Goal: Communication & Community: Ask a question

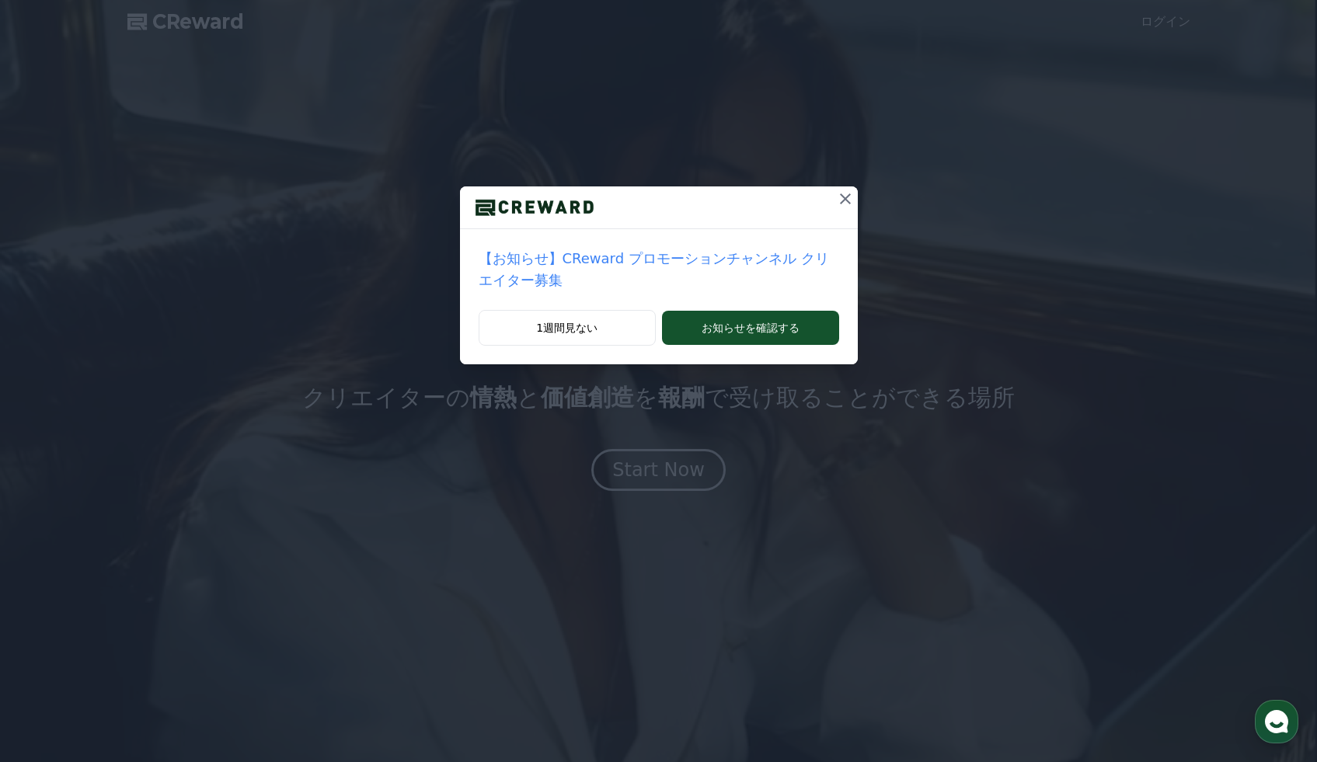
click at [846, 197] on icon at bounding box center [845, 198] width 11 height 11
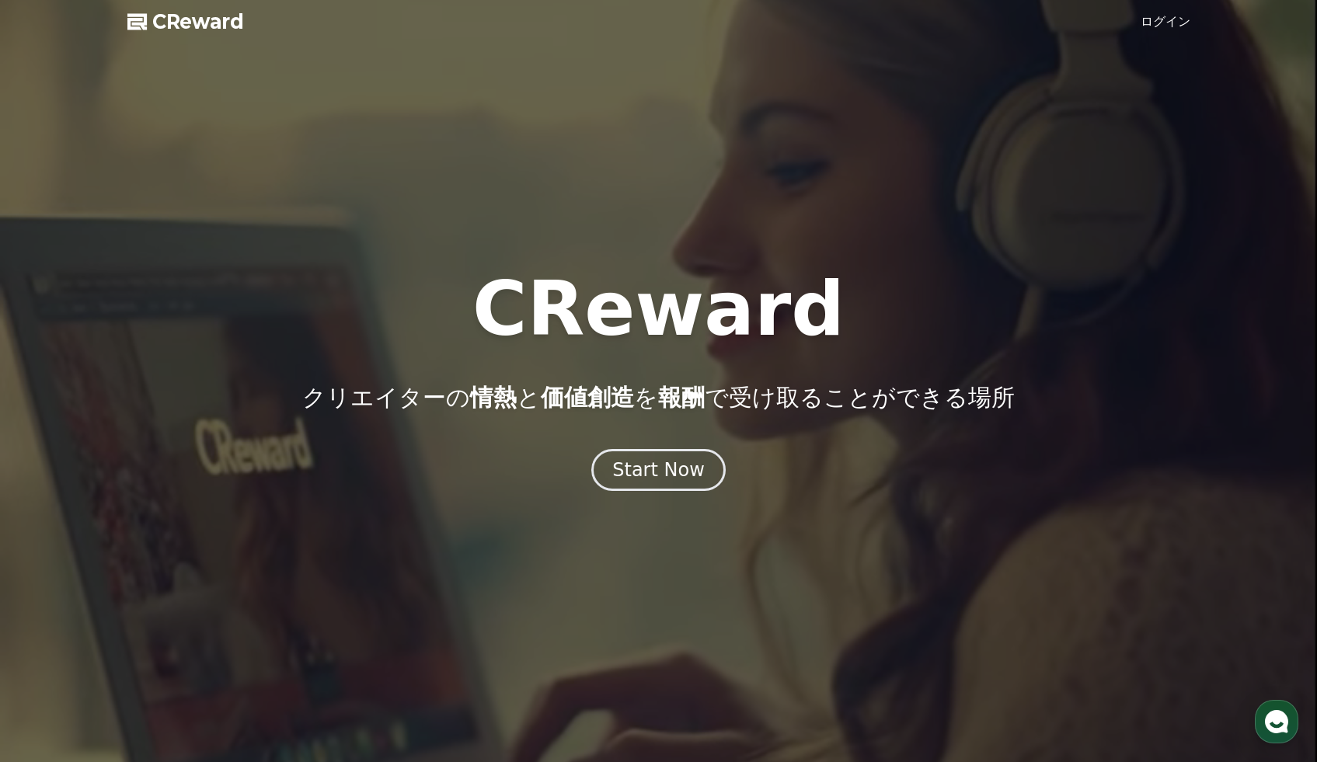
click at [1172, 26] on link "ログイン" at bounding box center [1165, 21] width 50 height 19
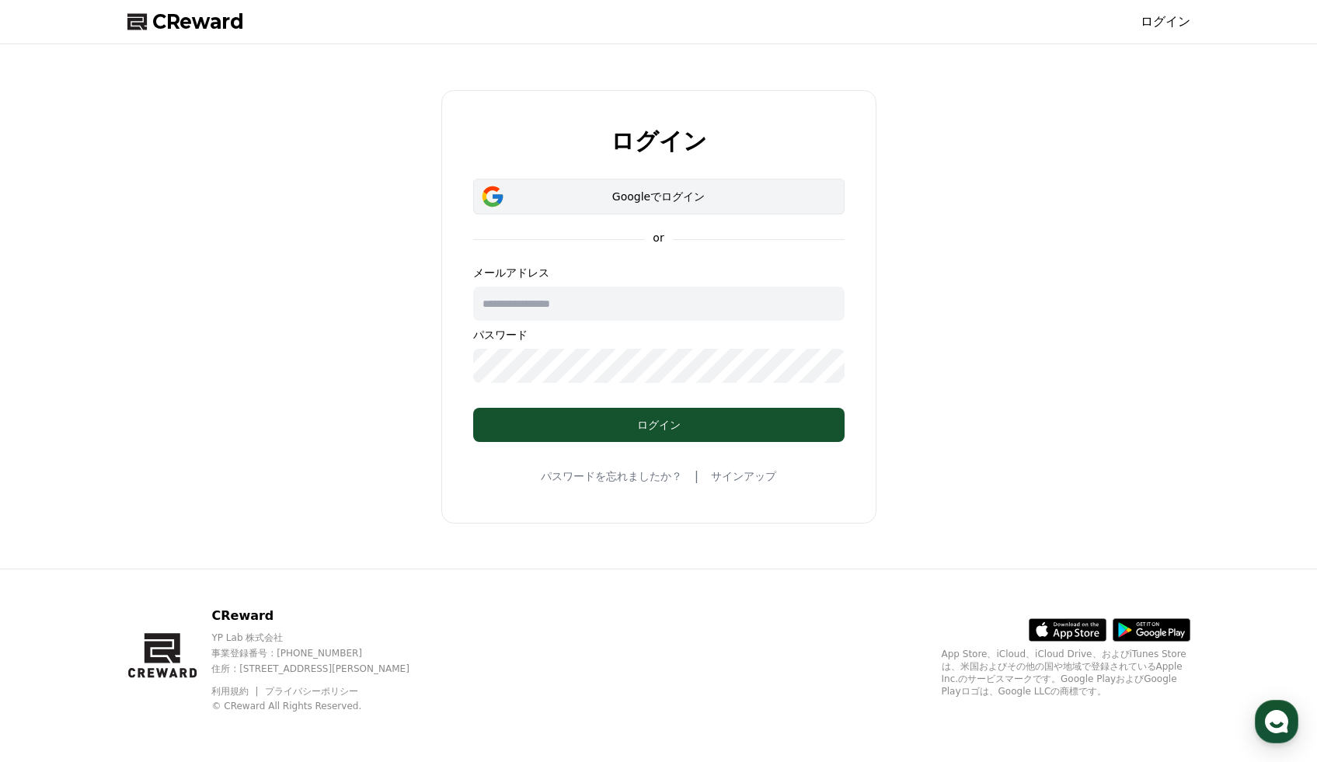
click at [552, 199] on div "Googleでログイン" at bounding box center [659, 197] width 326 height 16
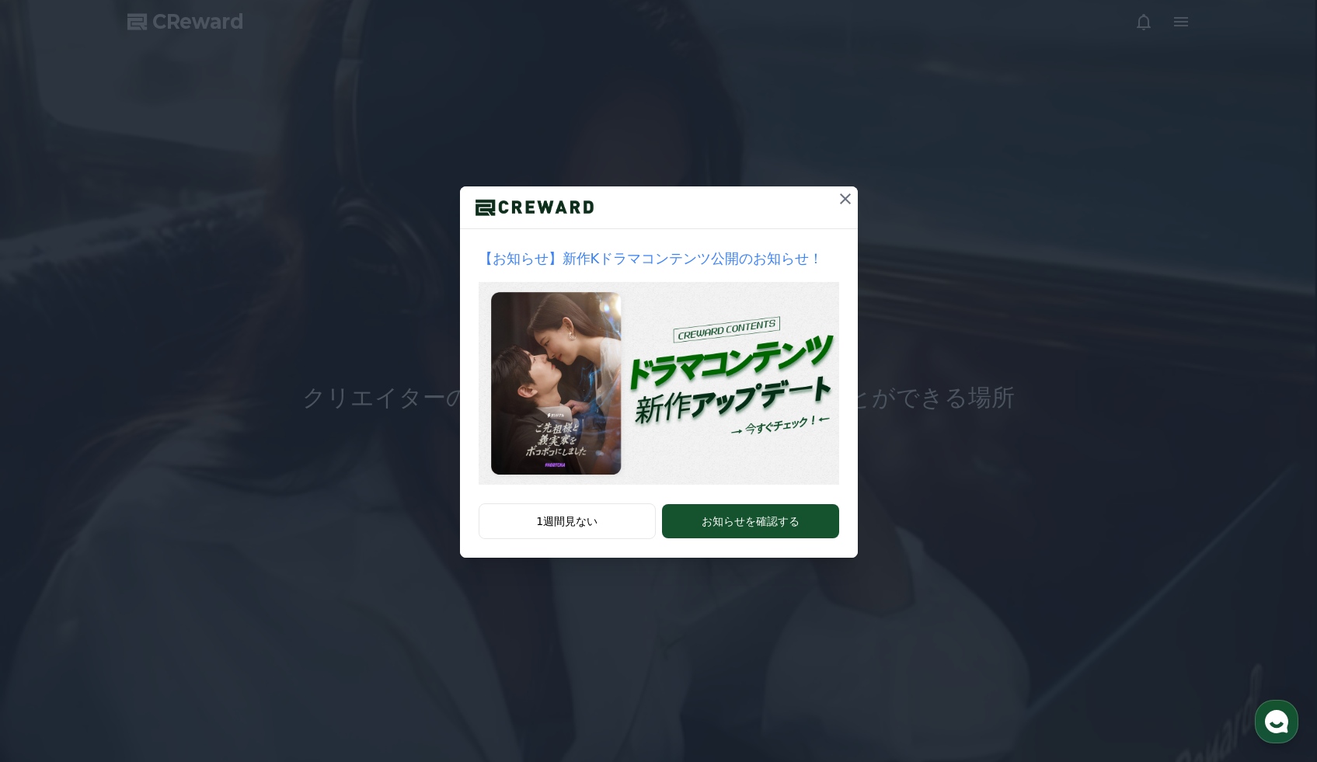
click at [851, 198] on icon at bounding box center [845, 199] width 19 height 19
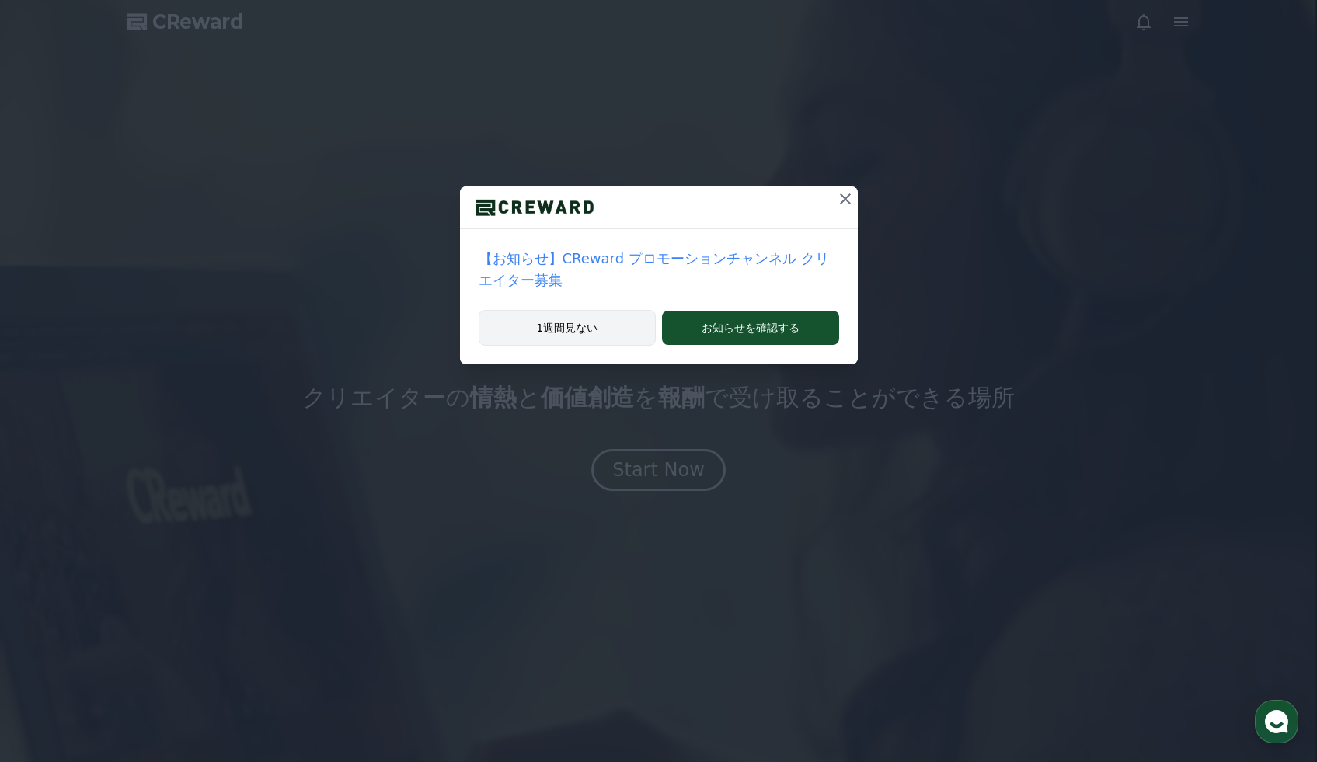
click at [614, 329] on button "1週間見ない" at bounding box center [568, 328] width 178 height 36
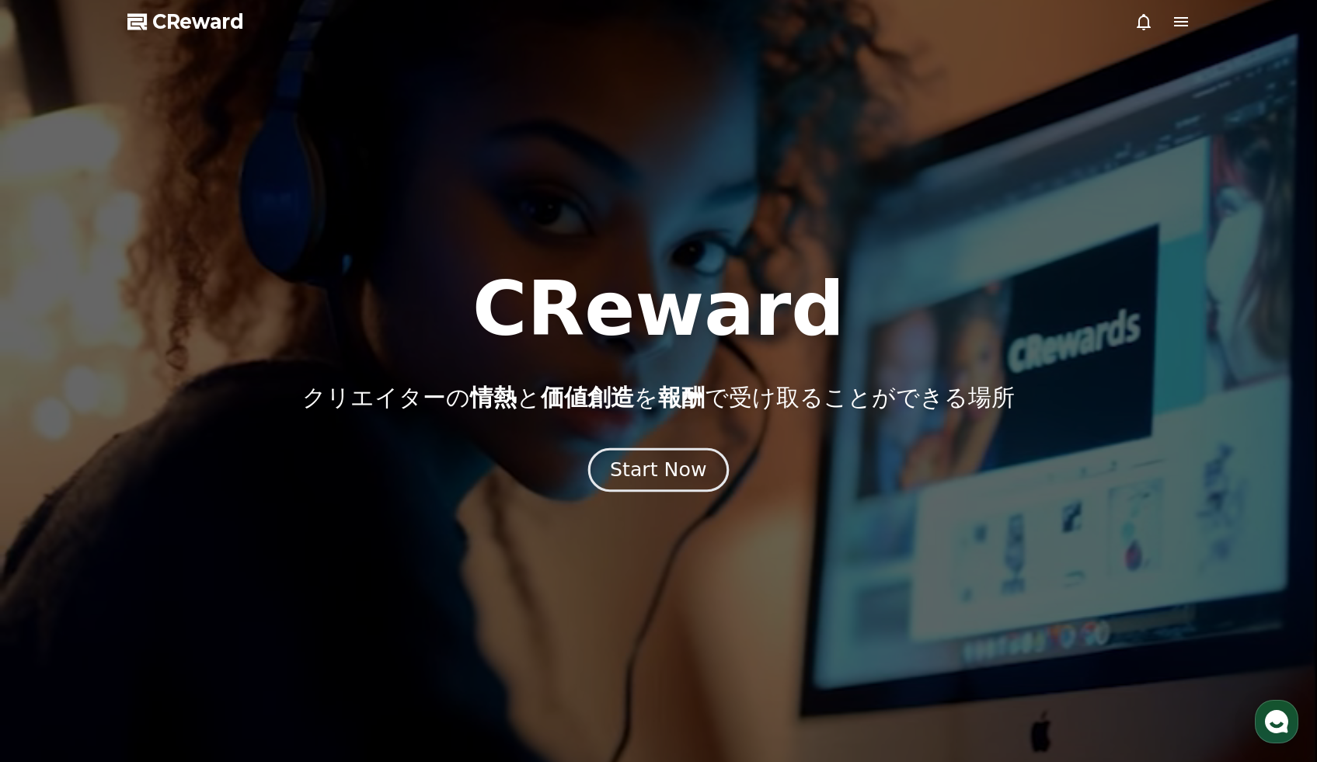
click at [702, 461] on button "Start Now" at bounding box center [658, 469] width 141 height 44
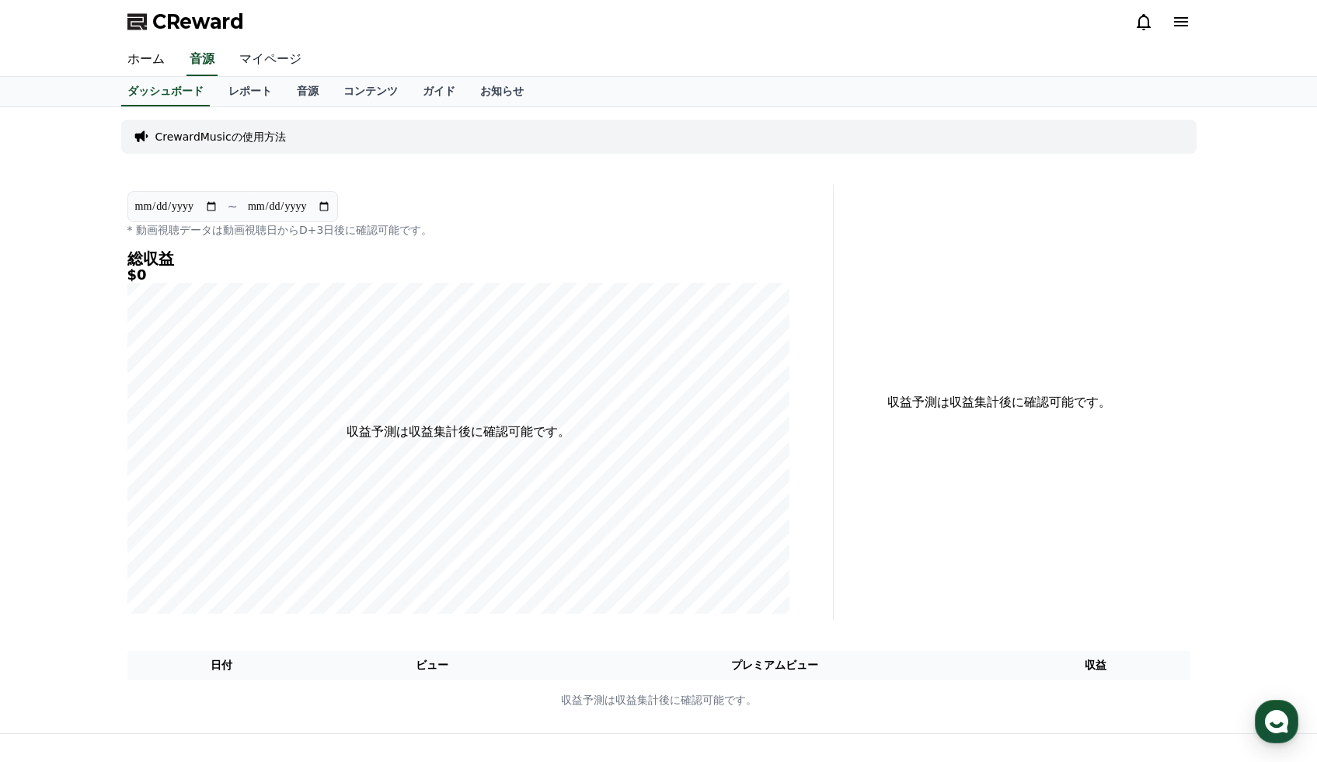
click at [287, 54] on link "マイページ" at bounding box center [270, 60] width 87 height 33
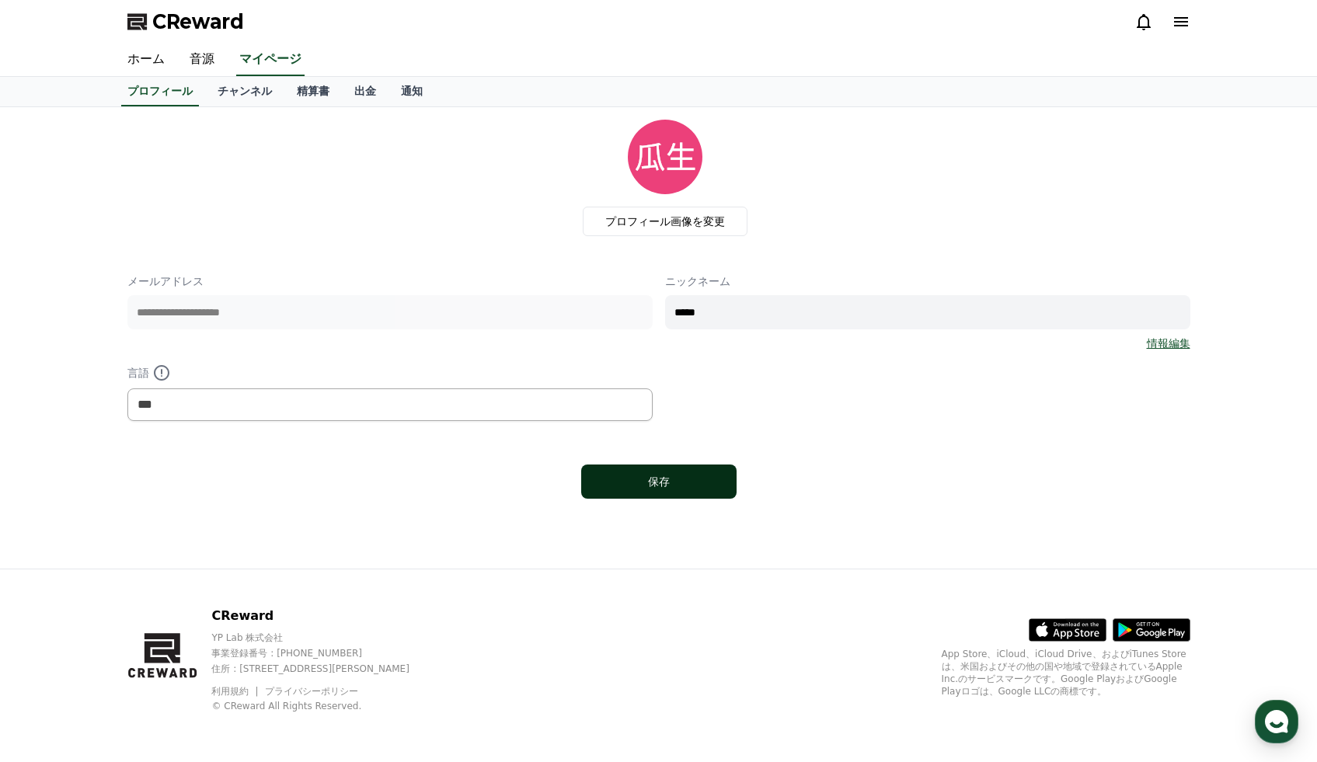
click at [656, 484] on div "保存" at bounding box center [658, 482] width 93 height 16
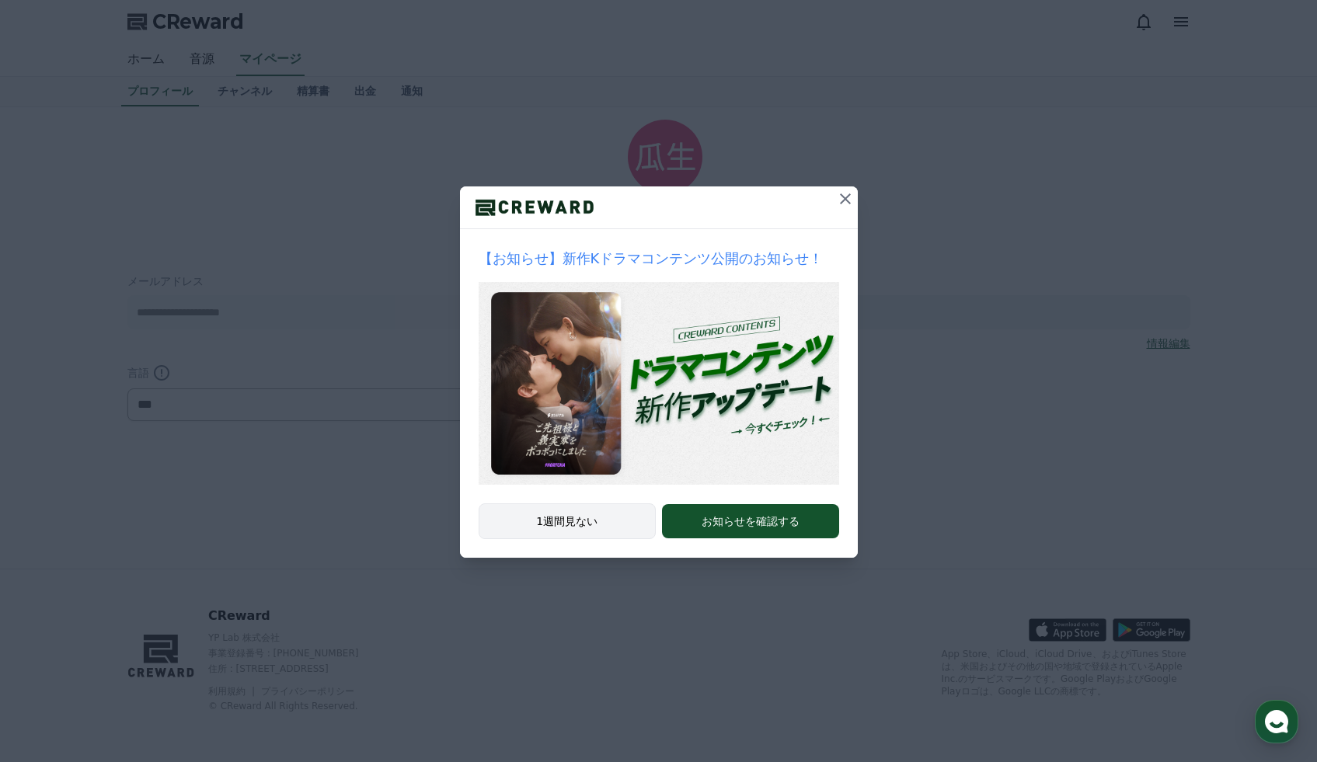
click at [587, 507] on button "1週間見ない" at bounding box center [568, 521] width 178 height 36
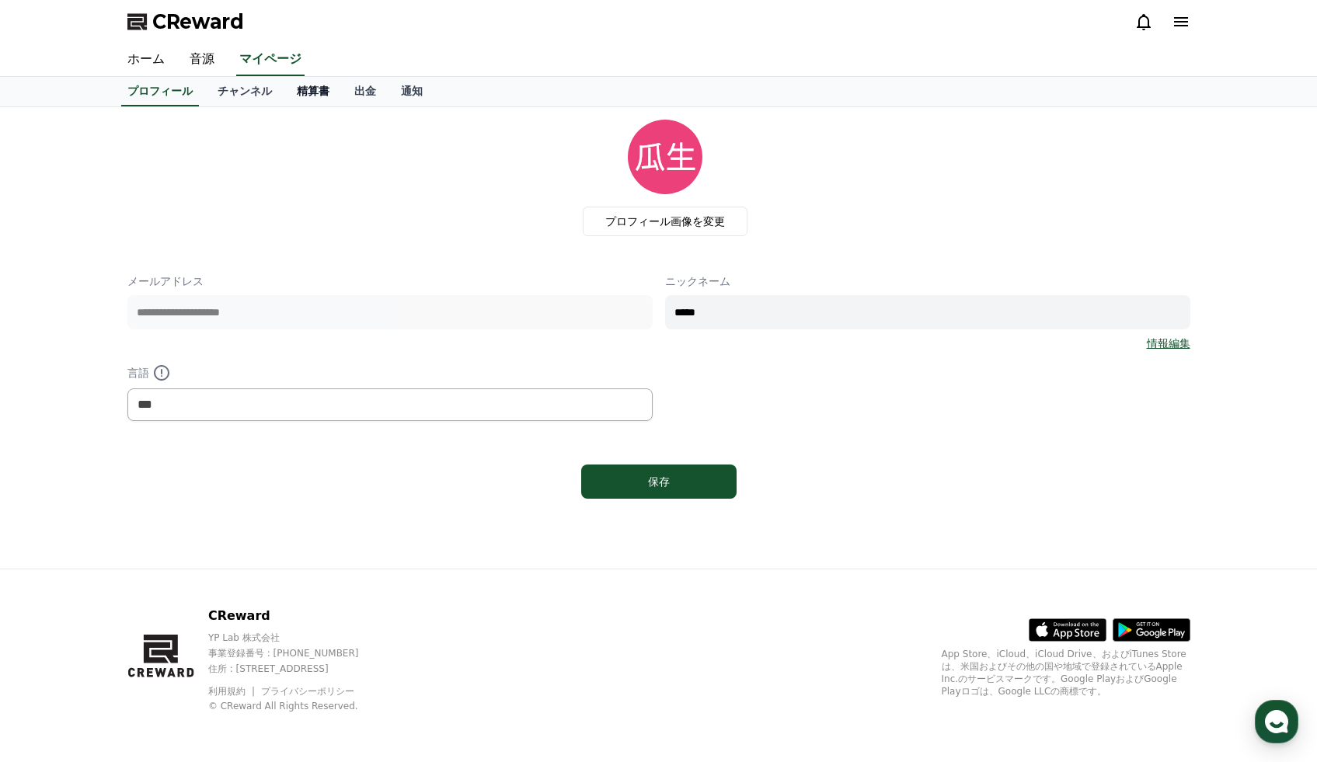
click at [310, 99] on link "精算書" at bounding box center [312, 92] width 57 height 30
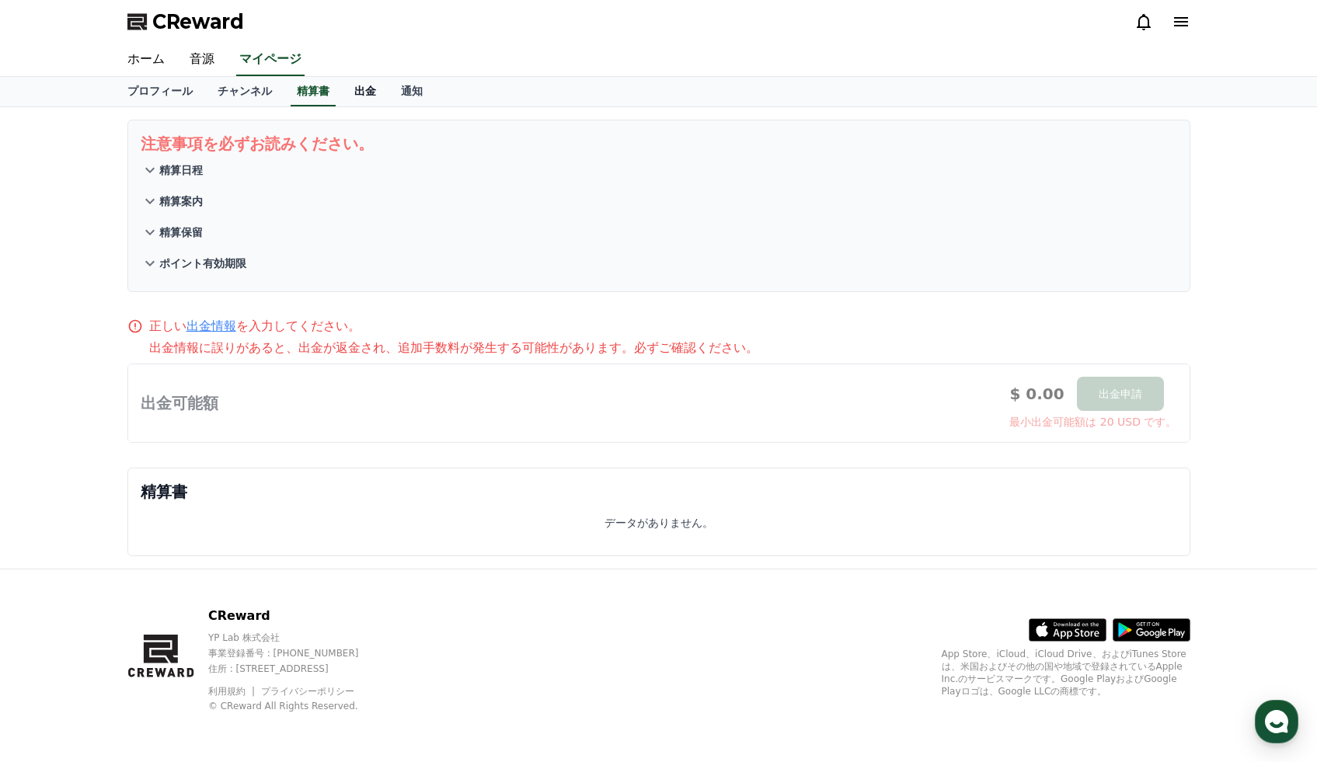
click at [360, 89] on link "出金" at bounding box center [365, 92] width 47 height 30
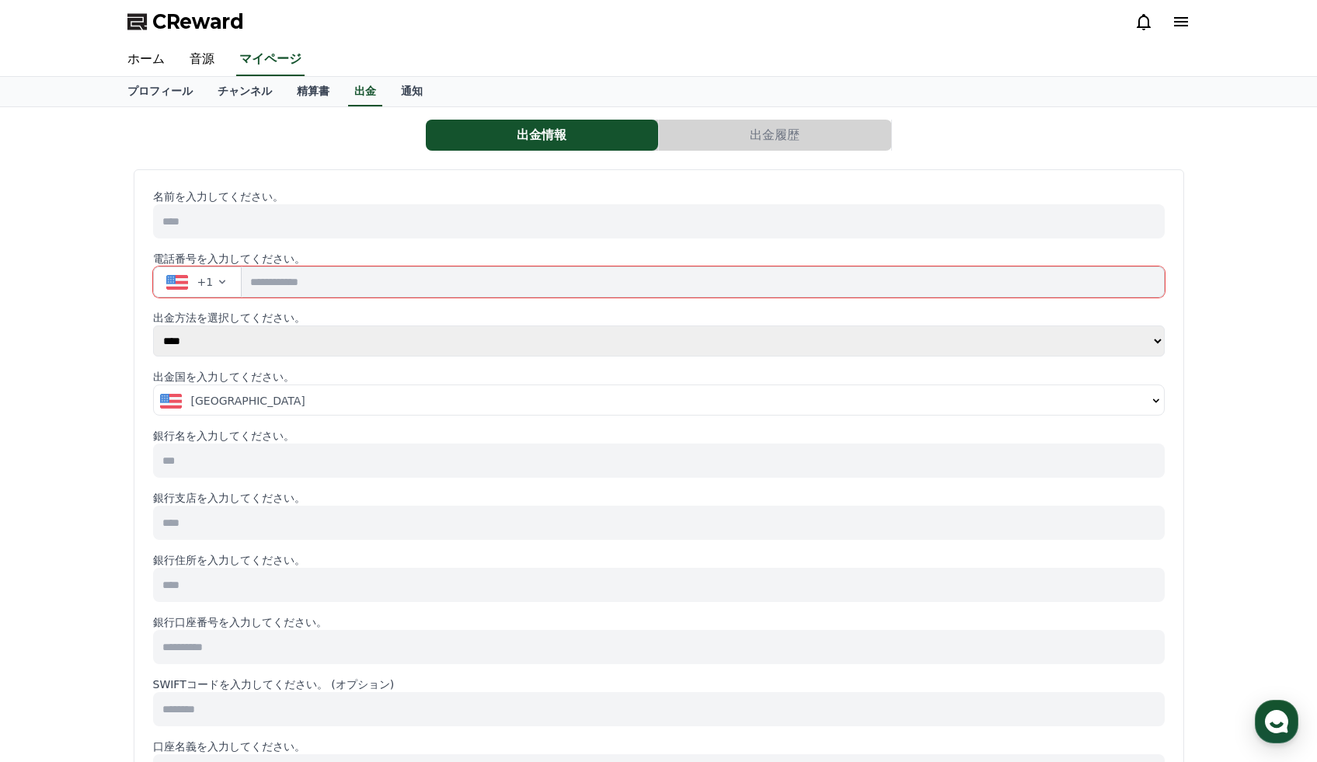
click at [254, 231] on input at bounding box center [658, 221] width 1011 height 34
type input "*****"
click at [221, 277] on icon "button" at bounding box center [222, 282] width 12 height 12
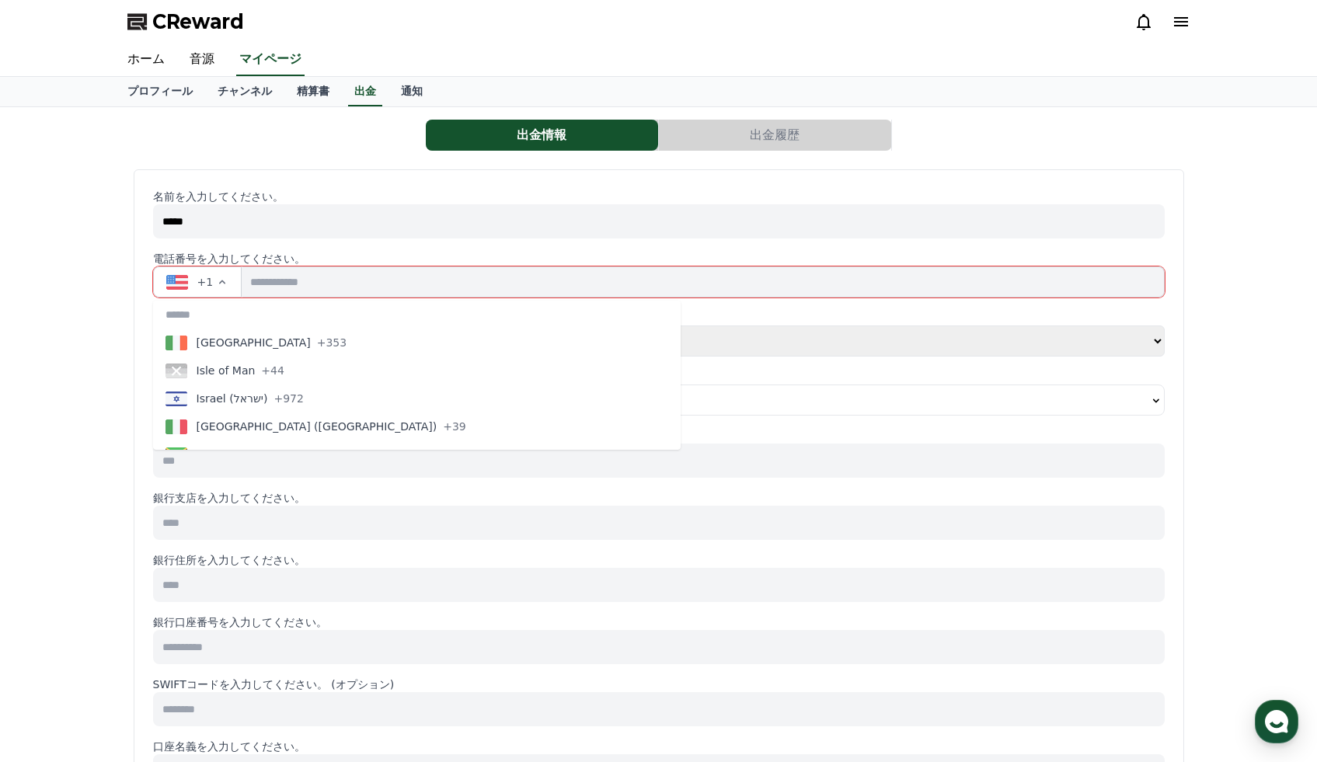
scroll to position [2956, 0]
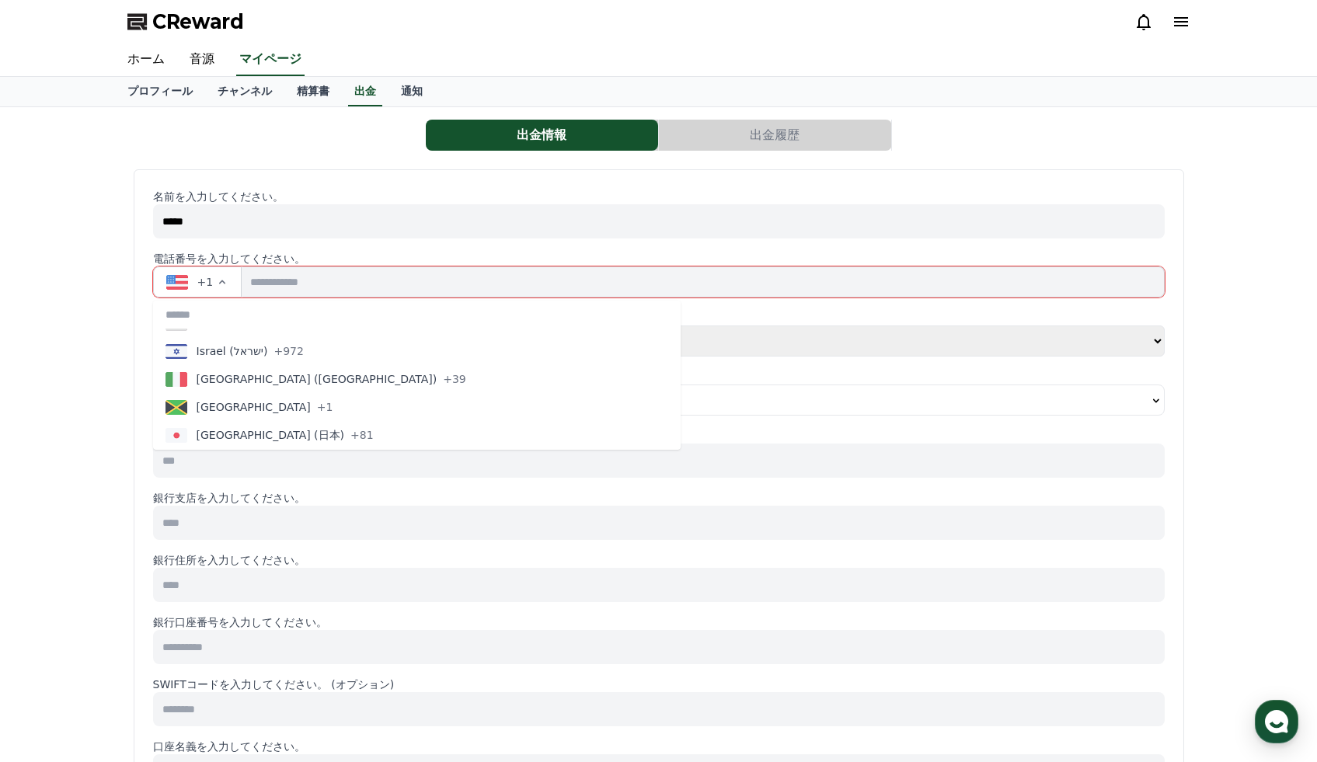
click at [217, 433] on span "Japan (日本)" at bounding box center [271, 435] width 148 height 16
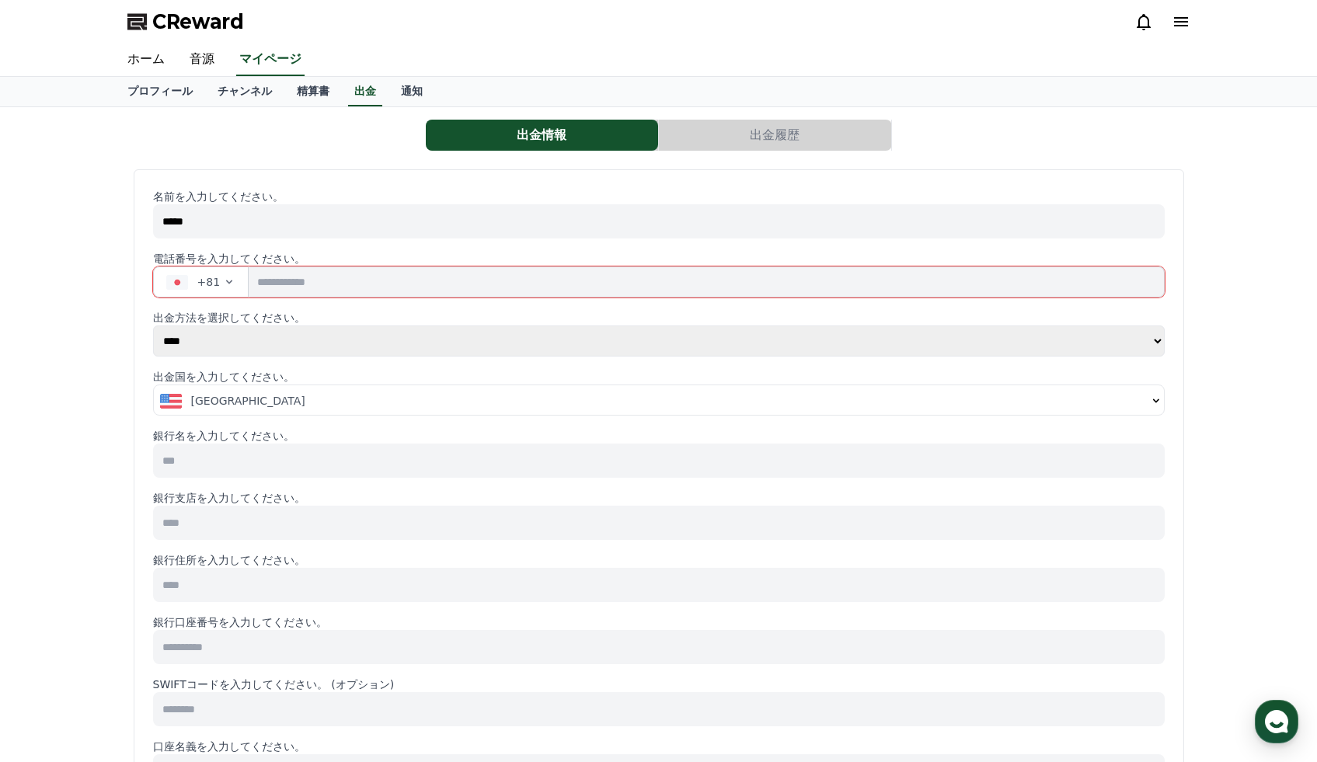
click at [275, 284] on input "tel" at bounding box center [706, 281] width 915 height 31
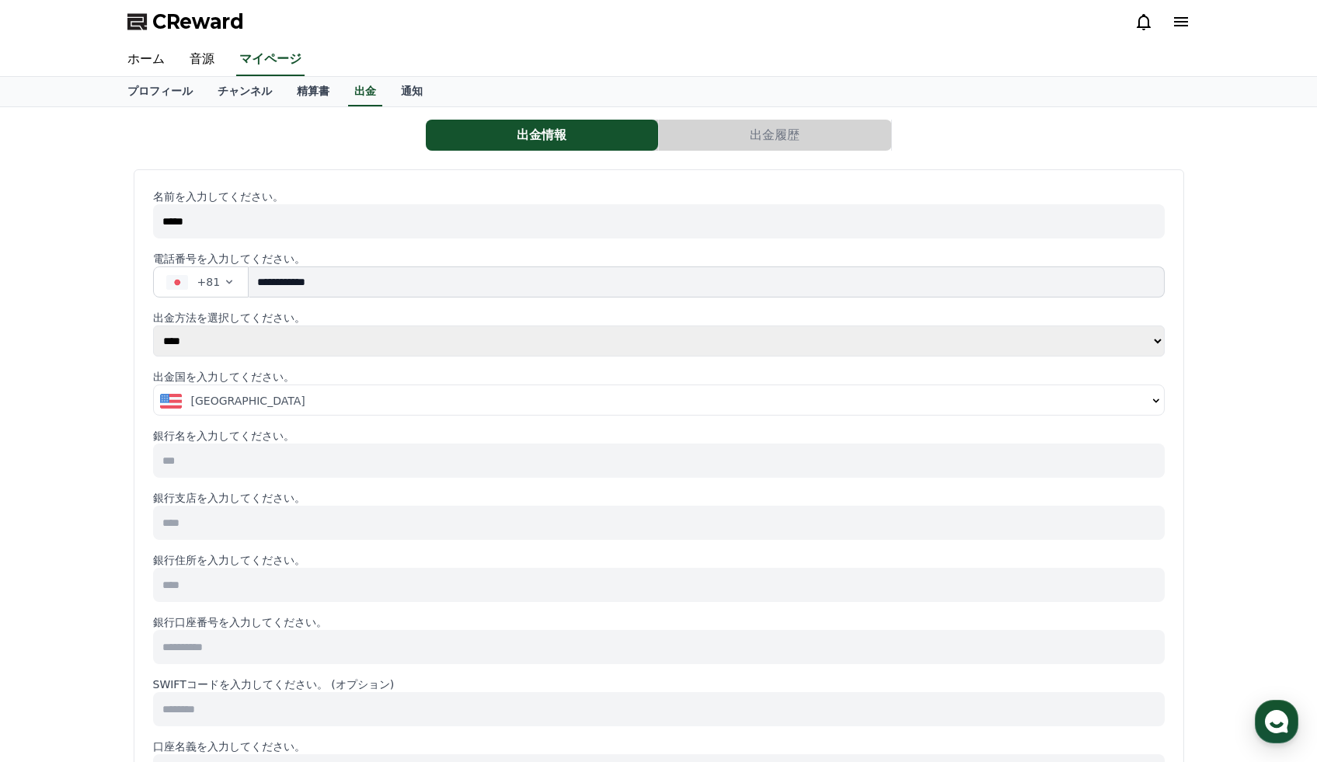
type input "**********"
click at [250, 343] on select "**** ******" at bounding box center [658, 340] width 1011 height 31
click at [153, 325] on select "**** ******" at bounding box center [658, 340] width 1011 height 31
click at [275, 397] on div "United States" at bounding box center [653, 401] width 987 height 16
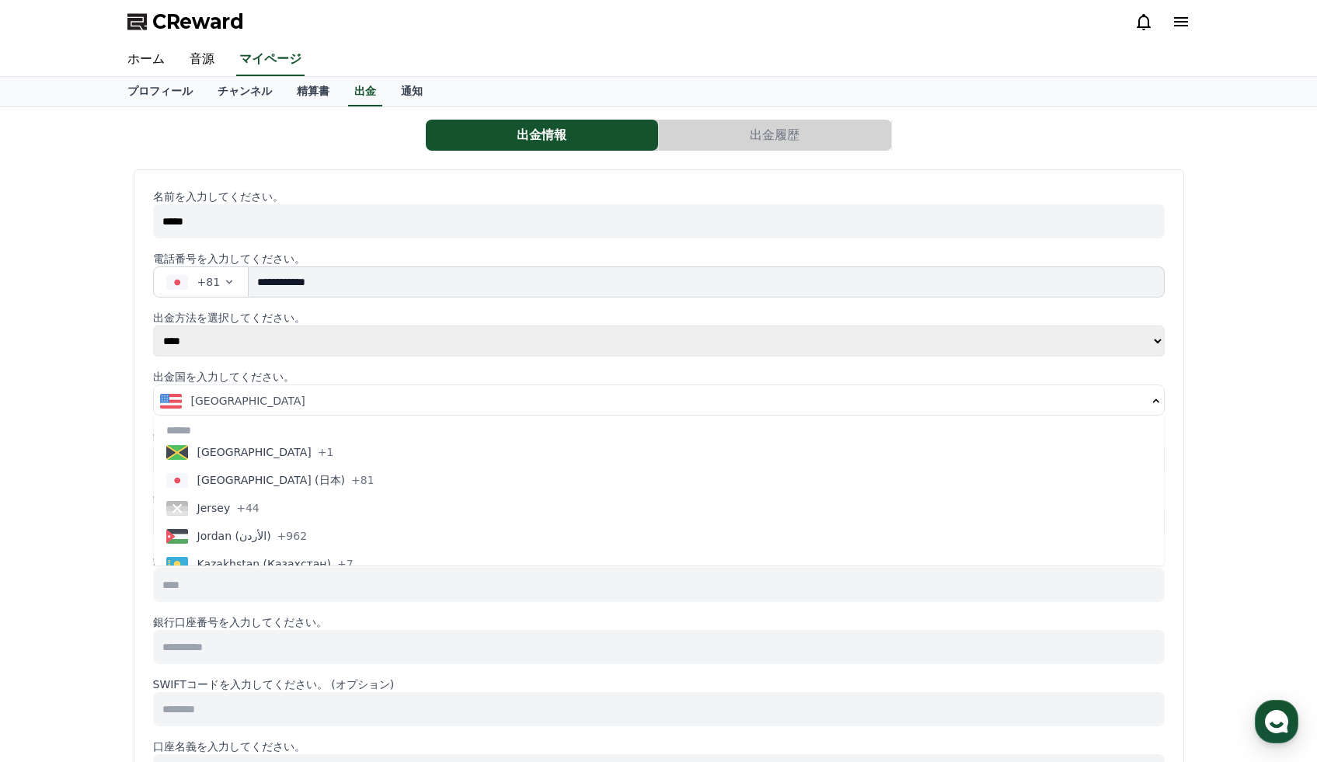
scroll to position [3026, 0]
click at [351, 479] on span "+81" at bounding box center [362, 481] width 23 height 16
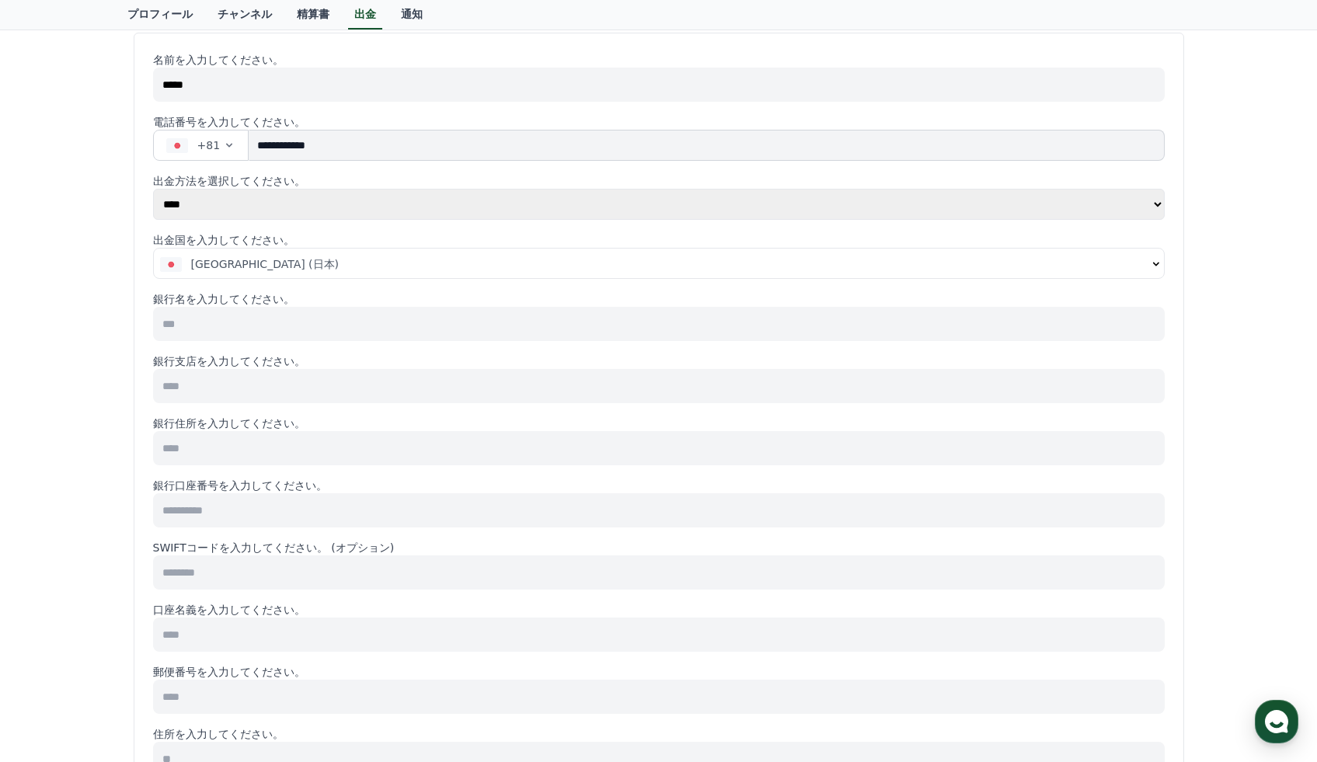
scroll to position [0, 0]
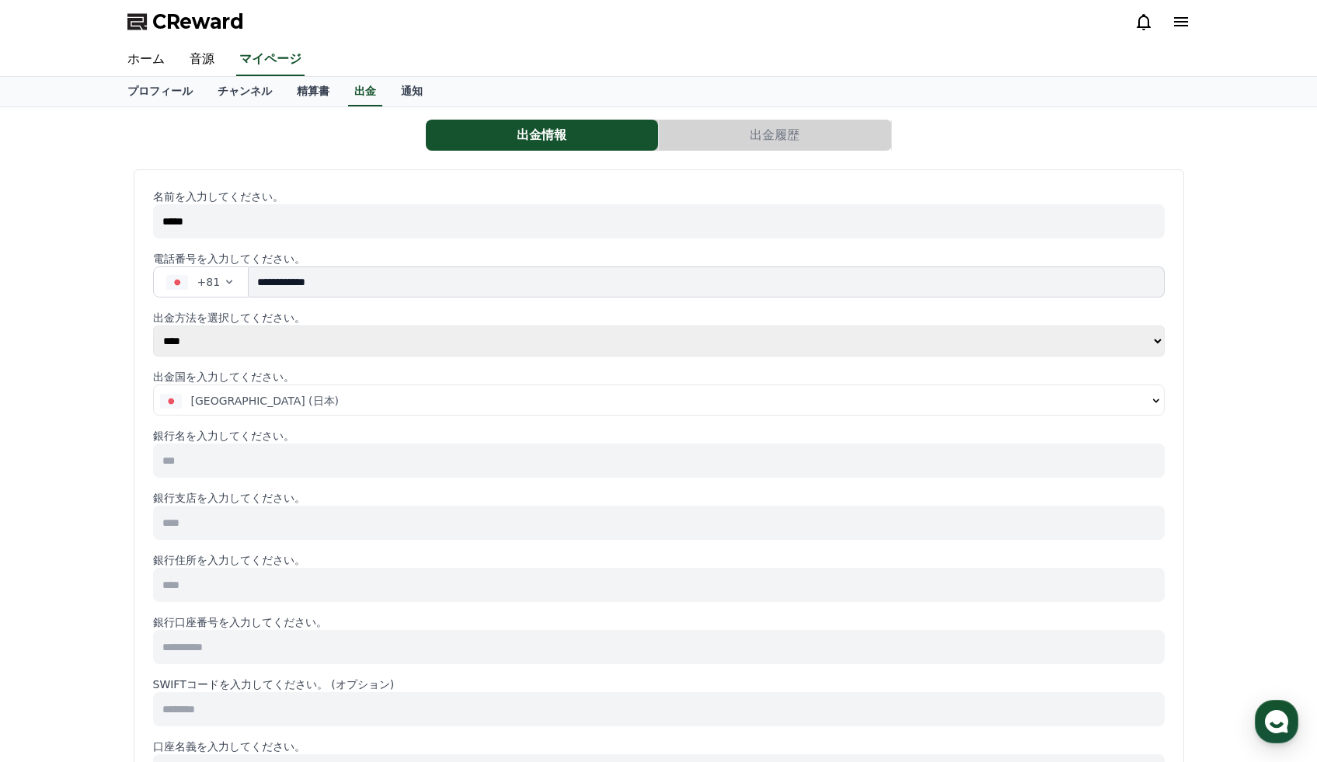
click at [266, 460] on input at bounding box center [658, 461] width 1011 height 34
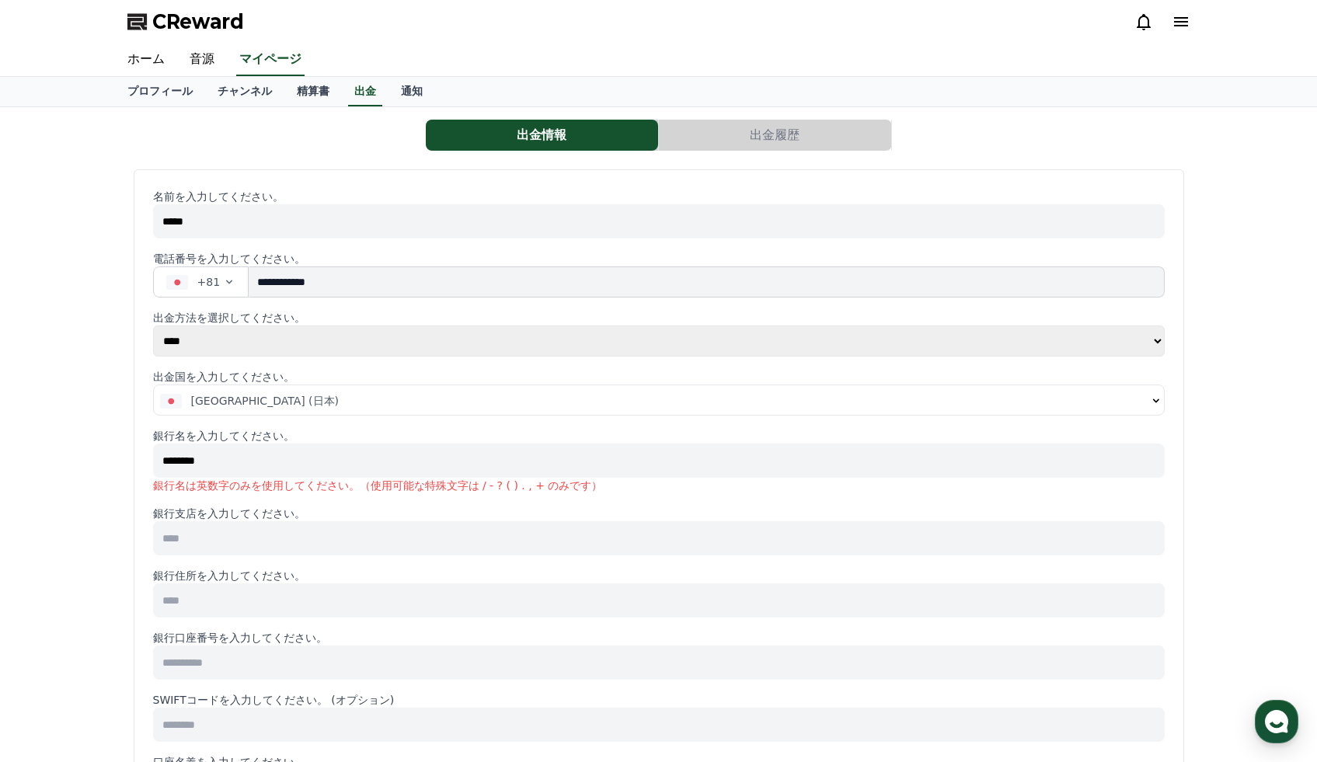
type input "********"
click at [257, 537] on input at bounding box center [658, 538] width 1011 height 34
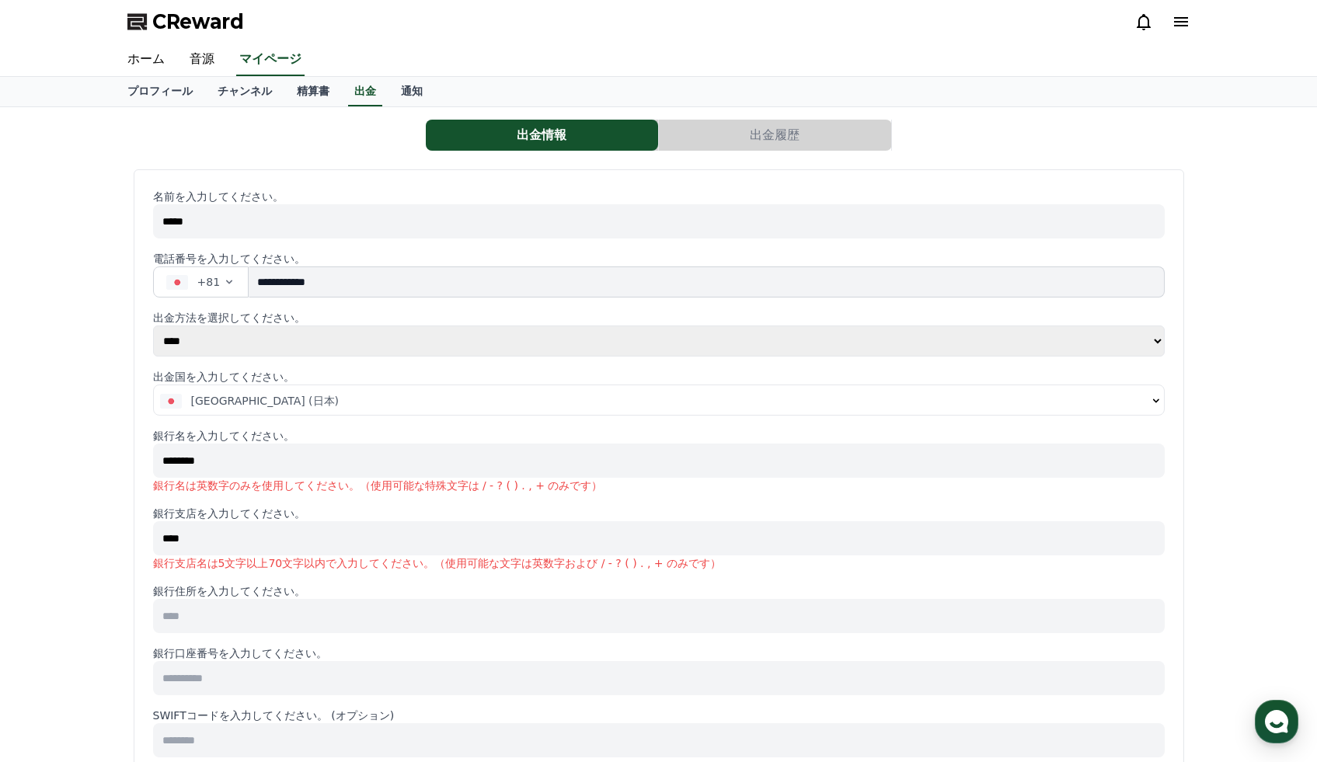
type input "****"
click at [234, 618] on input at bounding box center [658, 616] width 1011 height 34
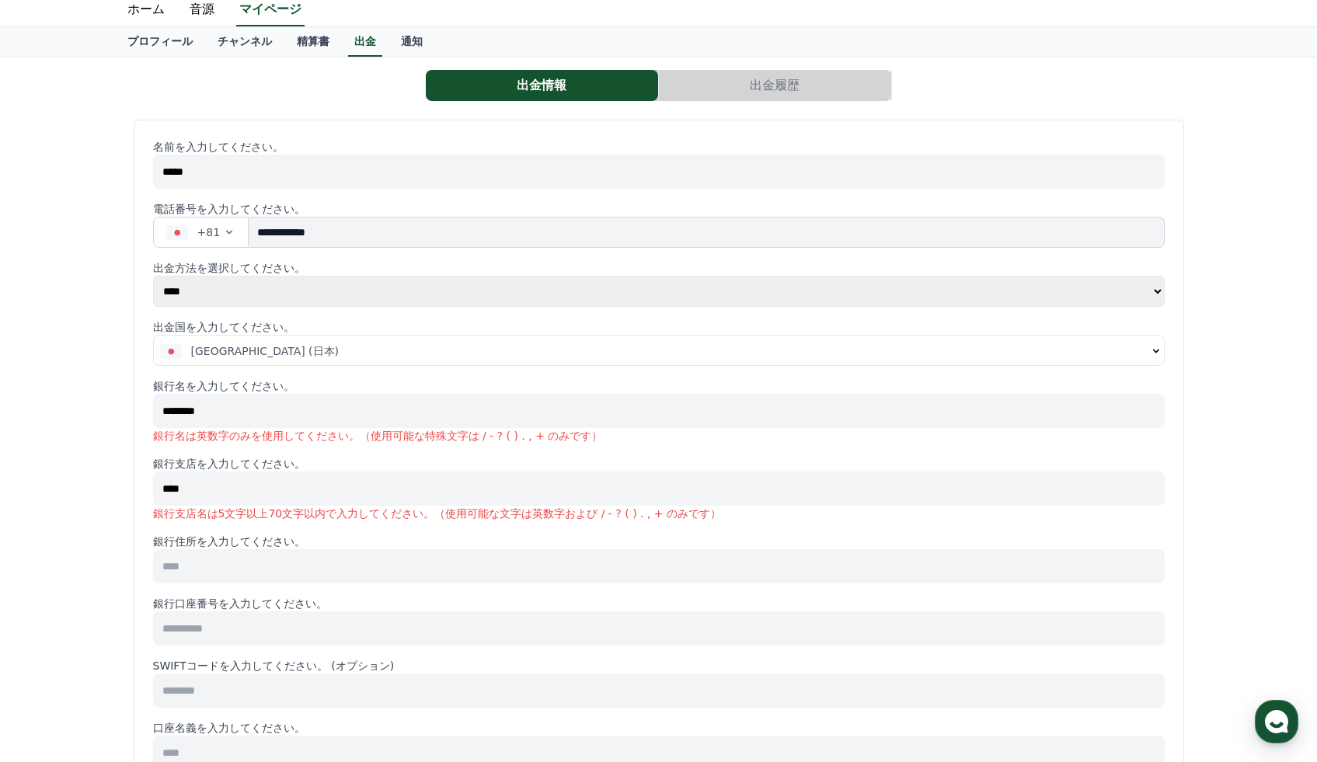
scroll to position [71, 0]
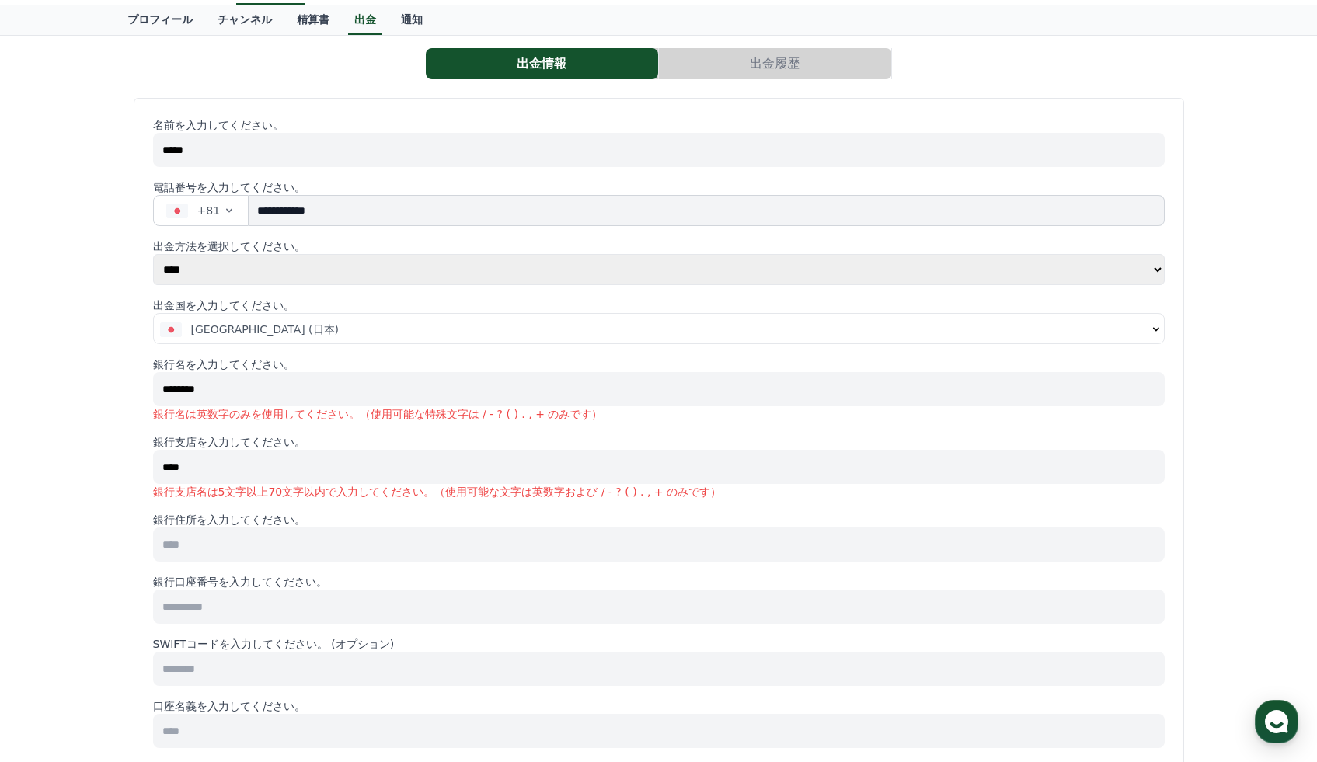
click at [276, 464] on input "****" at bounding box center [658, 467] width 1011 height 34
click at [256, 371] on p "銀行名を入力してください。" at bounding box center [658, 365] width 1011 height 16
click at [252, 382] on input "********" at bounding box center [658, 389] width 1011 height 34
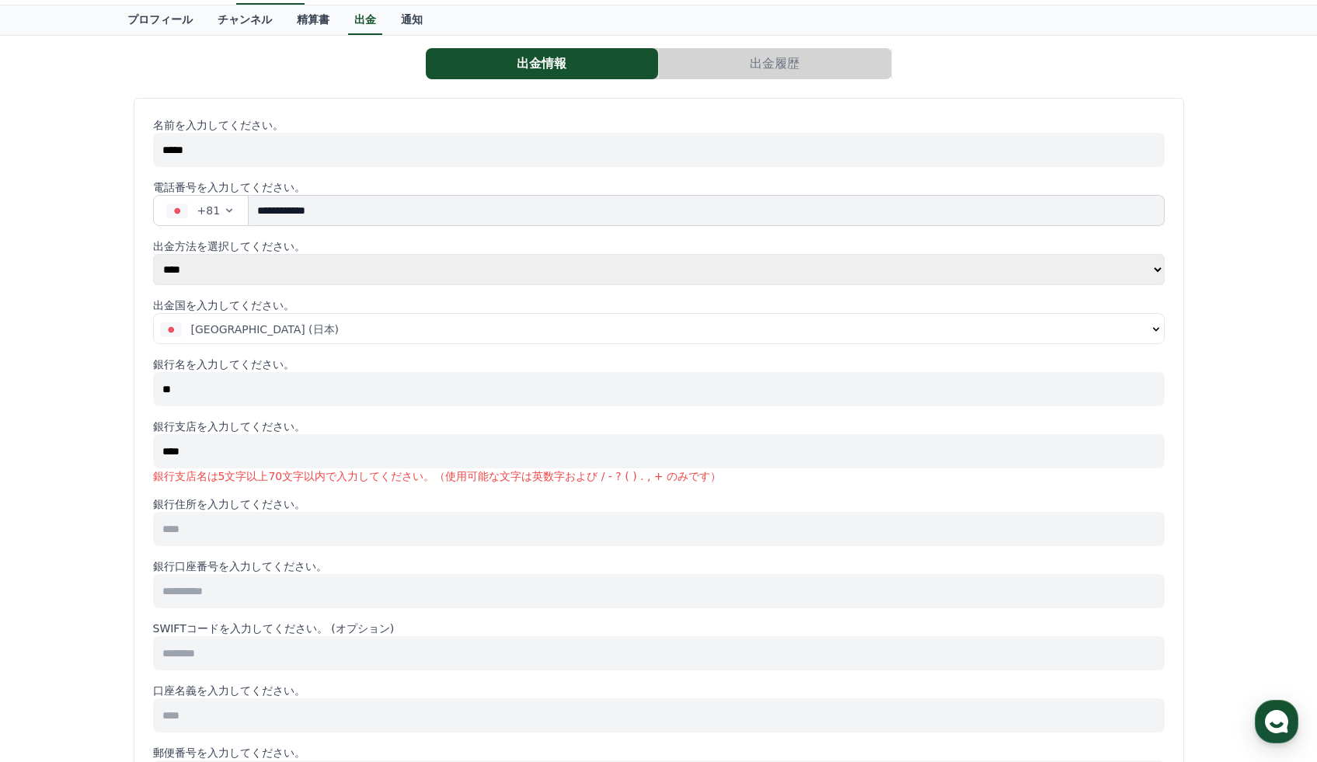
type input "*"
type input "****"
click at [252, 461] on input "****" at bounding box center [658, 451] width 1011 height 34
type input "*"
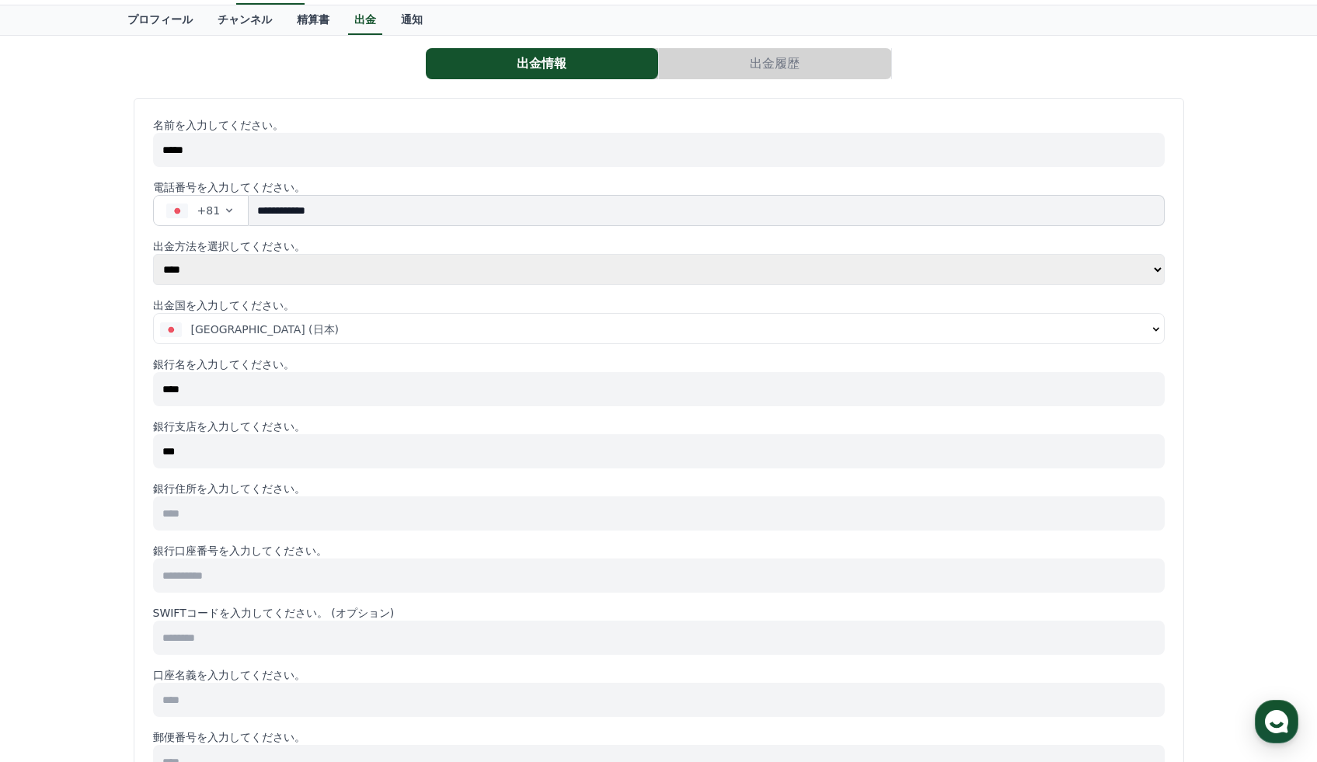
type input "***"
click at [209, 577] on input at bounding box center [658, 576] width 1011 height 34
type input "*******"
click at [215, 508] on input at bounding box center [658, 513] width 1011 height 34
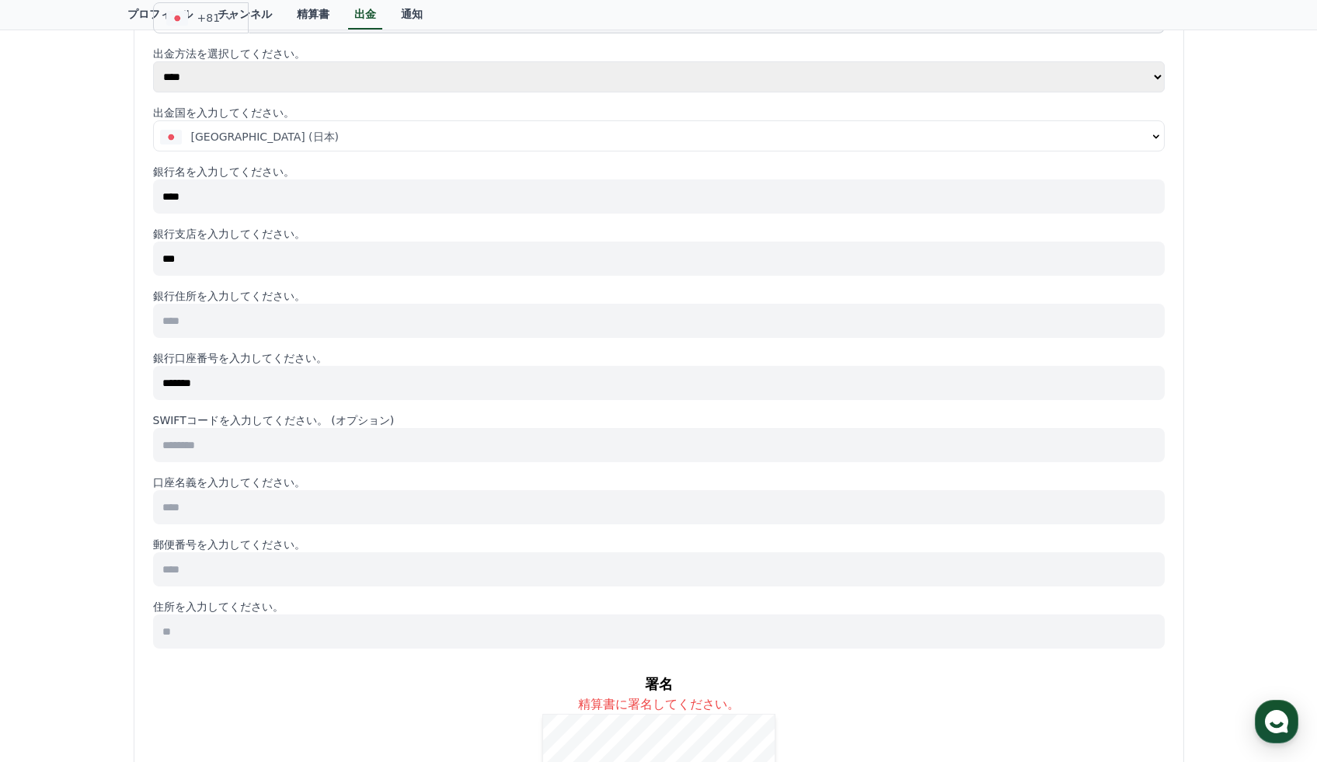
scroll to position [265, 0]
click at [222, 575] on input at bounding box center [658, 569] width 1011 height 34
type input "*******"
click at [197, 641] on input at bounding box center [658, 631] width 1011 height 34
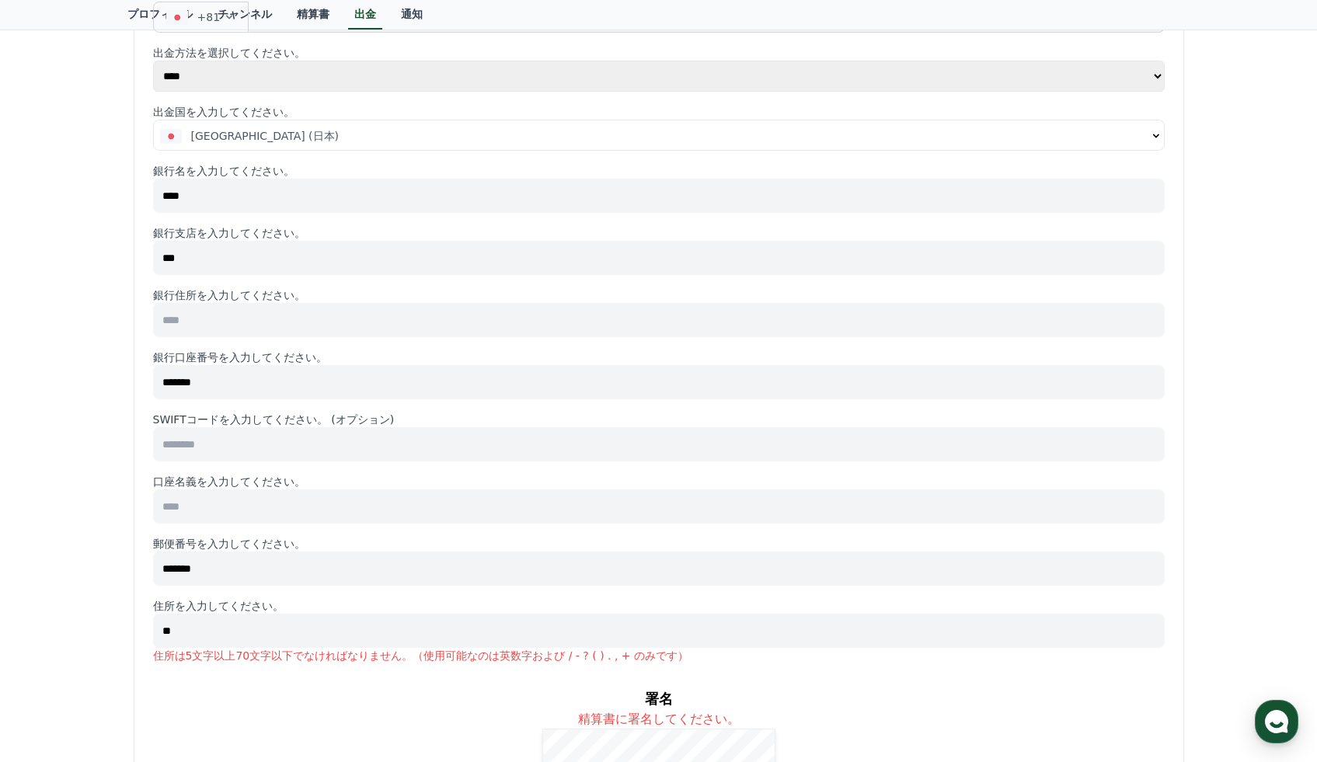
type input "*"
click at [258, 631] on input "**********" at bounding box center [658, 631] width 1011 height 34
click at [192, 629] on input "**********" at bounding box center [658, 631] width 1011 height 34
click at [198, 630] on input "**********" at bounding box center [658, 631] width 1011 height 34
click at [291, 632] on input "**********" at bounding box center [658, 631] width 1011 height 34
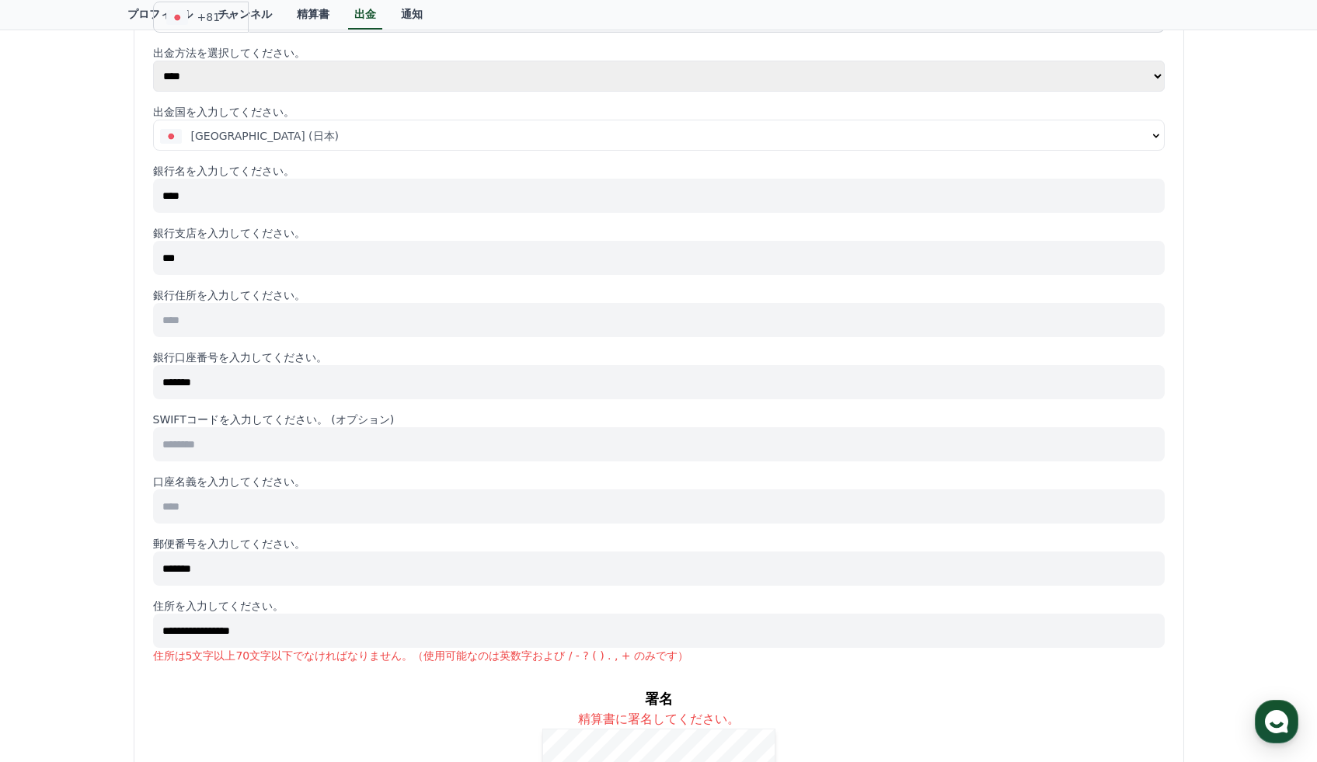
click at [165, 633] on input "**********" at bounding box center [658, 631] width 1011 height 34
type input "**********"
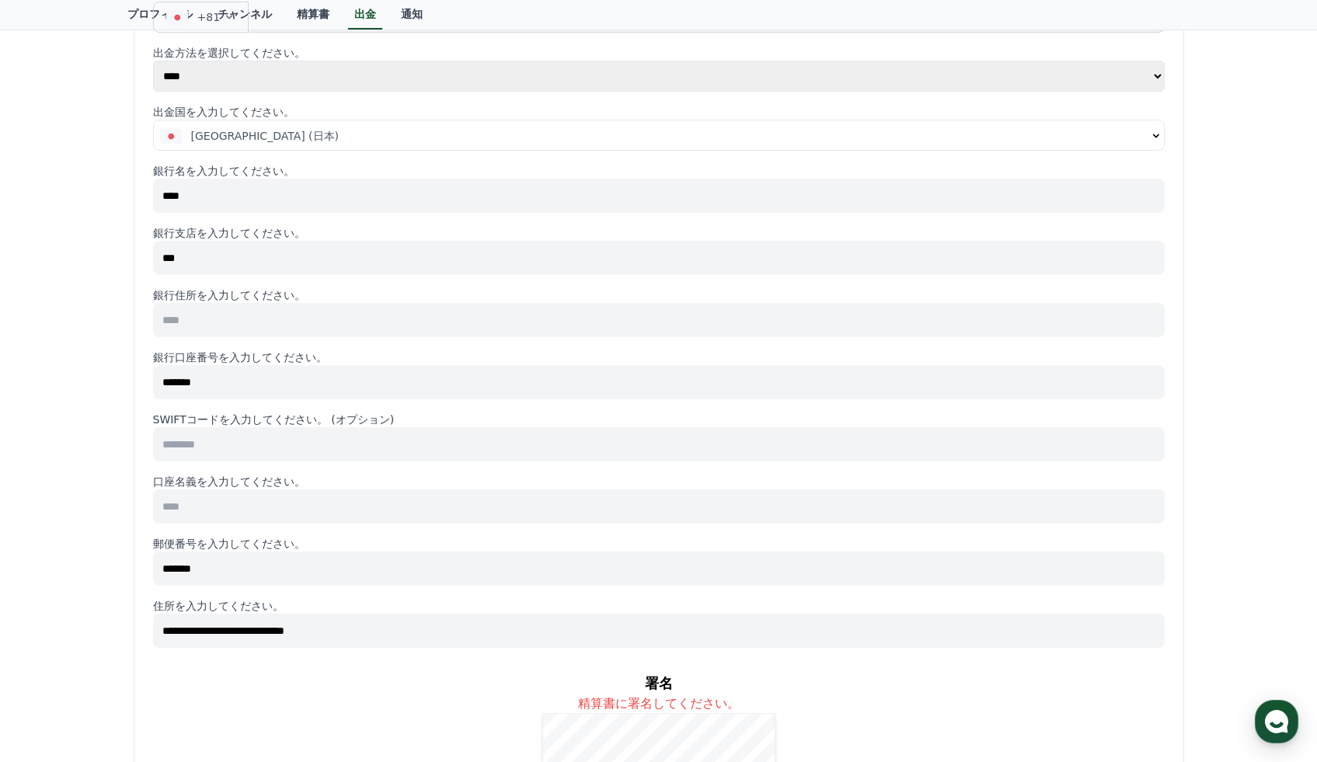
type input "**********"
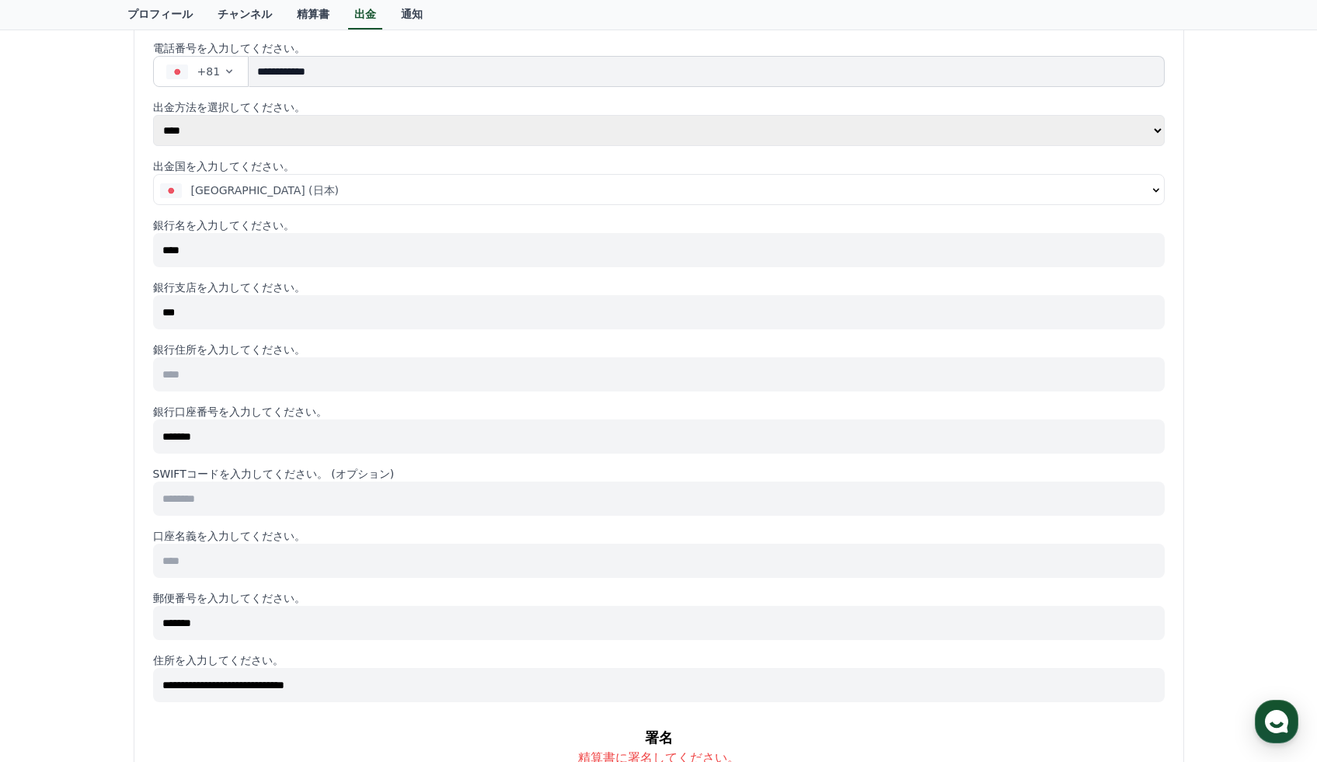
scroll to position [209, 0]
click at [277, 378] on input at bounding box center [658, 376] width 1011 height 34
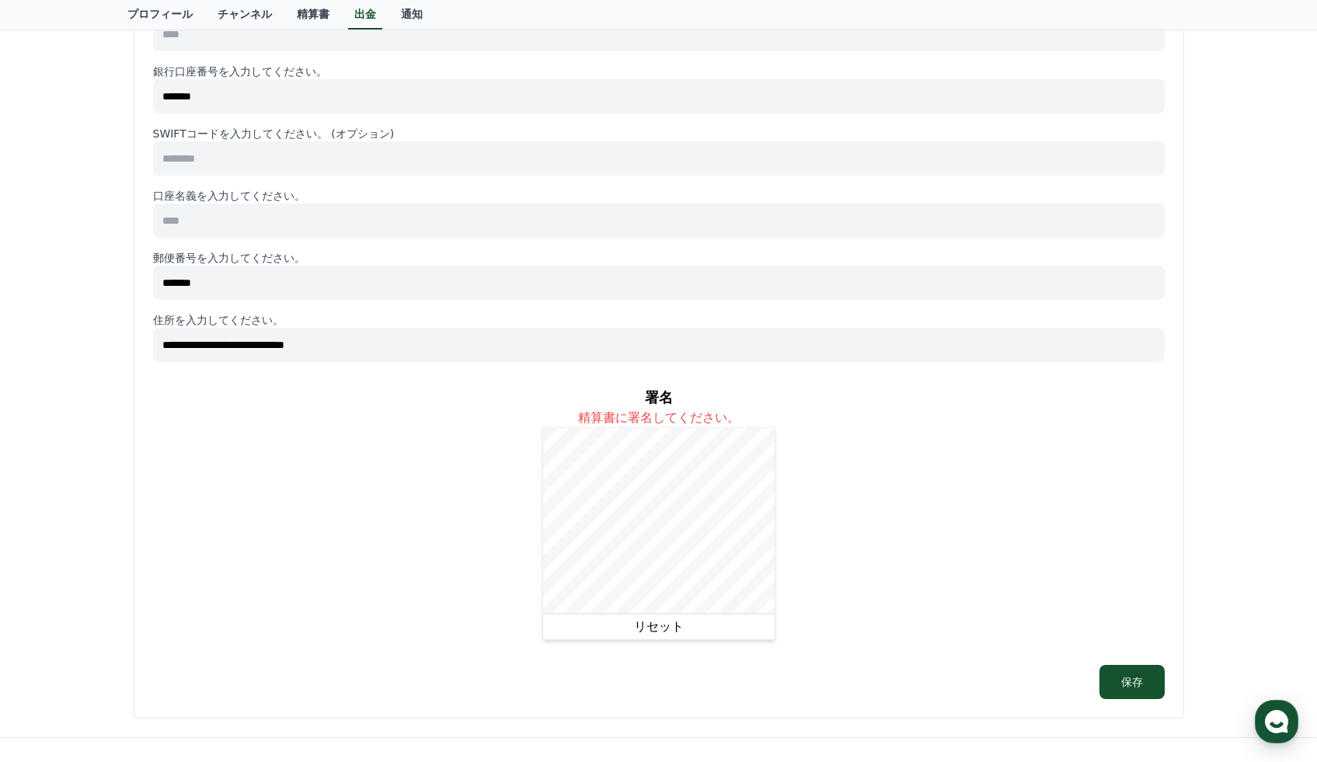
scroll to position [550, 0]
click at [654, 629] on button "リセット" at bounding box center [658, 627] width 233 height 26
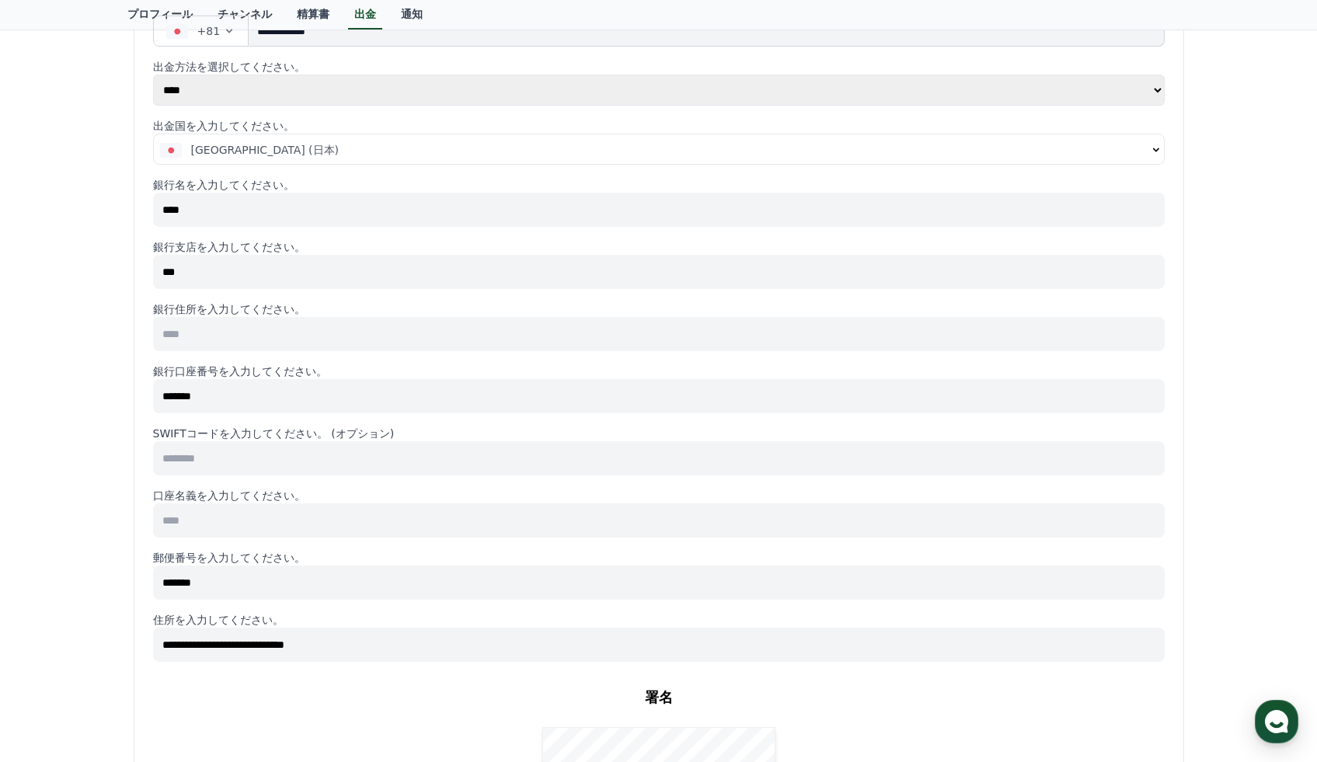
scroll to position [250, 0]
click at [391, 343] on input at bounding box center [658, 335] width 1011 height 34
click at [391, 340] on input at bounding box center [658, 335] width 1011 height 34
type input "*"
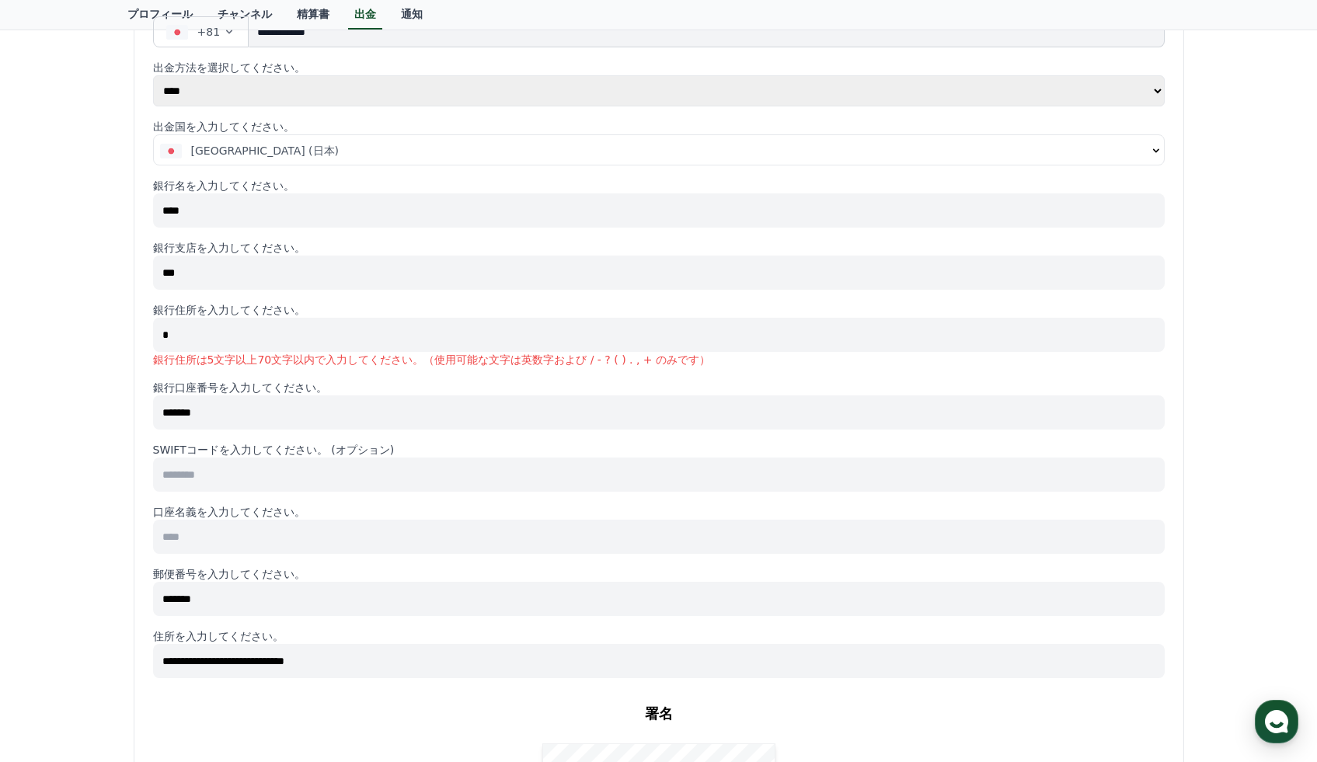
type input "*"
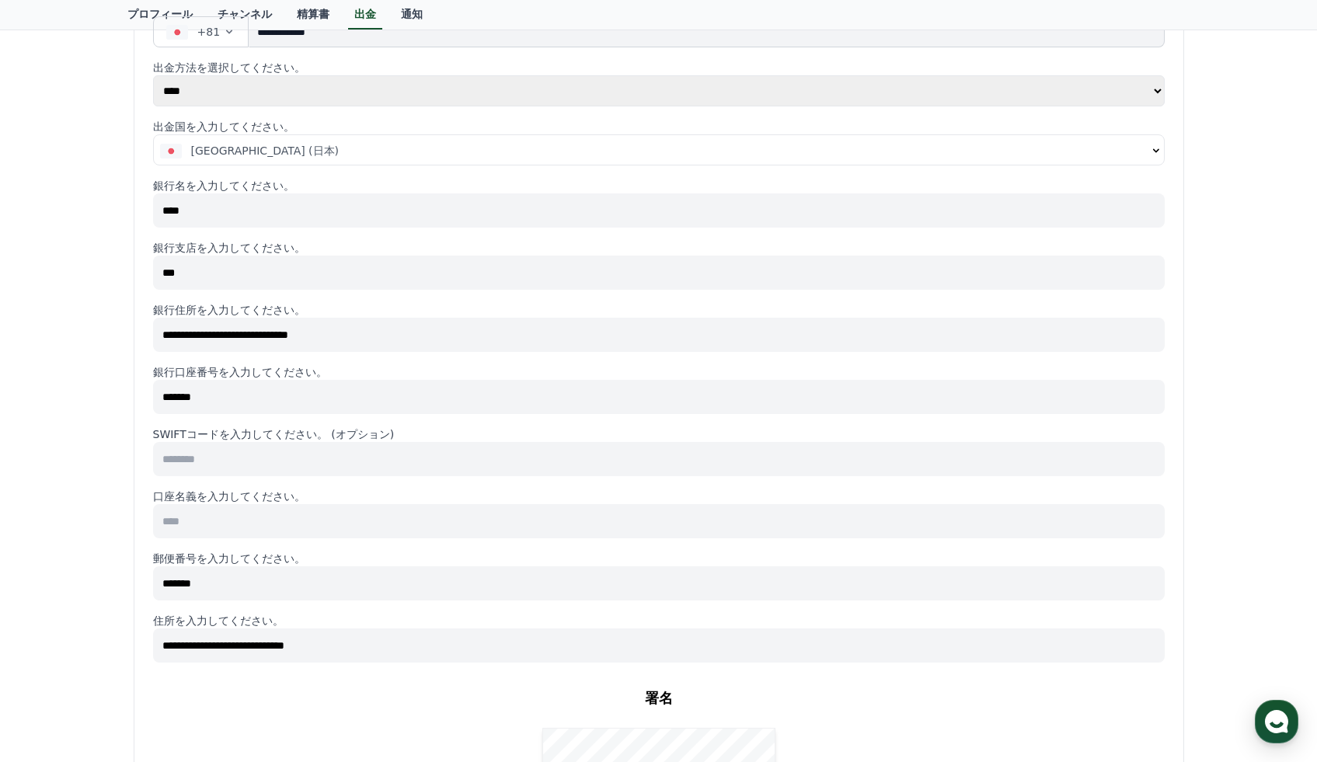
type input "**********"
click at [69, 524] on div "**********" at bounding box center [658, 447] width 1317 height 1181
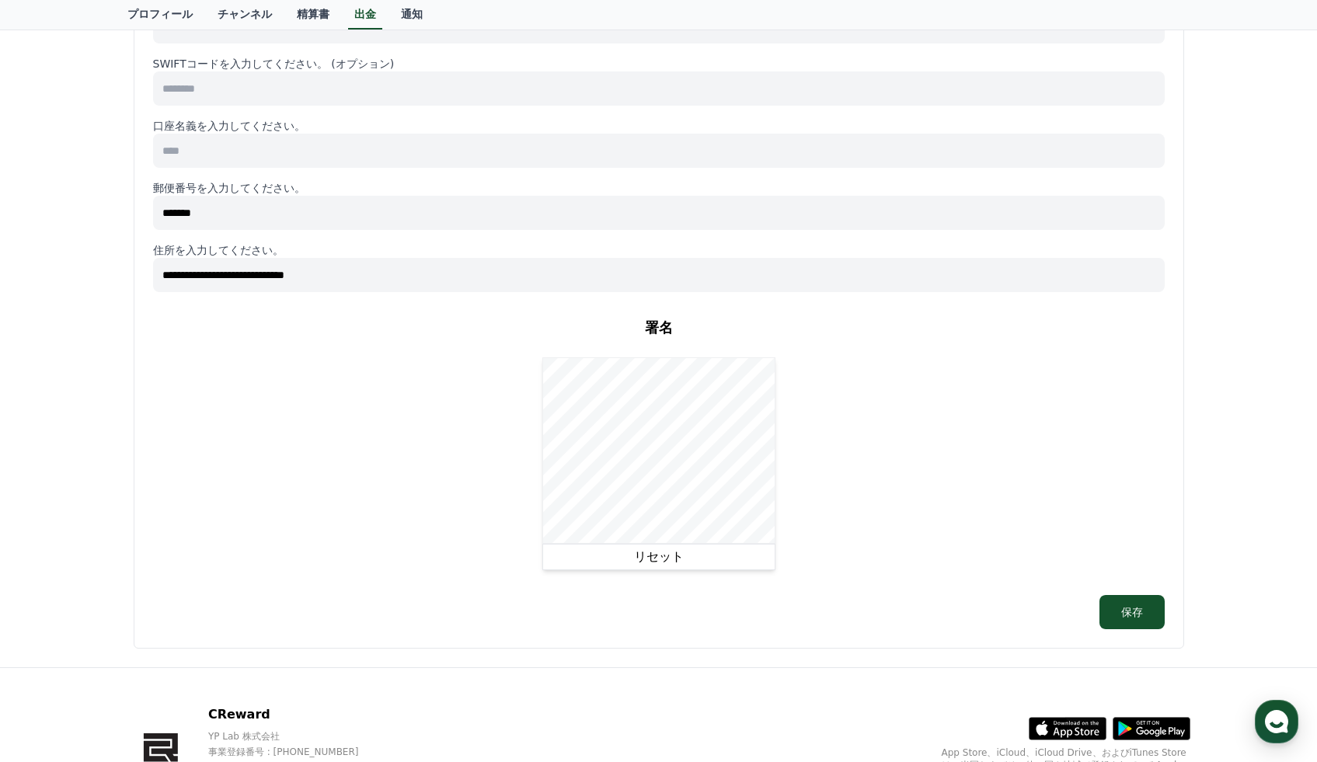
scroll to position [623, 0]
click at [541, 547] on div "署名 精算書に署名してください。 リセット" at bounding box center [658, 441] width 1011 height 278
click at [638, 559] on button "リセット" at bounding box center [658, 554] width 233 height 26
click at [656, 552] on button "リセット" at bounding box center [658, 554] width 233 height 26
click at [626, 560] on button "リセット" at bounding box center [658, 554] width 233 height 26
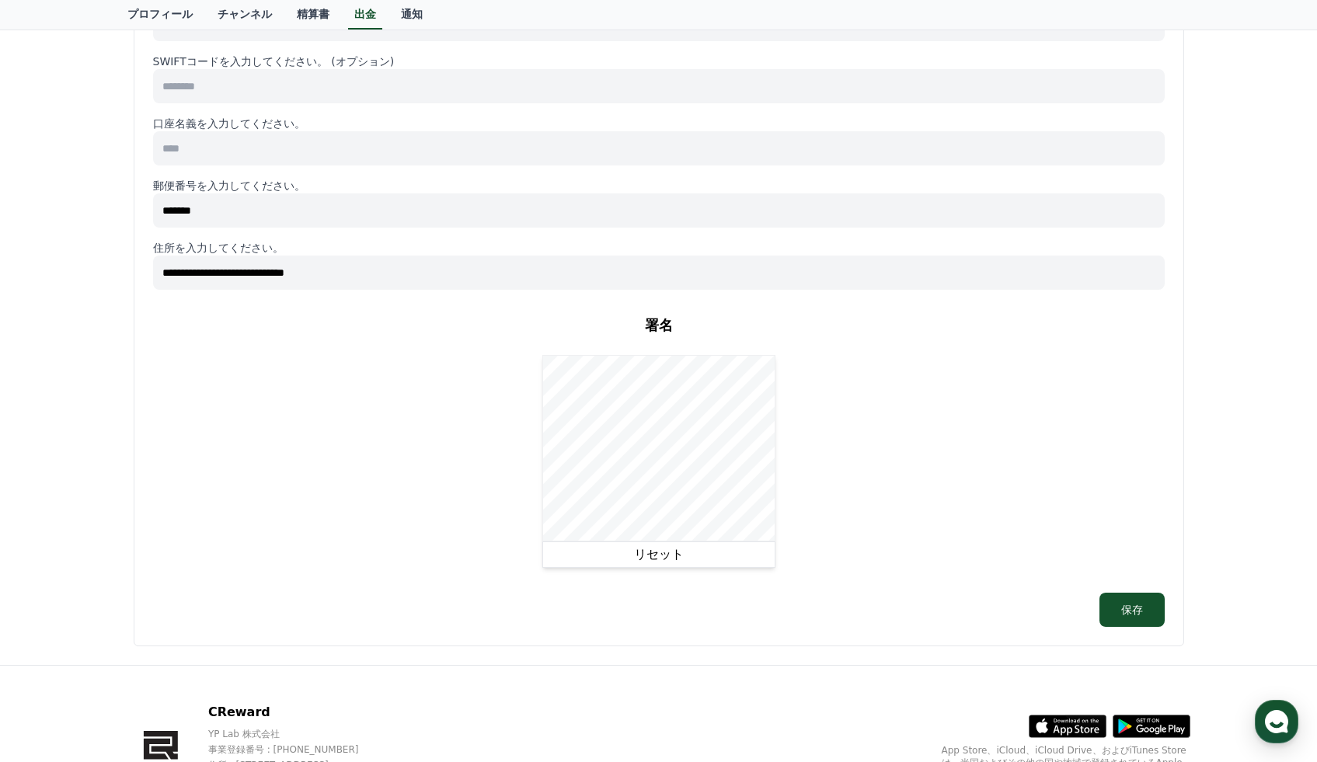
click at [660, 547] on button "リセット" at bounding box center [658, 554] width 233 height 26
click at [585, 541] on div "リセット" at bounding box center [658, 461] width 233 height 213
click at [596, 542] on div "リセット" at bounding box center [658, 461] width 233 height 213
click at [723, 541] on div "リセット" at bounding box center [658, 461] width 233 height 213
click at [833, 517] on div "署名 精算書に署名してください。 リセット" at bounding box center [658, 441] width 1011 height 278
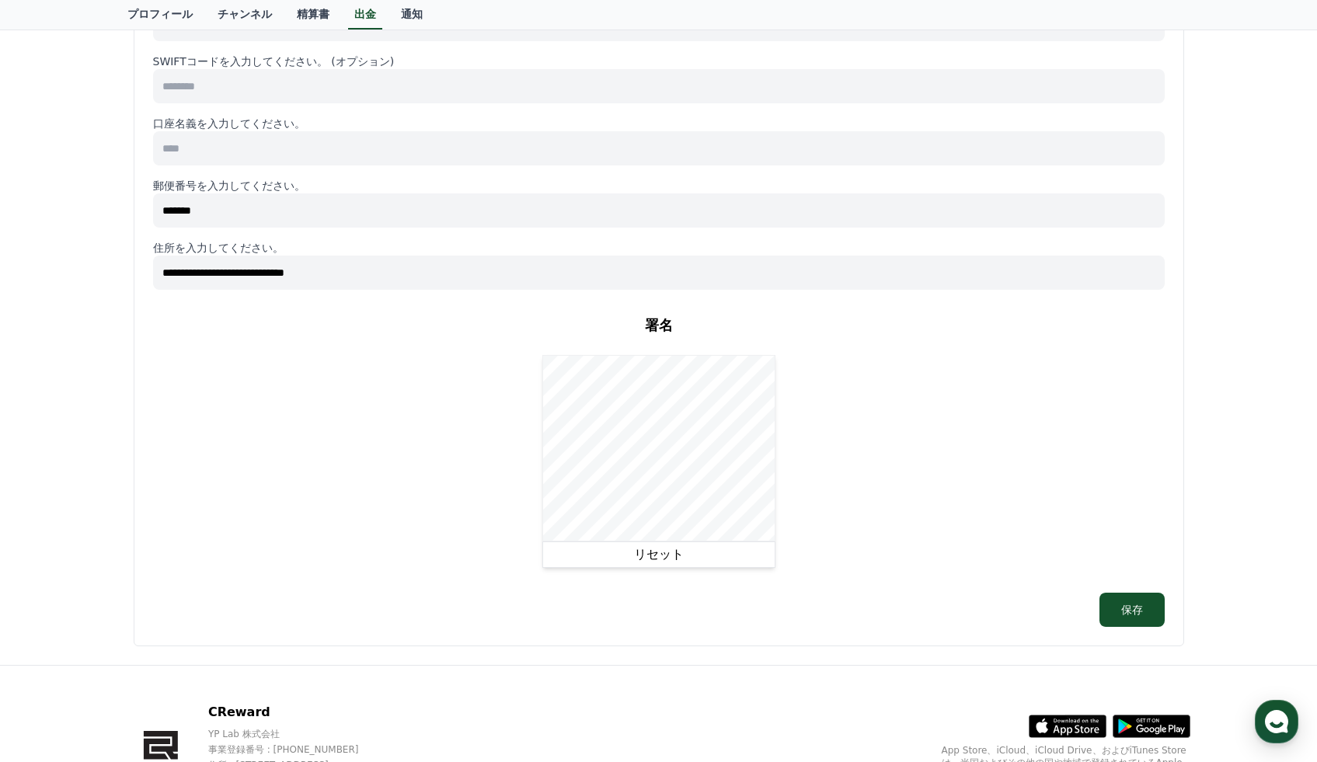
click at [737, 546] on button "リセット" at bounding box center [658, 554] width 233 height 26
click at [653, 552] on button "リセット" at bounding box center [658, 554] width 233 height 26
click at [581, 551] on div "リセット" at bounding box center [658, 461] width 233 height 213
click at [616, 553] on button "リセット" at bounding box center [658, 554] width 233 height 26
click at [649, 553] on button "リセット" at bounding box center [658, 554] width 233 height 26
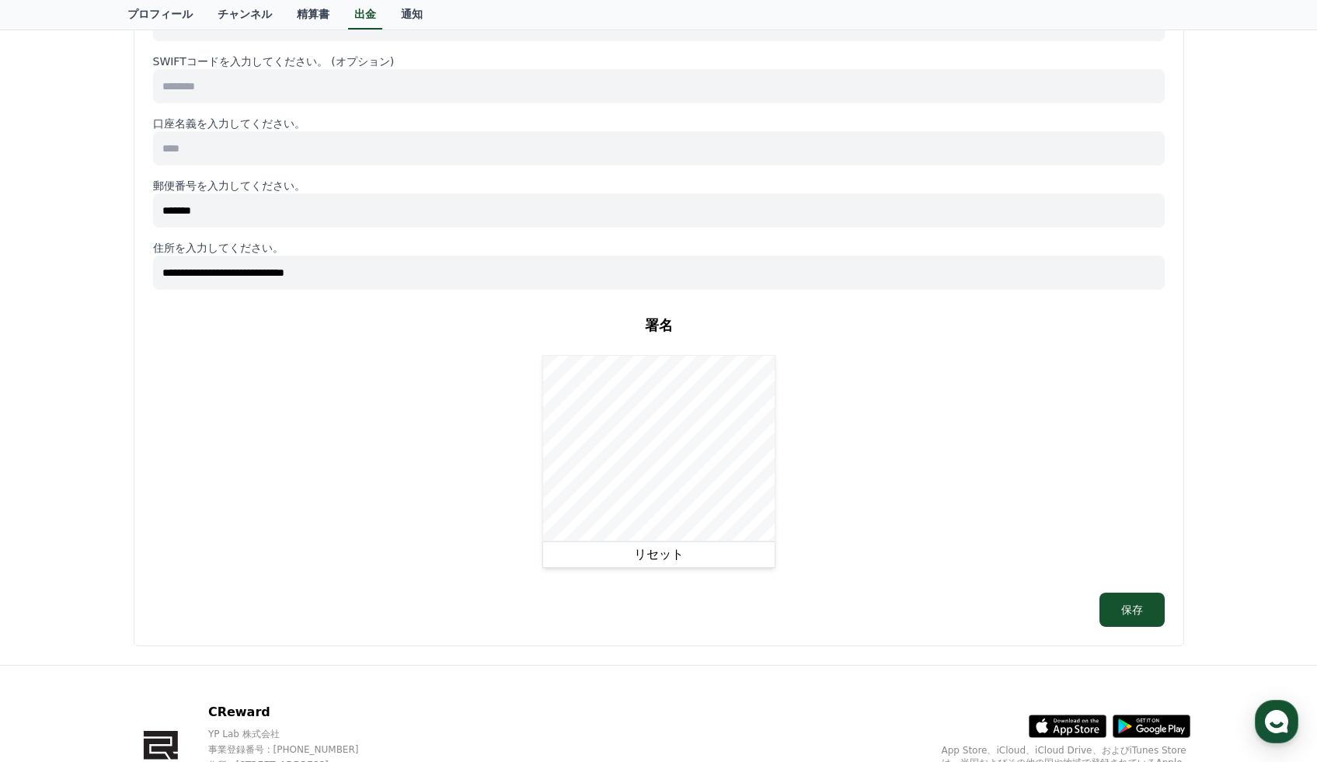
click at [649, 553] on button "リセット" at bounding box center [658, 554] width 233 height 26
click at [646, 552] on button "リセット" at bounding box center [658, 554] width 233 height 26
click at [482, 510] on div "署名 精算書に署名してください。 リセット" at bounding box center [658, 441] width 1011 height 278
click at [664, 556] on button "リセット" at bounding box center [658, 554] width 233 height 26
click at [652, 551] on button "リセット" at bounding box center [658, 554] width 233 height 26
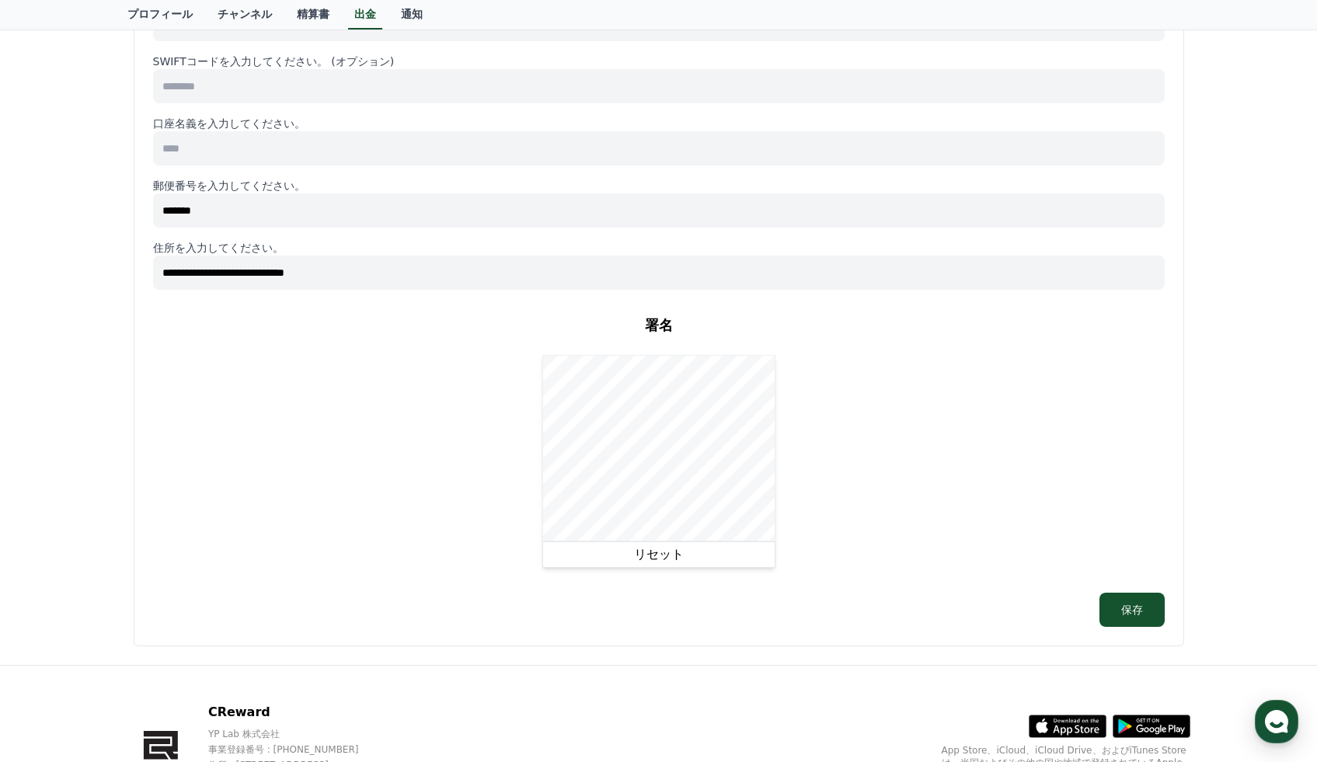
click at [638, 591] on div "**********" at bounding box center [658, 96] width 1011 height 1061
click at [670, 555] on button "リセット" at bounding box center [658, 554] width 233 height 26
click at [540, 395] on div "署名 精算書に署名してください。 リセット" at bounding box center [658, 441] width 1011 height 278
click at [635, 558] on button "リセット" at bounding box center [658, 554] width 233 height 26
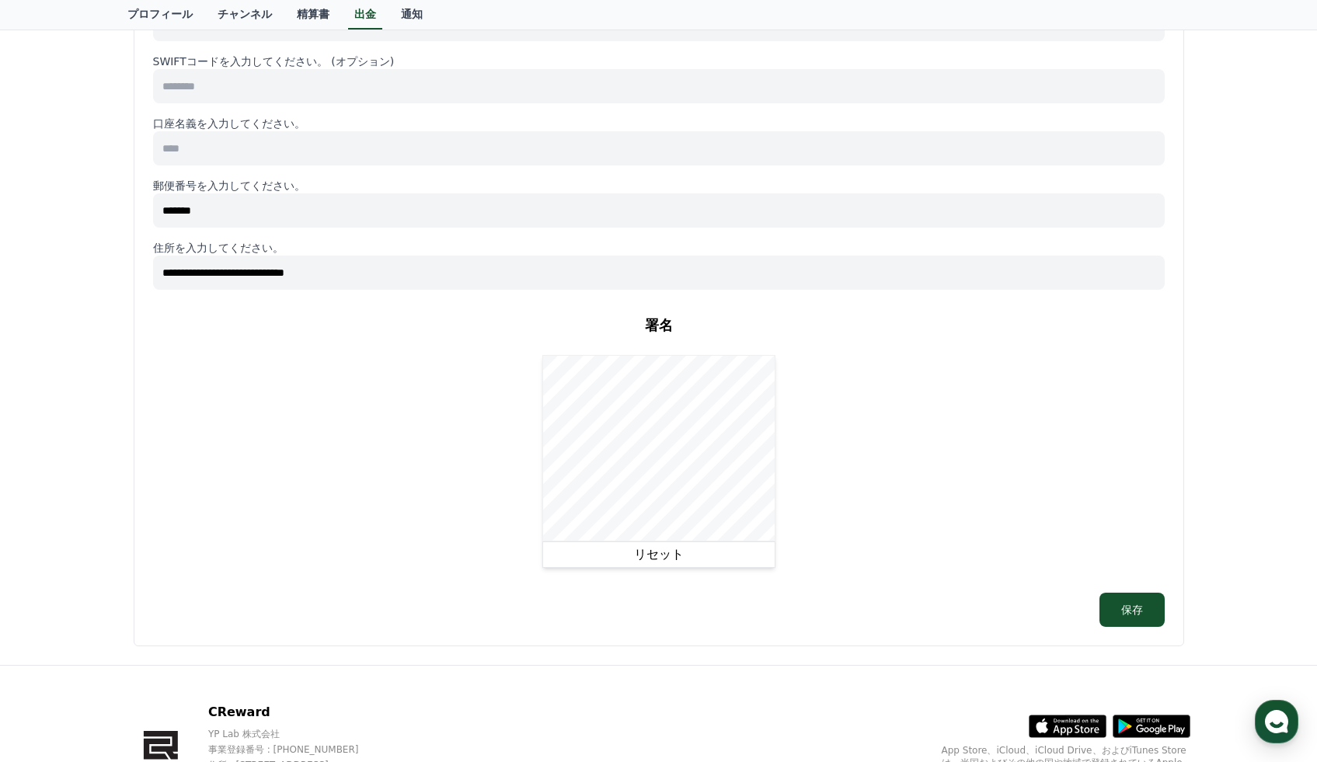
click at [677, 553] on button "リセット" at bounding box center [658, 554] width 233 height 26
click at [842, 485] on div "署名 精算書に署名してください。 リセット" at bounding box center [658, 441] width 1011 height 278
click at [640, 557] on button "リセット" at bounding box center [658, 554] width 233 height 26
click at [661, 569] on div "署名 精算書に署名してください。 リセット" at bounding box center [658, 441] width 1011 height 278
click at [661, 559] on button "リセット" at bounding box center [658, 554] width 233 height 26
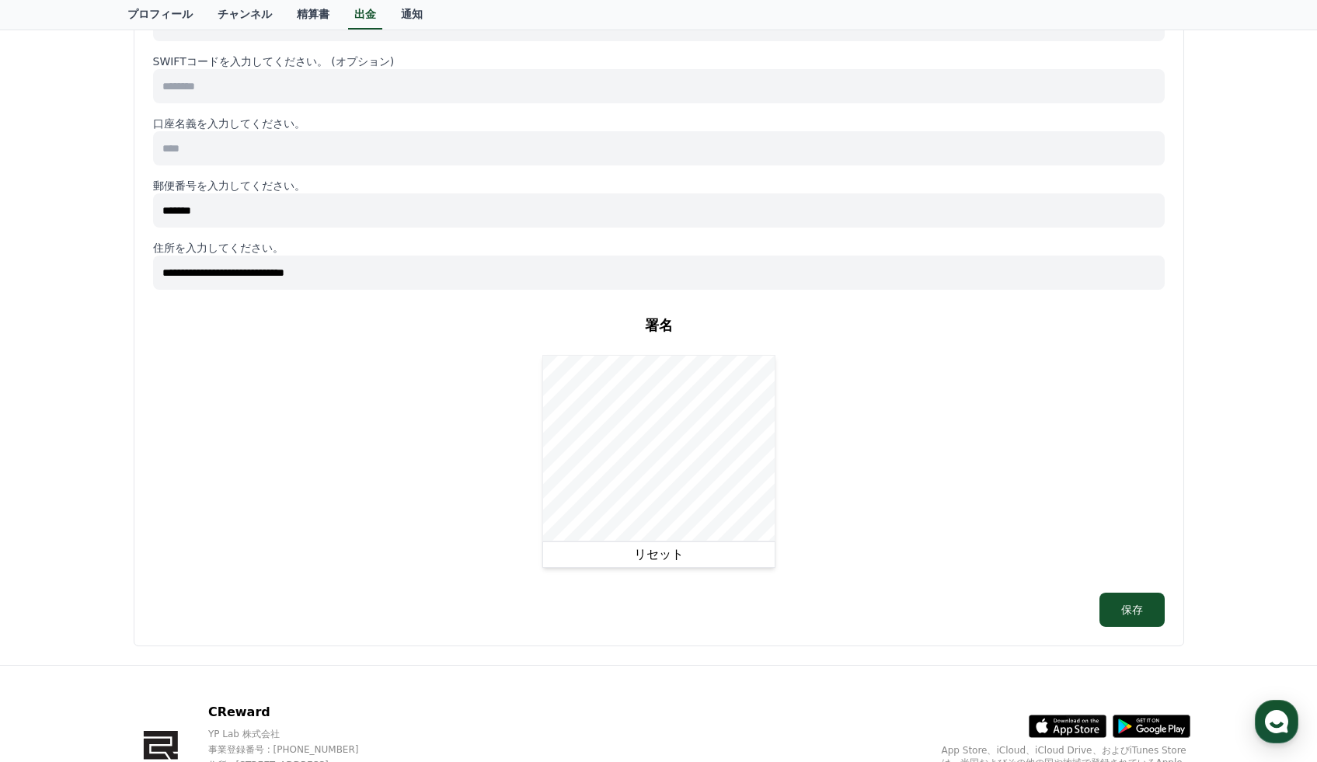
click at [668, 549] on button "リセット" at bounding box center [658, 554] width 233 height 26
click at [643, 548] on button "リセット" at bounding box center [658, 554] width 233 height 26
click at [1132, 606] on button "保存" at bounding box center [1131, 610] width 65 height 34
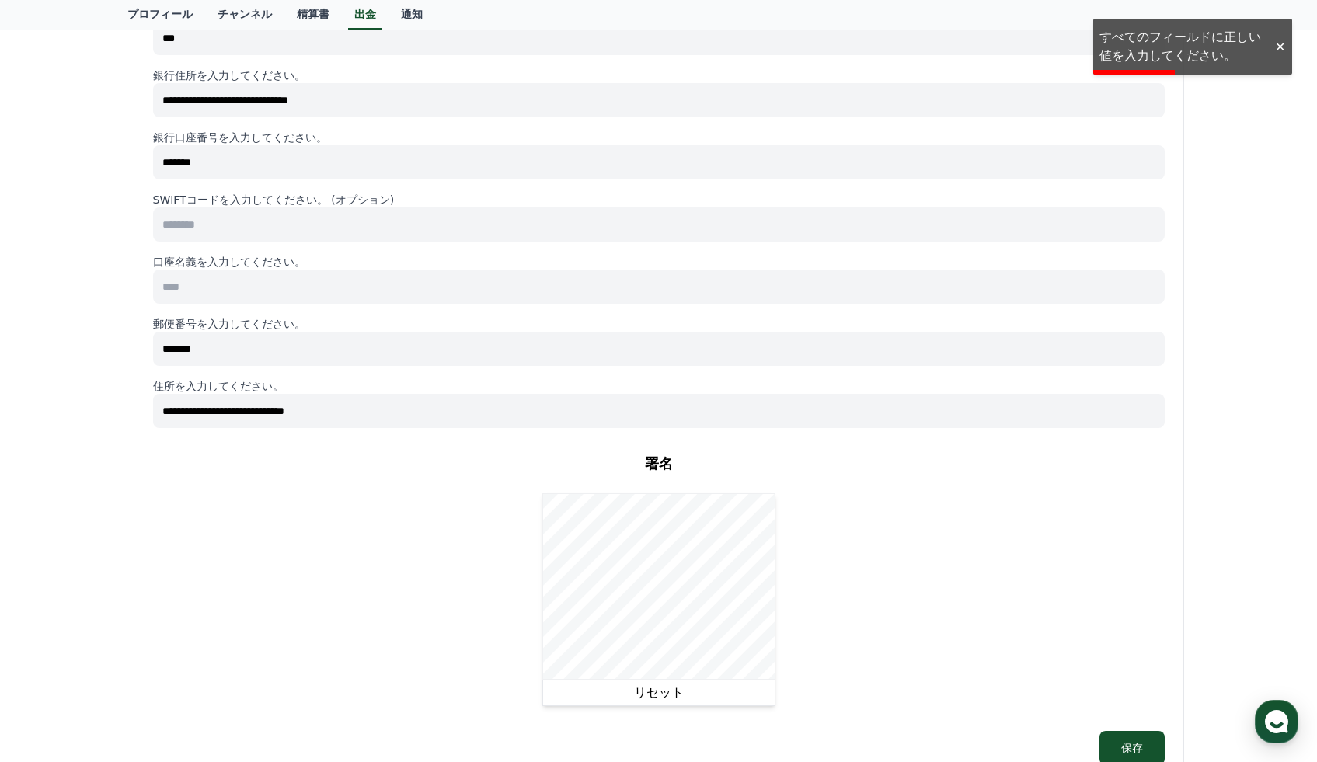
scroll to position [243, 0]
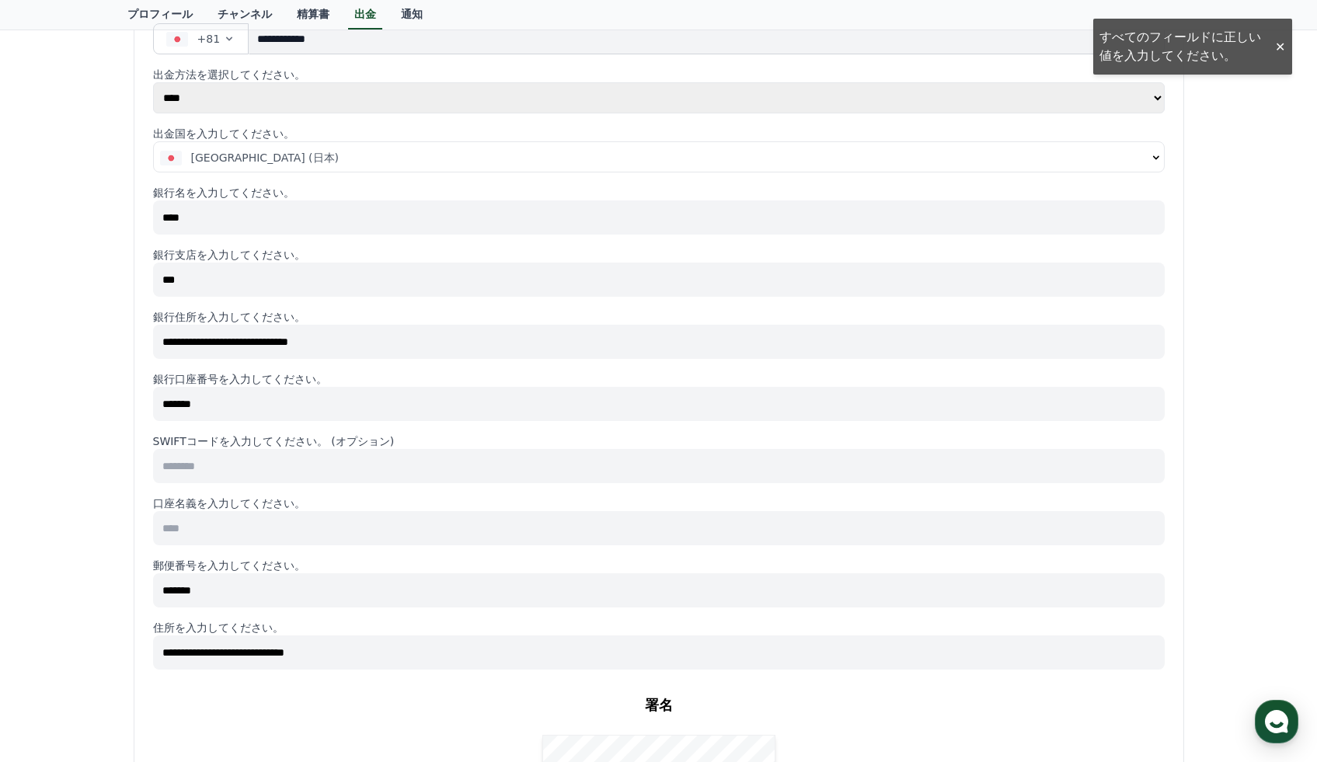
click at [332, 531] on input at bounding box center [658, 528] width 1011 height 34
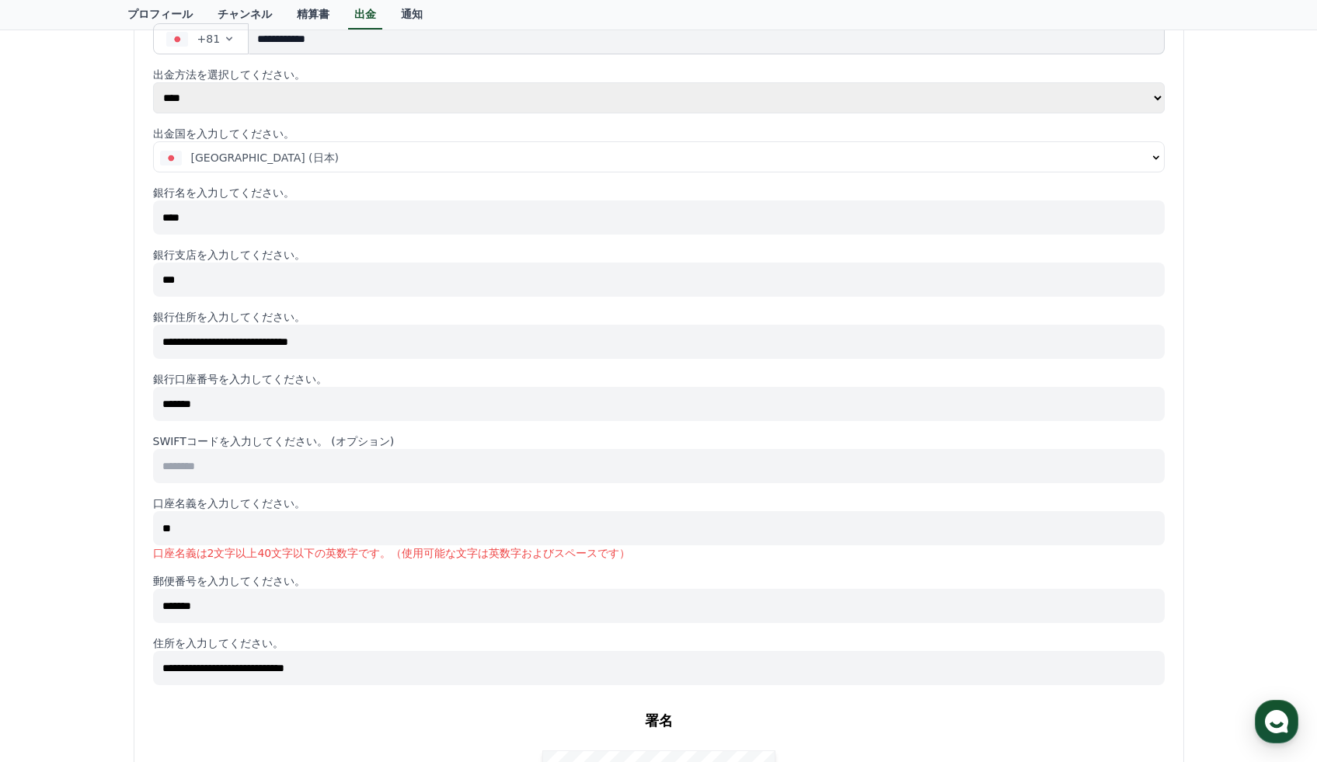
type input "*"
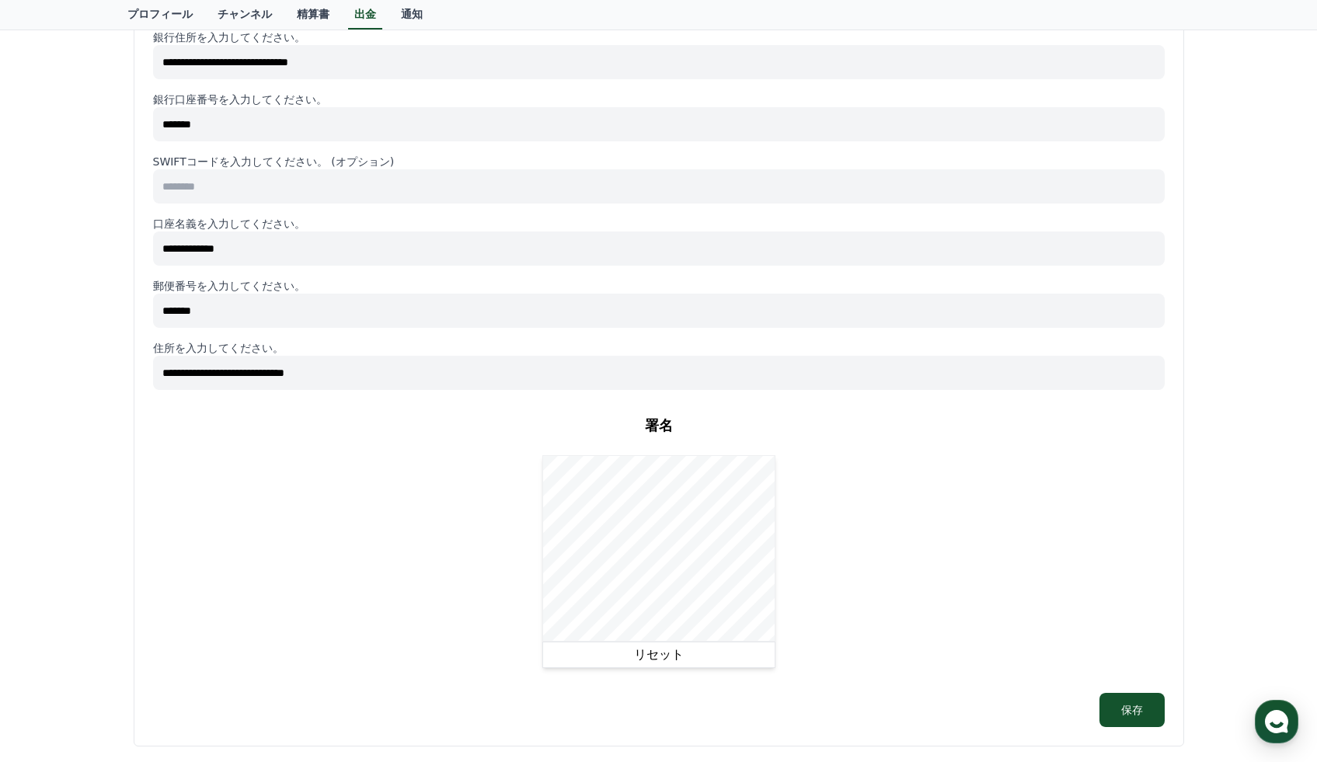
scroll to position [553, 0]
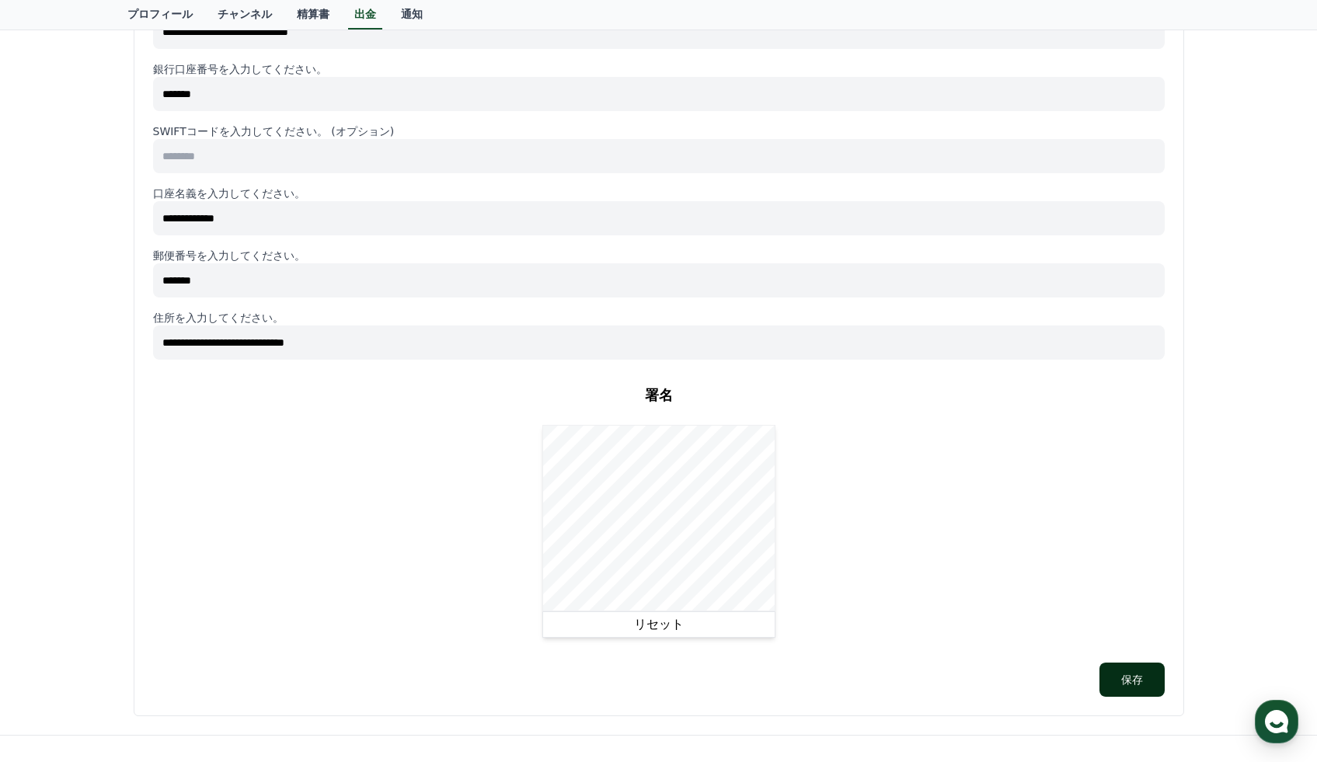
type input "**********"
click at [1114, 673] on button "保存" at bounding box center [1131, 680] width 65 height 34
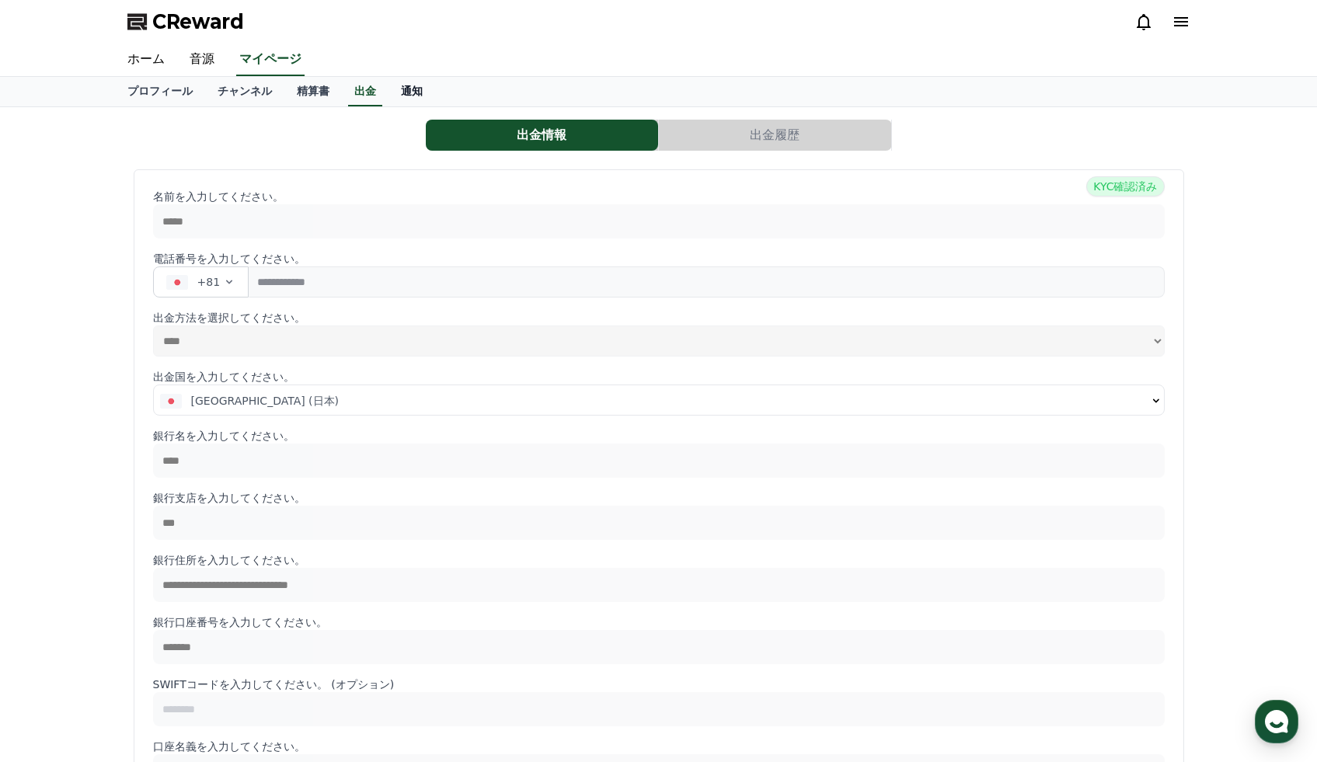
click at [414, 90] on link "通知" at bounding box center [411, 92] width 47 height 30
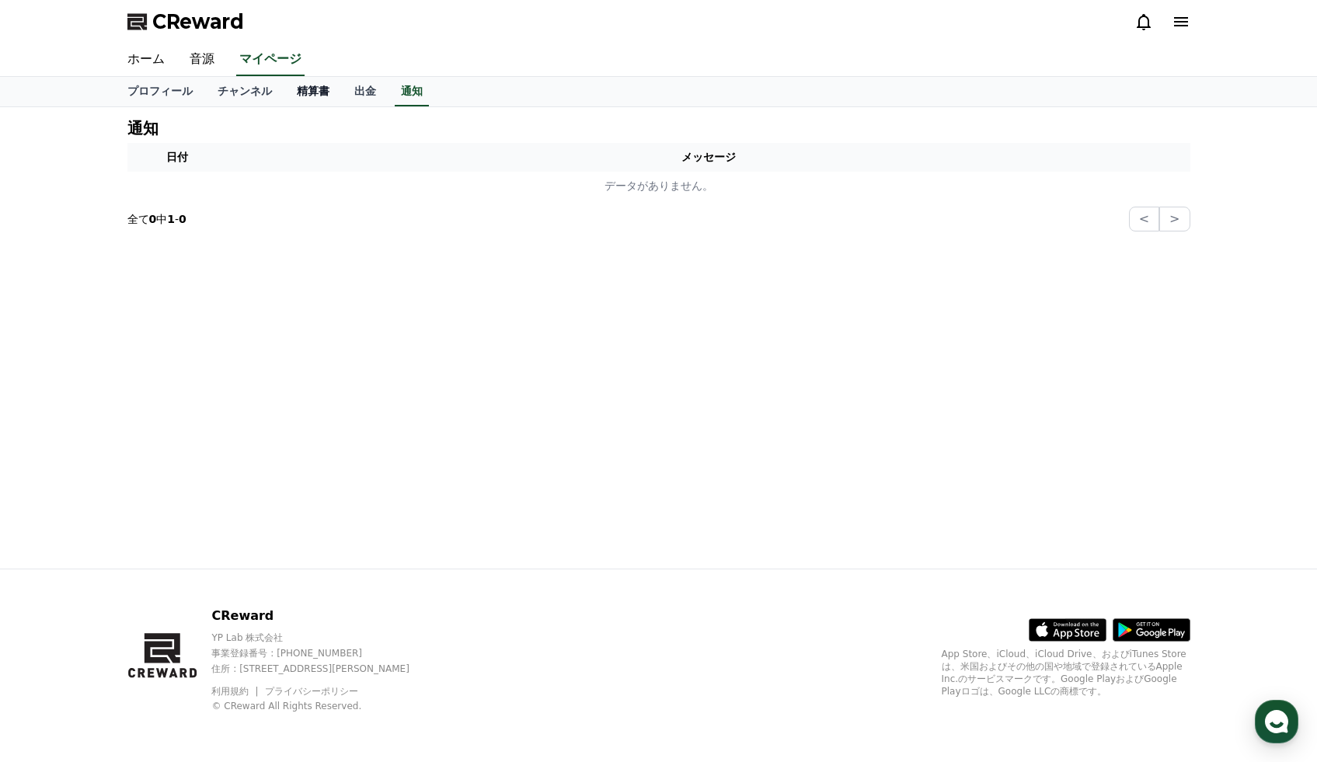
click at [329, 92] on link "精算書" at bounding box center [312, 92] width 57 height 30
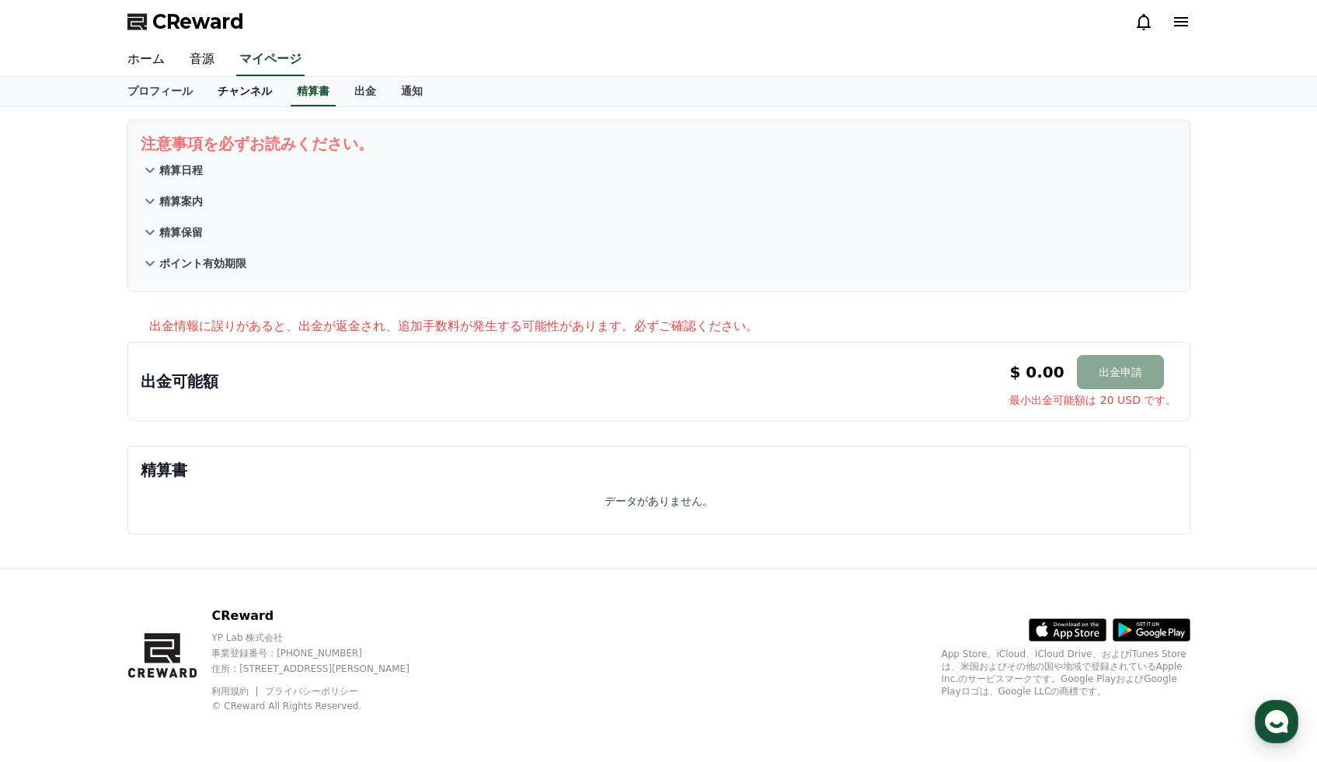
click at [242, 89] on link "チャンネル" at bounding box center [244, 92] width 79 height 30
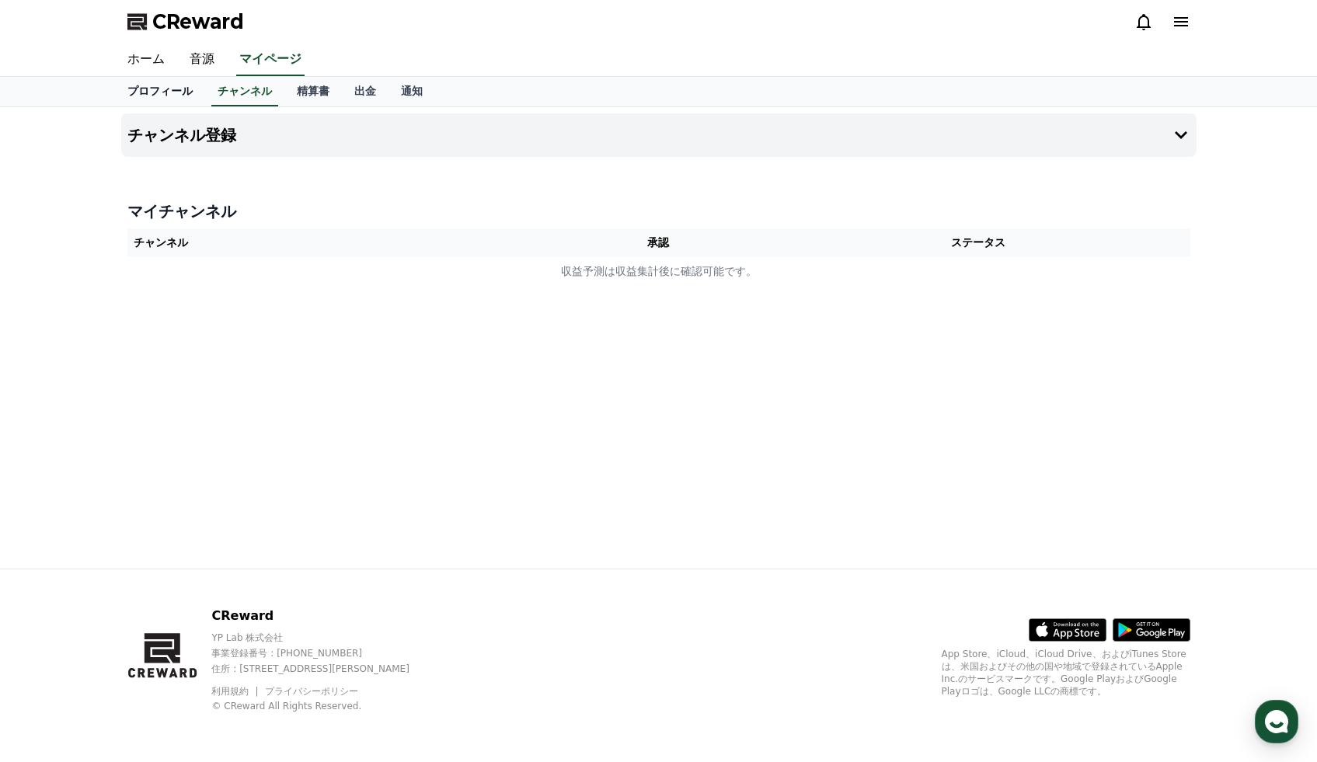
click at [169, 92] on link "プロフィール" at bounding box center [160, 92] width 90 height 30
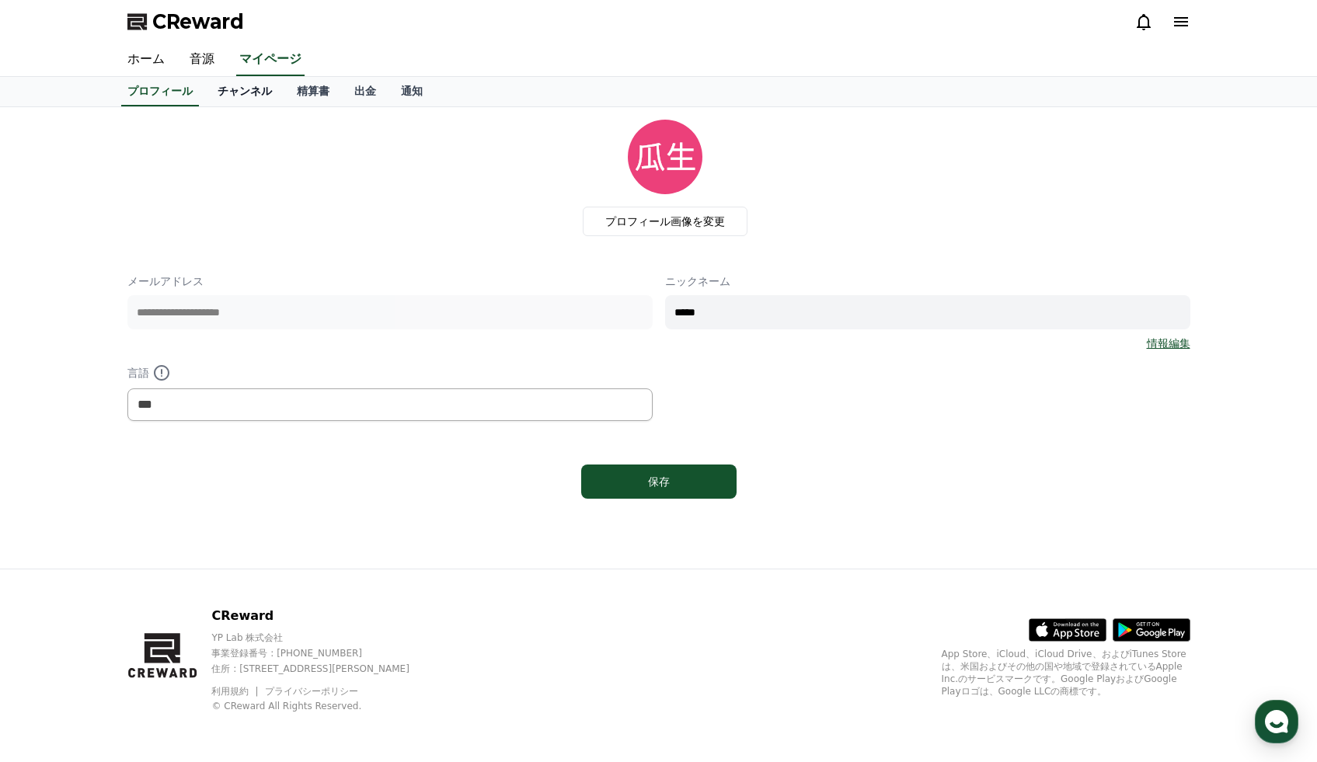
click at [239, 87] on link "チャンネル" at bounding box center [244, 92] width 79 height 30
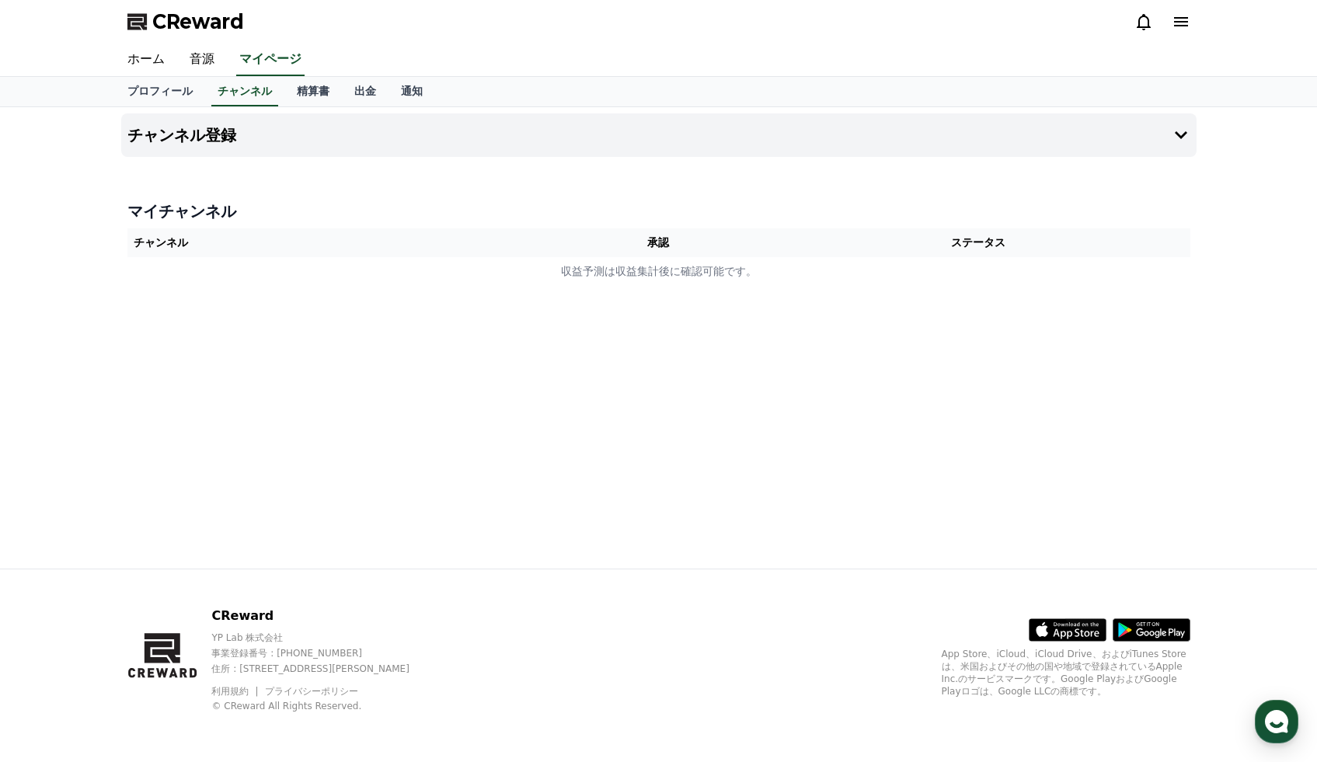
click at [285, 247] on th "チャンネル" at bounding box center [338, 242] width 423 height 29
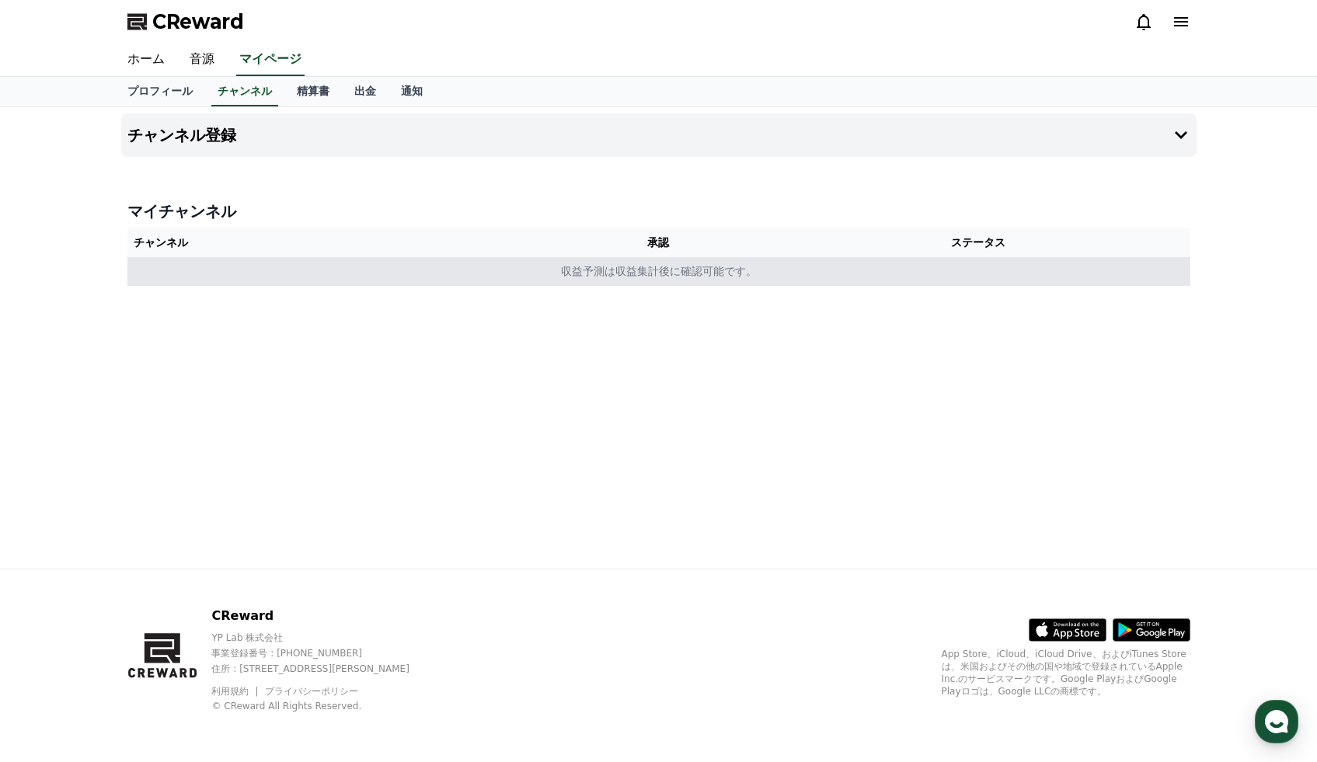
click at [616, 275] on td "収益予測は収益集計後に確認可能です。" at bounding box center [658, 271] width 1063 height 29
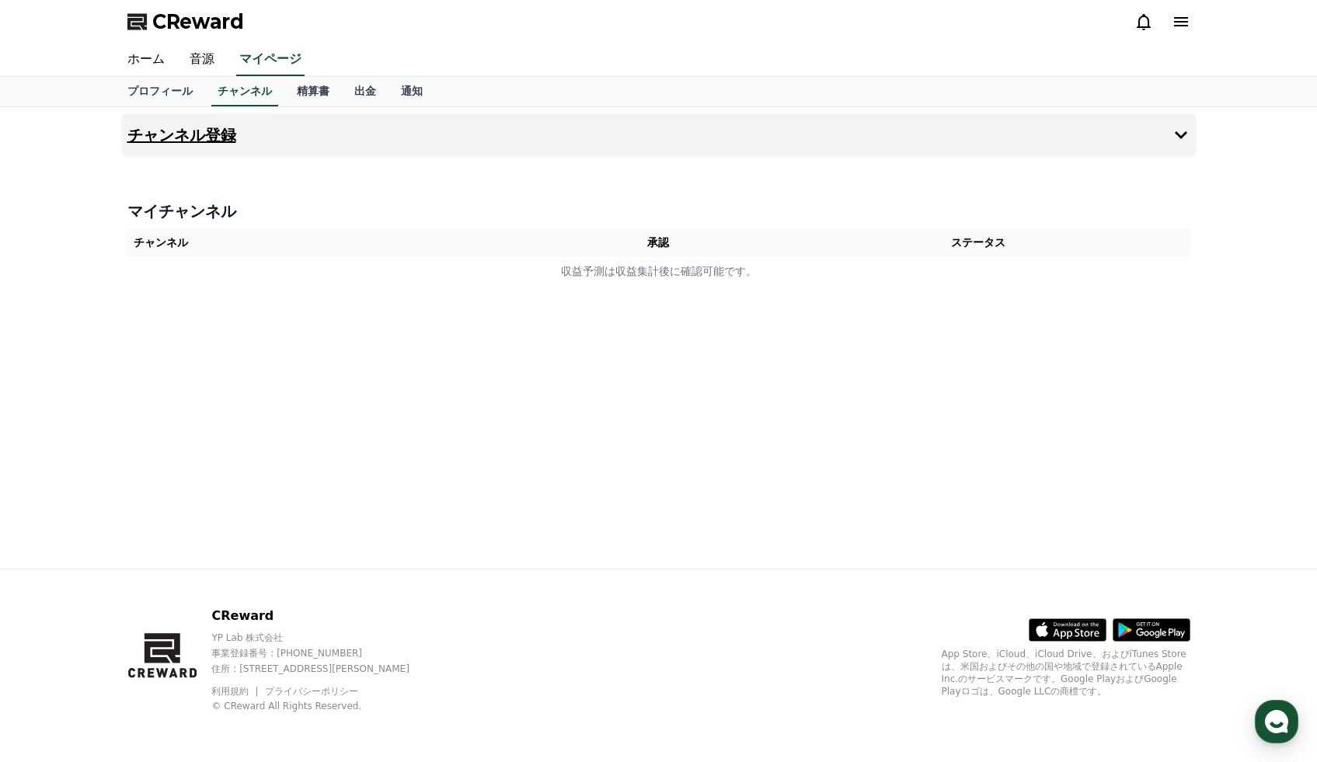
click at [209, 143] on h4 "チャンネル登録" at bounding box center [181, 135] width 109 height 17
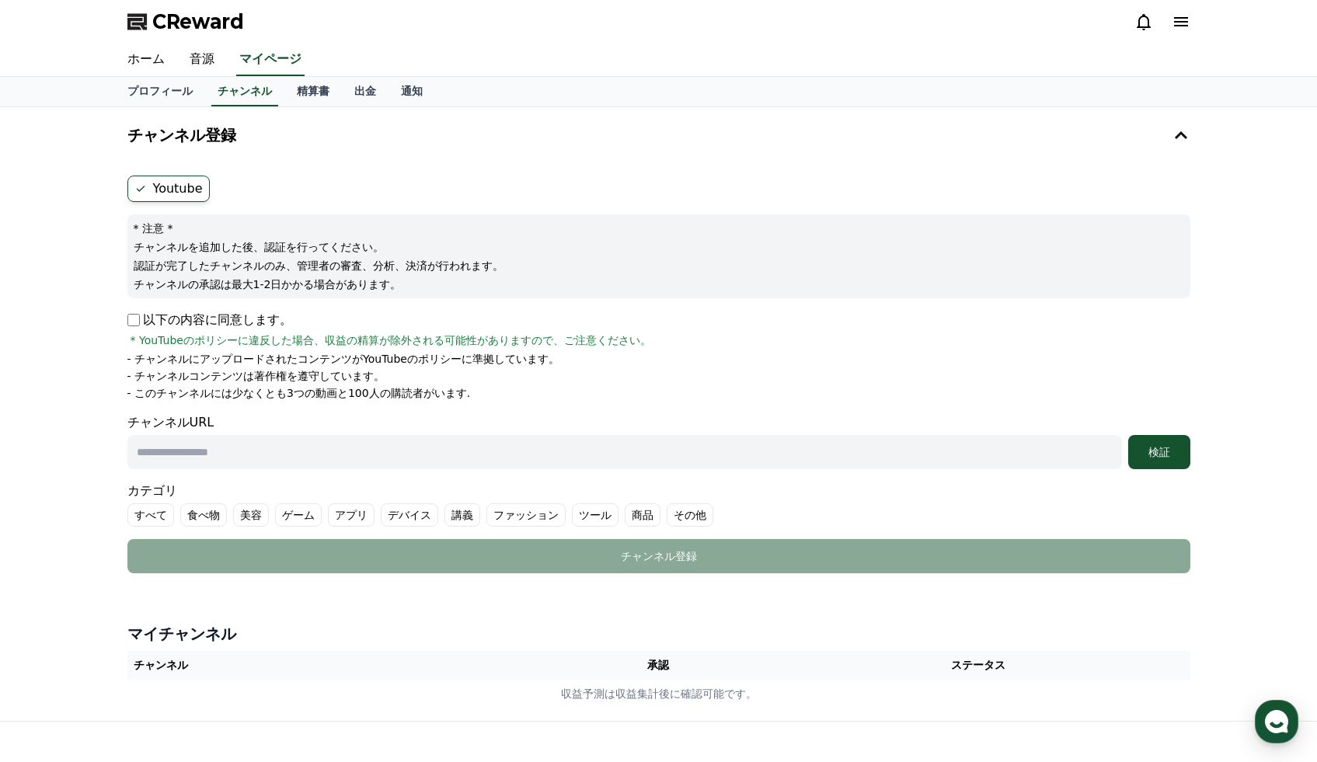
click at [198, 187] on label "Youtube" at bounding box center [168, 189] width 82 height 26
click at [137, 181] on label "Youtube" at bounding box center [168, 189] width 82 height 26
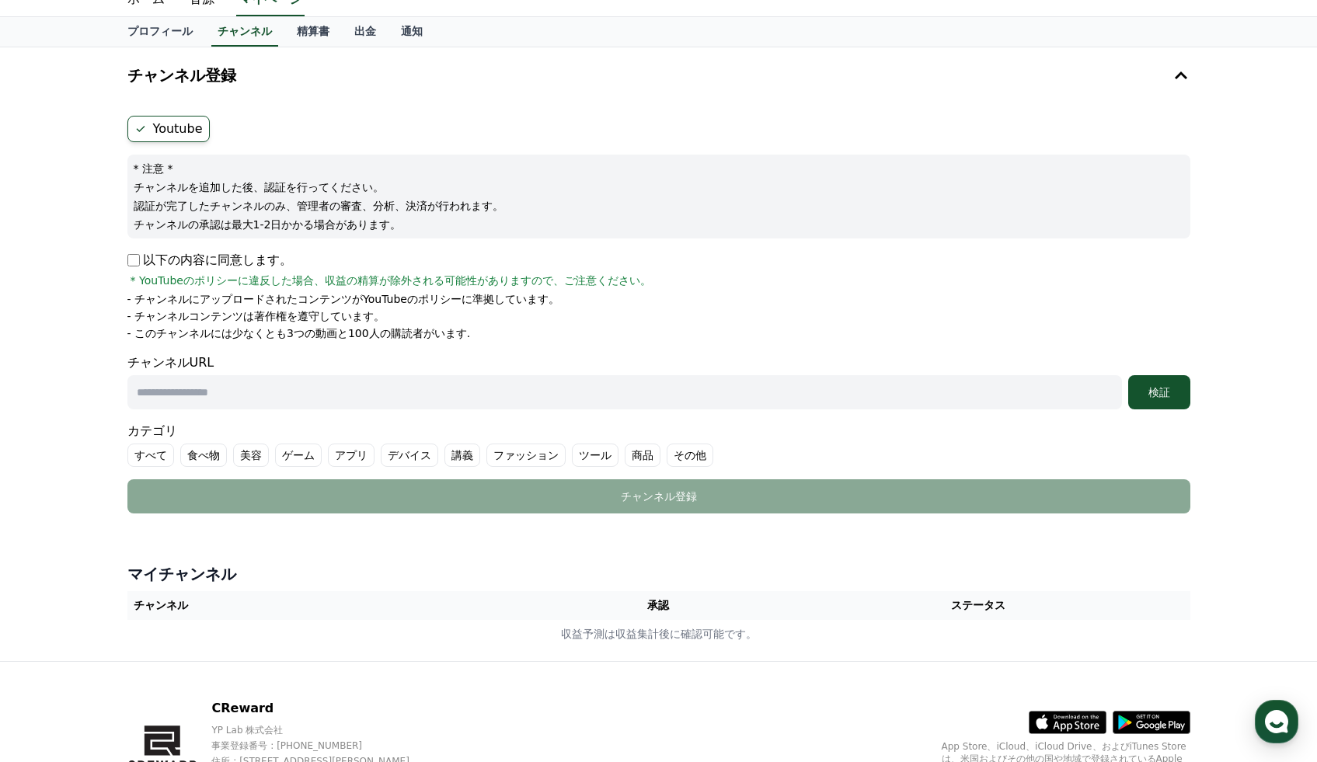
scroll to position [152, 0]
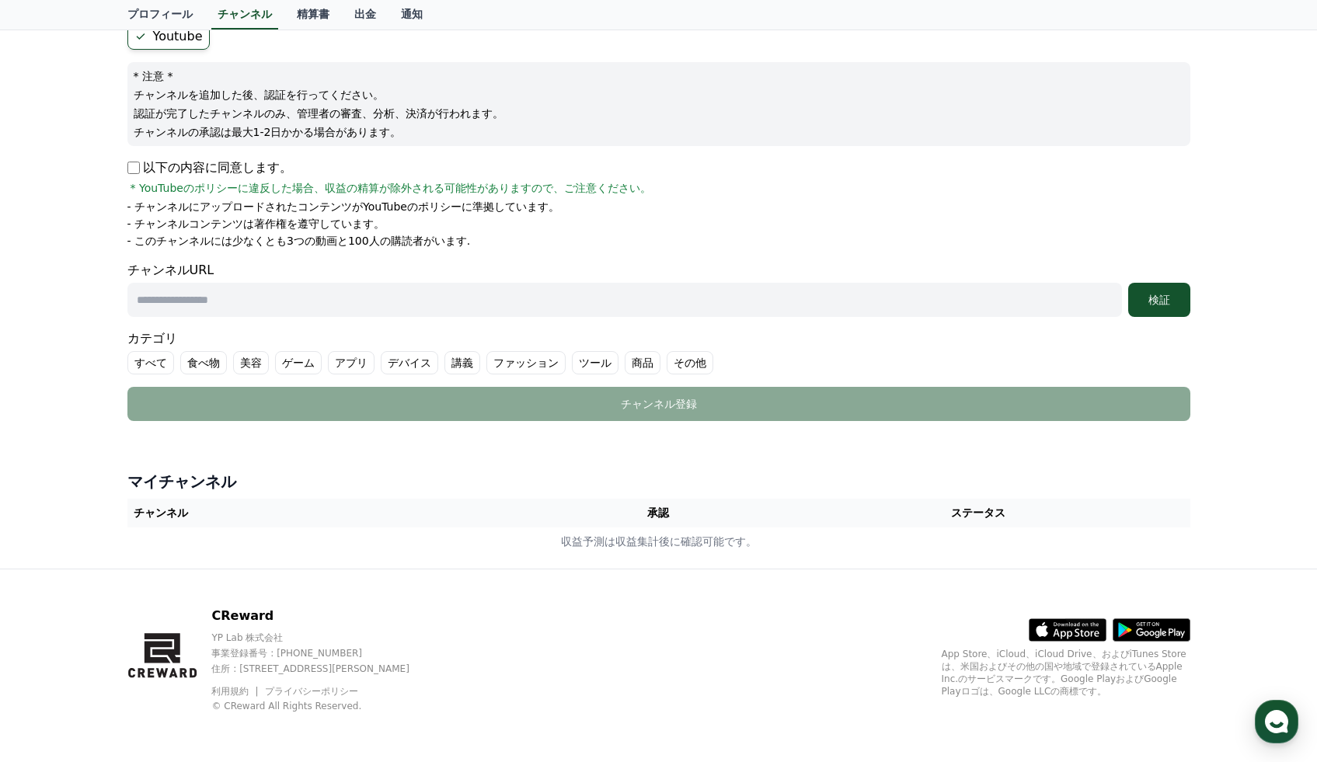
click at [139, 166] on p "以下の内容に同意します。" at bounding box center [209, 167] width 165 height 19
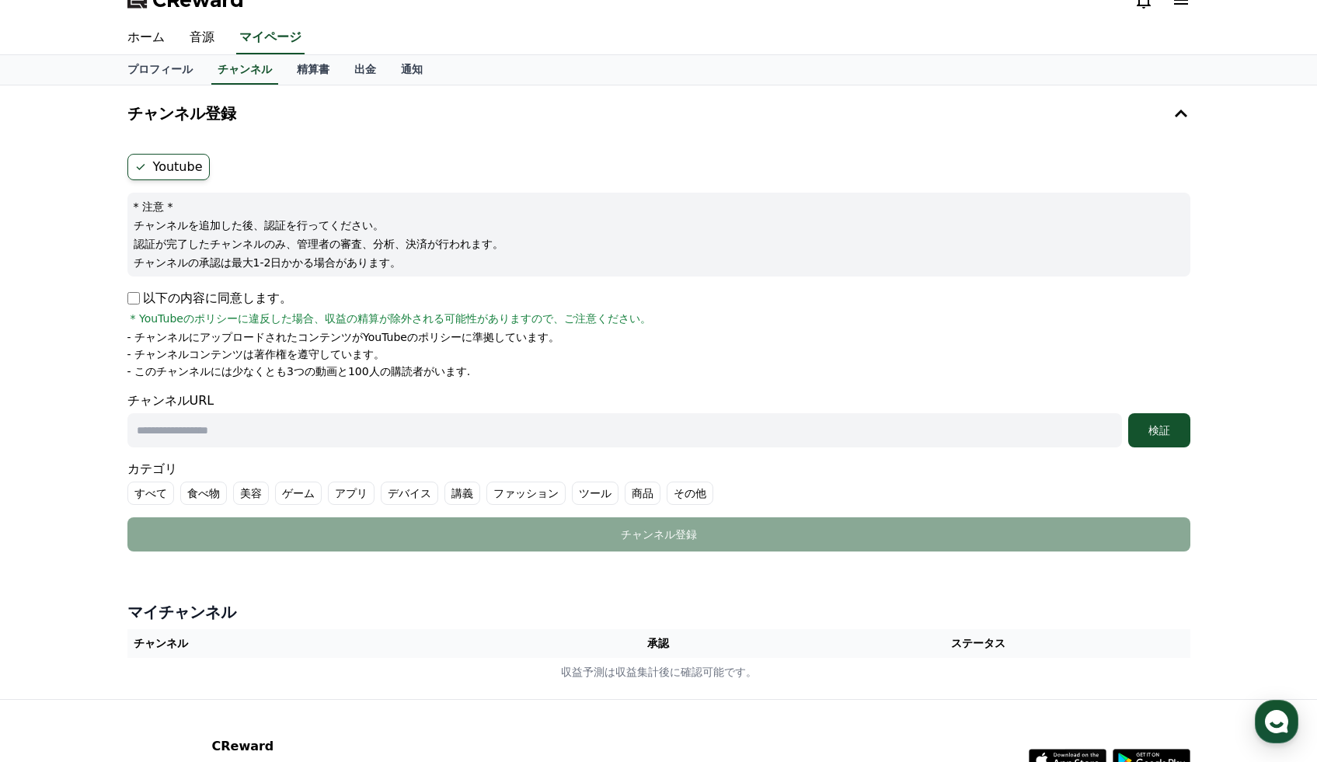
scroll to position [0, 0]
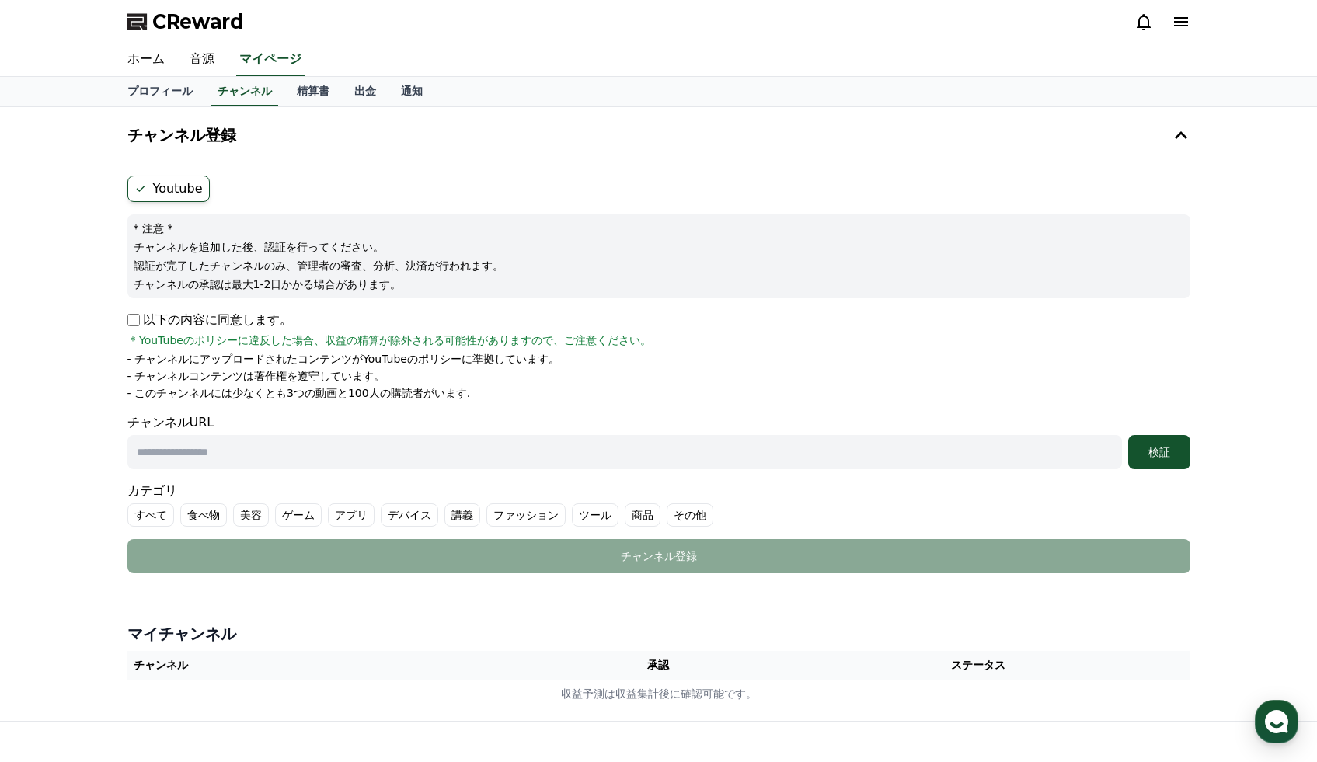
click at [675, 512] on label "その他" at bounding box center [689, 514] width 47 height 23
click at [467, 508] on label "講義" at bounding box center [462, 514] width 36 height 23
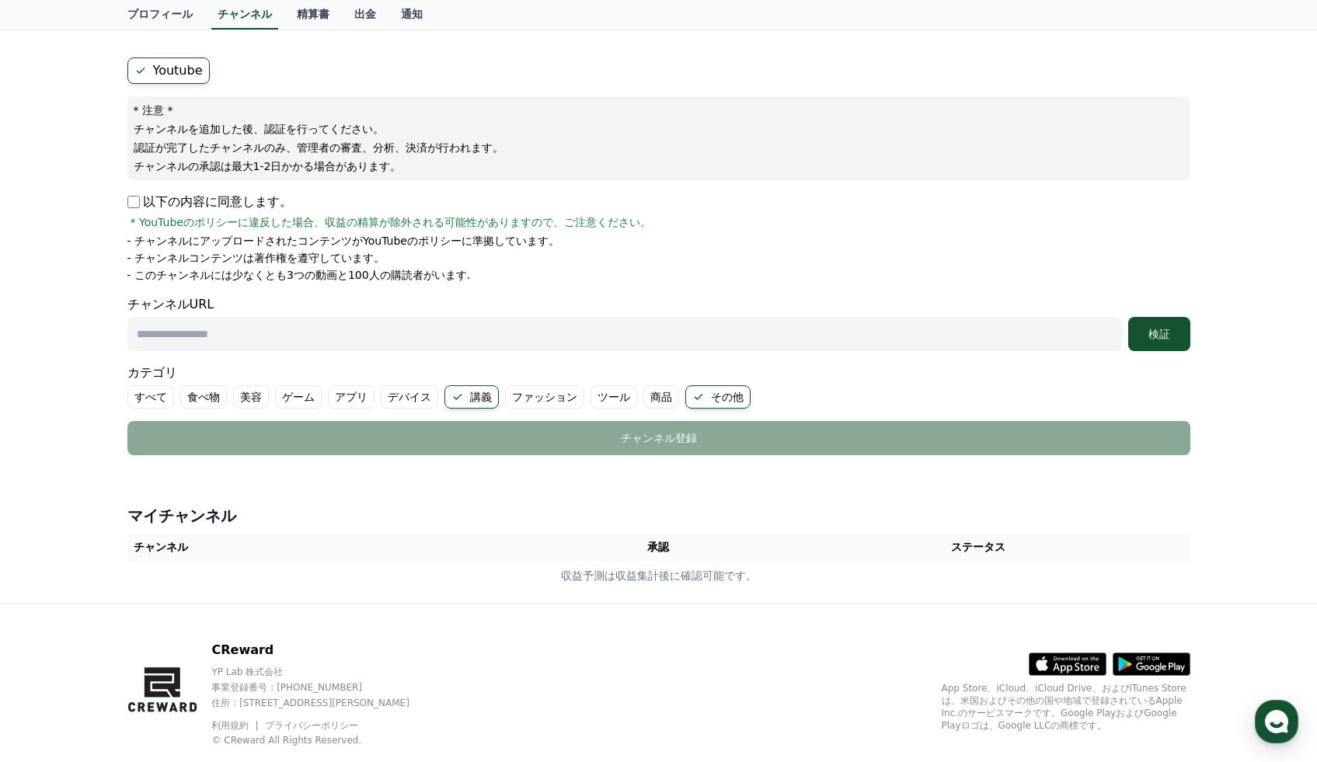
scroll to position [152, 0]
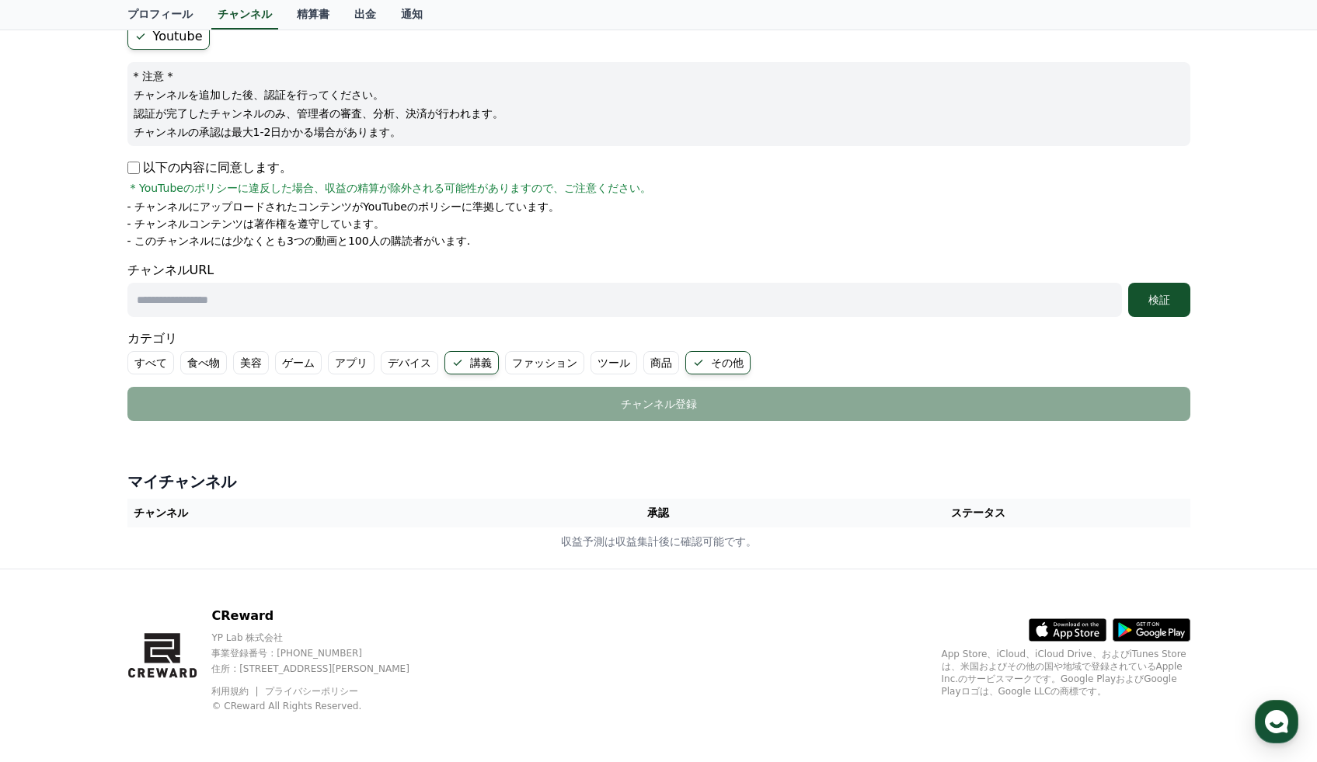
click at [488, 482] on h4 "マイチャンネル" at bounding box center [658, 482] width 1063 height 22
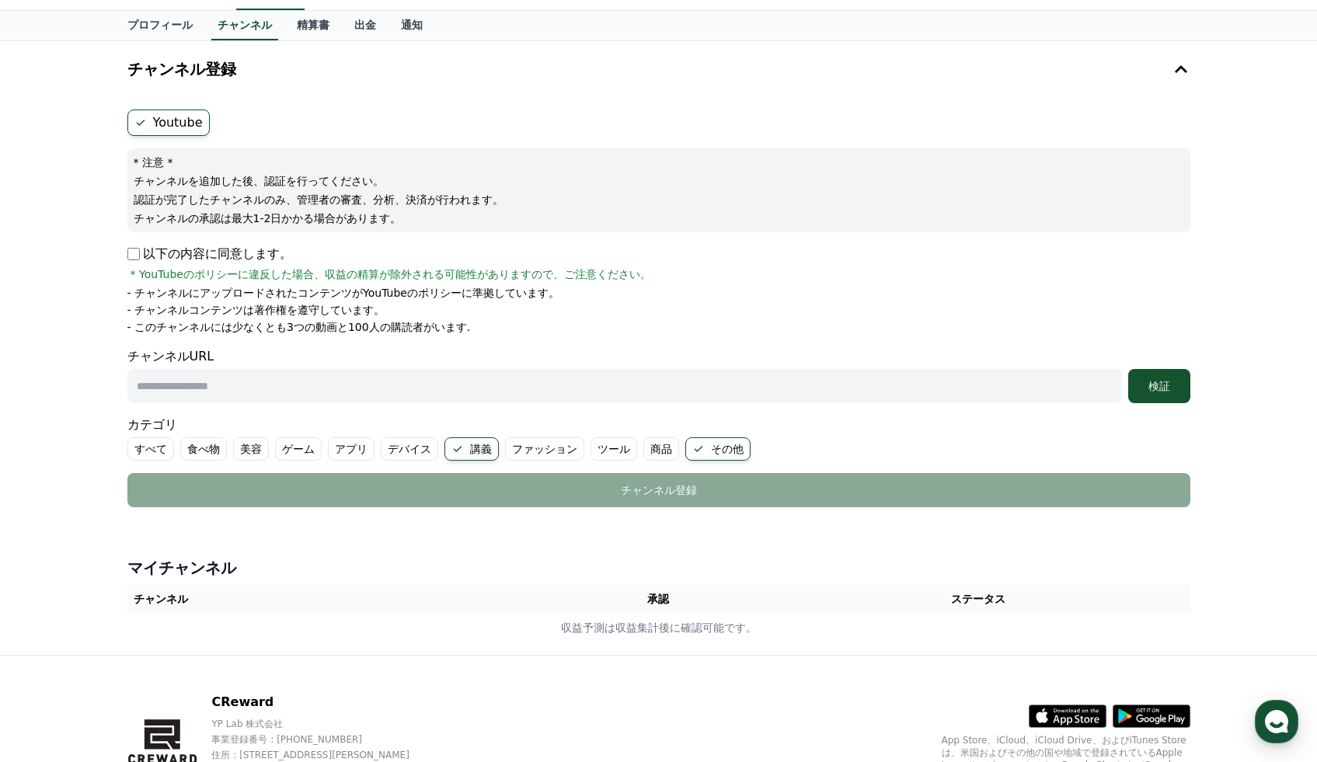
scroll to position [0, 0]
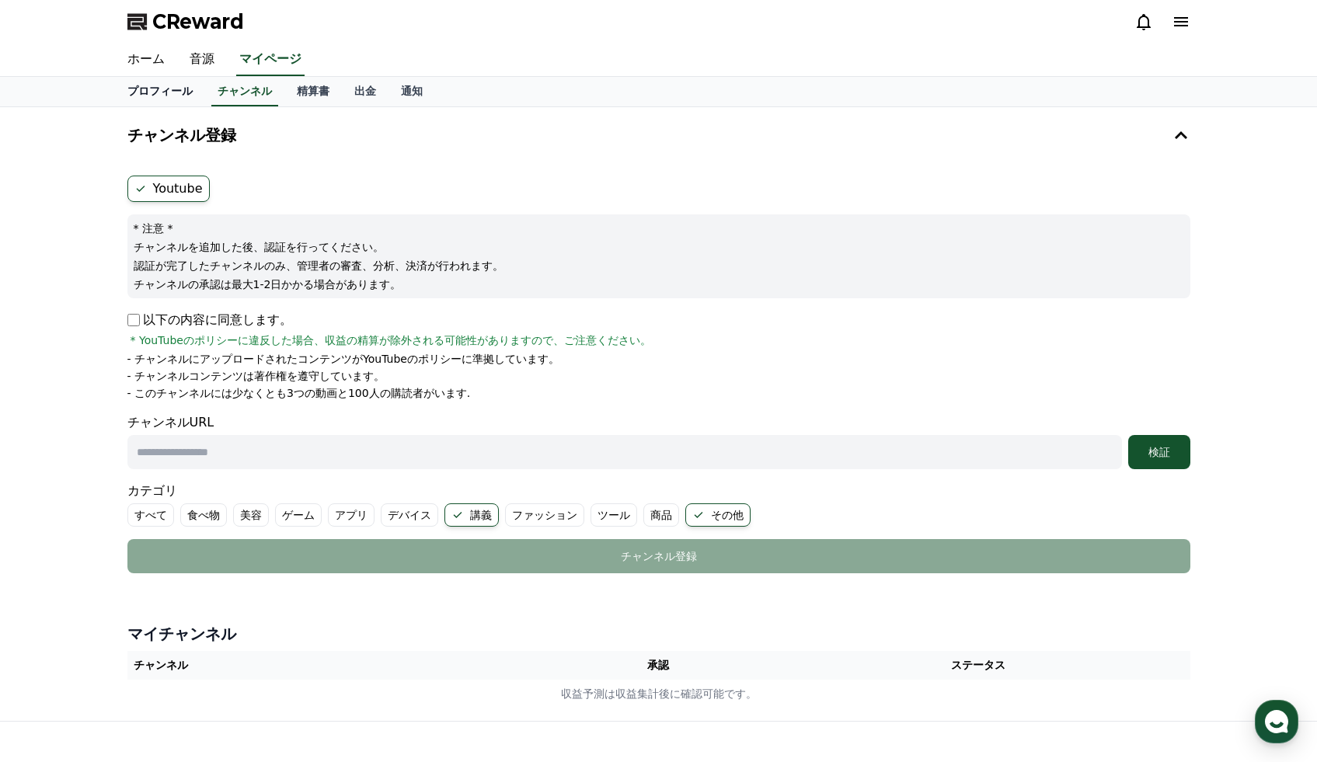
click at [149, 88] on link "プロフィール" at bounding box center [160, 92] width 90 height 30
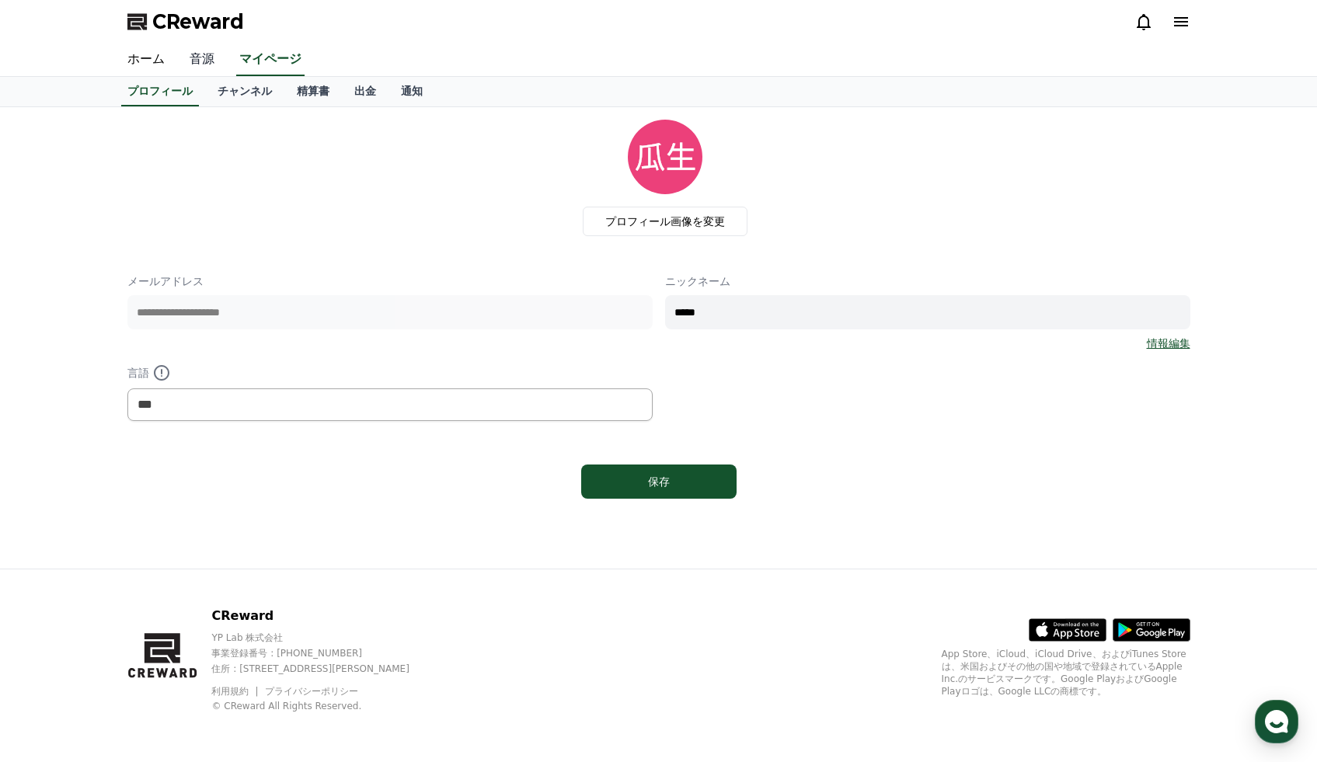
click at [190, 50] on link "音源" at bounding box center [202, 60] width 50 height 33
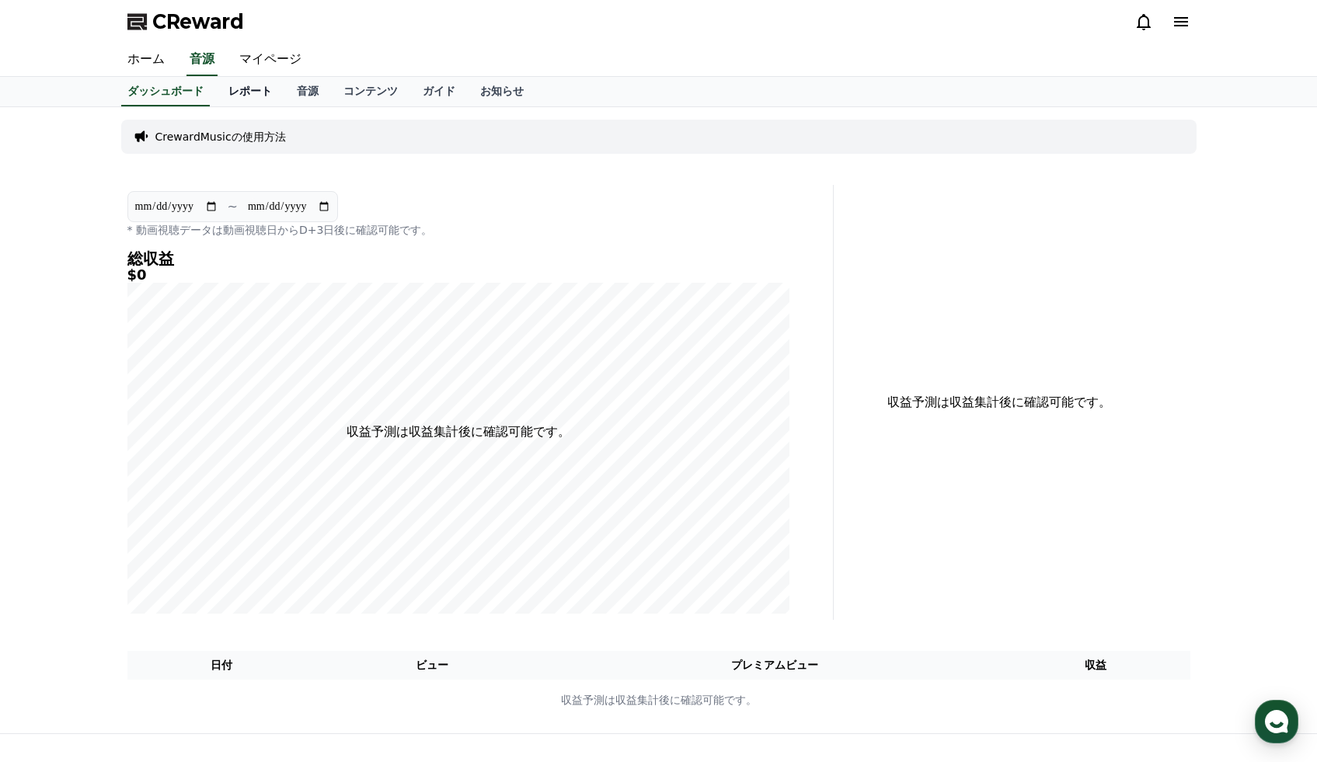
click at [248, 92] on link "レポート" at bounding box center [250, 92] width 68 height 30
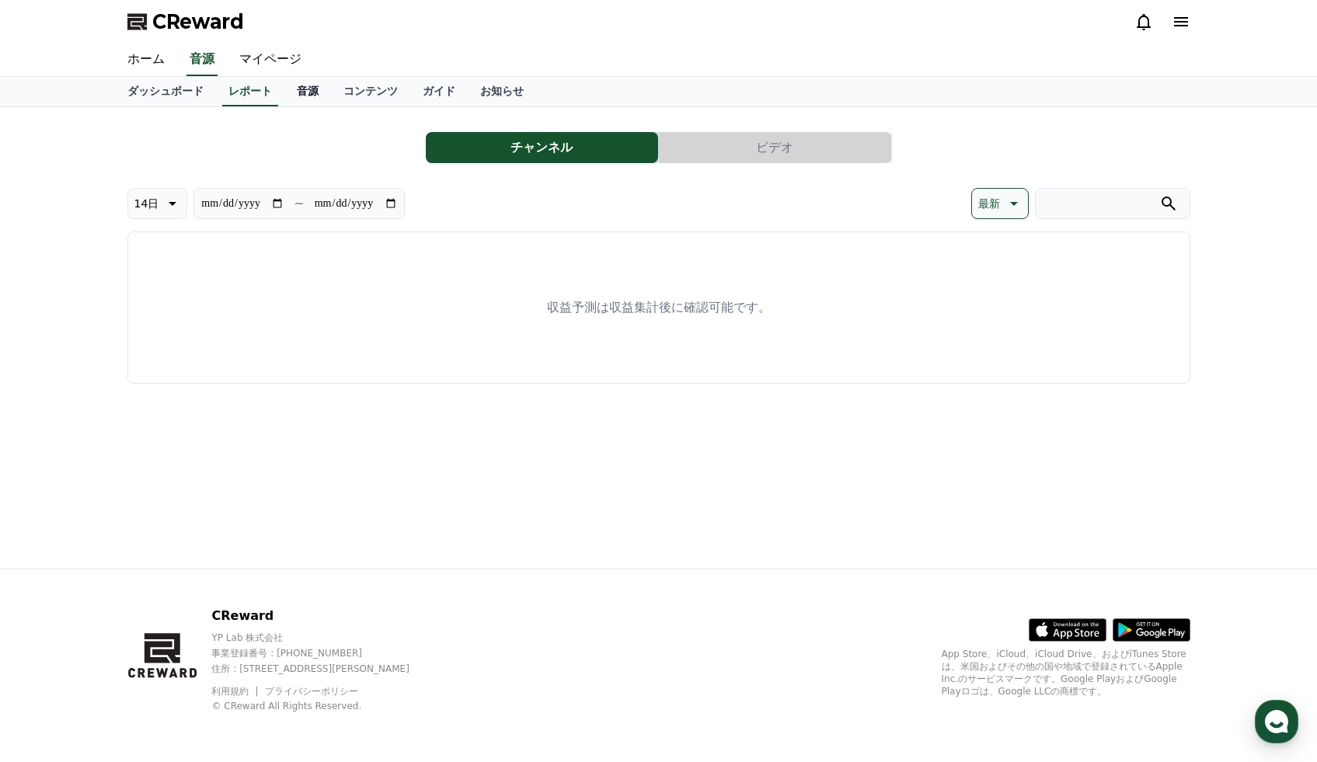
click at [299, 91] on link "音源" at bounding box center [307, 92] width 47 height 30
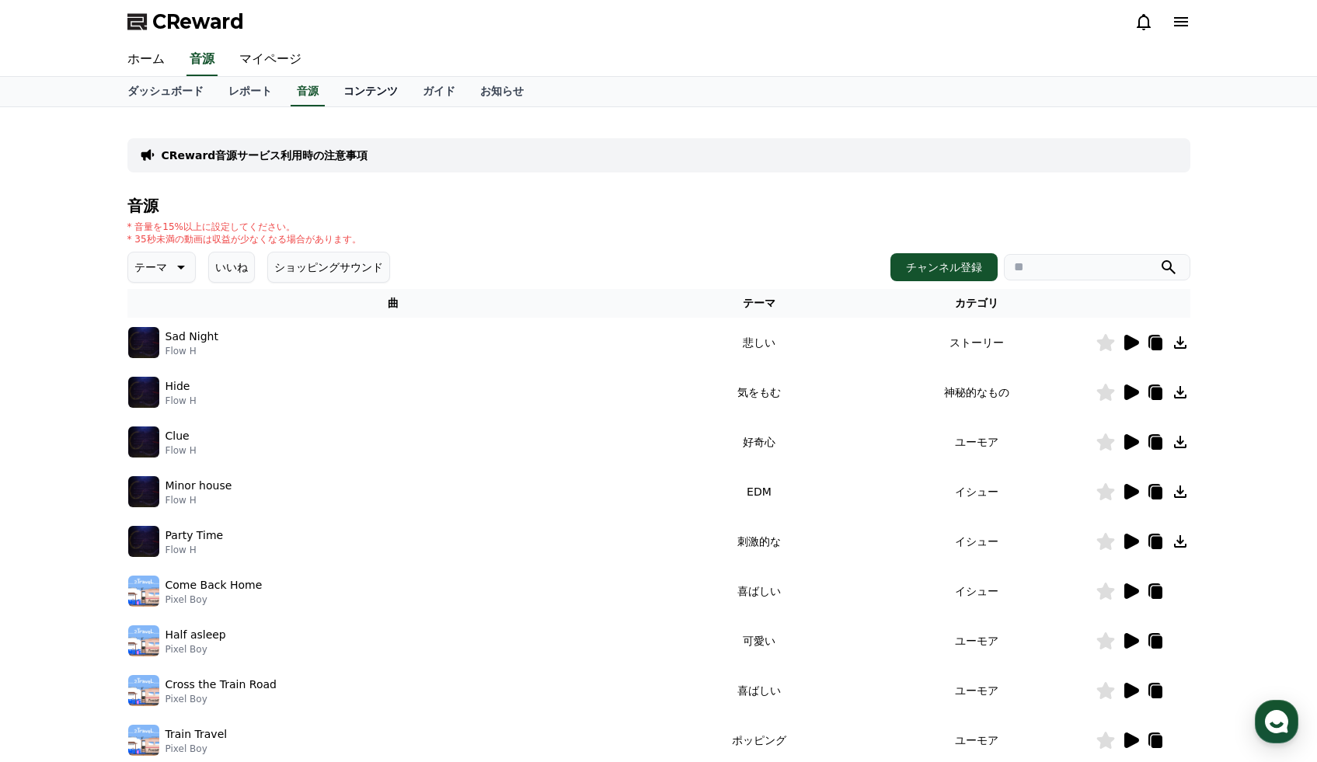
click at [374, 89] on link "コンテンツ" at bounding box center [370, 92] width 79 height 30
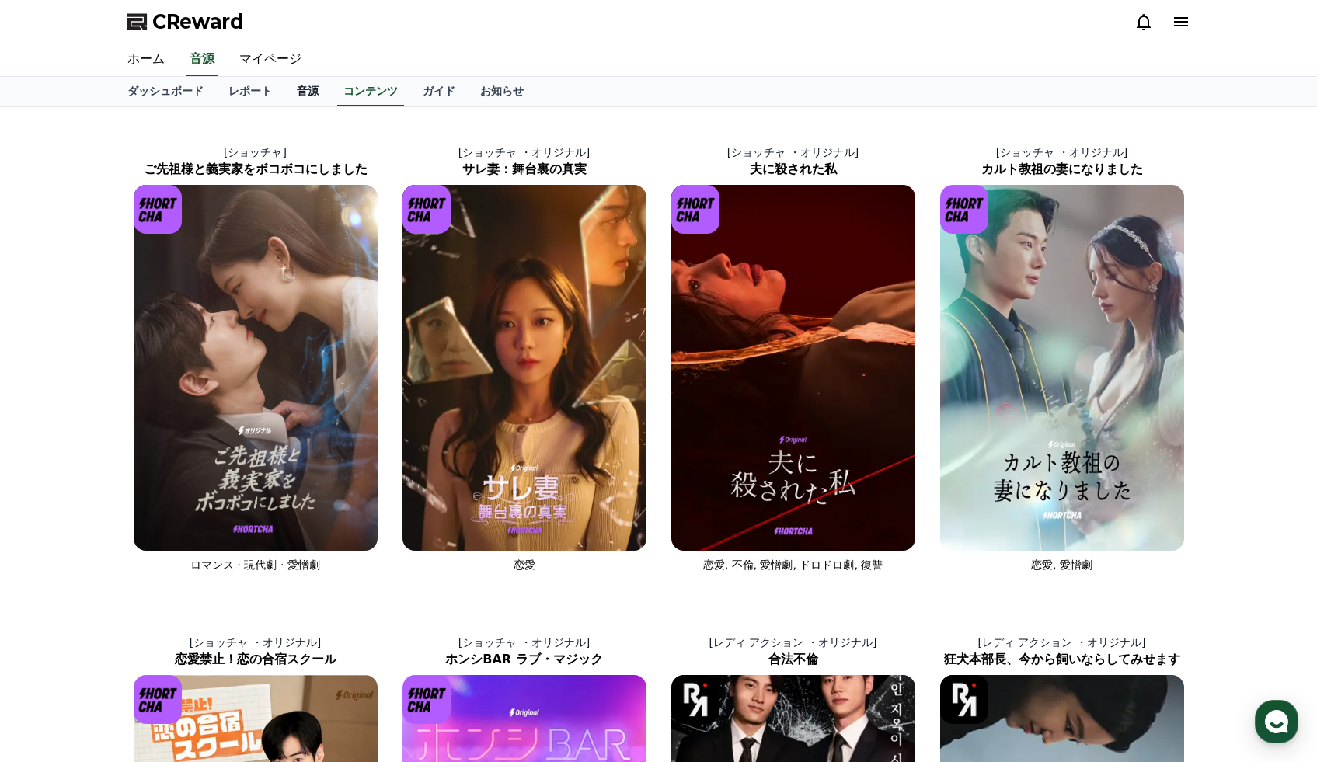
click at [319, 93] on link "音源" at bounding box center [307, 92] width 47 height 30
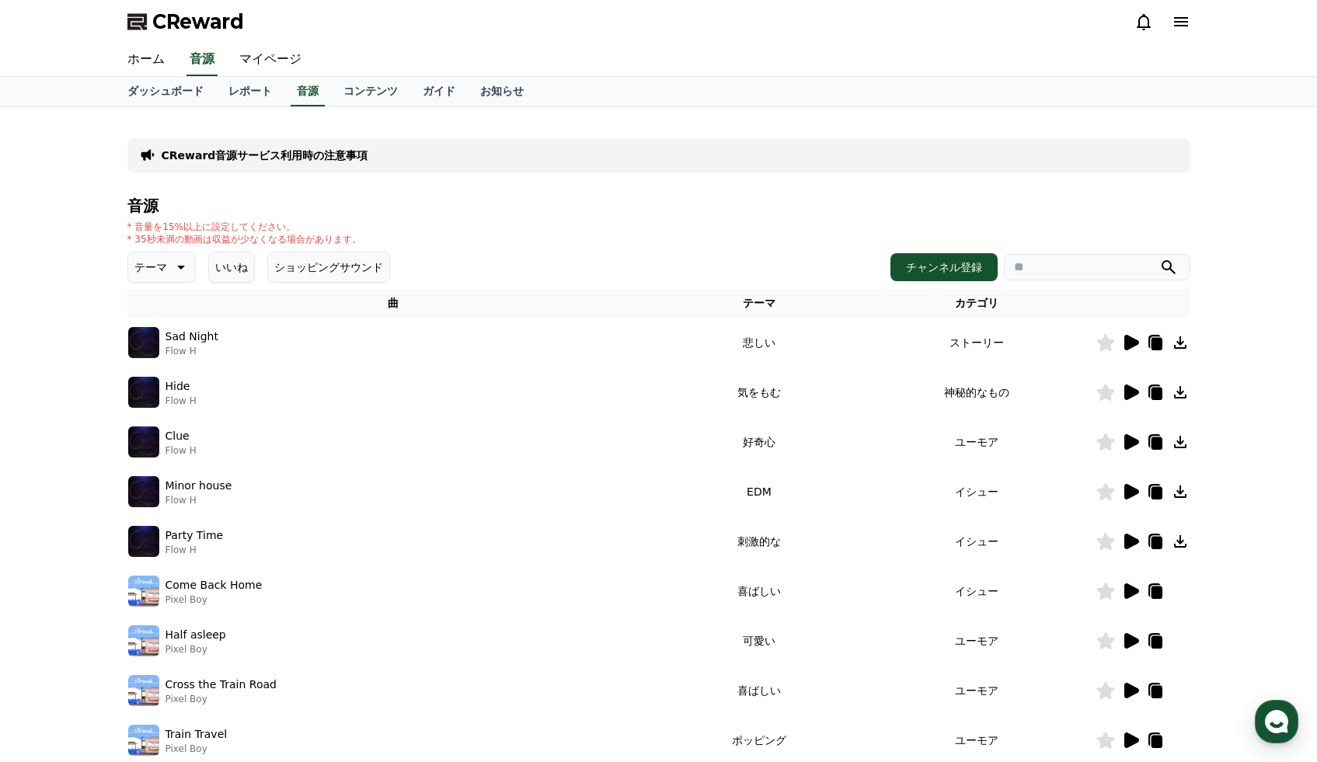
click at [1122, 344] on icon at bounding box center [1130, 342] width 19 height 19
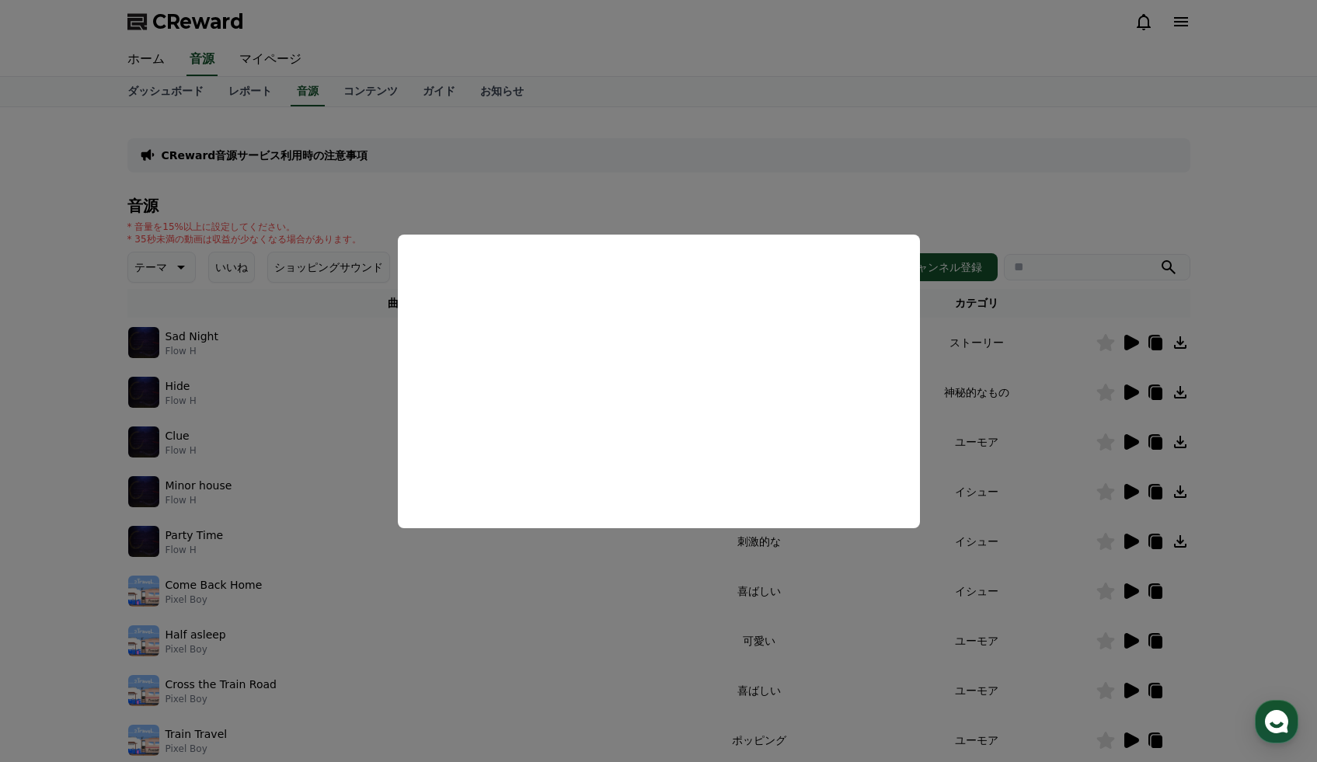
click at [1096, 344] on button "close modal" at bounding box center [658, 381] width 1317 height 762
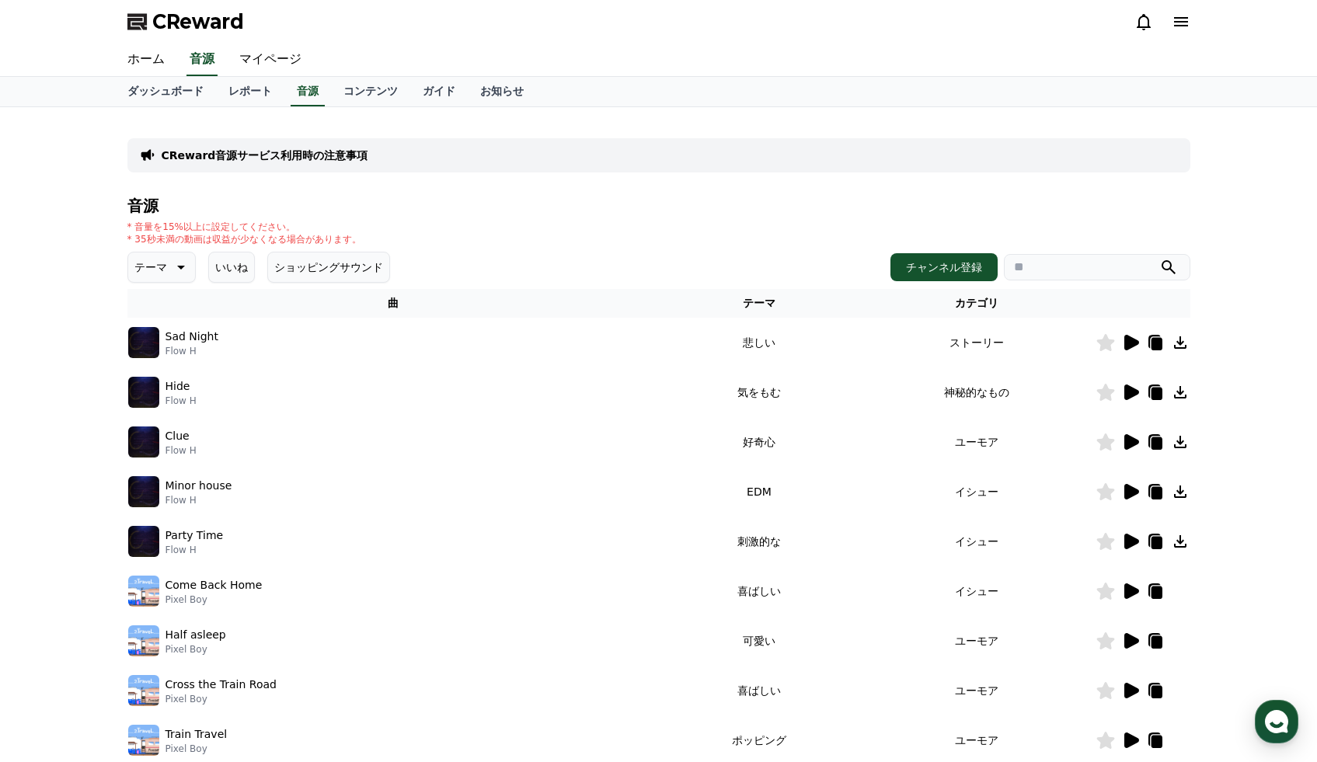
click at [1101, 343] on icon at bounding box center [1105, 342] width 18 height 17
click at [1133, 392] on icon at bounding box center [1131, 393] width 15 height 16
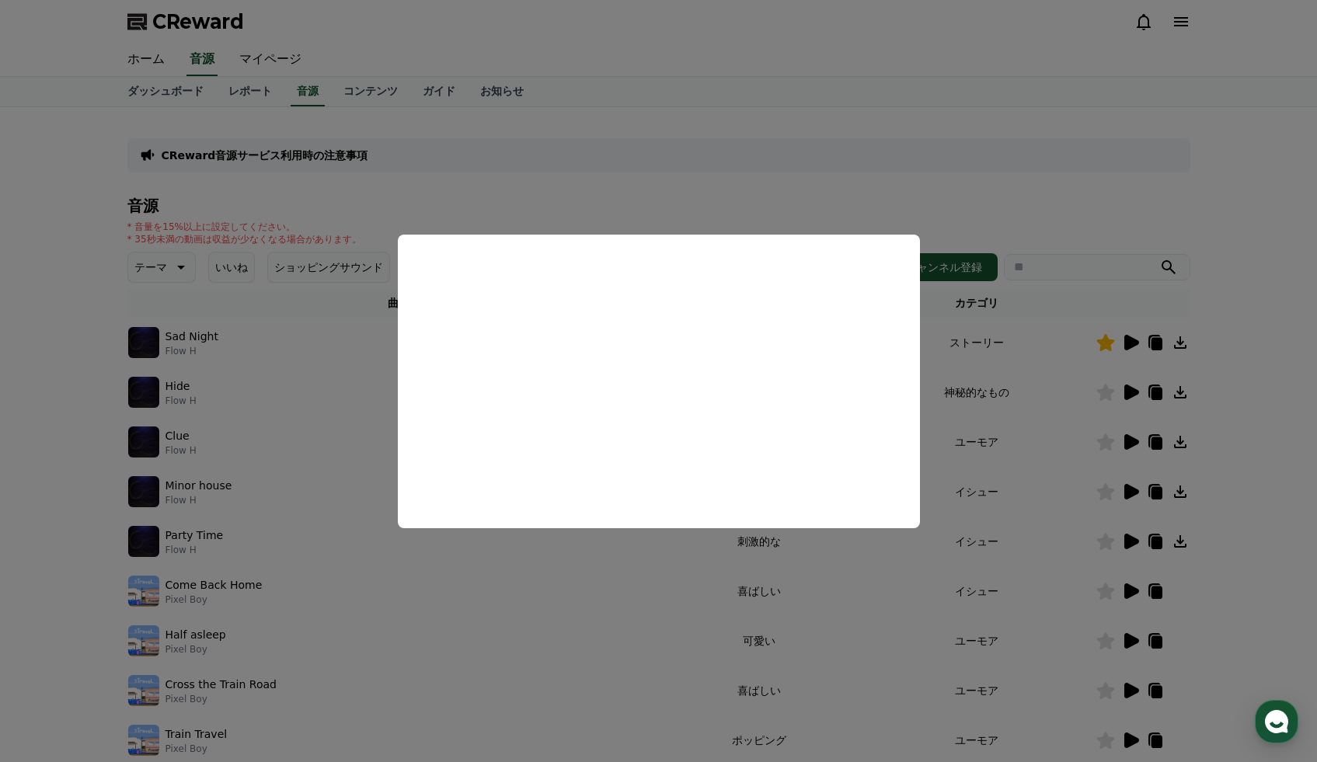
click at [1269, 325] on button "close modal" at bounding box center [658, 381] width 1317 height 762
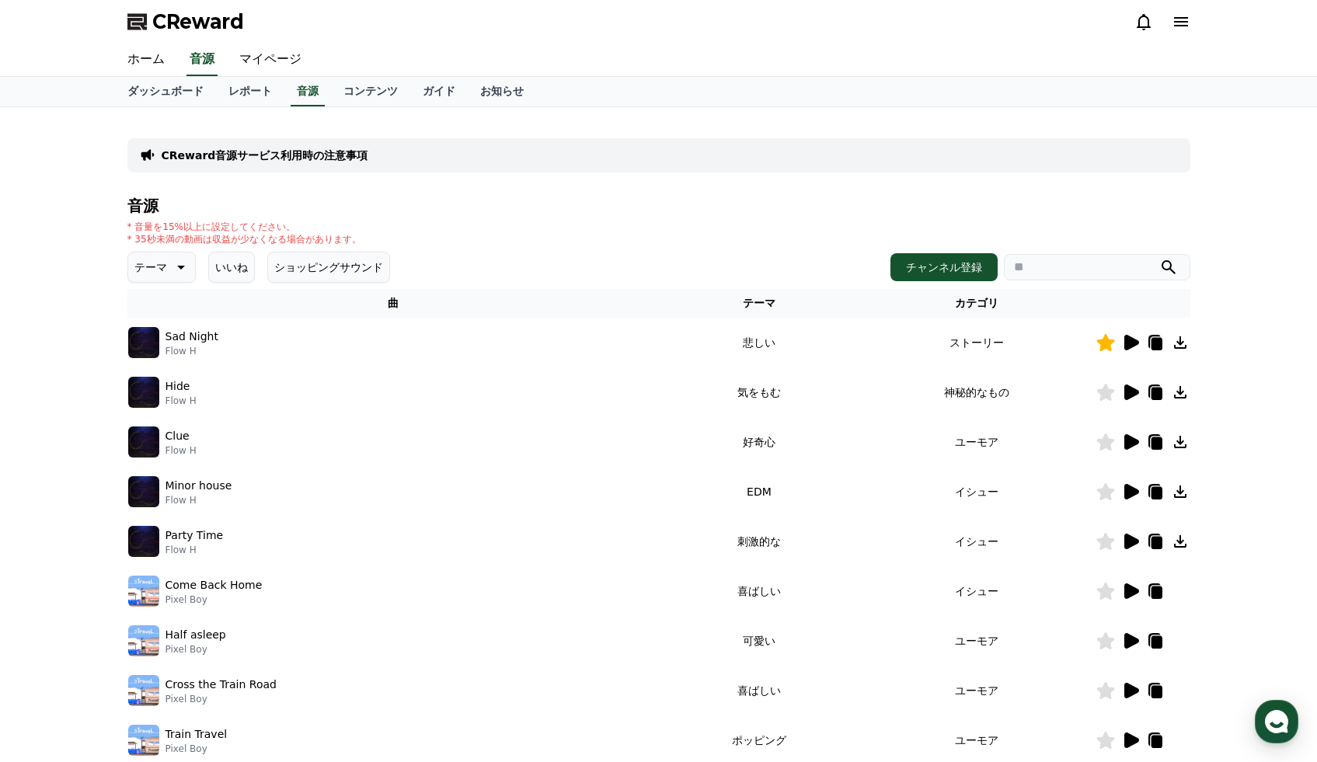
click at [1129, 390] on icon at bounding box center [1131, 393] width 15 height 16
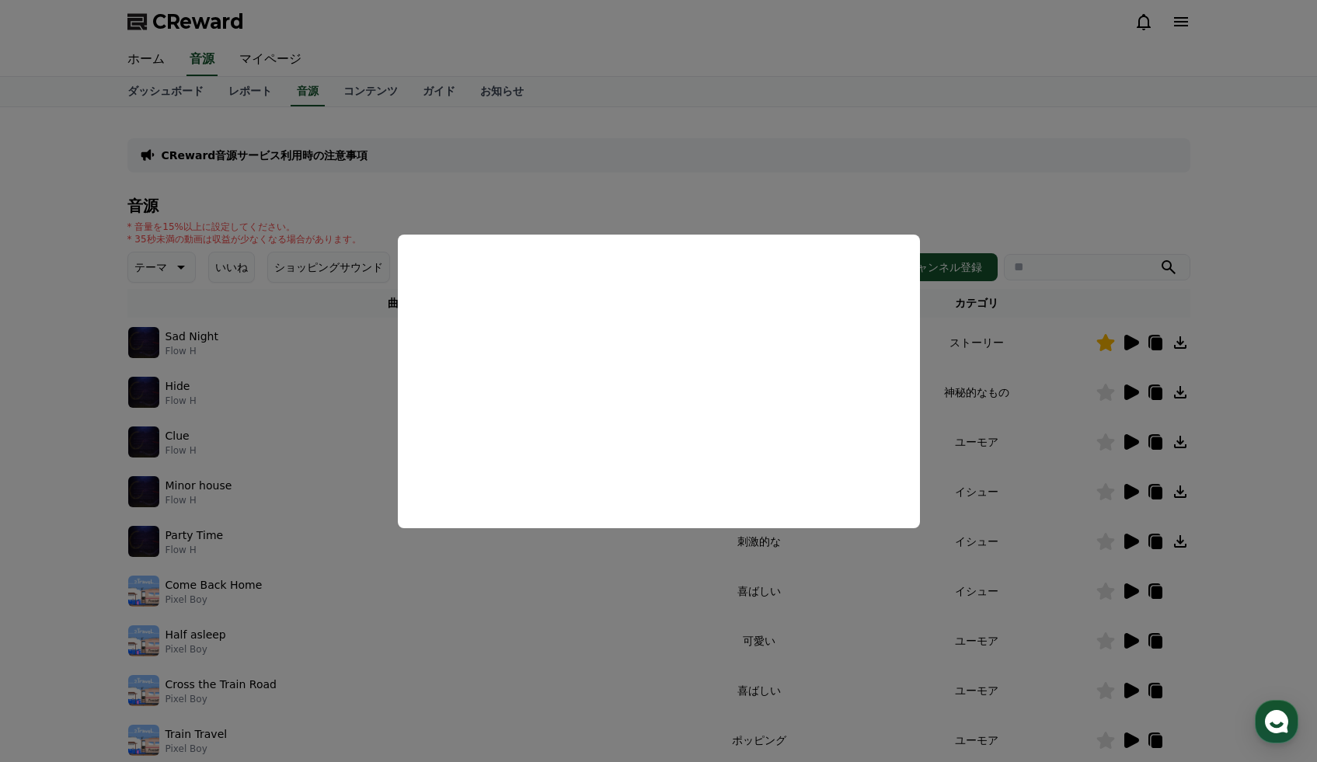
click at [1066, 405] on button "close modal" at bounding box center [658, 381] width 1317 height 762
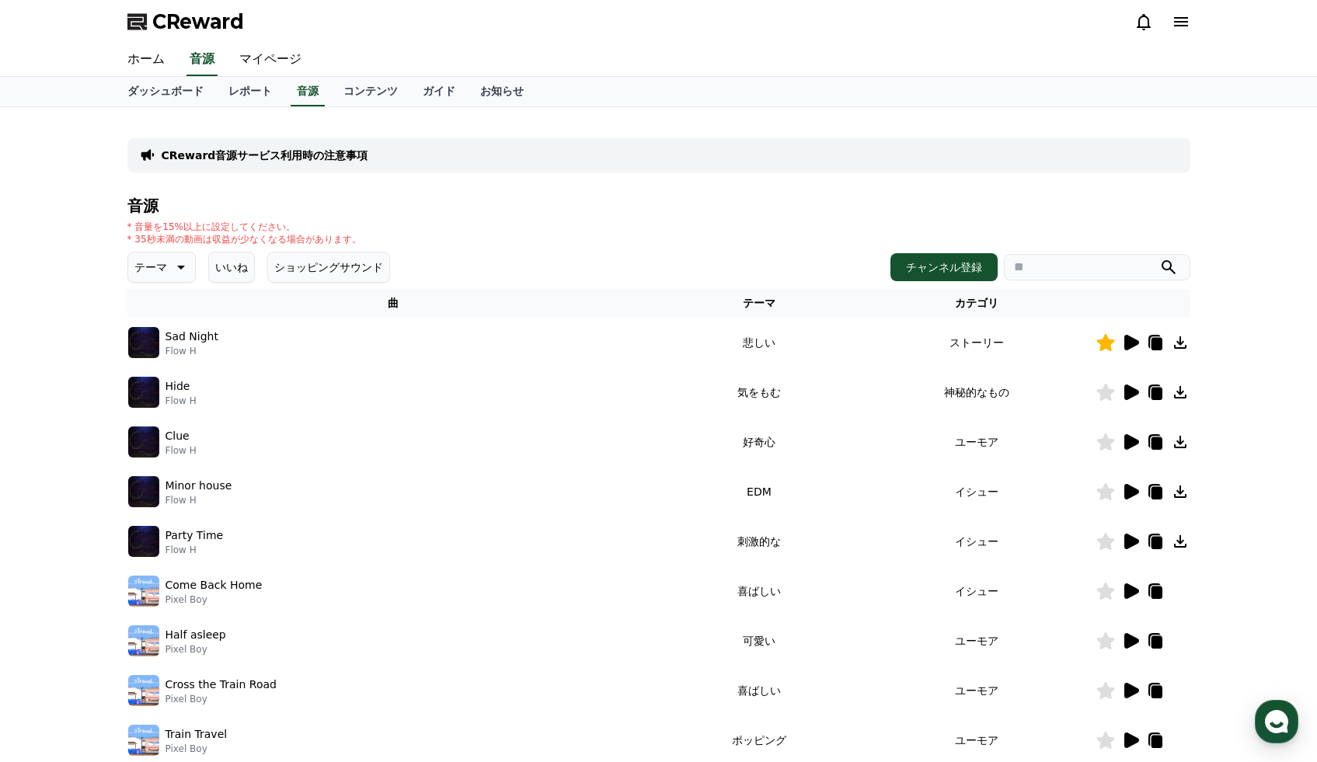
click at [1108, 397] on icon at bounding box center [1105, 392] width 18 height 17
click at [1124, 443] on icon at bounding box center [1131, 442] width 15 height 16
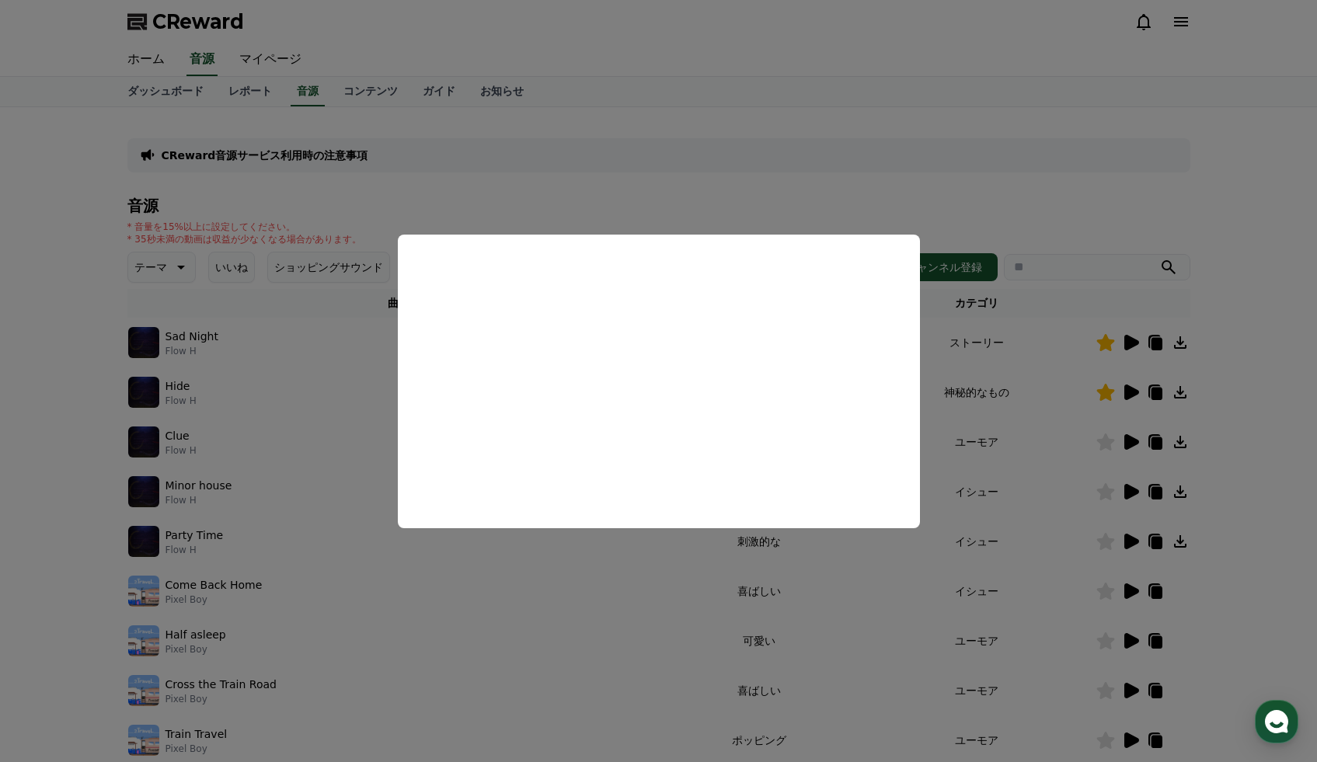
click at [1099, 444] on button "close modal" at bounding box center [658, 381] width 1317 height 762
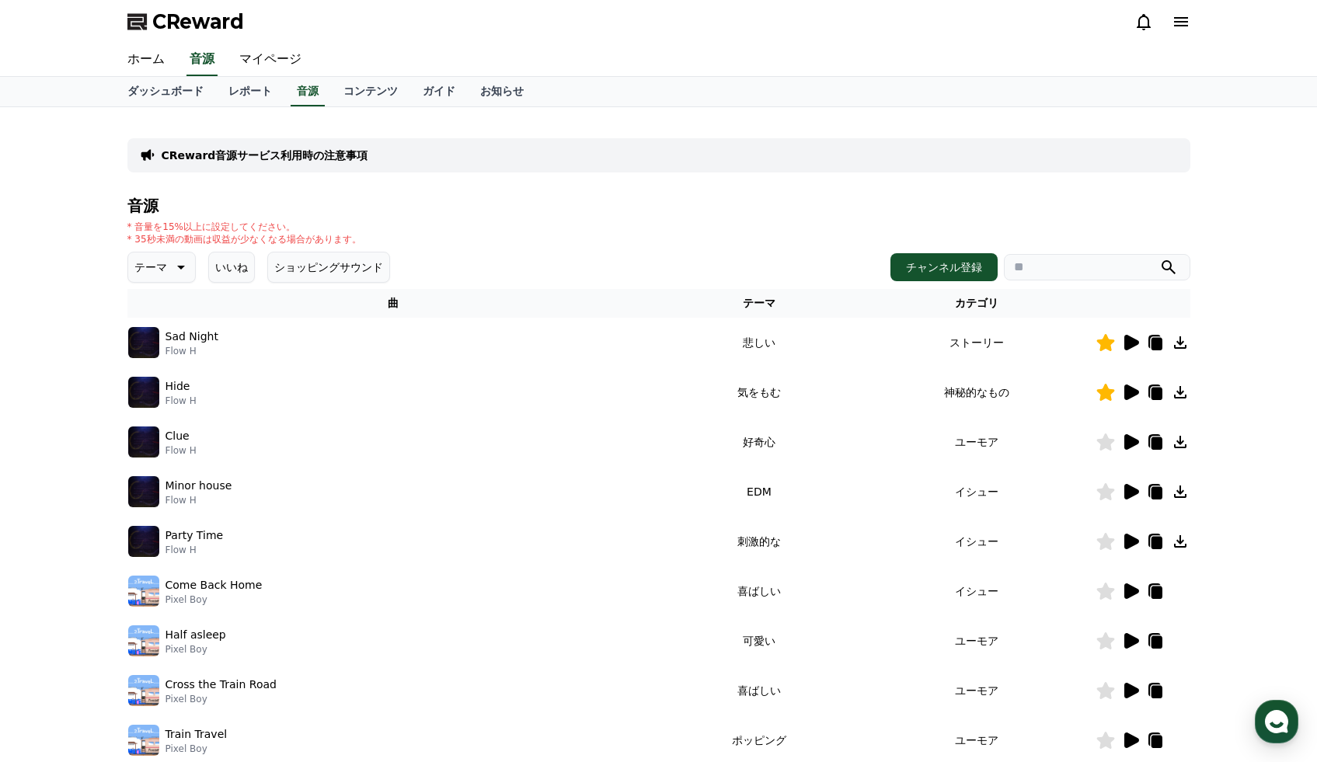
click at [1105, 442] on icon at bounding box center [1105, 441] width 18 height 17
click at [1152, 445] on icon at bounding box center [1155, 443] width 11 height 12
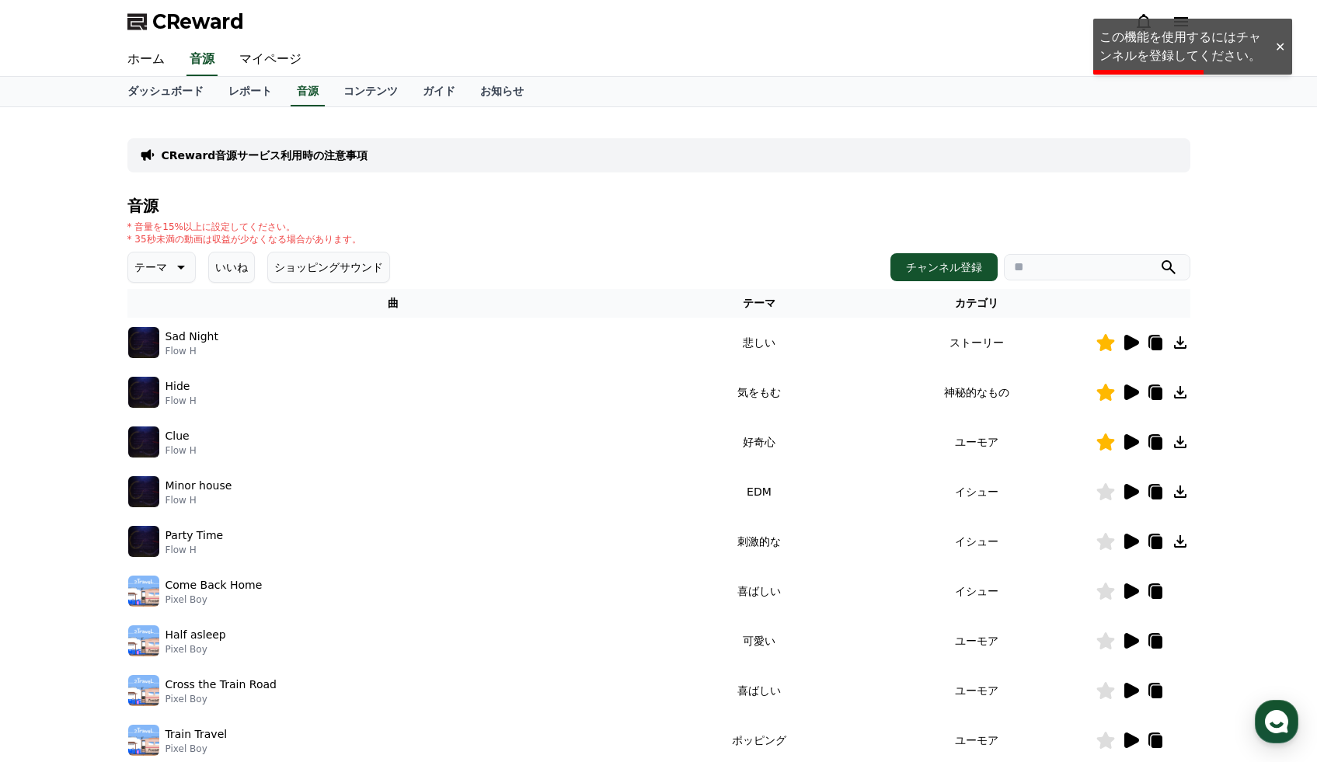
click at [1132, 489] on icon at bounding box center [1131, 492] width 15 height 16
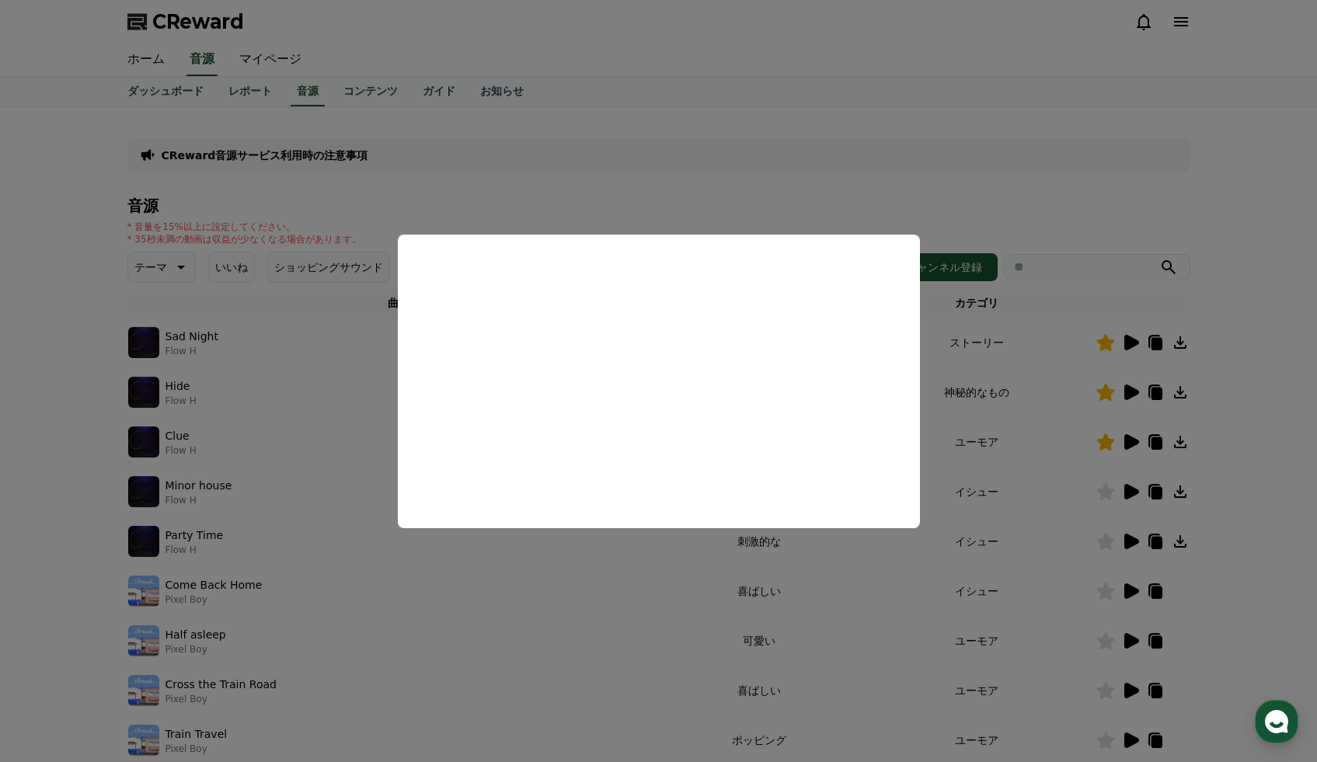
click at [1135, 543] on button "close modal" at bounding box center [658, 381] width 1317 height 762
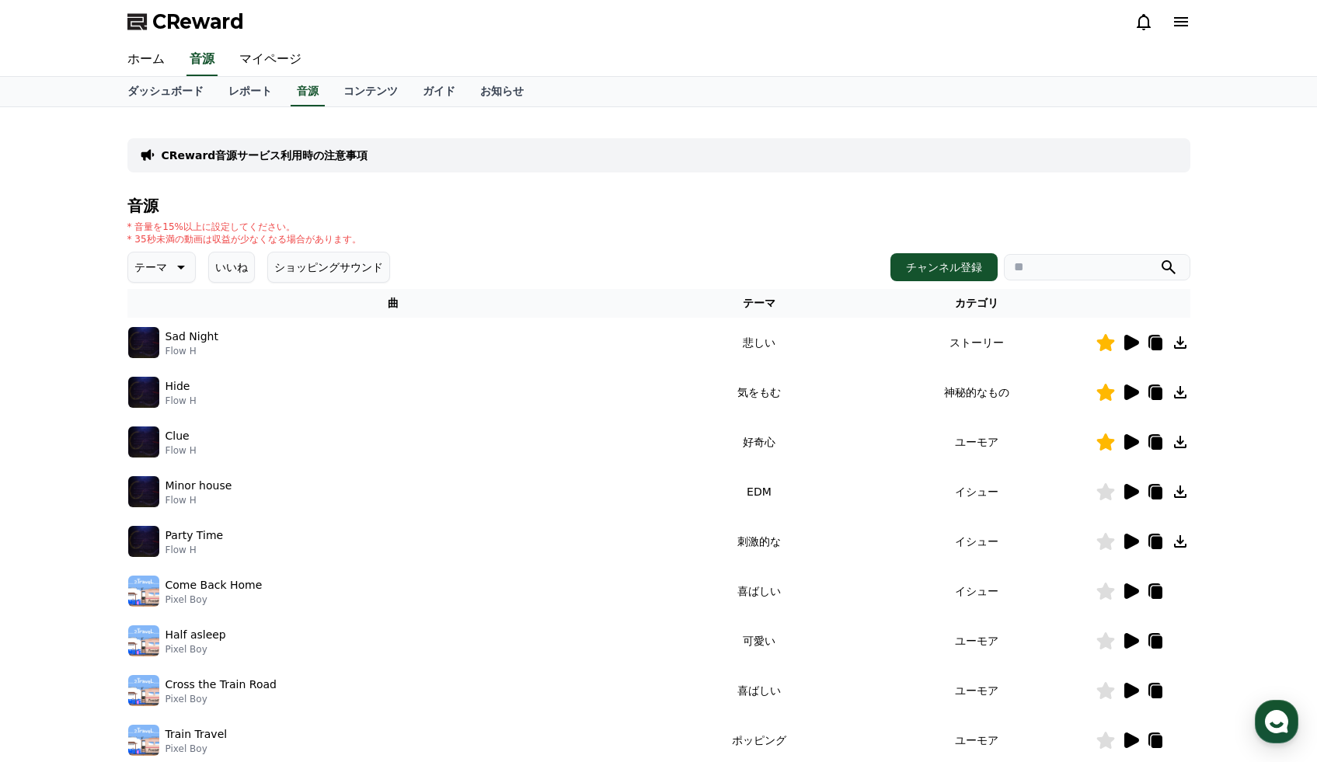
click at [1131, 536] on icon at bounding box center [1131, 542] width 15 height 16
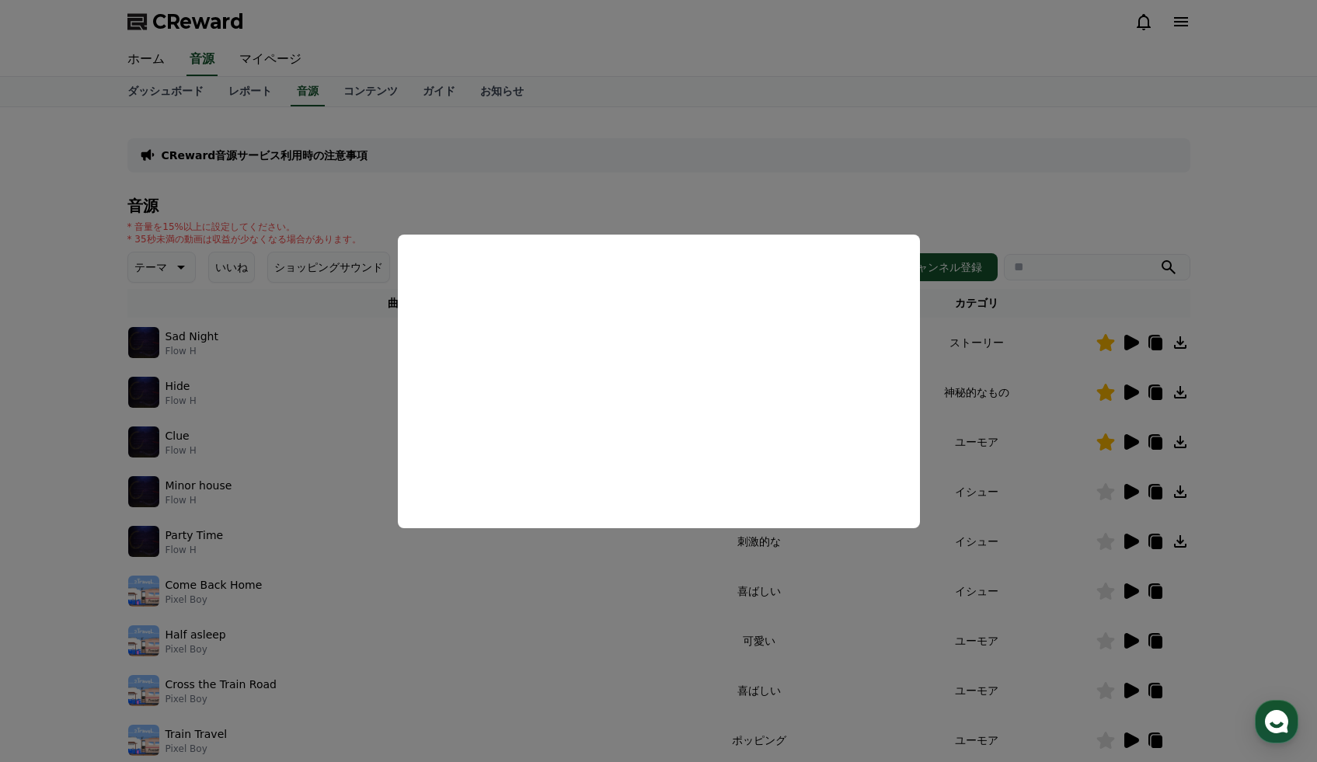
click at [1124, 586] on button "close modal" at bounding box center [658, 381] width 1317 height 762
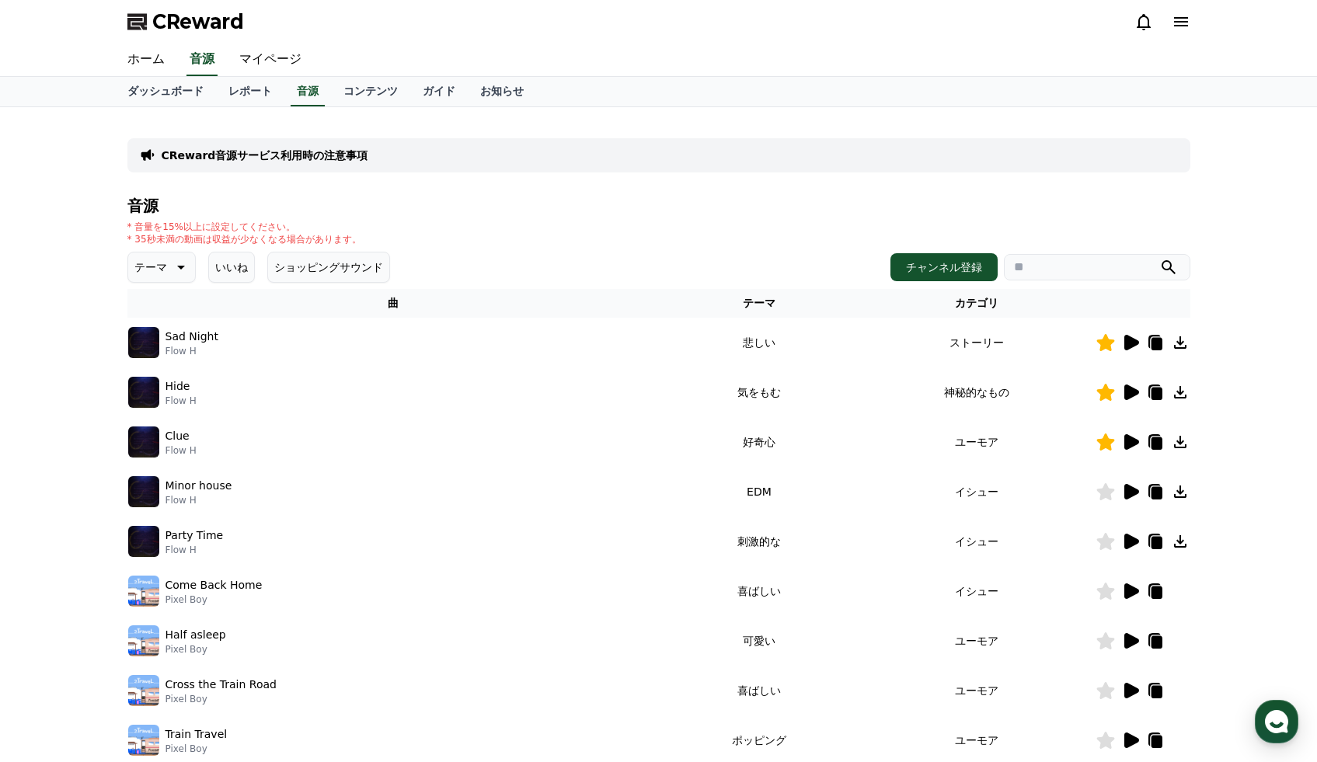
click at [1181, 543] on icon at bounding box center [1180, 541] width 12 height 12
click at [1127, 543] on icon at bounding box center [1131, 542] width 15 height 16
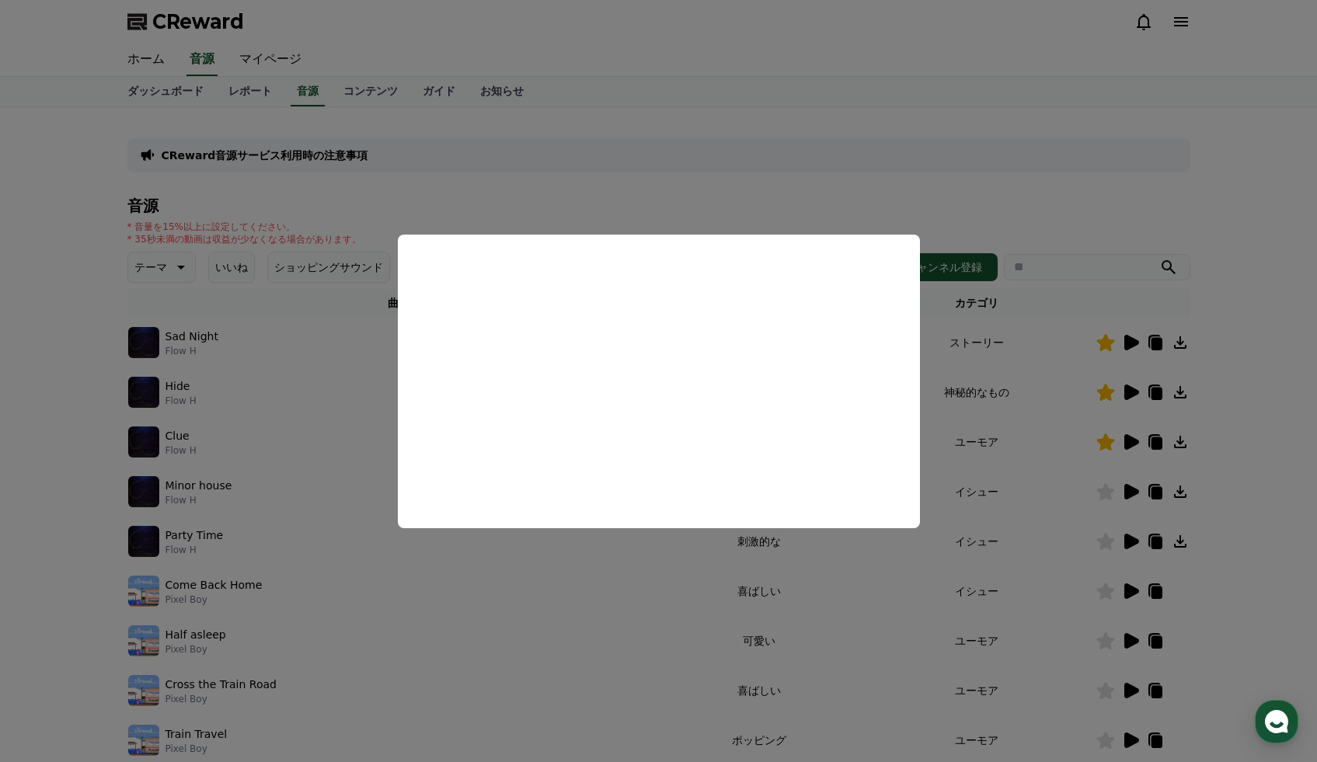
click at [1122, 586] on button "close modal" at bounding box center [658, 381] width 1317 height 762
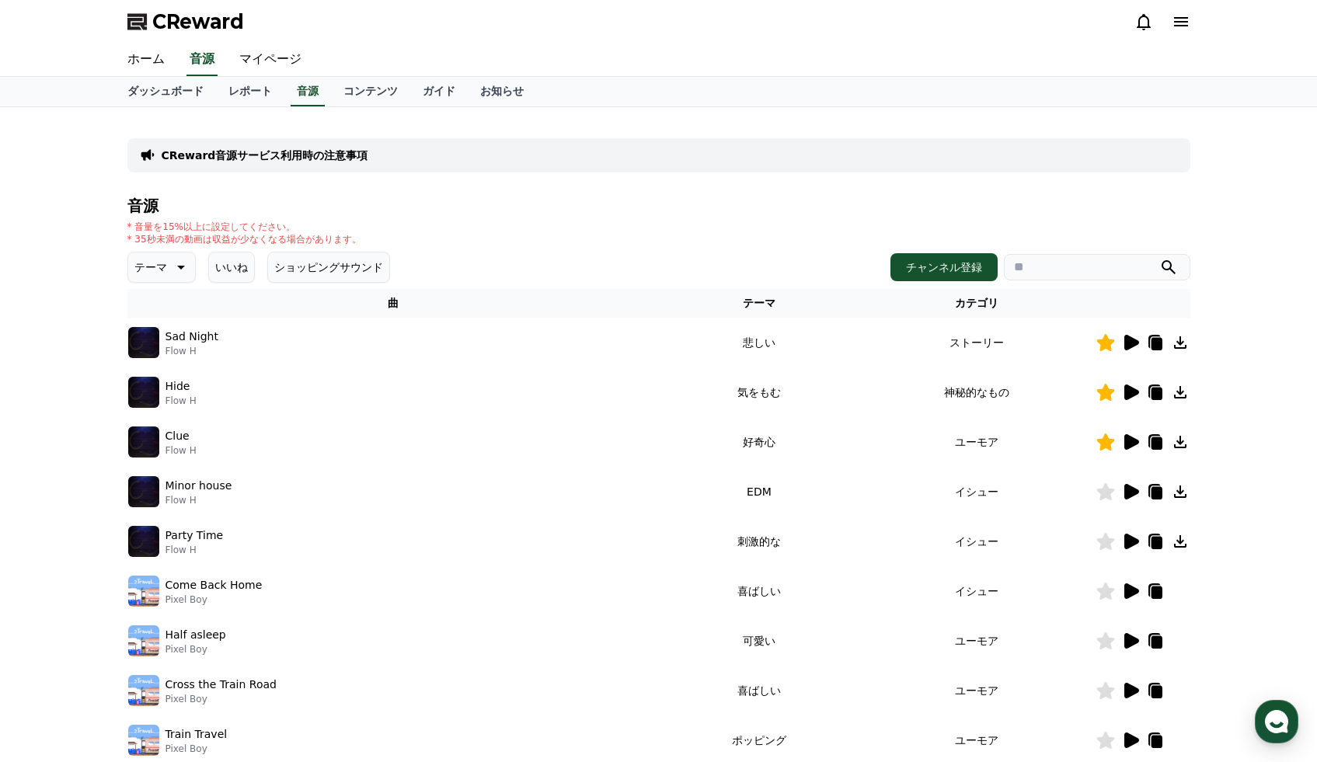
click at [1125, 587] on icon at bounding box center [1131, 591] width 15 height 16
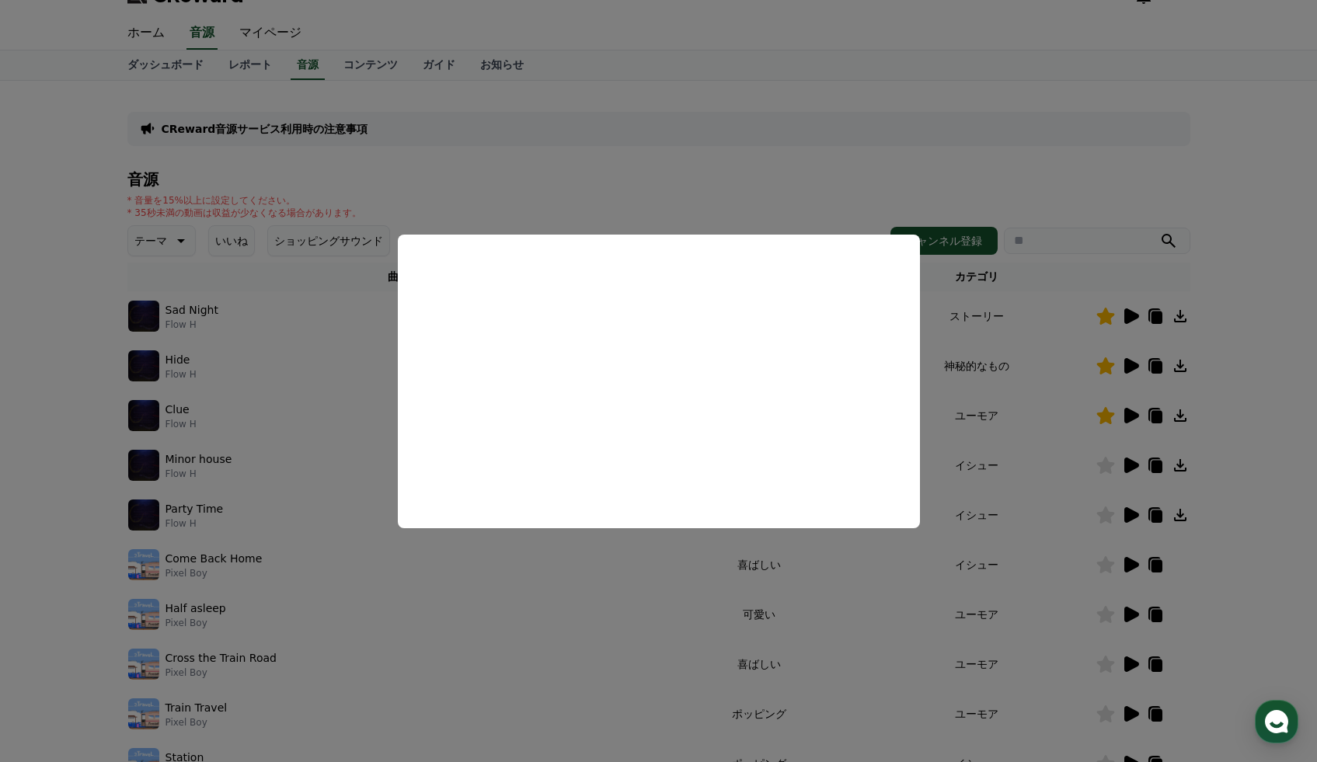
scroll to position [27, 0]
click at [1126, 620] on button "close modal" at bounding box center [658, 381] width 1317 height 762
click at [1128, 613] on icon at bounding box center [1131, 614] width 15 height 16
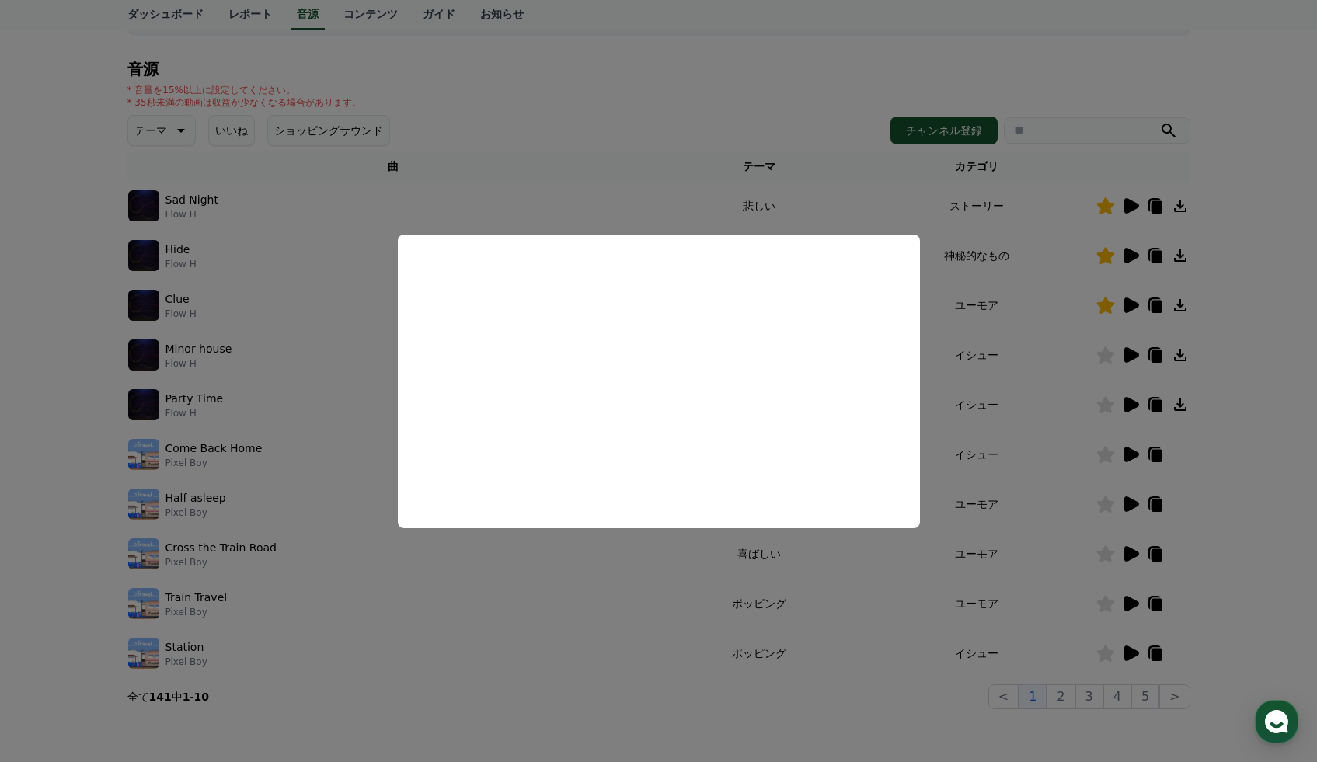
scroll to position [138, 0]
click at [1136, 546] on button "close modal" at bounding box center [658, 381] width 1317 height 762
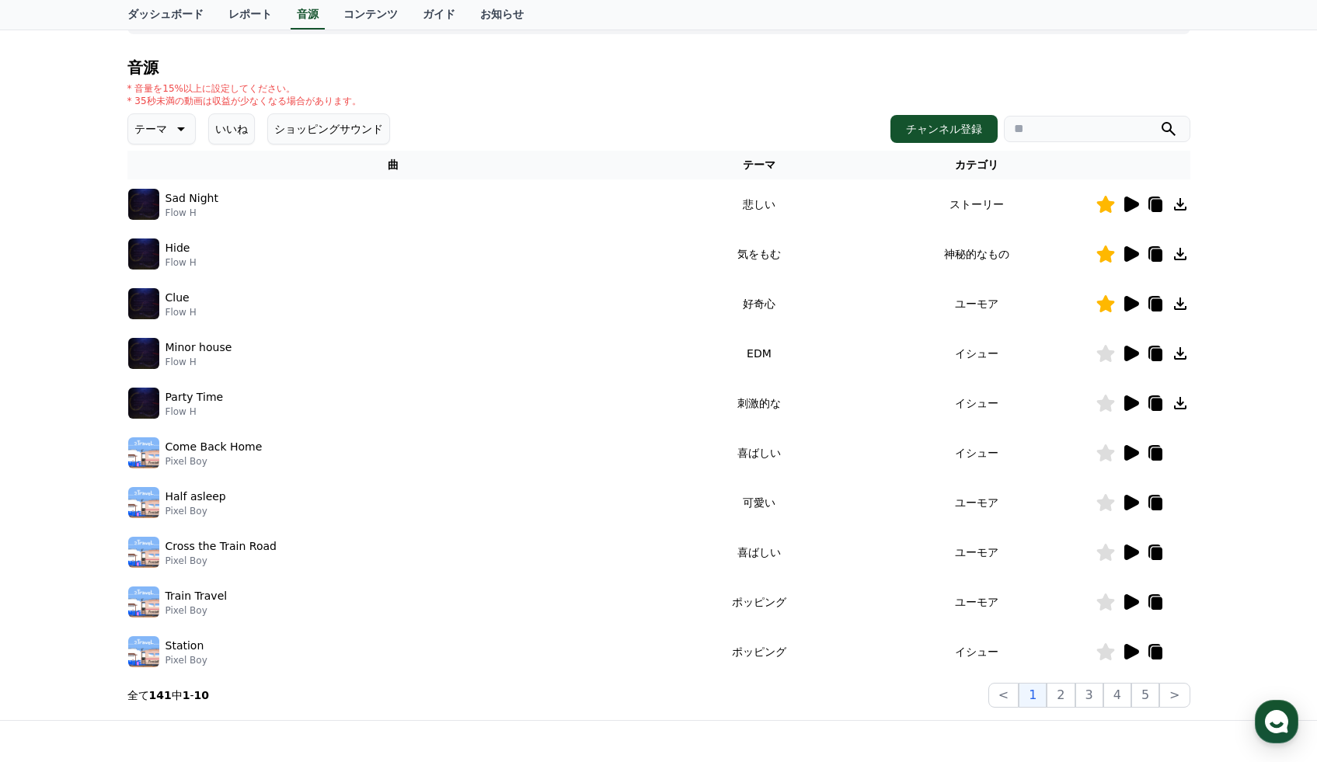
click at [1133, 550] on icon at bounding box center [1131, 553] width 15 height 16
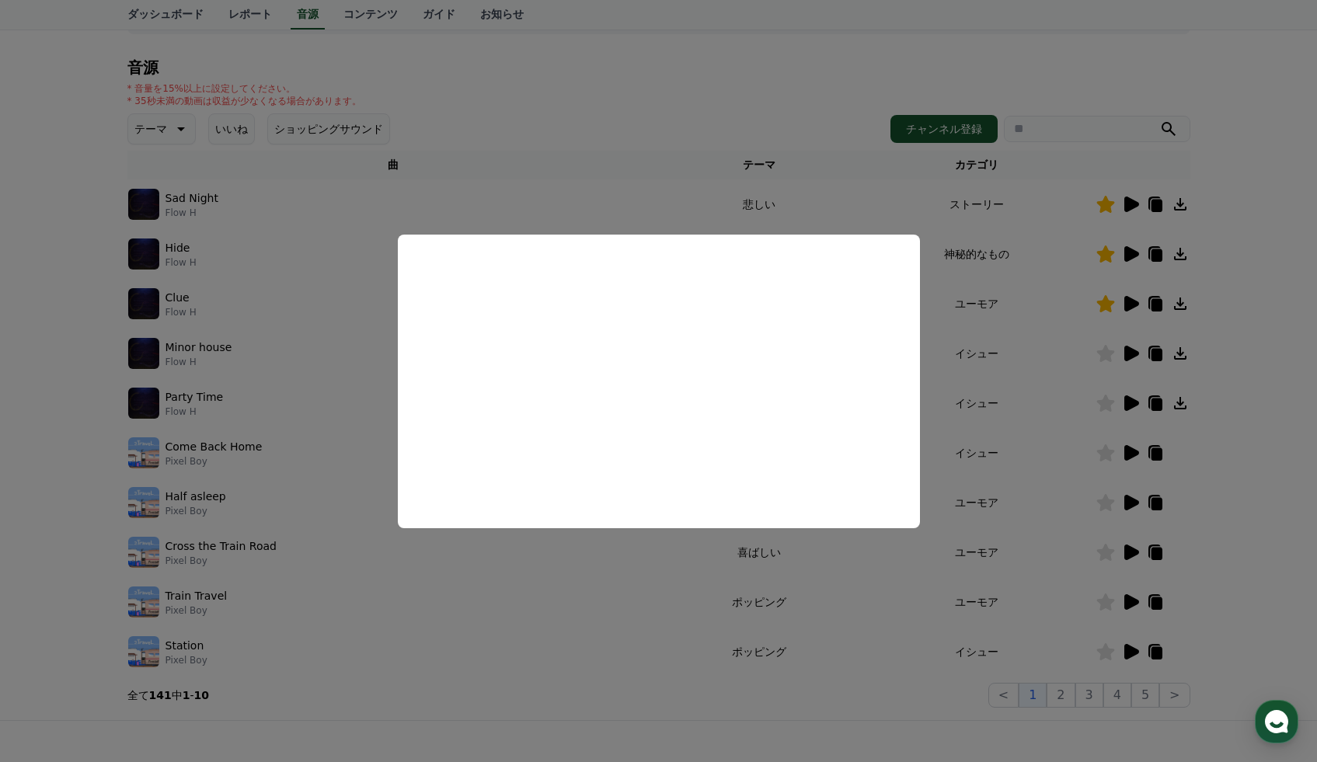
click at [1127, 648] on button "close modal" at bounding box center [658, 381] width 1317 height 762
click at [1127, 648] on icon at bounding box center [1131, 652] width 15 height 16
click at [1127, 648] on button "close modal" at bounding box center [658, 381] width 1317 height 762
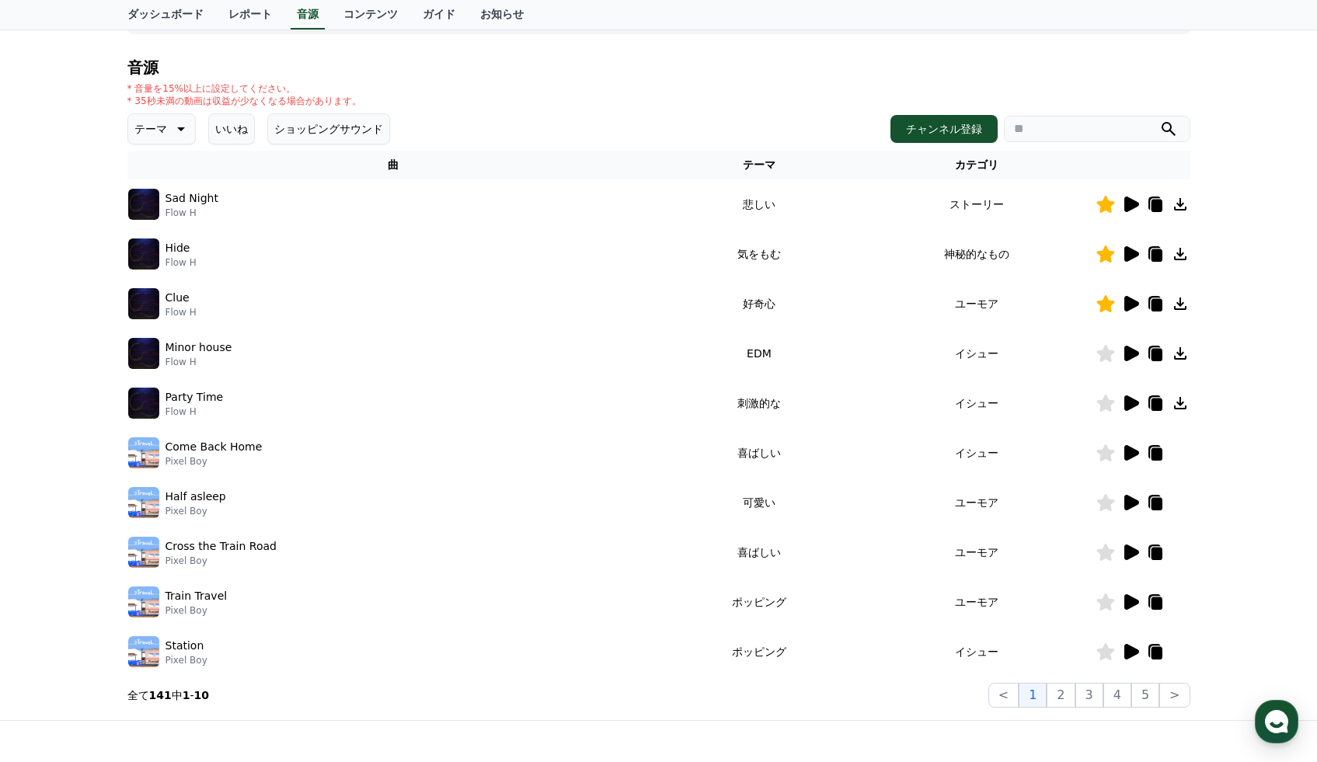
click at [1127, 648] on icon at bounding box center [1131, 652] width 15 height 16
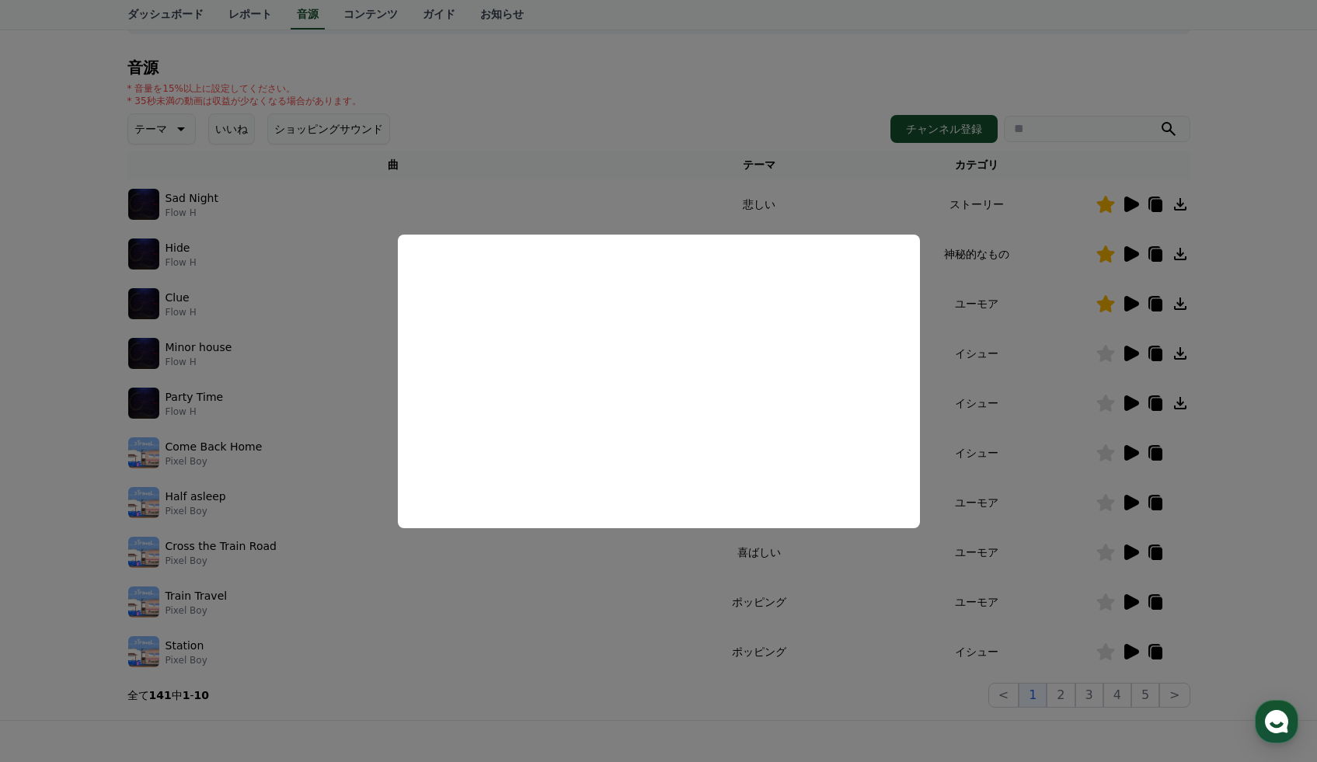
click at [1238, 186] on button "close modal" at bounding box center [658, 381] width 1317 height 762
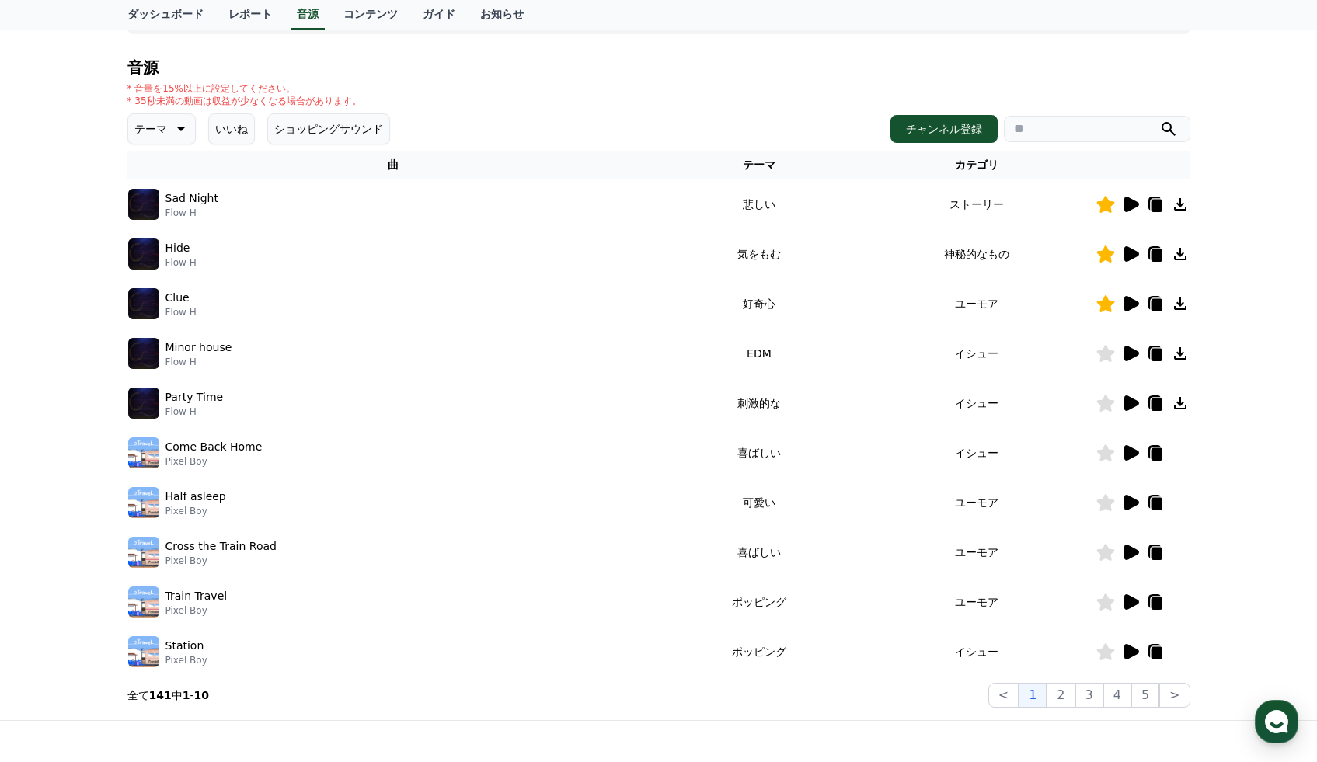
click at [162, 131] on p "テーマ" at bounding box center [150, 129] width 33 height 22
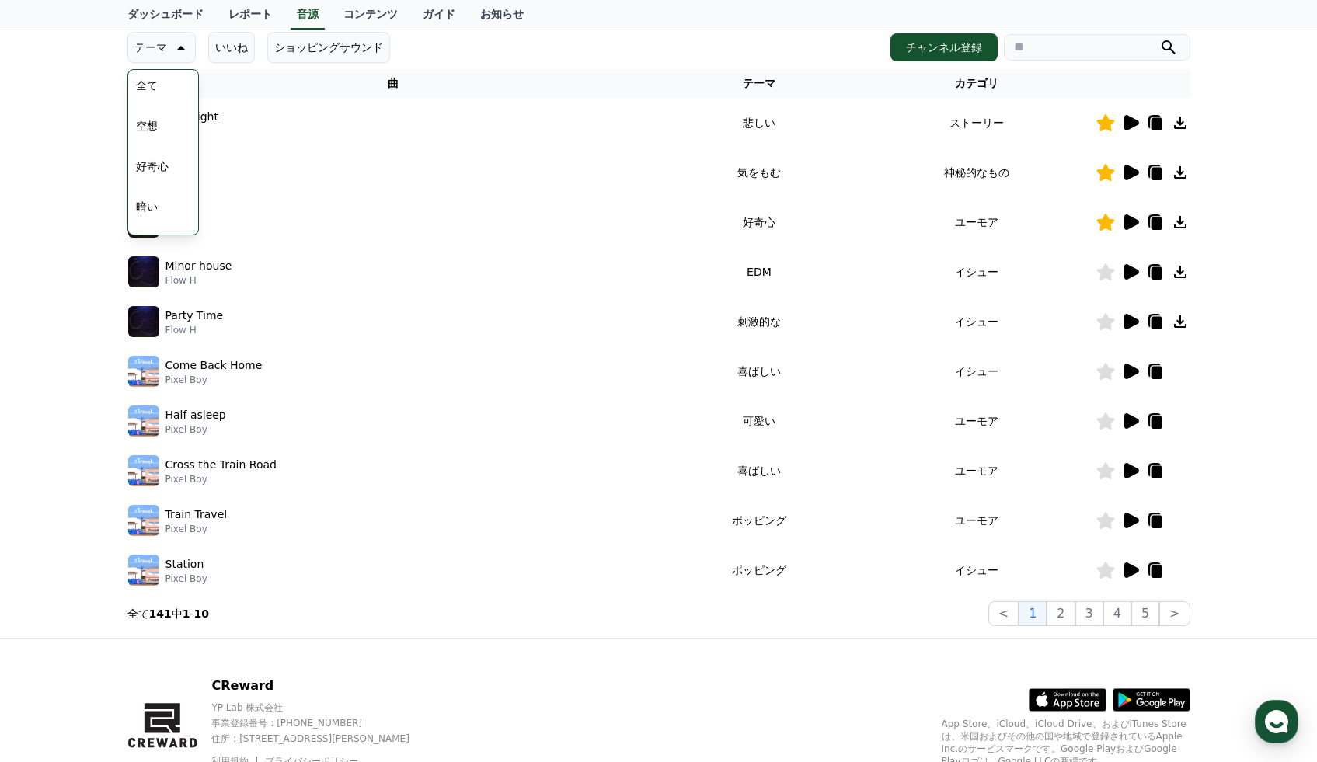
scroll to position [0, 0]
click at [1273, 209] on div "CReward音源サービス利用時の注意事項 音源 * 音量を15%以上に設定してください。 * 35秒未満の動画は収益が少なくなる場合があります。 テーマ テ…" at bounding box center [658, 262] width 1317 height 751
click at [1066, 43] on input "search" at bounding box center [1097, 47] width 186 height 26
click at [1165, 44] on icon "submit" at bounding box center [1168, 47] width 19 height 19
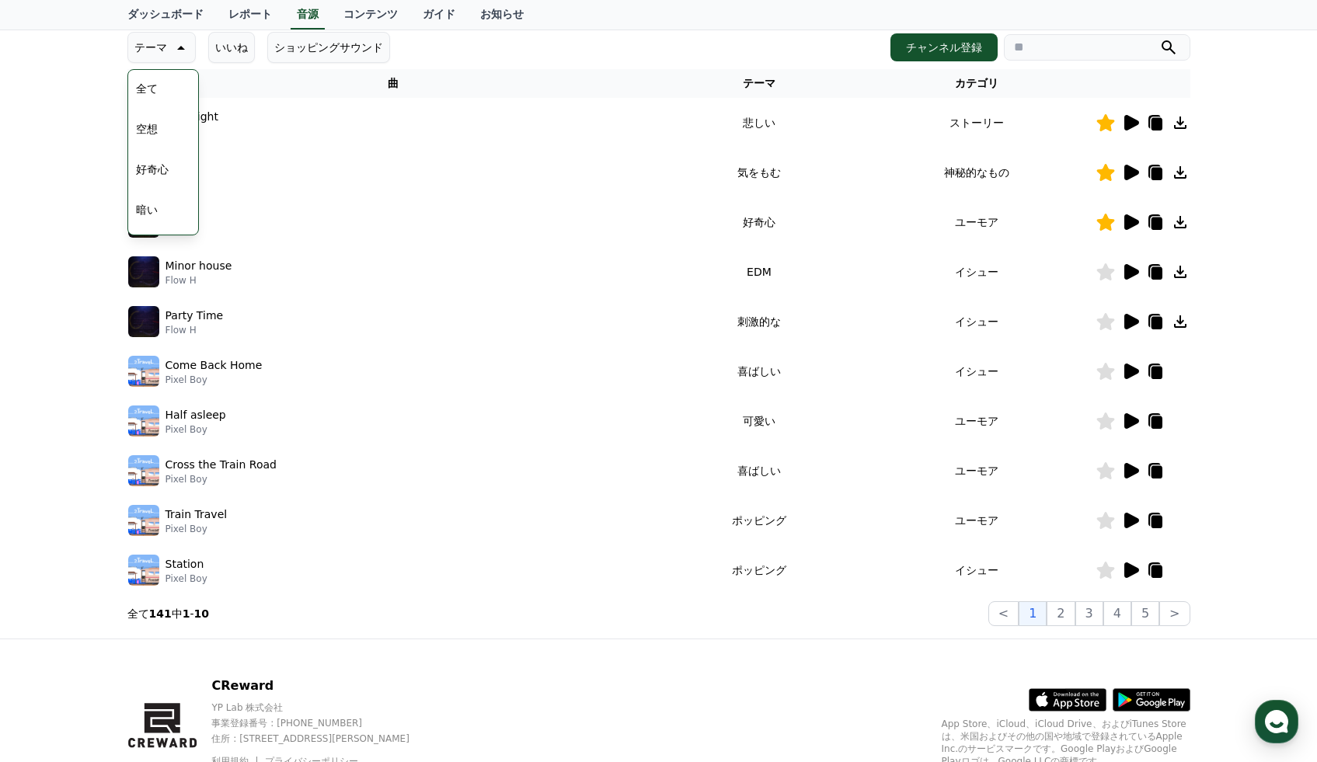
click at [1165, 44] on icon "submit" at bounding box center [1168, 47] width 19 height 19
click at [1069, 607] on button "2" at bounding box center [1060, 613] width 28 height 25
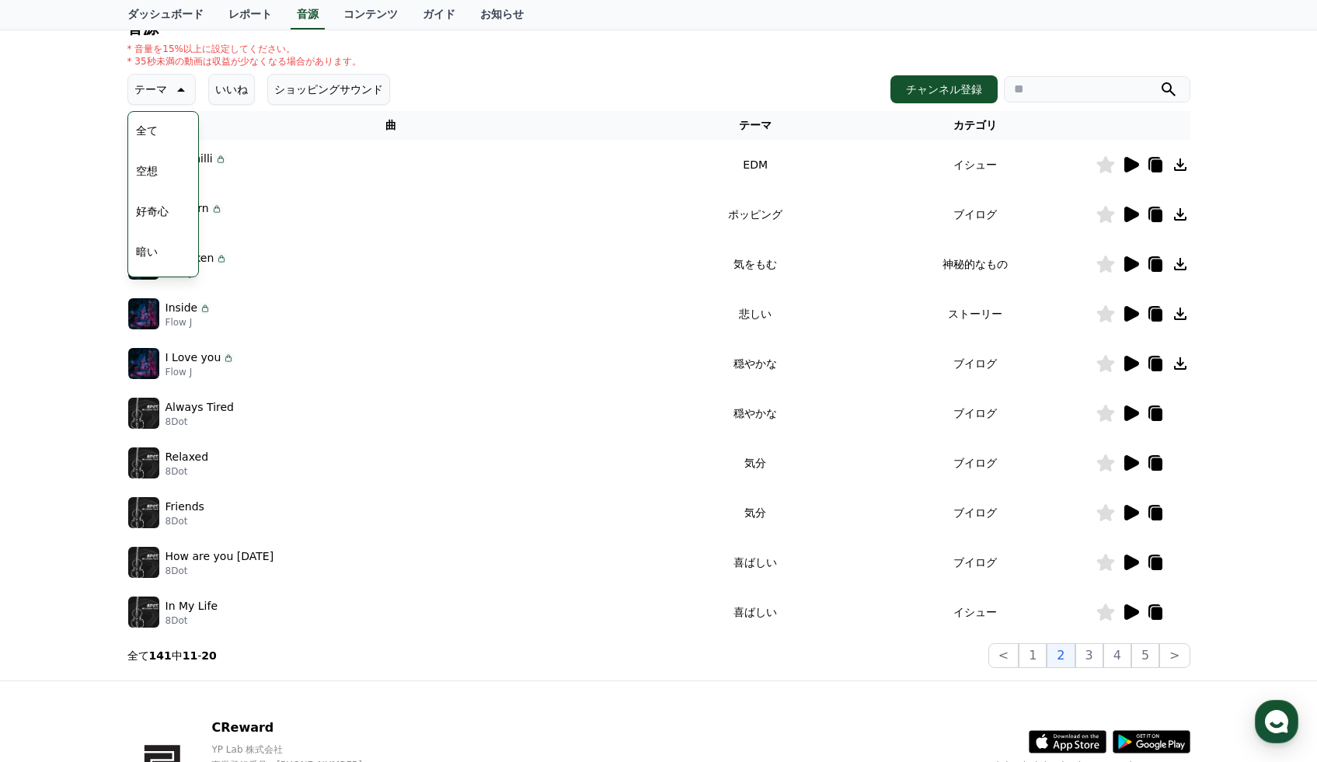
scroll to position [93, 0]
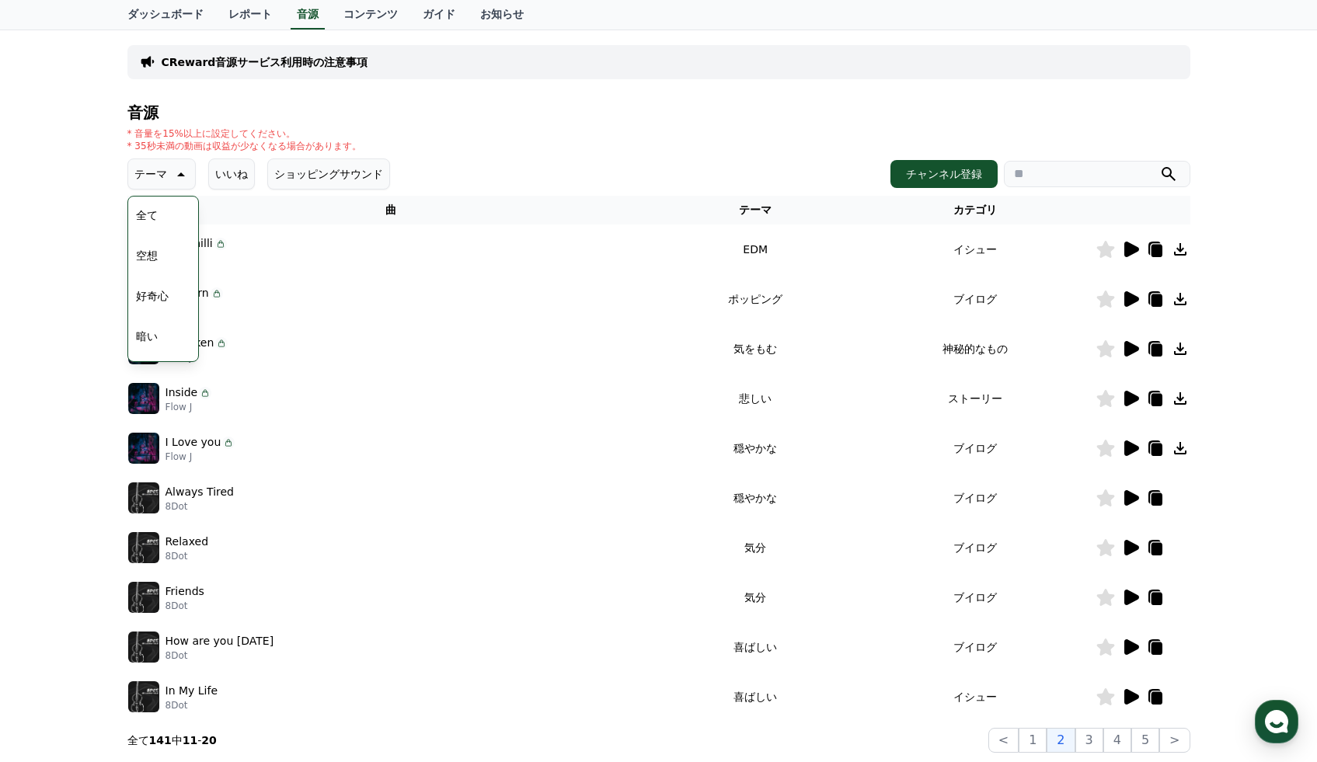
click at [1132, 245] on icon at bounding box center [1131, 250] width 15 height 16
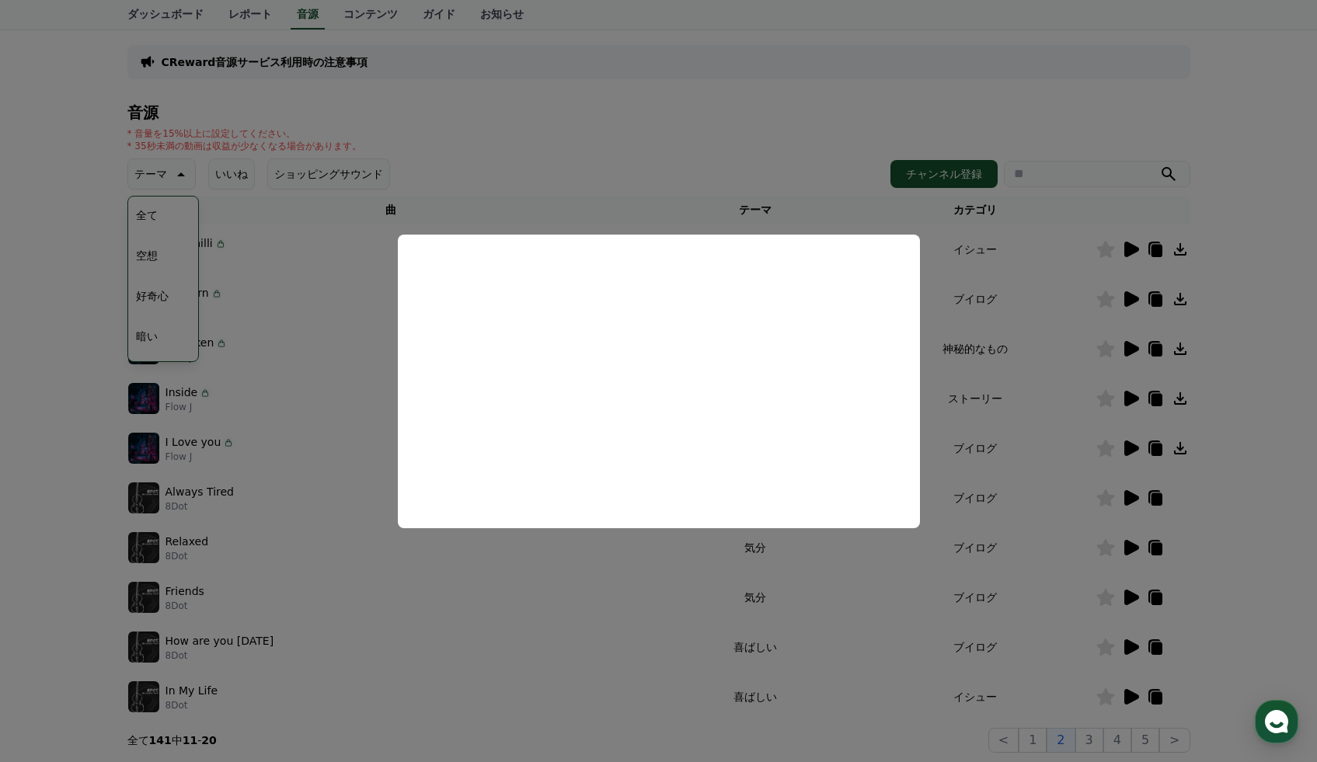
click at [1127, 296] on button "close modal" at bounding box center [658, 381] width 1317 height 762
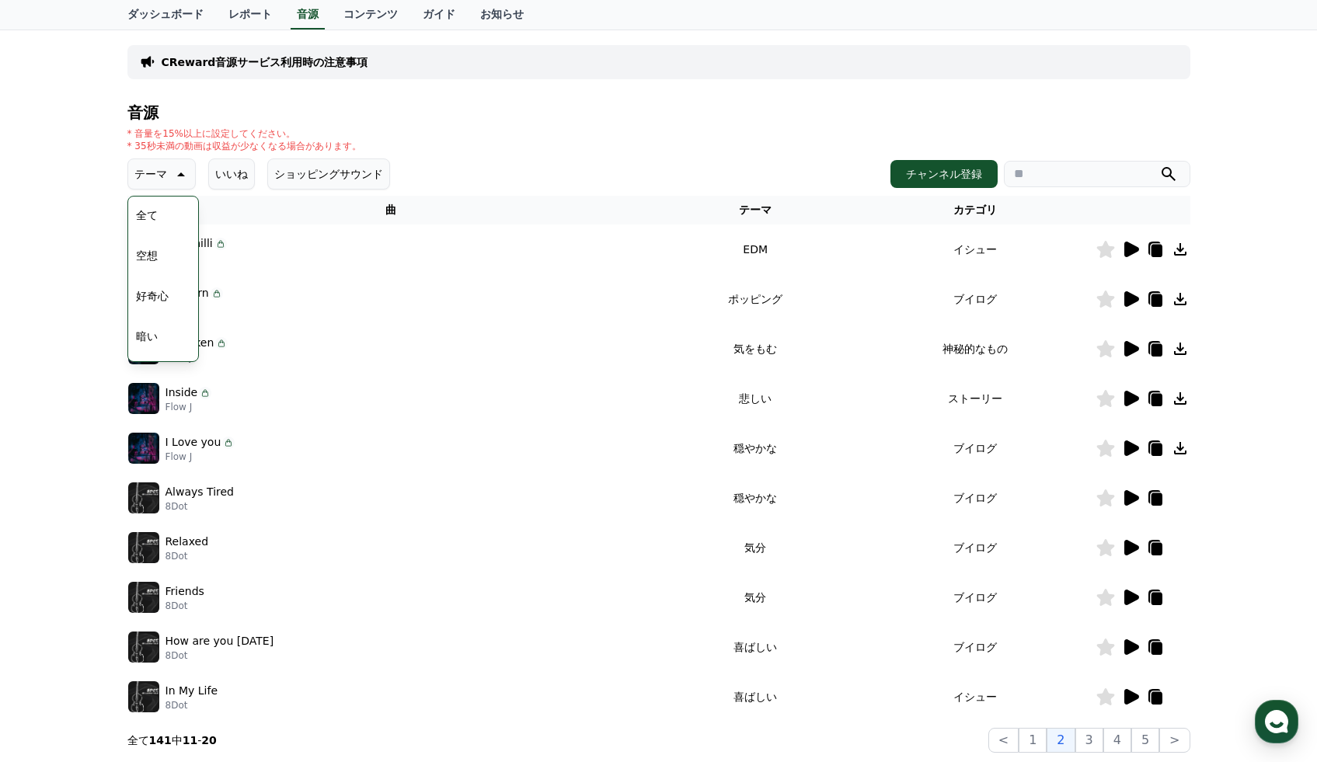
click at [1127, 296] on icon at bounding box center [1131, 299] width 15 height 16
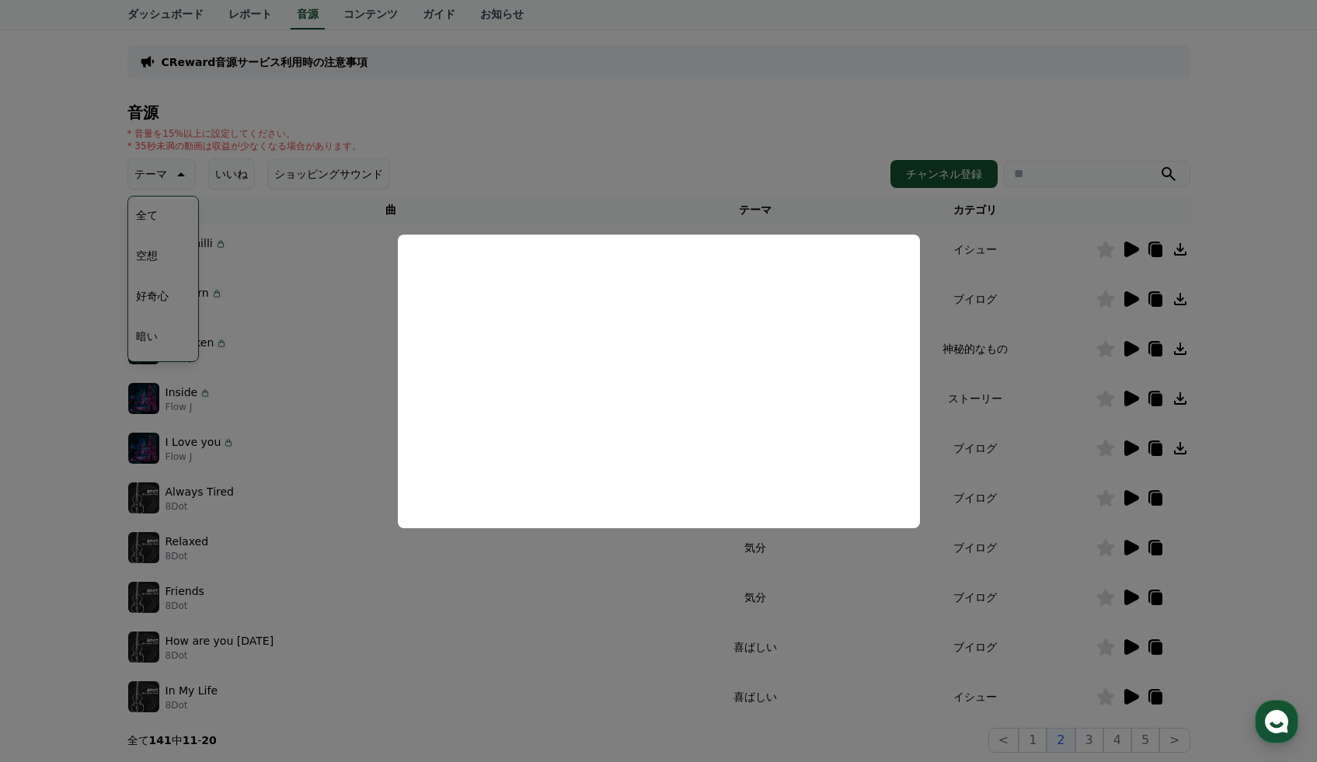
click at [1131, 340] on button "close modal" at bounding box center [658, 381] width 1317 height 762
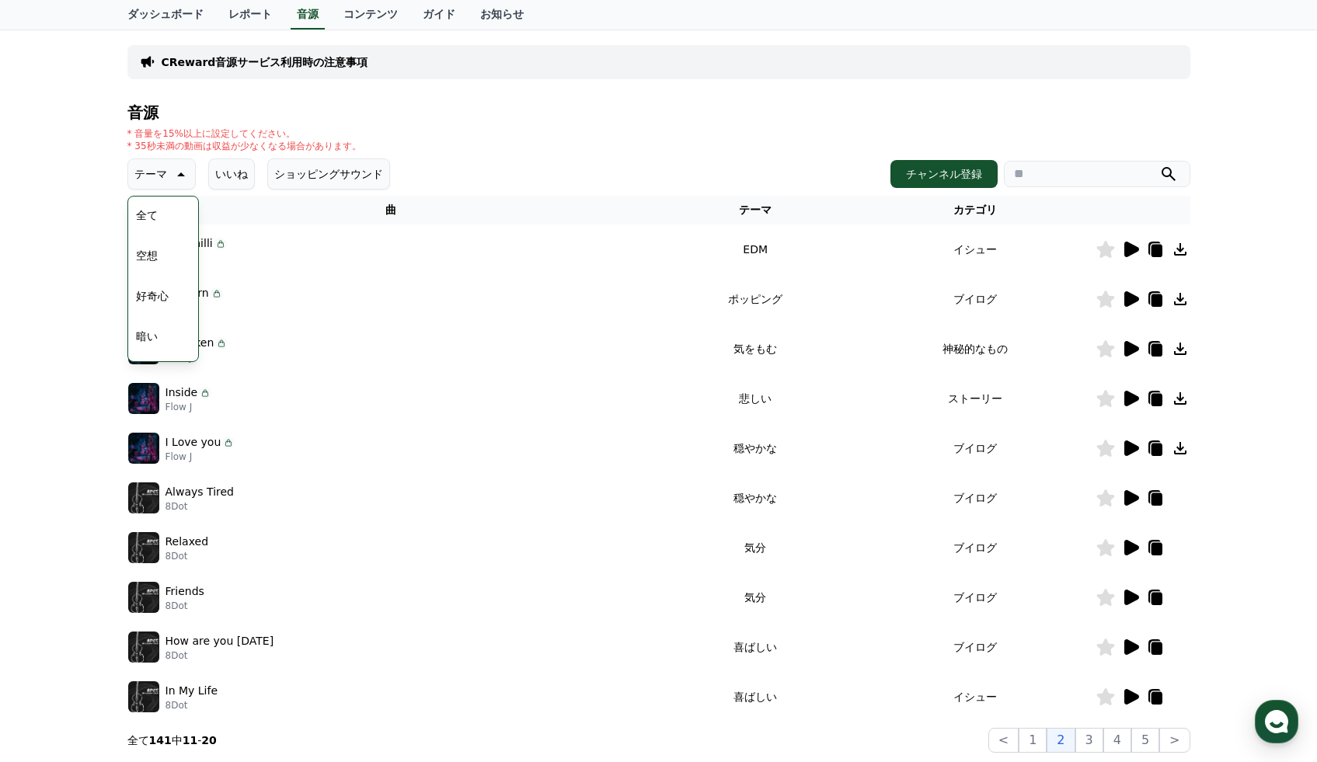
click at [1131, 343] on icon at bounding box center [1130, 348] width 19 height 19
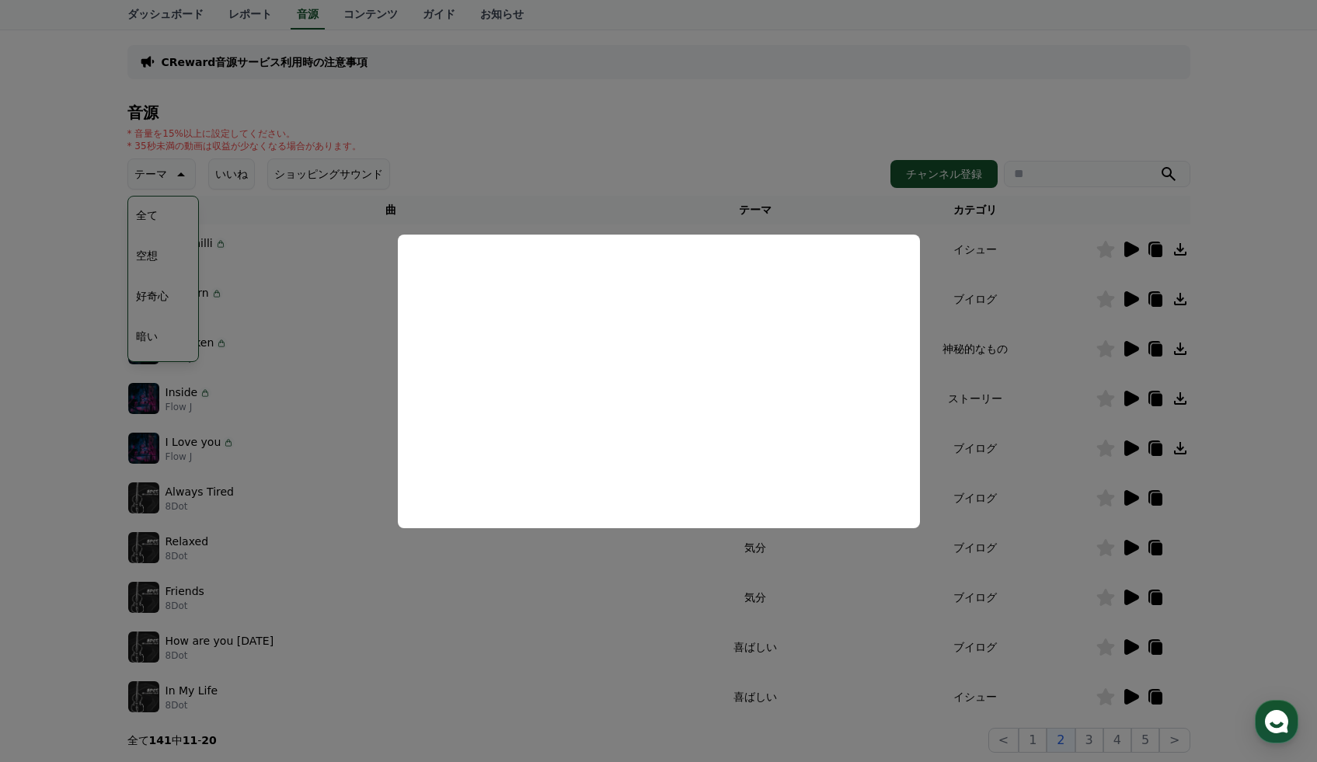
click at [1132, 398] on button "close modal" at bounding box center [658, 381] width 1317 height 762
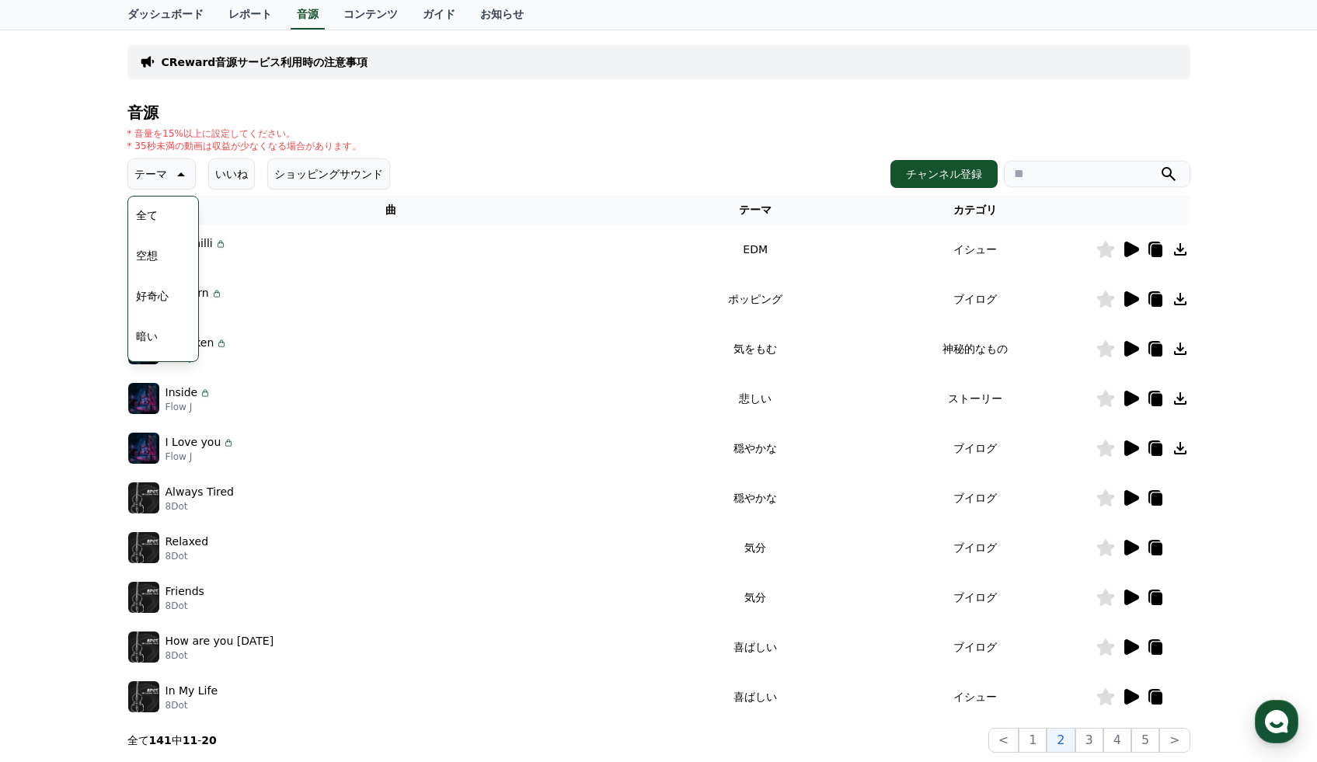
click at [1132, 398] on icon at bounding box center [1131, 399] width 15 height 16
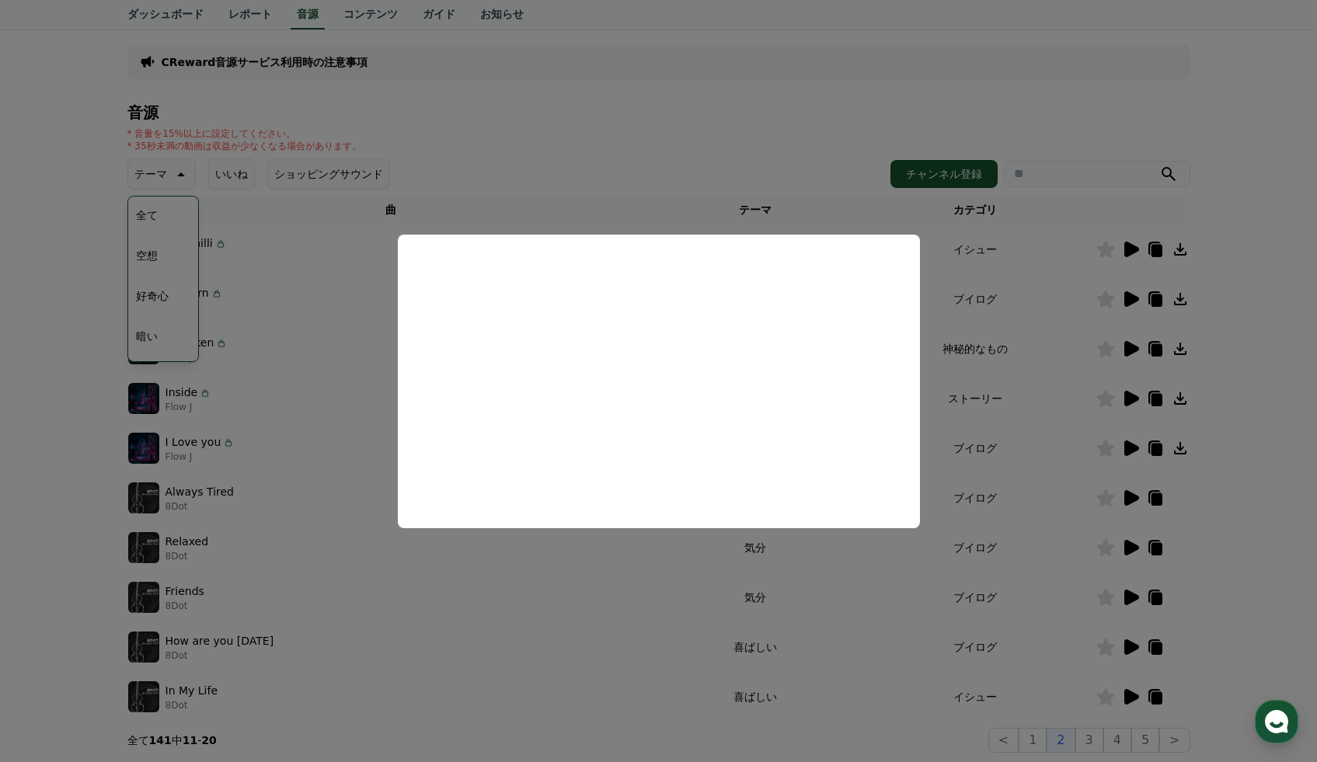
click at [242, 301] on button "close modal" at bounding box center [658, 381] width 1317 height 762
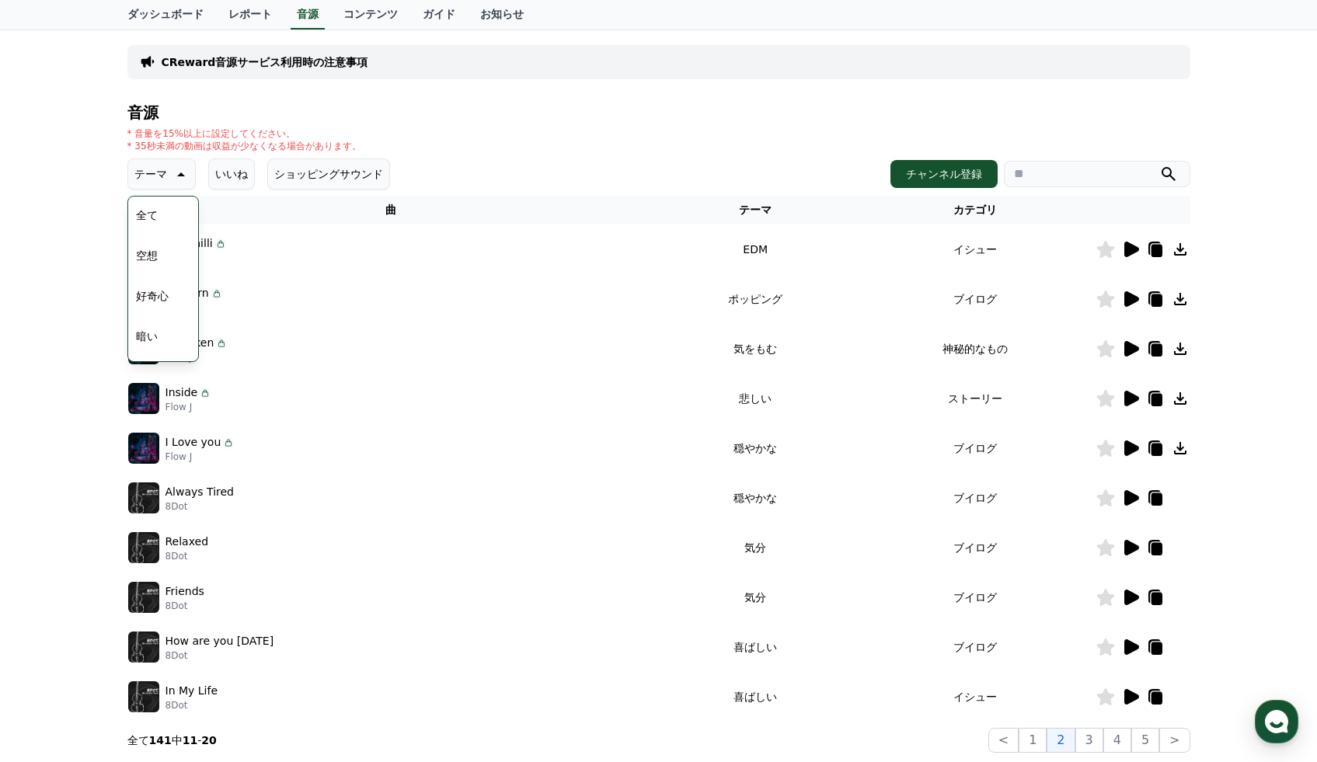
click at [278, 245] on div "Hot chilli Flow J" at bounding box center [391, 249] width 527 height 31
click at [159, 172] on p "テーマ" at bounding box center [150, 174] width 33 height 22
click at [1098, 402] on icon at bounding box center [1105, 398] width 19 height 17
click at [1128, 446] on icon at bounding box center [1131, 448] width 15 height 16
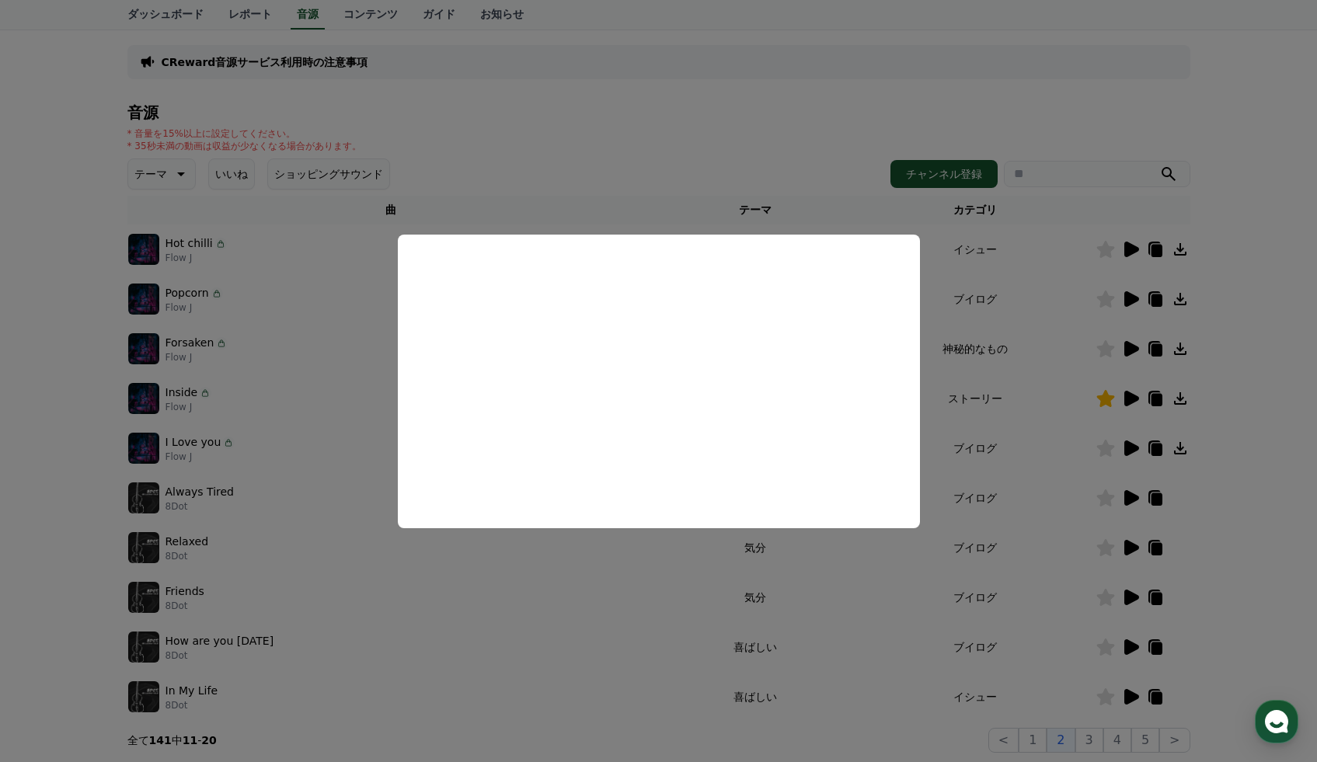
click at [1108, 453] on button "close modal" at bounding box center [658, 381] width 1317 height 762
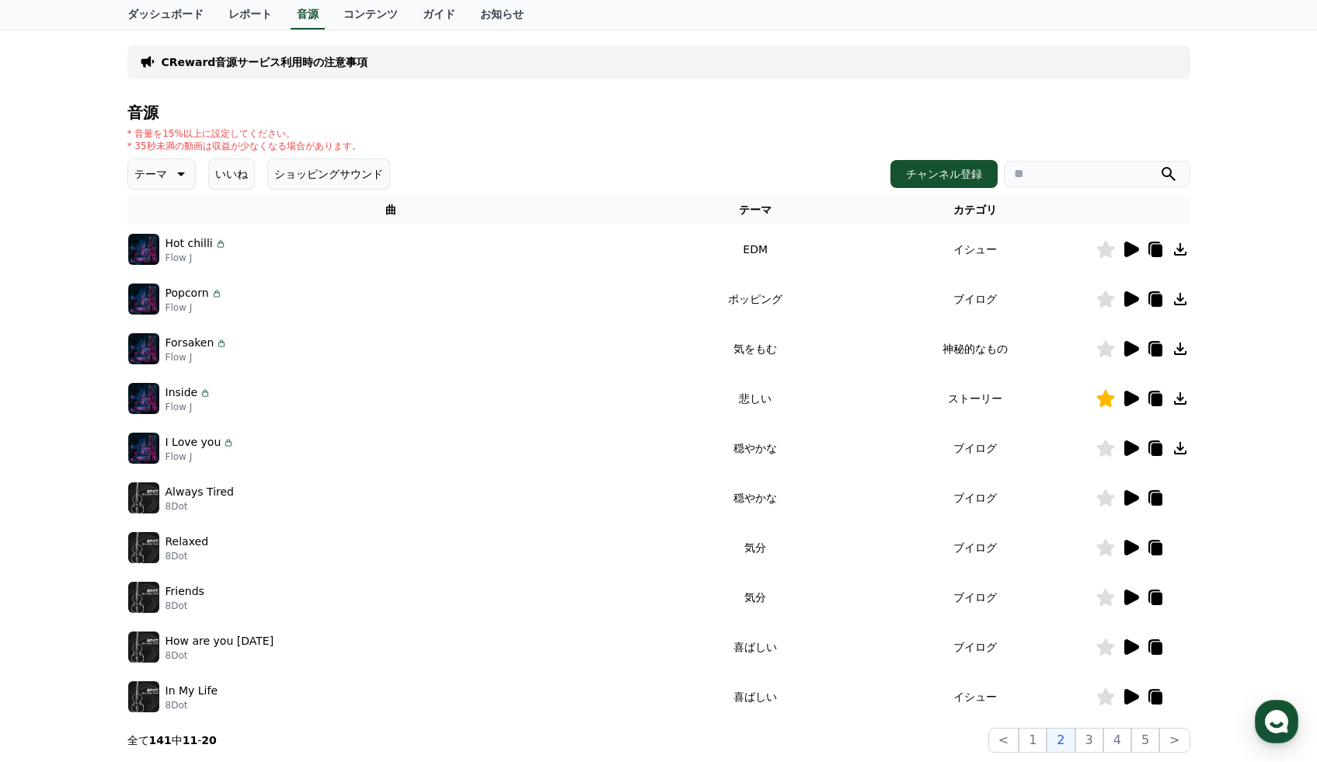
click at [1108, 452] on icon at bounding box center [1105, 448] width 18 height 17
click at [1126, 503] on icon at bounding box center [1131, 498] width 15 height 16
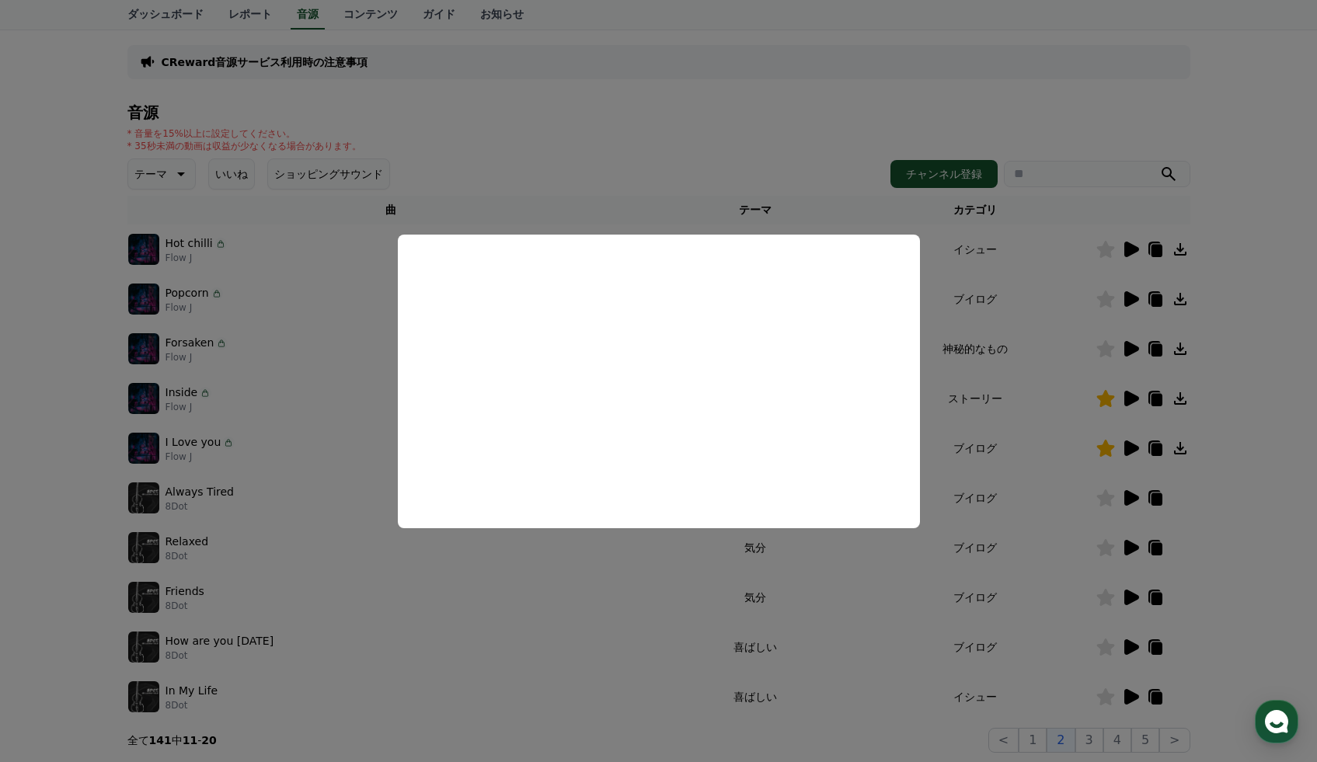
click at [1101, 500] on button "close modal" at bounding box center [658, 381] width 1317 height 762
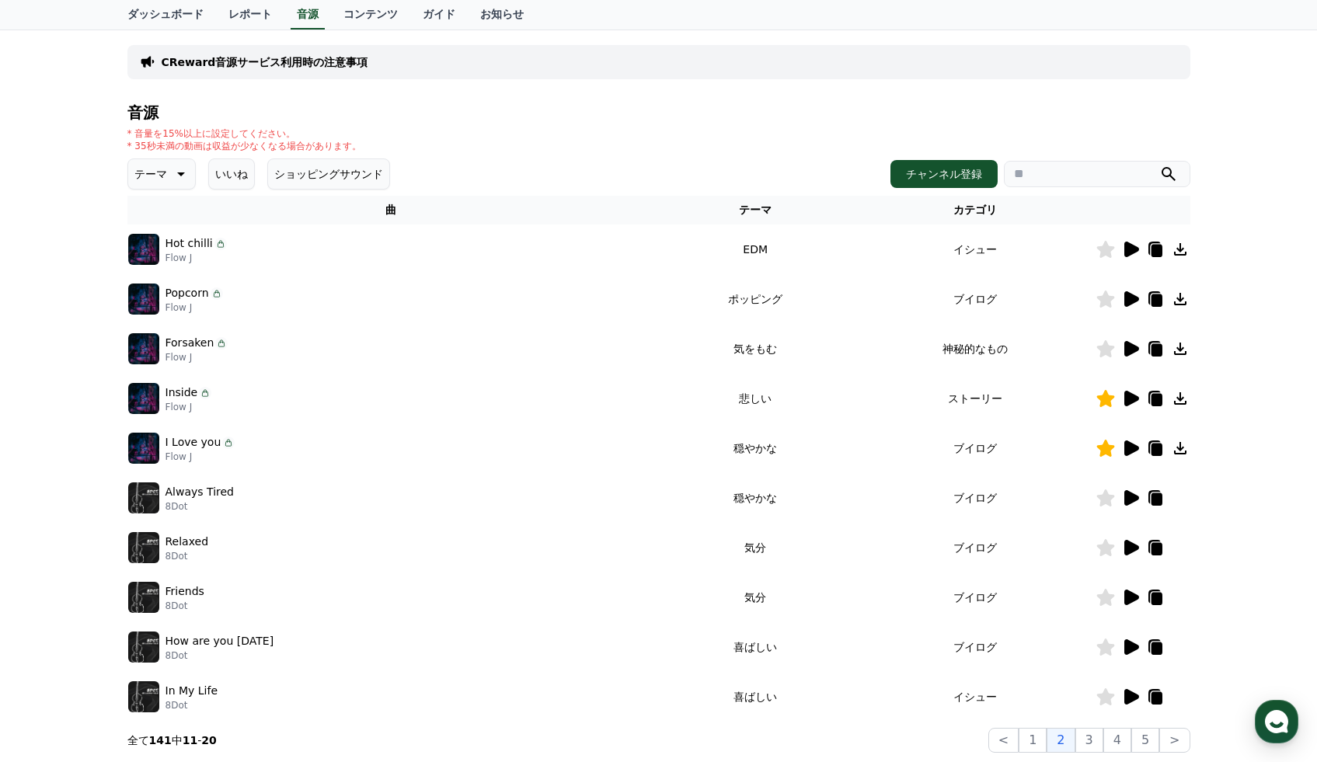
click at [1101, 499] on icon at bounding box center [1105, 497] width 18 height 17
click at [1126, 545] on icon at bounding box center [1131, 548] width 15 height 16
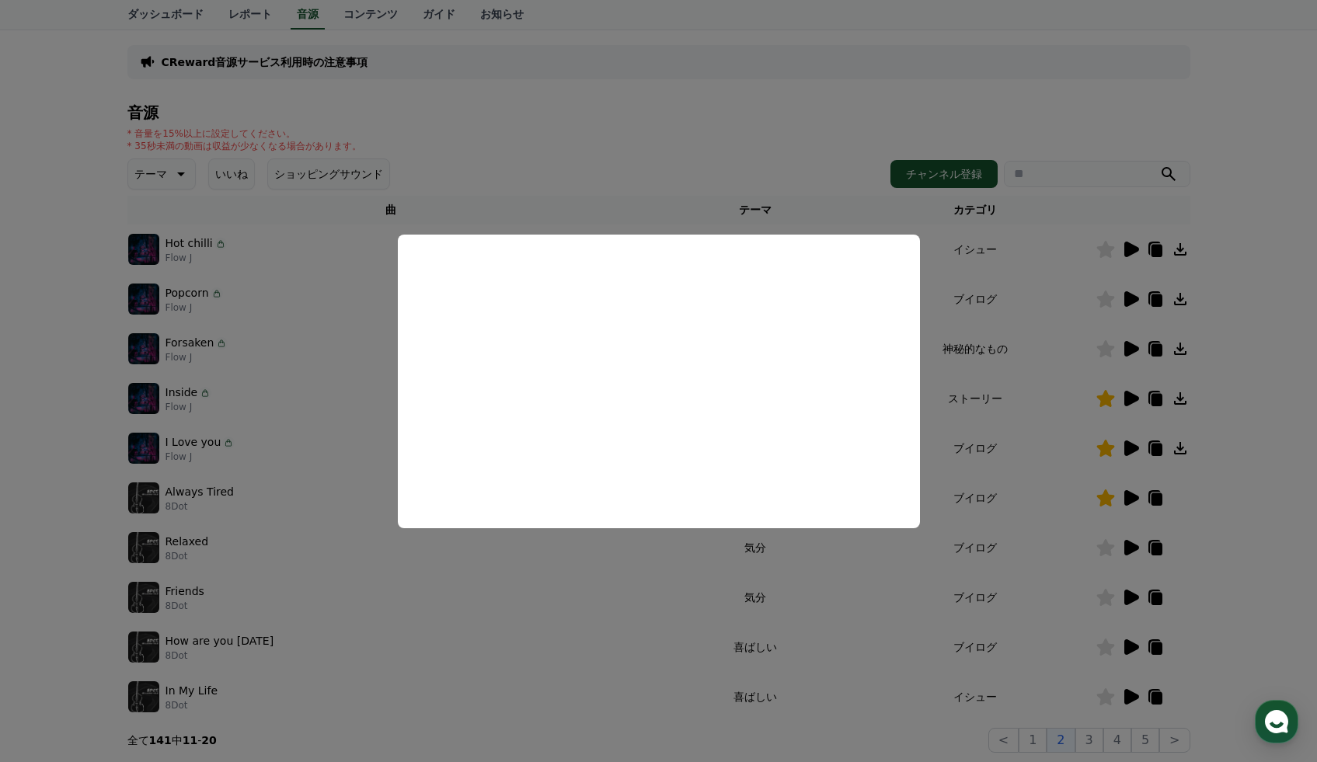
click at [1105, 548] on button "close modal" at bounding box center [658, 381] width 1317 height 762
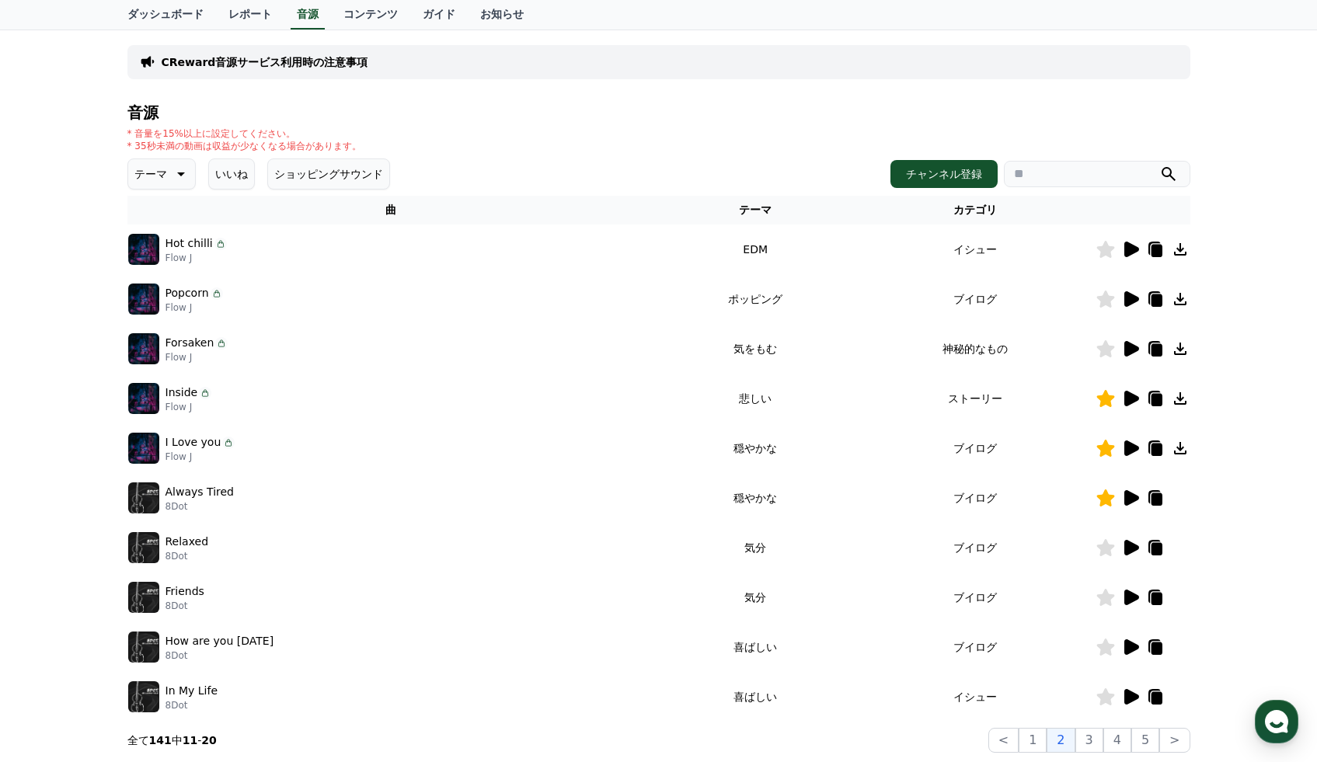
click at [1105, 548] on icon at bounding box center [1105, 547] width 18 height 17
click at [1135, 598] on icon at bounding box center [1131, 598] width 15 height 16
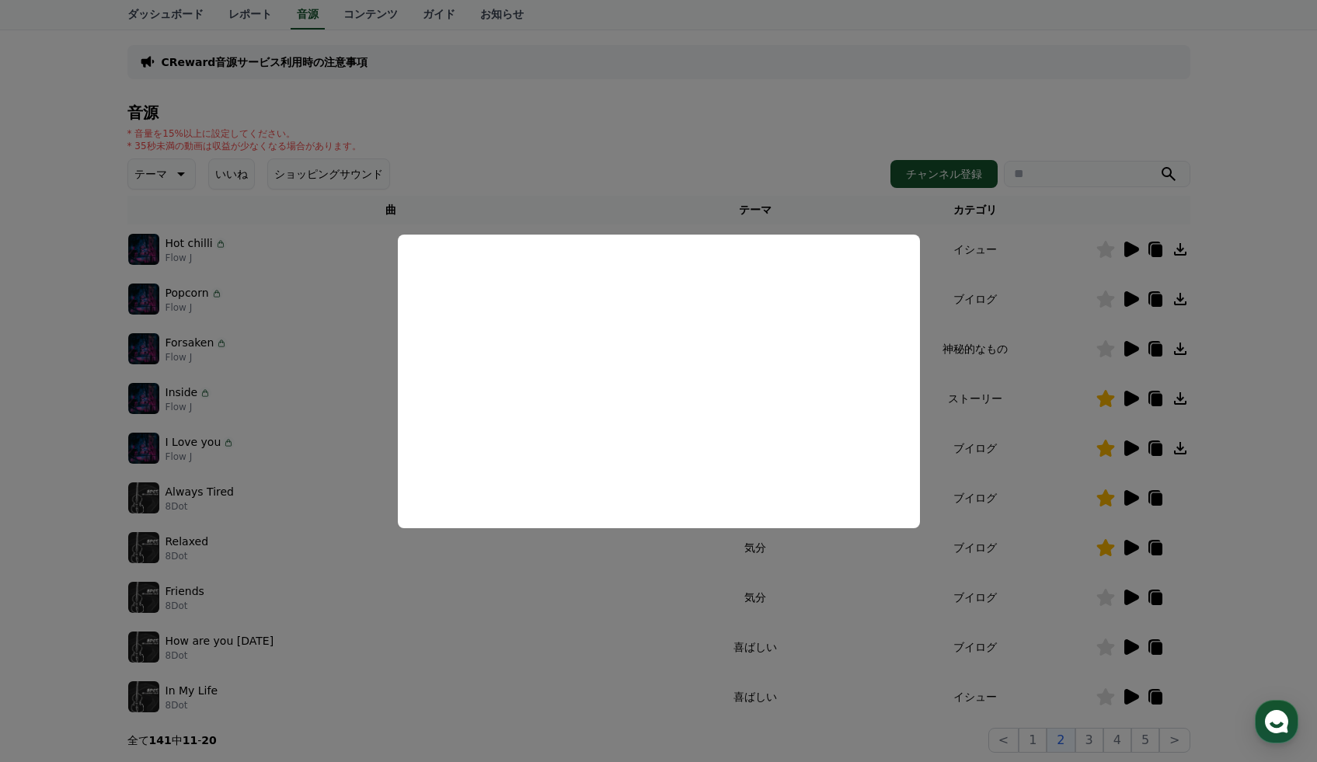
click at [1134, 631] on button "close modal" at bounding box center [658, 381] width 1317 height 762
click at [1133, 643] on icon at bounding box center [1131, 647] width 15 height 16
click at [1113, 654] on button "close modal" at bounding box center [658, 381] width 1317 height 762
click at [1108, 652] on icon at bounding box center [1105, 647] width 18 height 17
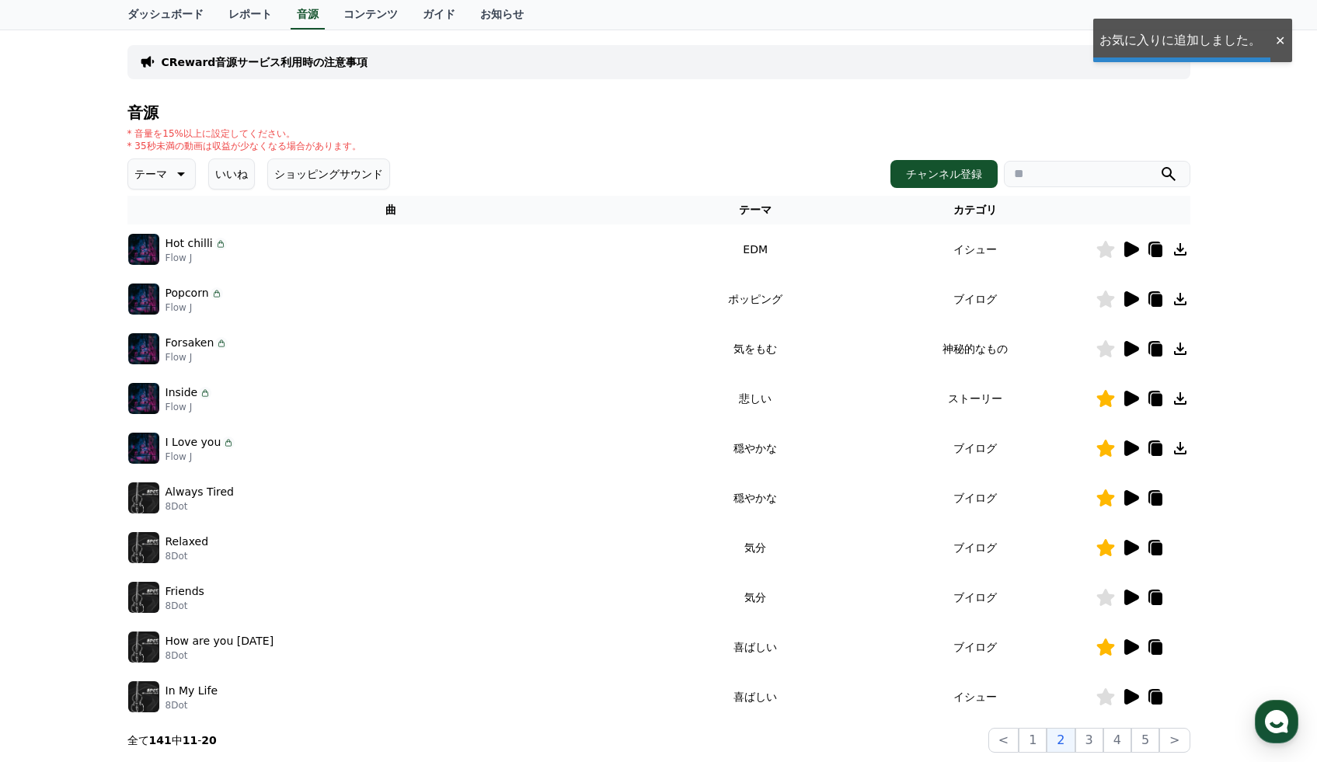
click at [1108, 647] on icon at bounding box center [1105, 647] width 18 height 17
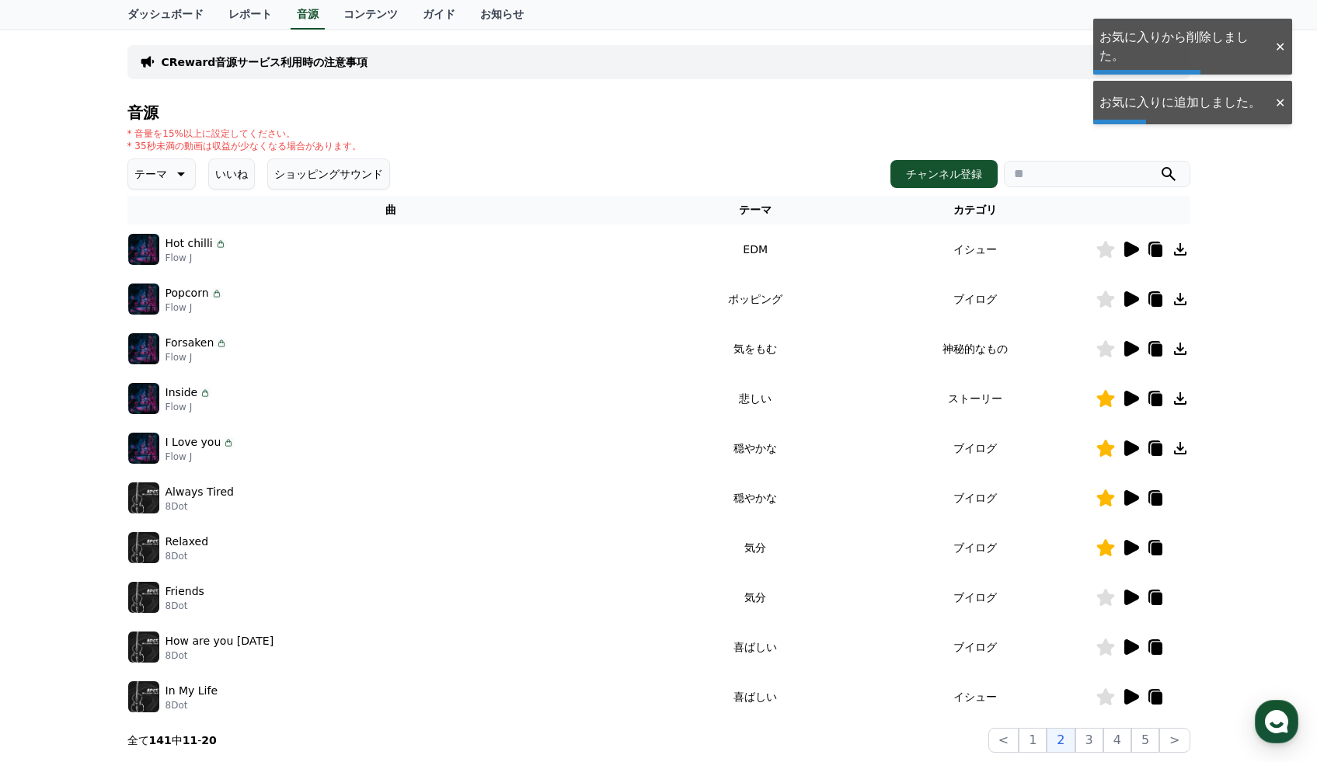
click at [1112, 646] on icon at bounding box center [1105, 647] width 18 height 17
click at [1134, 697] on icon at bounding box center [1131, 697] width 15 height 16
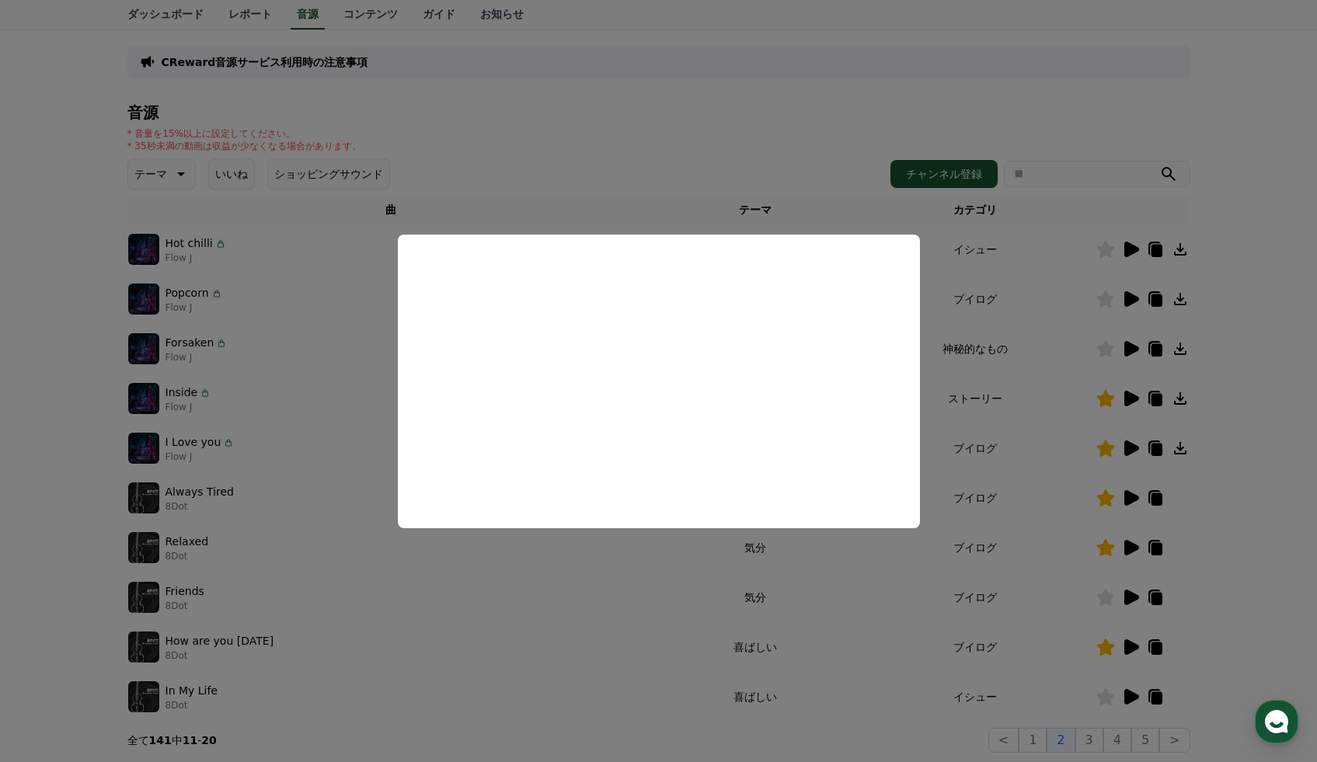
click at [1213, 539] on button "close modal" at bounding box center [658, 381] width 1317 height 762
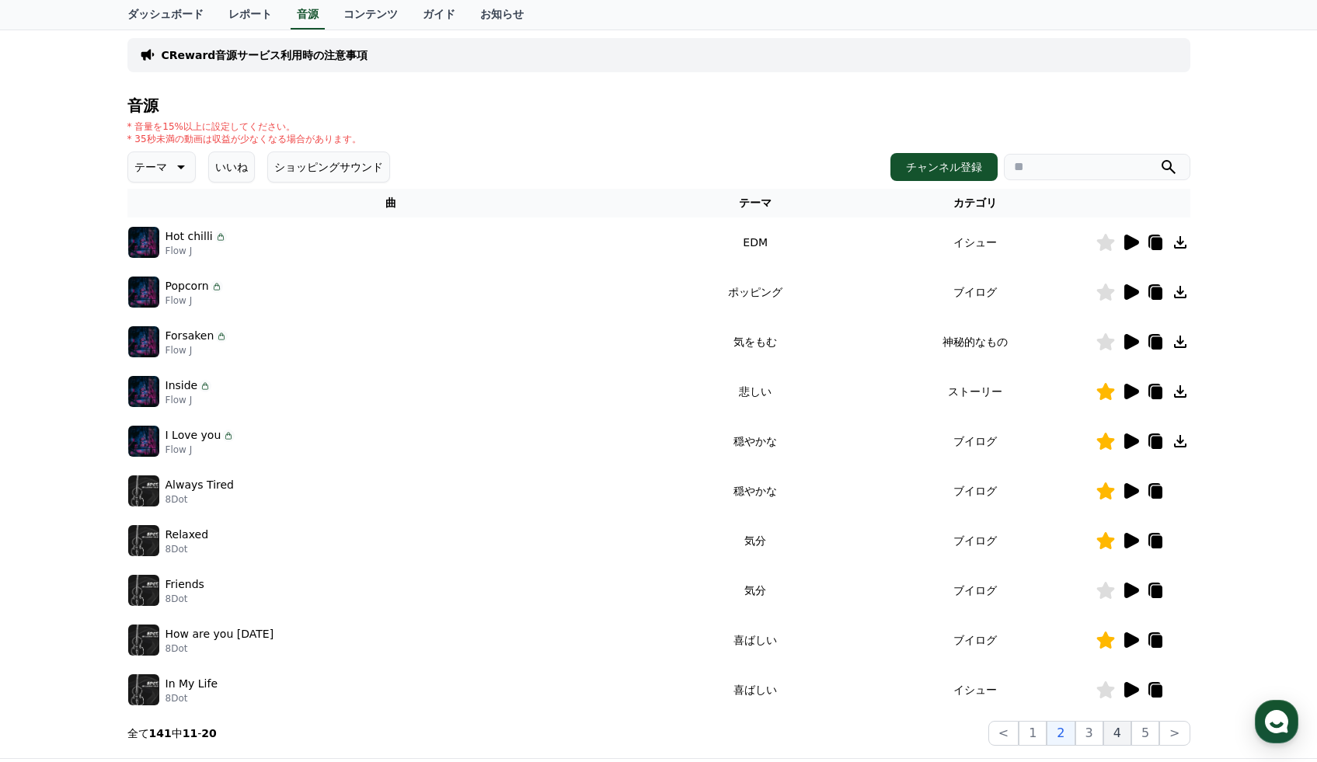
scroll to position [102, 0]
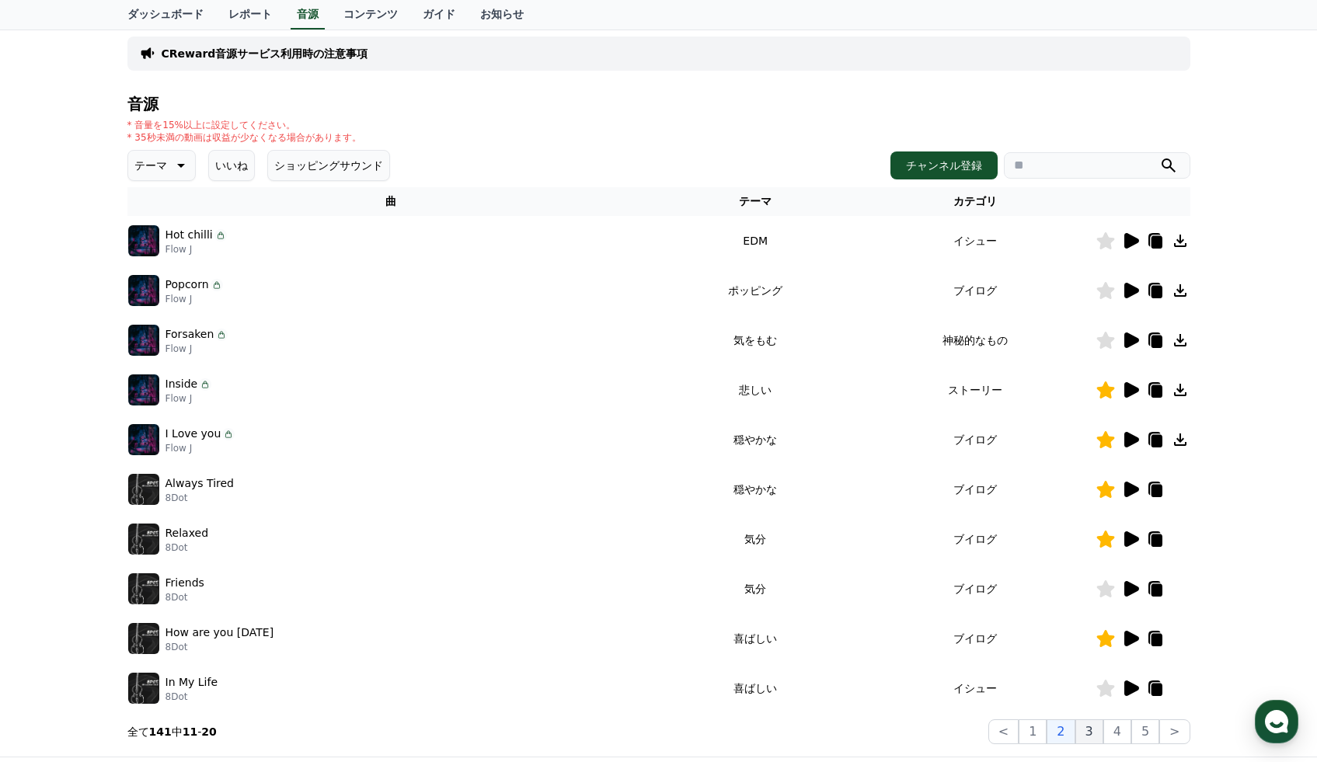
click at [1096, 734] on button "3" at bounding box center [1089, 731] width 28 height 25
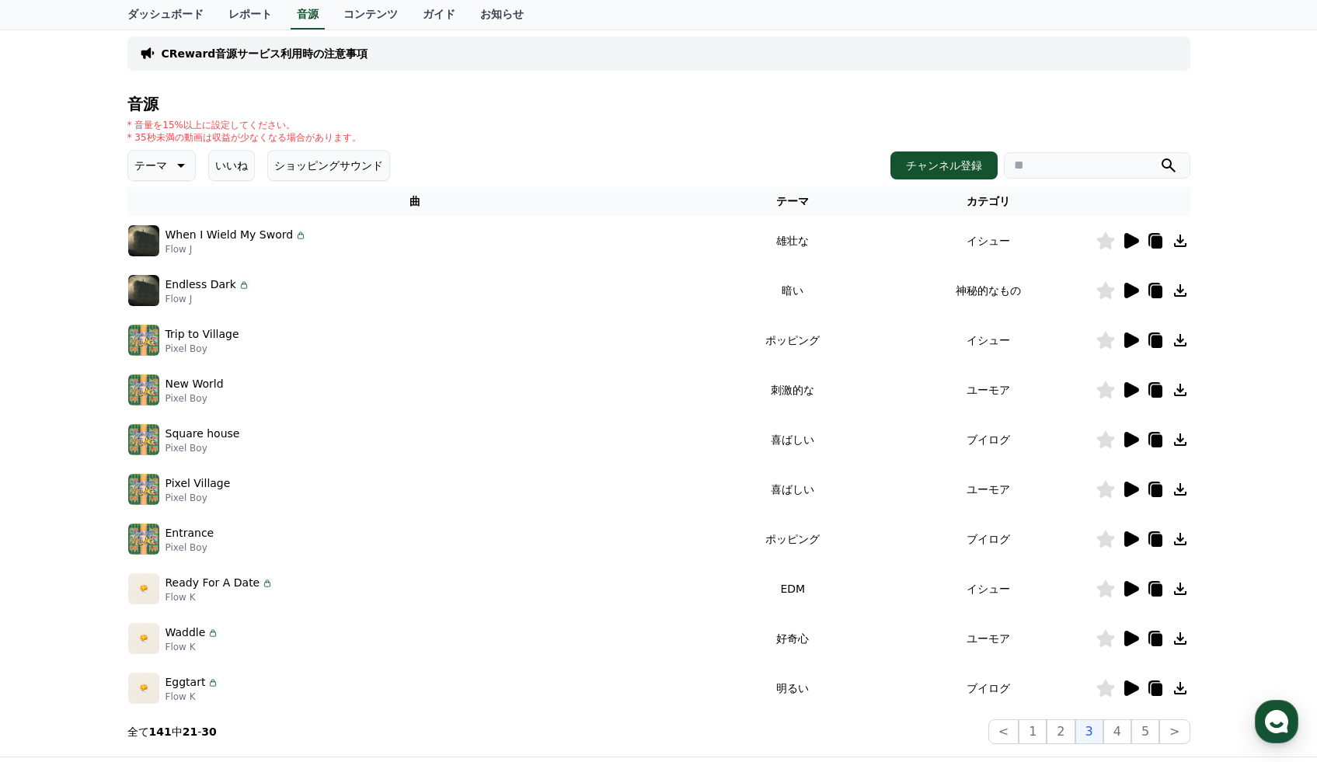
click at [1126, 241] on icon at bounding box center [1131, 241] width 15 height 16
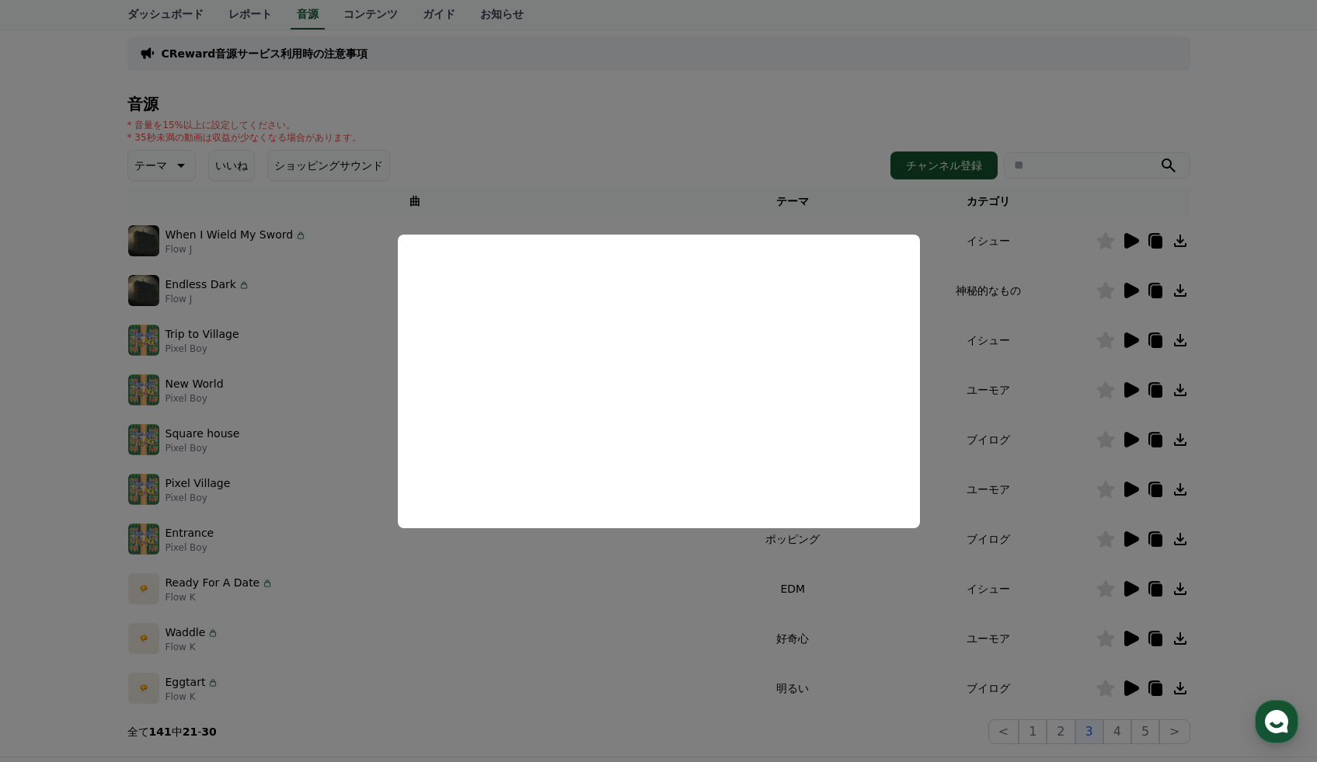
click at [1107, 239] on button "close modal" at bounding box center [658, 381] width 1317 height 762
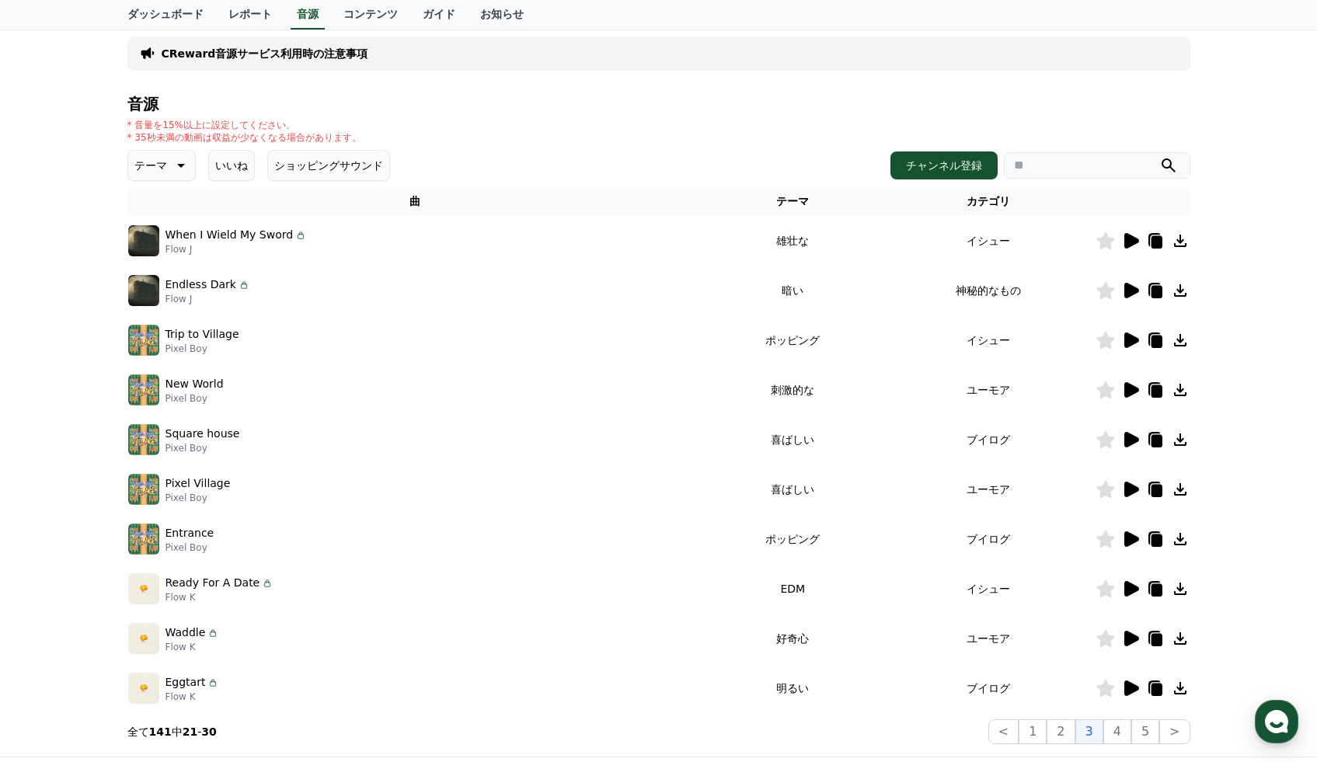
click at [1106, 244] on icon at bounding box center [1105, 240] width 18 height 17
click at [1131, 291] on icon at bounding box center [1131, 291] width 15 height 16
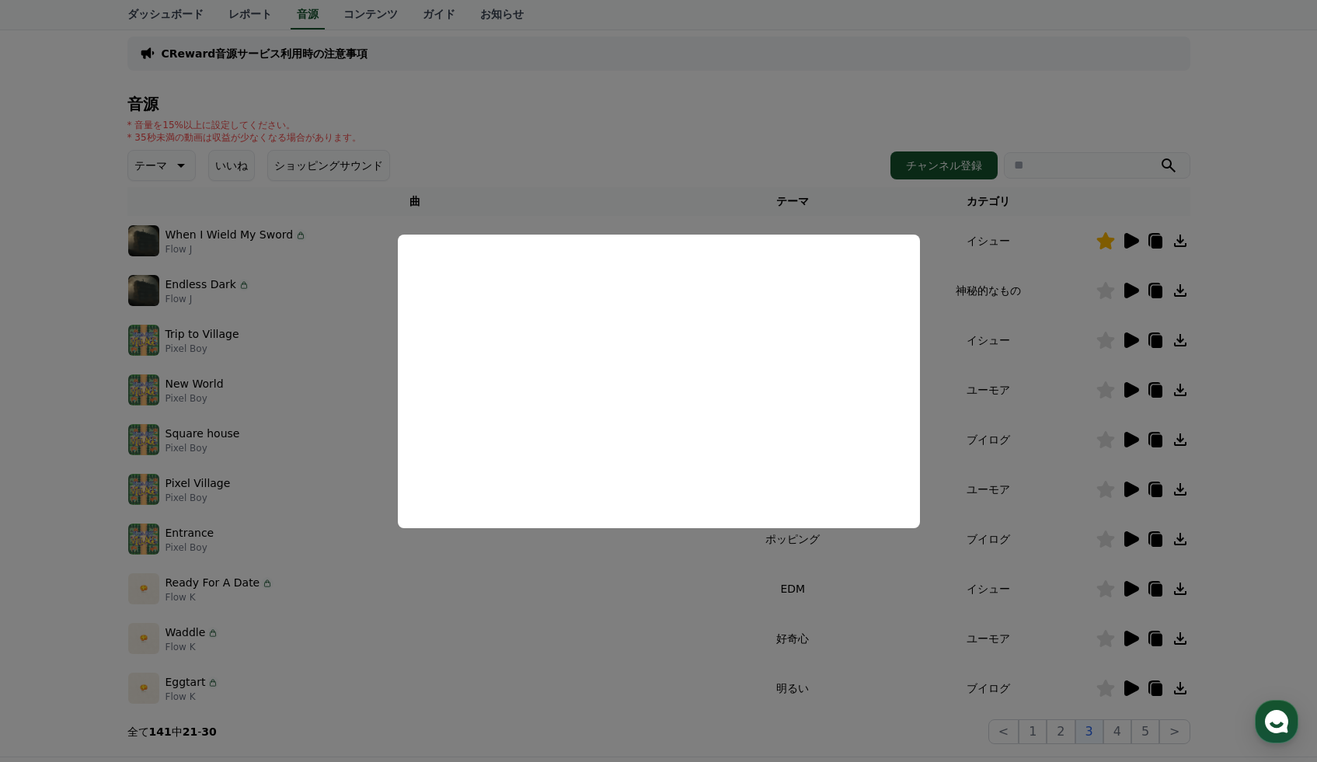
click at [1129, 336] on button "close modal" at bounding box center [658, 381] width 1317 height 762
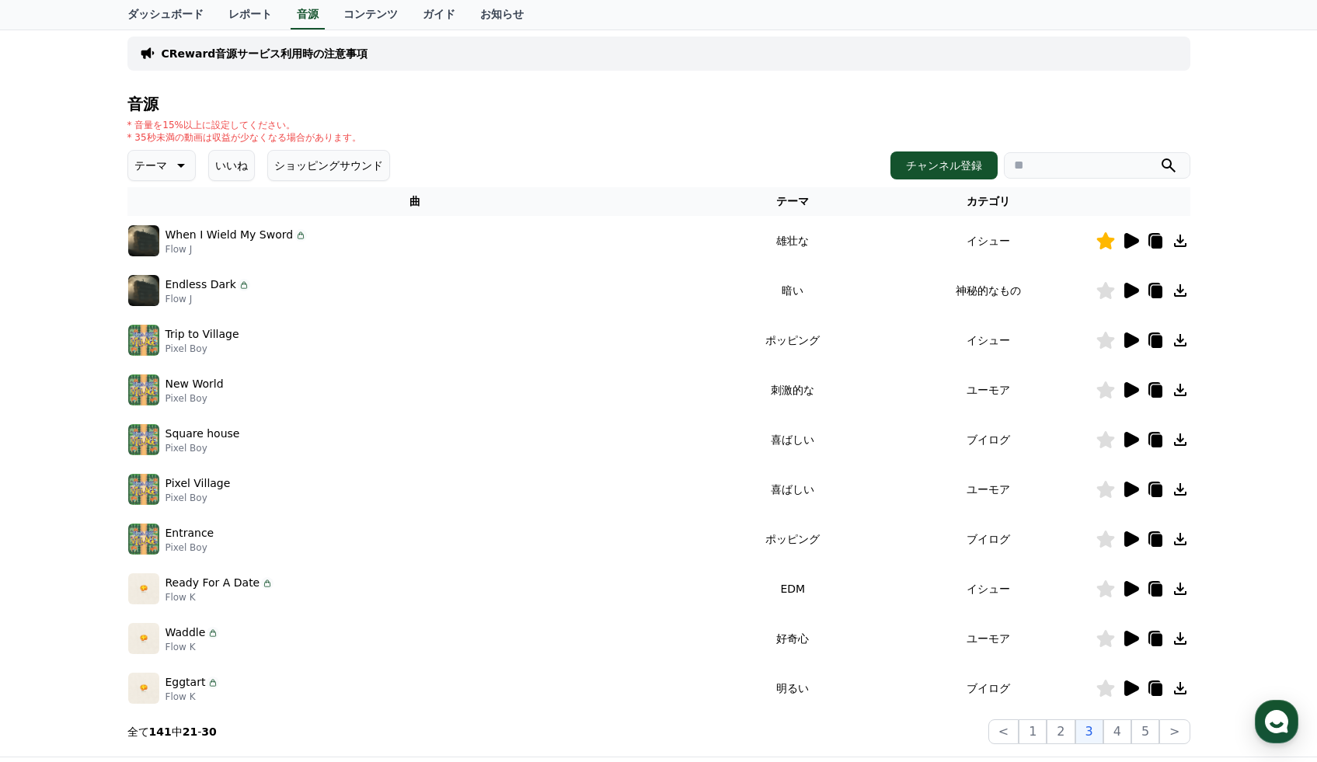
click at [1129, 336] on icon at bounding box center [1131, 340] width 15 height 16
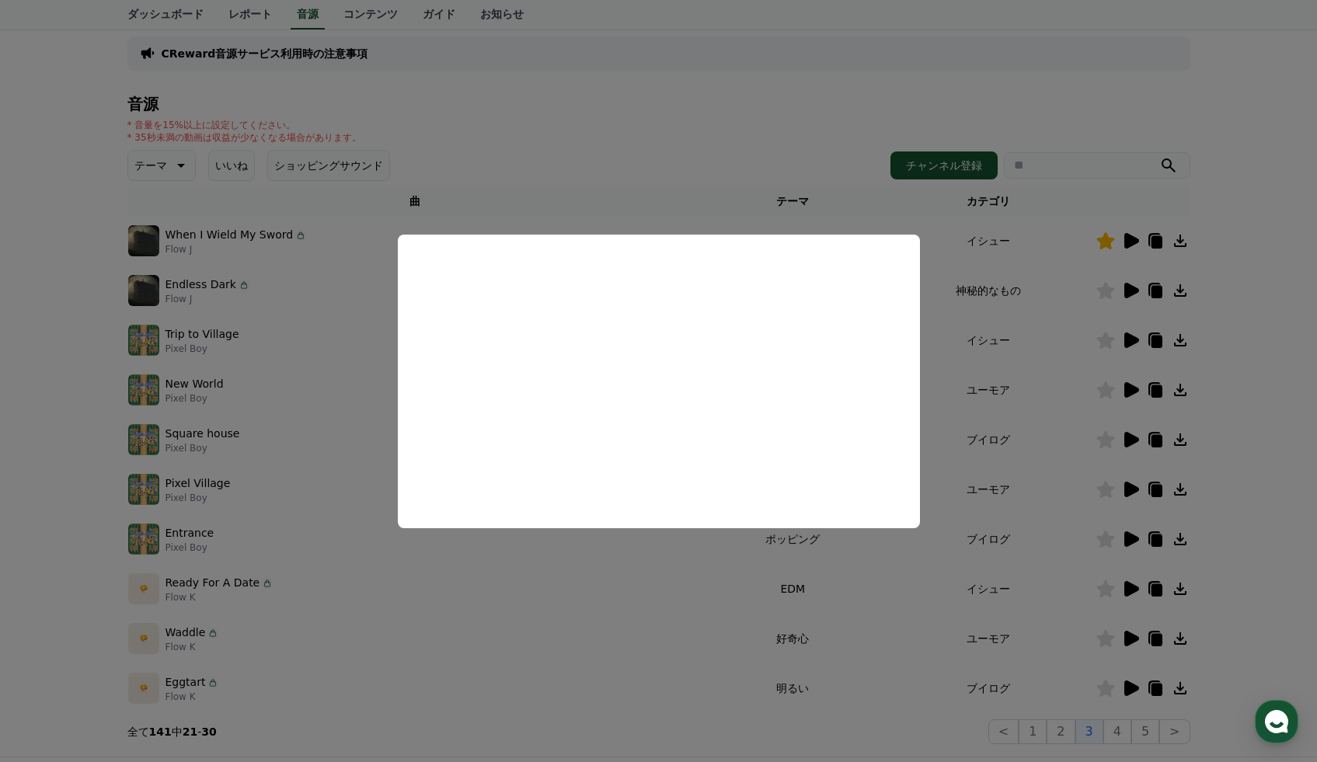
click at [1130, 388] on button "close modal" at bounding box center [658, 381] width 1317 height 762
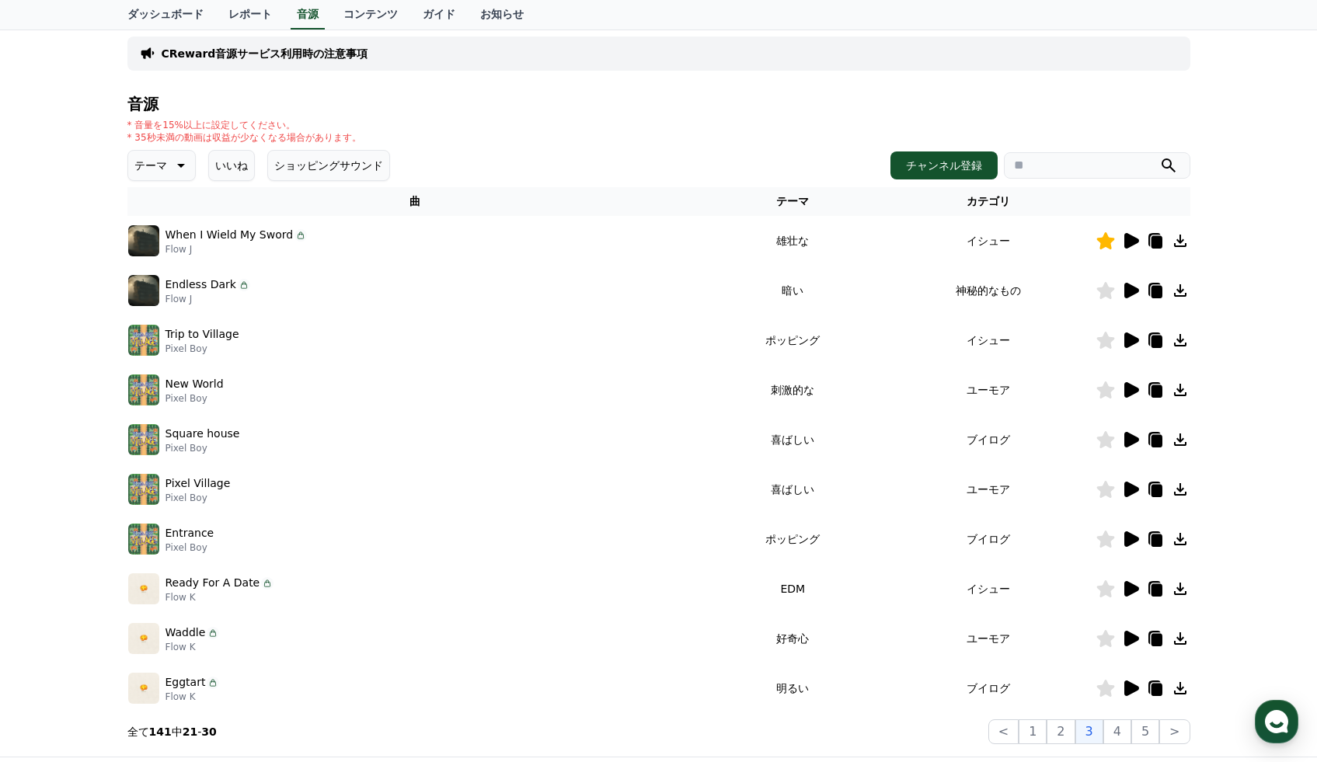
click at [1130, 388] on icon at bounding box center [1131, 390] width 15 height 16
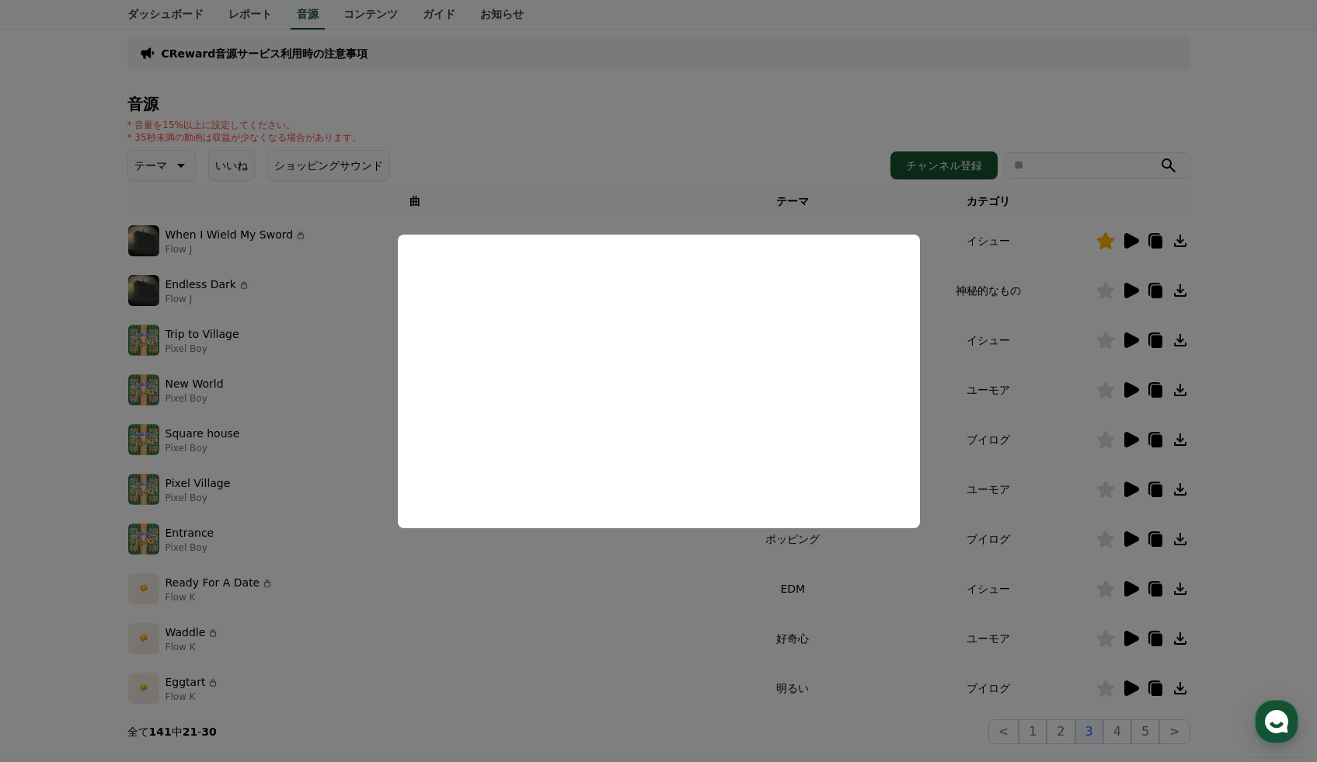
click at [1046, 433] on button "close modal" at bounding box center [658, 381] width 1317 height 762
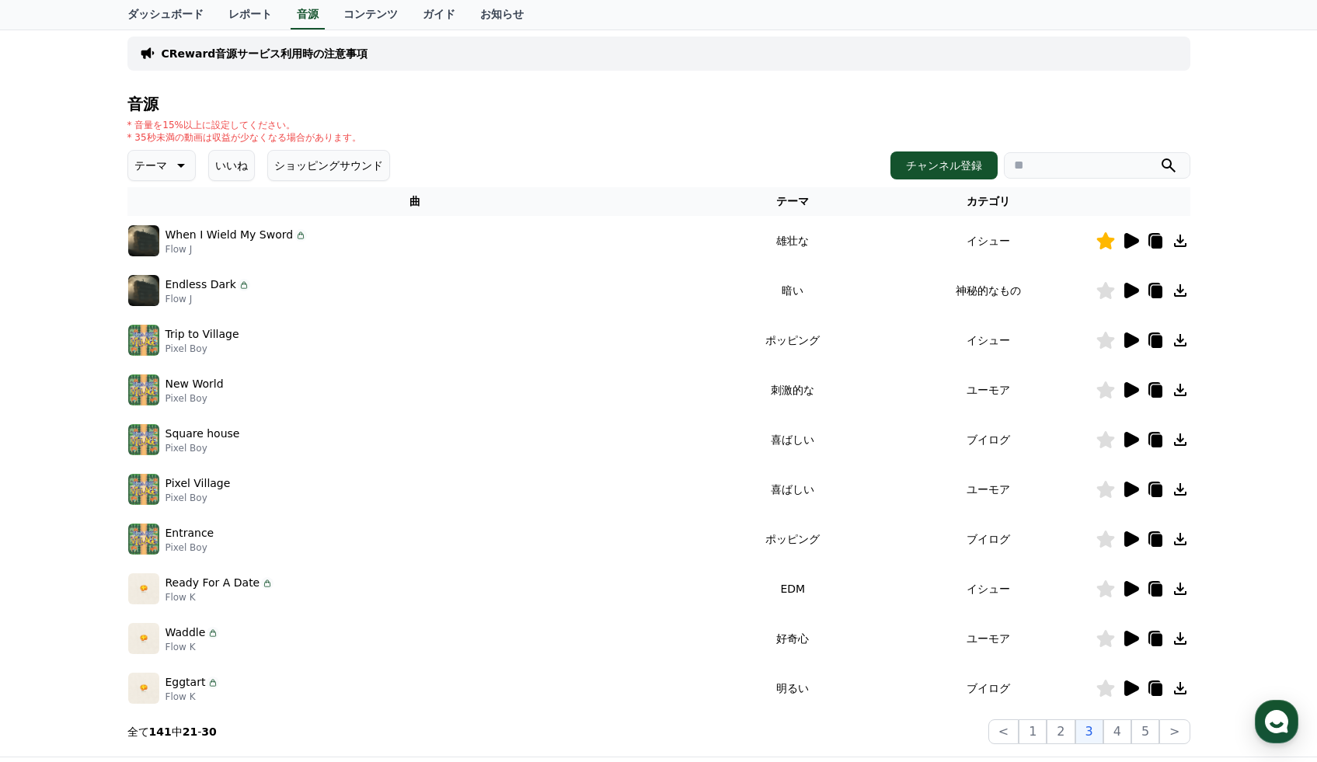
click at [1128, 592] on icon at bounding box center [1131, 589] width 15 height 16
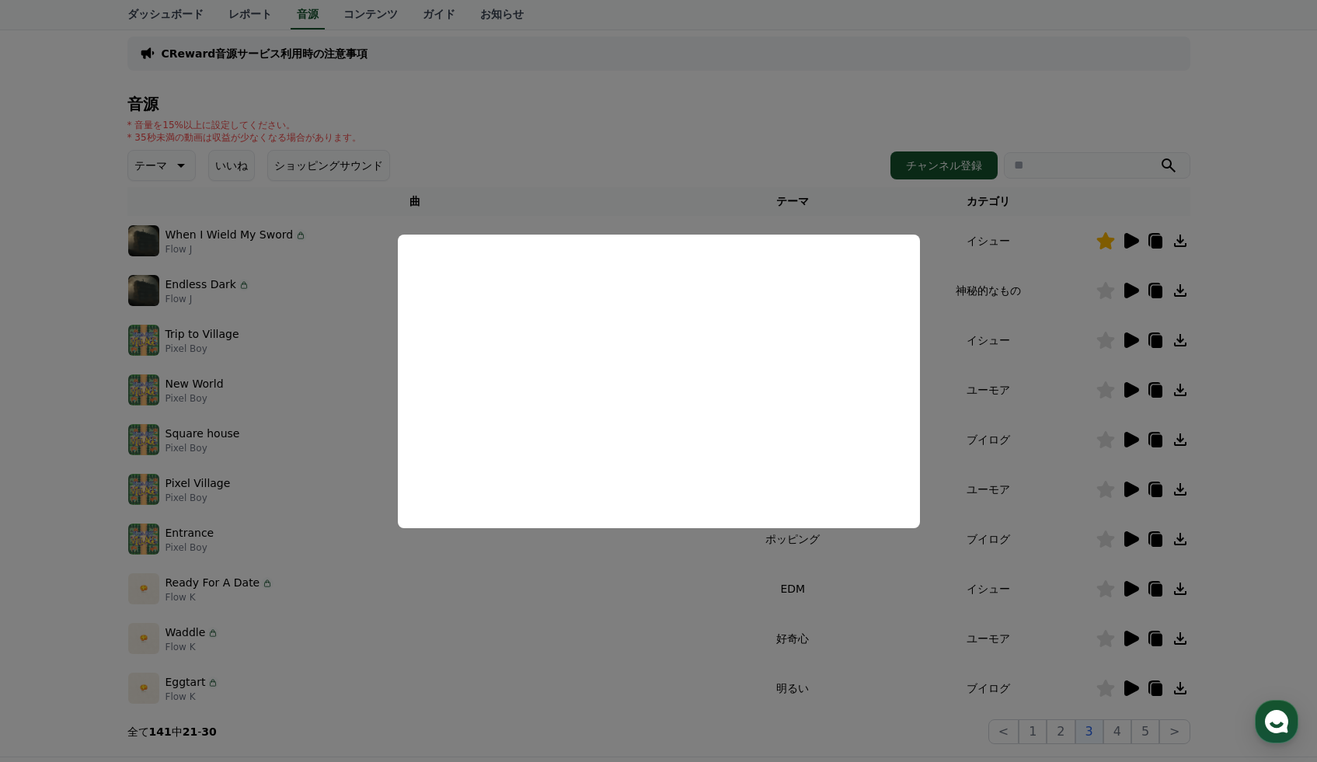
click at [1125, 642] on button "close modal" at bounding box center [658, 381] width 1317 height 762
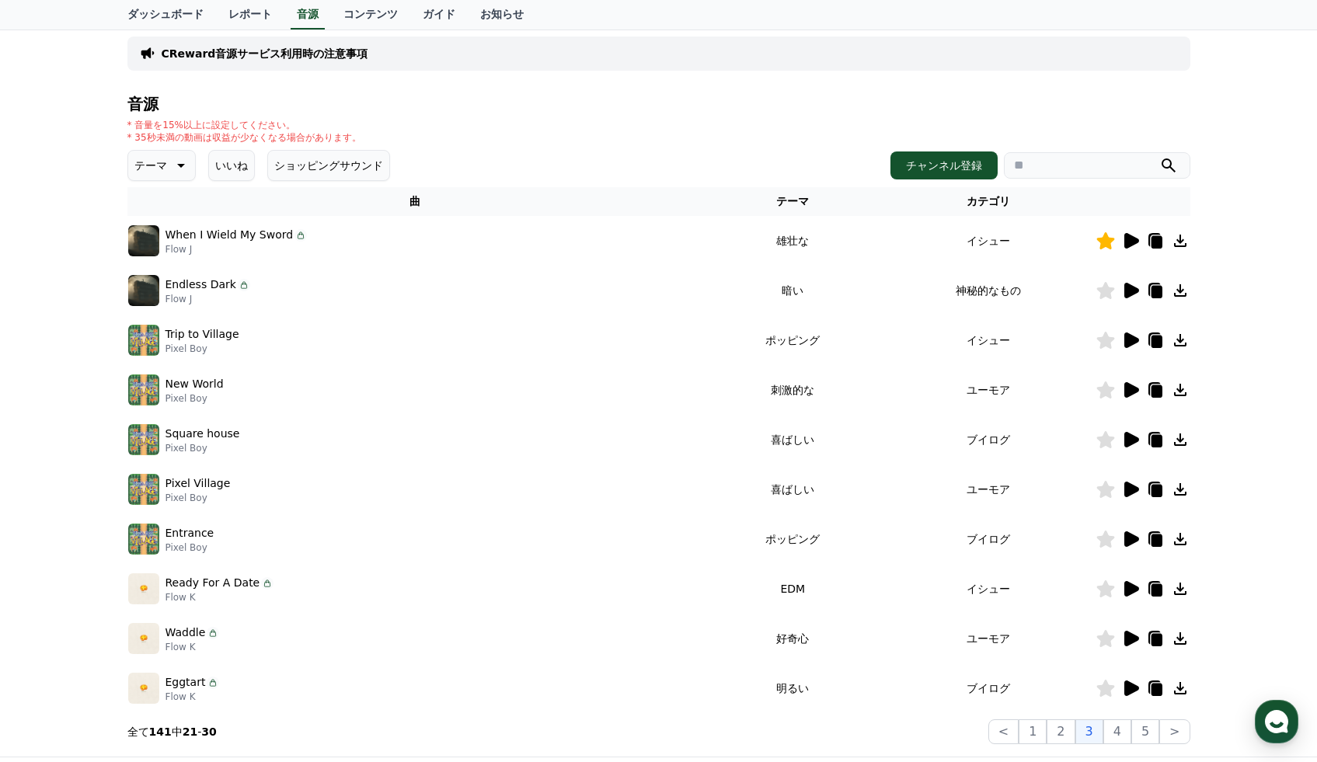
click at [1127, 633] on icon at bounding box center [1131, 639] width 15 height 16
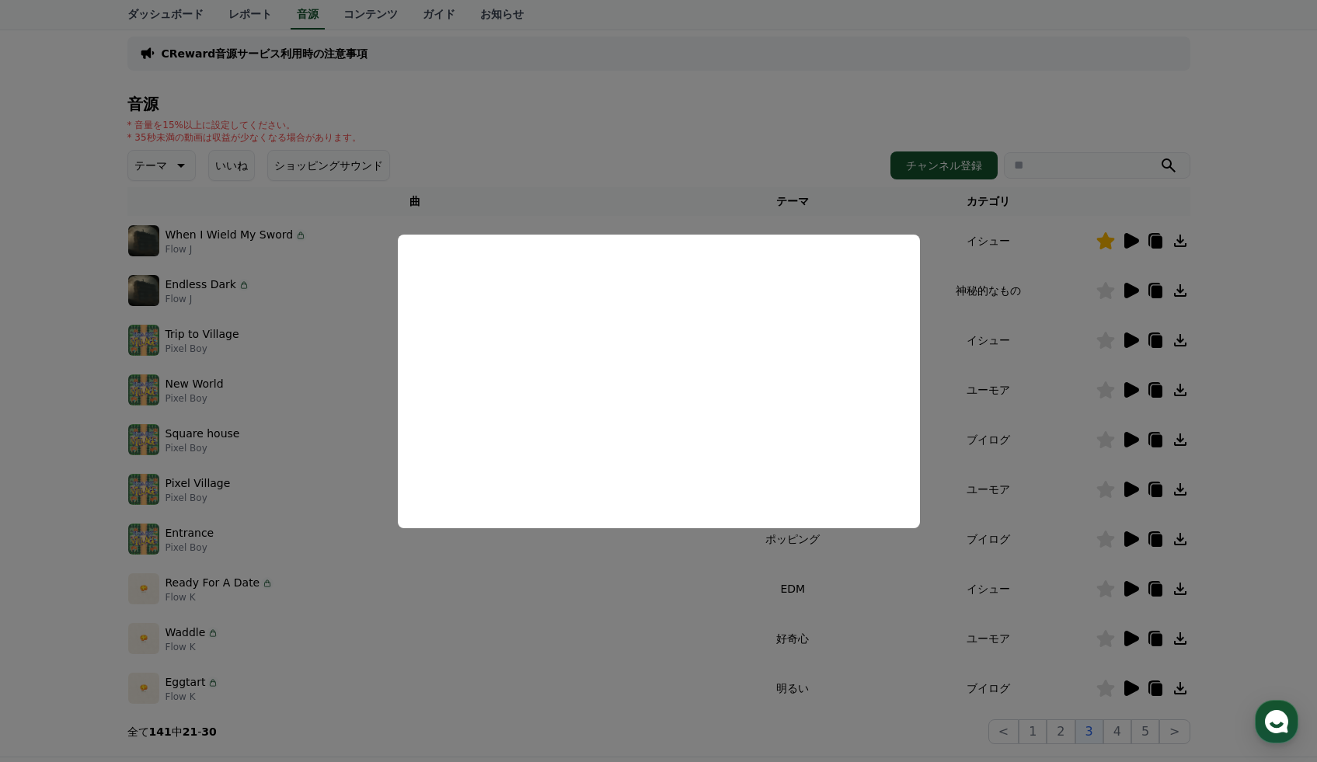
click at [1108, 684] on button "close modal" at bounding box center [658, 381] width 1317 height 762
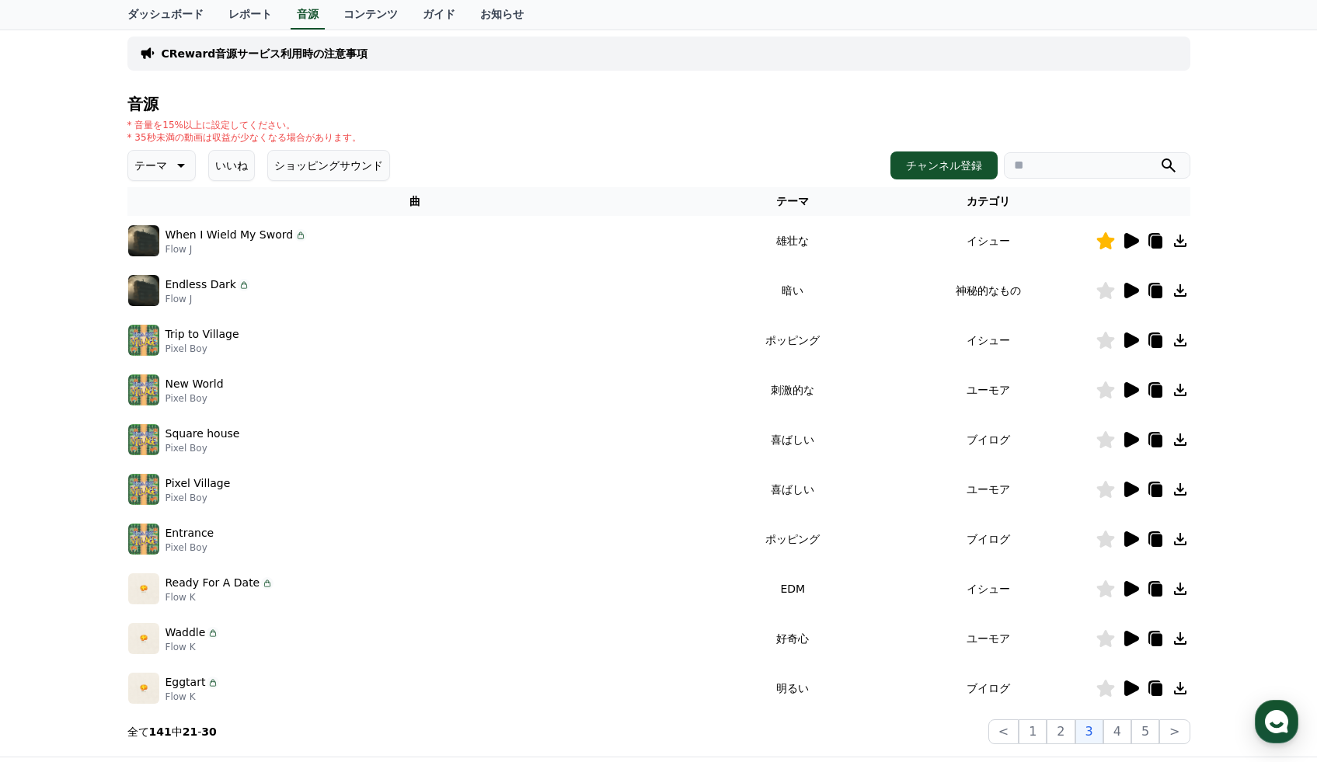
click at [1124, 684] on icon at bounding box center [1131, 688] width 15 height 16
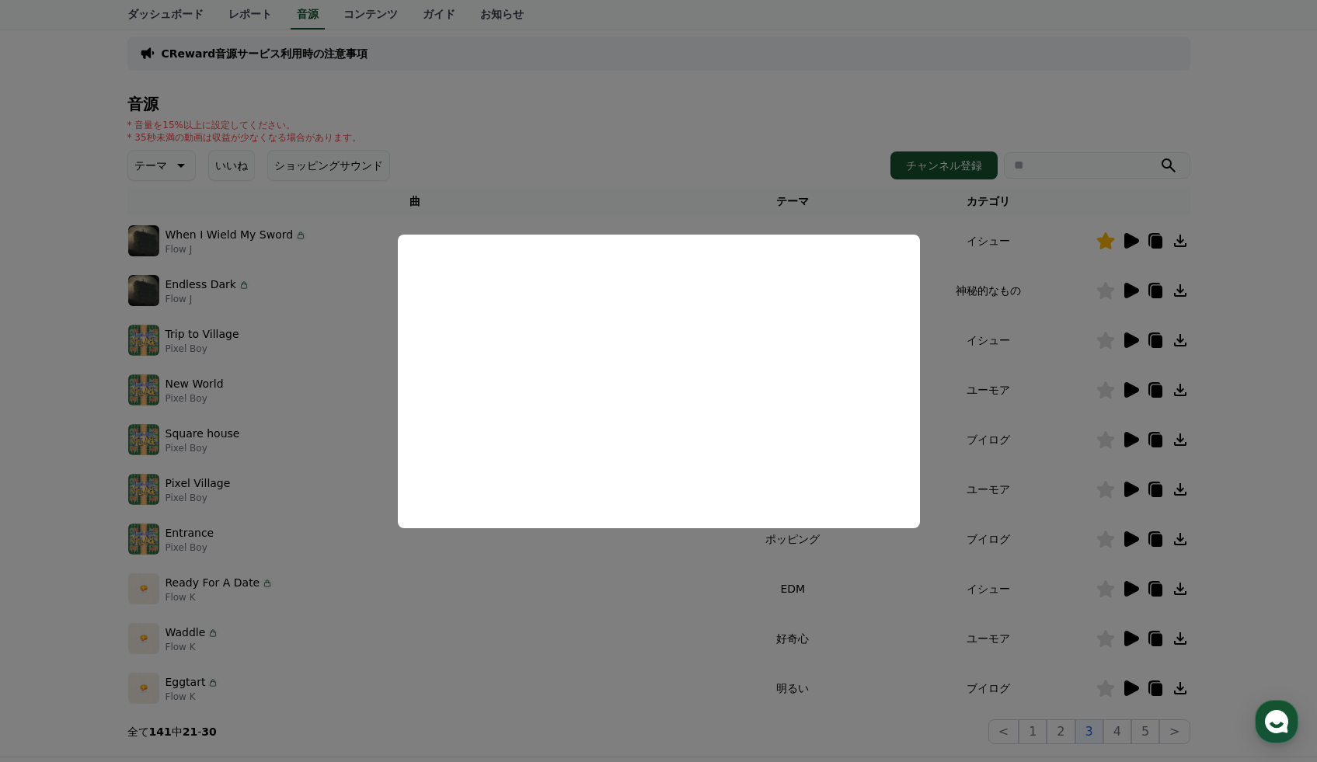
click at [1105, 686] on button "close modal" at bounding box center [658, 381] width 1317 height 762
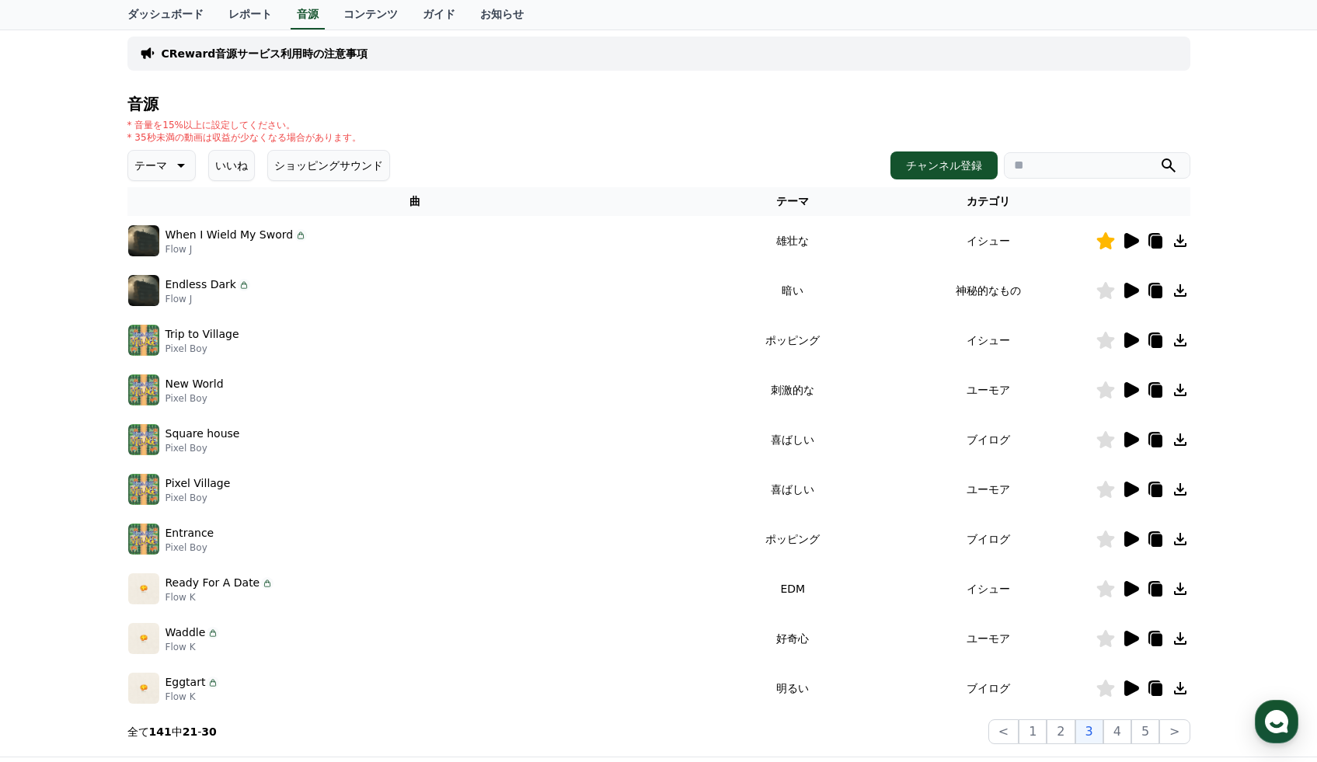
click at [1105, 686] on icon at bounding box center [1105, 688] width 18 height 17
click at [1120, 726] on button "4" at bounding box center [1117, 731] width 28 height 25
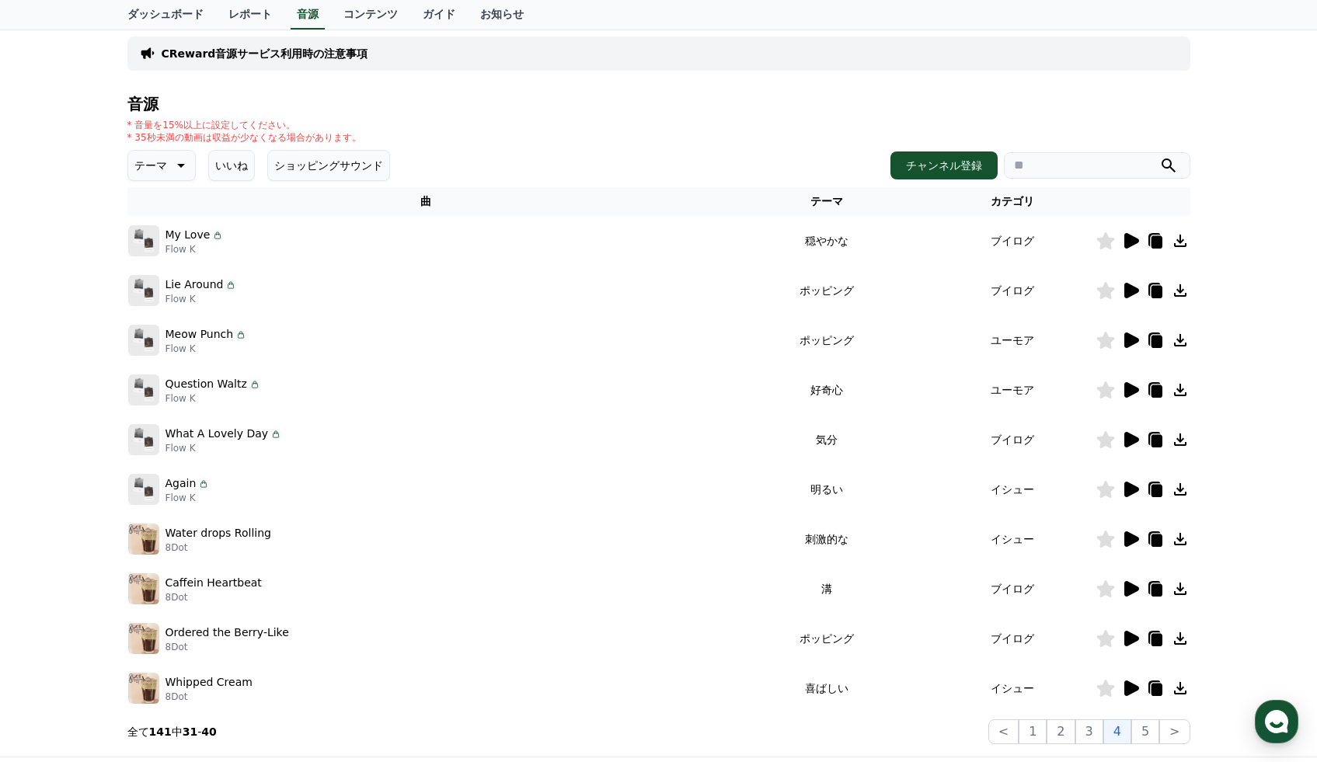
click at [1131, 237] on icon at bounding box center [1131, 241] width 15 height 16
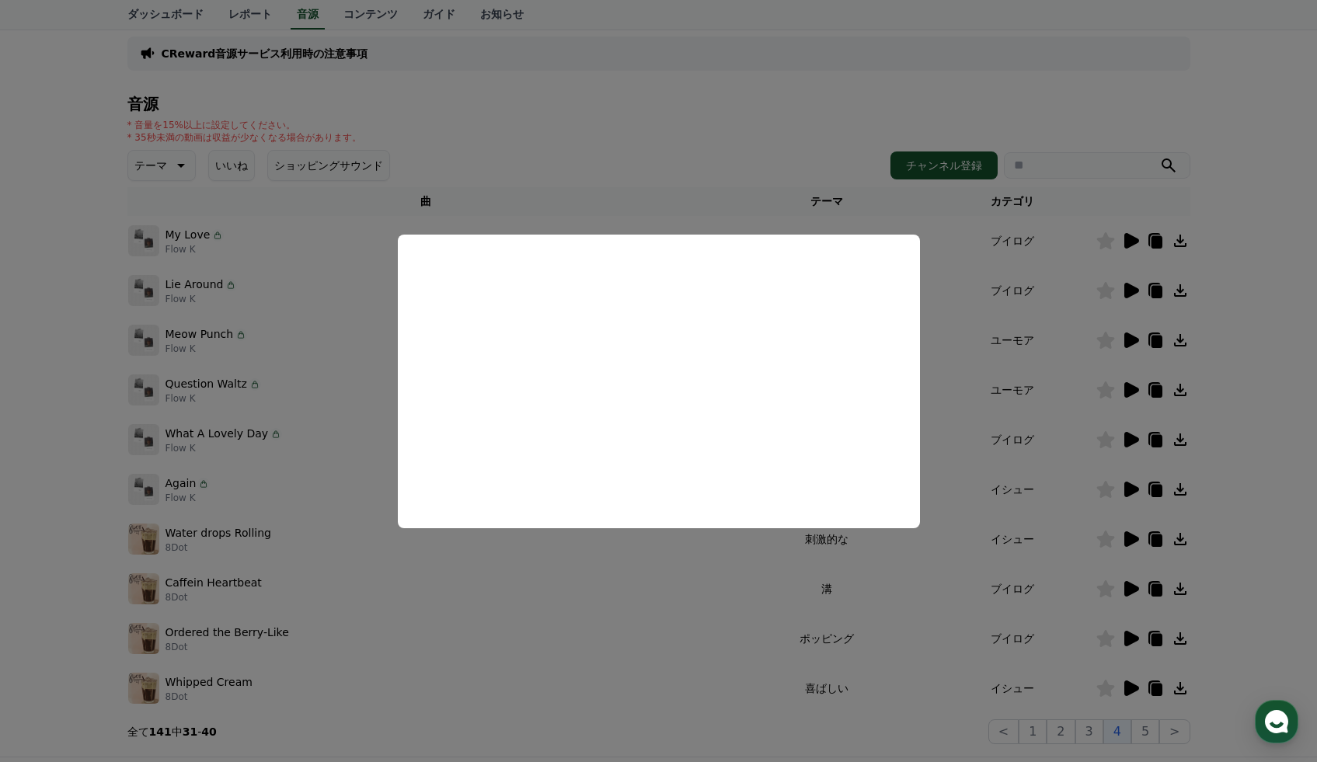
click at [1135, 291] on button "close modal" at bounding box center [658, 381] width 1317 height 762
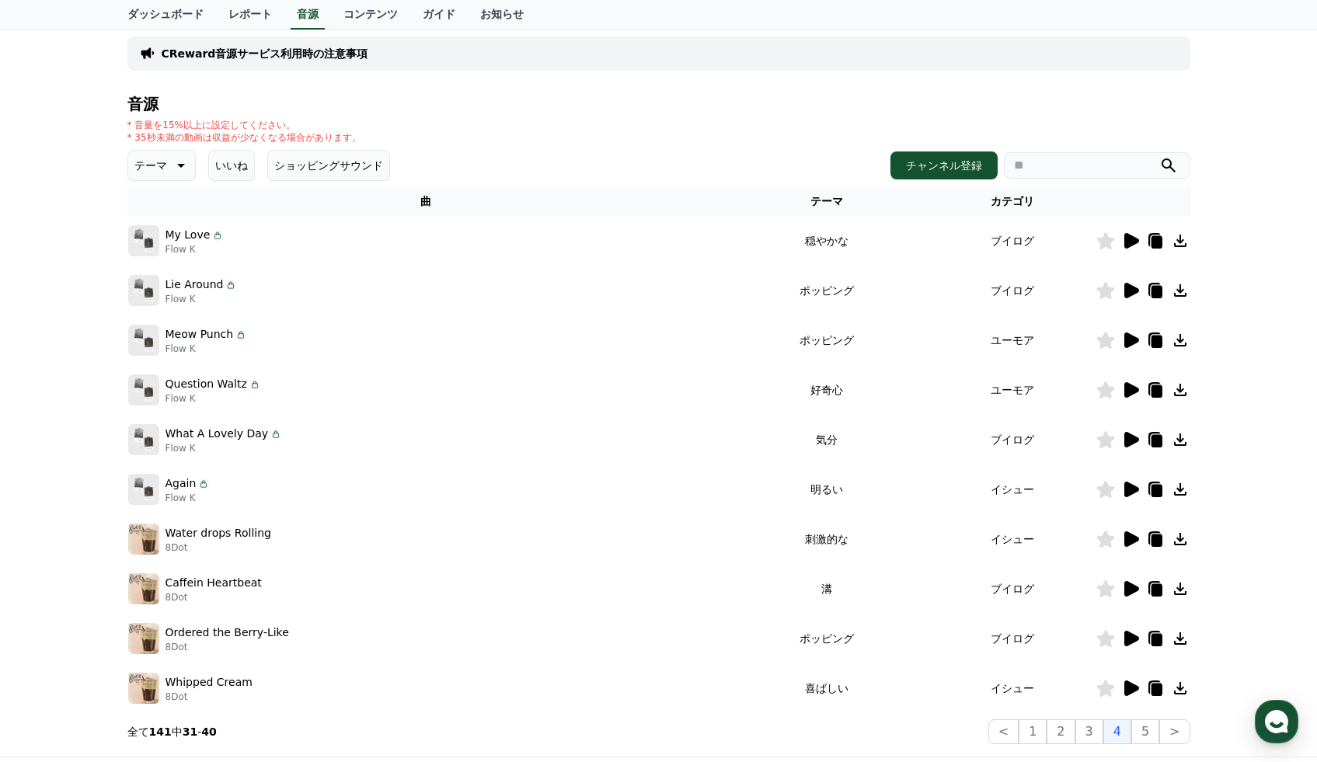
click at [1135, 291] on icon at bounding box center [1131, 291] width 15 height 16
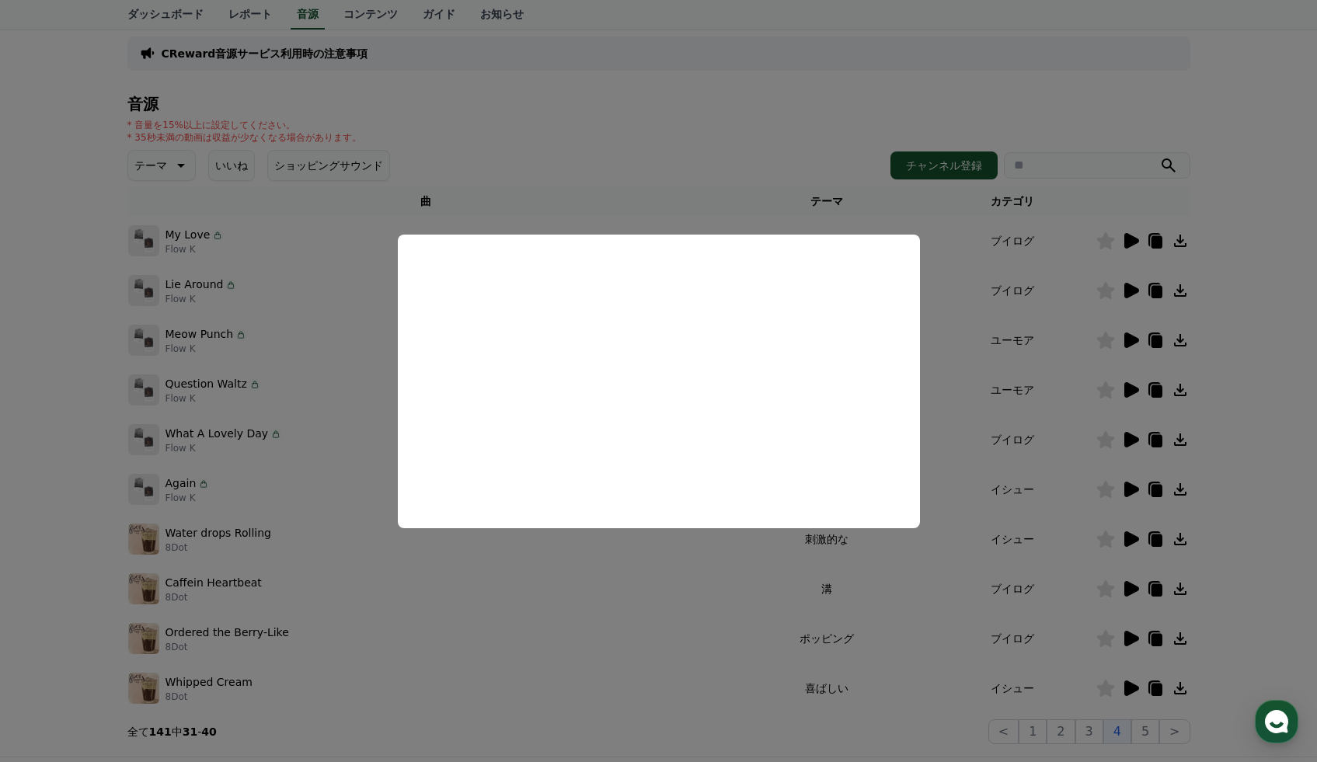
click at [1128, 336] on button "close modal" at bounding box center [658, 381] width 1317 height 762
click at [1128, 336] on icon at bounding box center [1131, 340] width 15 height 16
click at [1126, 391] on button "close modal" at bounding box center [658, 381] width 1317 height 762
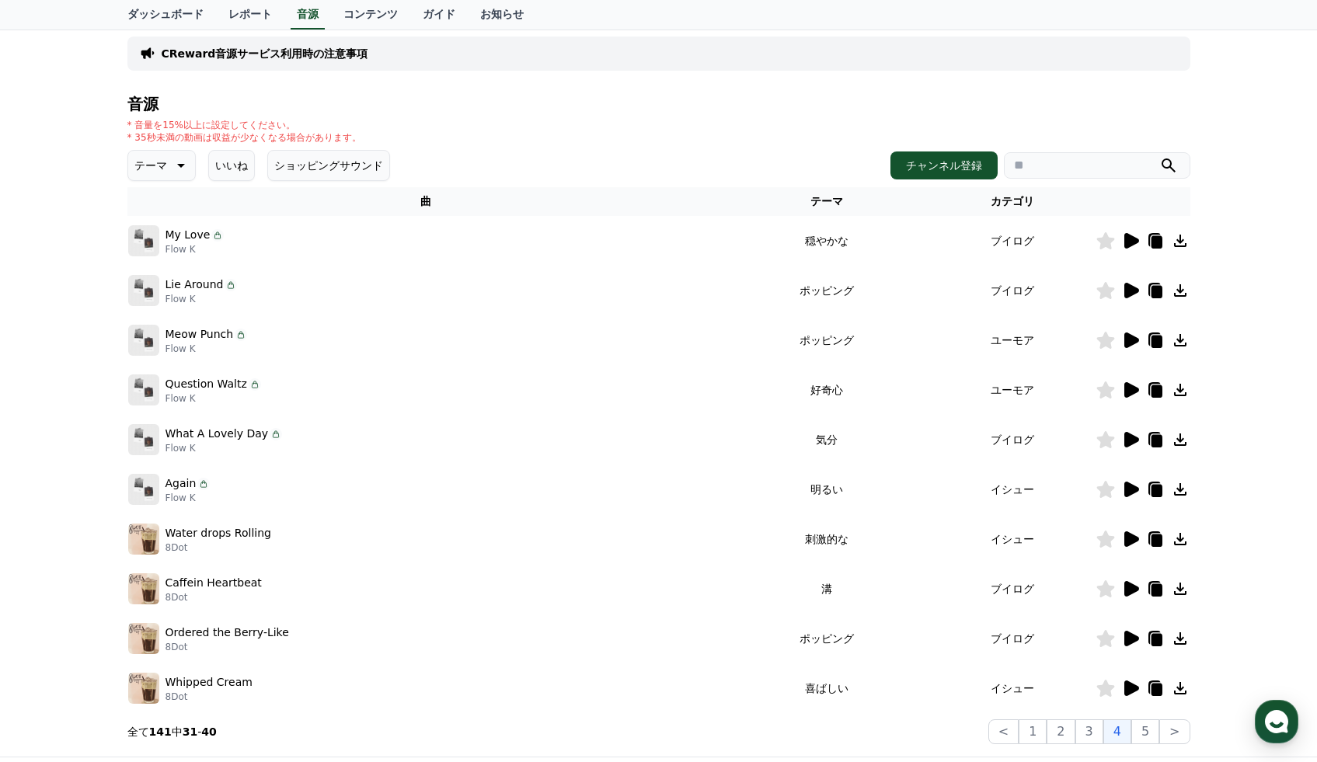
click at [1126, 391] on icon at bounding box center [1131, 390] width 15 height 16
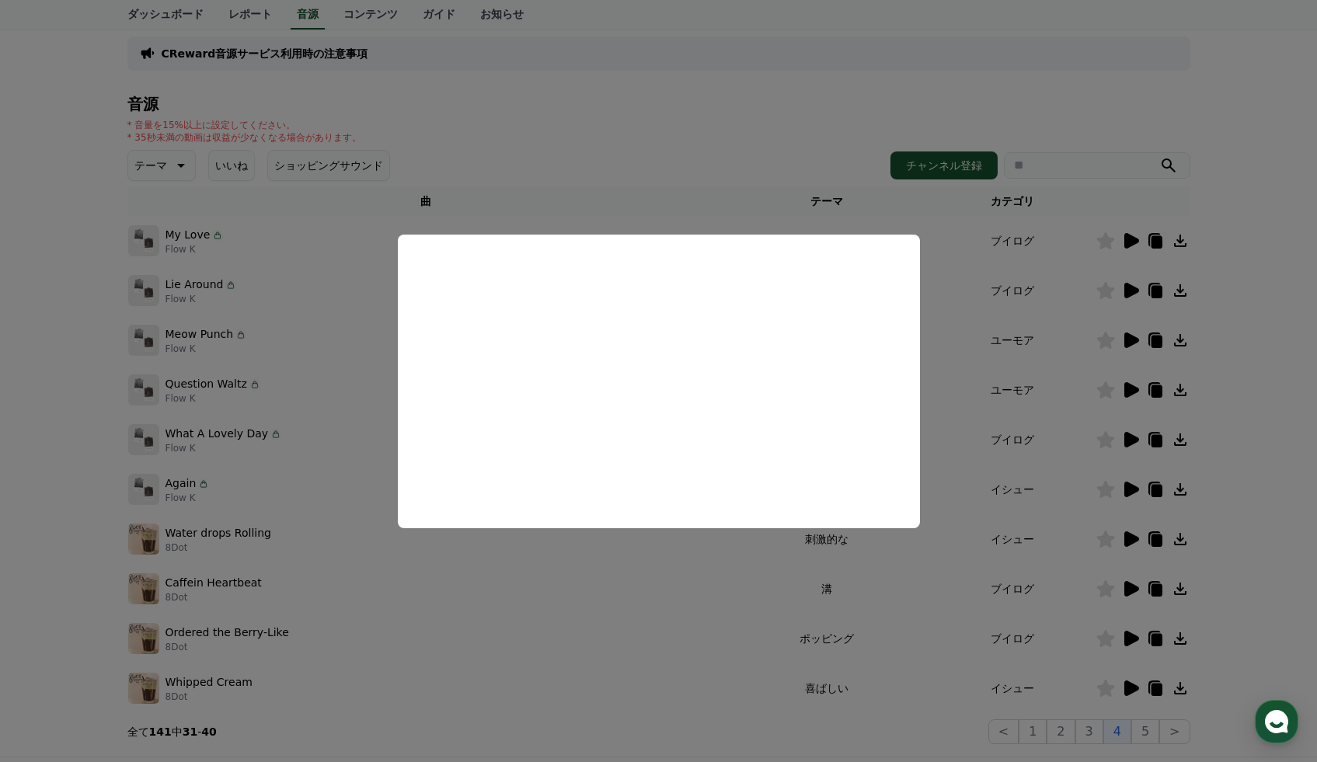
click at [1105, 385] on button "close modal" at bounding box center [658, 381] width 1317 height 762
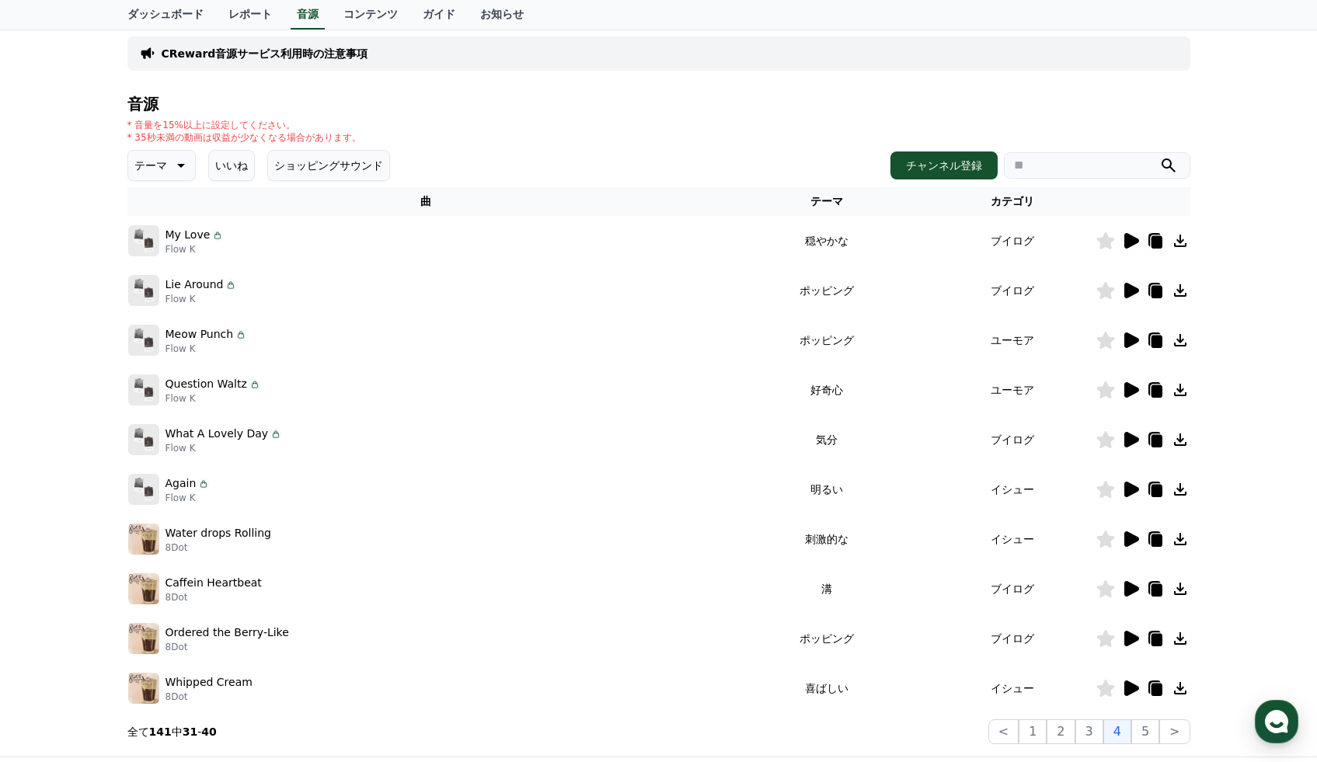
click at [1105, 395] on icon at bounding box center [1105, 389] width 18 height 17
click at [1130, 439] on icon at bounding box center [1131, 440] width 15 height 16
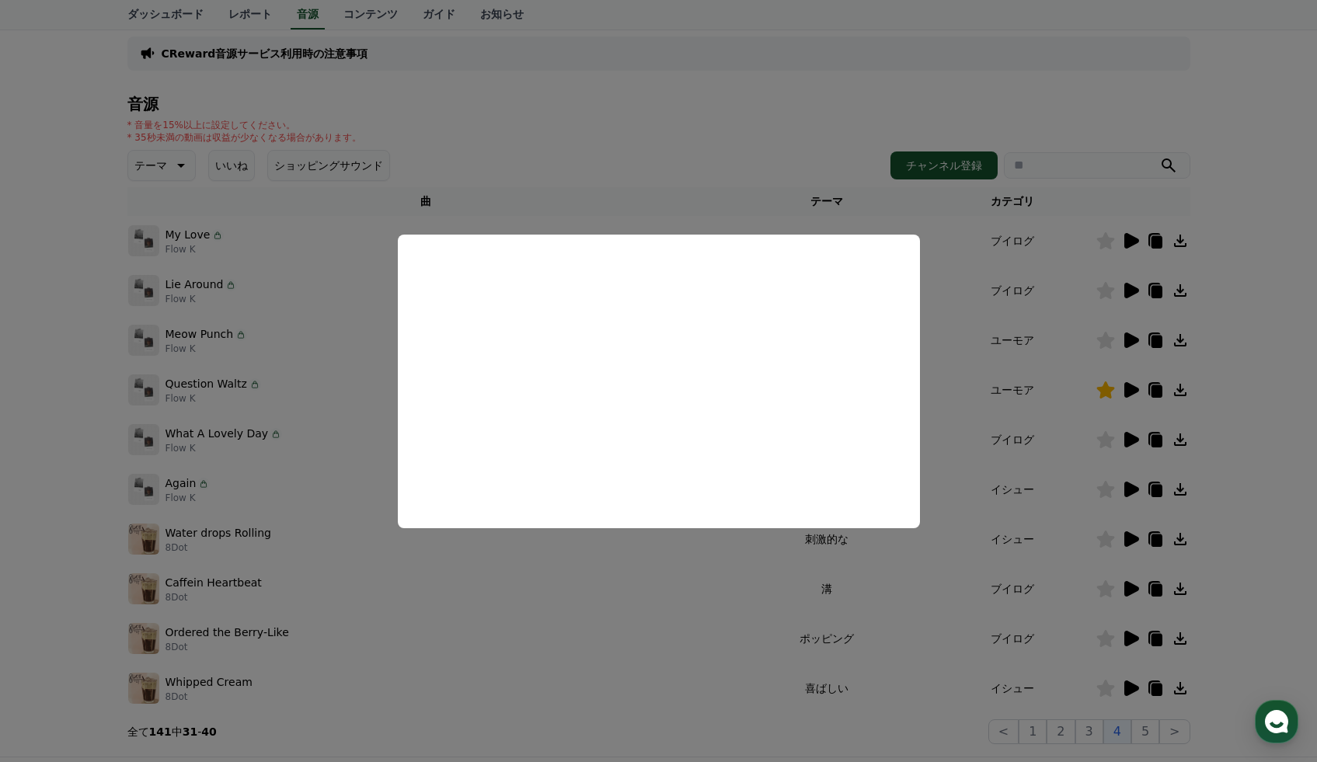
click at [1127, 487] on button "close modal" at bounding box center [658, 381] width 1317 height 762
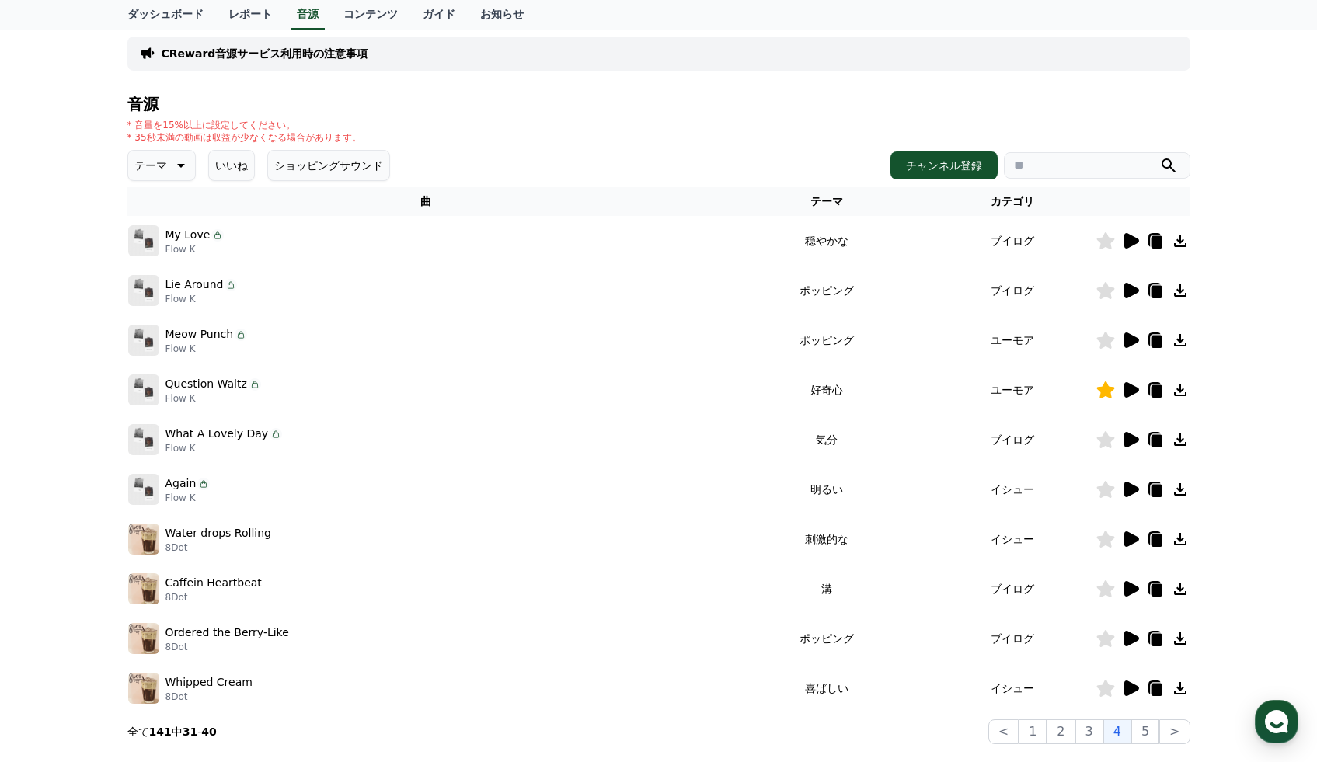
click at [1127, 487] on icon at bounding box center [1131, 490] width 15 height 16
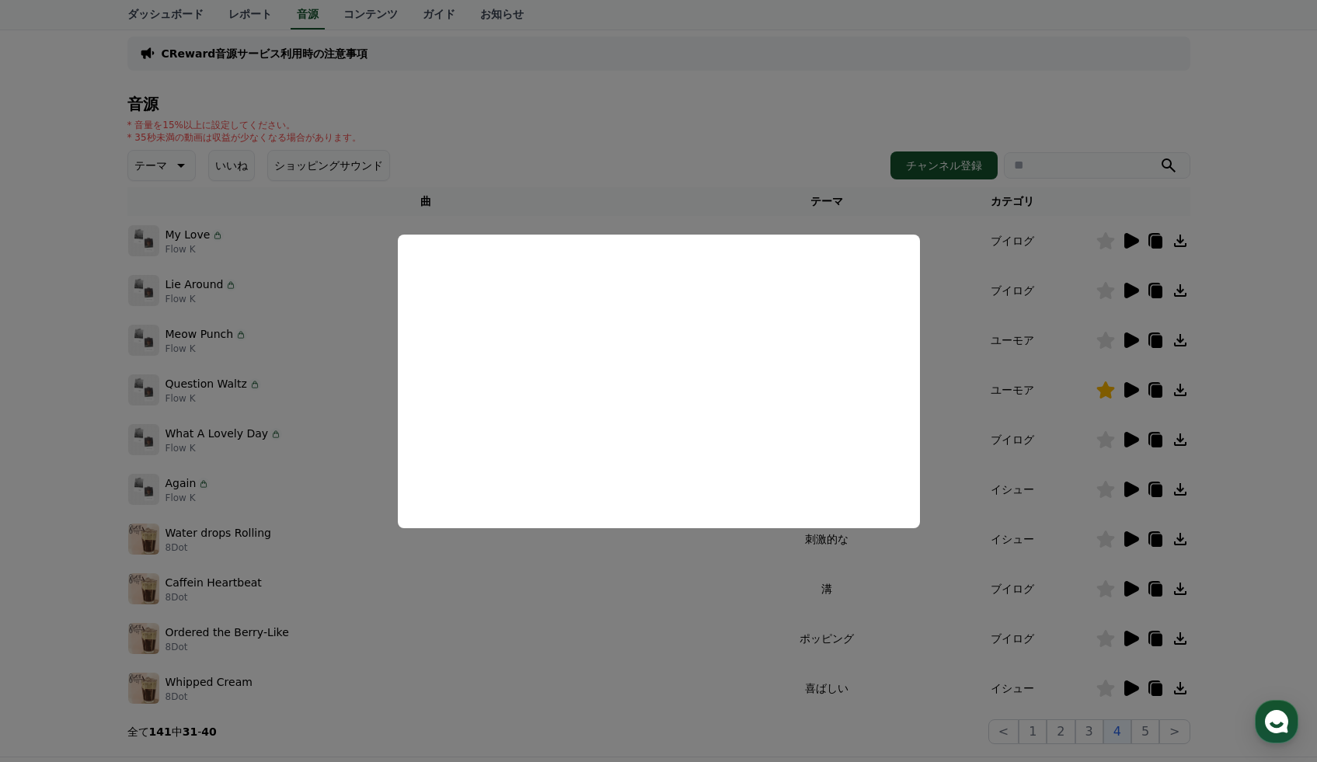
click at [1126, 537] on button "close modal" at bounding box center [658, 381] width 1317 height 762
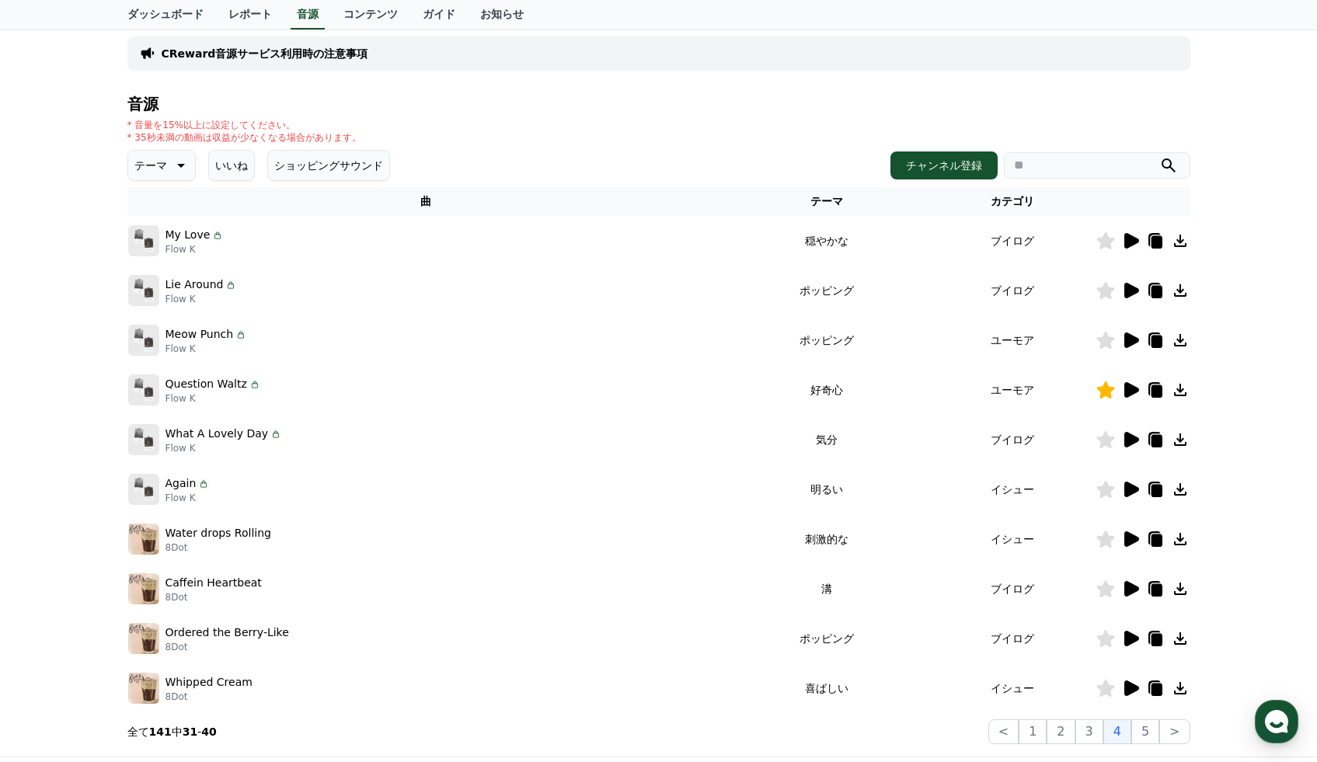
click at [1126, 537] on icon at bounding box center [1131, 539] width 15 height 16
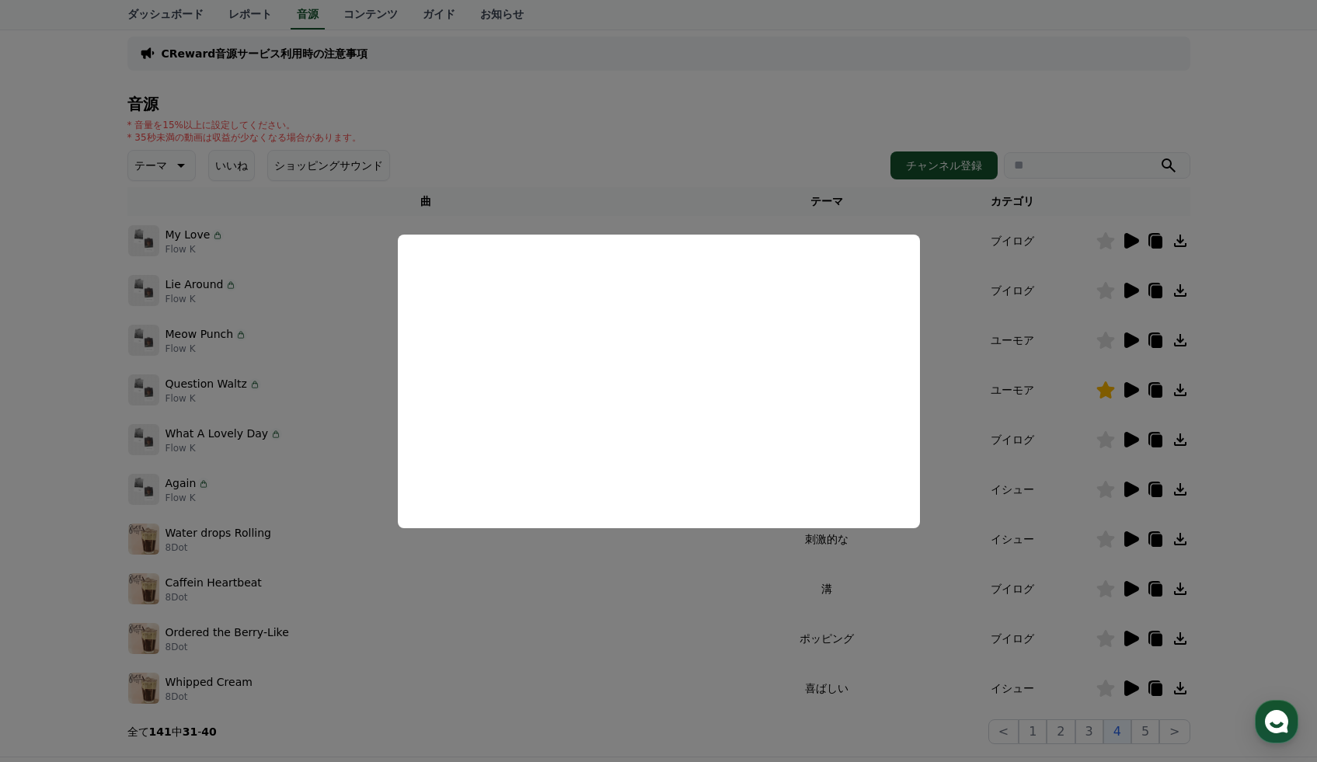
click at [1106, 537] on button "close modal" at bounding box center [658, 381] width 1317 height 762
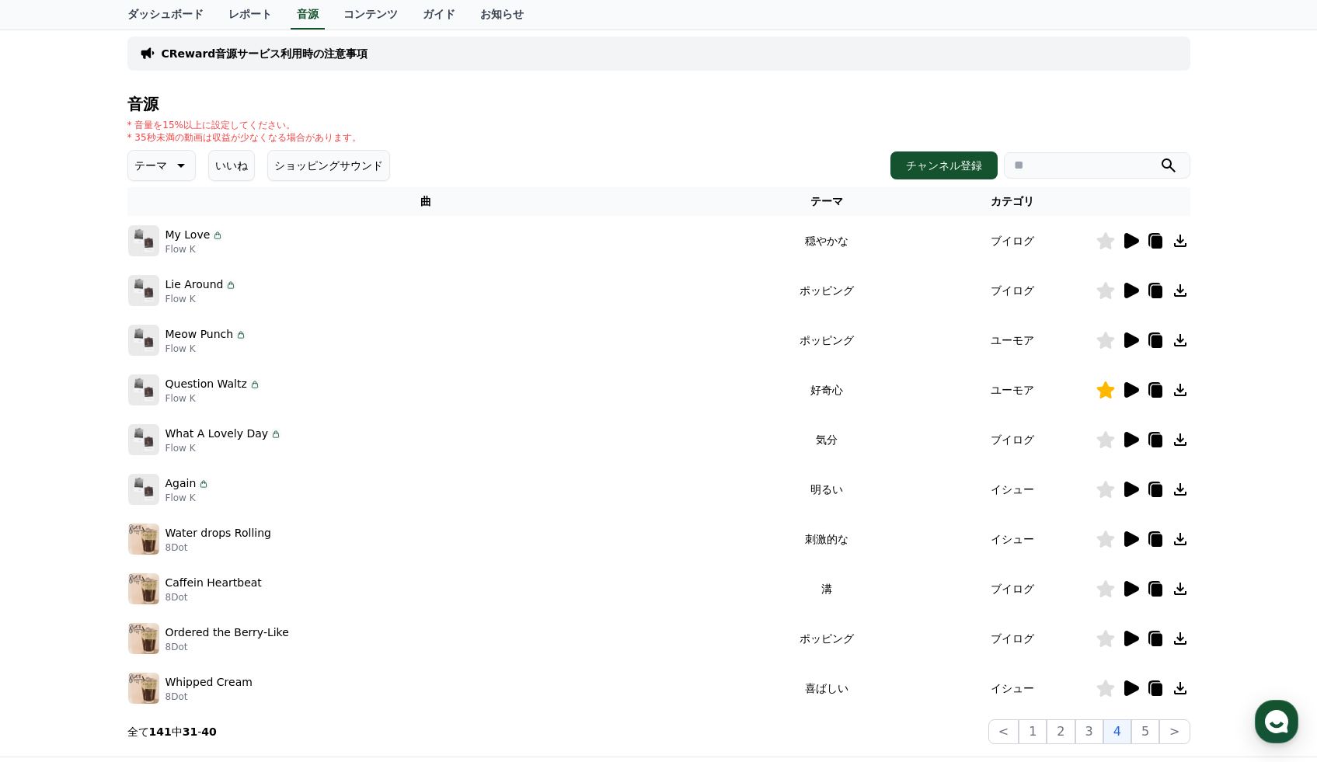
click at [1106, 537] on icon at bounding box center [1105, 539] width 18 height 17
click at [1129, 581] on icon at bounding box center [1130, 588] width 19 height 19
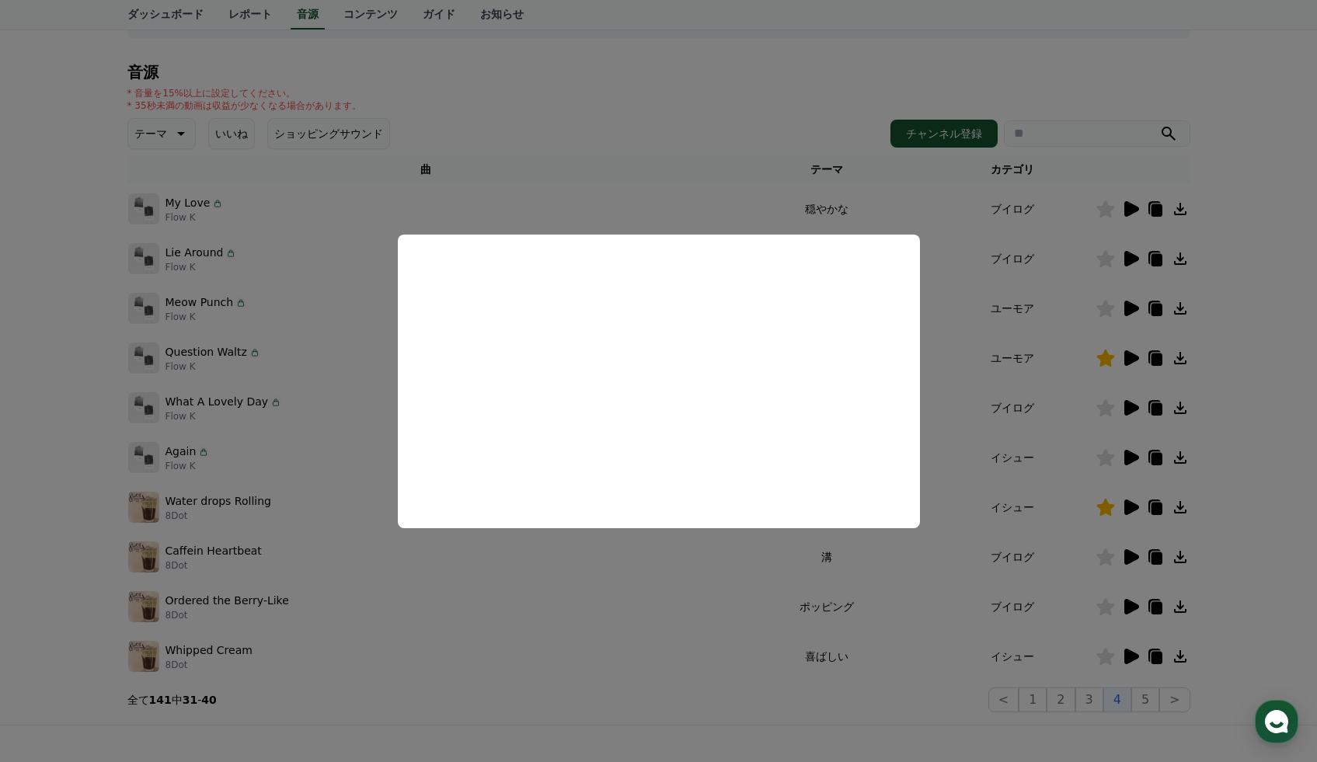
scroll to position [147, 0]
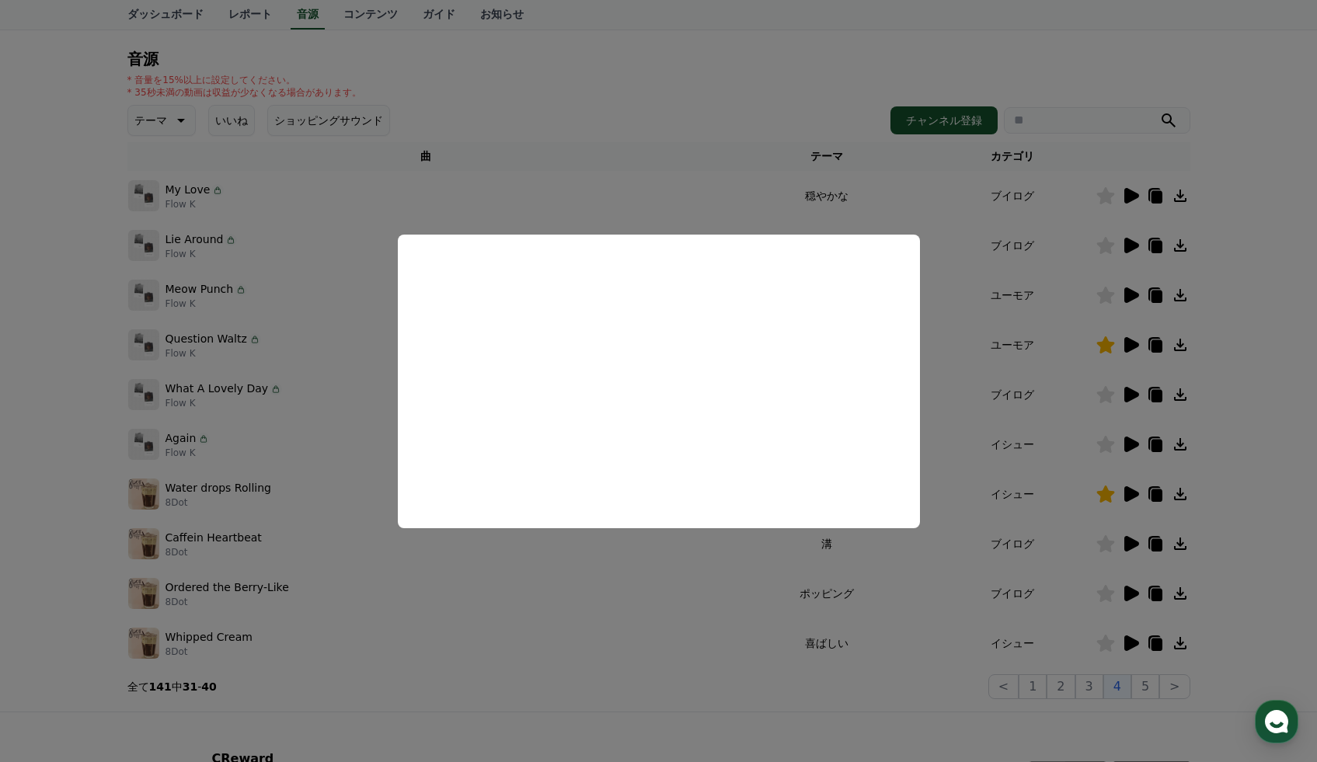
click at [1129, 596] on button "close modal" at bounding box center [658, 381] width 1317 height 762
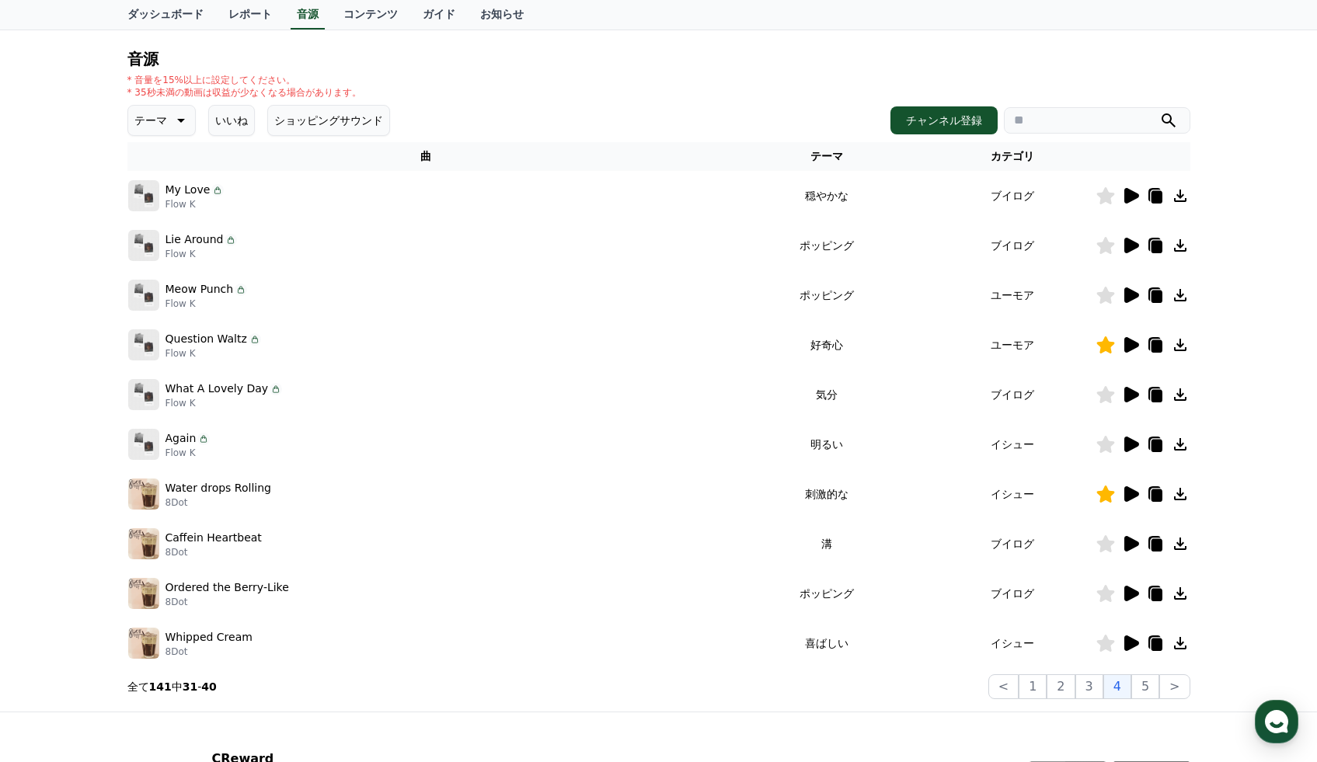
click at [1134, 586] on icon at bounding box center [1130, 593] width 19 height 19
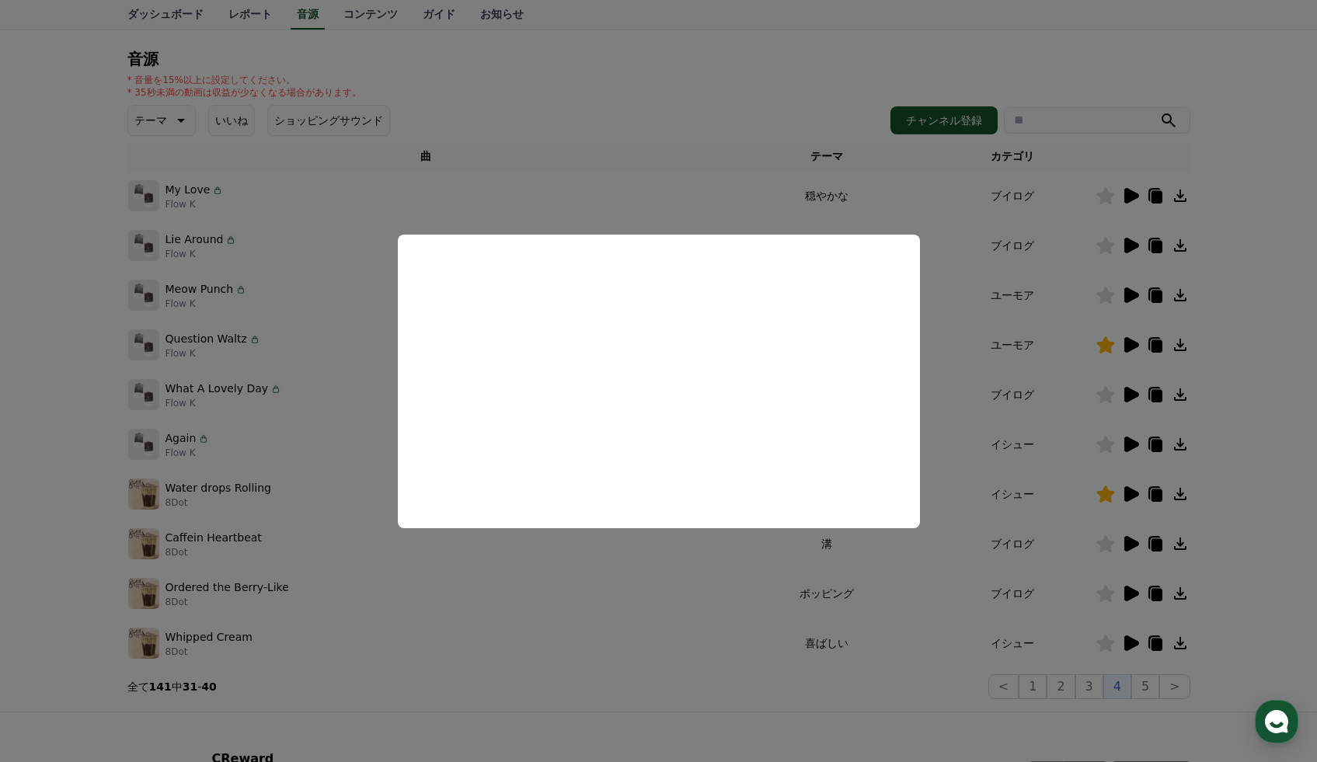
click at [1129, 639] on button "close modal" at bounding box center [658, 381] width 1317 height 762
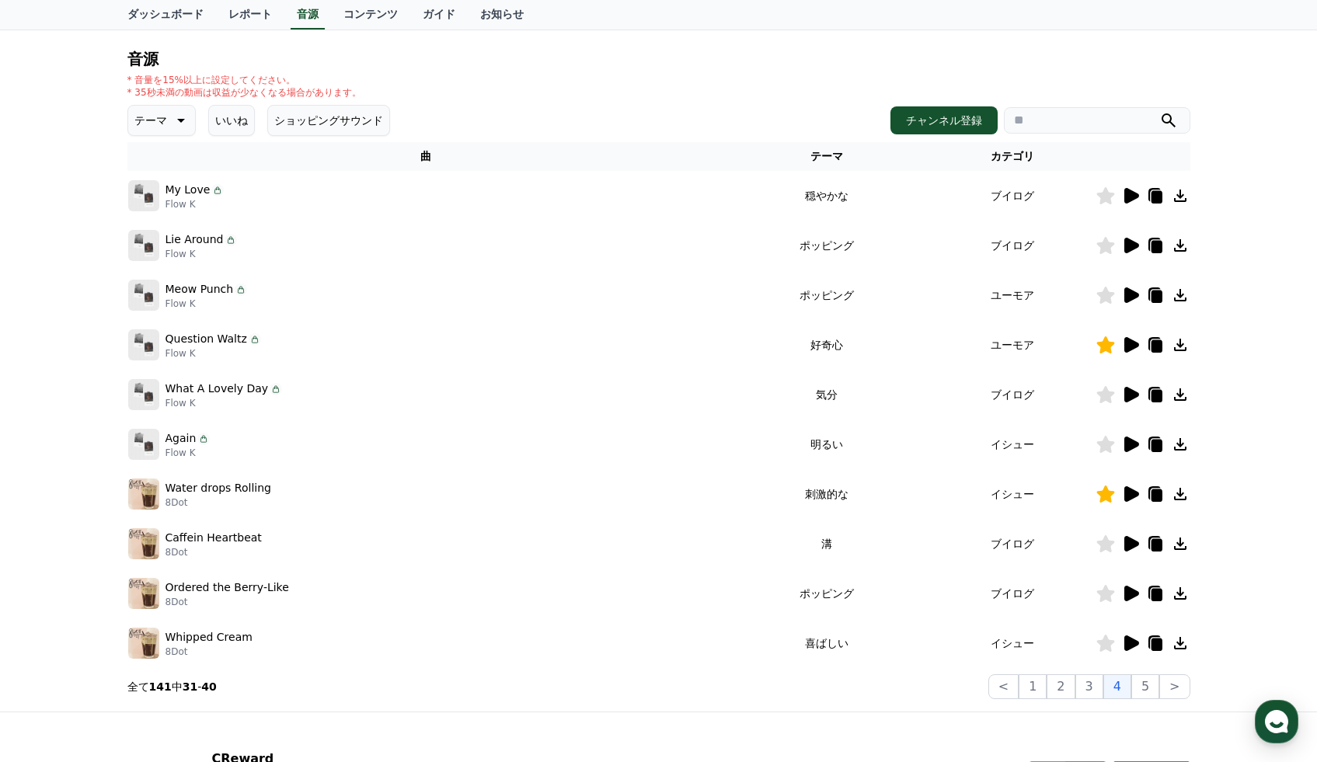
click at [1129, 639] on icon at bounding box center [1131, 643] width 15 height 16
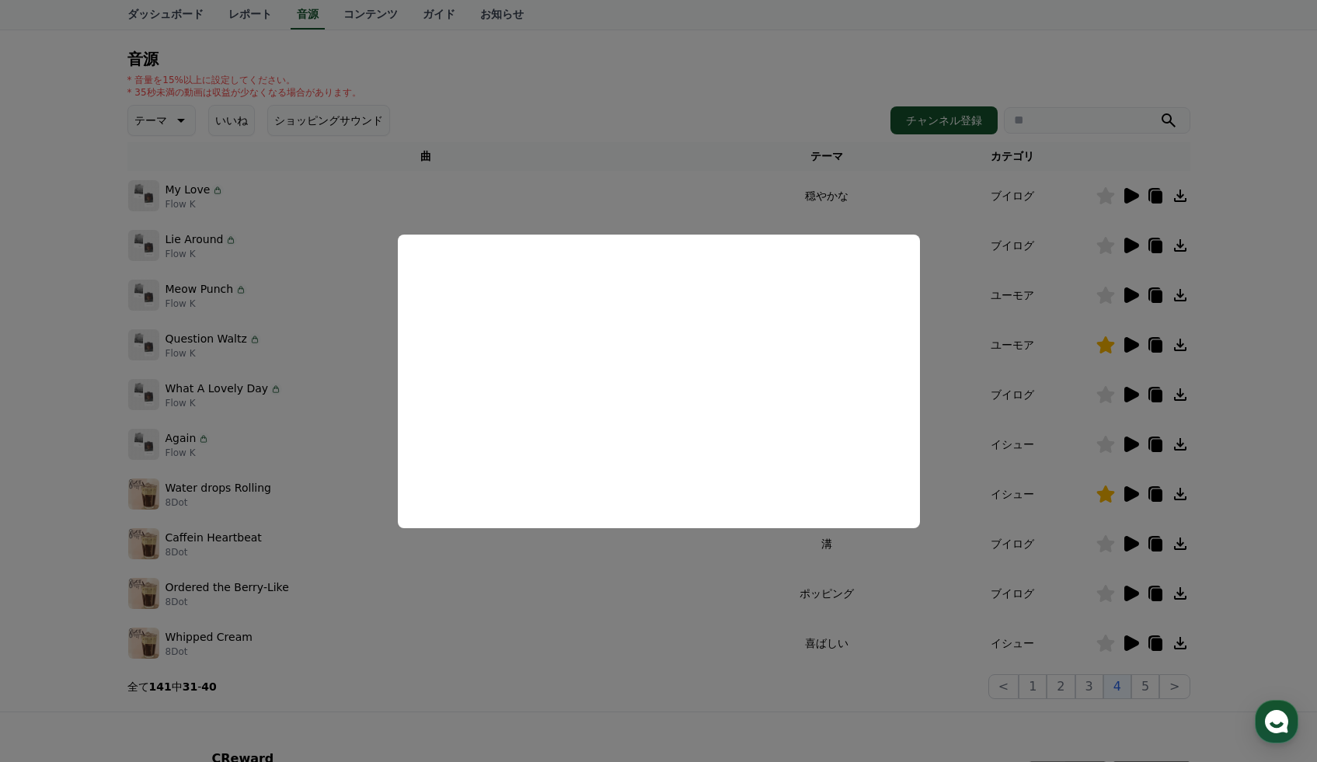
click at [1155, 685] on button "close modal" at bounding box center [658, 381] width 1317 height 762
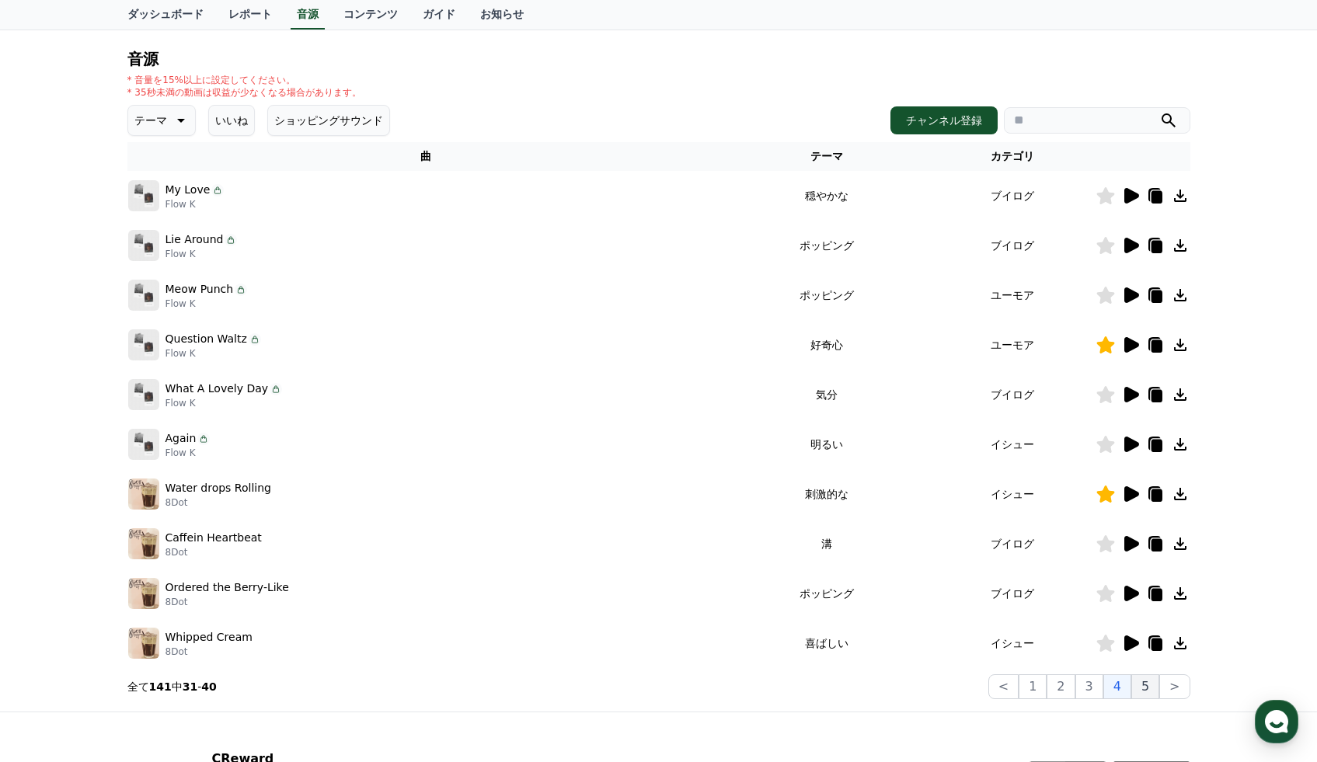
click at [1154, 683] on button "5" at bounding box center [1145, 686] width 28 height 25
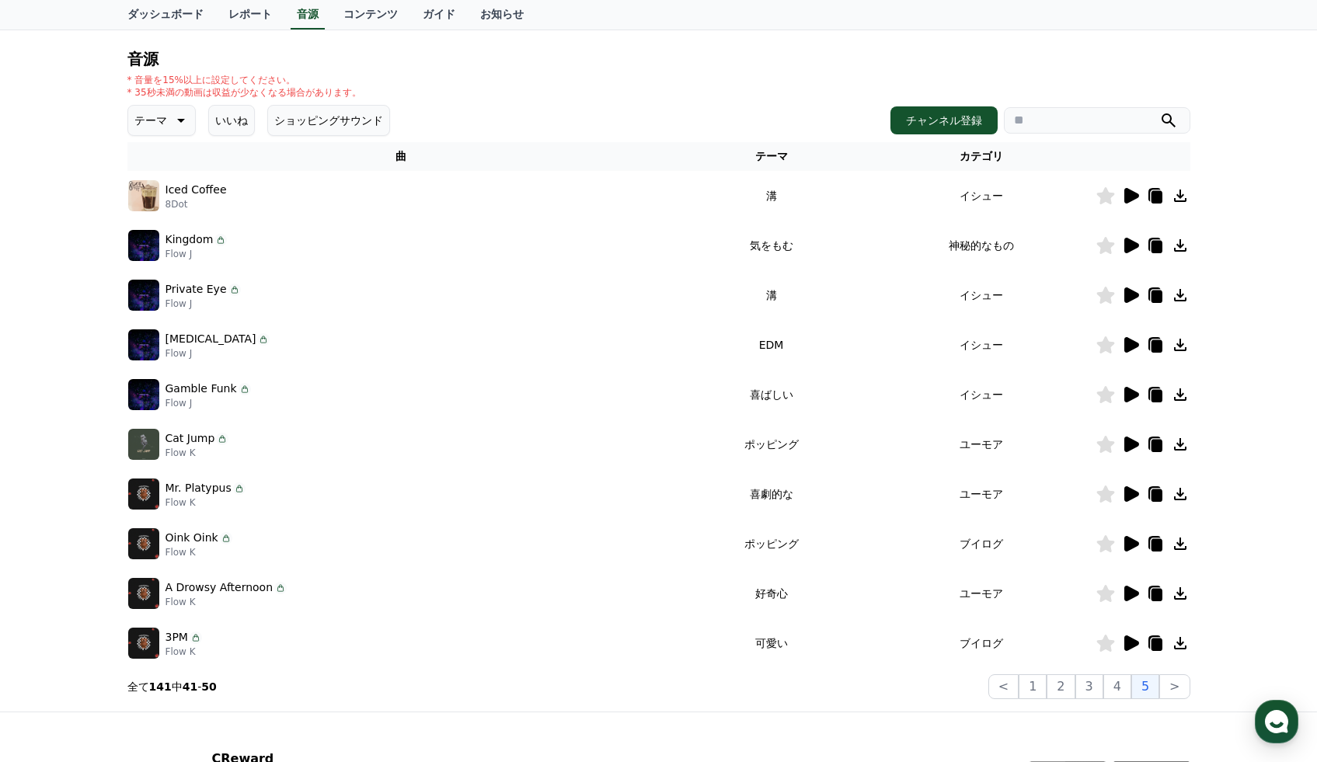
click at [1134, 195] on icon at bounding box center [1131, 196] width 15 height 16
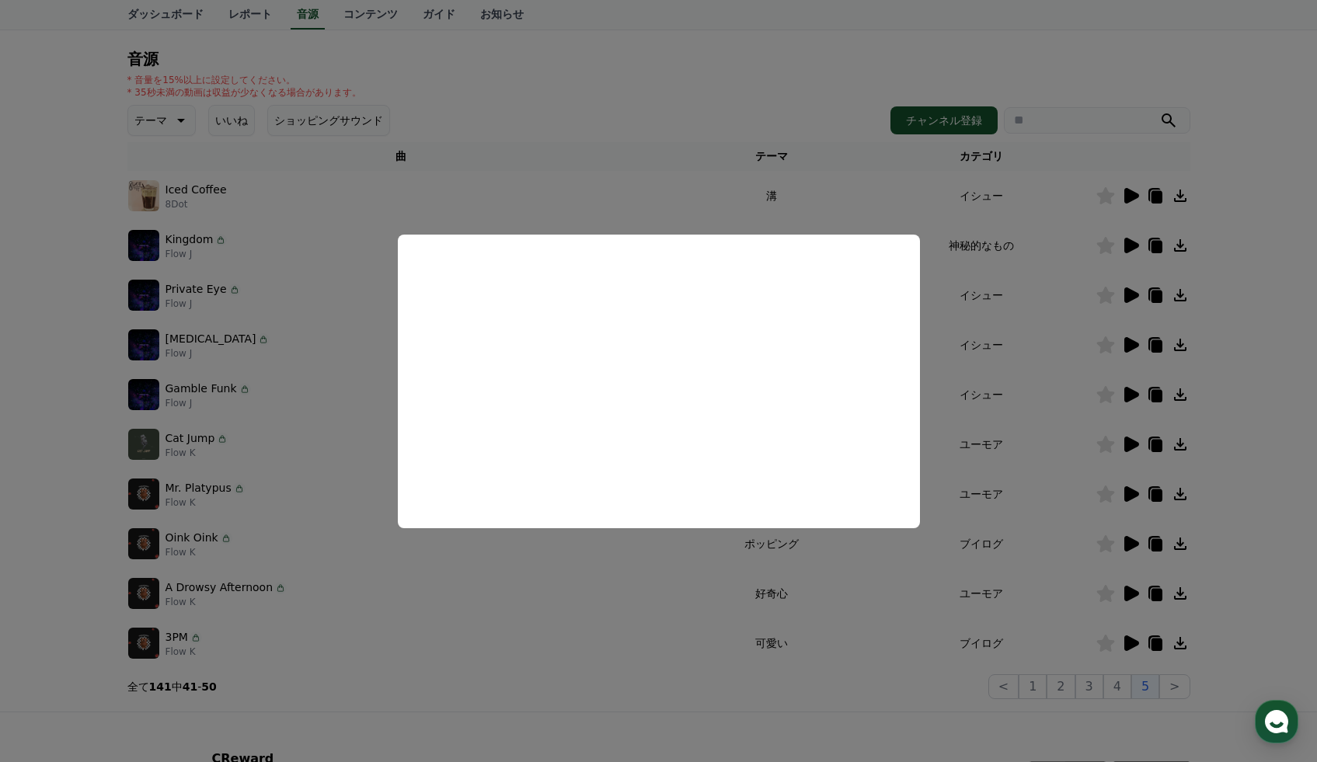
click at [1133, 249] on button "close modal" at bounding box center [658, 381] width 1317 height 762
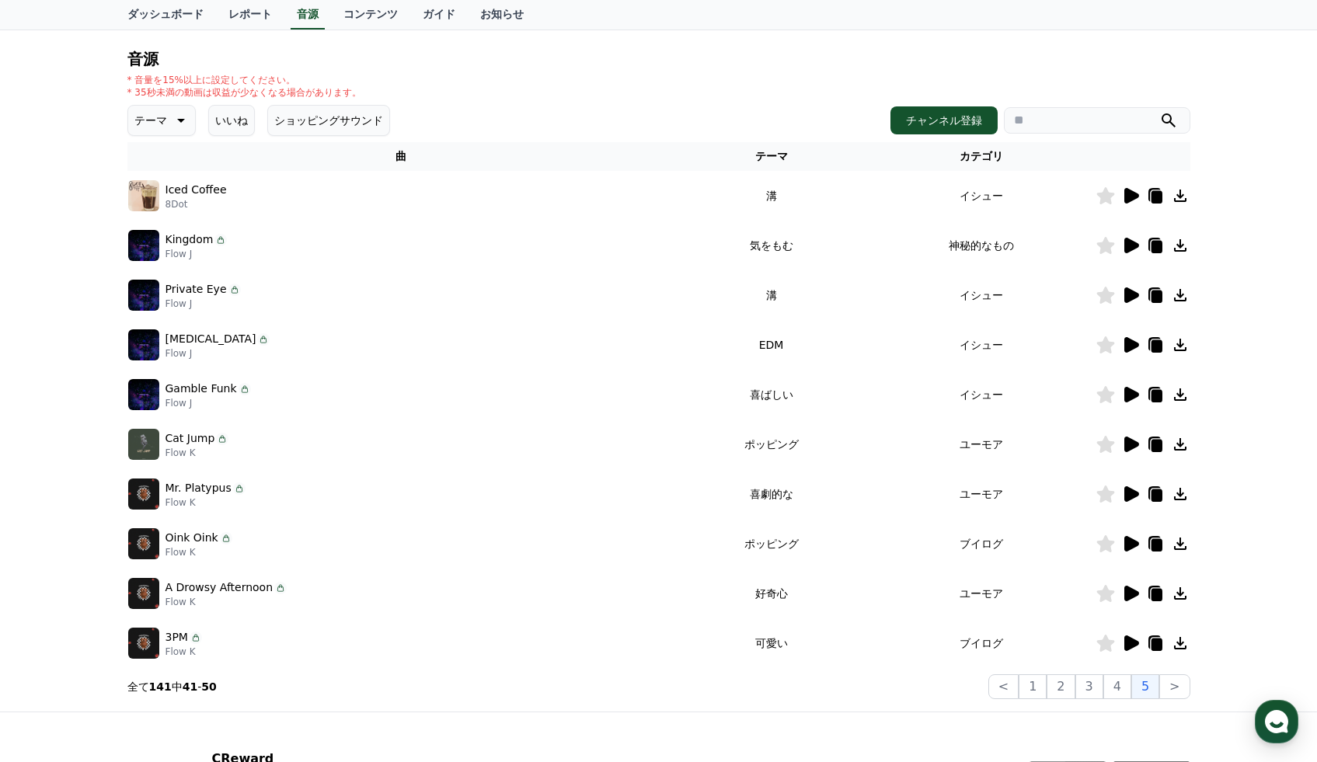
click at [1133, 249] on icon at bounding box center [1131, 246] width 15 height 16
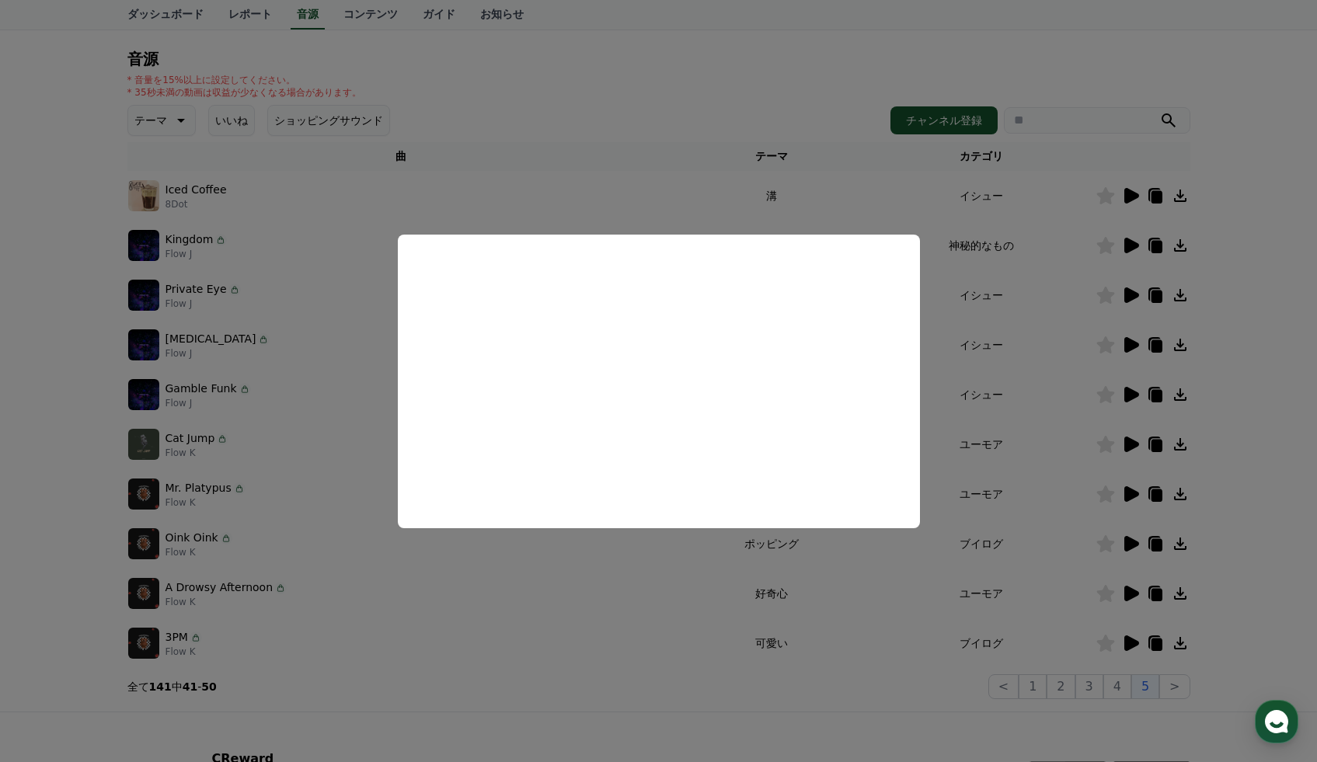
click at [1100, 249] on button "close modal" at bounding box center [658, 381] width 1317 height 762
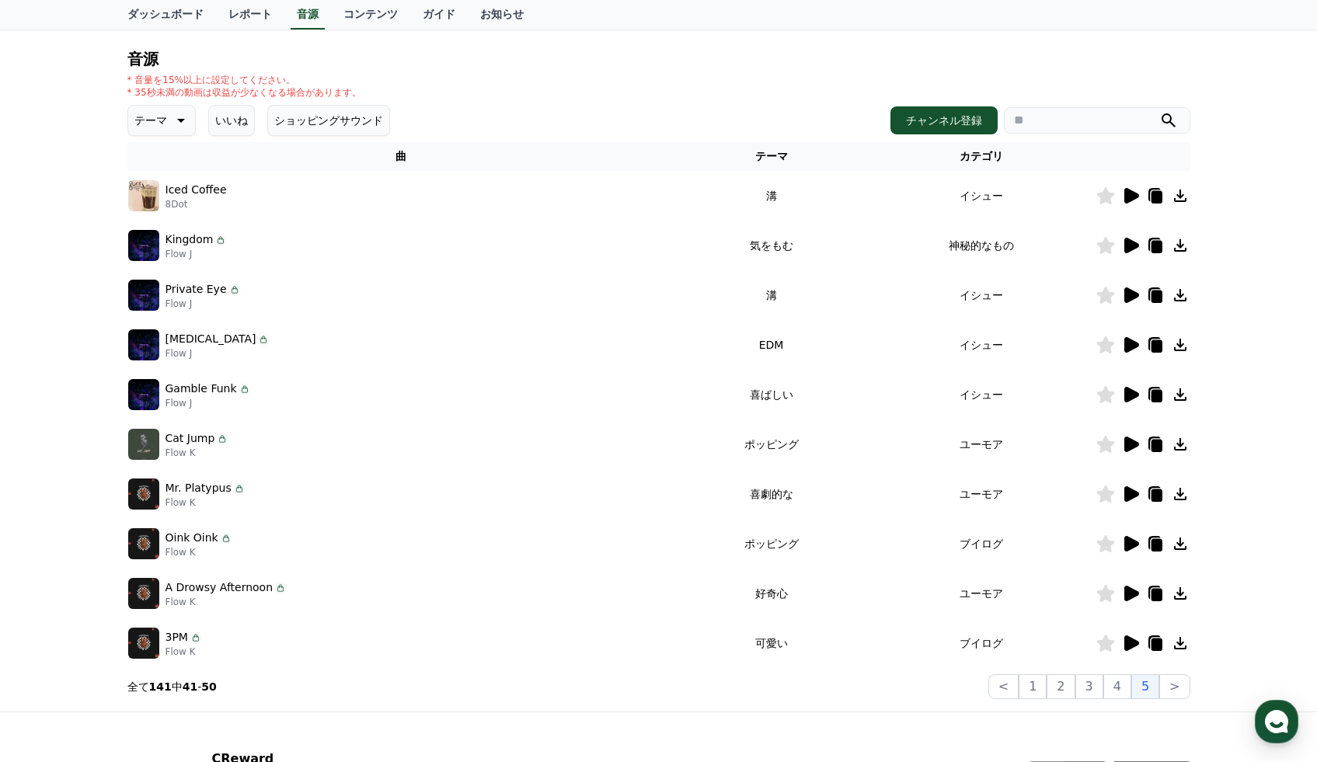
click at [1106, 249] on icon at bounding box center [1105, 245] width 18 height 17
click at [1127, 291] on icon at bounding box center [1131, 295] width 15 height 16
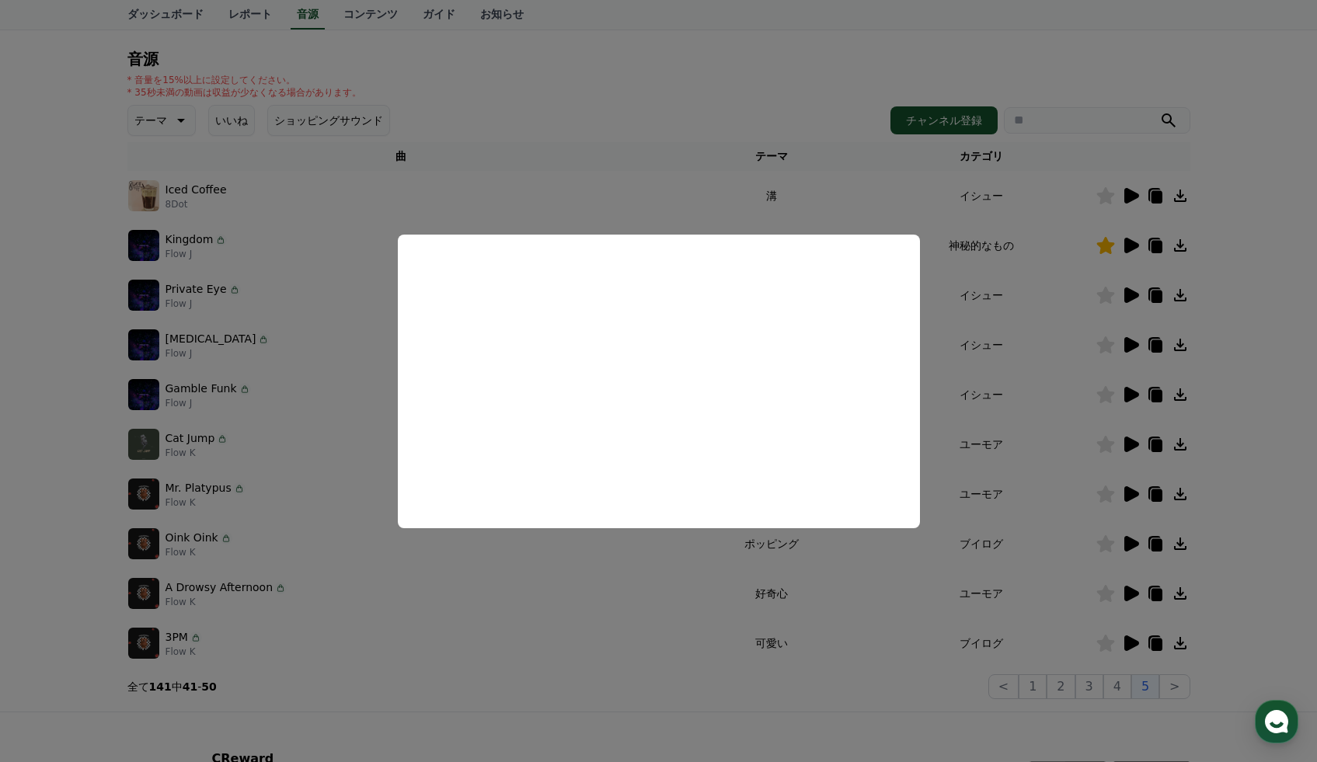
click at [1126, 343] on button "close modal" at bounding box center [658, 381] width 1317 height 762
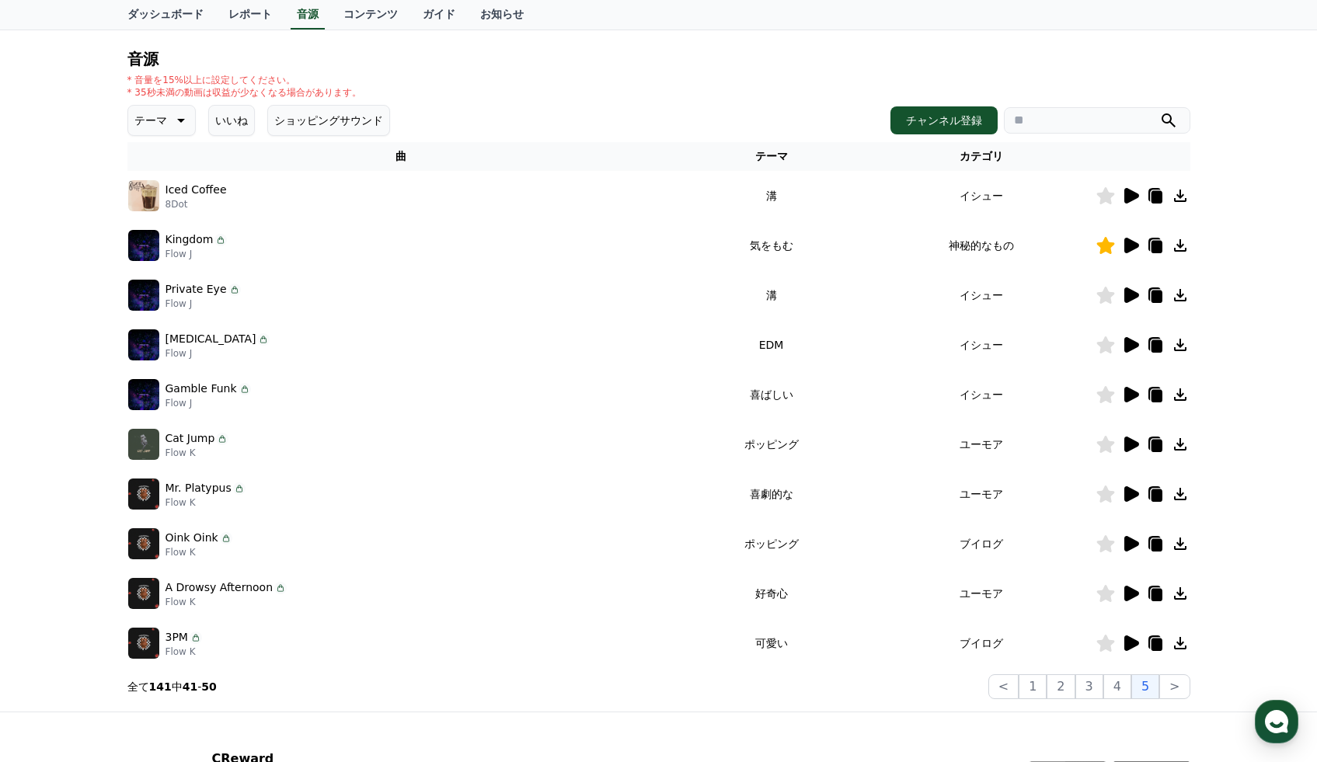
click at [1126, 343] on icon at bounding box center [1131, 345] width 15 height 16
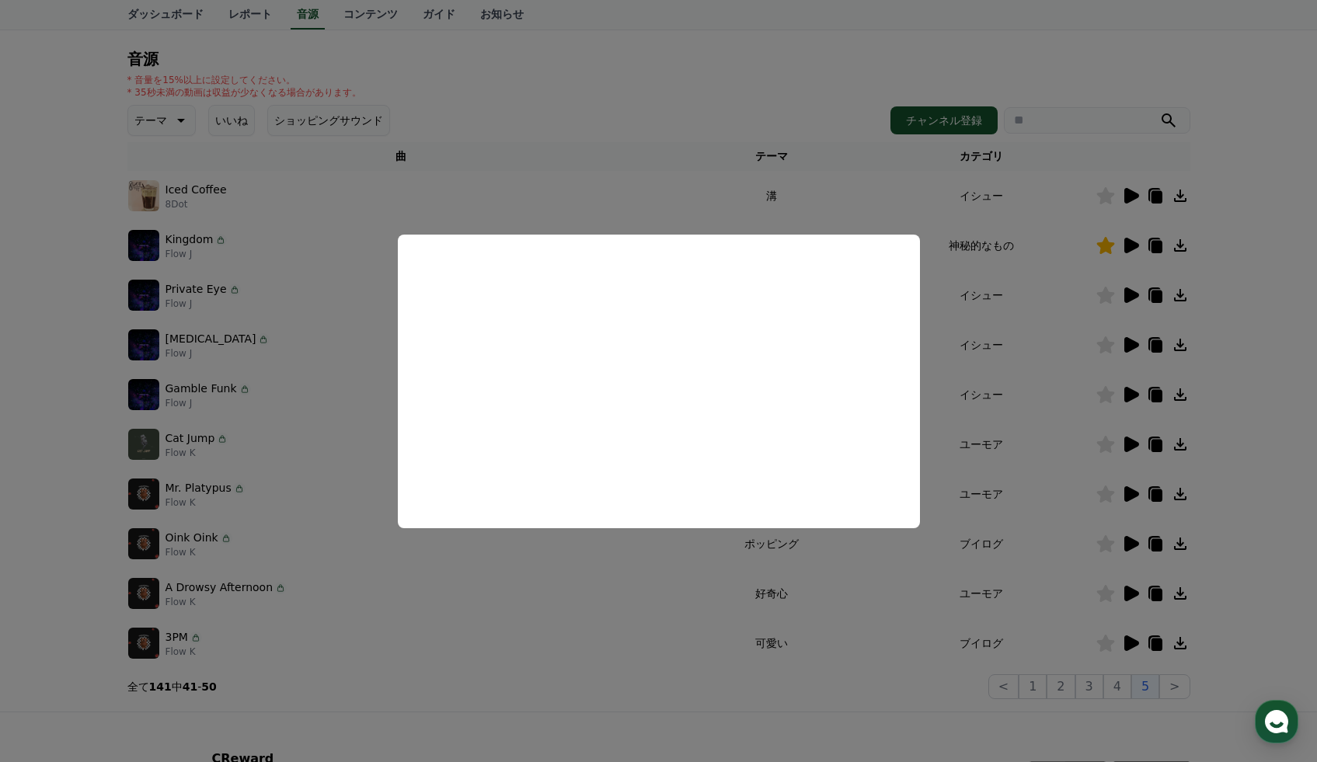
click at [1130, 392] on button "close modal" at bounding box center [658, 381] width 1317 height 762
click at [1130, 392] on icon at bounding box center [1131, 395] width 15 height 16
click at [1129, 438] on button "close modal" at bounding box center [658, 381] width 1317 height 762
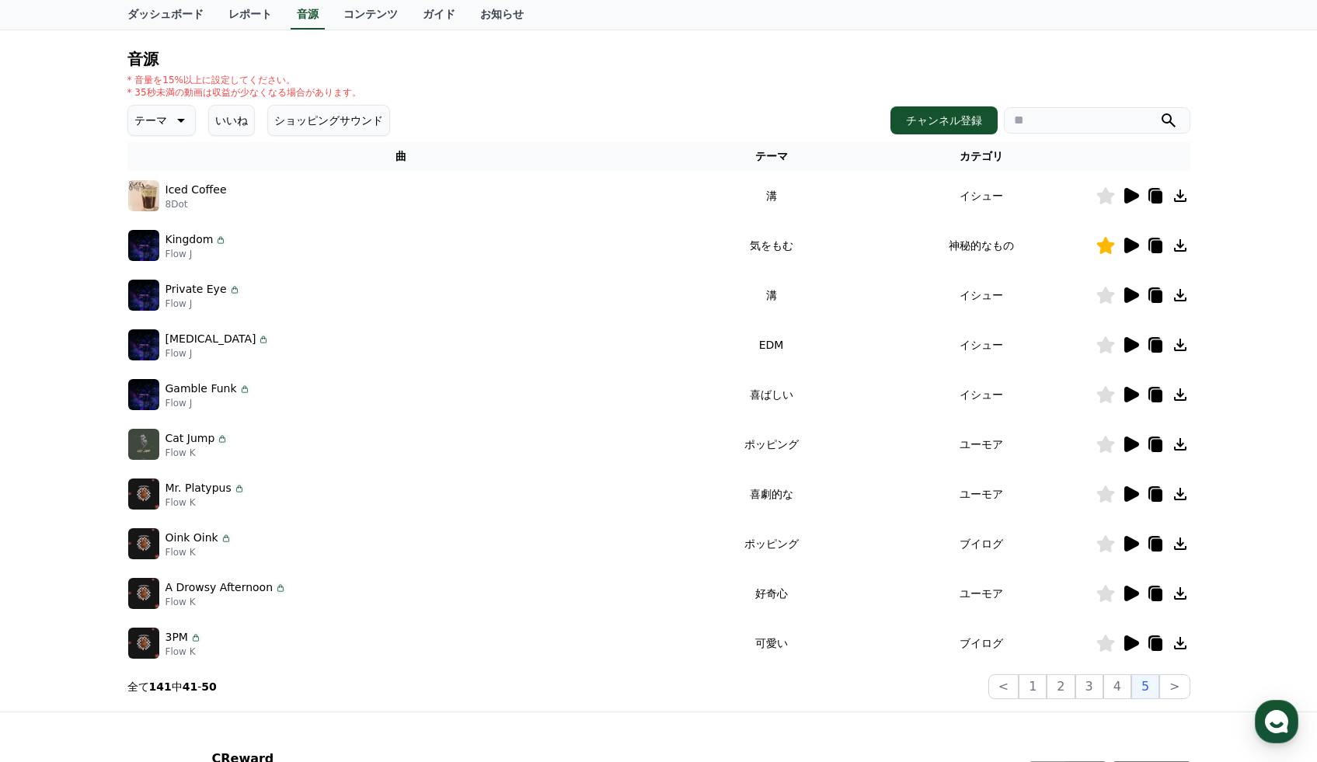
click at [1126, 437] on icon at bounding box center [1131, 445] width 15 height 16
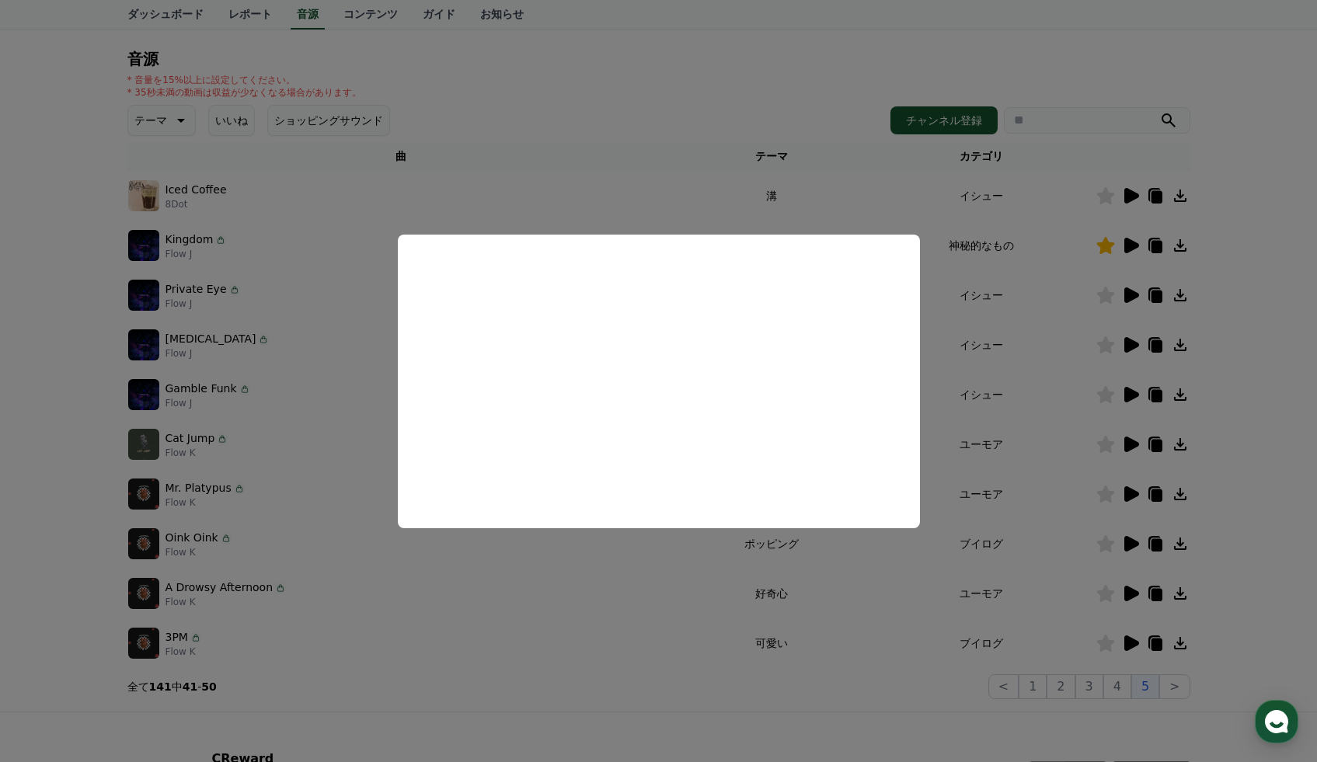
click at [1129, 495] on button "close modal" at bounding box center [658, 381] width 1317 height 762
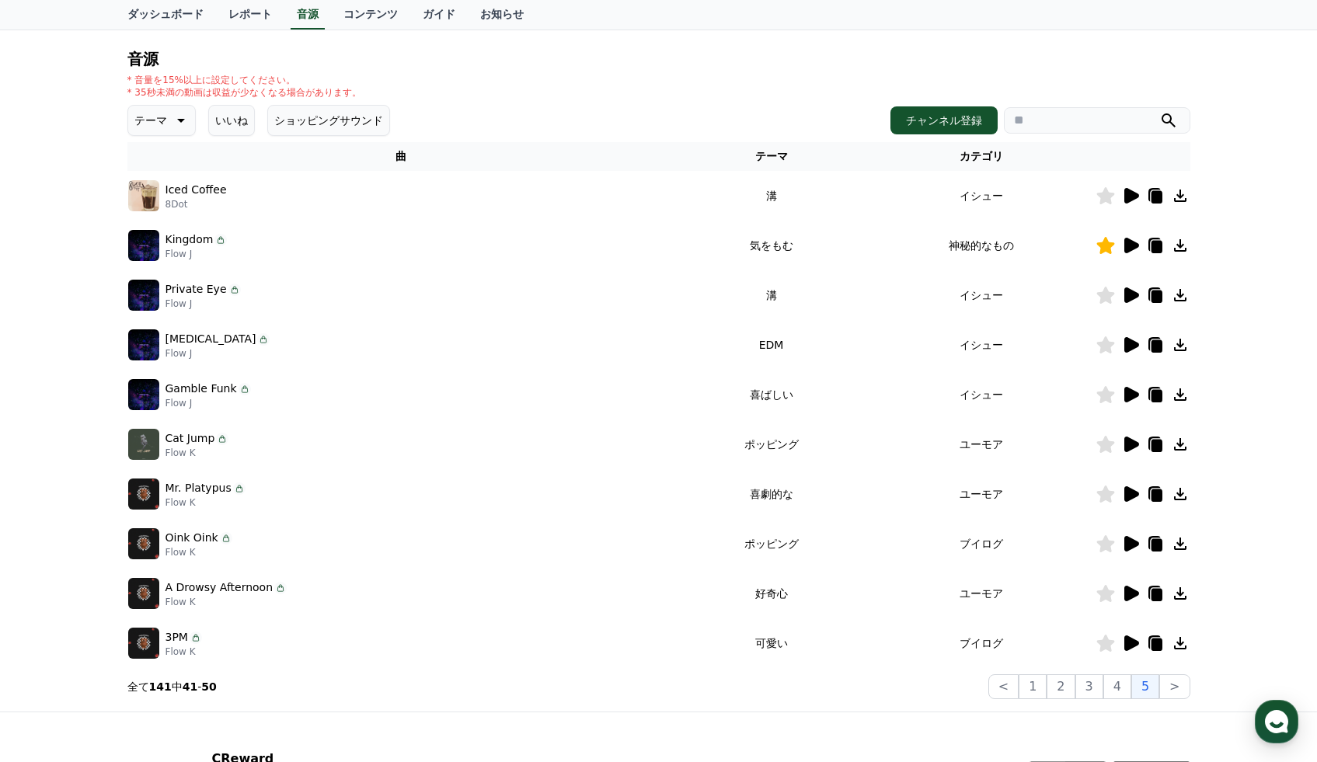
click at [1129, 495] on icon at bounding box center [1131, 494] width 15 height 16
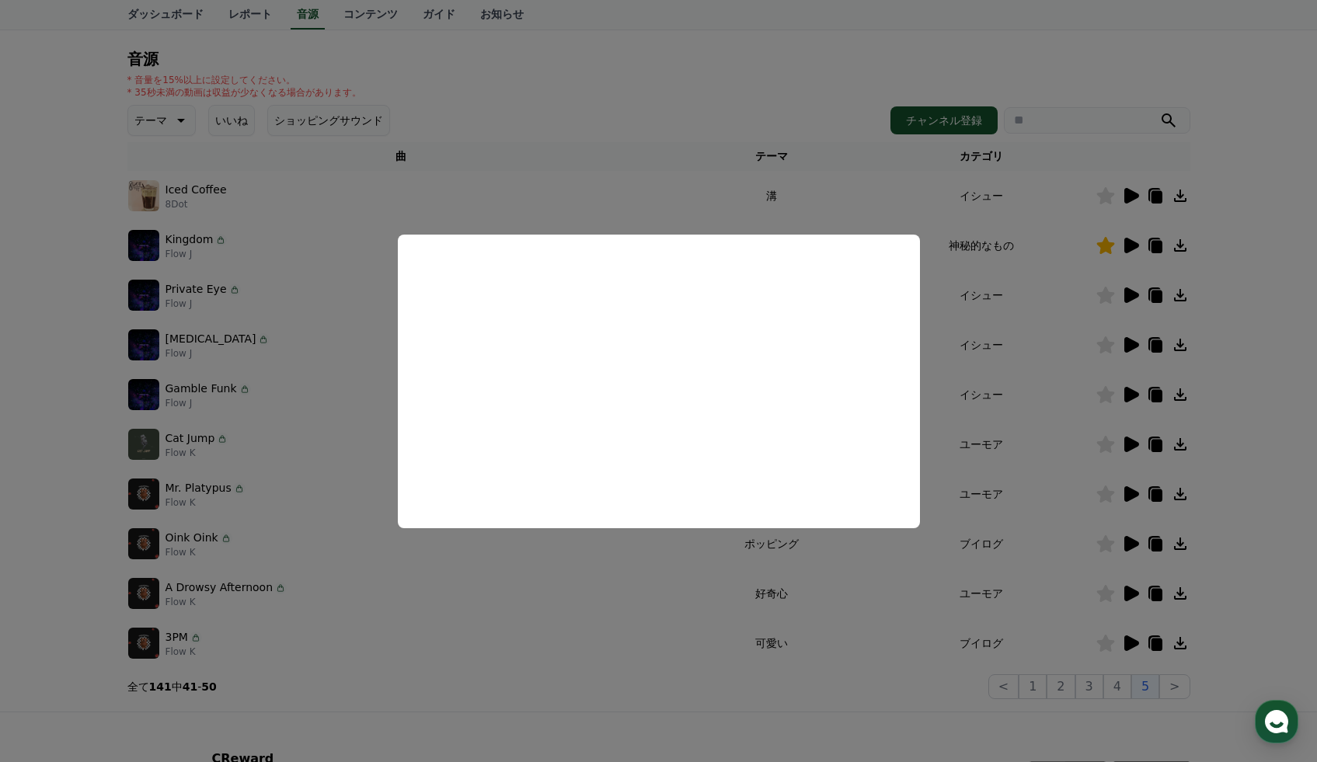
click at [1133, 546] on button "close modal" at bounding box center [658, 381] width 1317 height 762
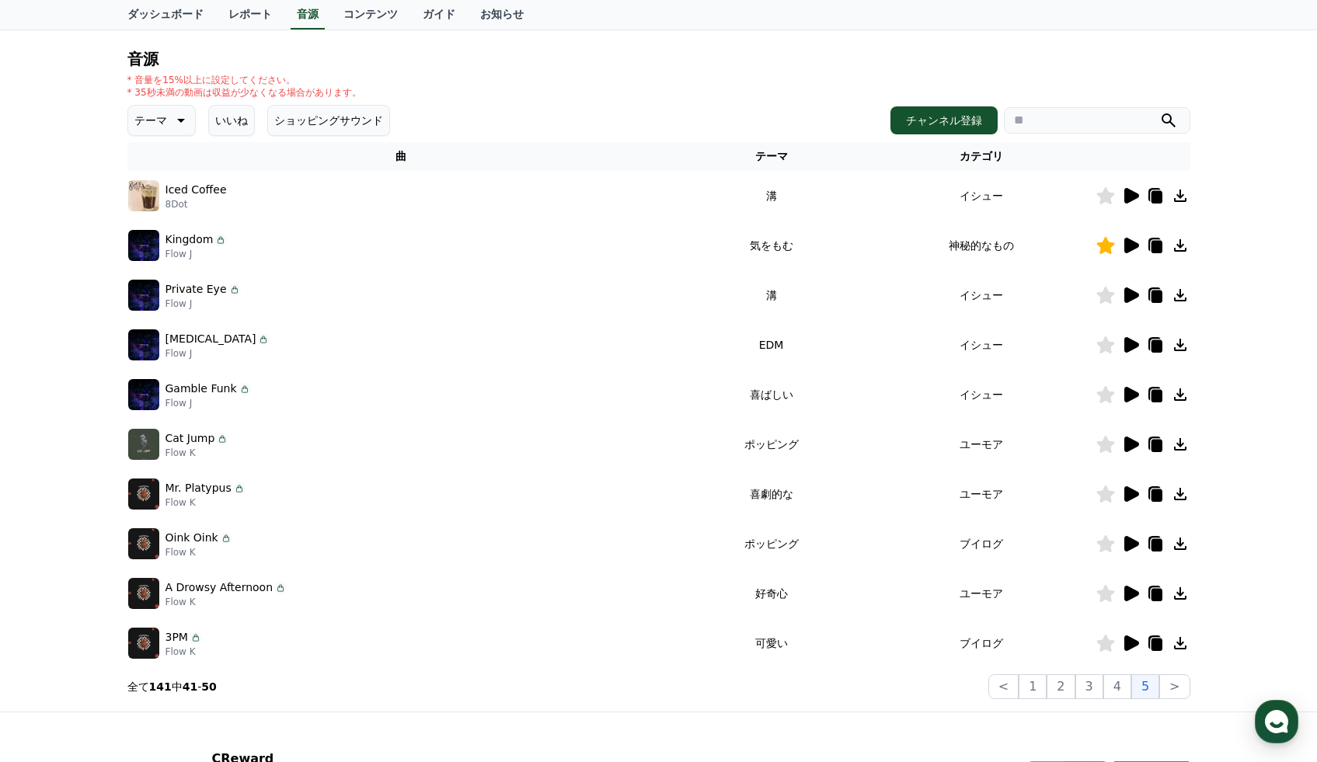
click at [1133, 545] on icon at bounding box center [1131, 544] width 15 height 16
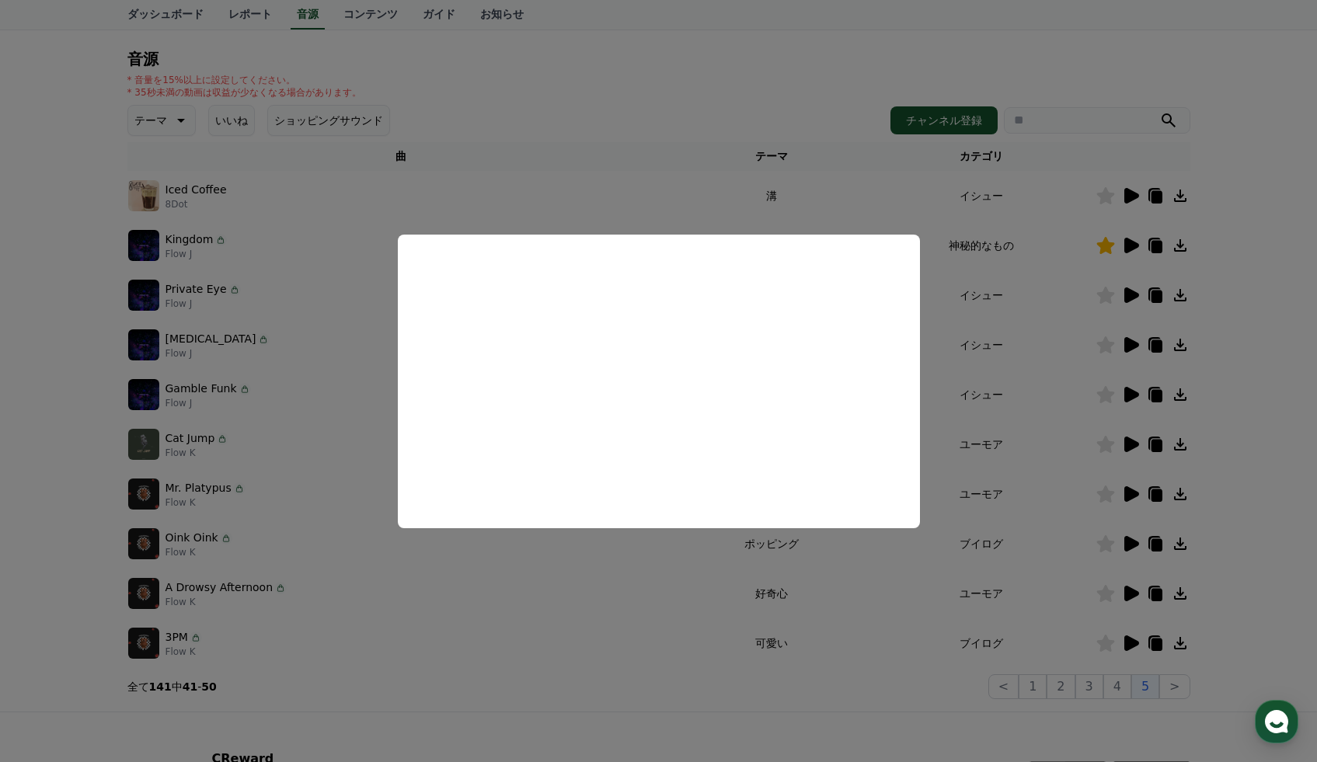
click at [1128, 599] on button "close modal" at bounding box center [658, 381] width 1317 height 762
click at [1127, 593] on icon at bounding box center [1131, 594] width 15 height 16
click at [1136, 636] on button "close modal" at bounding box center [658, 381] width 1317 height 762
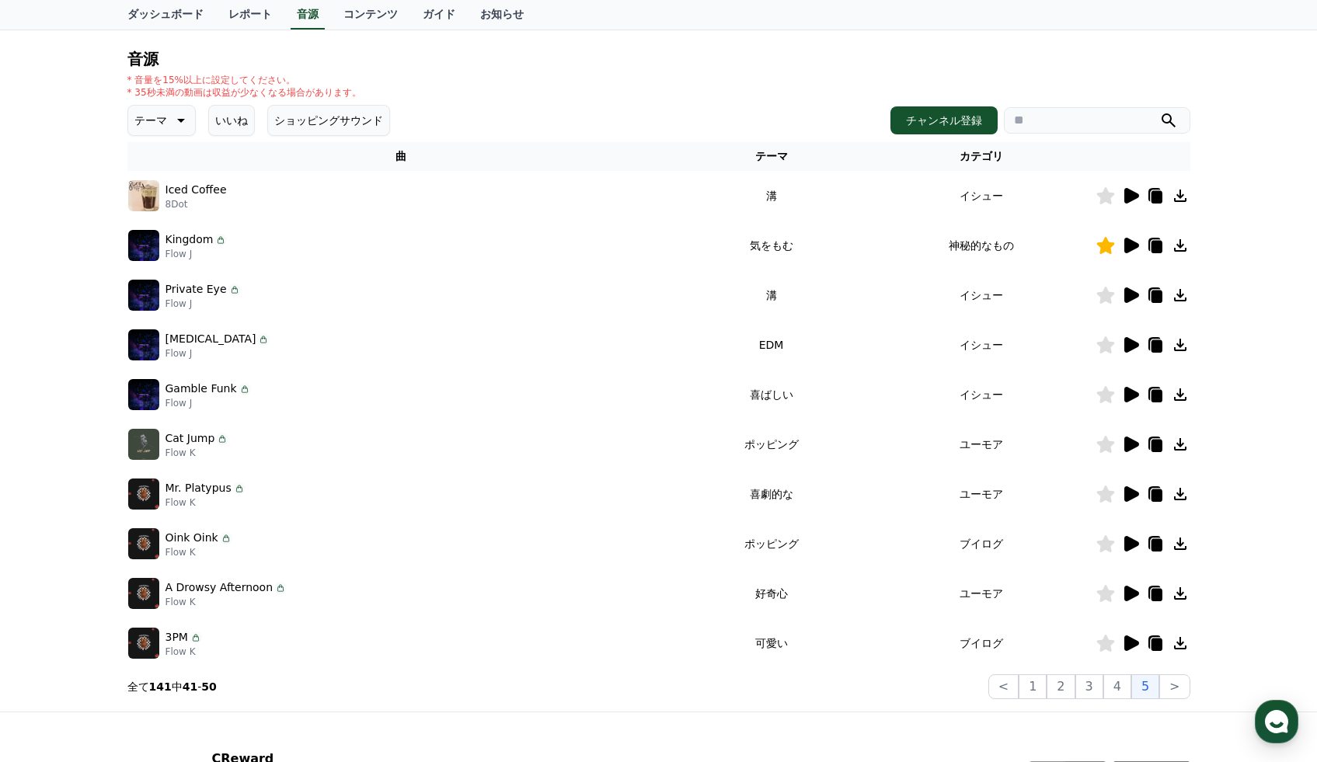
click at [1136, 638] on icon at bounding box center [1130, 643] width 19 height 19
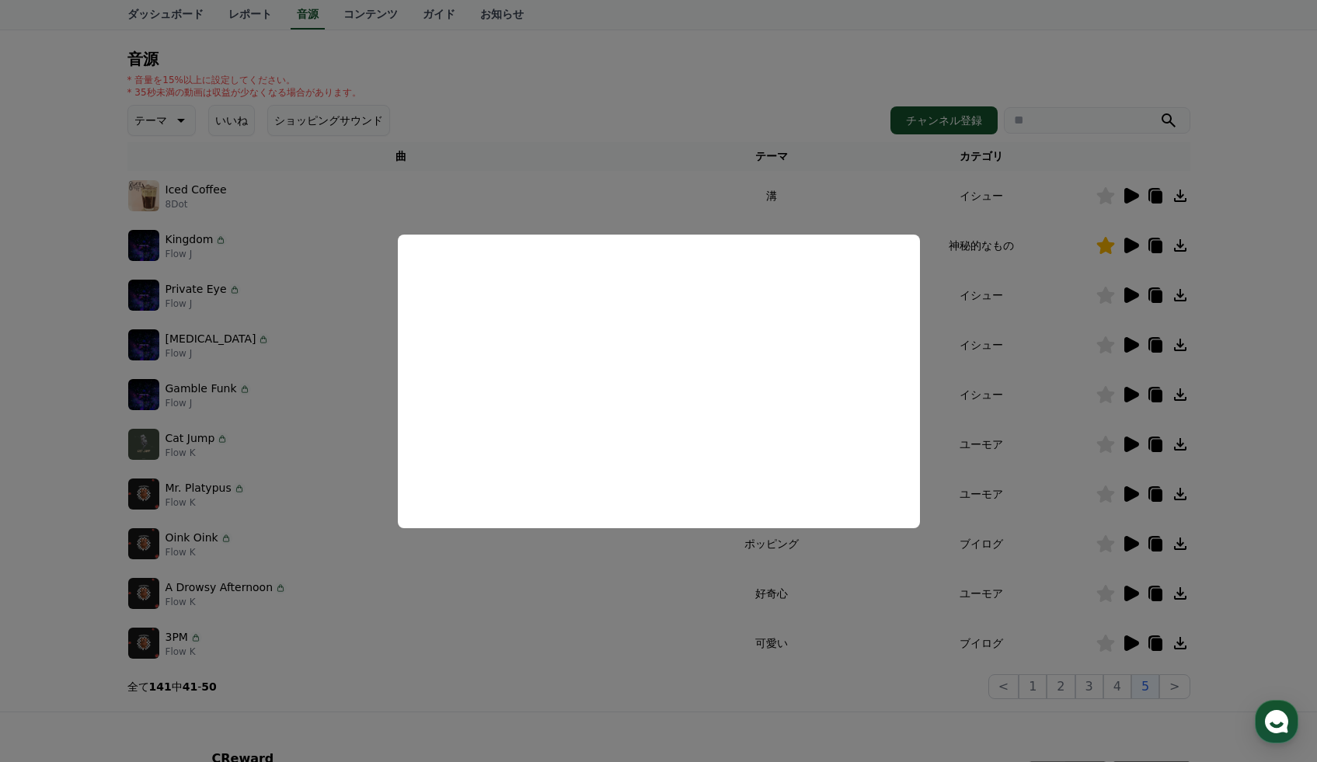
click at [1117, 635] on button "close modal" at bounding box center [658, 381] width 1317 height 762
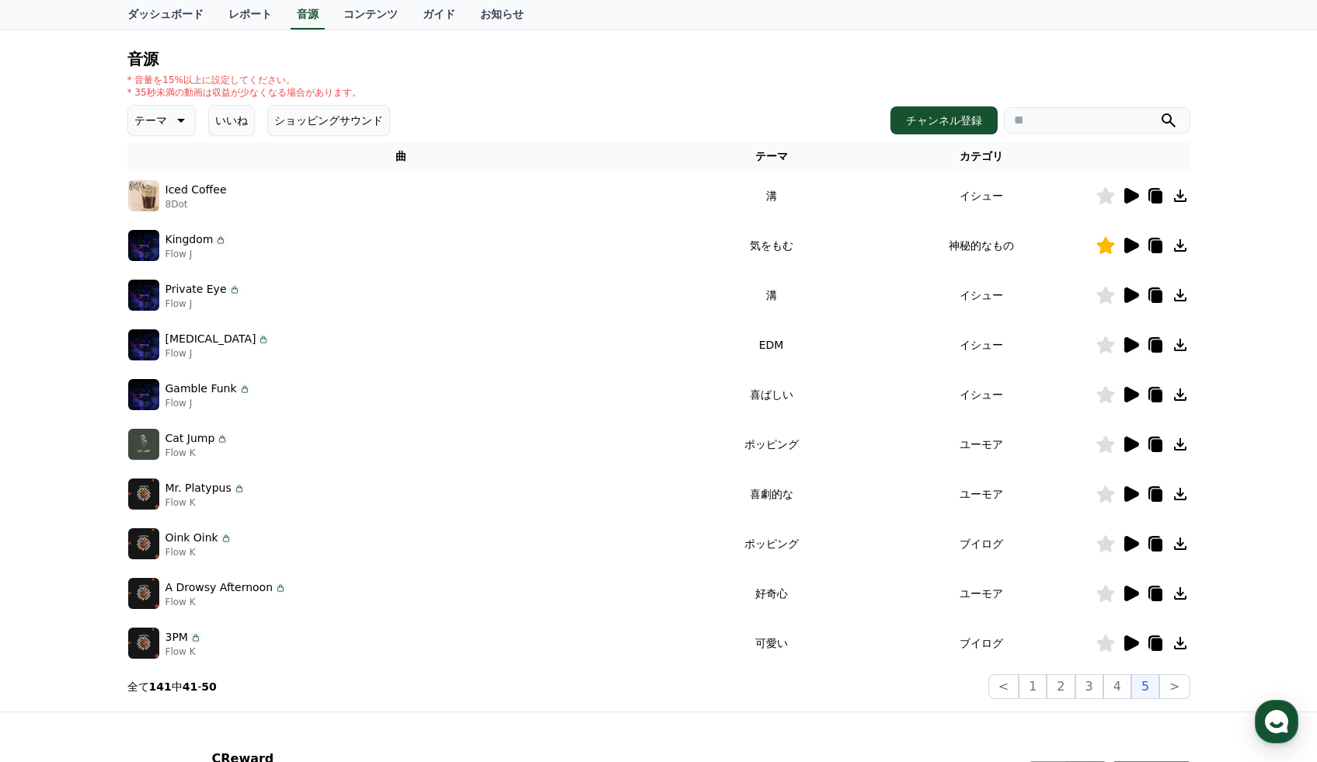
click at [1107, 642] on icon at bounding box center [1105, 643] width 18 height 17
click at [1185, 646] on icon at bounding box center [1180, 643] width 12 height 12
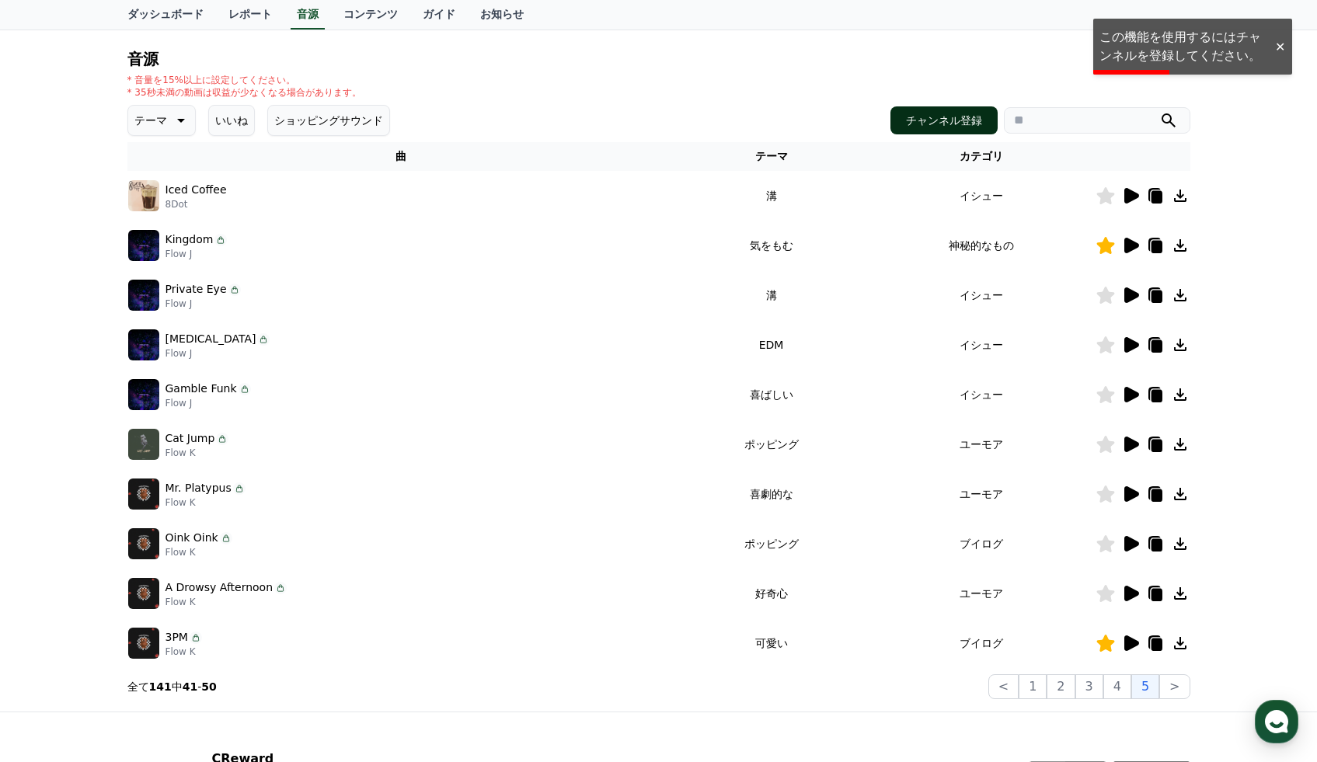
click at [899, 124] on button "チャンネル登録" at bounding box center [943, 120] width 107 height 28
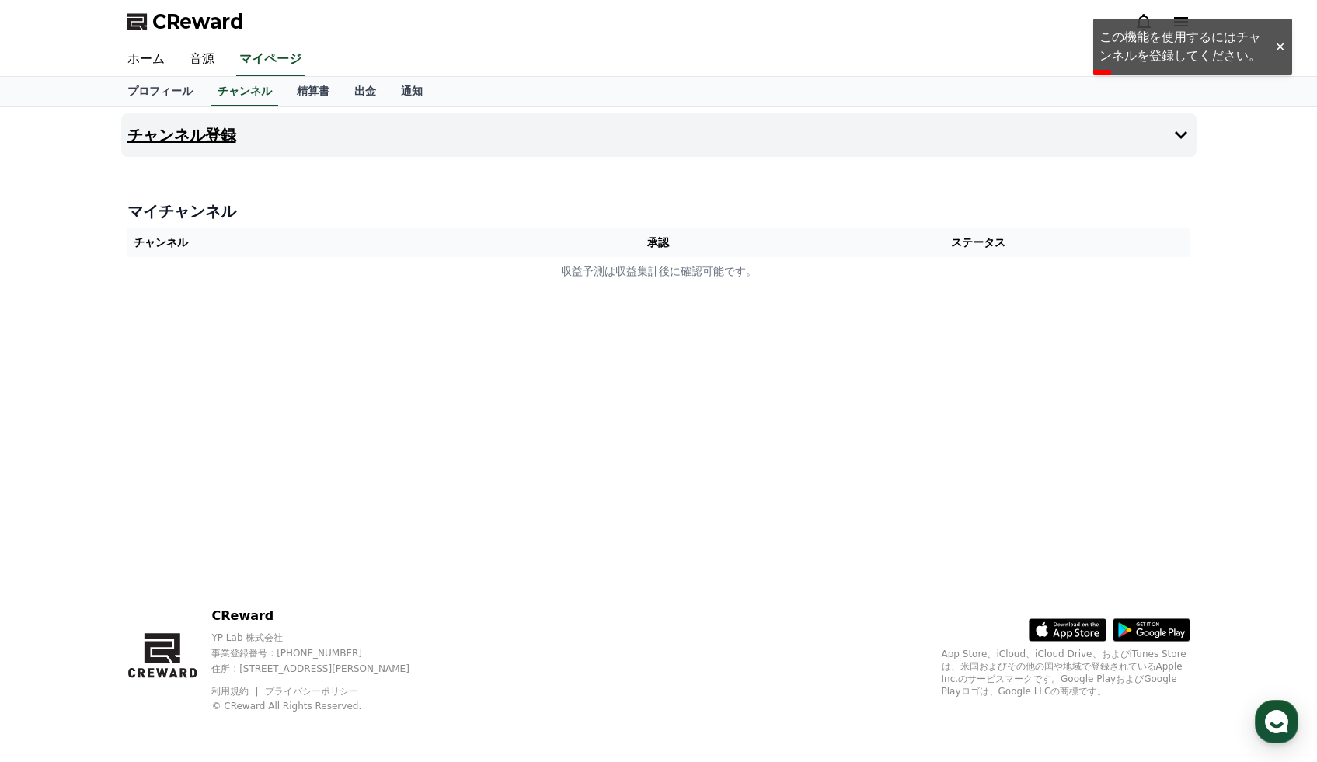
click at [214, 133] on h4 "チャンネル登録" at bounding box center [181, 135] width 109 height 17
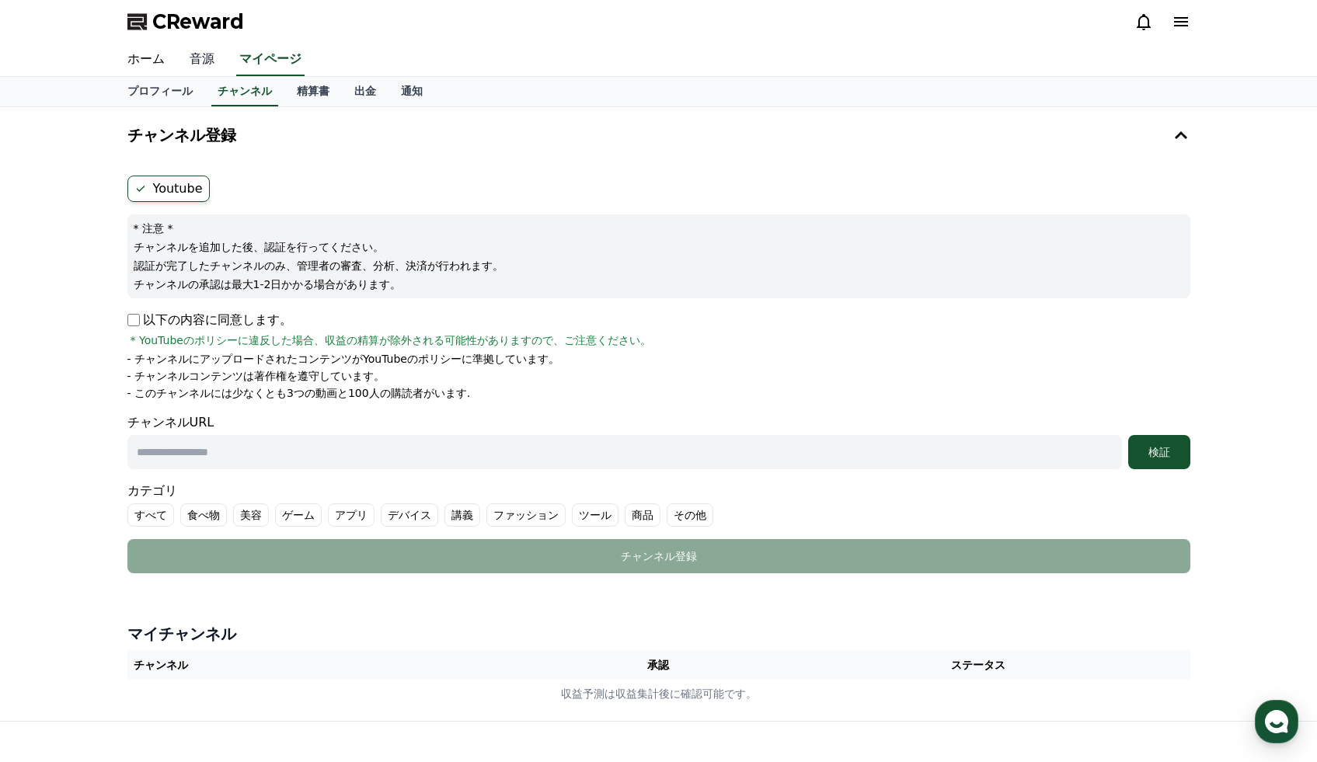
click at [191, 52] on link "音源" at bounding box center [202, 60] width 50 height 33
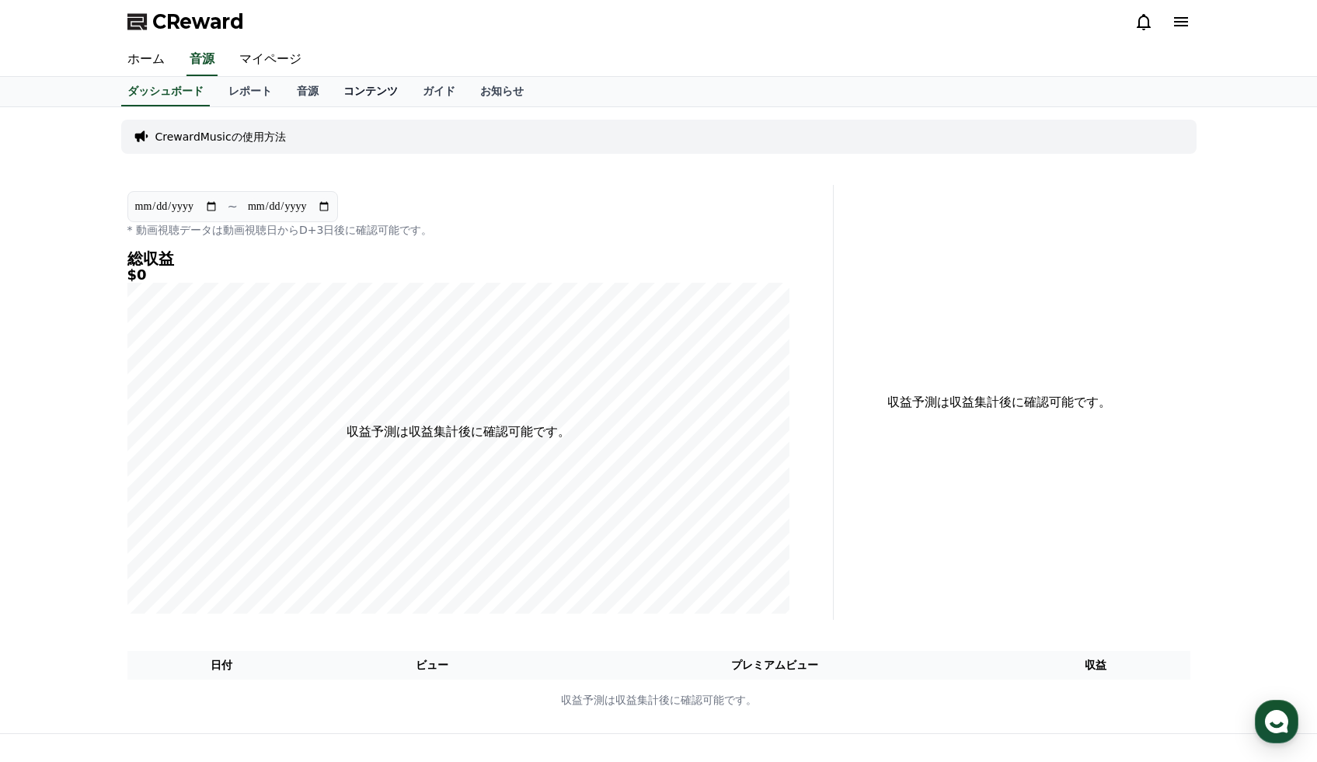
click at [388, 93] on link "コンテンツ" at bounding box center [370, 92] width 79 height 30
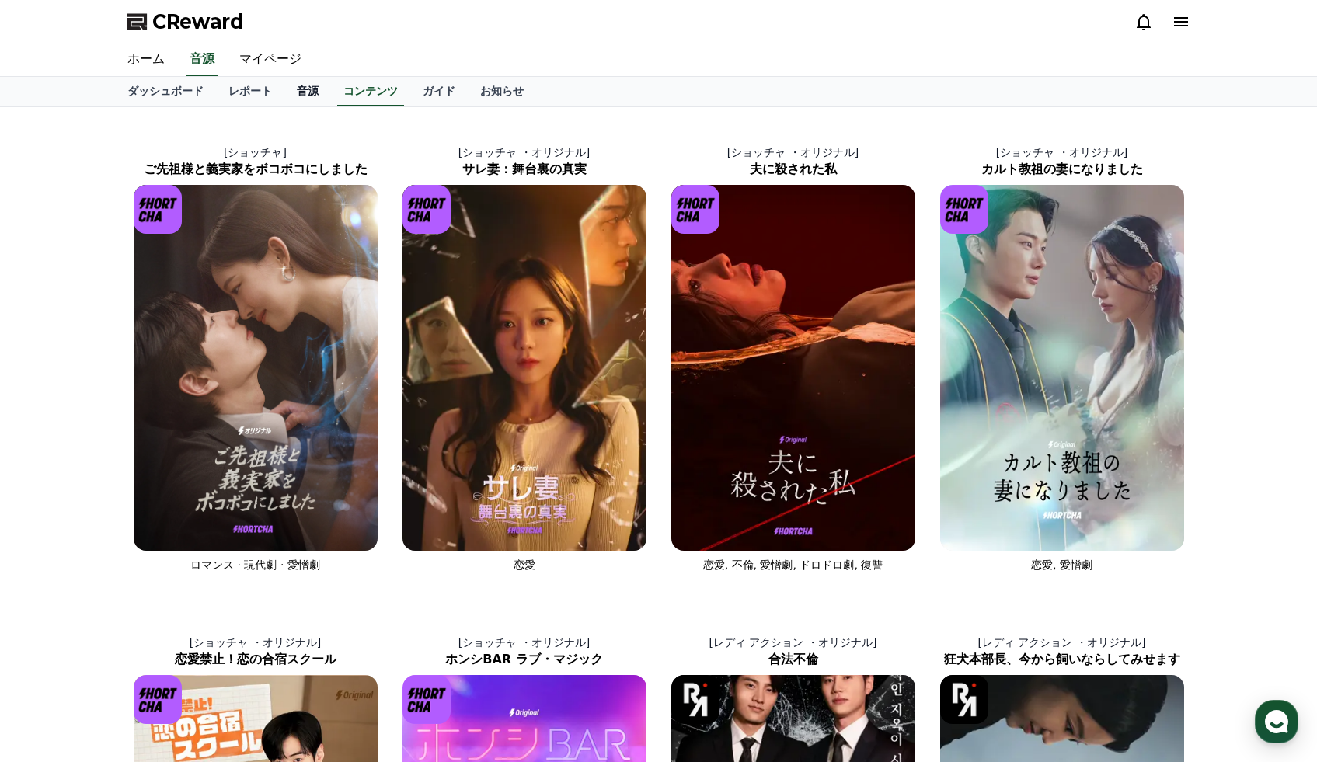
click at [300, 91] on link "音源" at bounding box center [307, 92] width 47 height 30
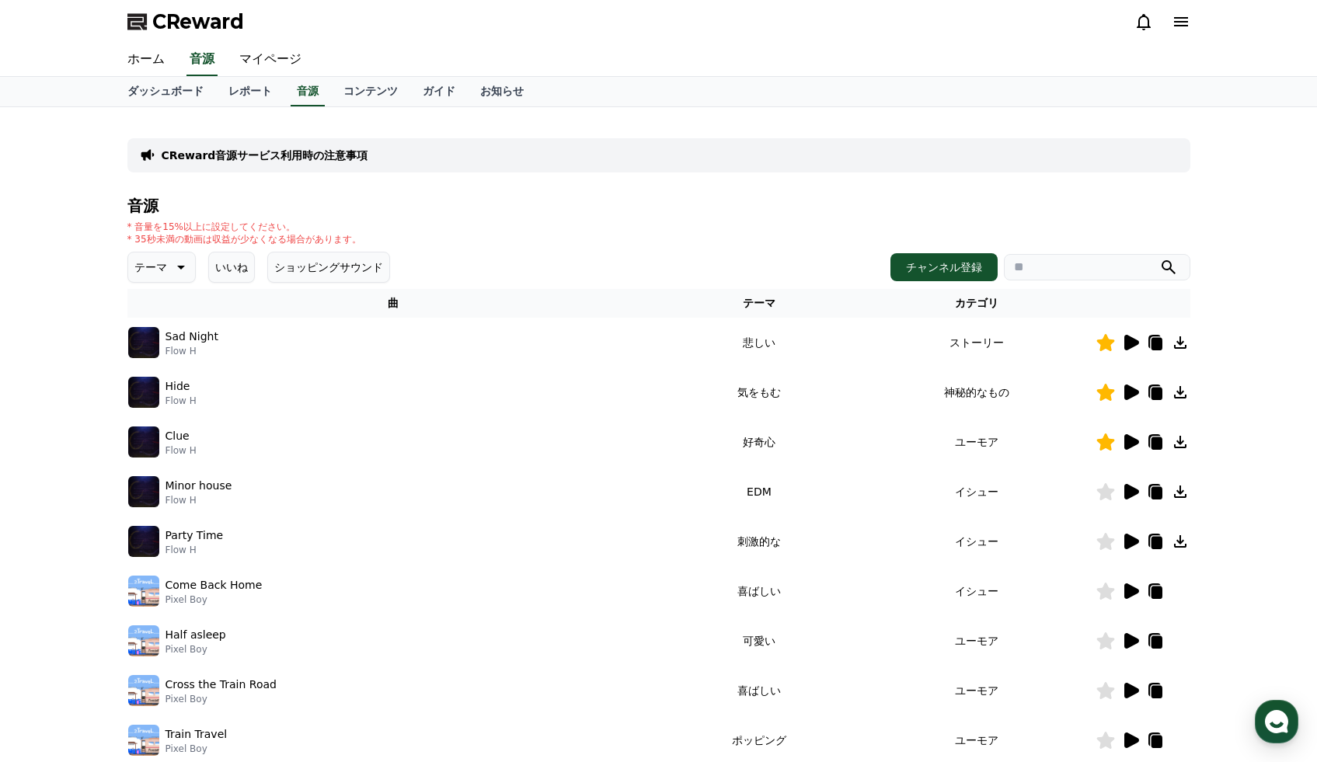
click at [211, 268] on button "いいね" at bounding box center [231, 267] width 47 height 31
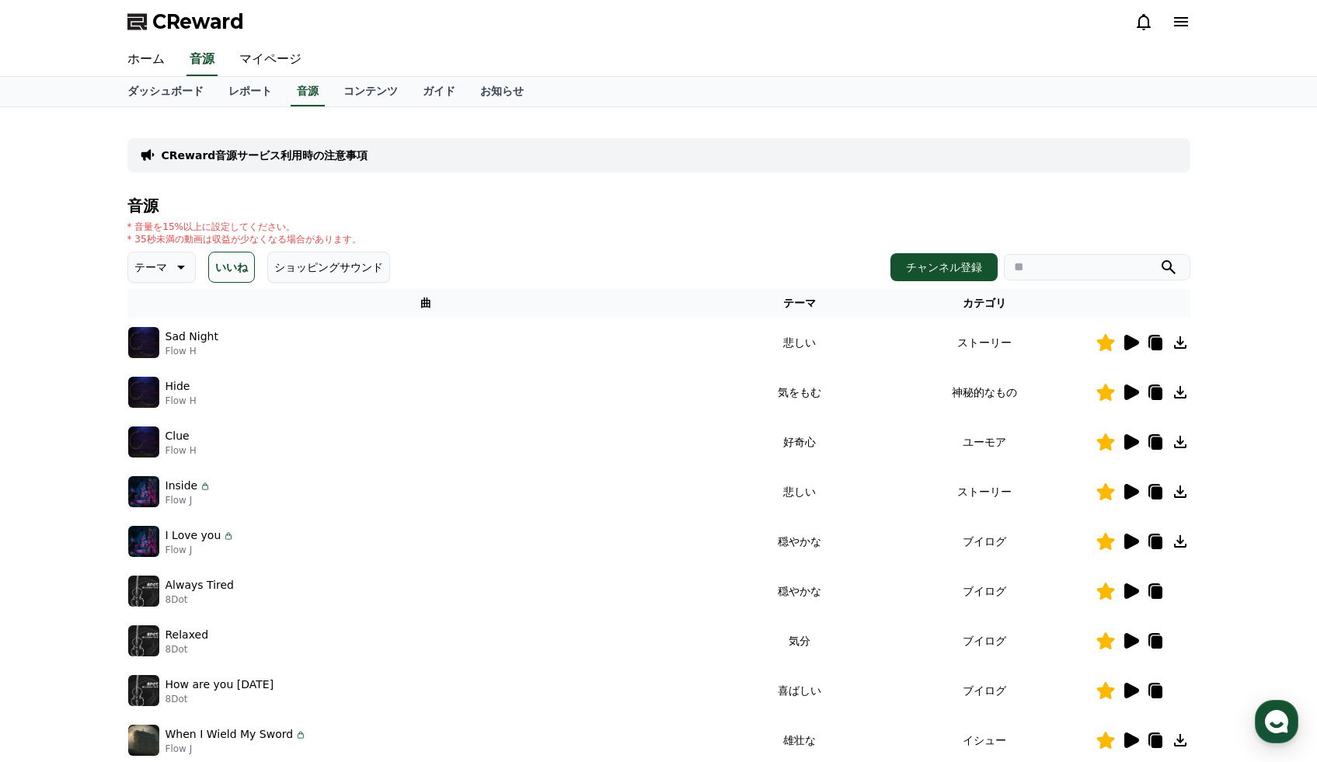
click at [175, 275] on icon at bounding box center [179, 267] width 19 height 19
click at [165, 348] on button "感動的な" at bounding box center [158, 355] width 56 height 34
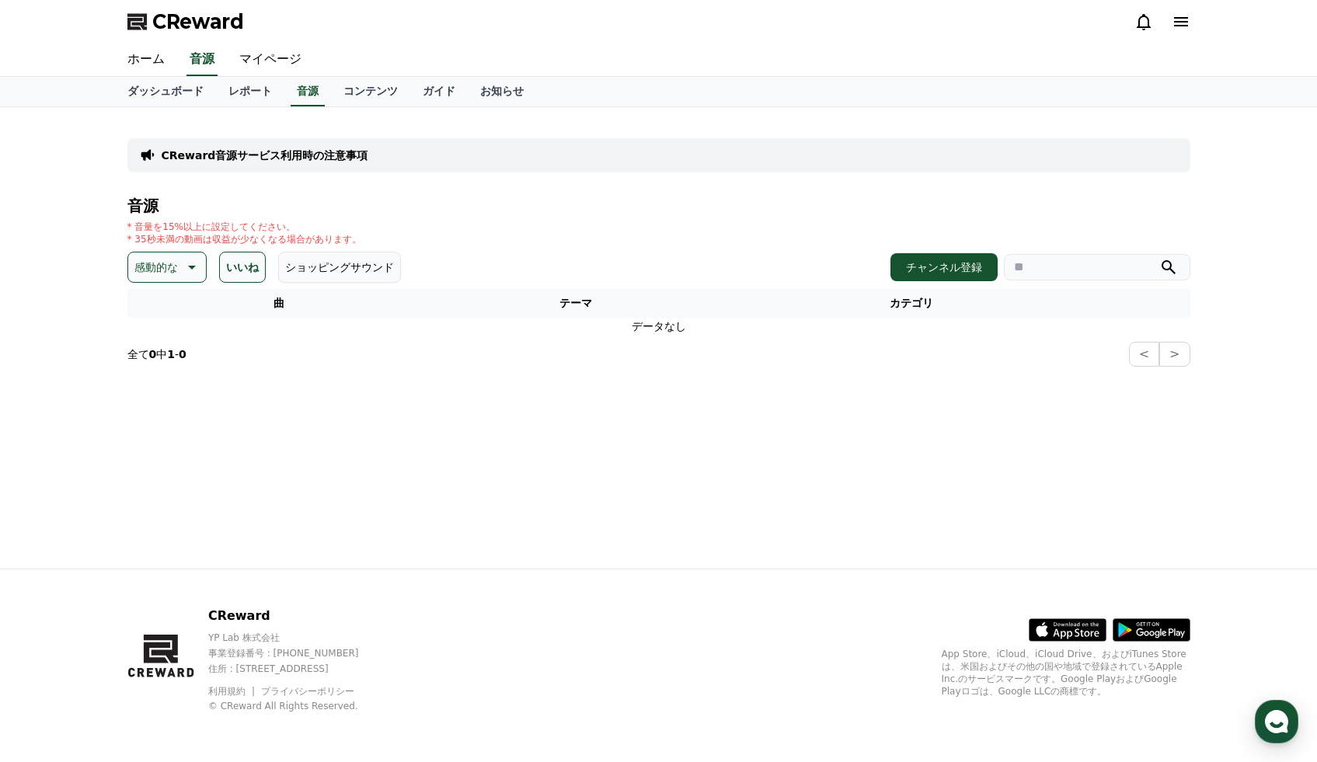
click at [232, 270] on button "いいね" at bounding box center [242, 267] width 47 height 31
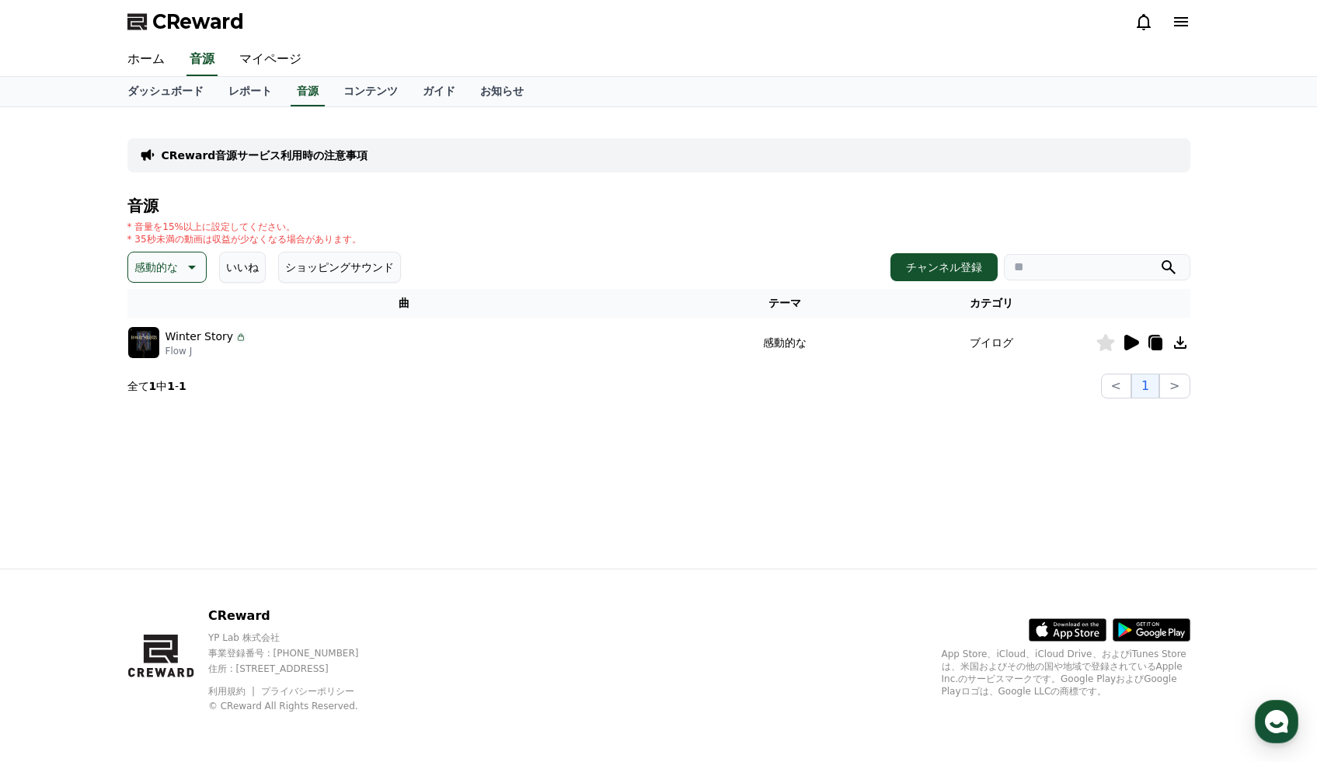
click at [244, 265] on button "いいね" at bounding box center [242, 267] width 47 height 31
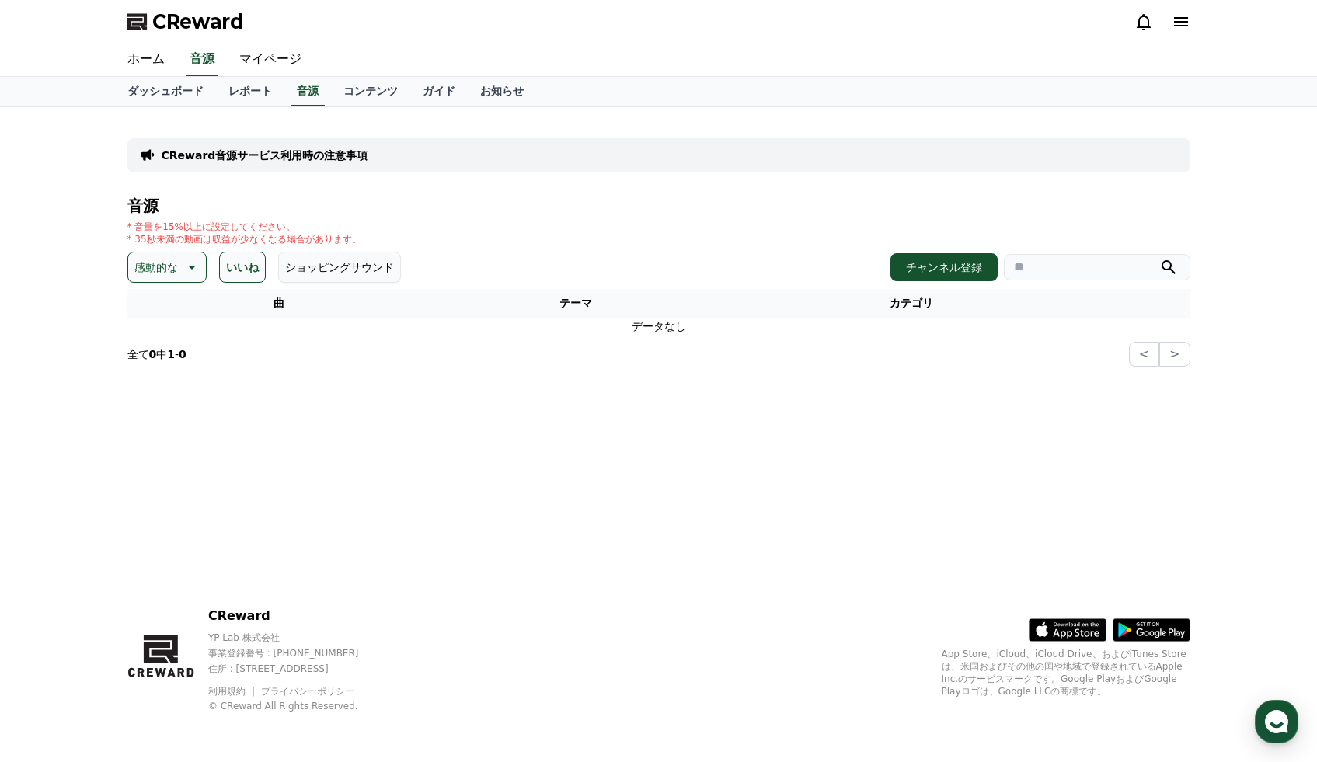
click at [244, 265] on button "いいね" at bounding box center [242, 267] width 47 height 31
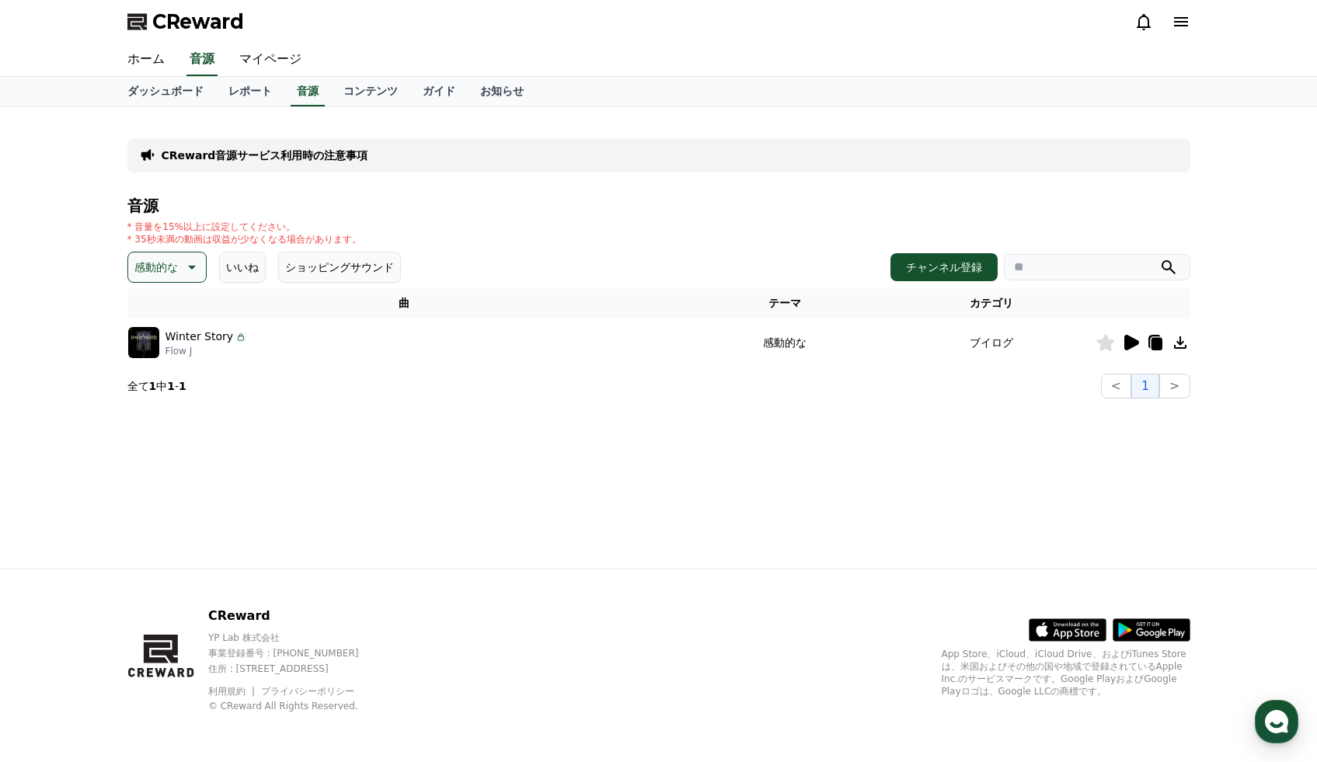
click at [1129, 341] on icon at bounding box center [1131, 343] width 15 height 16
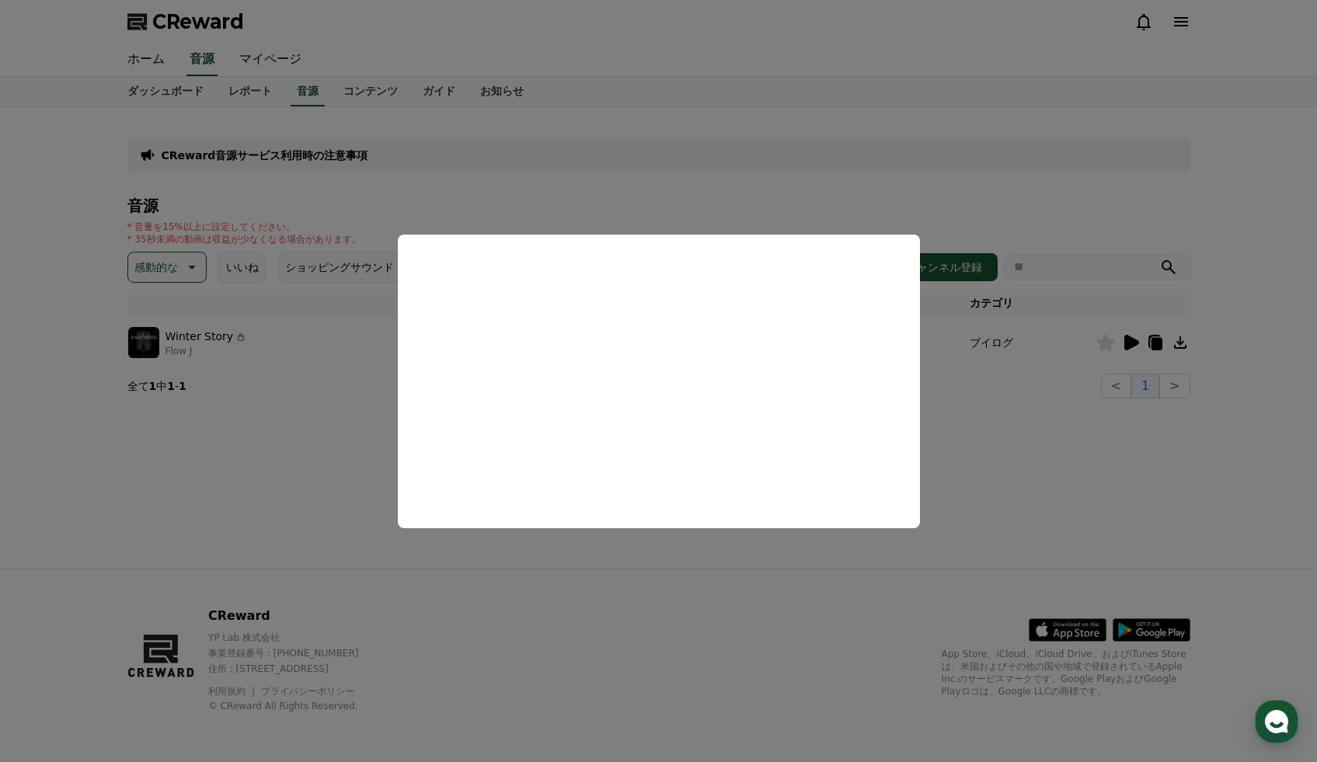
click at [1101, 343] on button "close modal" at bounding box center [658, 381] width 1317 height 762
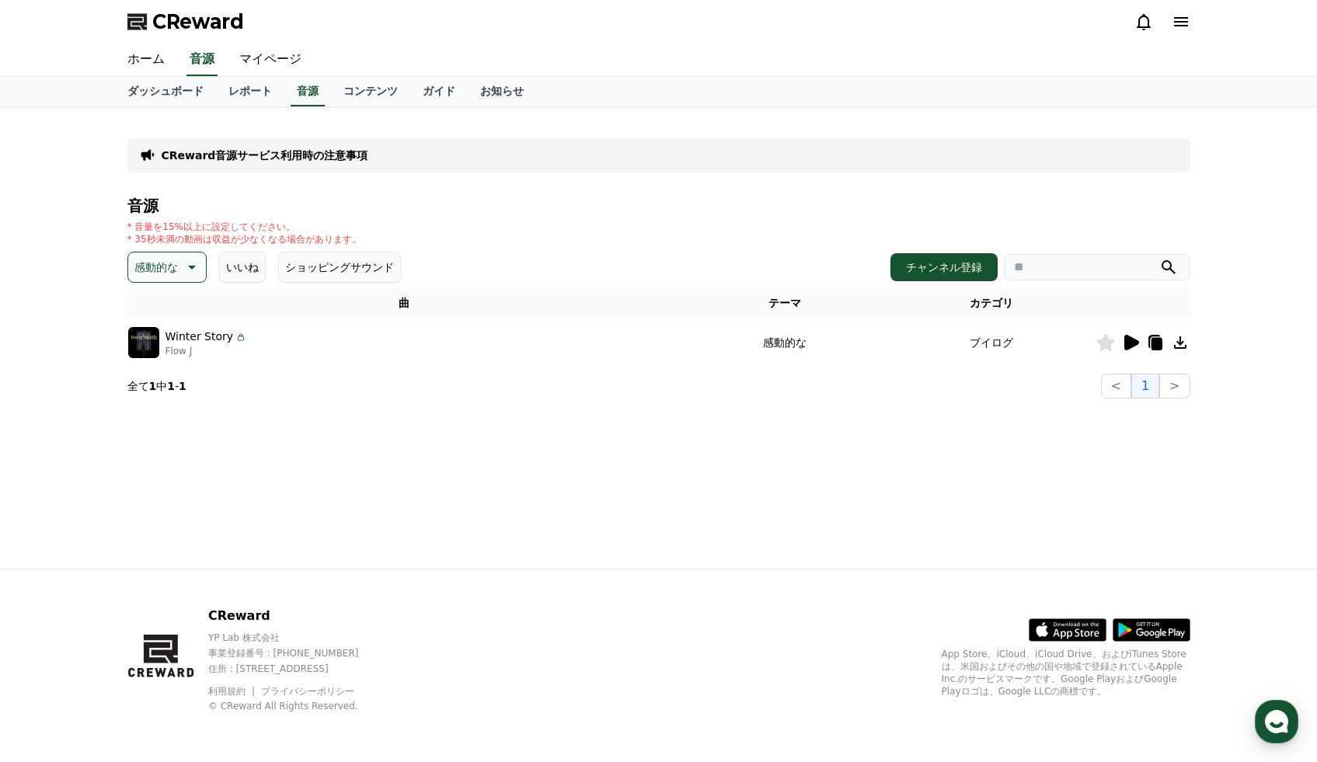
click at [1101, 343] on icon at bounding box center [1105, 342] width 18 height 17
click at [190, 277] on button "感動的な" at bounding box center [166, 267] width 79 height 31
click at [153, 436] on button "喜劇的な" at bounding box center [158, 436] width 56 height 34
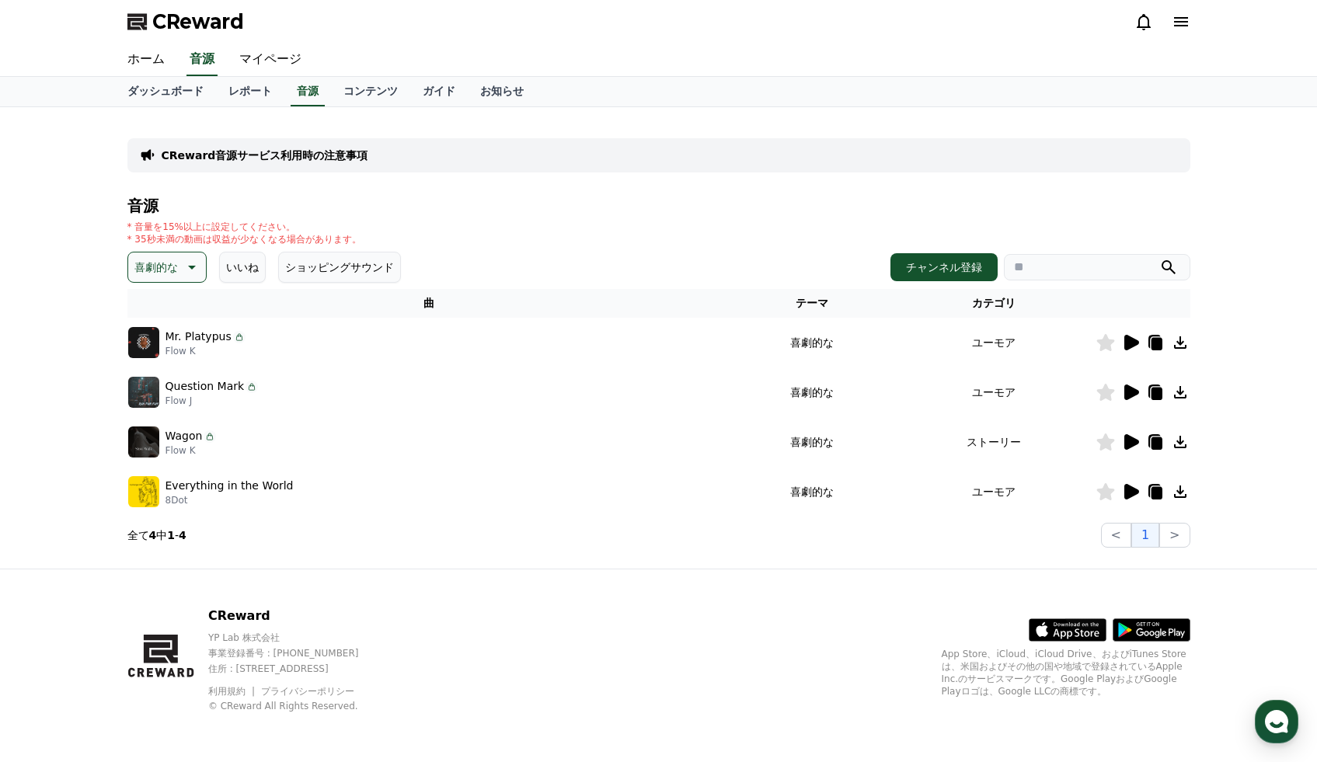
click at [1126, 336] on icon at bounding box center [1131, 343] width 15 height 16
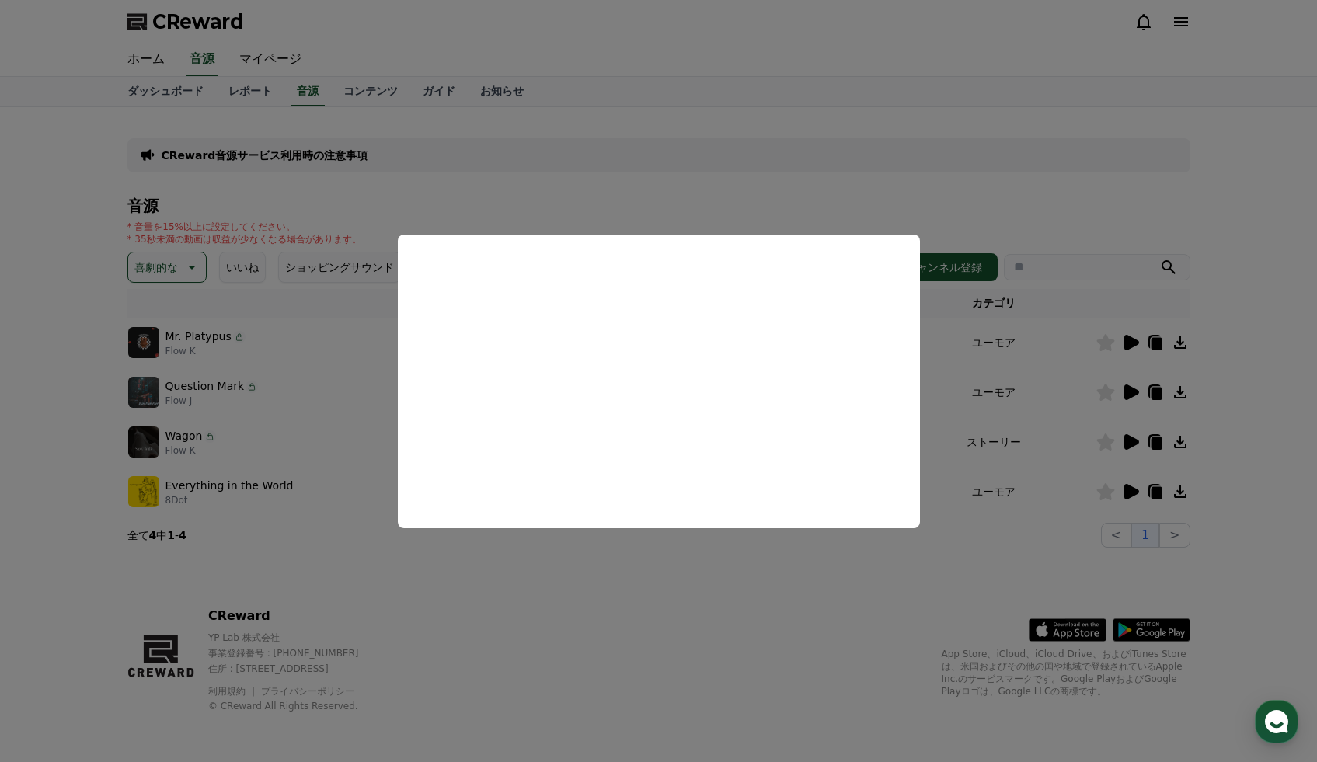
click at [1136, 395] on button "close modal" at bounding box center [658, 381] width 1317 height 762
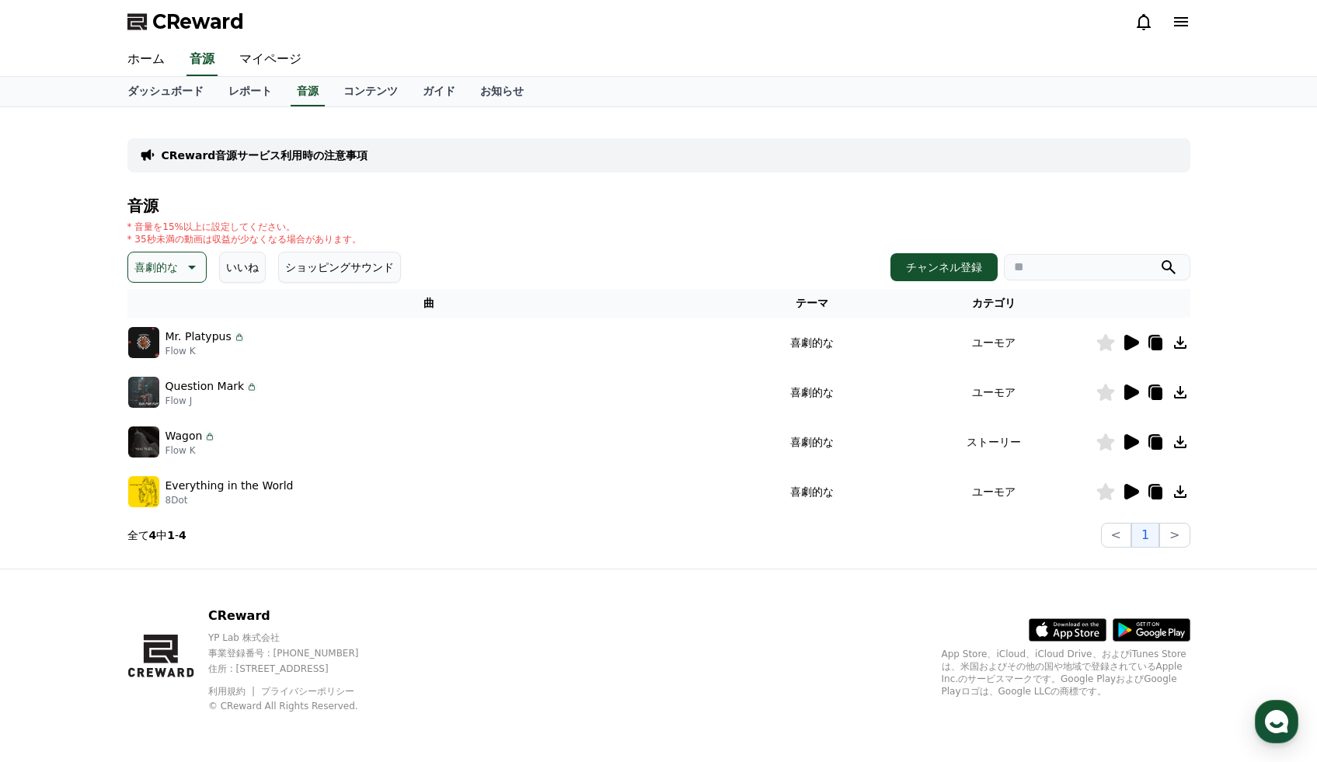
click at [1136, 395] on icon at bounding box center [1130, 392] width 19 height 19
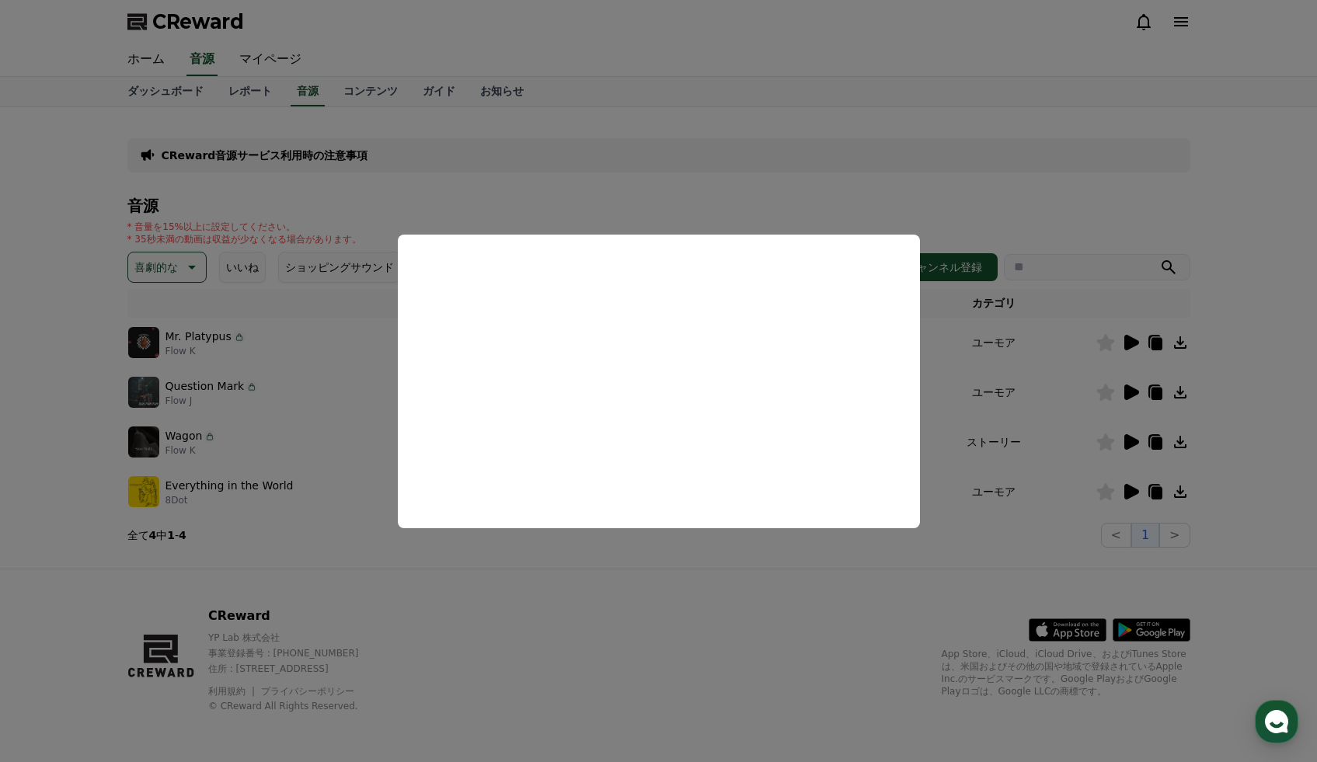
click at [1137, 444] on button "close modal" at bounding box center [658, 381] width 1317 height 762
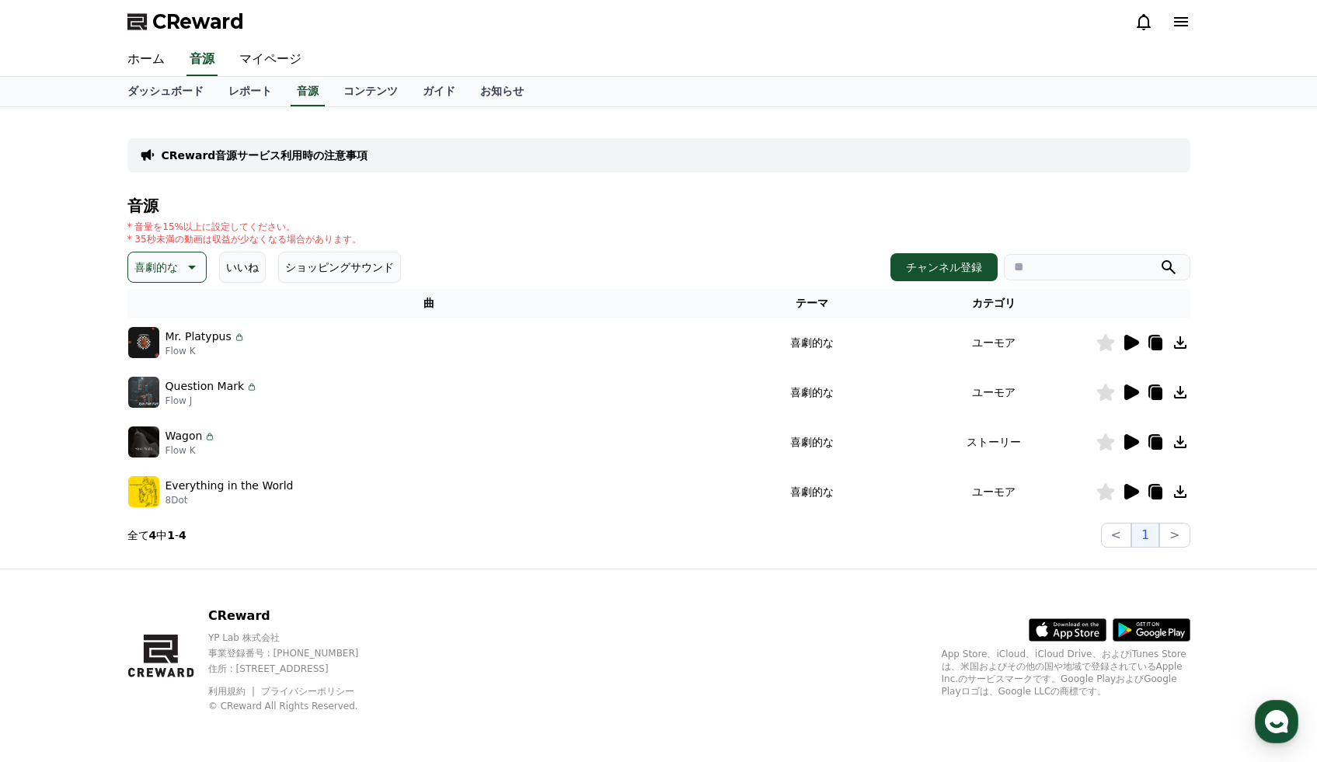
click at [1137, 444] on icon at bounding box center [1130, 442] width 19 height 19
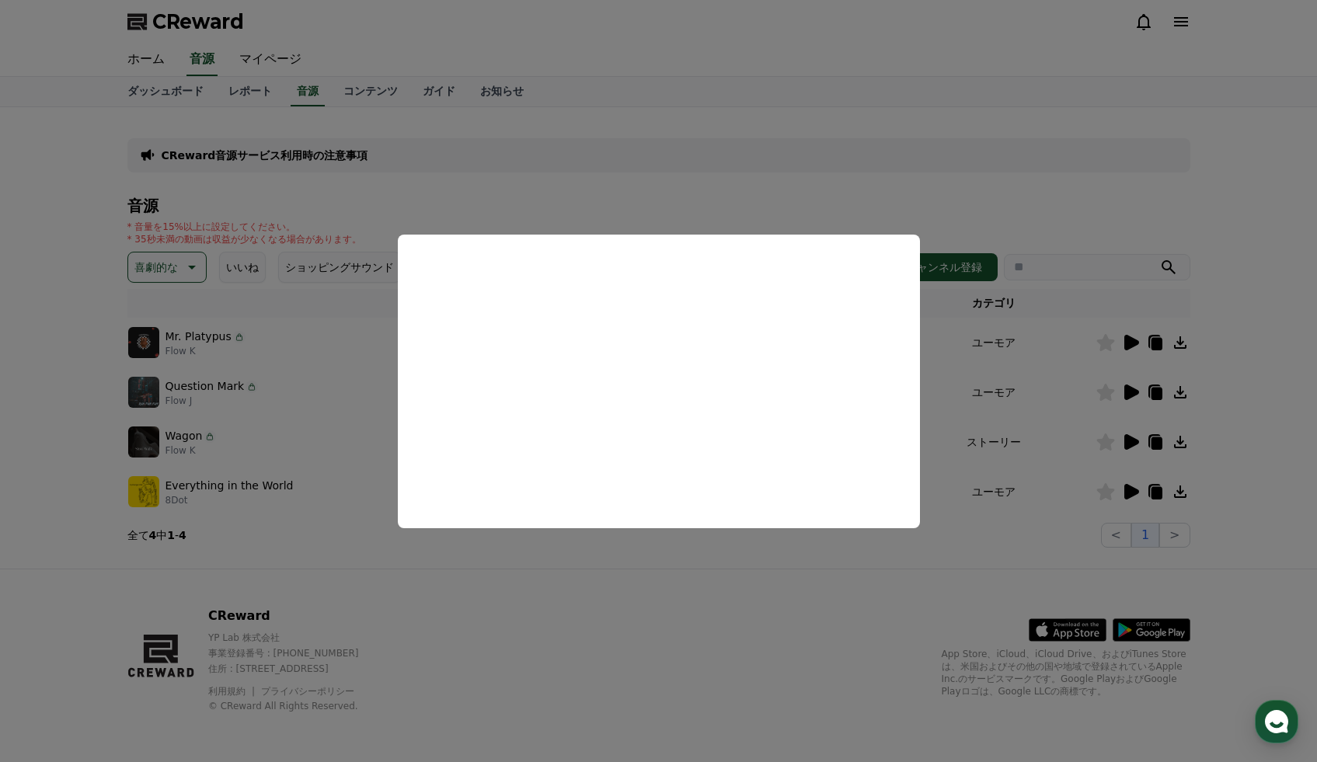
click at [1128, 492] on button "close modal" at bounding box center [658, 381] width 1317 height 762
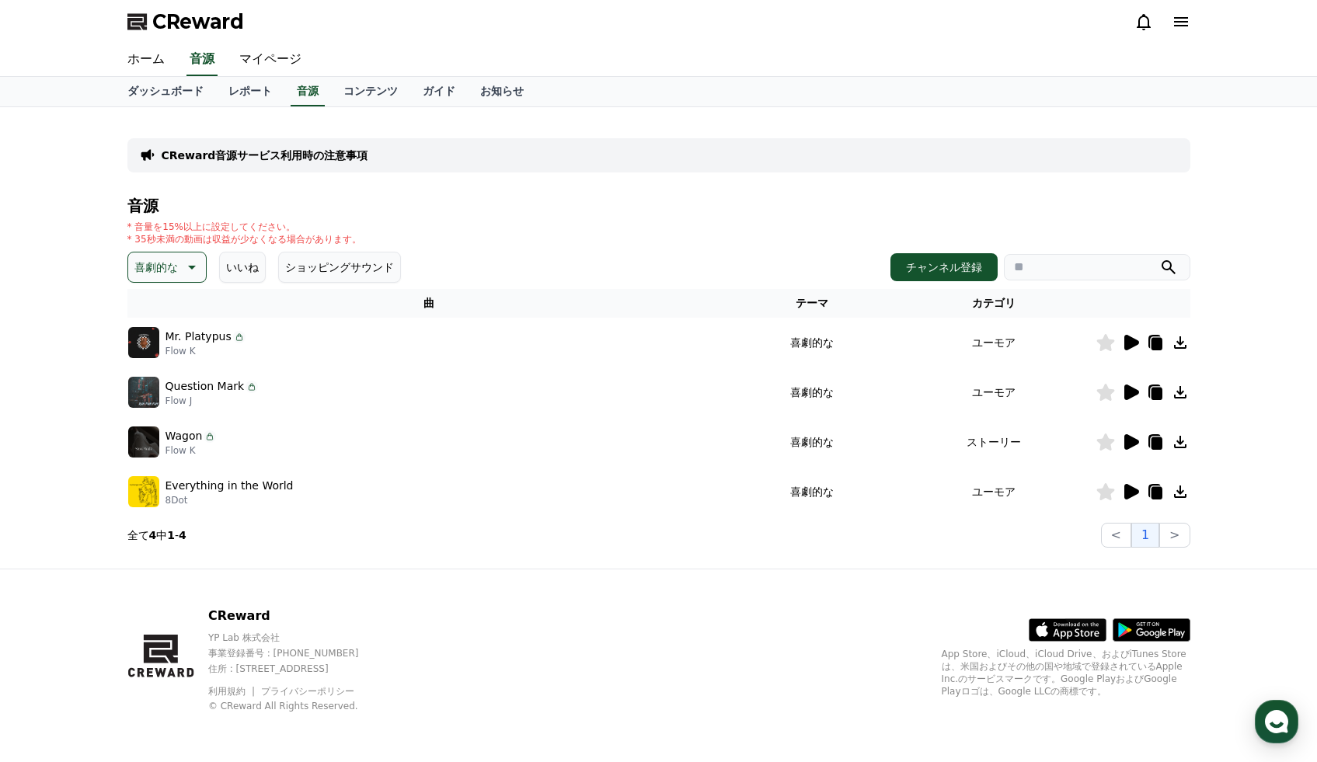
click at [1128, 492] on icon at bounding box center [1131, 492] width 15 height 16
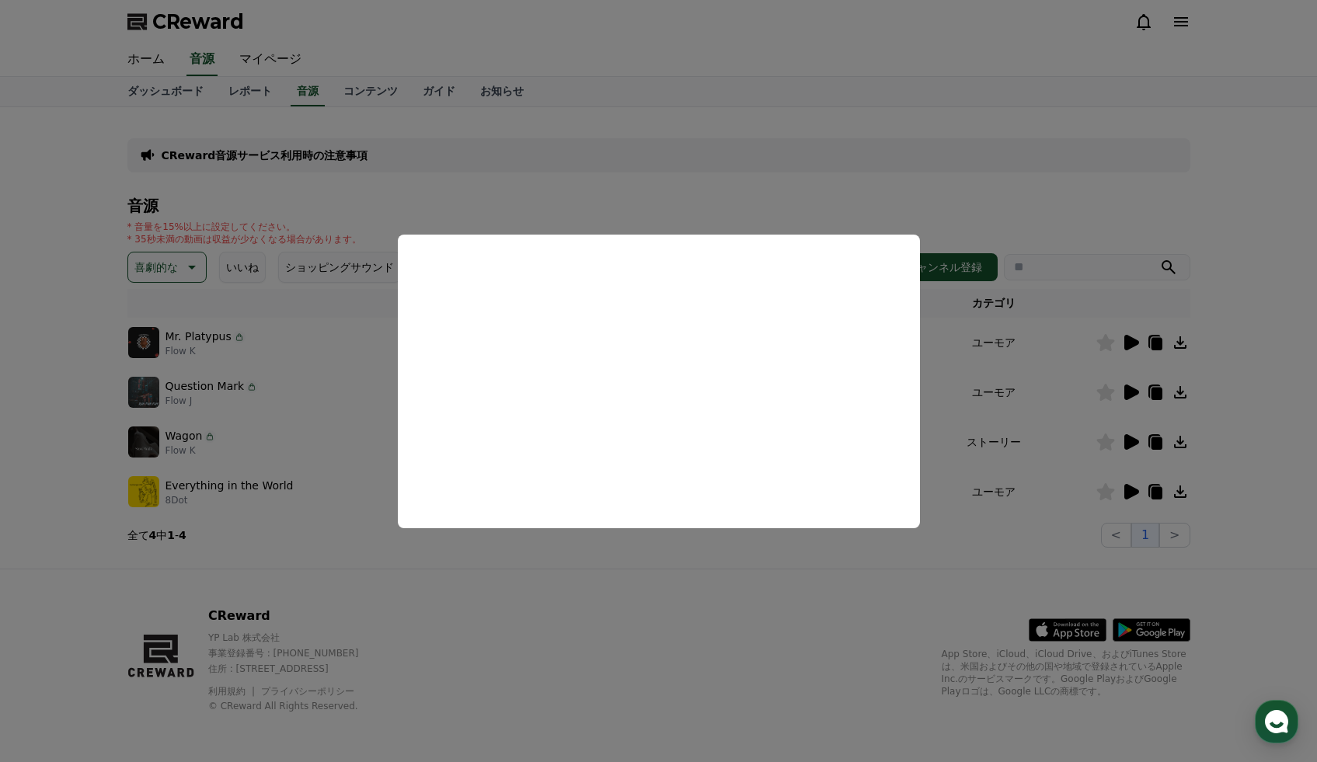
click at [580, 607] on button "close modal" at bounding box center [658, 381] width 1317 height 762
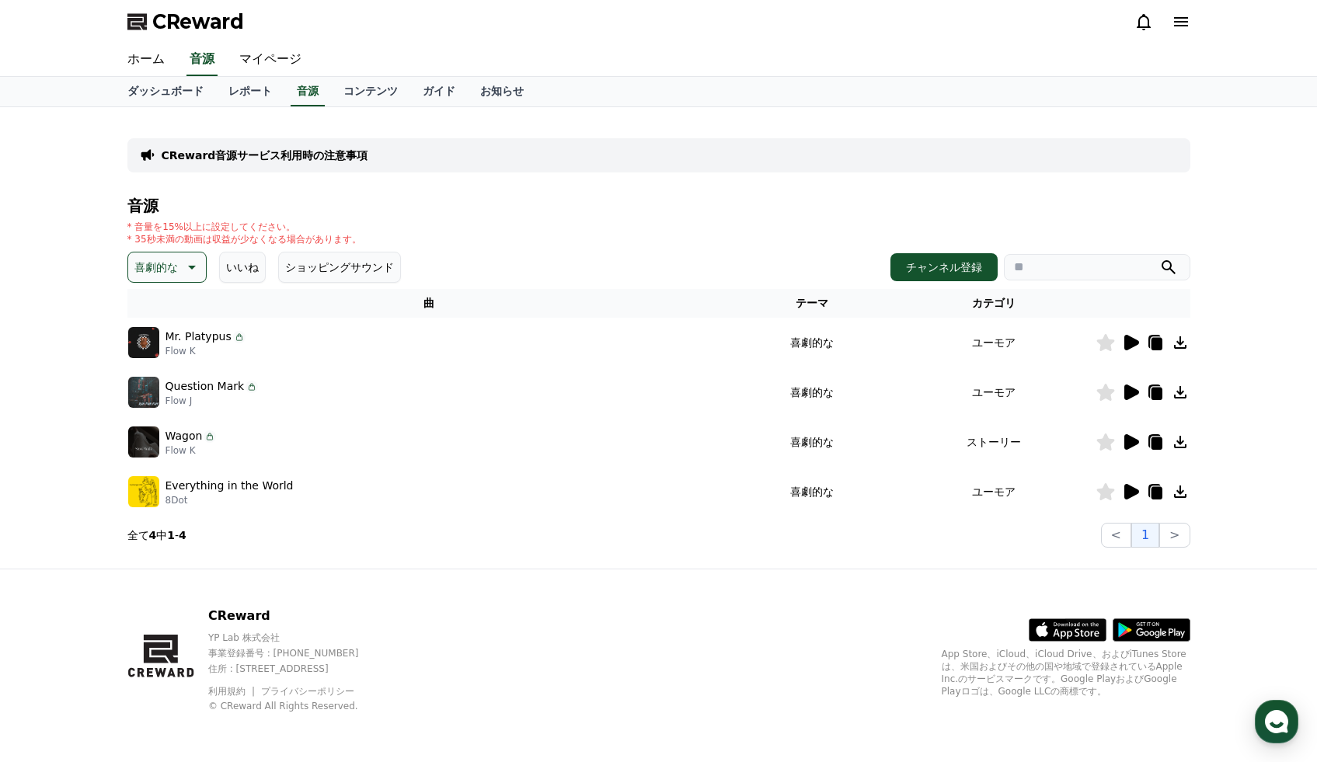
click at [172, 280] on button "喜劇的な" at bounding box center [166, 267] width 79 height 31
click at [158, 412] on button "穏やかな" at bounding box center [158, 412] width 56 height 34
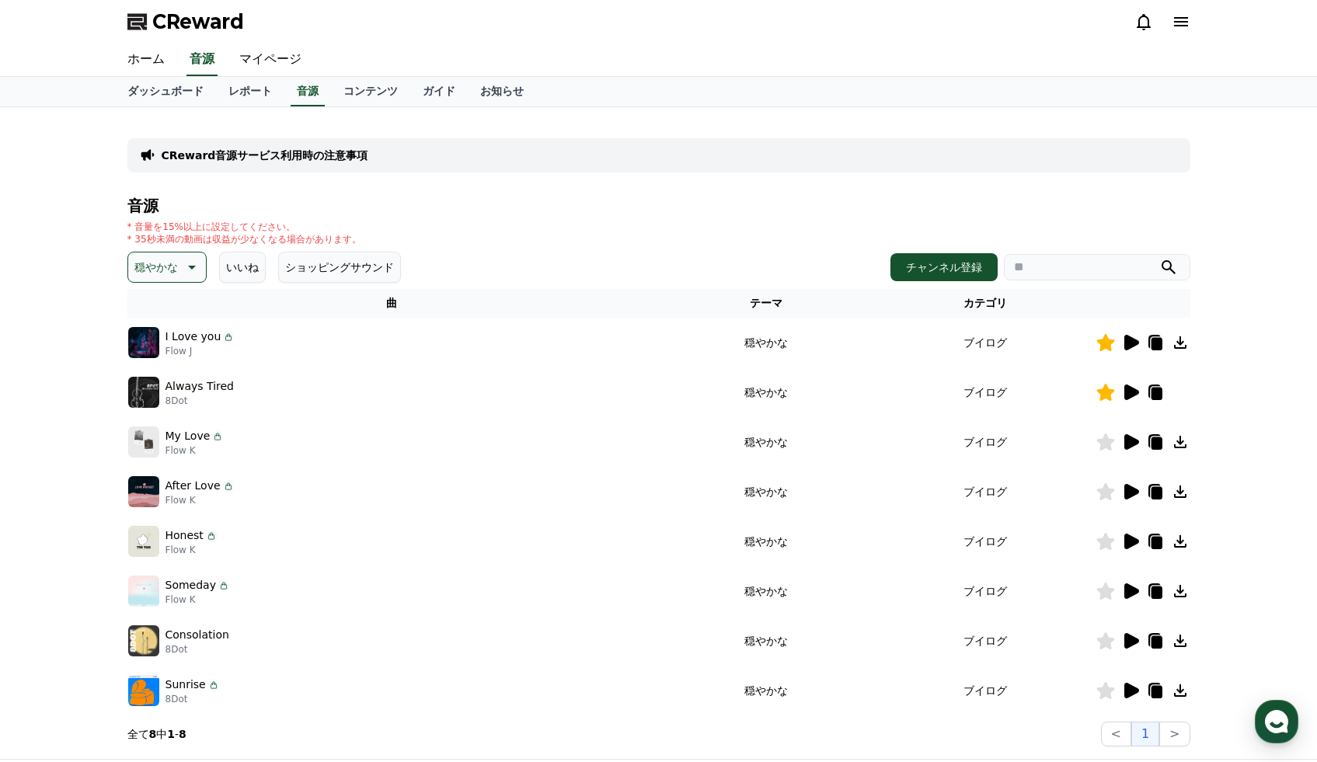
click at [1127, 438] on icon at bounding box center [1131, 442] width 15 height 16
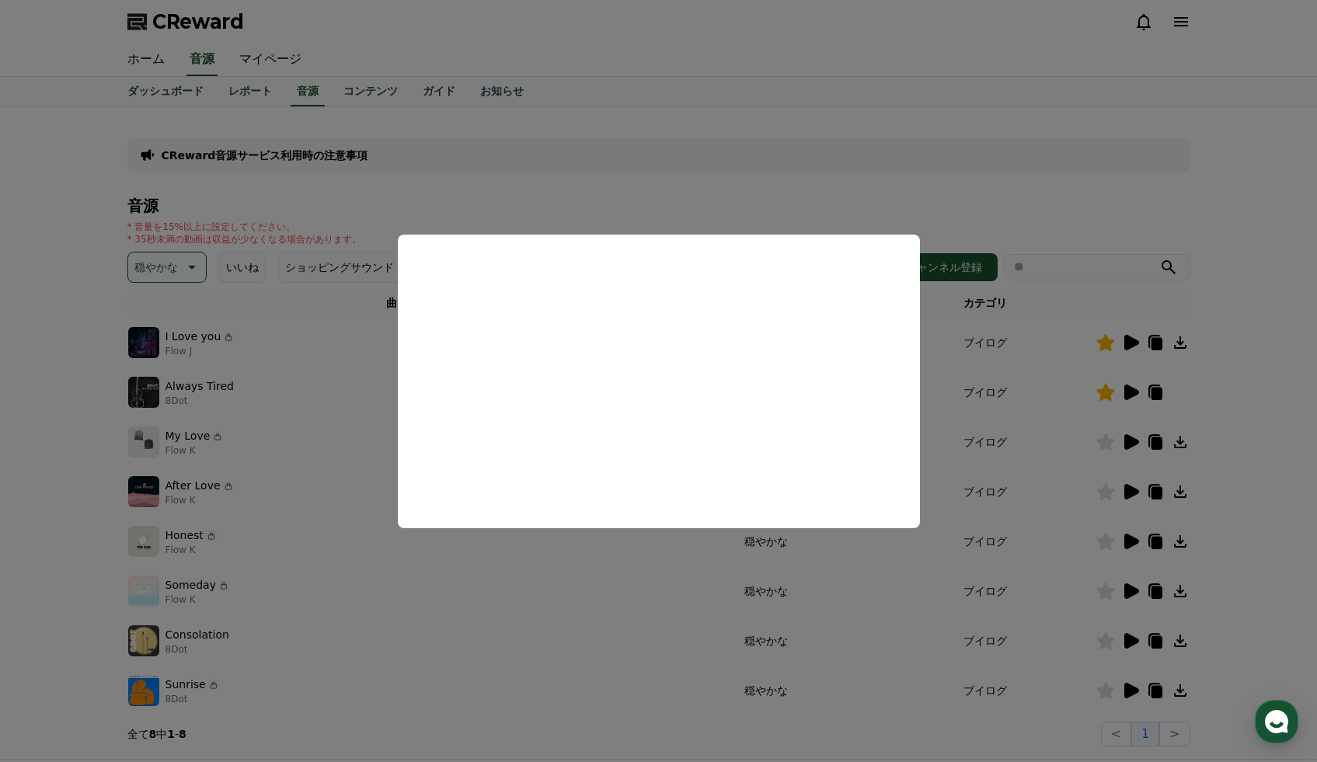
click at [1137, 489] on button "close modal" at bounding box center [658, 381] width 1317 height 762
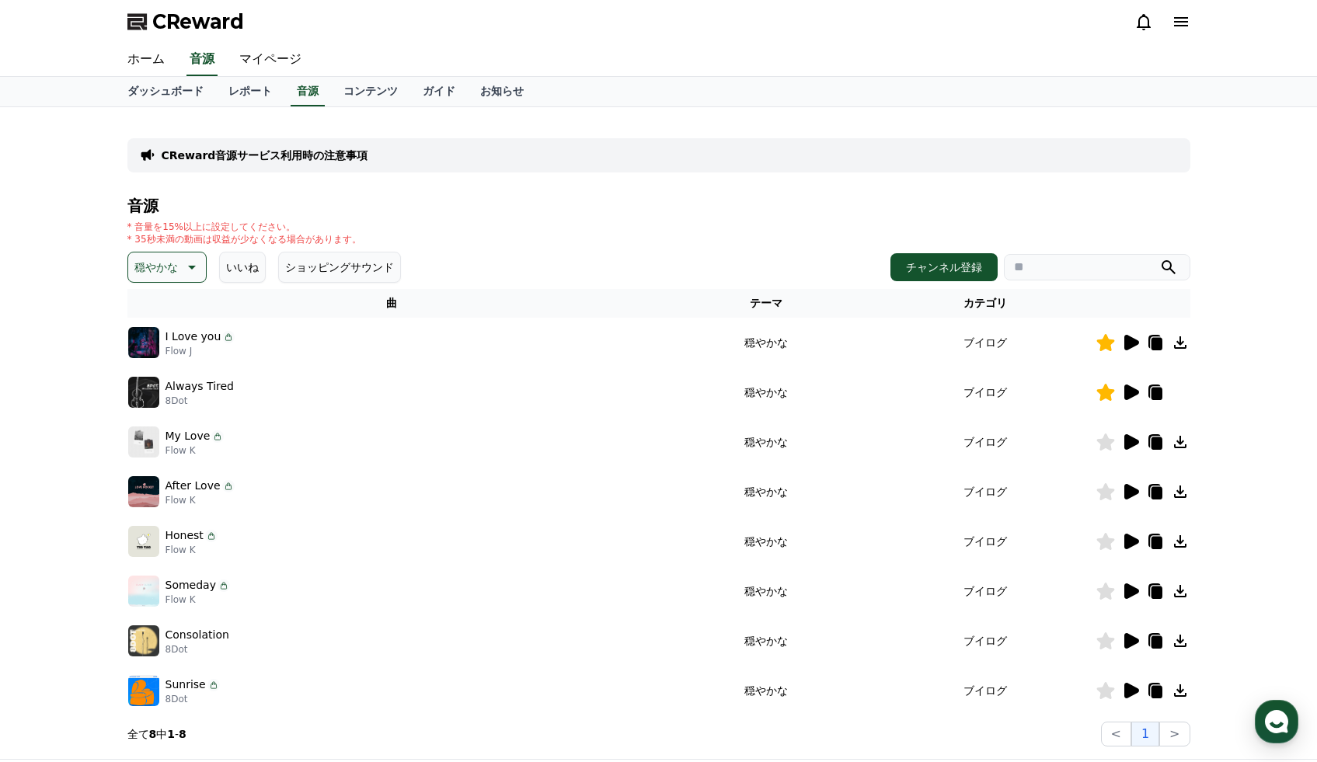
click at [1132, 488] on icon at bounding box center [1131, 492] width 15 height 16
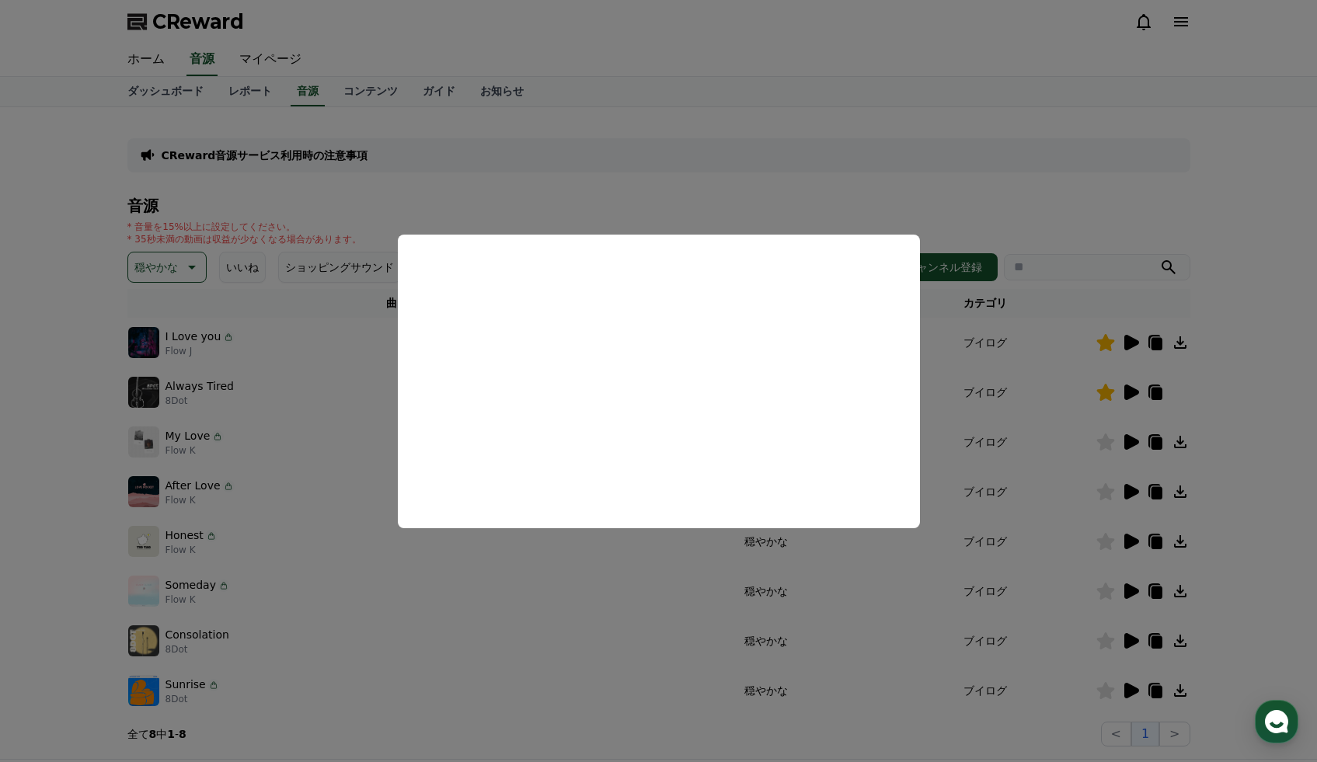
click at [1101, 495] on button "close modal" at bounding box center [658, 381] width 1317 height 762
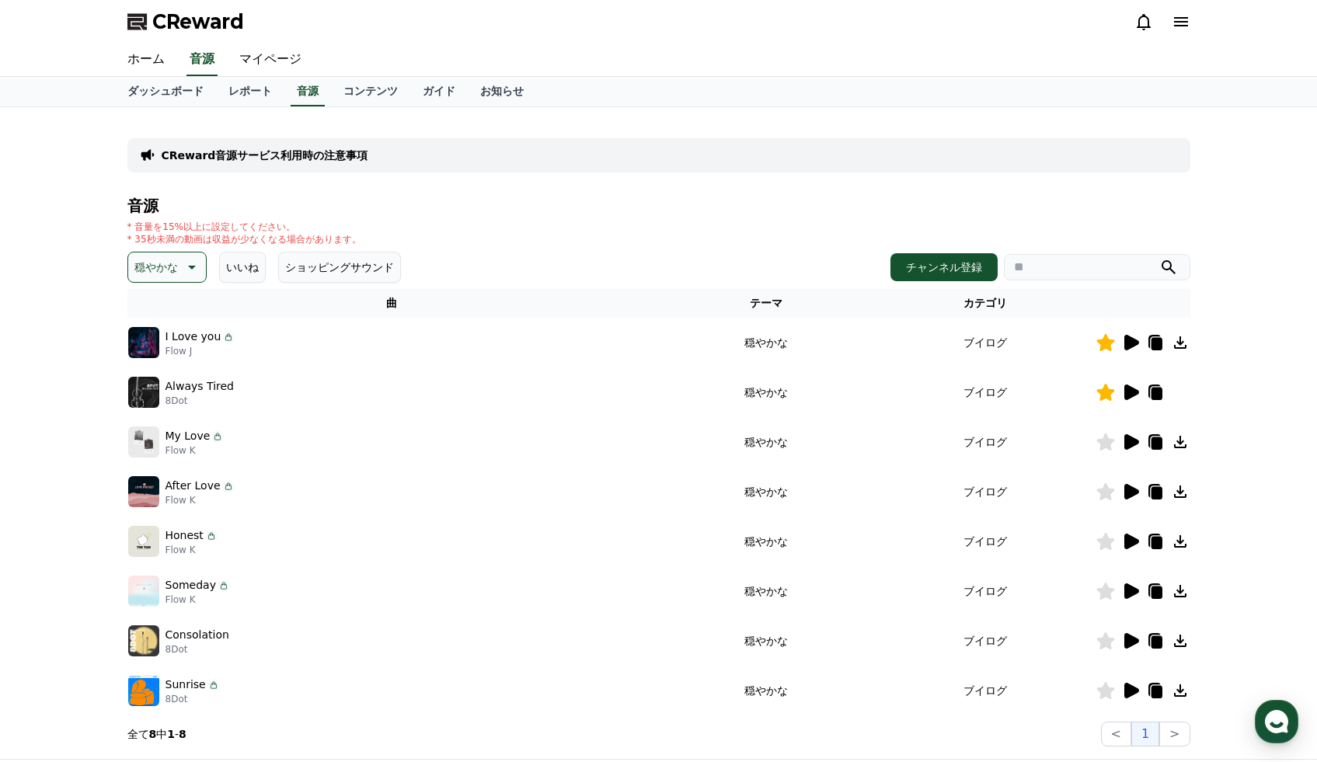
click at [1101, 494] on icon at bounding box center [1105, 491] width 18 height 17
click at [1129, 542] on icon at bounding box center [1131, 542] width 15 height 16
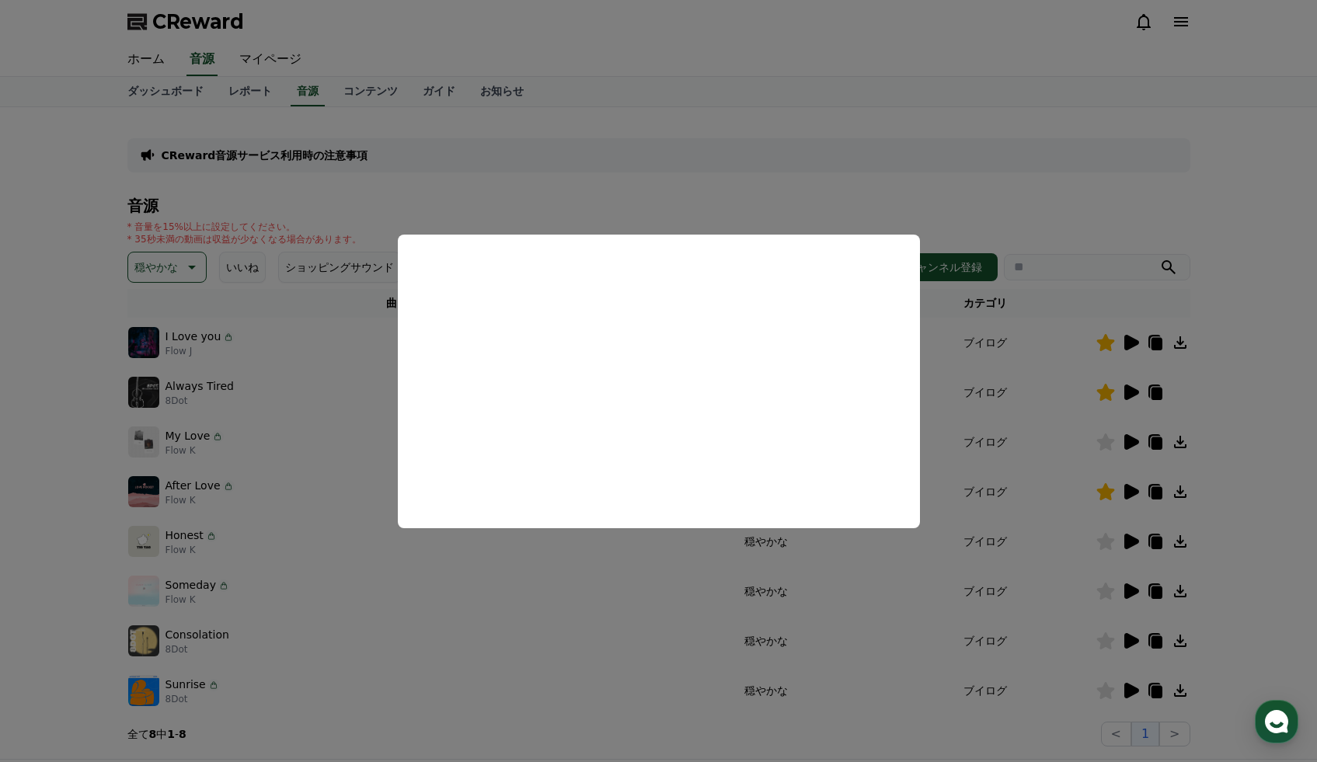
click at [1110, 538] on button "close modal" at bounding box center [658, 381] width 1317 height 762
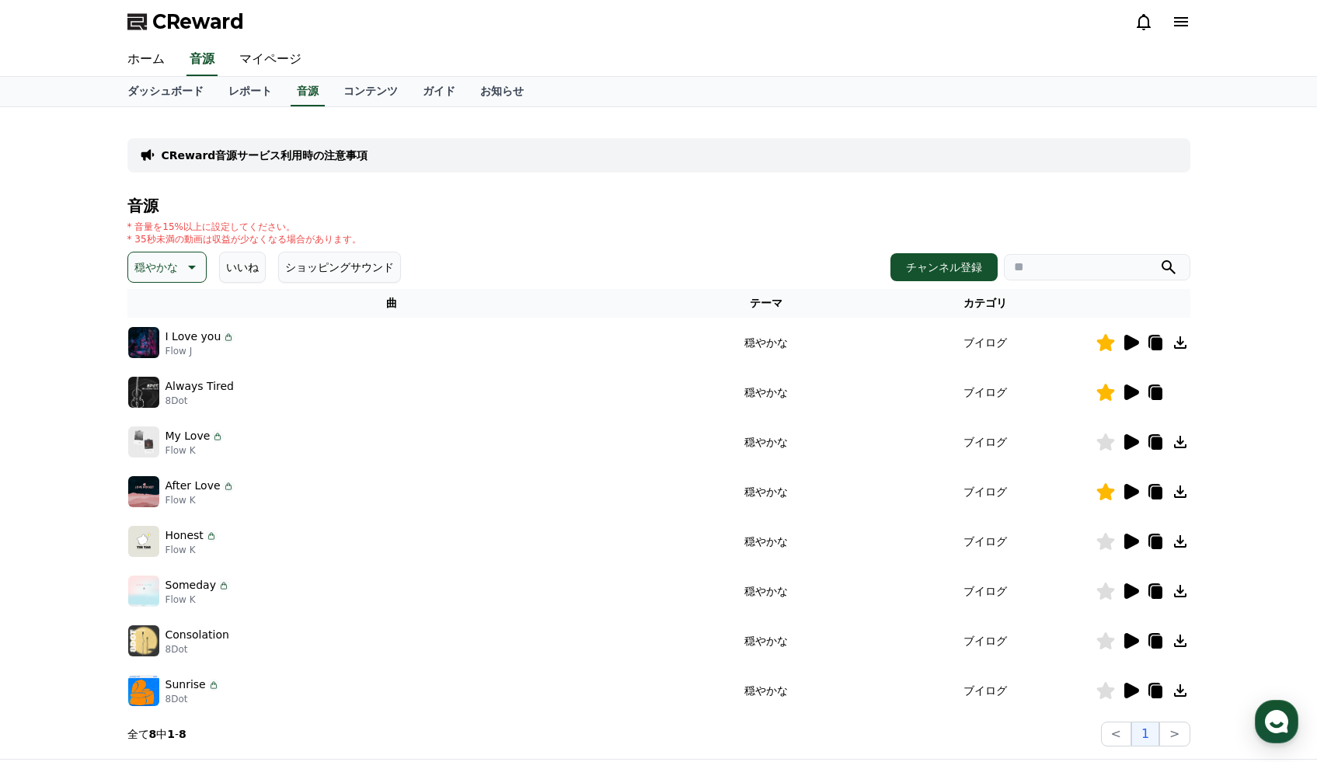
click at [1109, 541] on icon at bounding box center [1105, 541] width 18 height 17
click at [1126, 591] on icon at bounding box center [1131, 591] width 15 height 16
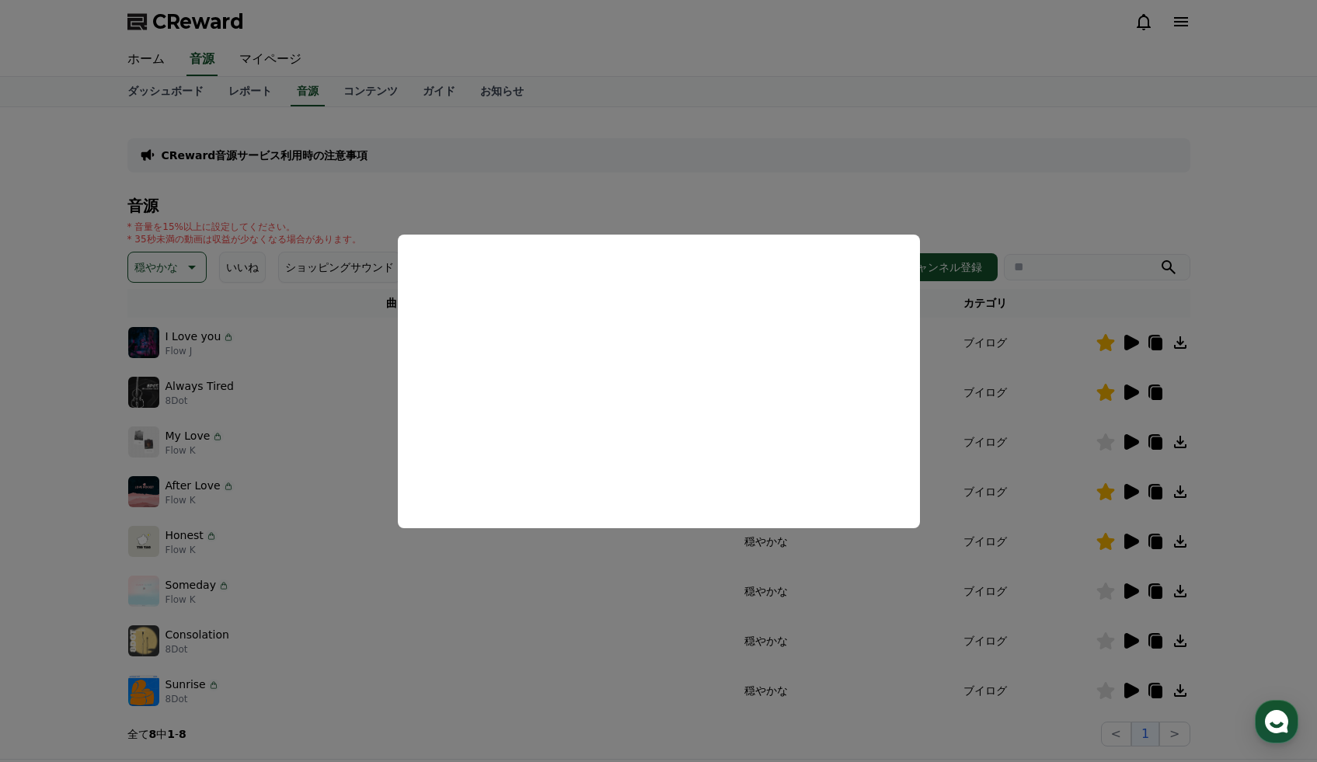
click at [1126, 591] on button "close modal" at bounding box center [658, 381] width 1317 height 762
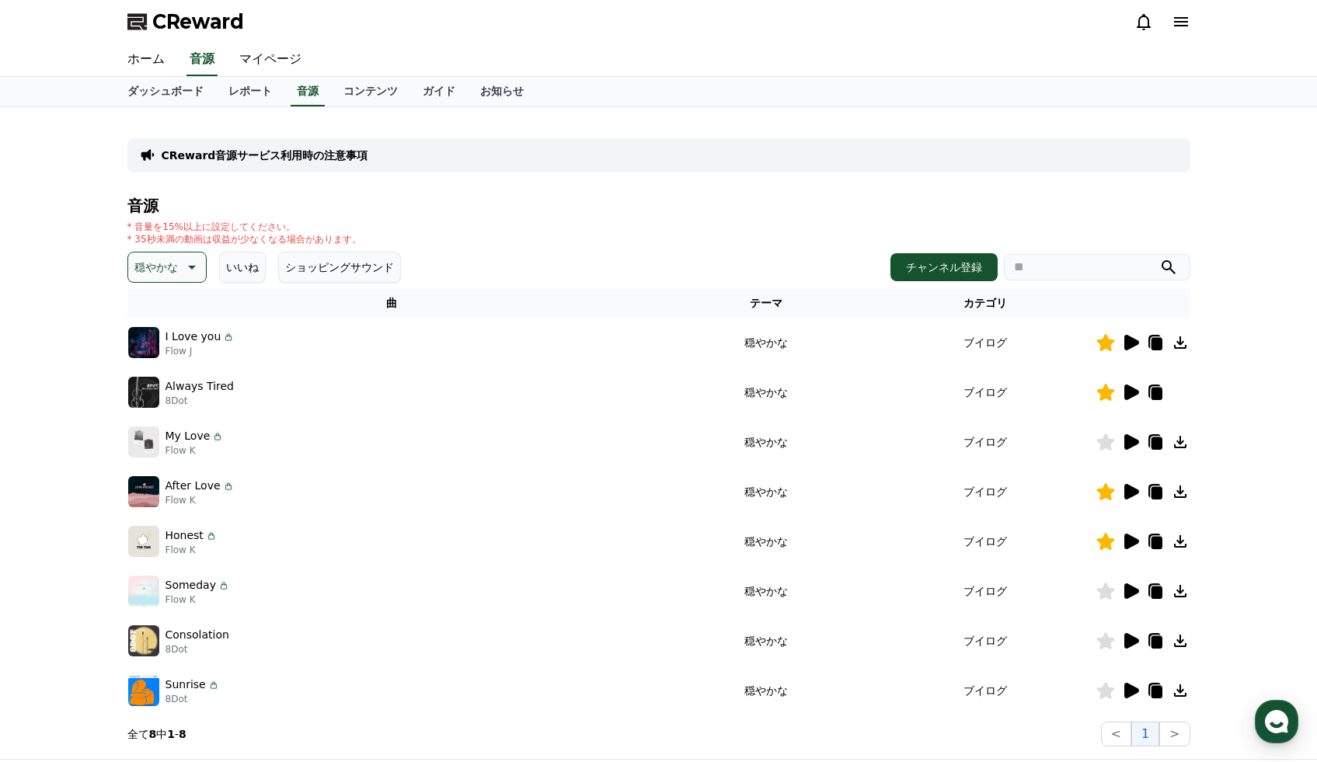
click at [1129, 588] on icon at bounding box center [1131, 591] width 15 height 16
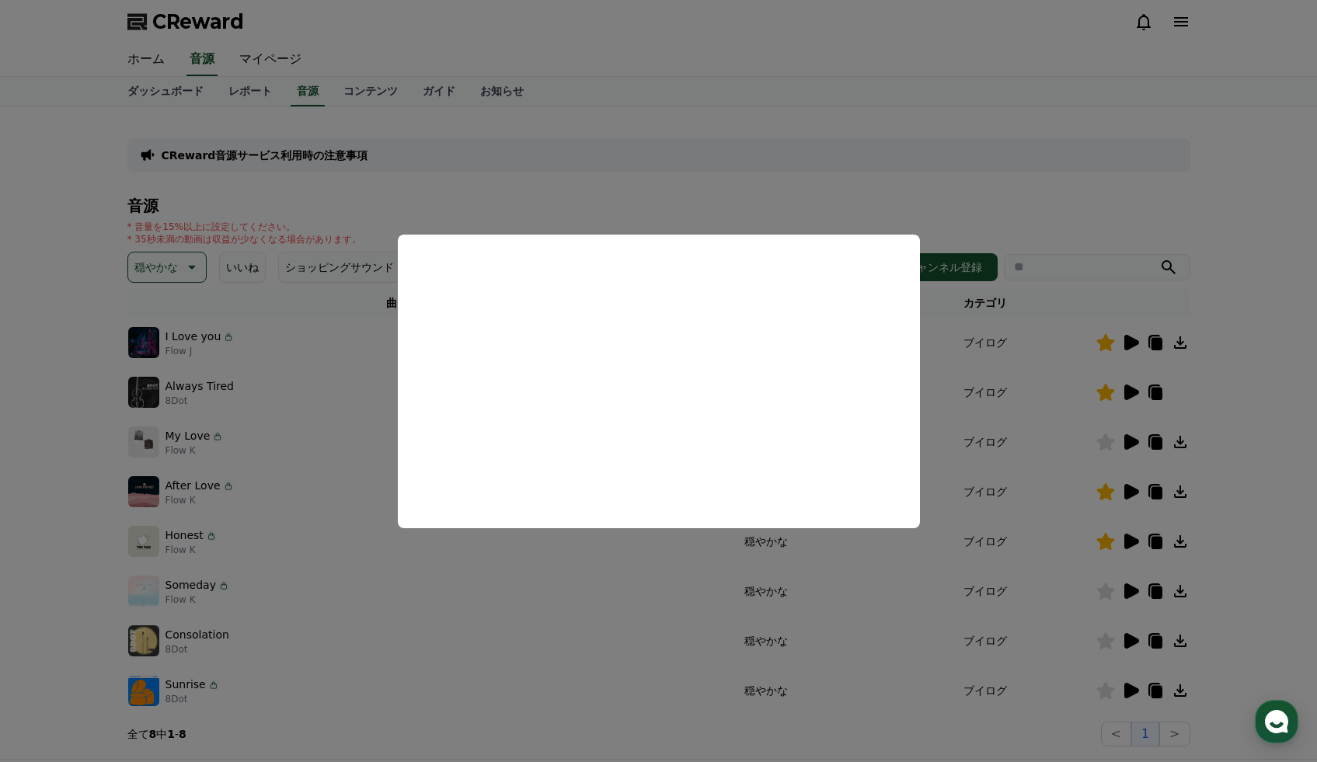
click at [1131, 639] on button "close modal" at bounding box center [658, 381] width 1317 height 762
click at [1131, 639] on icon at bounding box center [1131, 641] width 15 height 16
click at [1136, 688] on button "close modal" at bounding box center [658, 381] width 1317 height 762
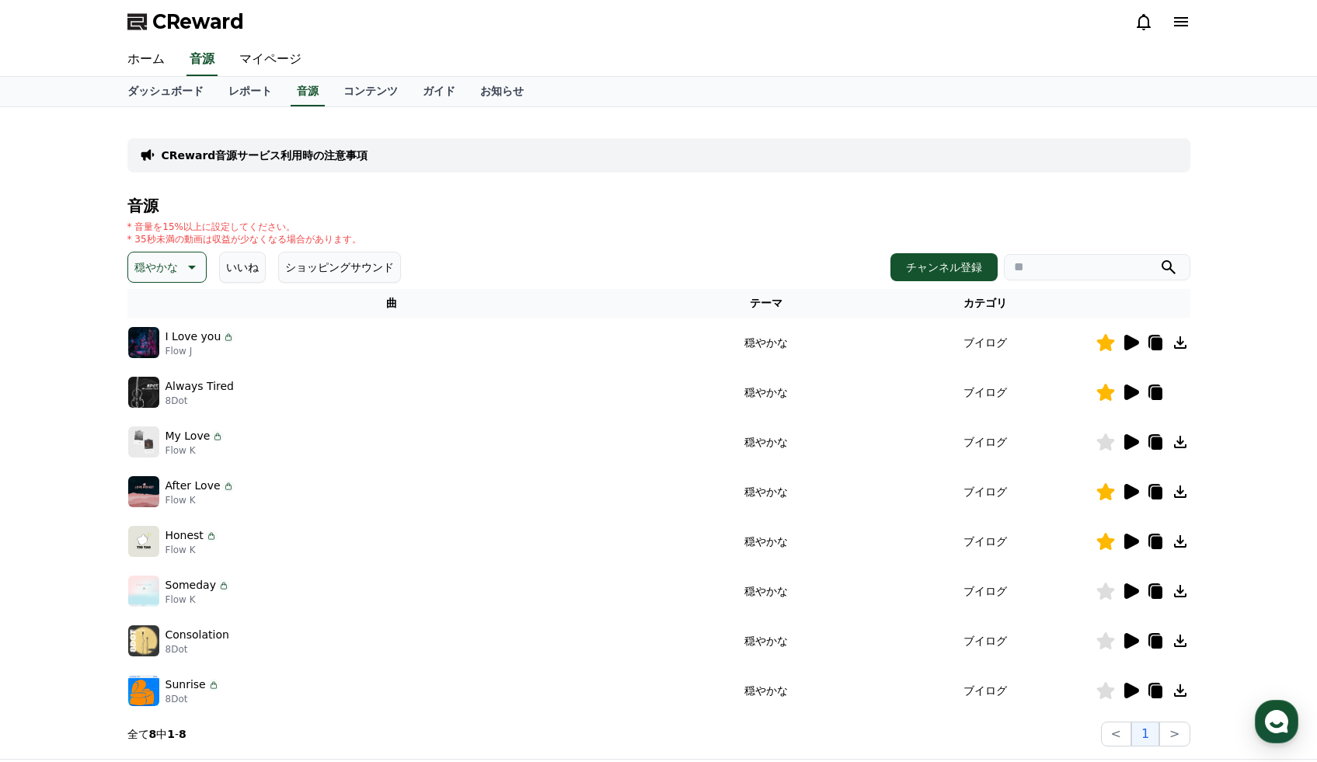
click at [1102, 640] on icon at bounding box center [1105, 640] width 18 height 17
click at [1136, 691] on icon at bounding box center [1131, 691] width 15 height 16
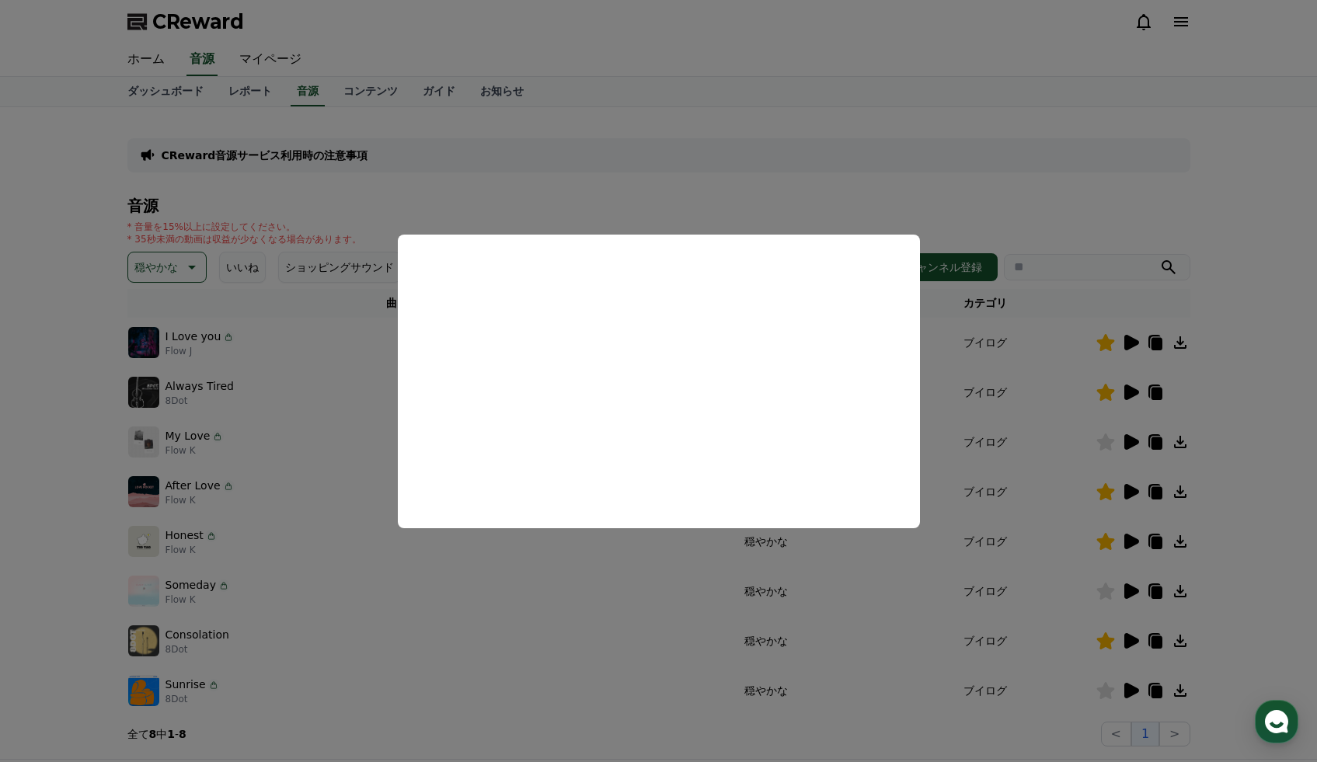
click at [609, 638] on button "close modal" at bounding box center [658, 381] width 1317 height 762
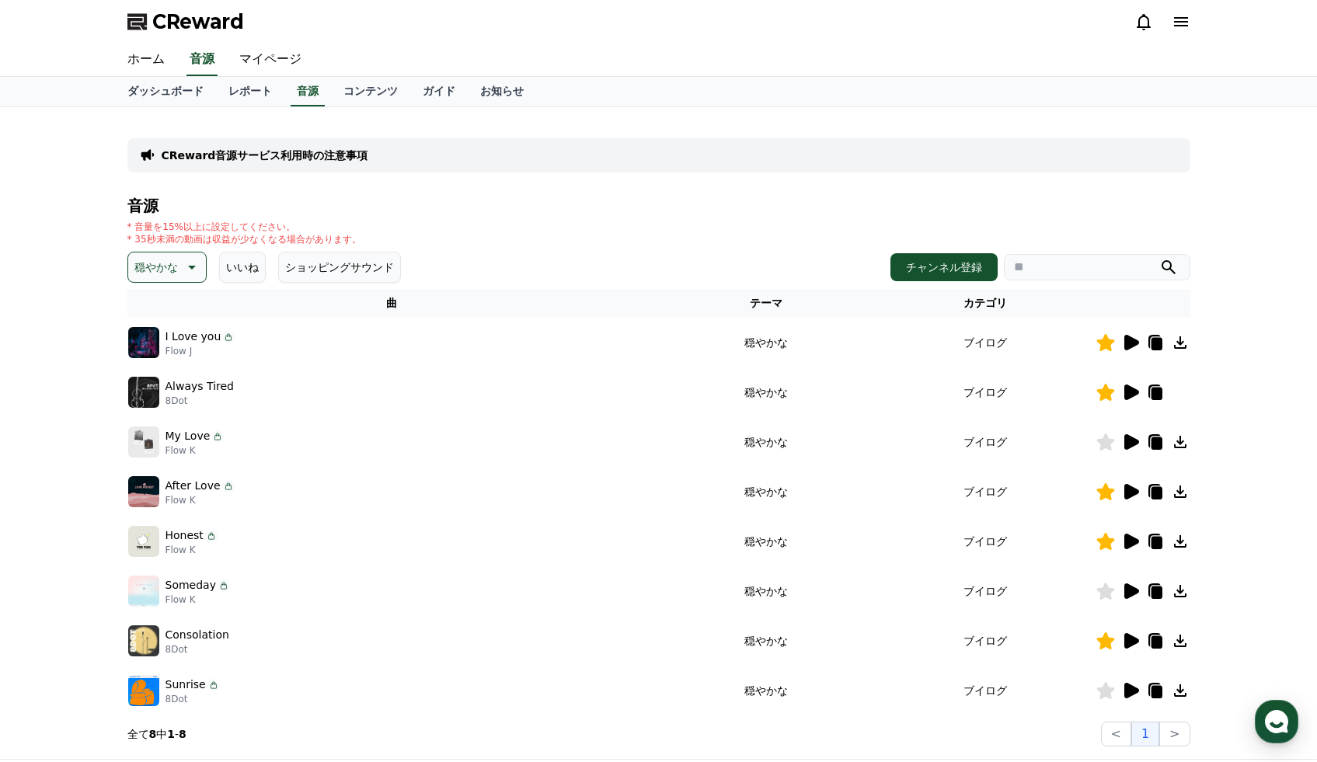
click at [255, 270] on button "いいね" at bounding box center [242, 267] width 47 height 31
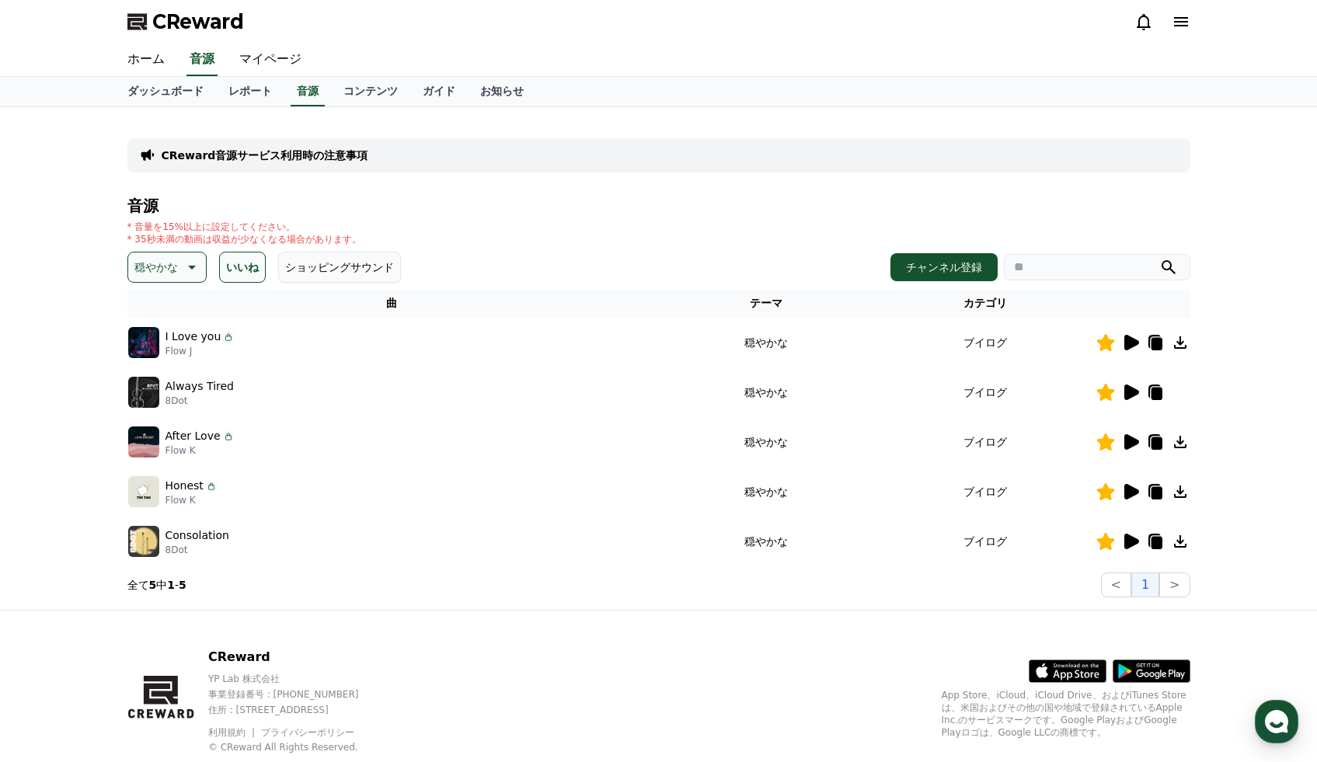
click at [255, 270] on button "いいね" at bounding box center [242, 267] width 47 height 31
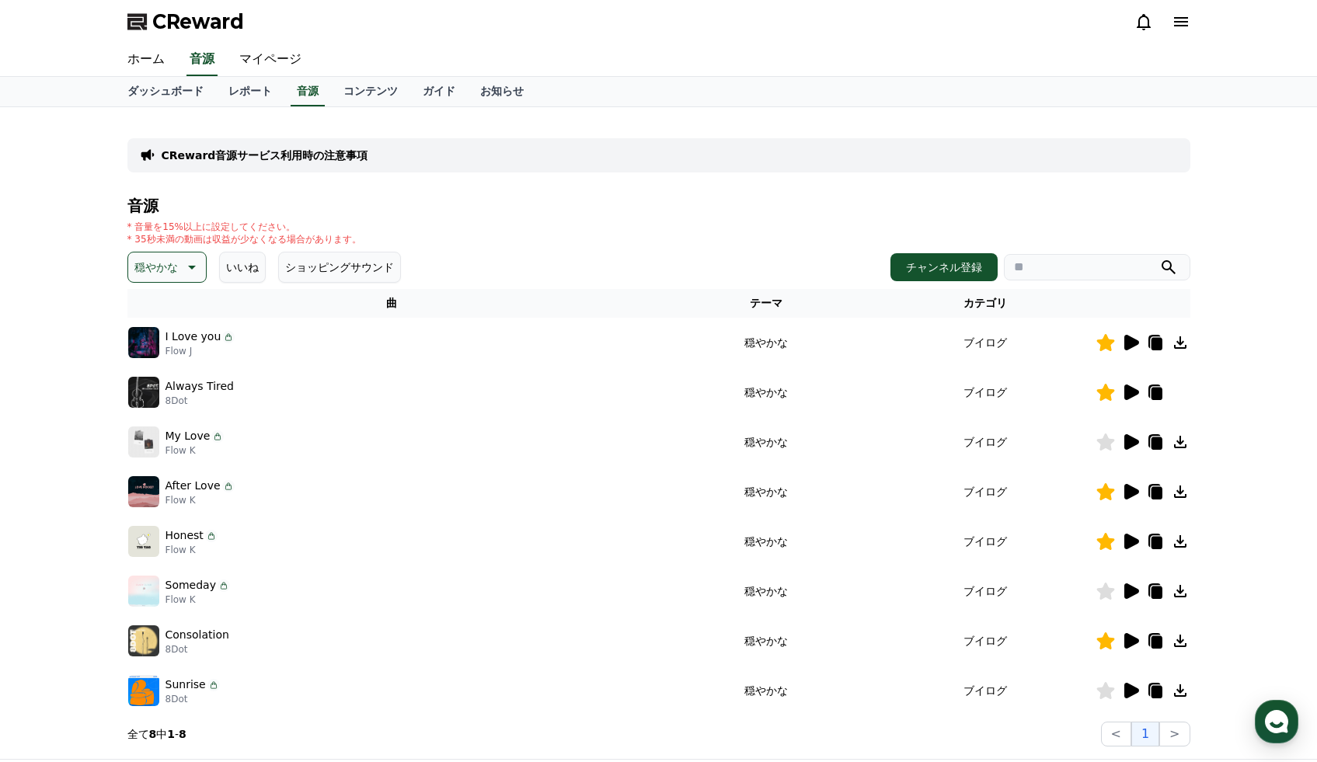
click at [197, 270] on icon at bounding box center [190, 267] width 19 height 19
click at [158, 308] on button "全て" at bounding box center [147, 308] width 34 height 34
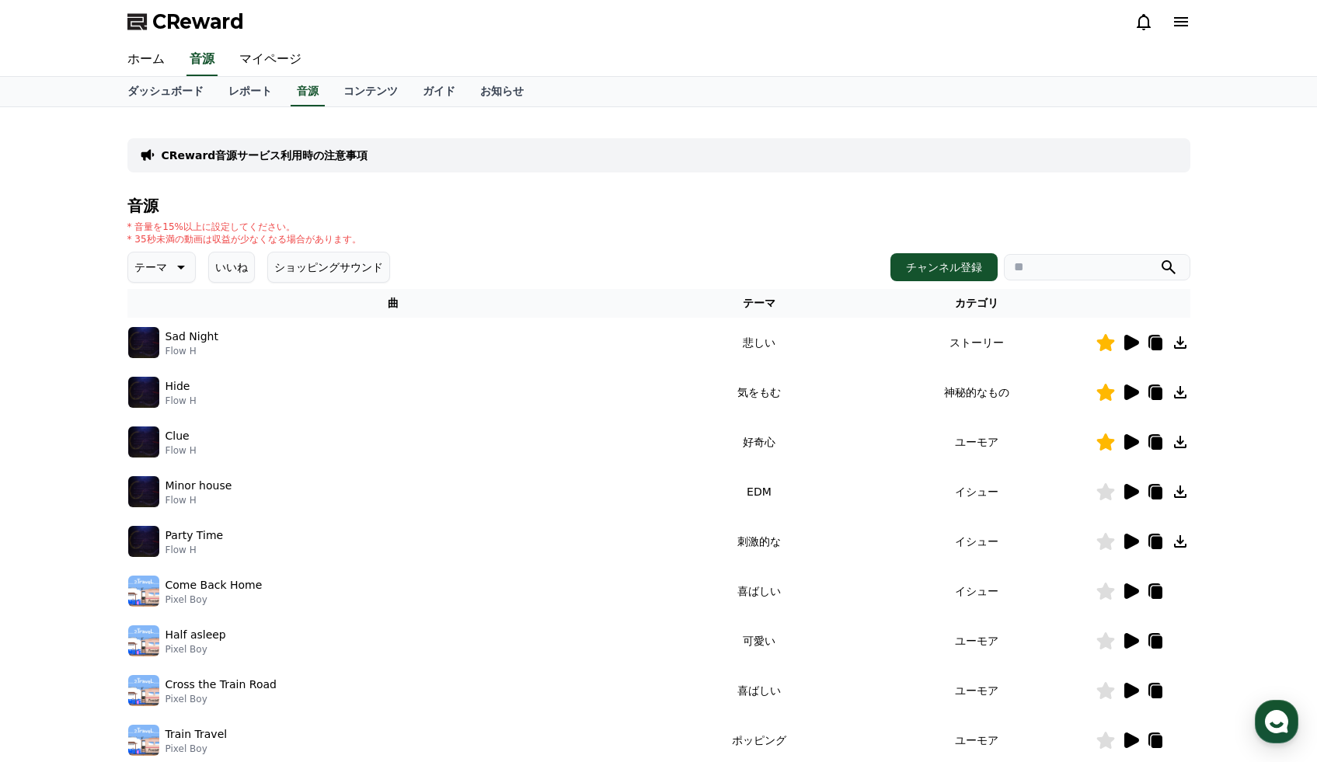
click at [230, 264] on button "いいね" at bounding box center [231, 267] width 47 height 31
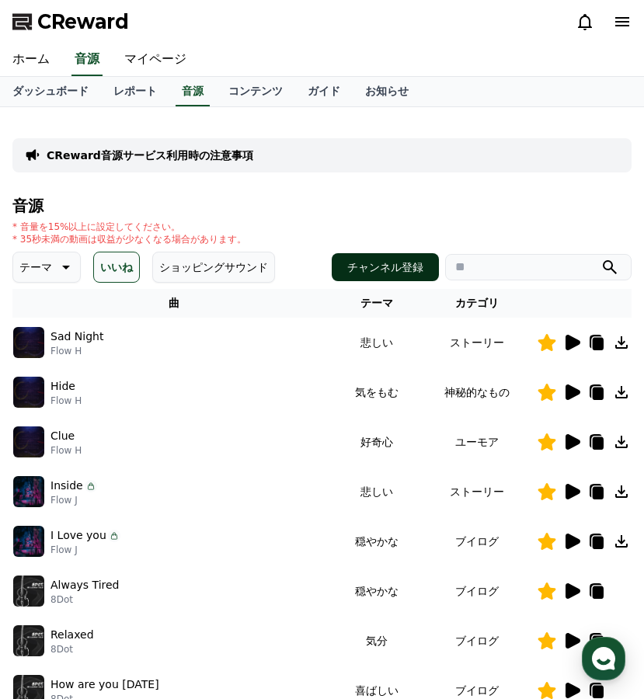
click at [364, 266] on button "チャンネル登録" at bounding box center [385, 267] width 107 height 28
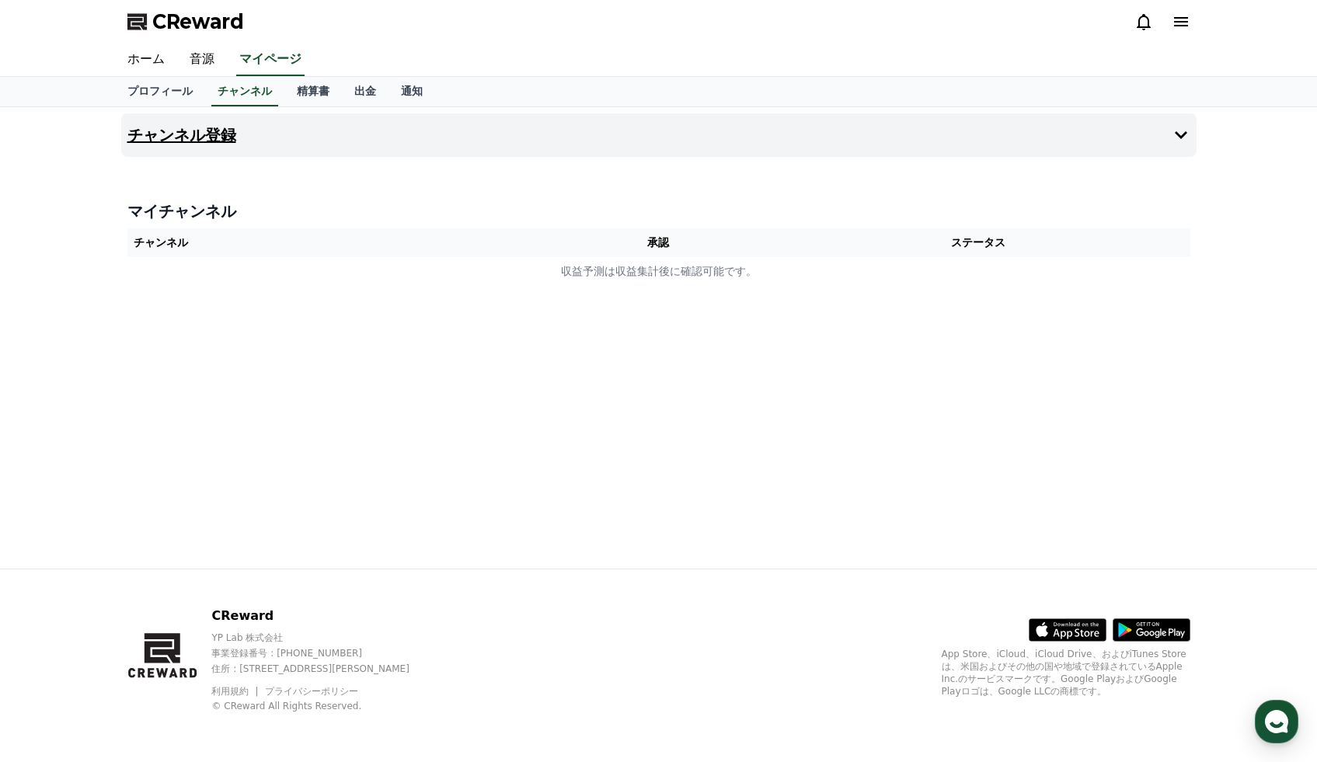
click at [201, 131] on h4 "チャンネル登録" at bounding box center [181, 135] width 109 height 17
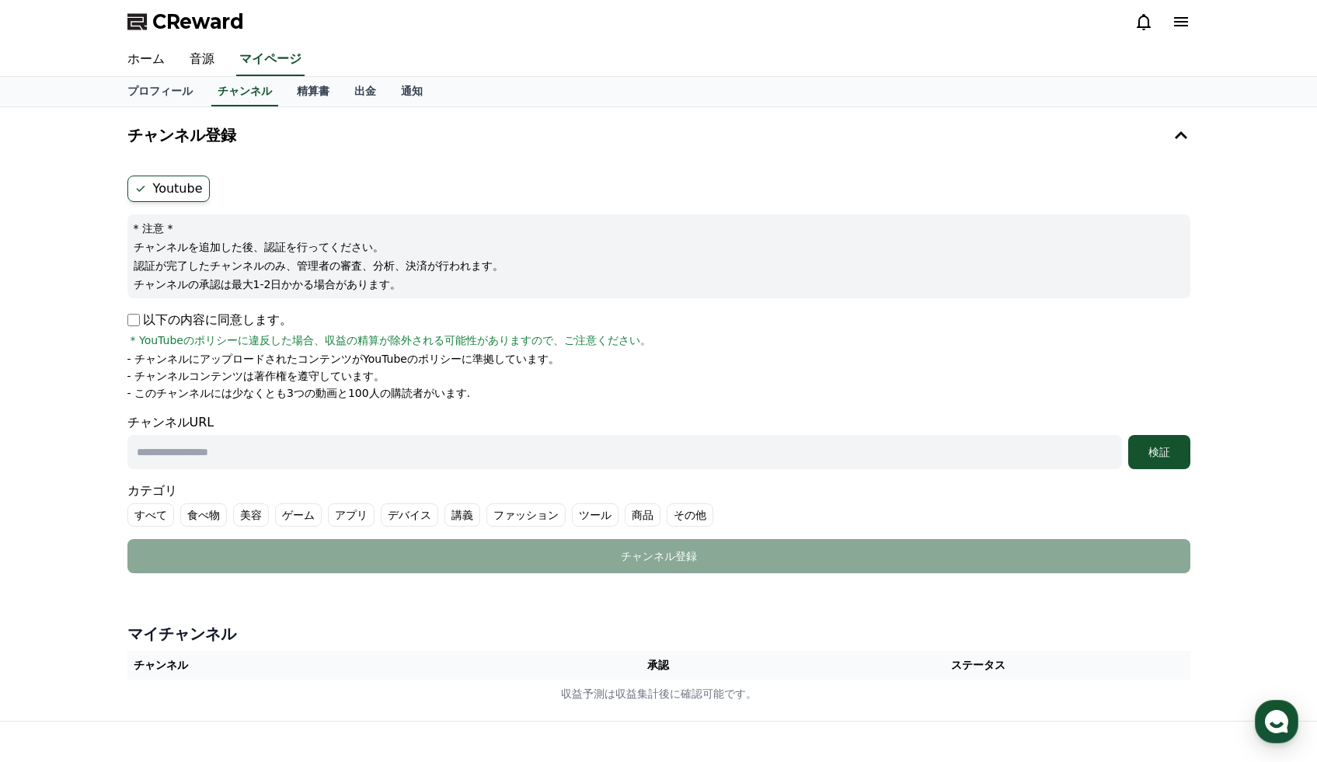
click at [238, 452] on input "text" at bounding box center [624, 452] width 994 height 34
paste input "**********"
type input "**********"
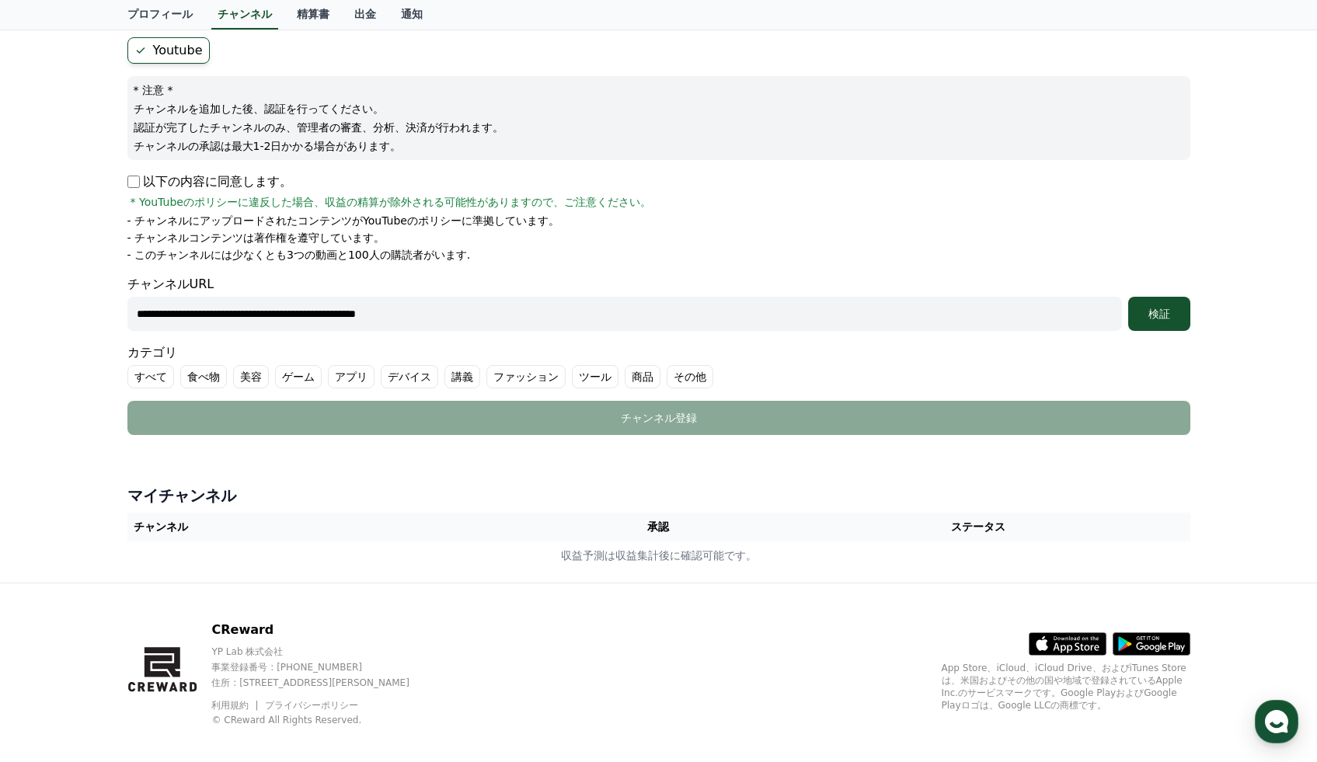
scroll to position [152, 0]
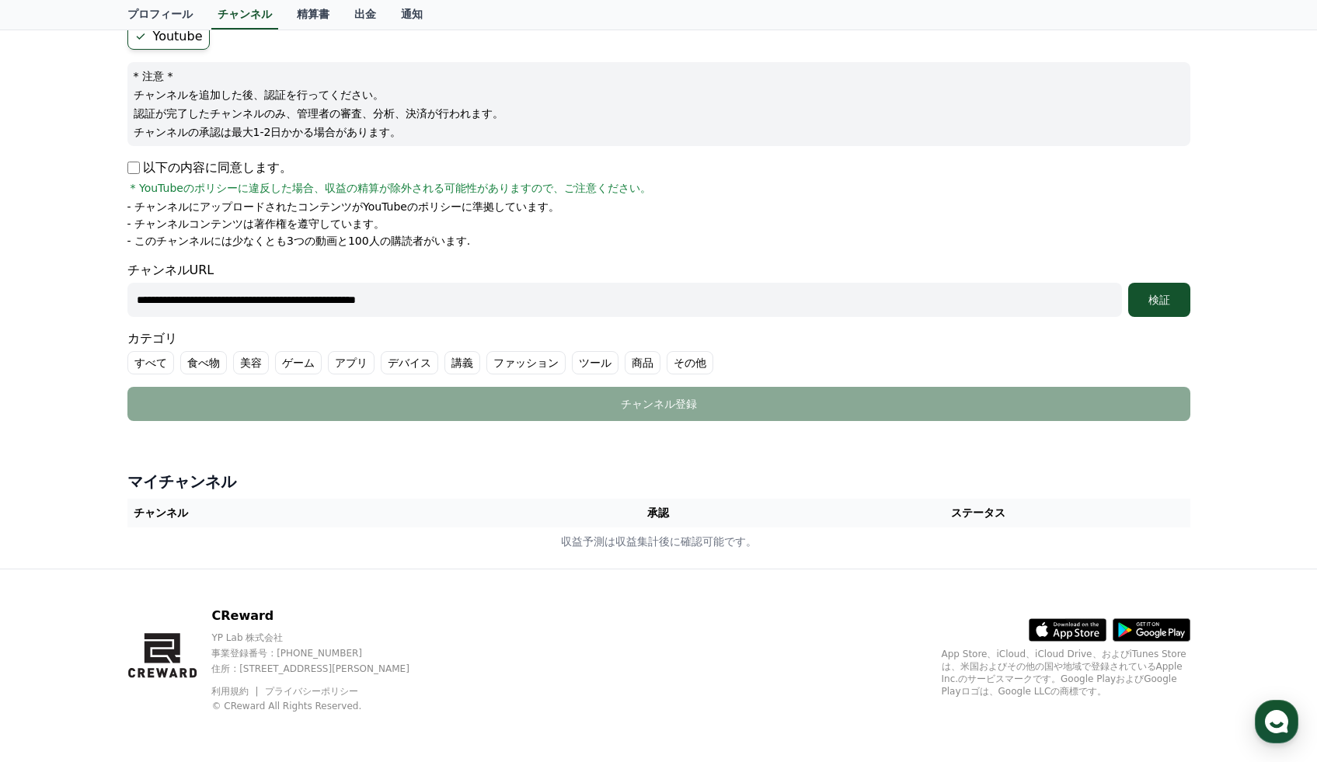
click at [672, 365] on label "その他" at bounding box center [689, 362] width 47 height 23
click at [630, 367] on label "商品" at bounding box center [643, 362] width 36 height 23
click at [460, 369] on label "講義" at bounding box center [462, 362] width 36 height 23
click at [259, 363] on label "美容" at bounding box center [251, 362] width 36 height 23
click at [1140, 299] on div "検証" at bounding box center [1159, 300] width 50 height 16
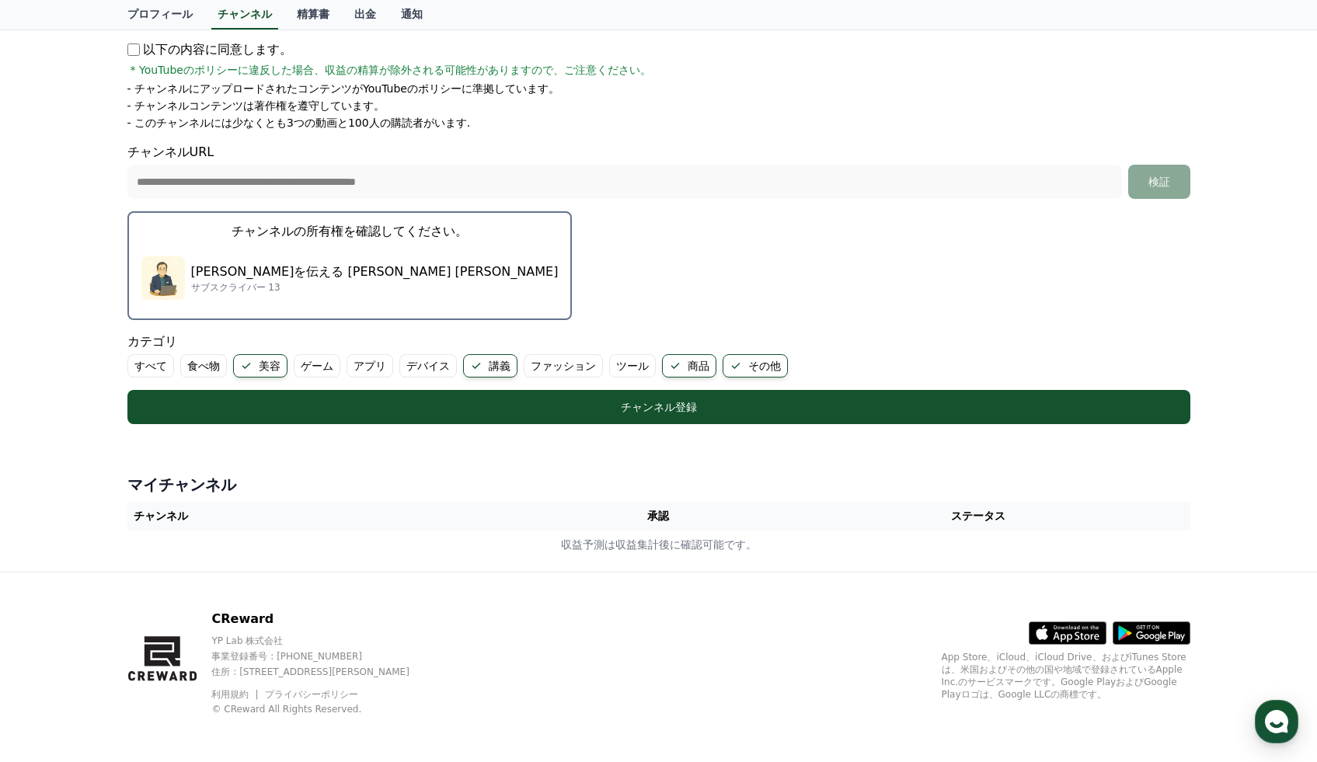
scroll to position [273, 0]
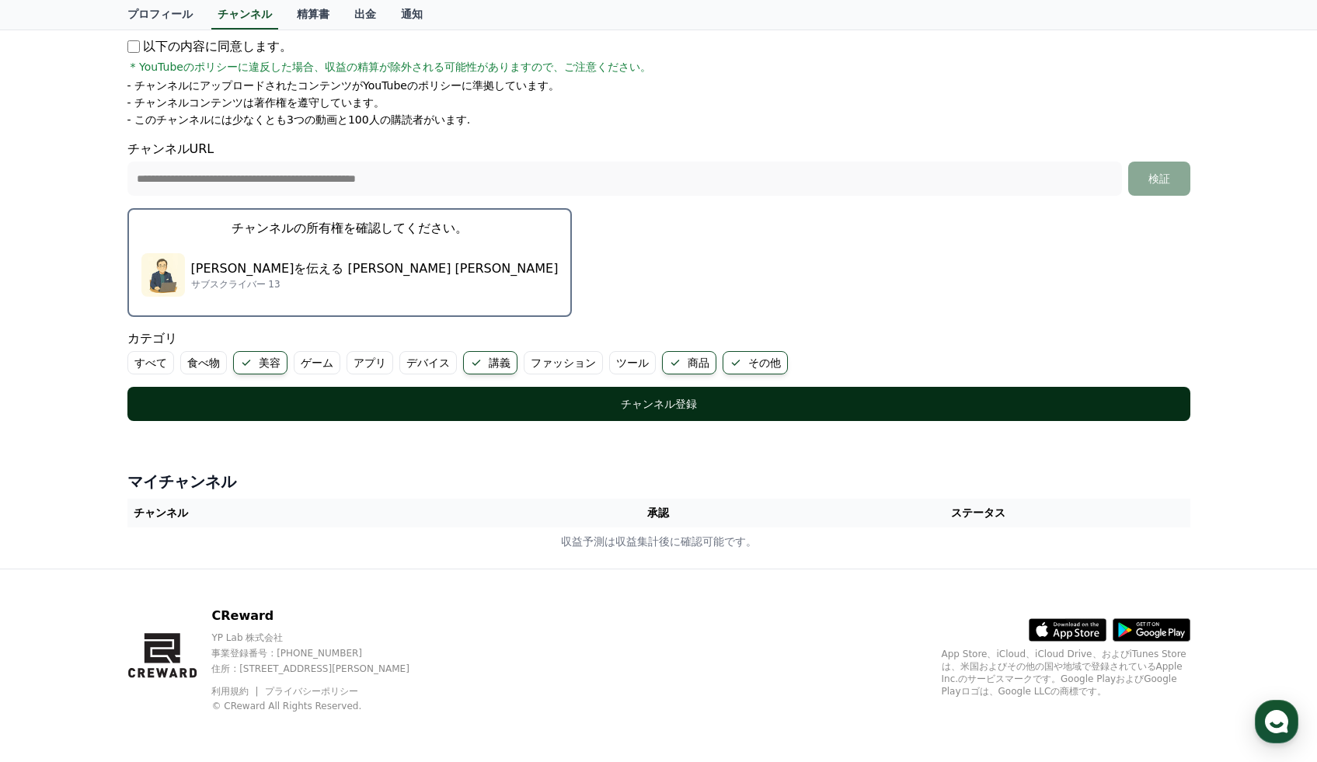
click at [492, 398] on div "チャンネル登録" at bounding box center [658, 404] width 1001 height 16
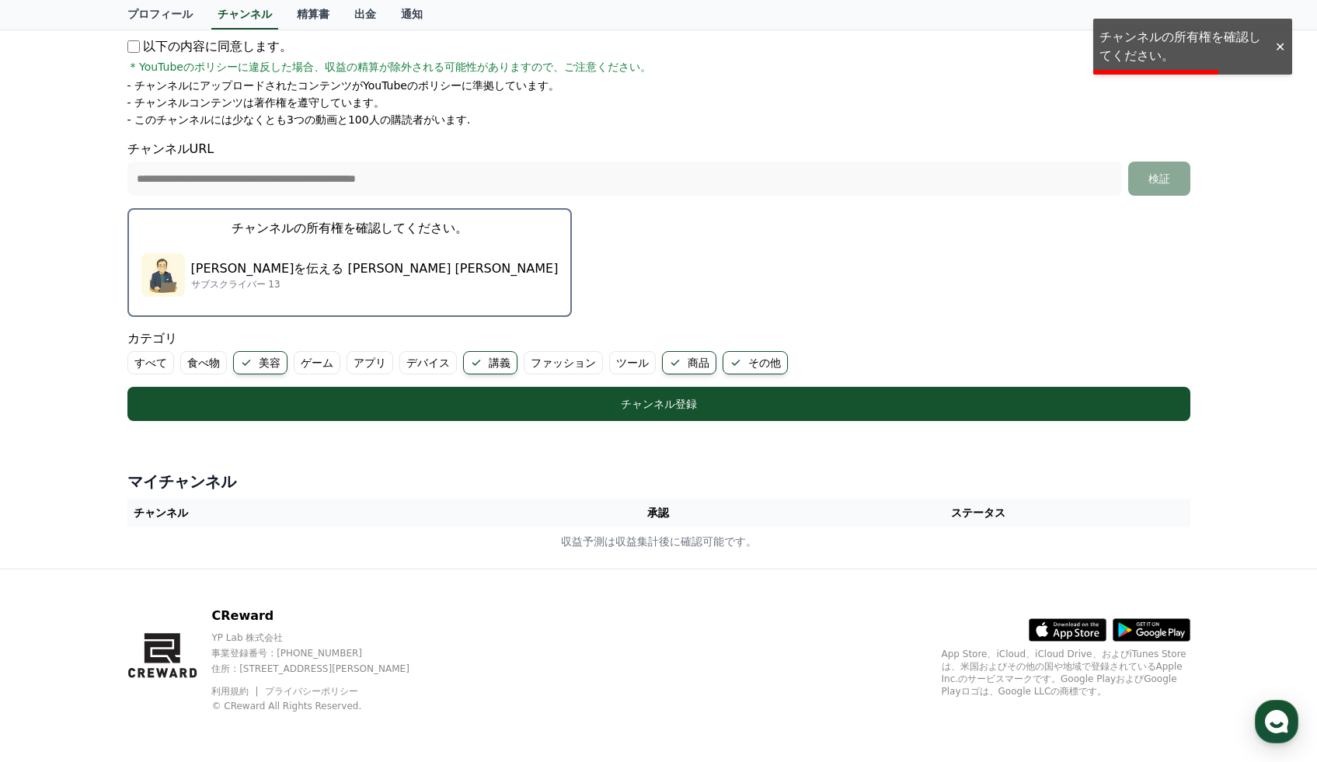
click at [134, 258] on button "チャンネルの所有権を確認してください。 [PERSON_NAME]を伝える [PERSON_NAME] [PERSON_NAME] サブスクライバー 13" at bounding box center [349, 262] width 445 height 109
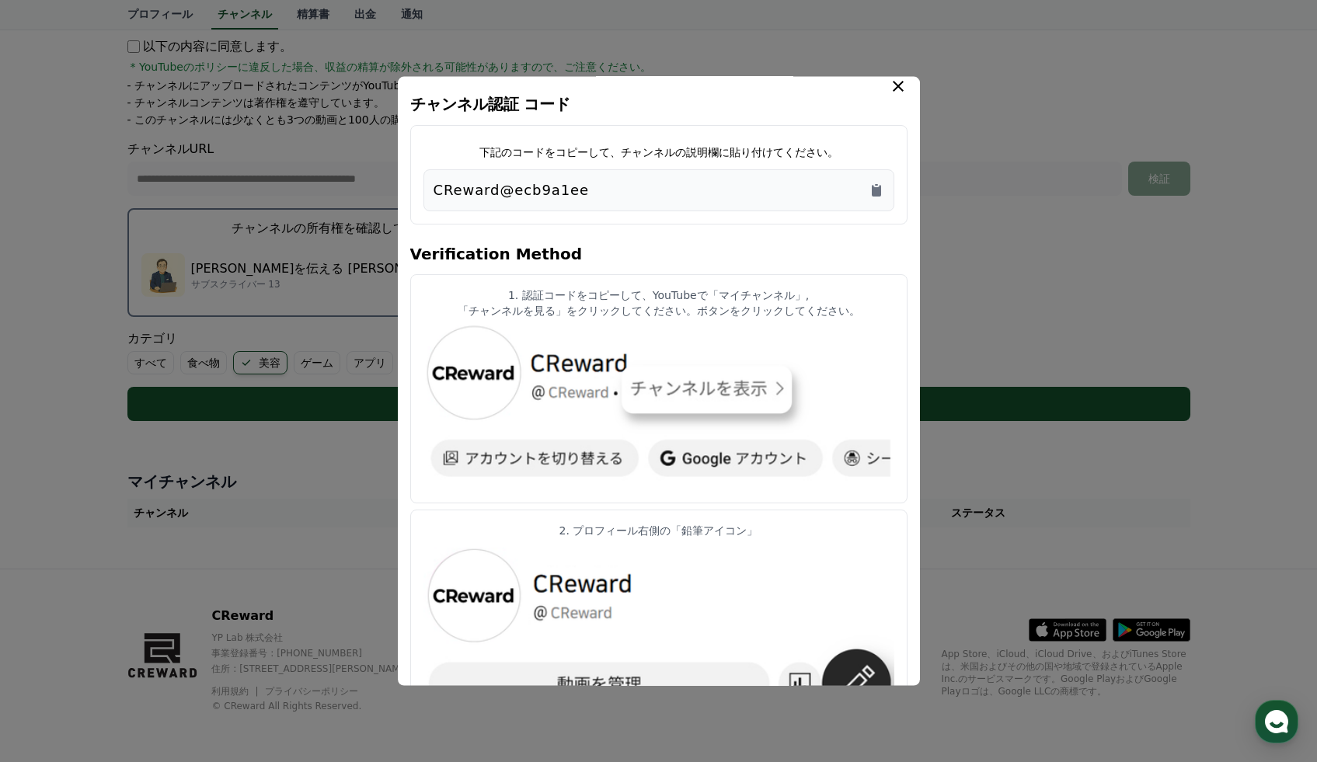
scroll to position [0, 0]
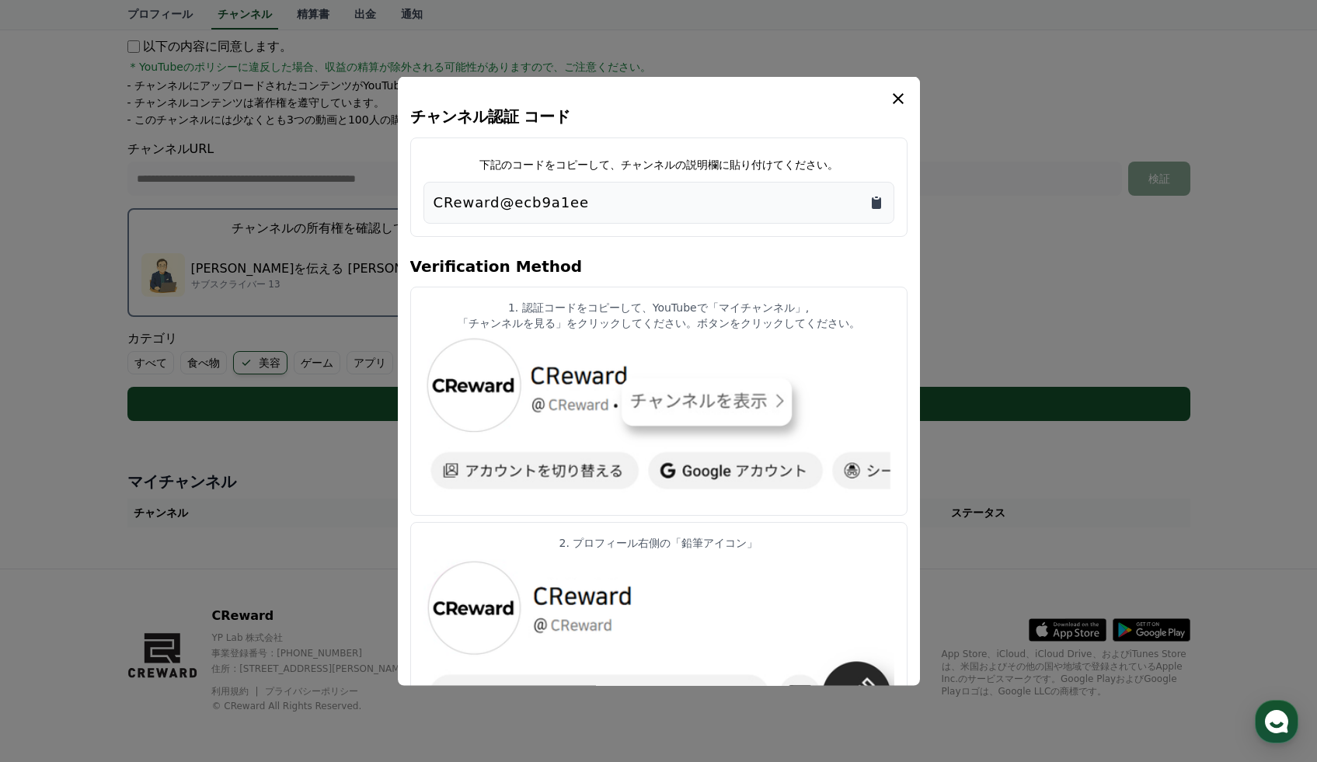
click at [873, 202] on icon "Copy to clipboard" at bounding box center [876, 203] width 9 height 12
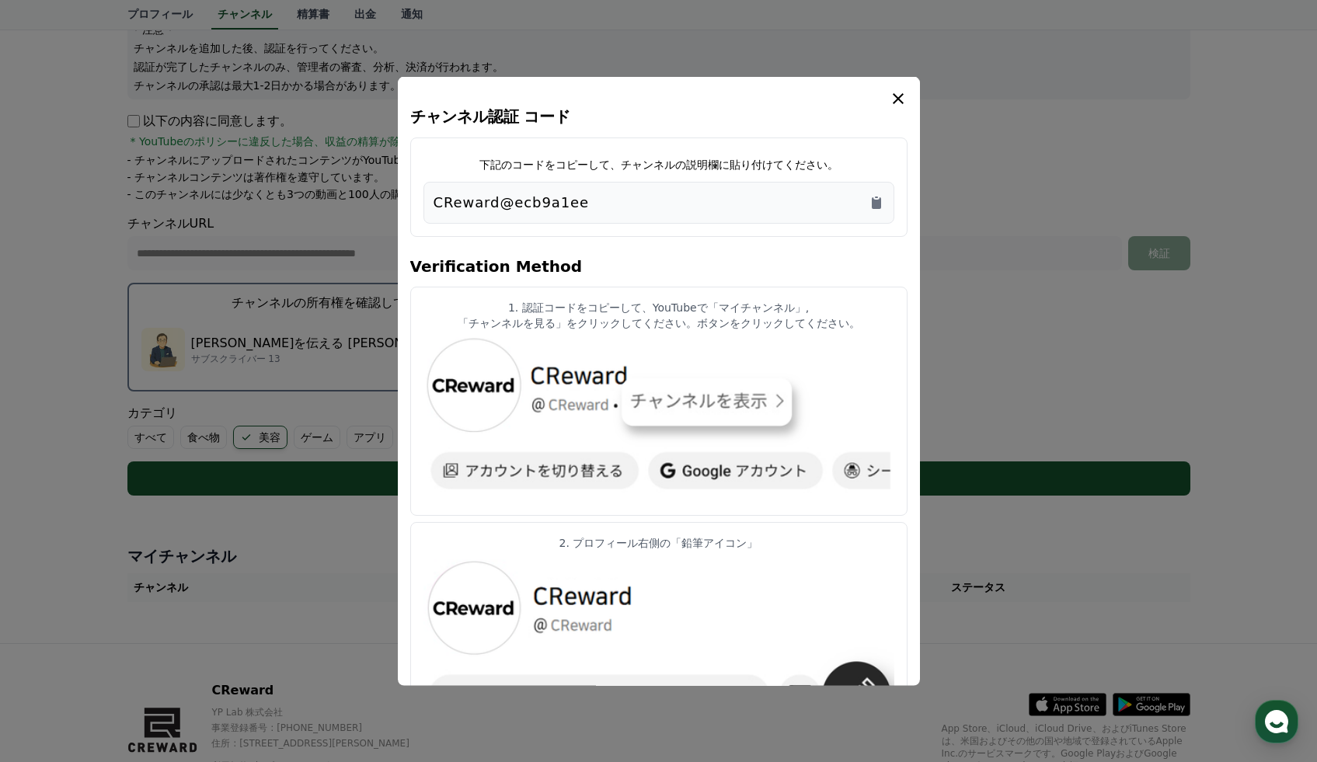
scroll to position [4, 0]
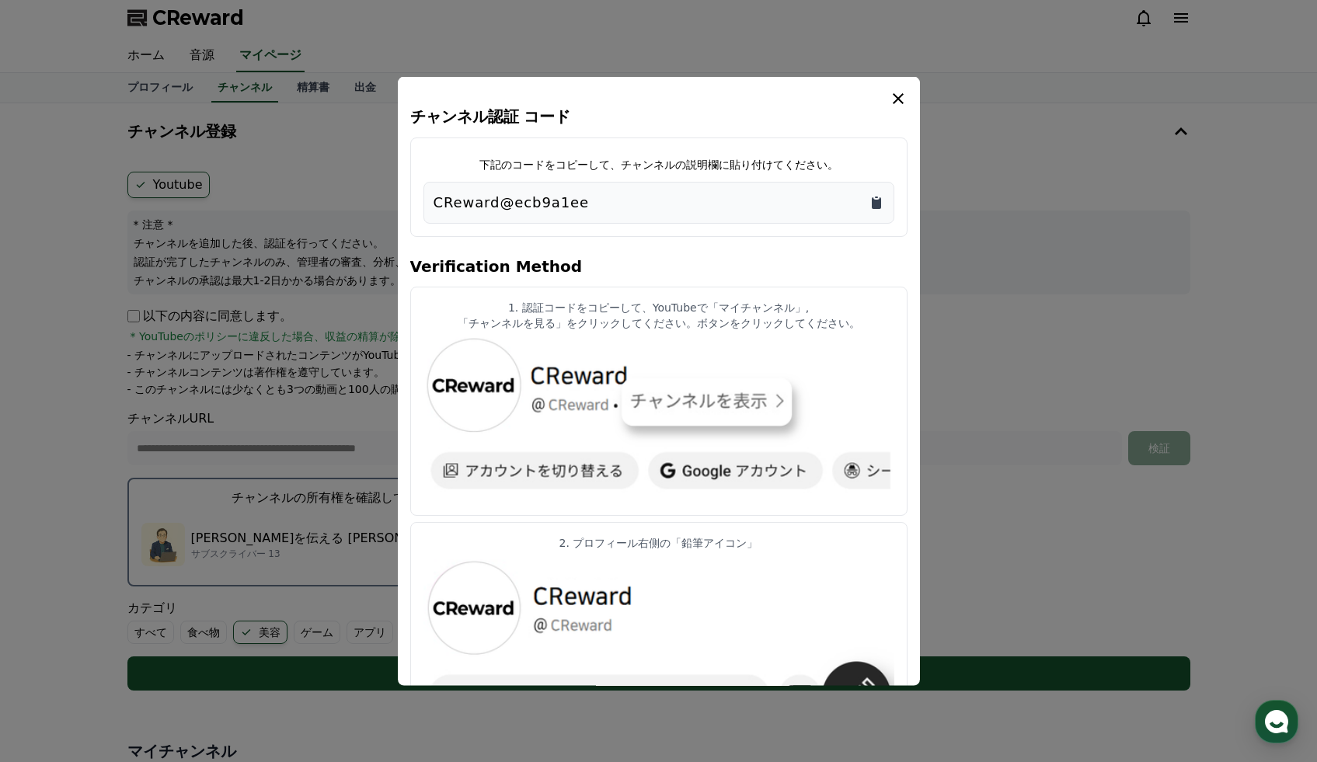
click at [879, 204] on icon "Copy to clipboard" at bounding box center [876, 203] width 9 height 12
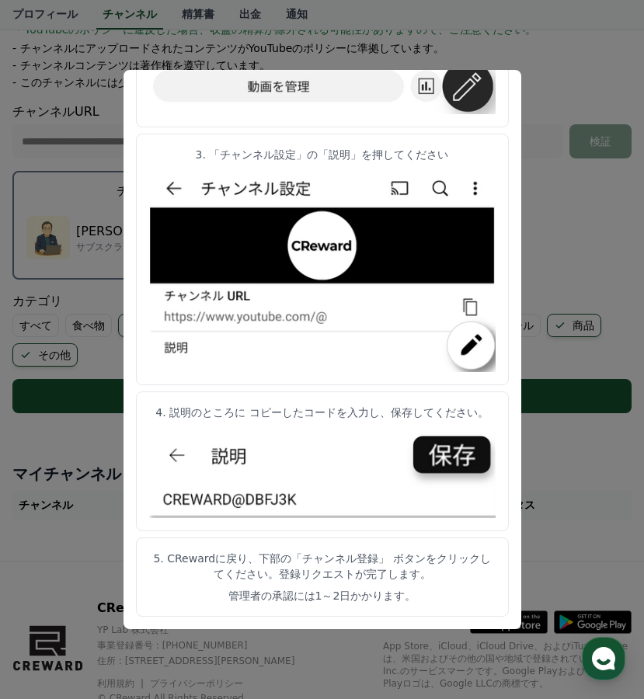
scroll to position [311, 0]
click at [569, 436] on button "close modal" at bounding box center [322, 349] width 644 height 699
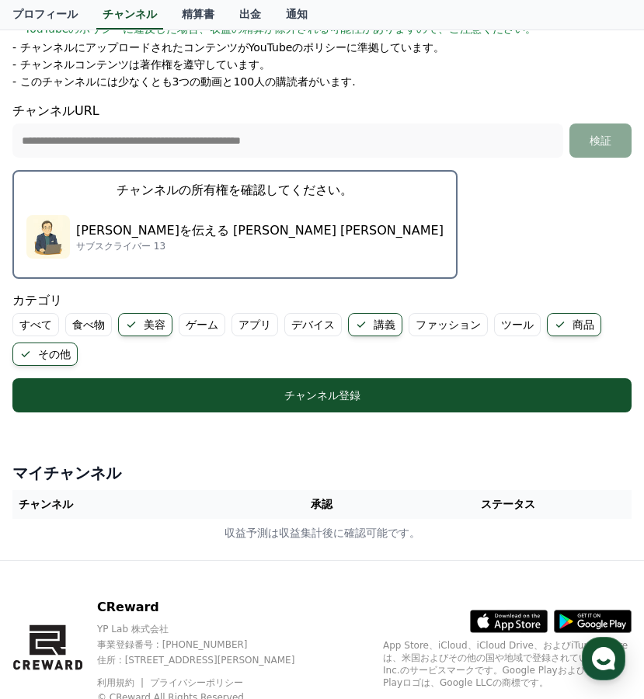
click at [209, 235] on p "[PERSON_NAME]を伝える [PERSON_NAME] [PERSON_NAME]" at bounding box center [259, 230] width 367 height 19
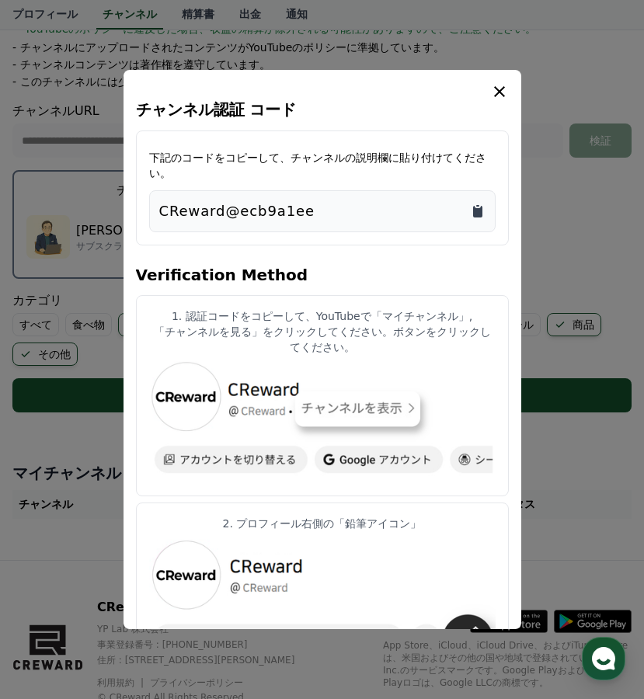
click at [476, 211] on icon "Copy to clipboard" at bounding box center [477, 212] width 9 height 12
click at [501, 91] on icon "modal" at bounding box center [499, 91] width 19 height 19
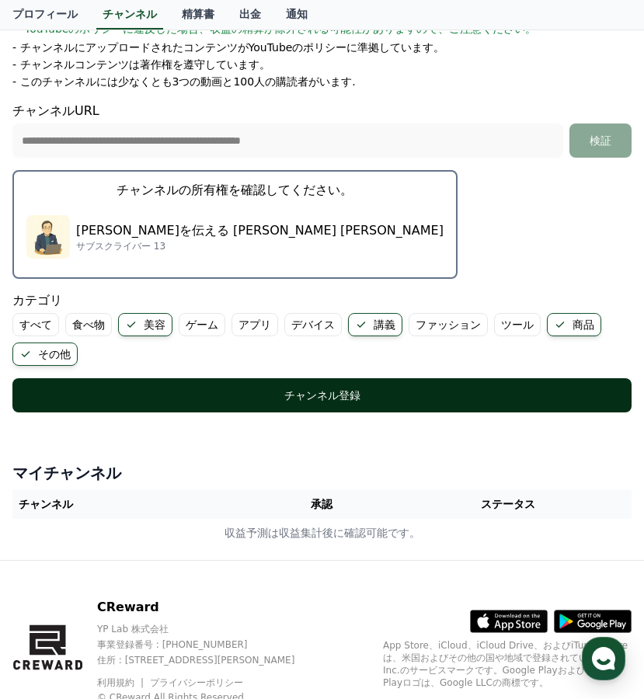
click at [302, 403] on button "チャンネル登録" at bounding box center [321, 395] width 619 height 34
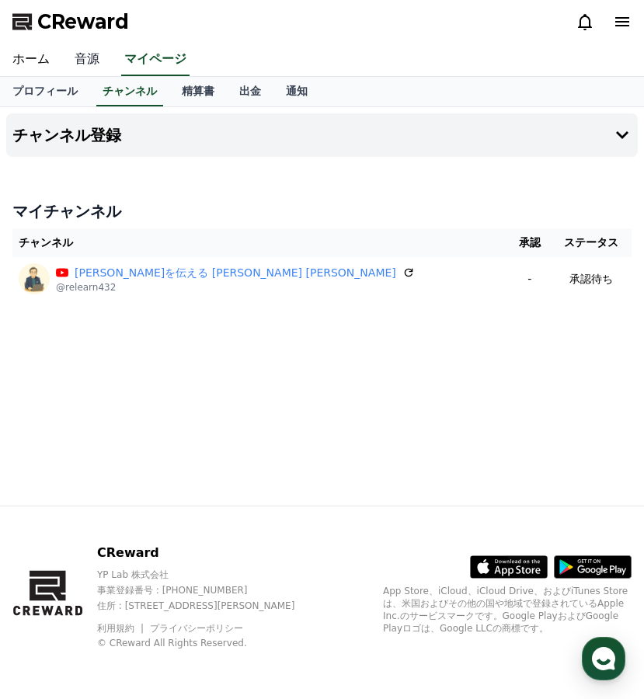
click at [88, 53] on link "音源" at bounding box center [87, 60] width 50 height 33
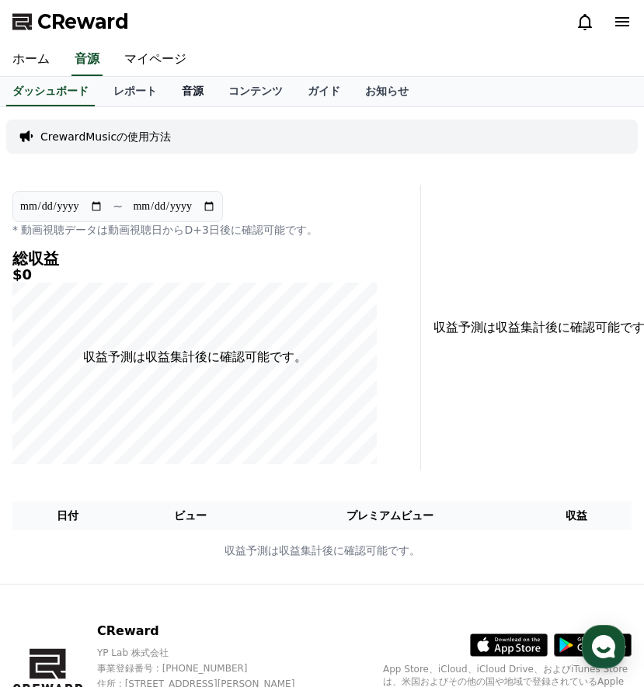
click at [190, 99] on link "音源" at bounding box center [192, 92] width 47 height 30
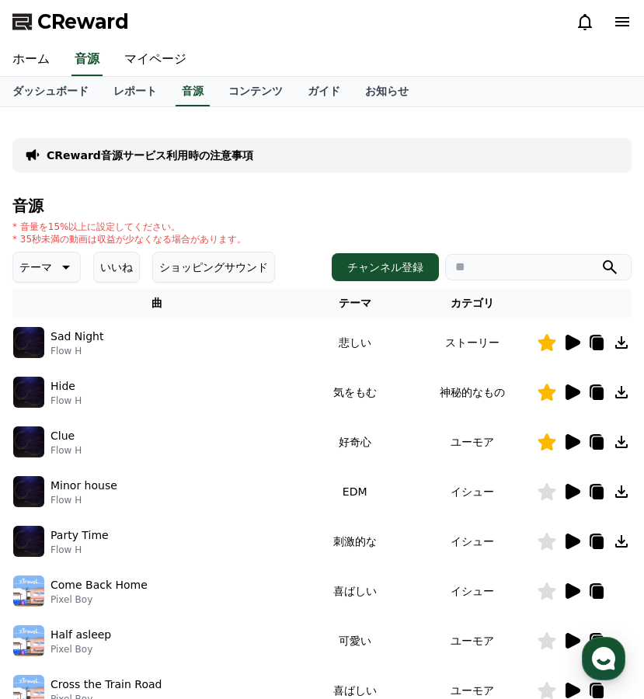
click at [572, 341] on icon at bounding box center [573, 343] width 15 height 16
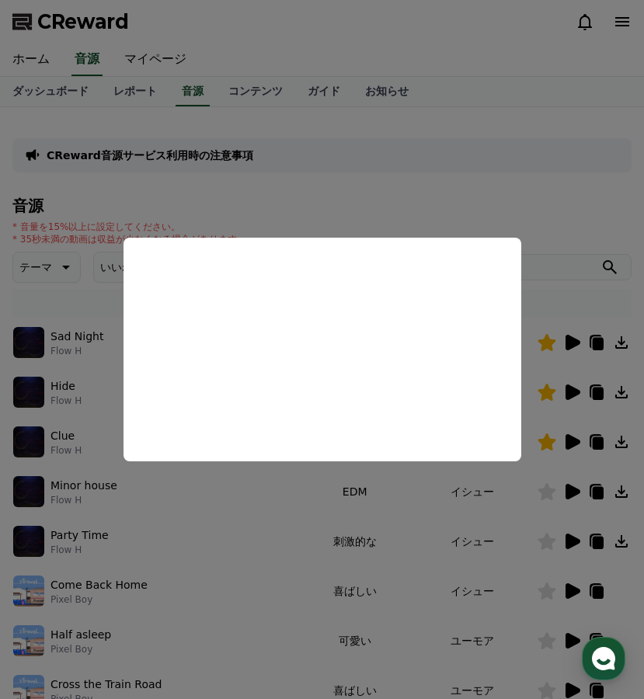
click at [528, 298] on button "close modal" at bounding box center [322, 349] width 644 height 699
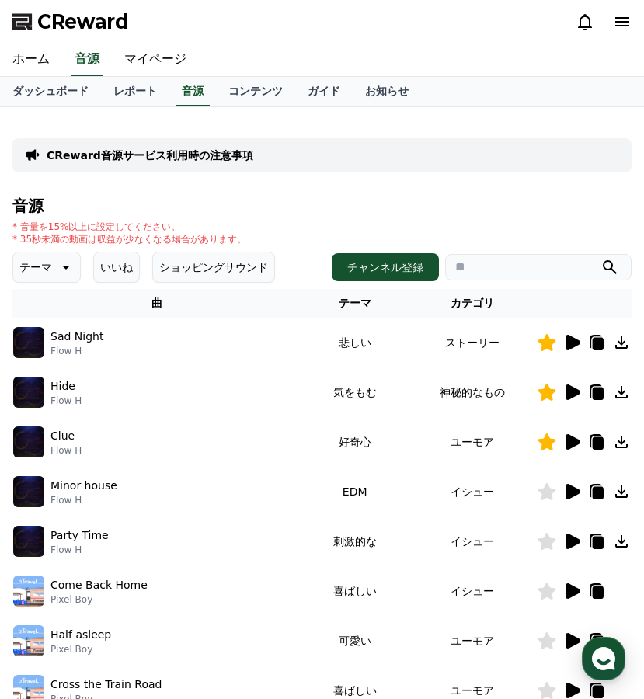
click at [98, 269] on button "いいね" at bounding box center [116, 267] width 47 height 31
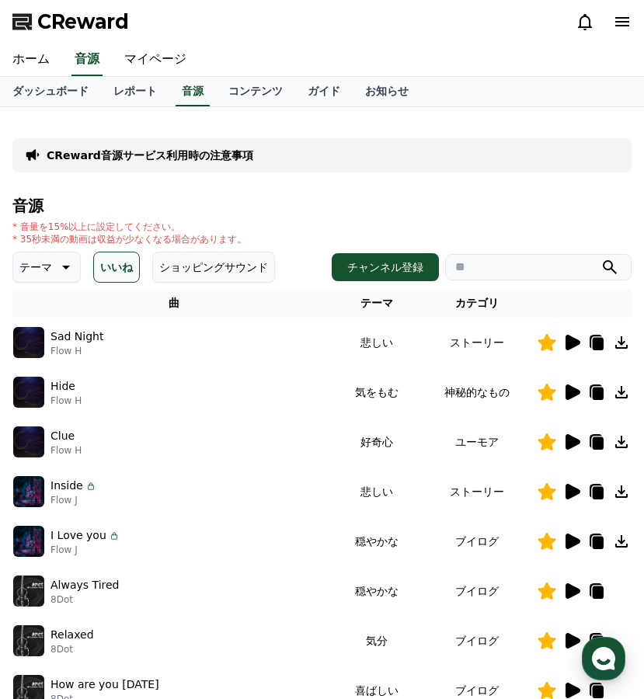
click at [566, 344] on icon at bounding box center [573, 343] width 15 height 16
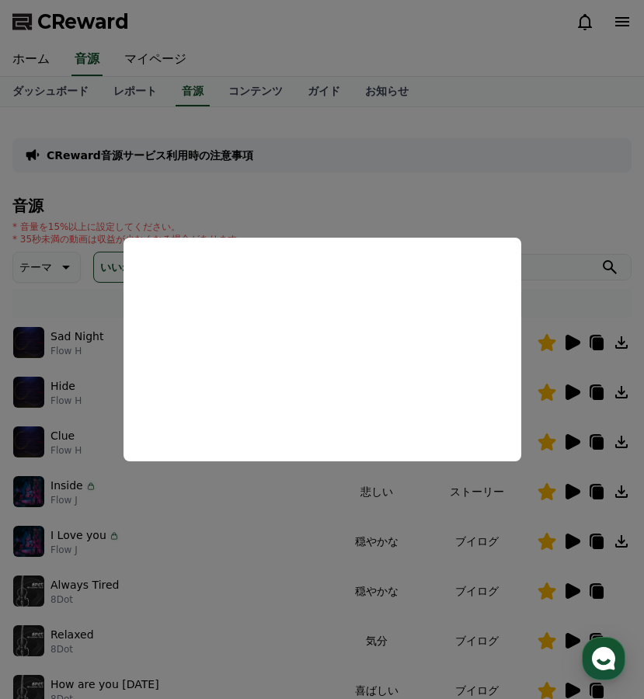
click at [543, 291] on button "close modal" at bounding box center [322, 349] width 644 height 699
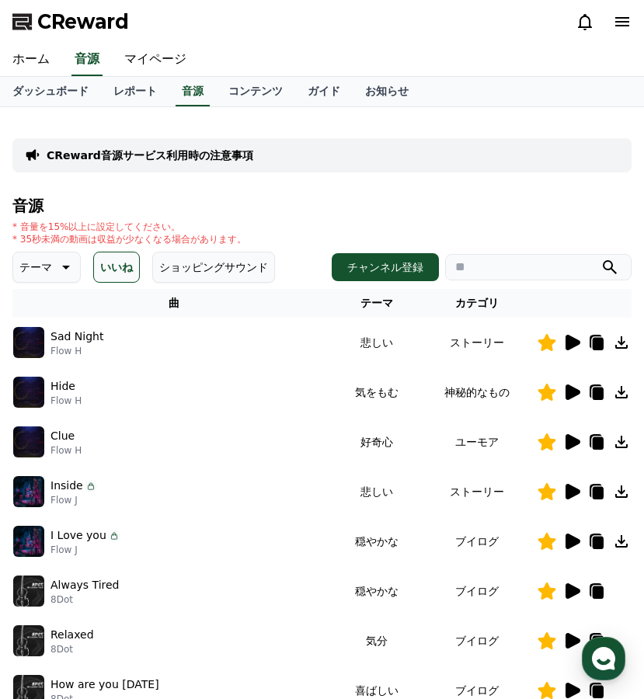
click at [627, 348] on icon at bounding box center [621, 342] width 12 height 12
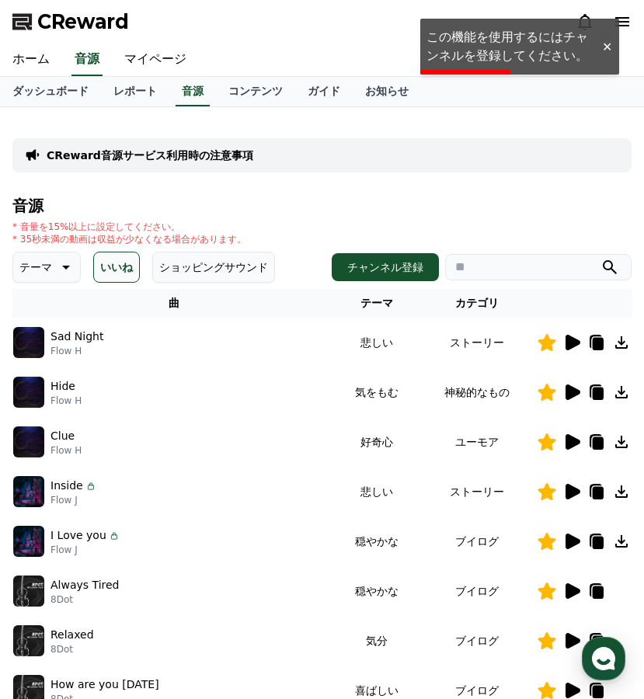
click at [598, 336] on icon at bounding box center [596, 342] width 19 height 19
click at [395, 264] on button "チャンネル登録" at bounding box center [385, 267] width 107 height 28
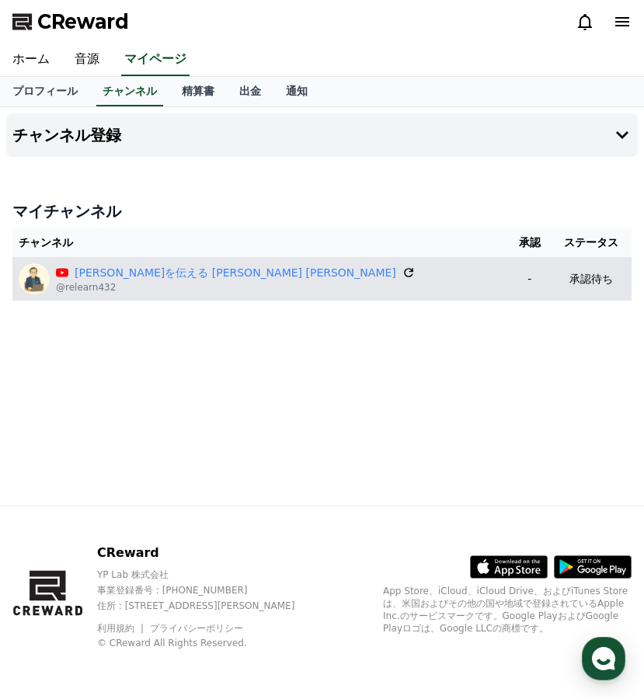
click at [404, 272] on icon at bounding box center [408, 272] width 9 height 9
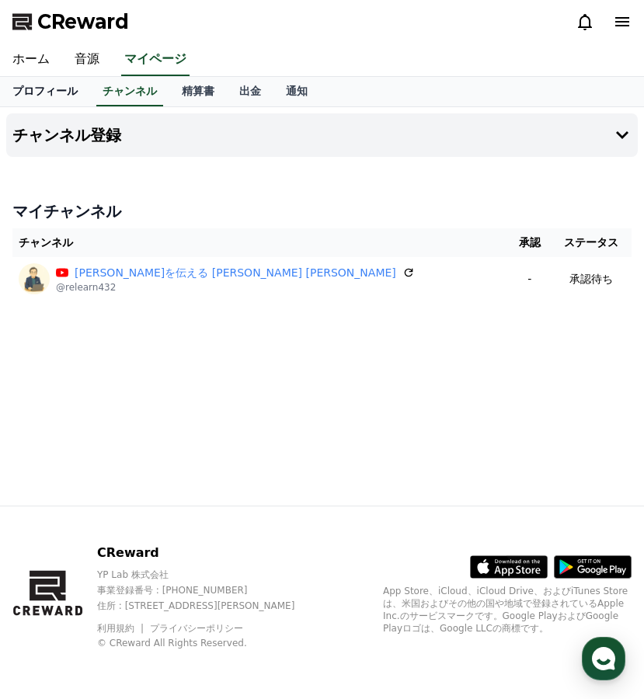
click at [68, 92] on link "プロフィール" at bounding box center [45, 92] width 90 height 30
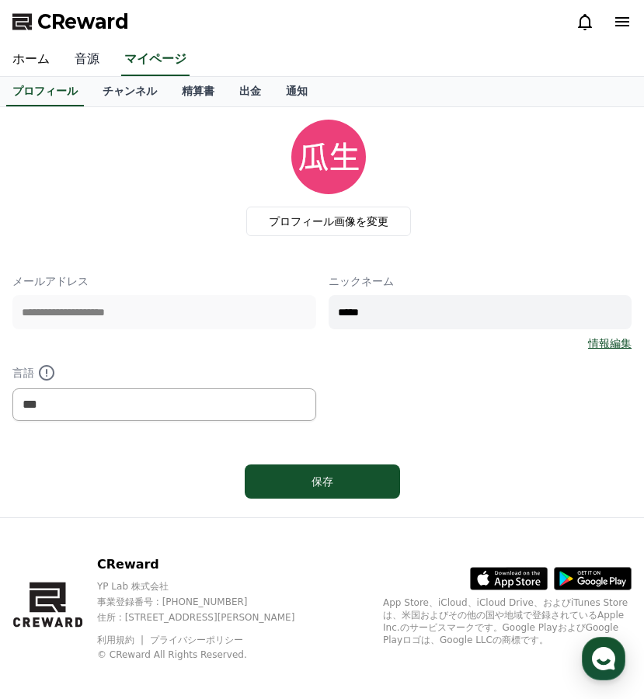
click at [89, 57] on link "音源" at bounding box center [87, 60] width 50 height 33
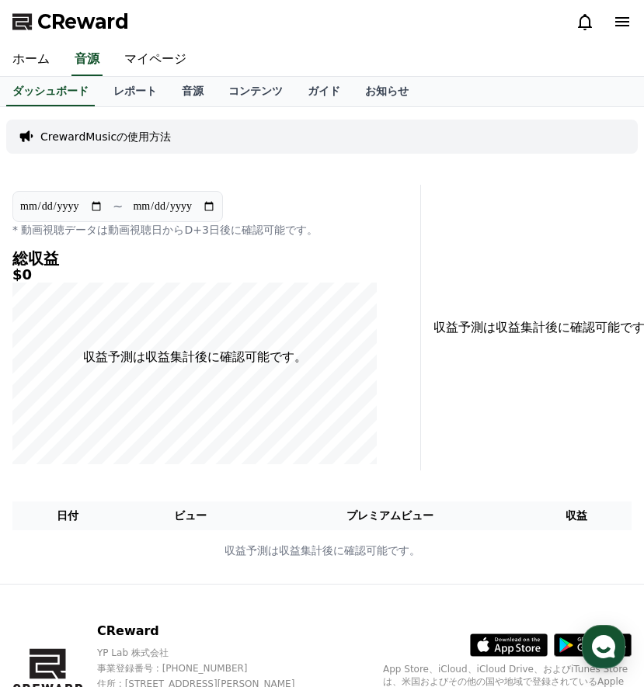
click at [126, 137] on p "CrewardMusicの使用方法" at bounding box center [105, 137] width 131 height 16
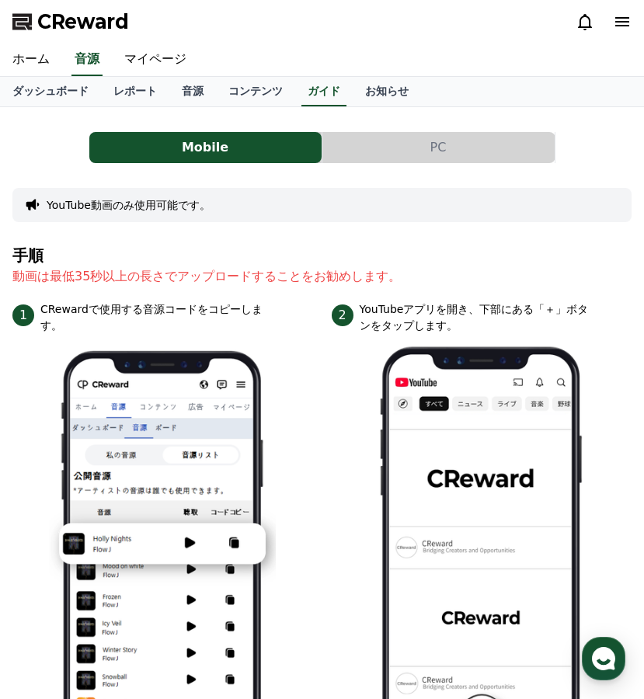
click at [409, 142] on button "PC" at bounding box center [438, 147] width 232 height 31
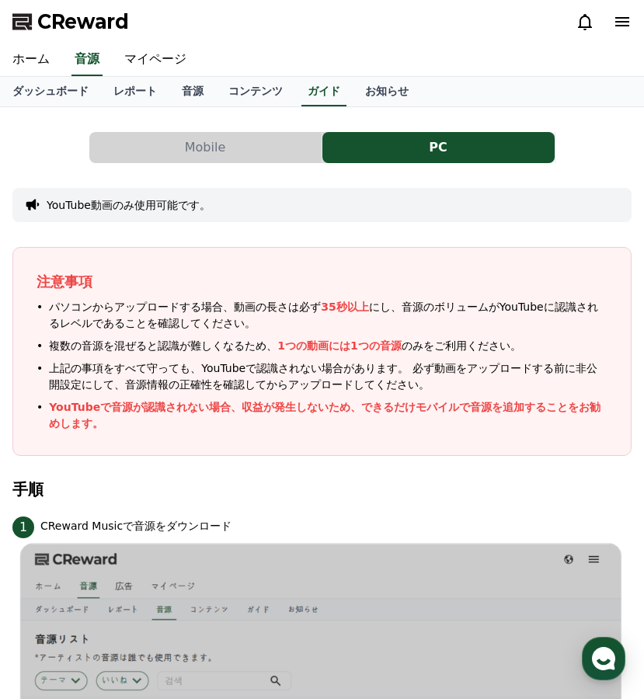
click at [221, 156] on button "Mobile" at bounding box center [205, 147] width 232 height 31
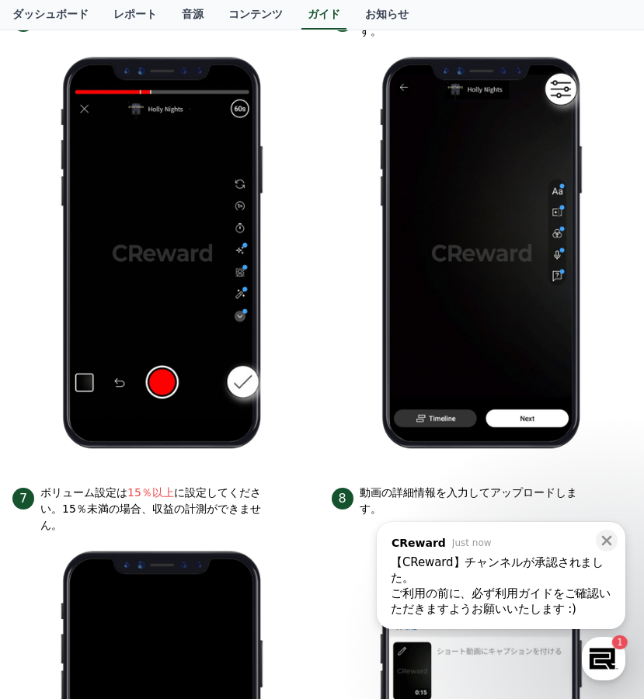
scroll to position [1371, 0]
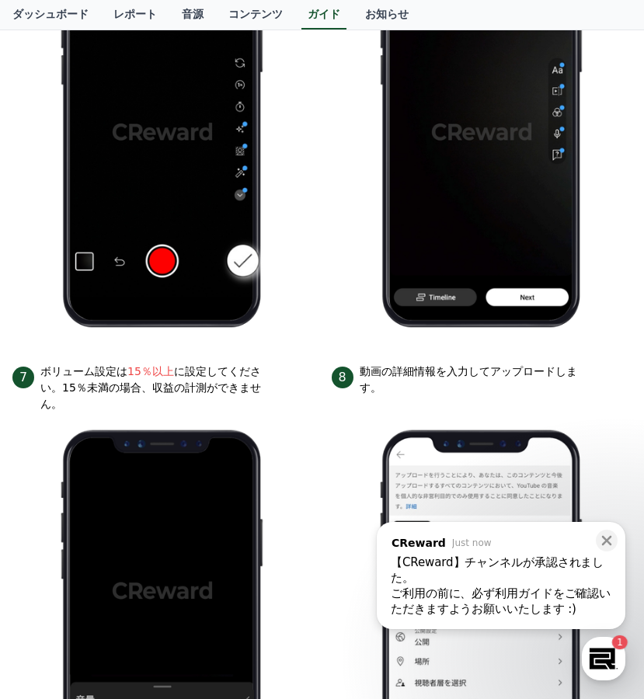
click at [462, 569] on div "【CReward】チャンネルが承認されました。" at bounding box center [501, 570] width 221 height 31
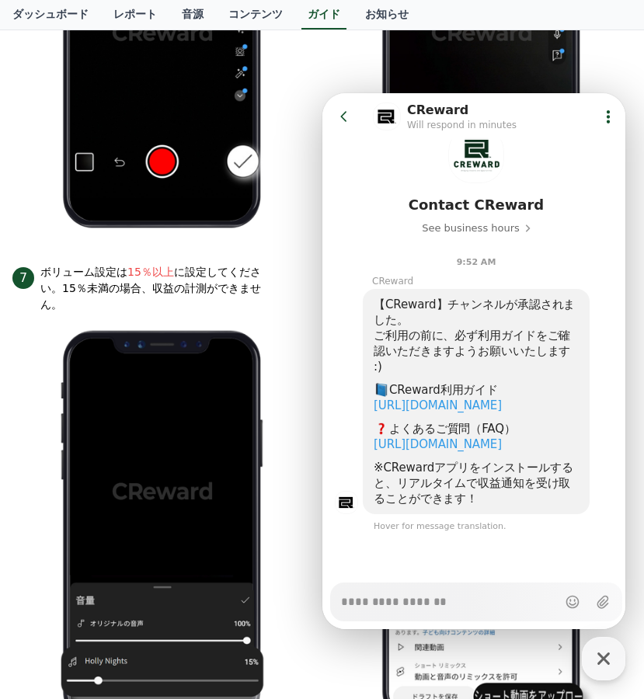
scroll to position [1483, 0]
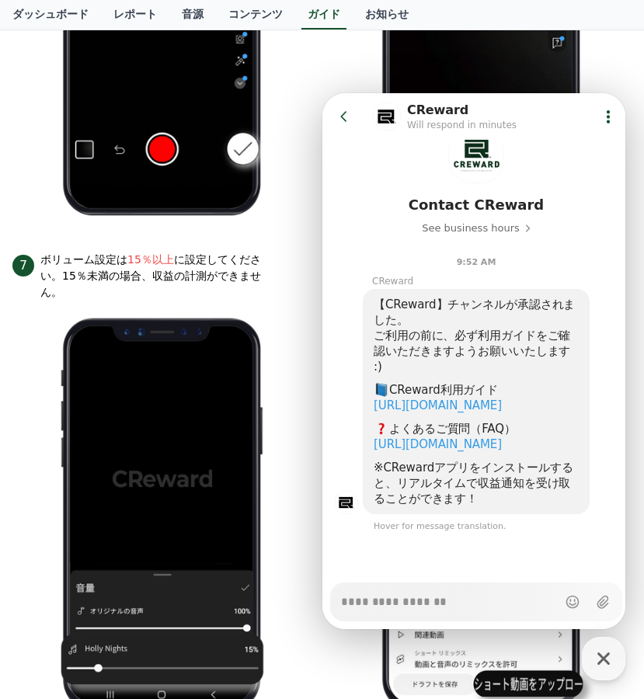
click at [335, 76] on li "6 画面右上のボリュームアイコンをタップします。" at bounding box center [482, 3] width 301 height 459
click at [336, 111] on icon at bounding box center [344, 117] width 16 height 16
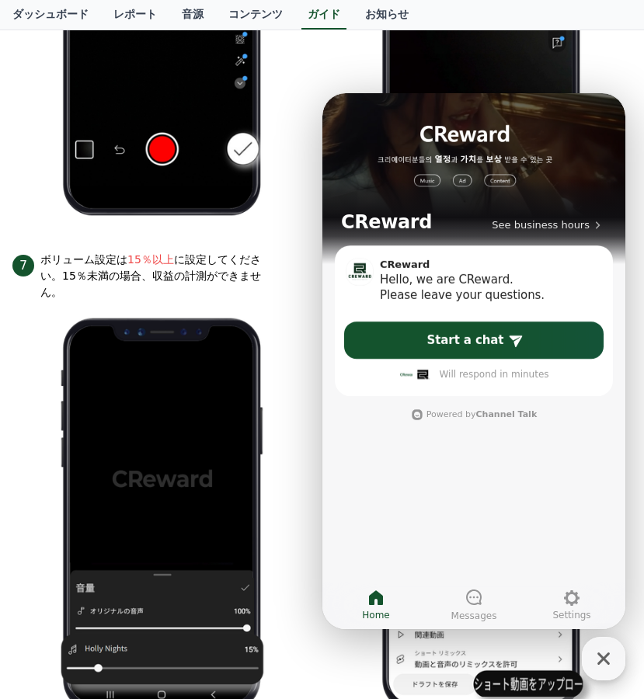
click at [600, 662] on icon "button" at bounding box center [603, 659] width 12 height 12
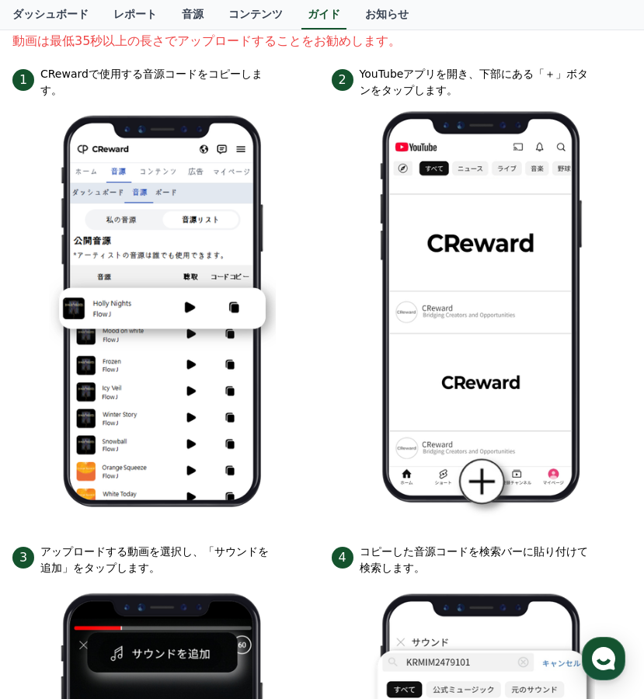
scroll to position [0, 0]
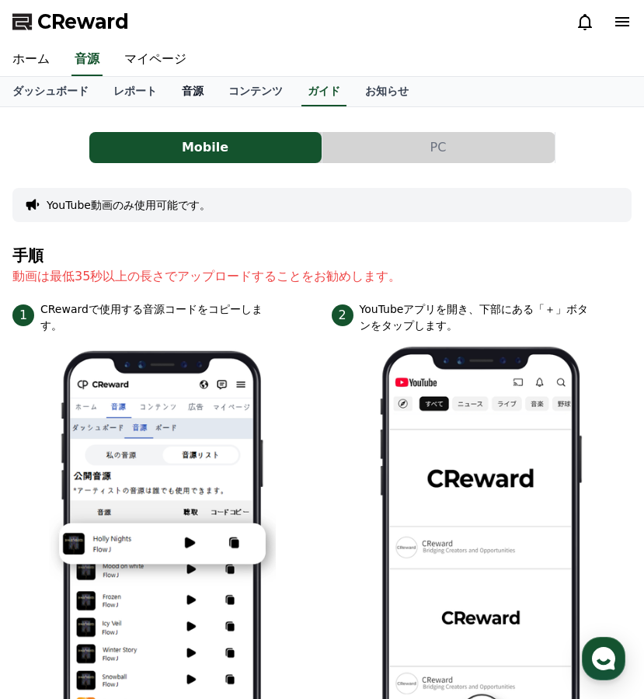
click at [197, 90] on link "音源" at bounding box center [192, 92] width 47 height 30
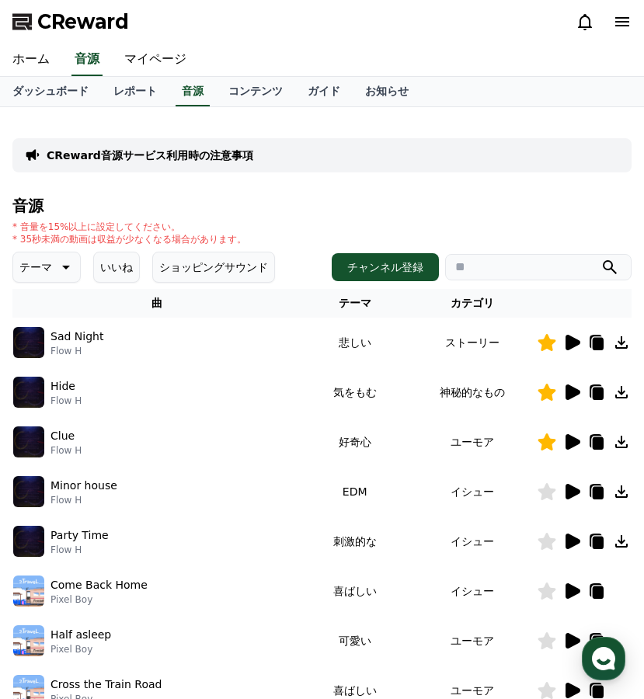
click at [569, 344] on icon at bounding box center [573, 343] width 15 height 16
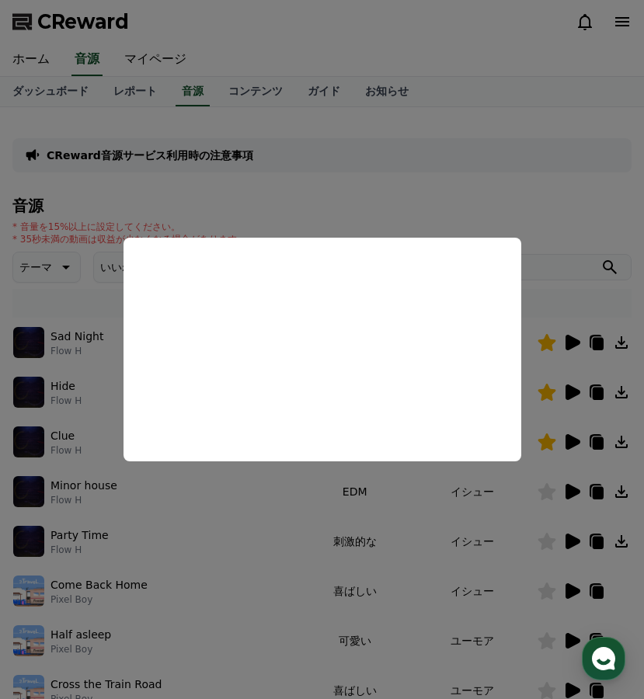
click at [562, 197] on button "close modal" at bounding box center [322, 349] width 644 height 699
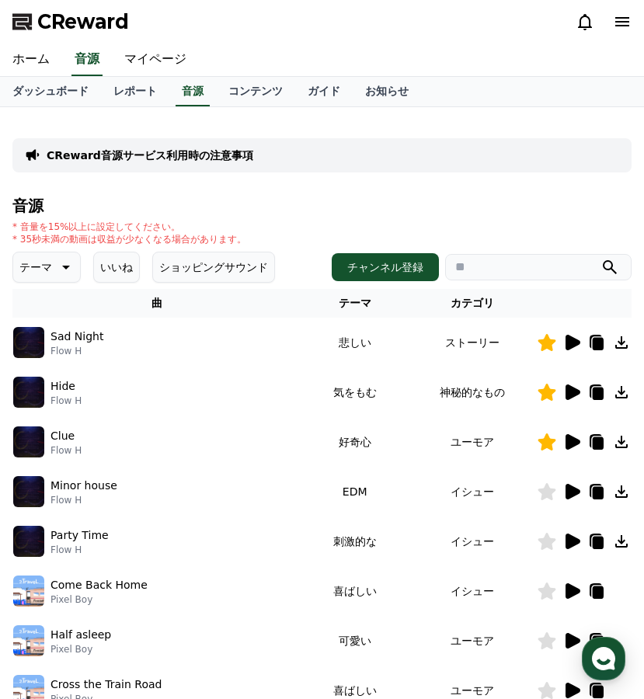
click at [124, 260] on button "いいね" at bounding box center [116, 267] width 47 height 31
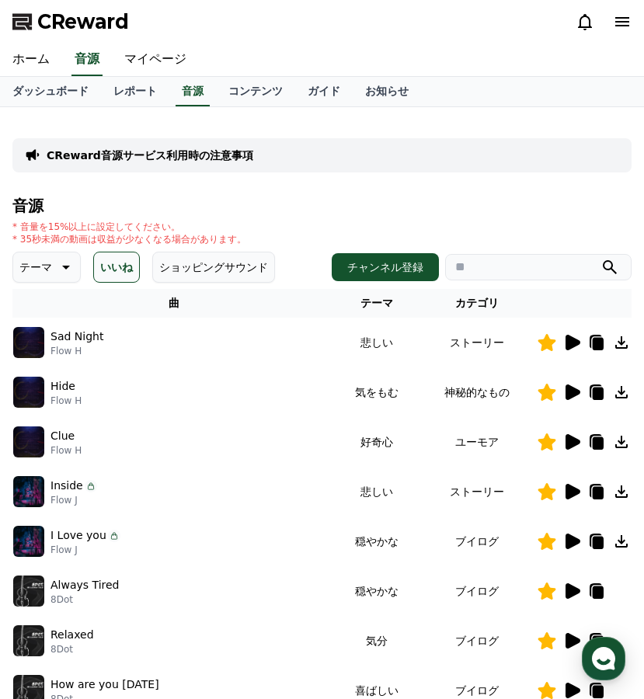
click at [577, 392] on icon at bounding box center [573, 393] width 15 height 16
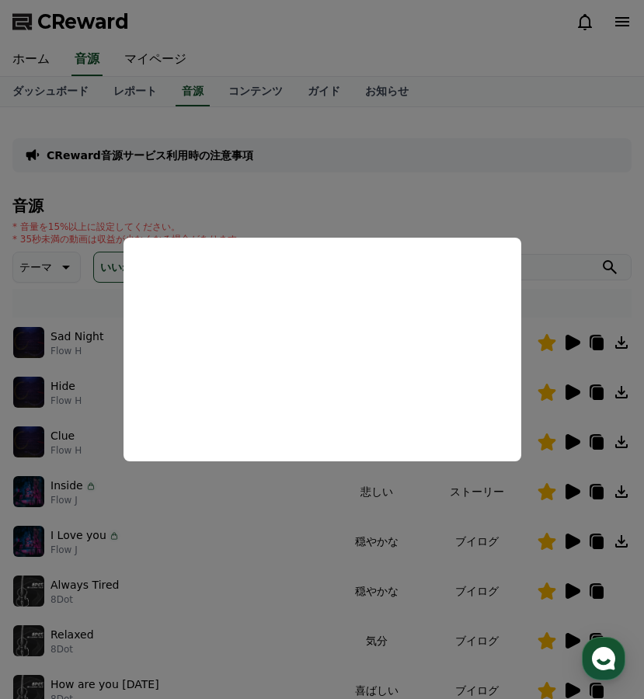
click at [571, 434] on button "close modal" at bounding box center [322, 349] width 644 height 699
click at [570, 437] on icon at bounding box center [573, 442] width 15 height 16
click at [572, 489] on button "close modal" at bounding box center [322, 349] width 644 height 699
click at [572, 489] on icon at bounding box center [573, 492] width 15 height 16
click at [183, 496] on button "close modal" at bounding box center [322, 349] width 644 height 699
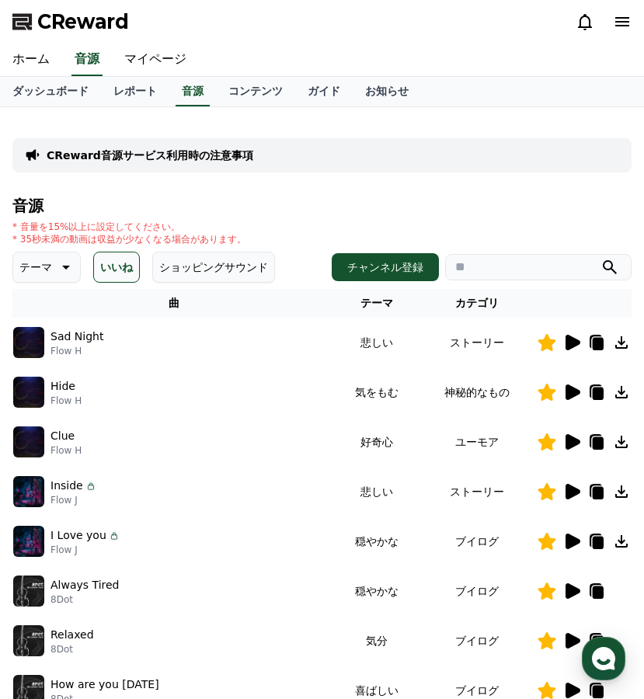
click at [620, 493] on icon at bounding box center [621, 491] width 12 height 12
click at [593, 493] on icon at bounding box center [598, 493] width 11 height 12
click at [569, 541] on icon at bounding box center [573, 542] width 15 height 16
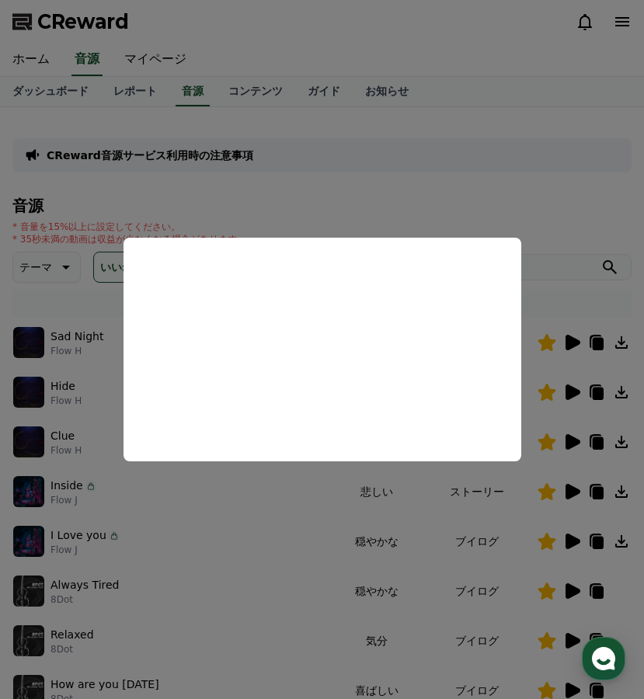
click at [231, 531] on button "close modal" at bounding box center [322, 349] width 644 height 699
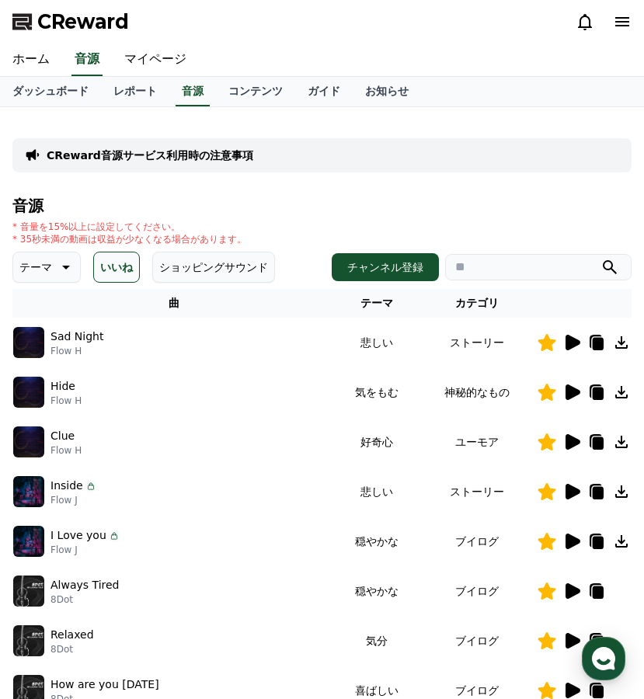
click at [620, 541] on icon at bounding box center [621, 541] width 12 height 12
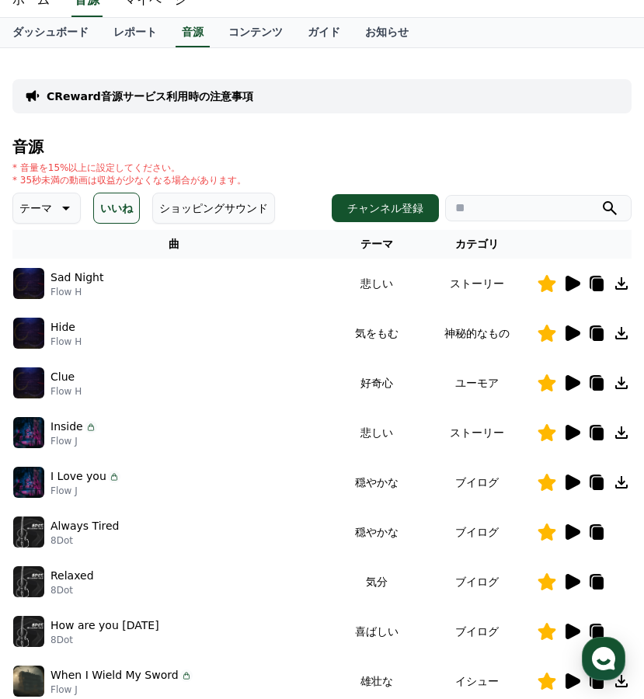
scroll to position [61, 0]
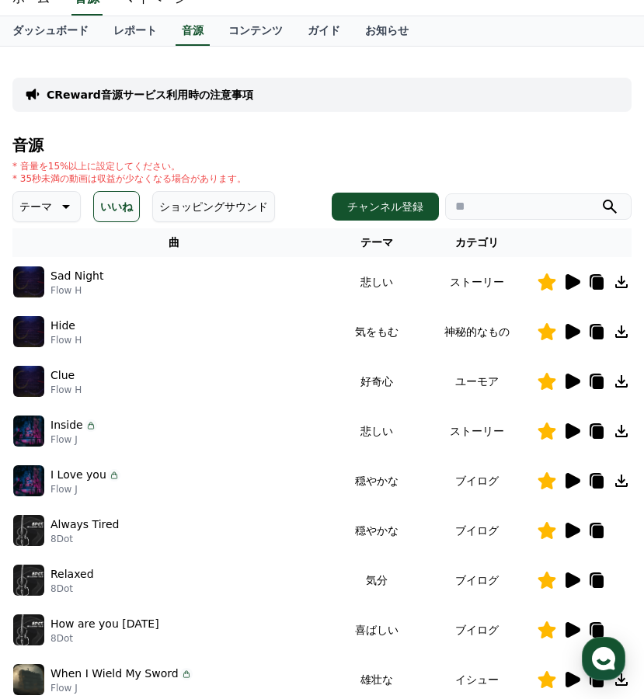
click at [578, 531] on icon at bounding box center [573, 531] width 15 height 16
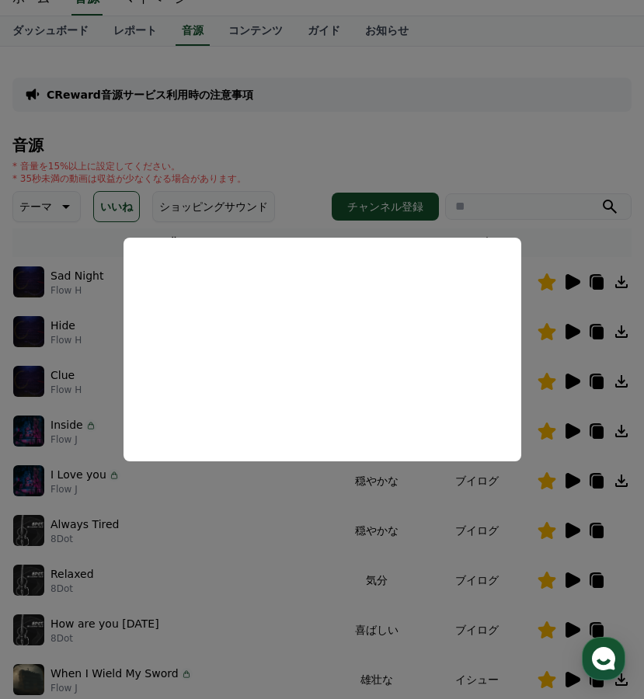
scroll to position [193, 0]
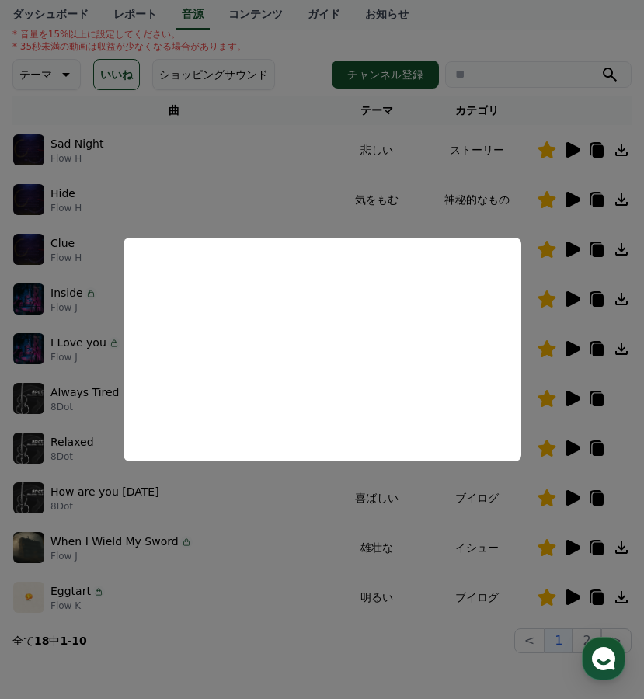
click at [341, 632] on button "close modal" at bounding box center [322, 349] width 644 height 699
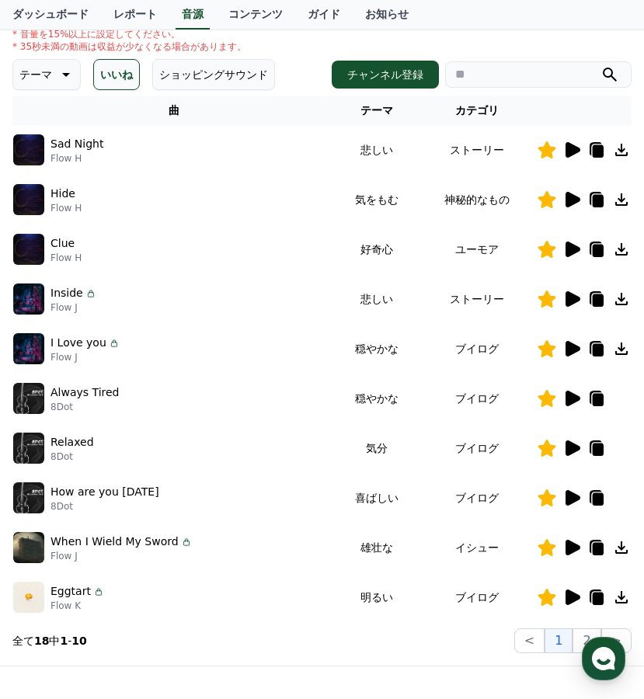
scroll to position [325, 0]
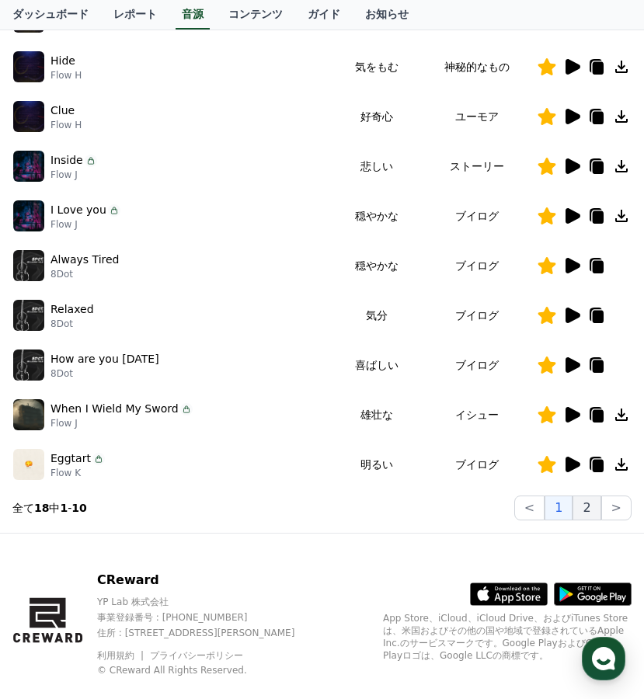
click at [597, 512] on button "2" at bounding box center [587, 508] width 28 height 25
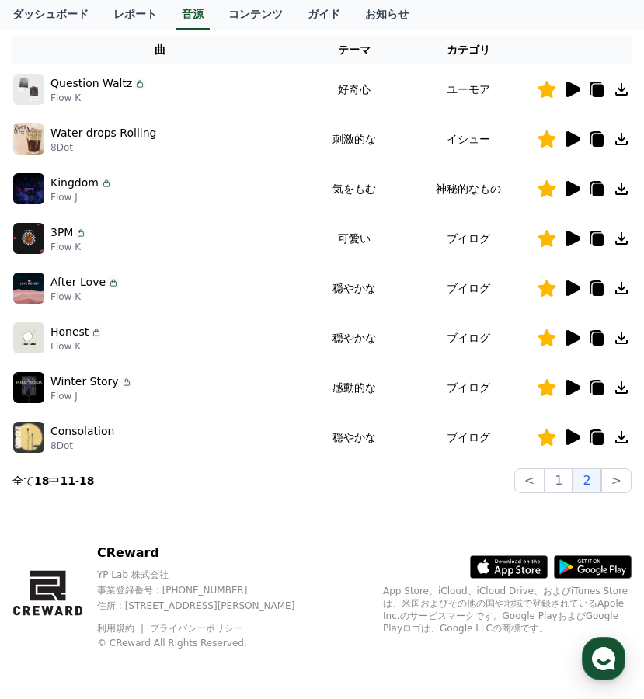
scroll to position [253, 0]
click at [570, 443] on icon at bounding box center [573, 438] width 15 height 16
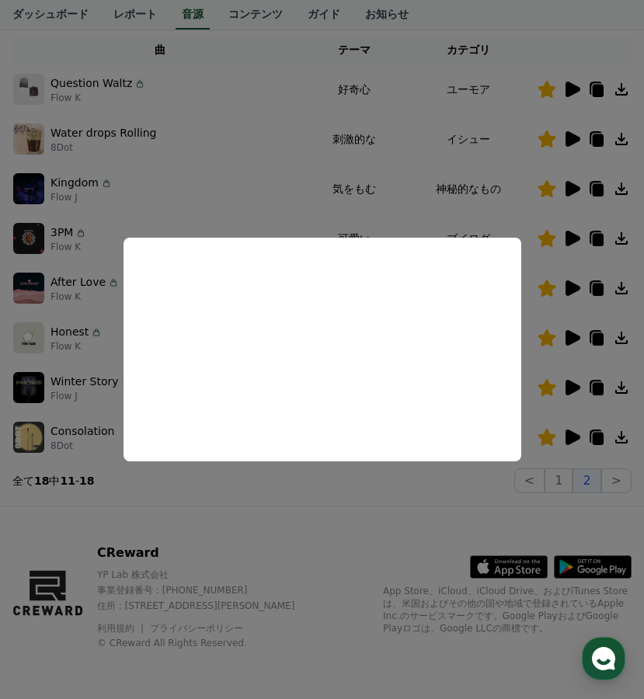
click at [575, 404] on button "close modal" at bounding box center [322, 349] width 644 height 699
click at [576, 388] on icon at bounding box center [573, 388] width 15 height 16
click at [395, 489] on button "close modal" at bounding box center [322, 349] width 644 height 699
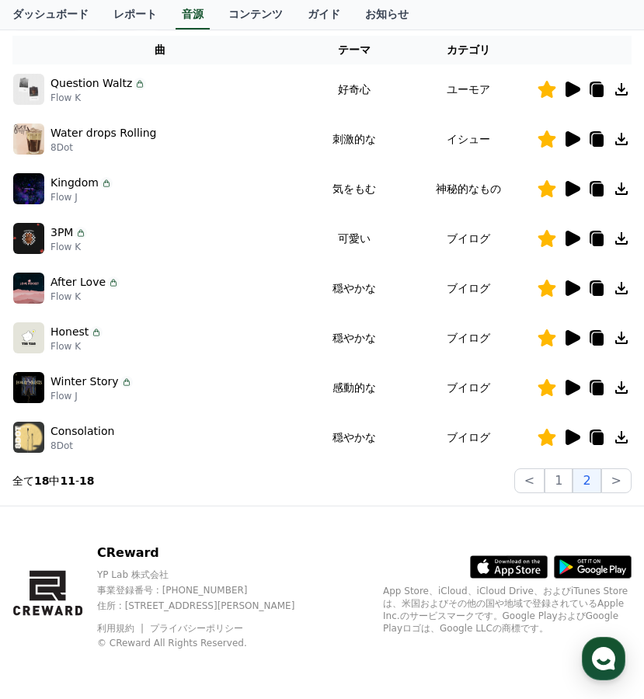
click at [576, 343] on icon at bounding box center [571, 338] width 19 height 19
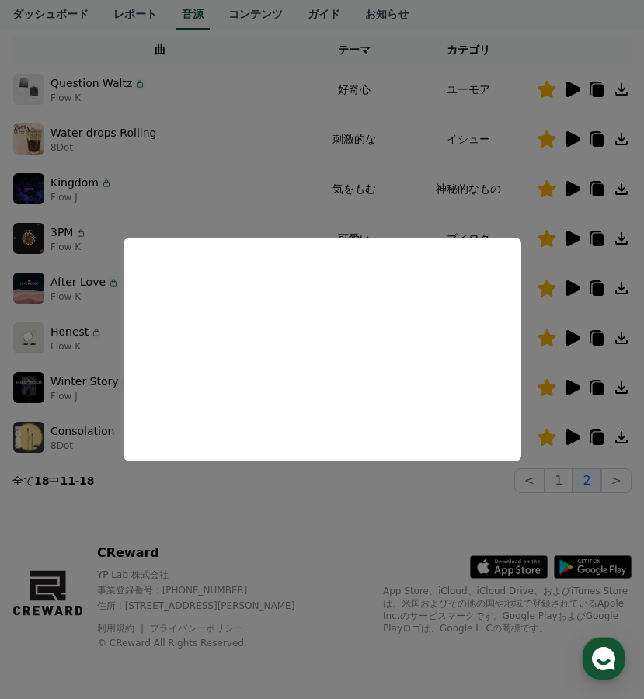
click at [438, 492] on button "close modal" at bounding box center [322, 349] width 644 height 699
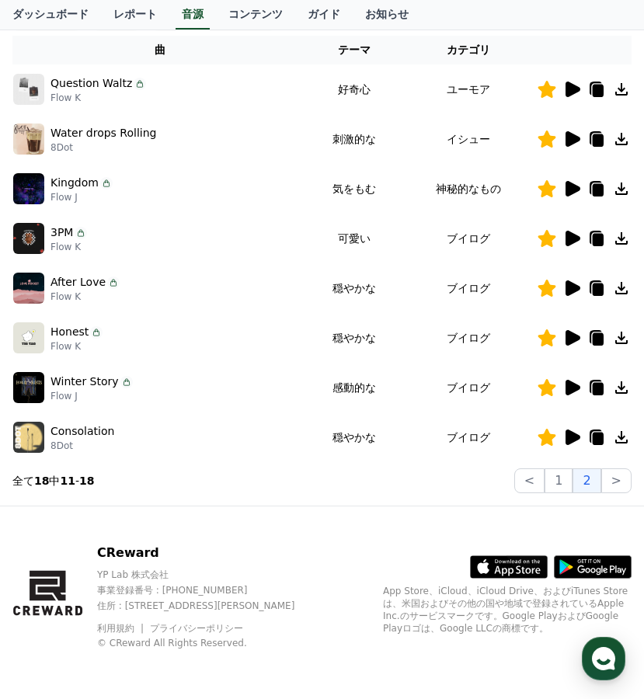
click at [619, 336] on icon at bounding box center [621, 338] width 19 height 19
click at [572, 285] on icon at bounding box center [573, 288] width 15 height 16
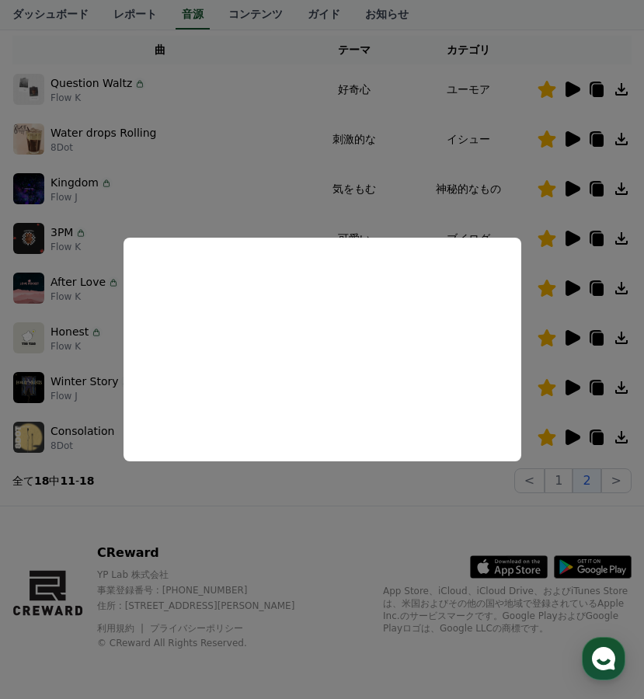
click at [582, 235] on button "close modal" at bounding box center [322, 349] width 644 height 699
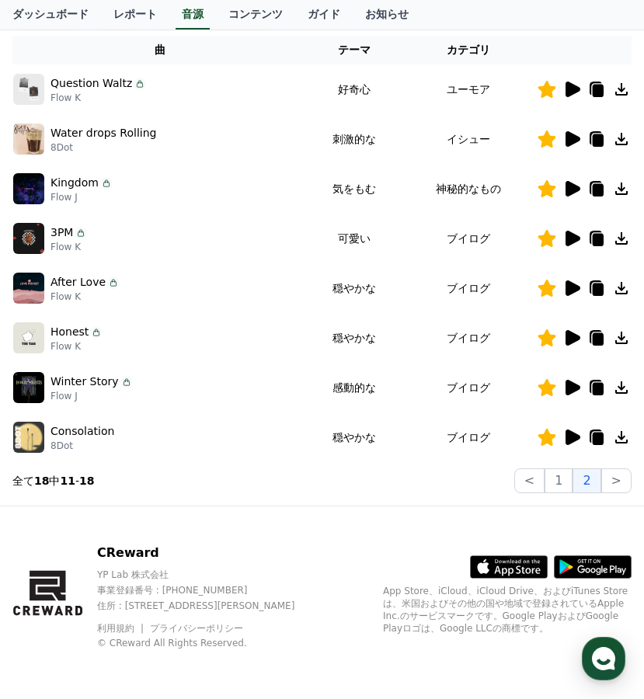
click at [574, 235] on icon at bounding box center [573, 239] width 15 height 16
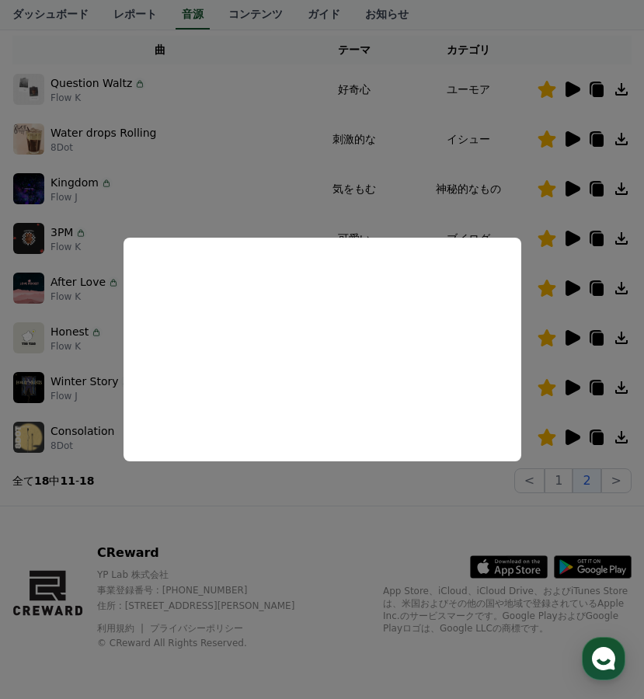
click at [579, 188] on button "close modal" at bounding box center [322, 349] width 644 height 699
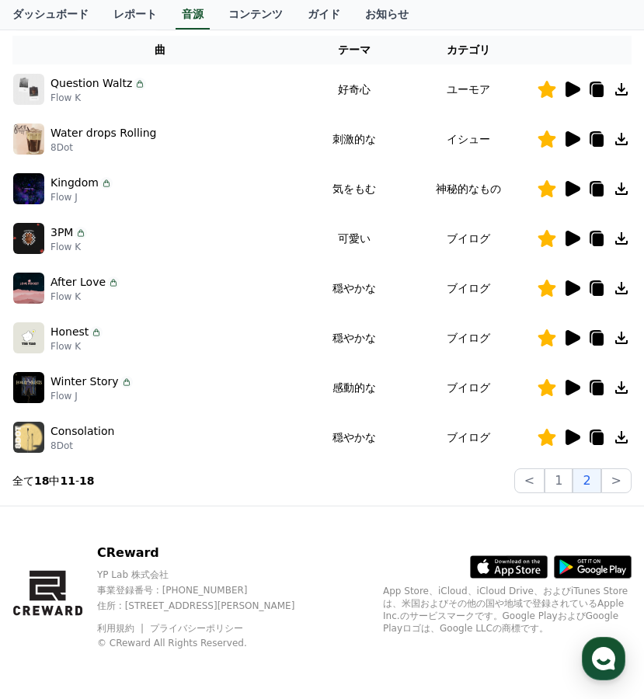
click at [579, 188] on icon at bounding box center [573, 189] width 15 height 16
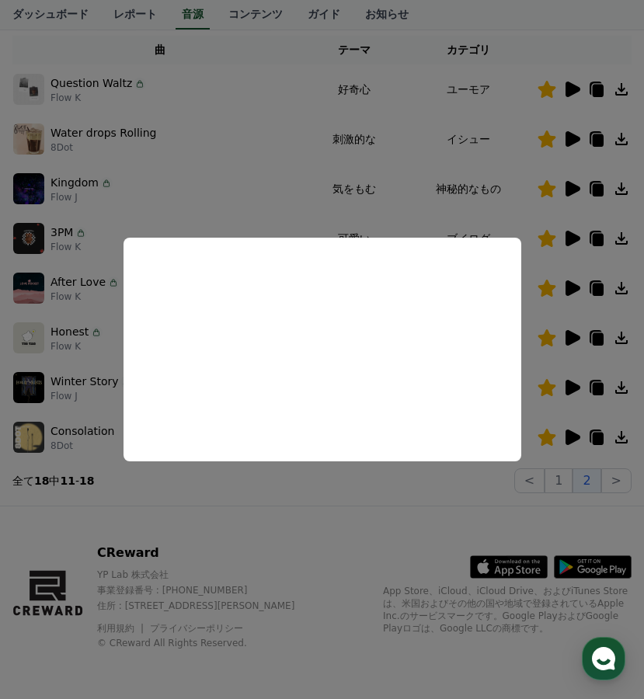
click at [568, 154] on button "close modal" at bounding box center [322, 349] width 644 height 699
click at [573, 133] on icon at bounding box center [571, 139] width 19 height 19
click at [561, 96] on button "close modal" at bounding box center [322, 349] width 644 height 699
drag, startPoint x: 575, startPoint y: 76, endPoint x: 552, endPoint y: 117, distance: 46.3
click at [575, 76] on td at bounding box center [584, 89] width 95 height 50
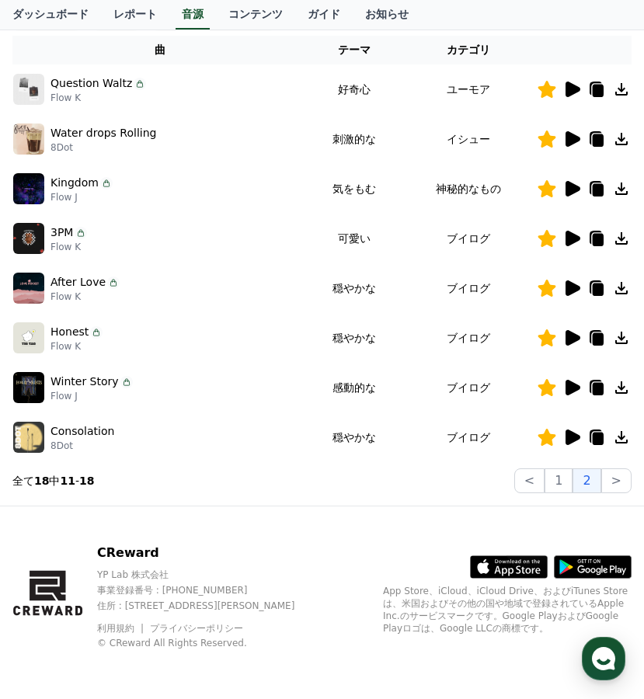
click at [572, 89] on icon at bounding box center [573, 90] width 15 height 16
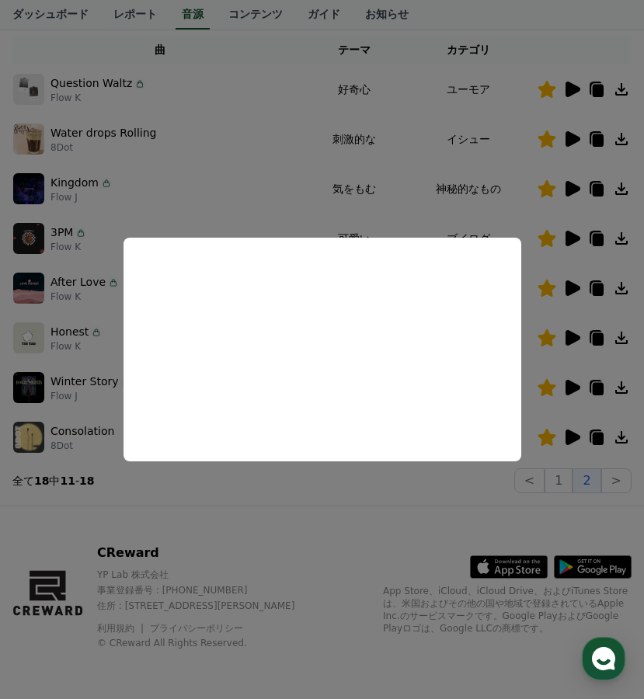
click at [379, 545] on button "close modal" at bounding box center [322, 349] width 644 height 699
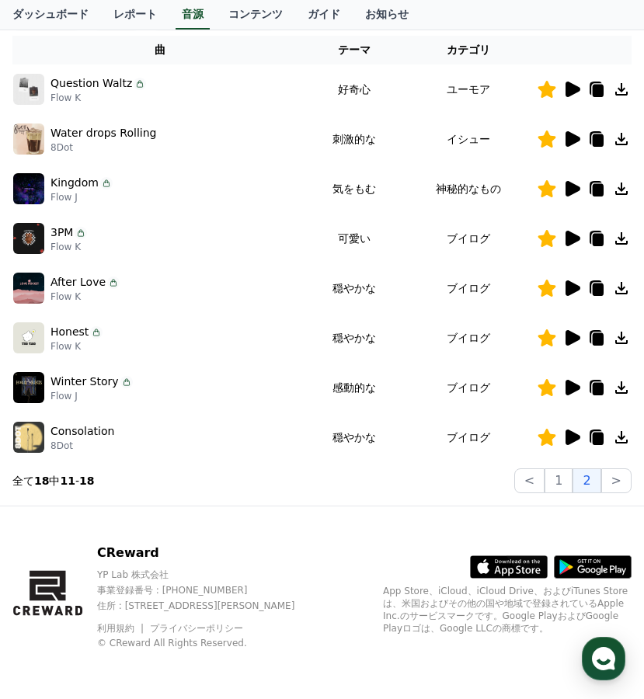
click at [381, 540] on div "CReward YP Lab 株式会社 事業登録番号 : [PHONE_NUMBER] 住所 : [STREET_ADDRESS][PERSON_NAME] …" at bounding box center [322, 602] width 644 height 193
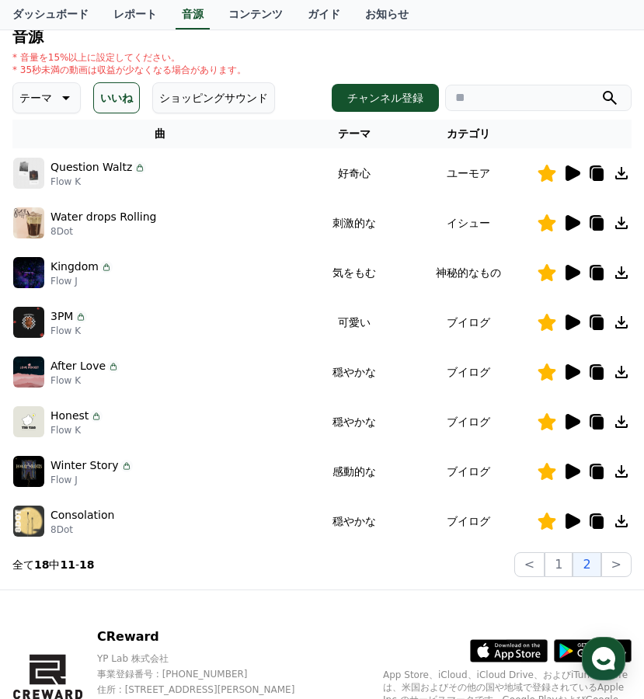
scroll to position [0, 0]
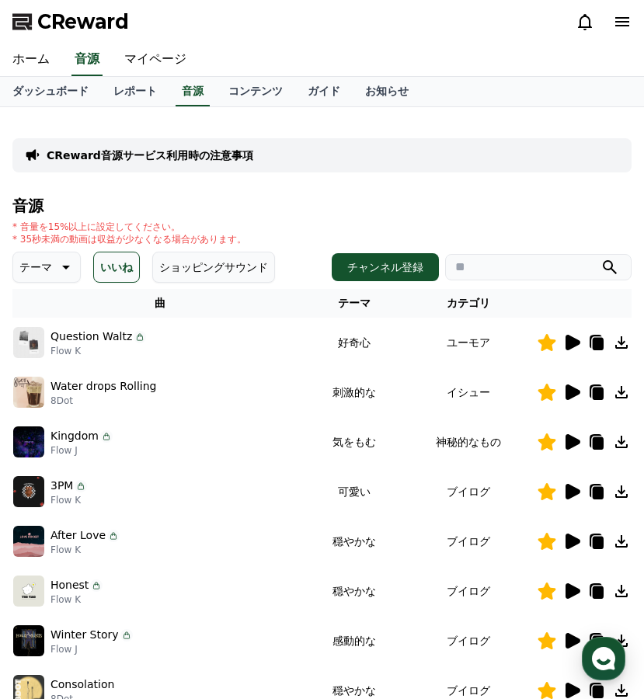
click at [169, 152] on p "CReward音源サービス利用時の注意事項" at bounding box center [150, 156] width 207 height 16
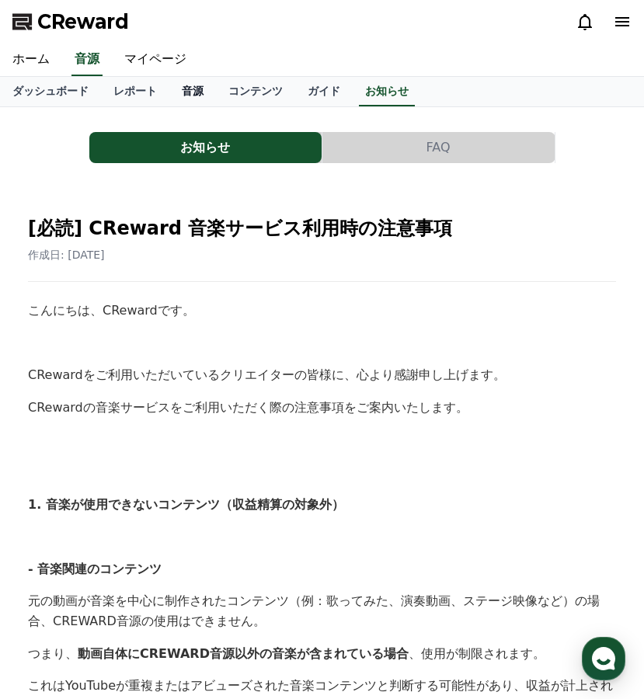
click at [203, 92] on link "音源" at bounding box center [192, 92] width 47 height 30
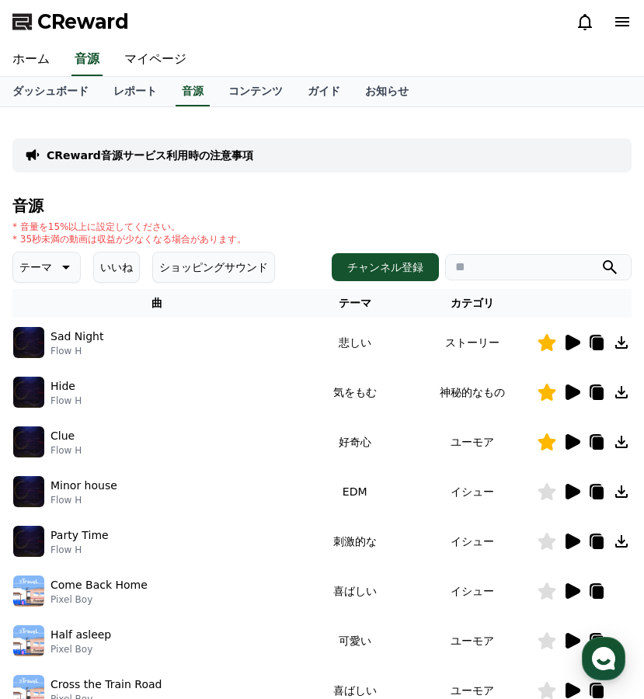
click at [134, 158] on p "CReward音源サービス利用時の注意事項" at bounding box center [150, 156] width 207 height 16
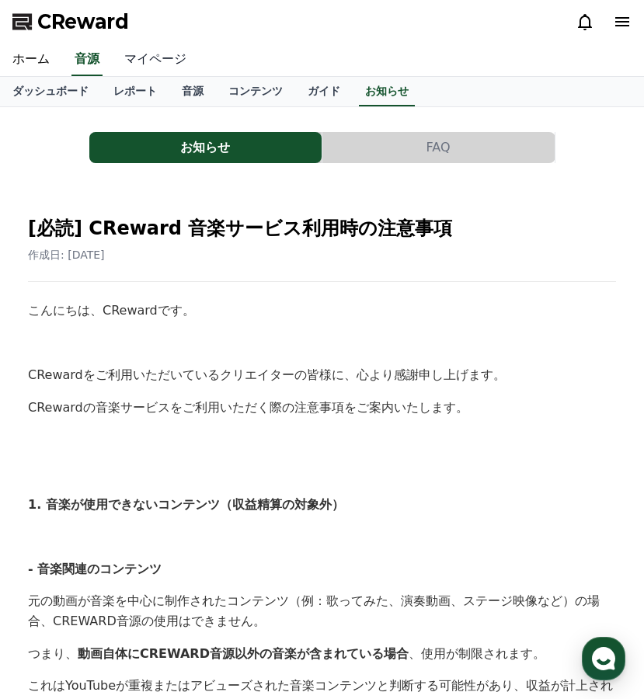
click at [148, 62] on link "マイページ" at bounding box center [155, 60] width 87 height 33
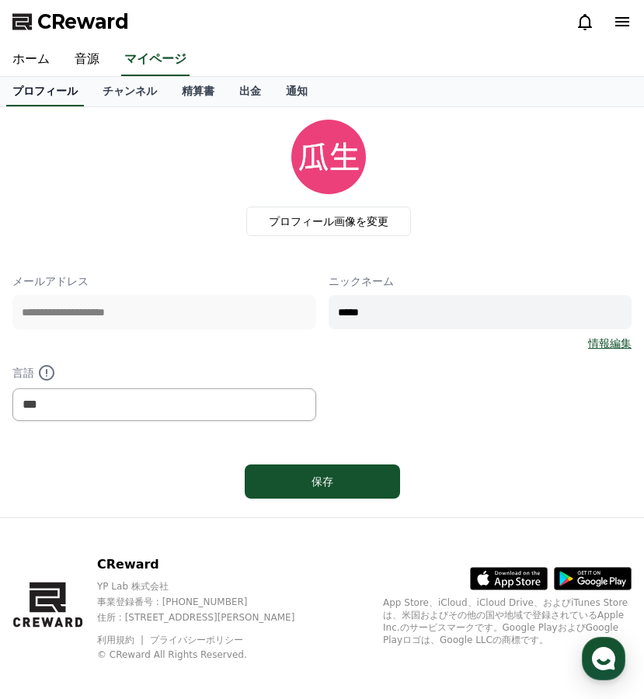
click at [44, 98] on link "プロフィール" at bounding box center [45, 92] width 78 height 30
click at [129, 89] on link "チャンネル" at bounding box center [129, 92] width 79 height 30
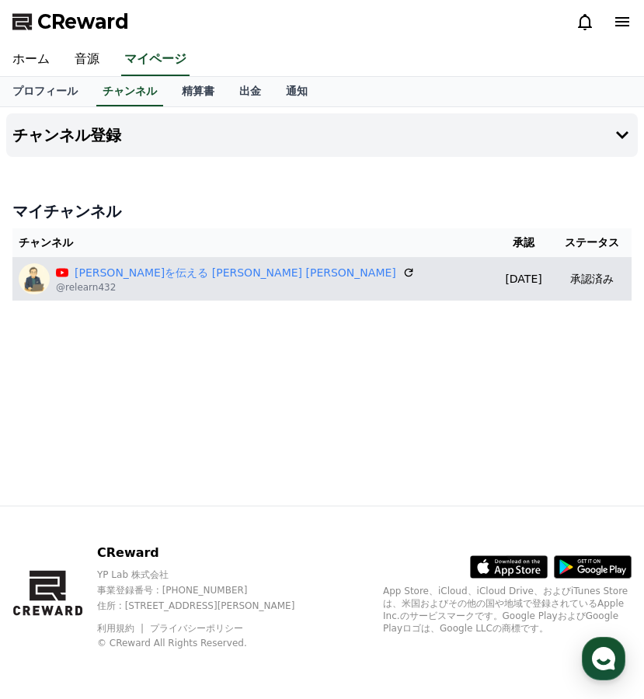
click at [284, 281] on div "[PERSON_NAME]を伝える [PERSON_NAME] [PERSON_NAME] @relearn432" at bounding box center [254, 278] width 470 height 31
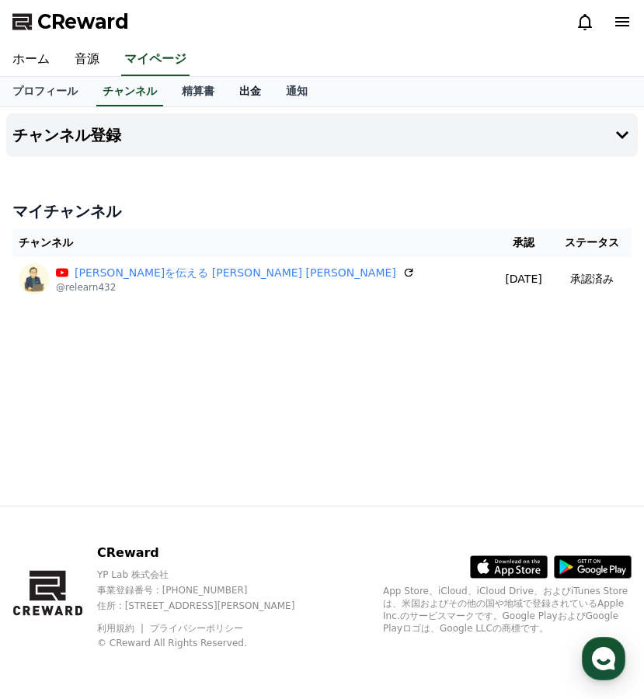
click at [245, 97] on link "出金" at bounding box center [250, 92] width 47 height 30
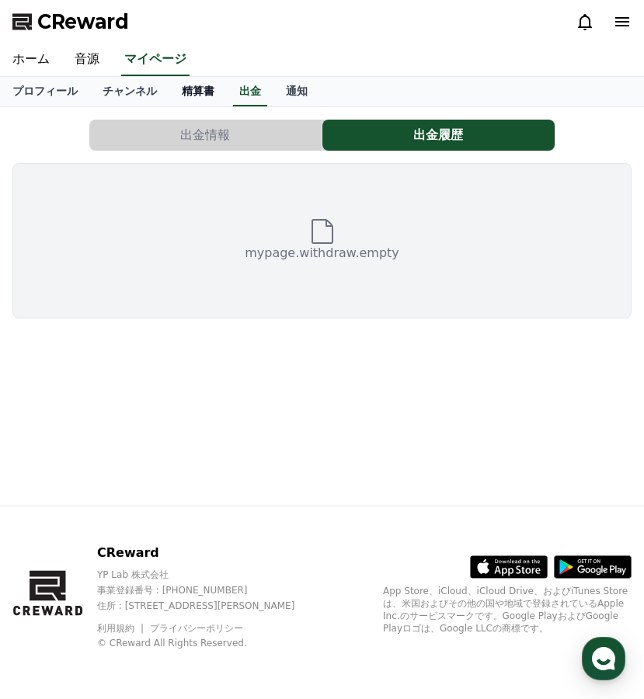
click at [190, 89] on link "精算書" at bounding box center [197, 92] width 57 height 30
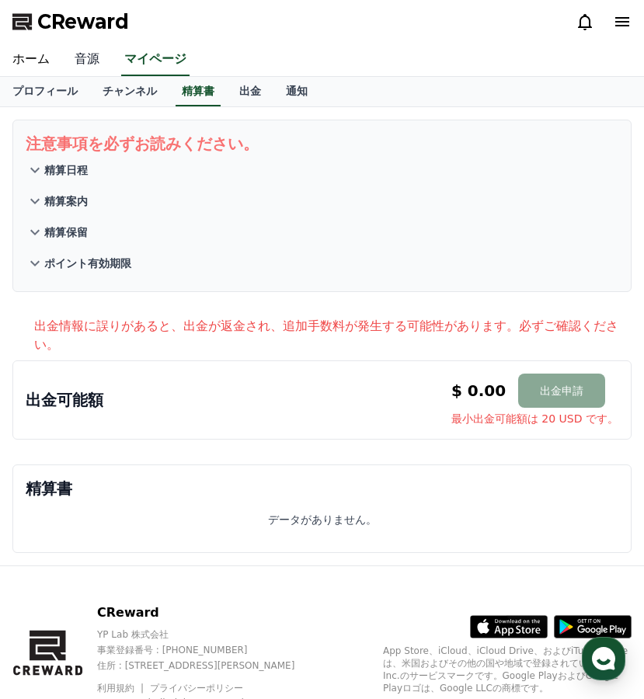
click at [70, 54] on link "音源" at bounding box center [87, 60] width 50 height 33
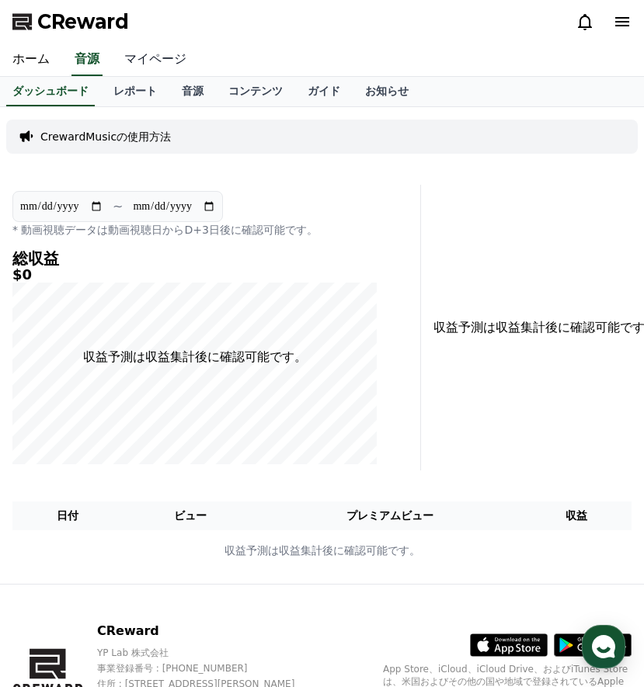
click at [156, 56] on link "マイページ" at bounding box center [155, 60] width 87 height 33
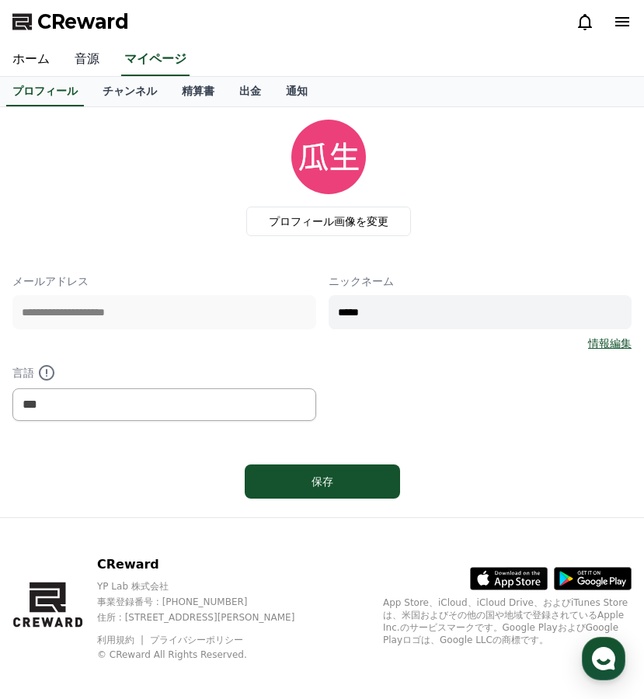
click at [84, 59] on link "音源" at bounding box center [87, 60] width 50 height 33
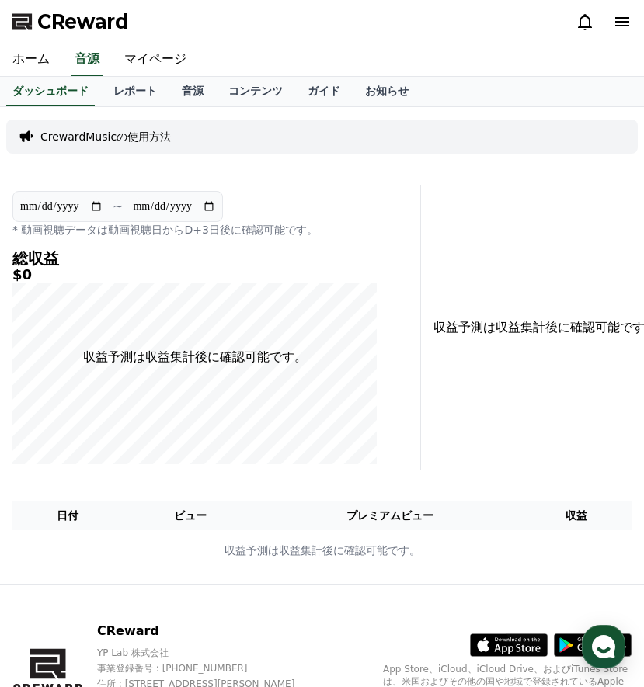
click at [131, 141] on p "CrewardMusicの使用方法" at bounding box center [105, 137] width 131 height 16
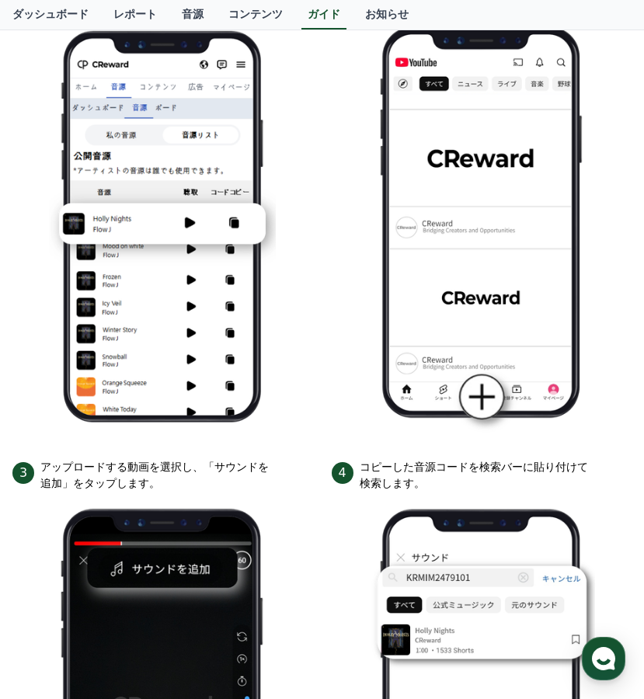
scroll to position [401, 0]
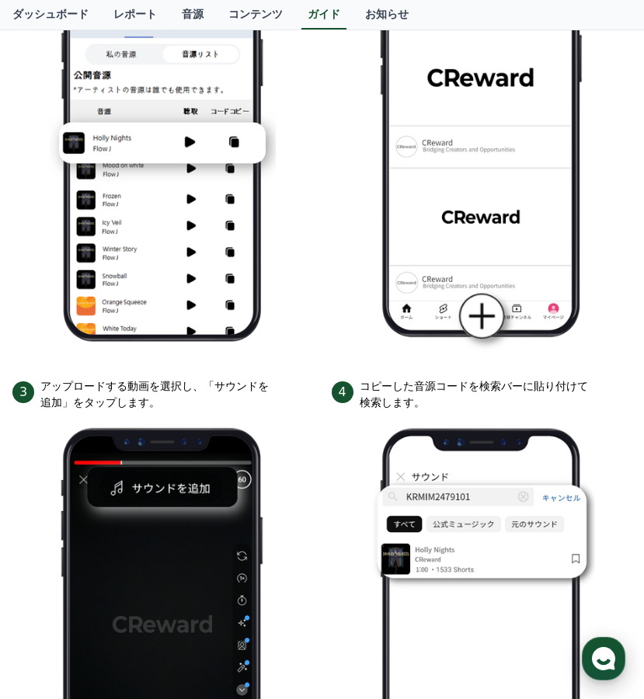
click at [609, 673] on div "button" at bounding box center [604, 659] width 44 height 44
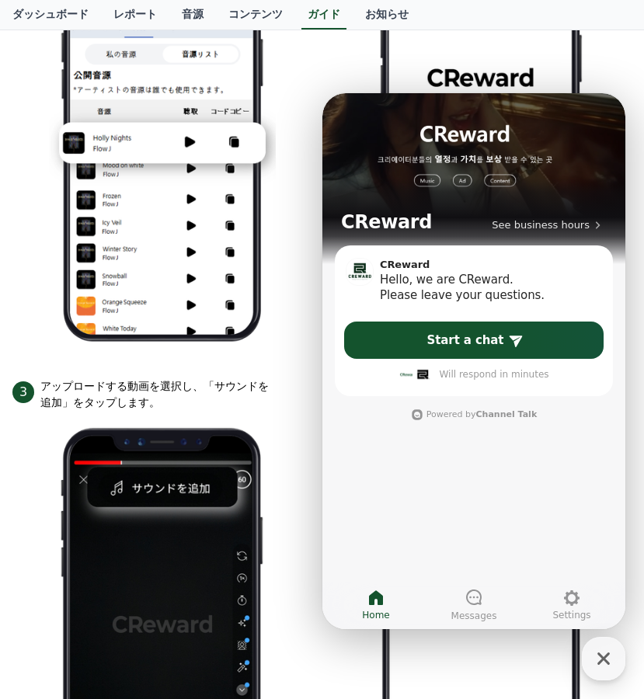
click at [502, 491] on div "CReward See business hours CReward Hello, we are CReward. Please leave your que…" at bounding box center [473, 361] width 303 height 536
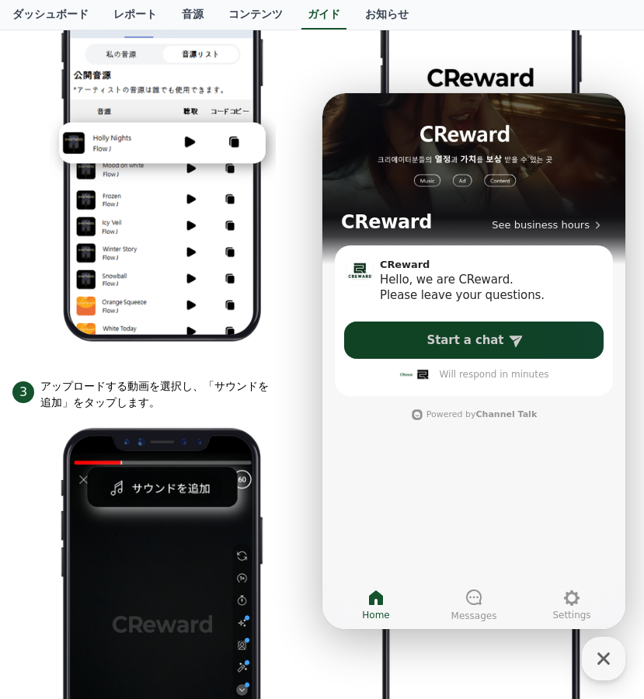
click at [513, 336] on icon at bounding box center [516, 342] width 13 height 12
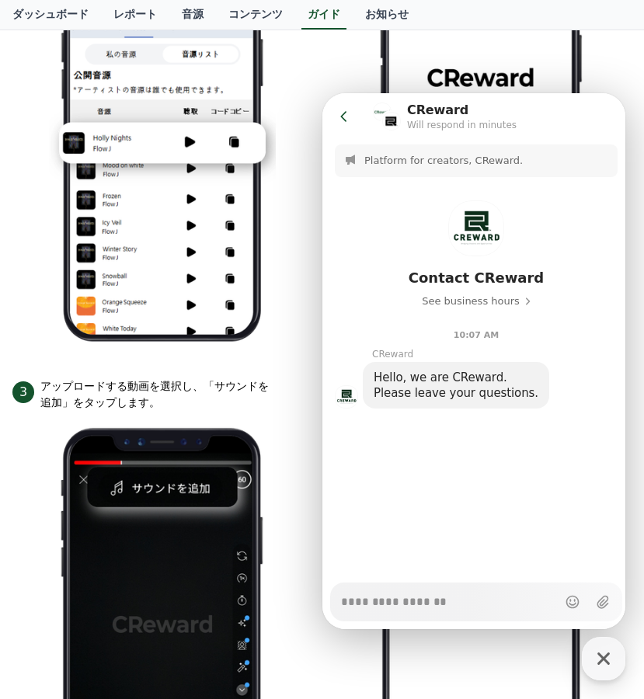
click at [433, 614] on div "Messenger Input Textarea" at bounding box center [449, 601] width 216 height 37
click at [437, 599] on textarea "Messenger Input Textarea" at bounding box center [449, 596] width 216 height 26
type textarea "*"
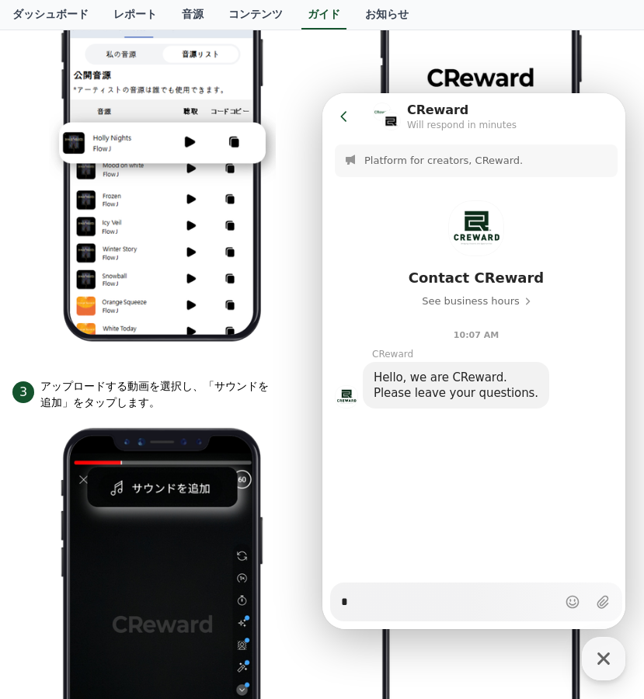
type textarea "**"
type textarea "*"
type textarea "**"
type textarea "*"
type textarea "***"
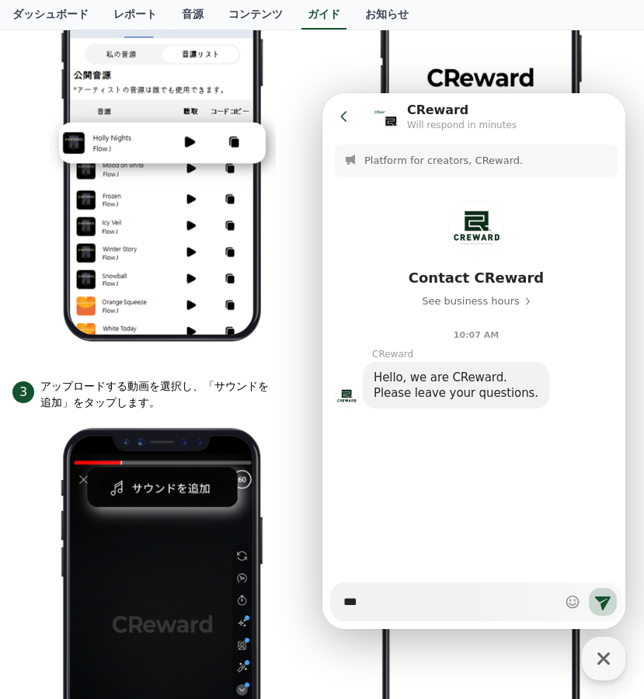
type textarea "*"
type textarea "****"
type textarea "*"
type textarea "****"
type textarea "*"
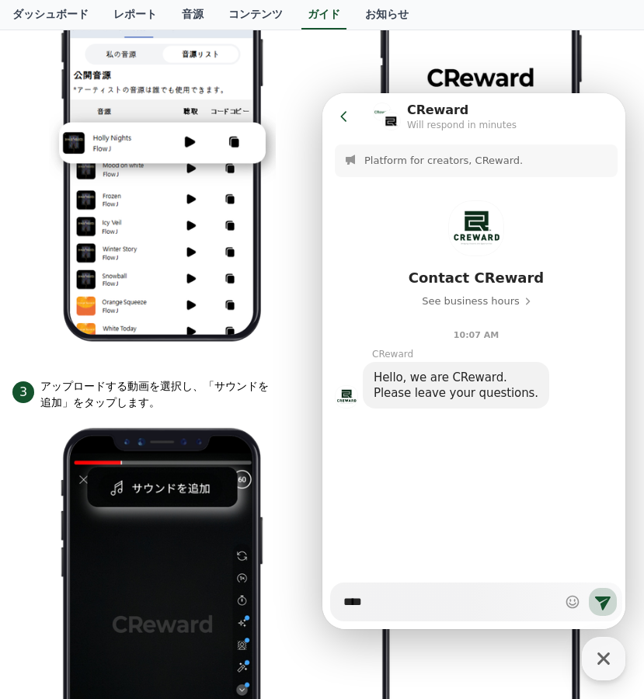
type textarea "*****"
type textarea "*"
type textarea "*****"
type textarea "*"
type textarea "******"
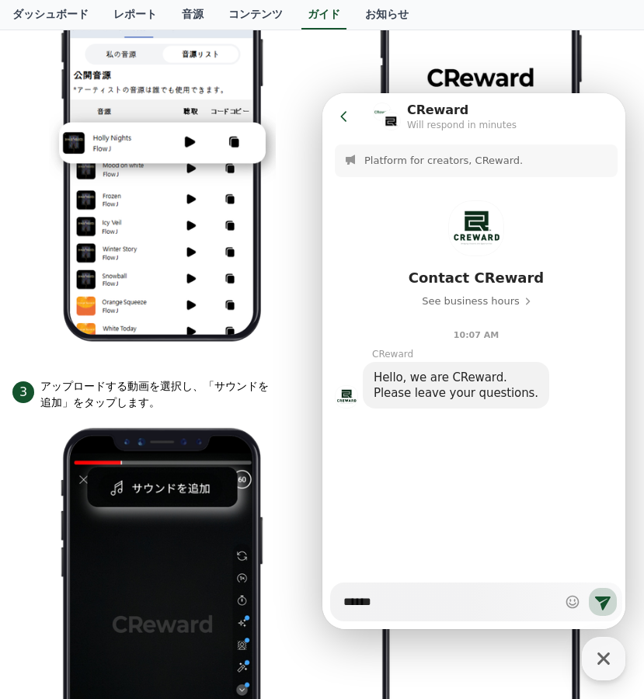
type textarea "*"
type textarea "*******"
type textarea "*"
type textarea "******"
type textarea "*"
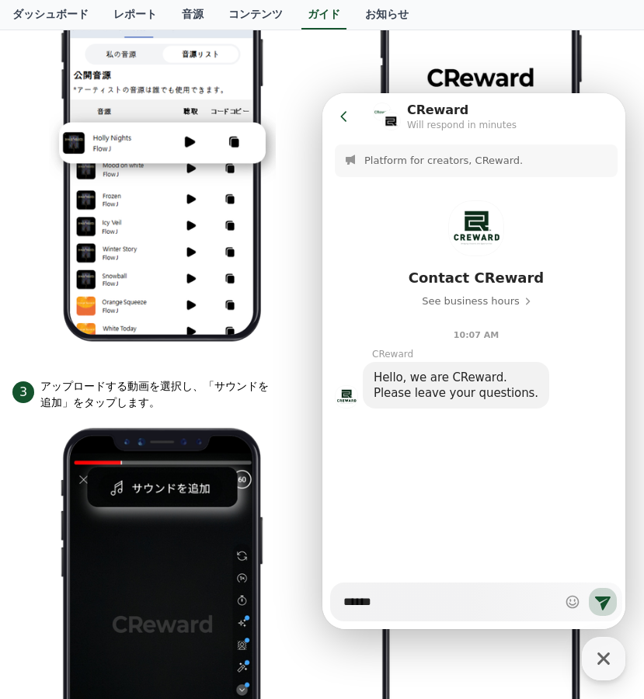
type textarea "*******"
type textarea "*"
type textarea "*******"
type textarea "*"
type textarea "********"
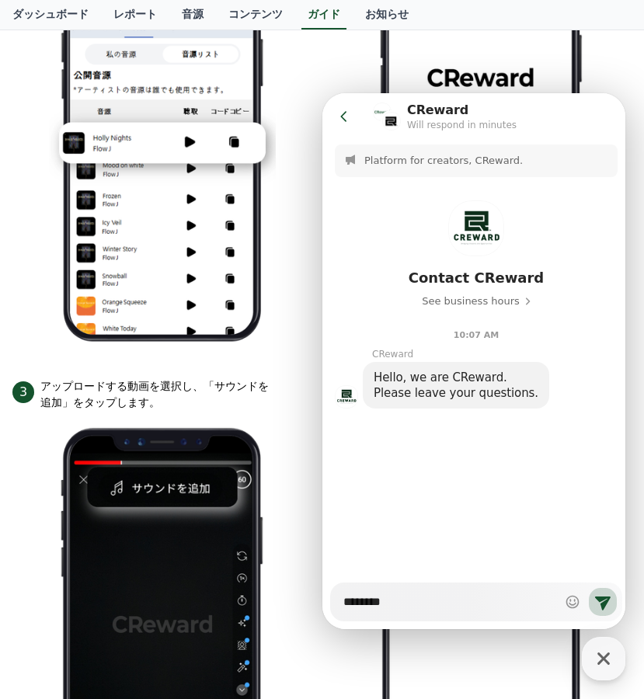
type textarea "*"
type textarea "********"
type textarea "*"
type textarea "*********"
type textarea "*"
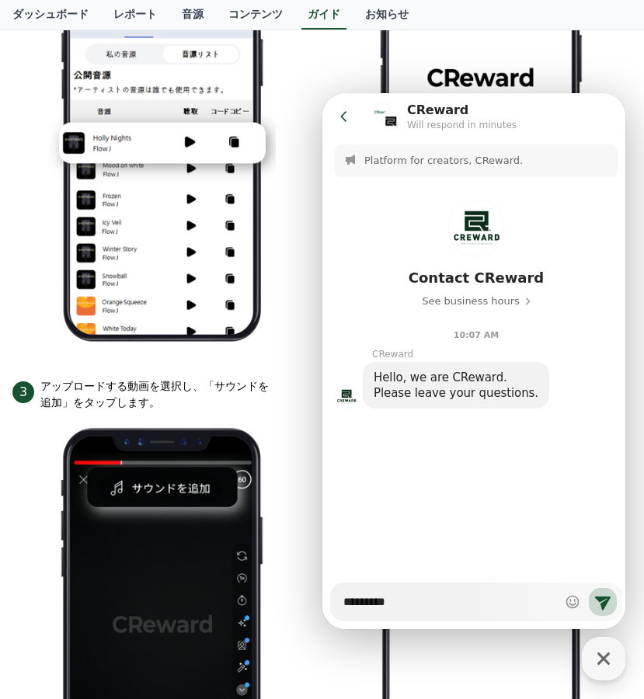
type textarea "**********"
type textarea "*"
type textarea "**********"
type textarea "*"
type textarea "**********"
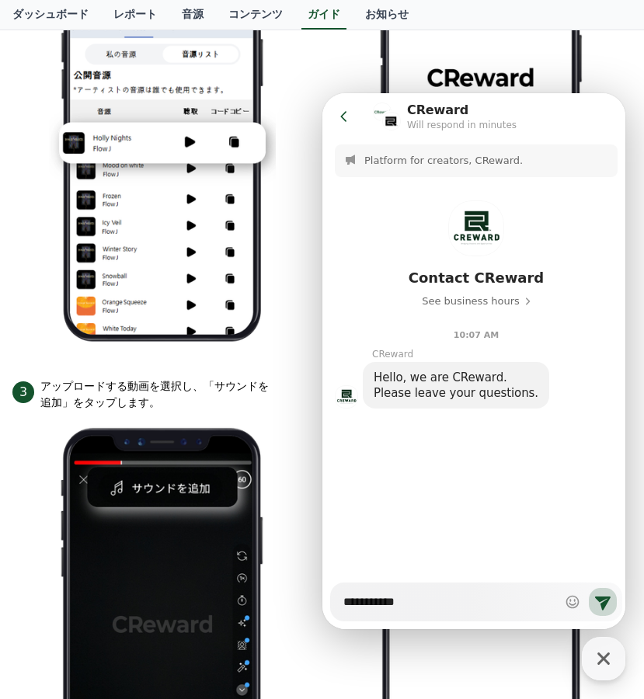
type textarea "*"
type textarea "**********"
type textarea "*"
type textarea "**********"
type textarea "*"
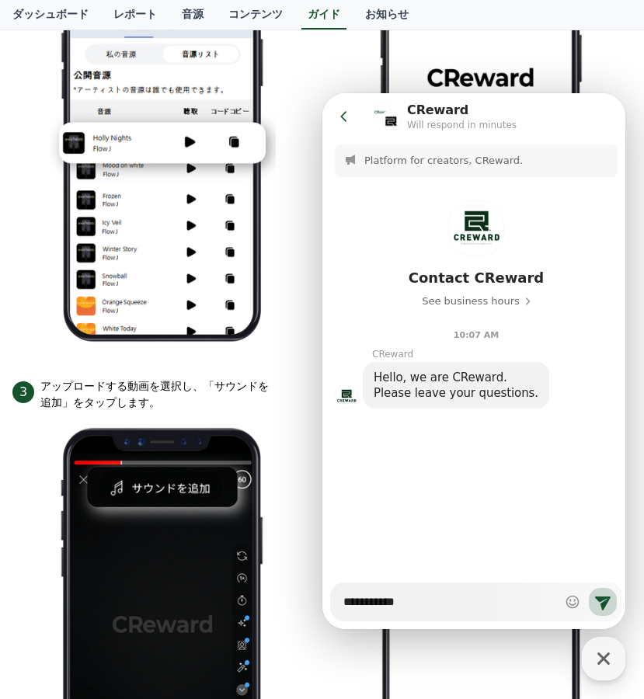
type textarea "**********"
type textarea "*"
type textarea "**********"
type textarea "*"
type textarea "**********"
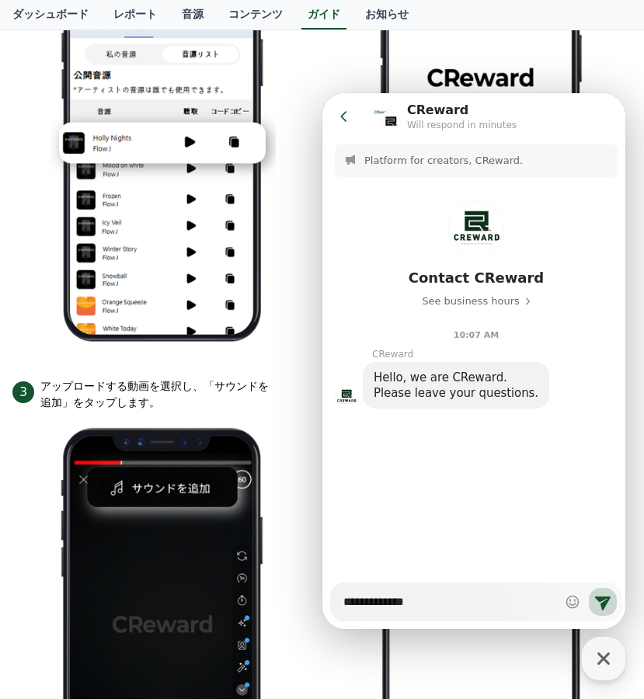
type textarea "*"
type textarea "**********"
type textarea "*"
type textarea "**********"
type textarea "*"
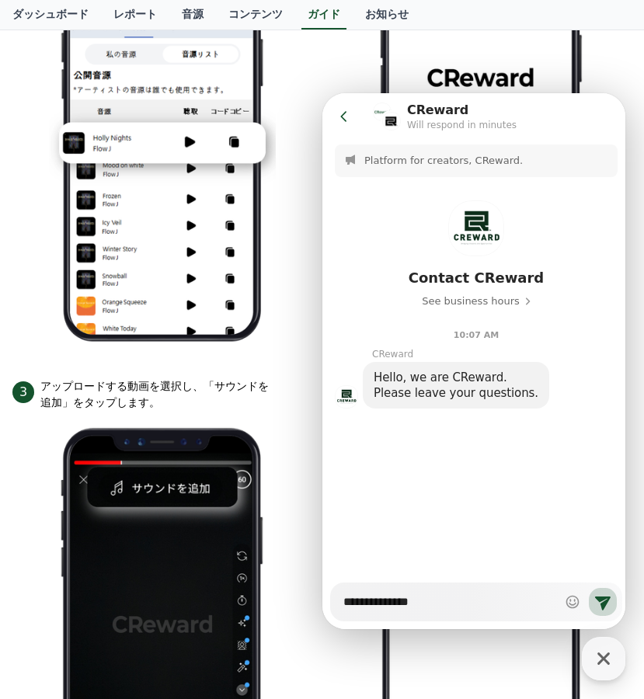
type textarea "**********"
type textarea "*"
type textarea "**********"
type textarea "*"
type textarea "**********"
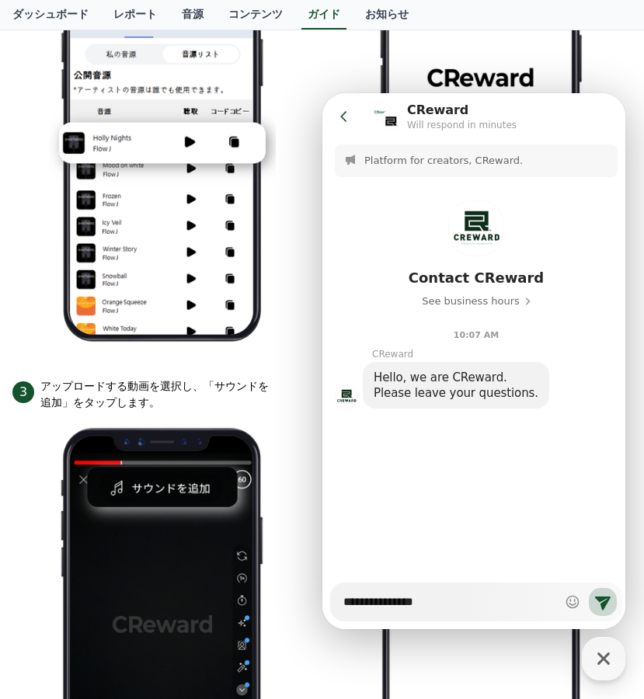
type textarea "*"
type textarea "**********"
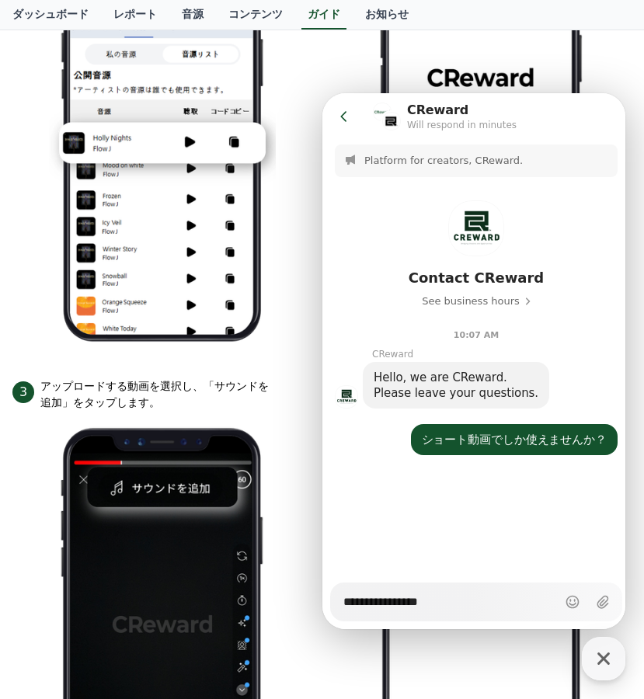
type textarea "*"
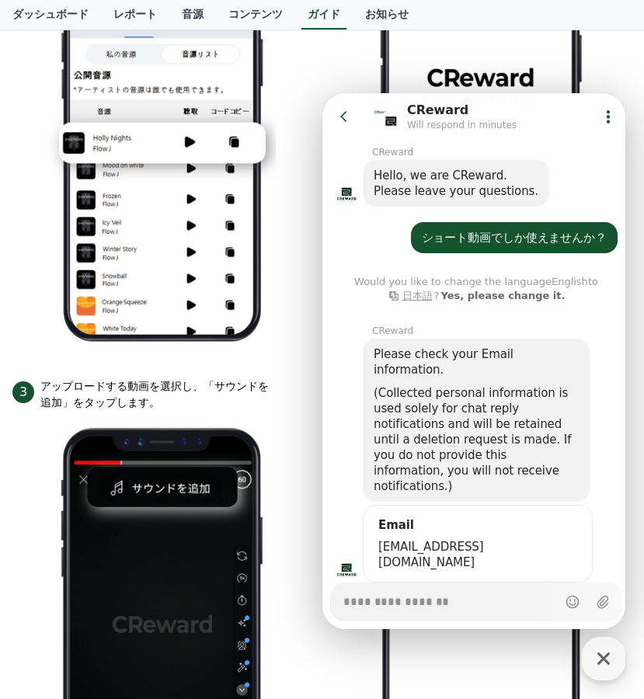
scroll to position [204, 0]
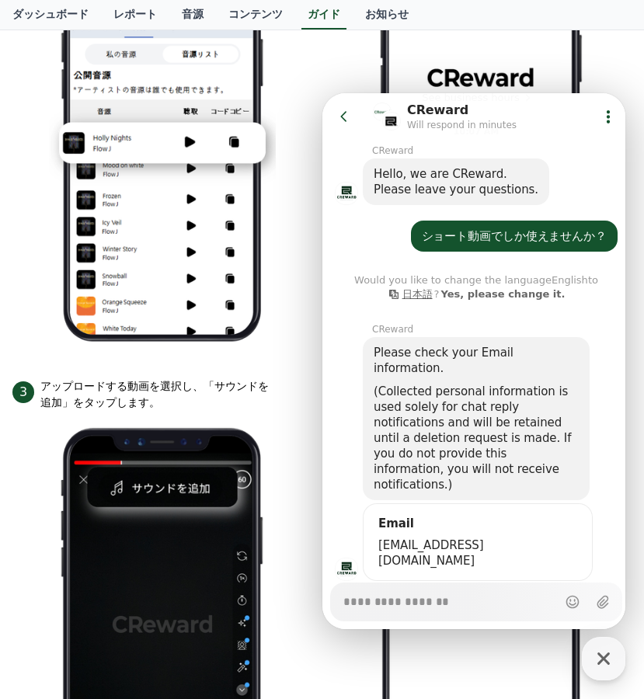
click at [412, 296] on span "日本語" at bounding box center [417, 294] width 30 height 12
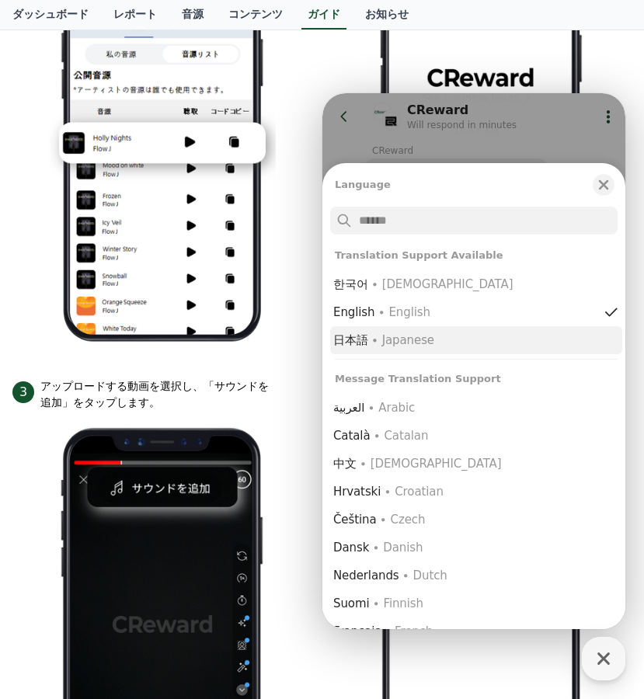
click at [407, 343] on div "∙ Japanese" at bounding box center [402, 340] width 63 height 16
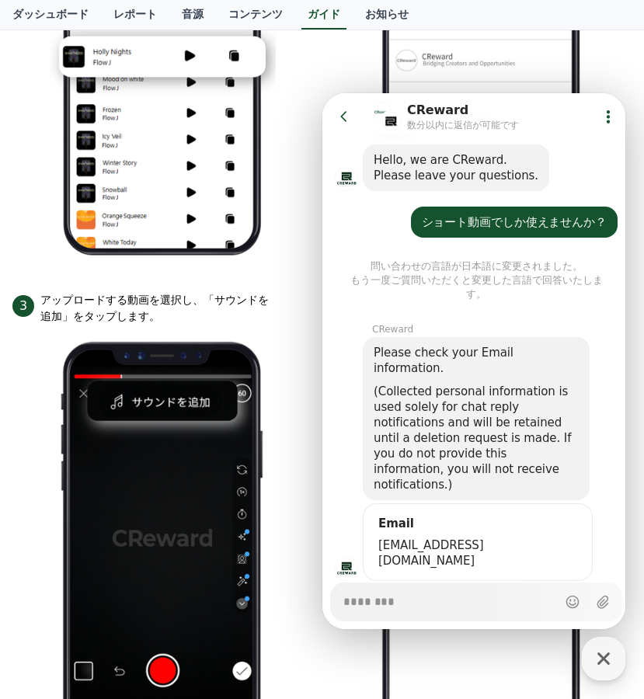
scroll to position [474, 0]
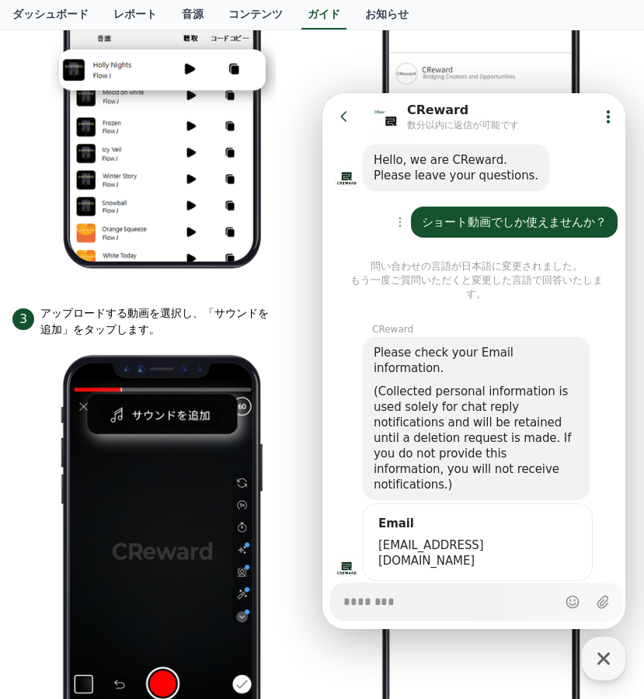
click at [416, 219] on div "ショート動画でしか使えませんか？" at bounding box center [514, 222] width 207 height 31
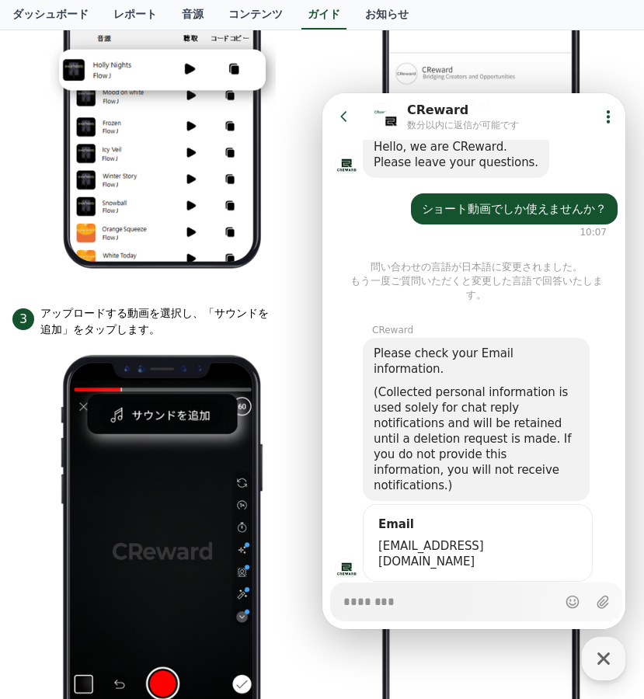
scroll to position [245, 0]
click at [402, 207] on button "Show context menu" at bounding box center [400, 208] width 16 height 16
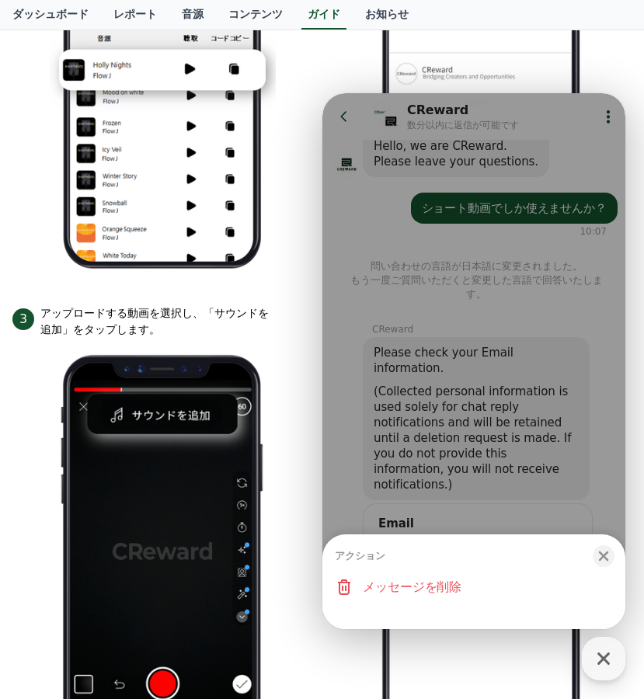
click at [479, 416] on div "アクション Close bottom sheet modal メッセージを削除" at bounding box center [473, 361] width 303 height 536
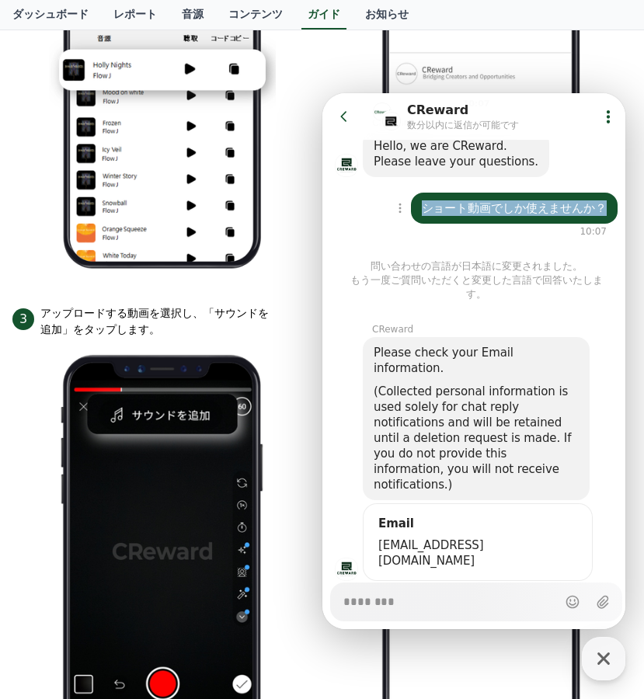
drag, startPoint x: 602, startPoint y: 207, endPoint x: 419, endPoint y: 213, distance: 182.7
click at [419, 214] on div "ショート動画でしか使えませんか？" at bounding box center [514, 208] width 207 height 31
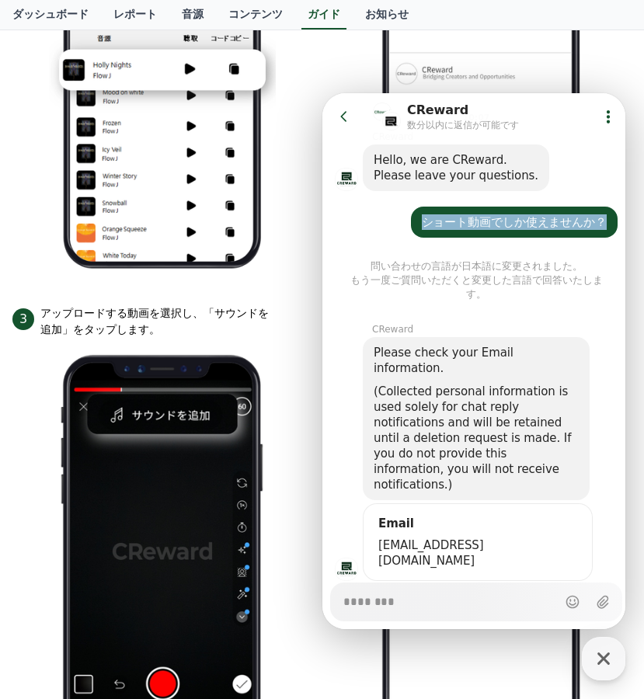
copy div "ショート動画でしか使えませんか？"
click at [434, 611] on div "Messenger Input Textarea" at bounding box center [449, 601] width 216 height 37
click at [435, 607] on textarea "Messenger Input Textarea" at bounding box center [448, 596] width 211 height 26
paste textarea "**********"
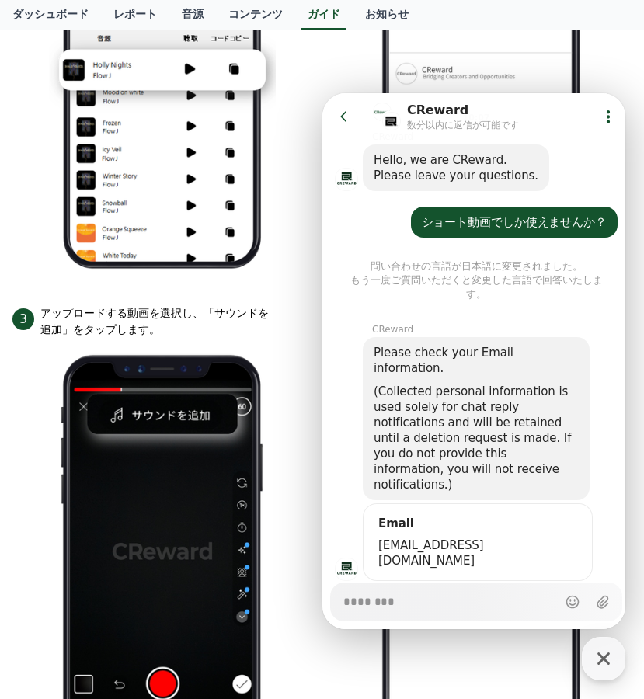
type textarea "*"
type textarea "**********"
type textarea "*"
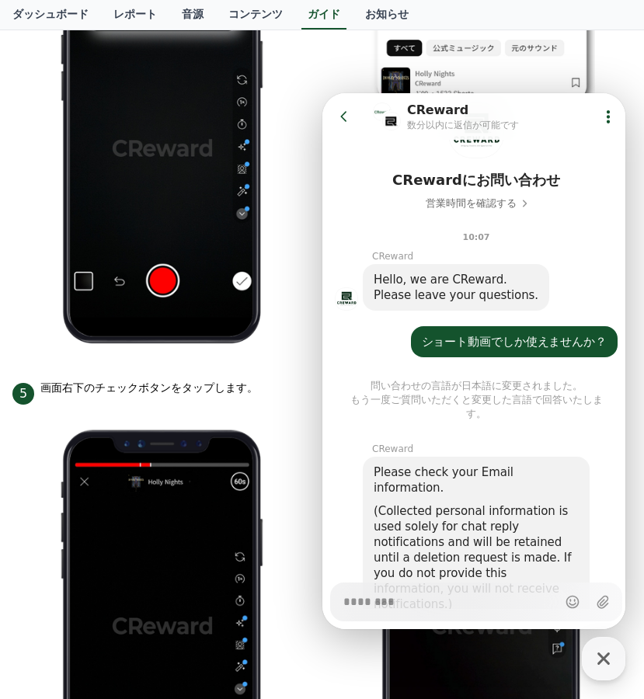
scroll to position [278, 0]
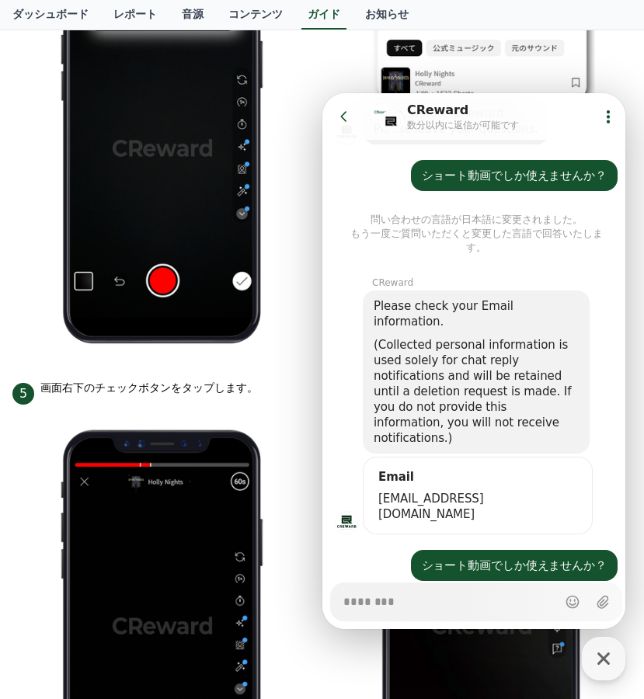
click at [483, 599] on textarea "Messenger Input Textarea" at bounding box center [448, 596] width 211 height 26
type textarea "*"
type textarea "**"
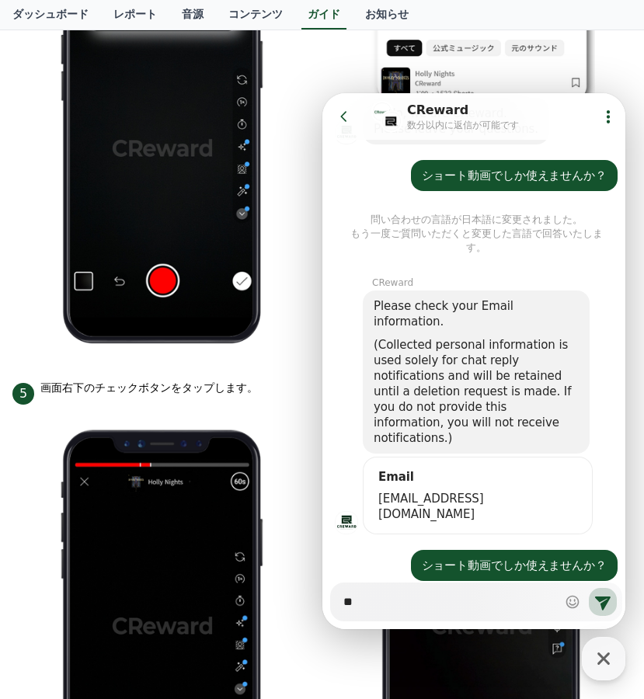
type textarea "*"
type textarea "**"
type textarea "*"
type textarea "***"
type textarea "*"
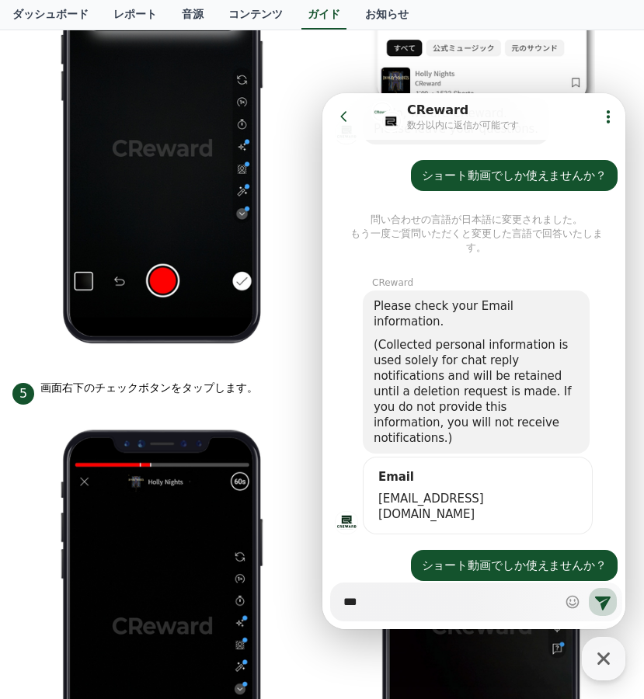
type textarea "****"
type textarea "*"
type textarea "****"
type textarea "*"
type textarea "*****"
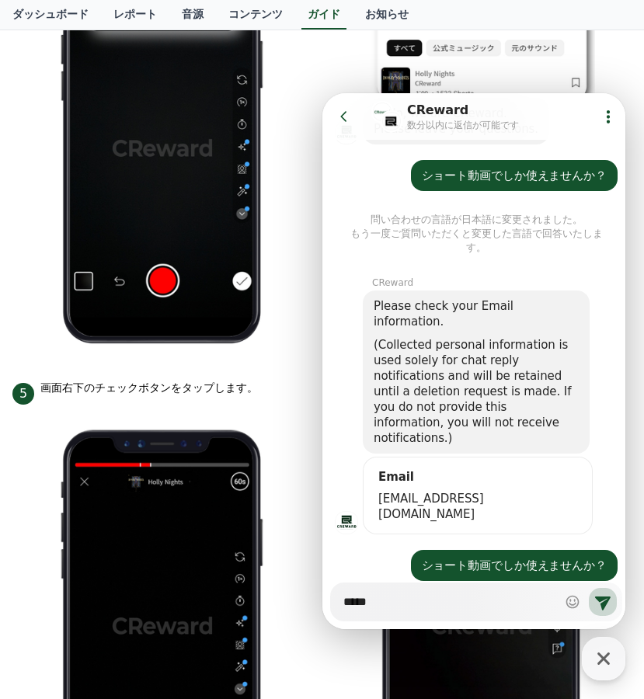
type textarea "*"
type textarea "******"
type textarea "*"
type textarea "******"
type textarea "*"
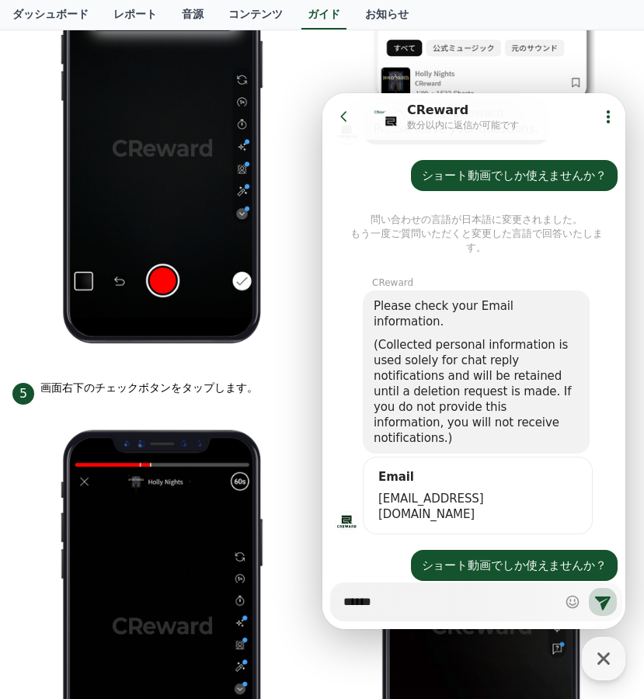
type textarea "*******"
type textarea "*"
type textarea "*******"
type textarea "*"
type textarea "********"
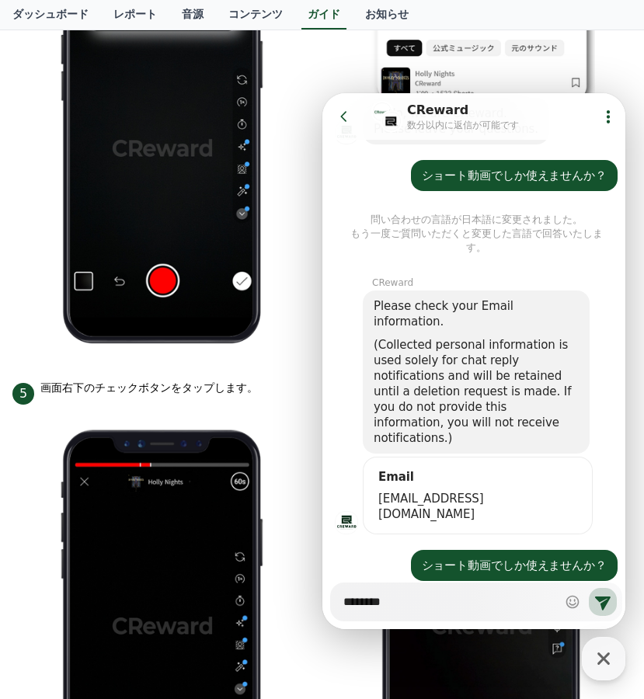
type textarea "*"
type textarea "********"
type textarea "*"
type textarea "*********"
type textarea "*"
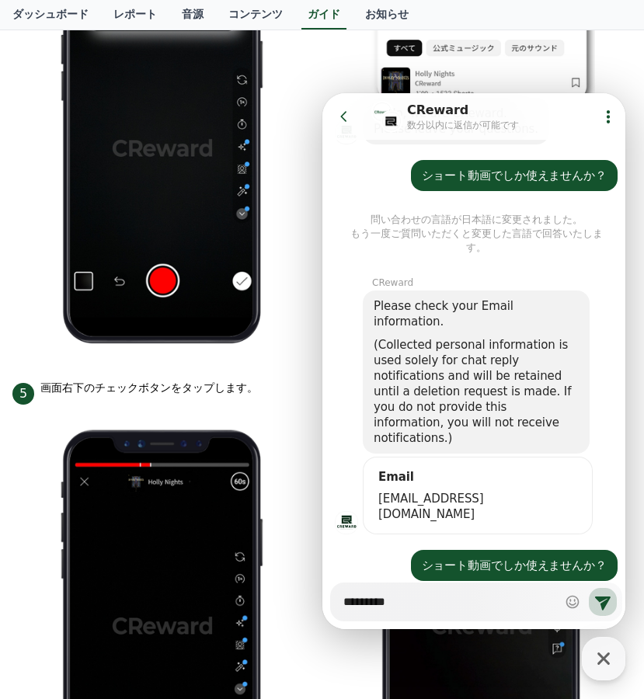
type textarea "**********"
type textarea "*"
type textarea "*********"
type textarea "*"
type textarea "**********"
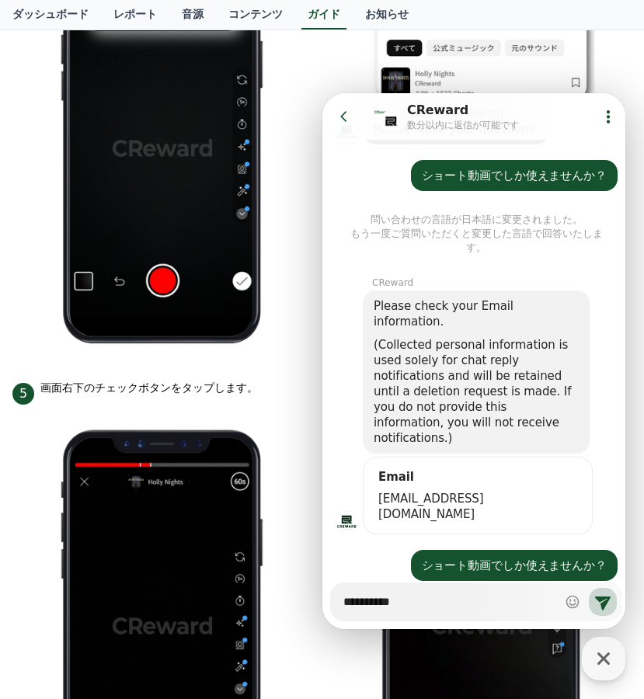
type textarea "*"
type textarea "**********"
type textarea "*"
type textarea "**********"
type textarea "*"
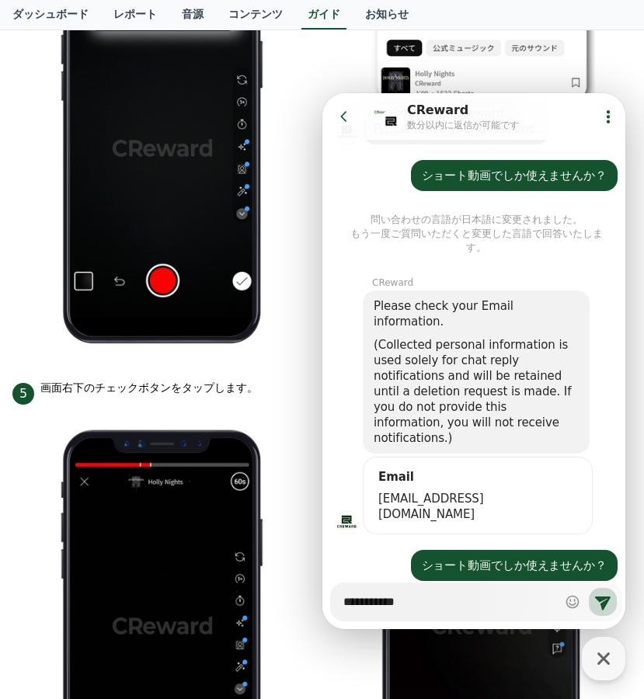
type textarea "**********"
type textarea "*"
type textarea "**********"
type textarea "*"
type textarea "**********"
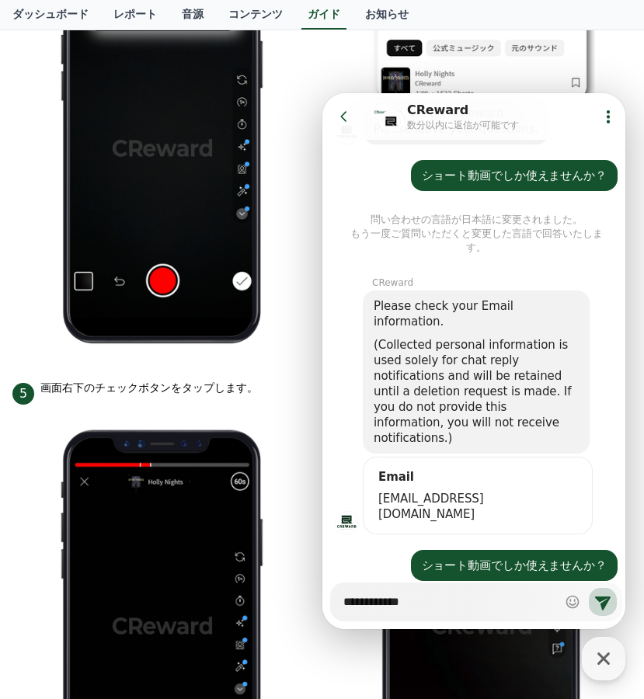
type textarea "*"
type textarea "**********"
type textarea "*"
type textarea "**********"
type textarea "*"
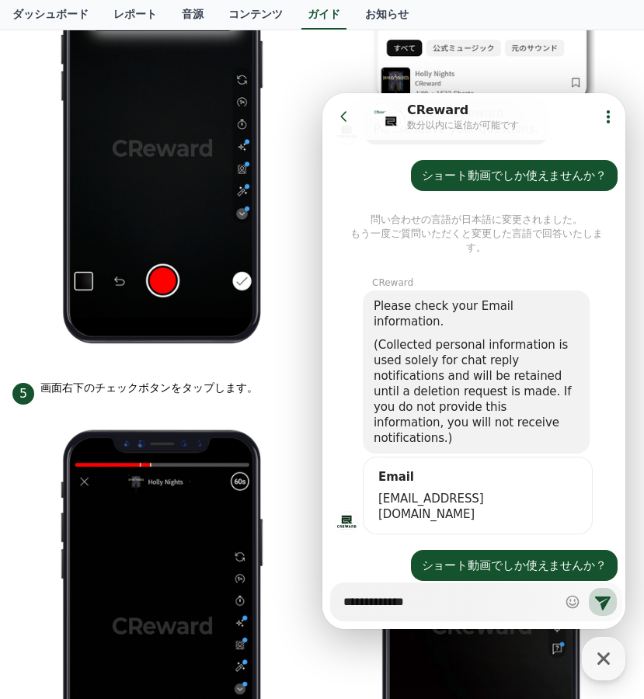
type textarea "**********"
type textarea "*"
type textarea "**********"
type textarea "*"
type textarea "**********"
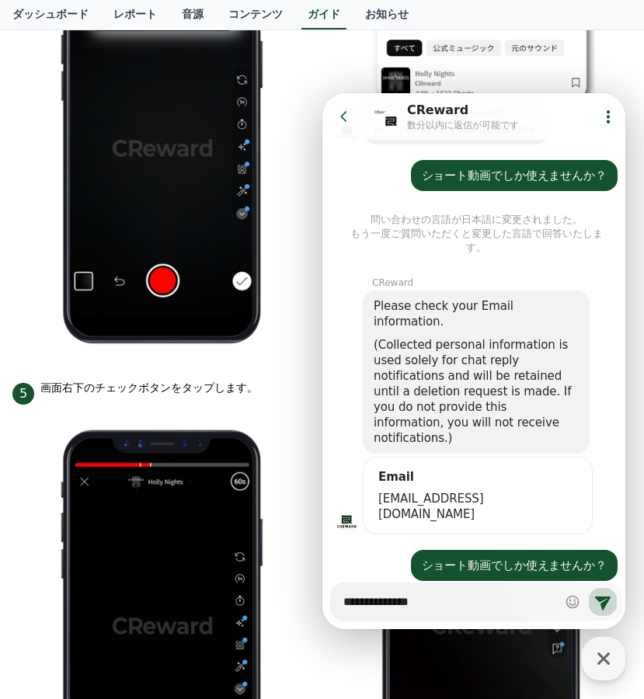
type textarea "*"
type textarea "**********"
type textarea "*"
type textarea "**********"
type textarea "*"
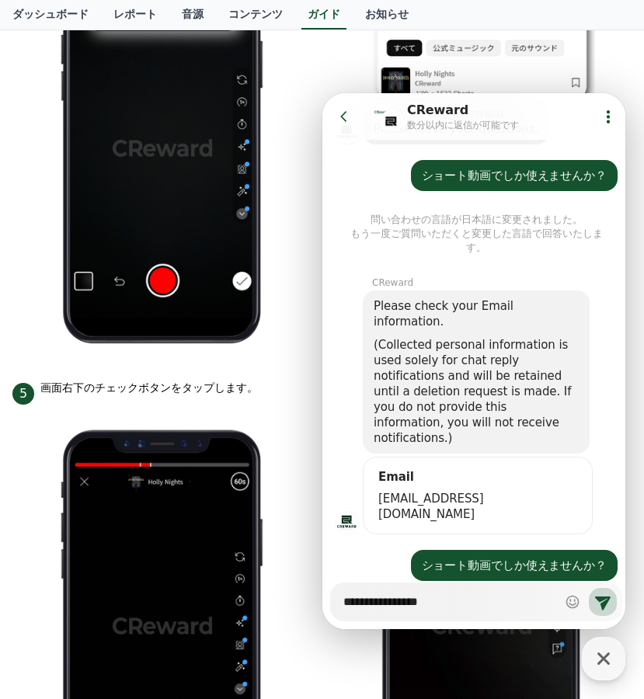
type textarea "**********"
type textarea "*"
type textarea "**********"
type textarea "*"
type textarea "**********"
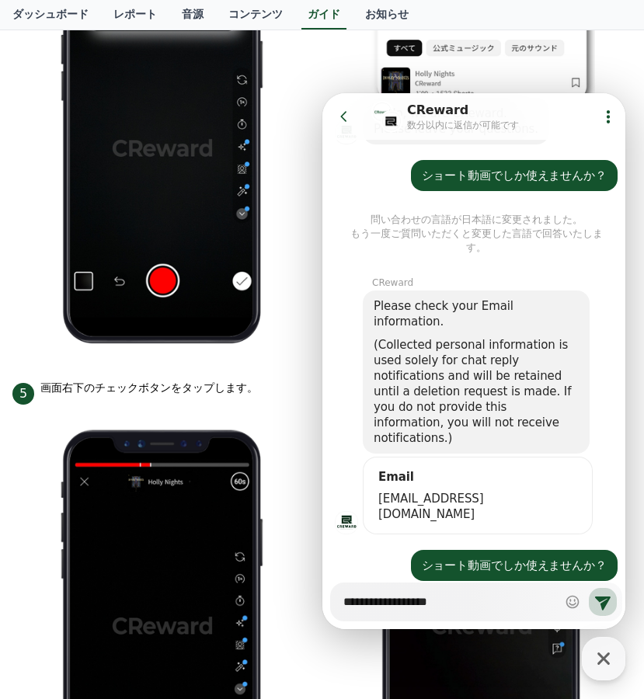
type textarea "*"
type textarea "**********"
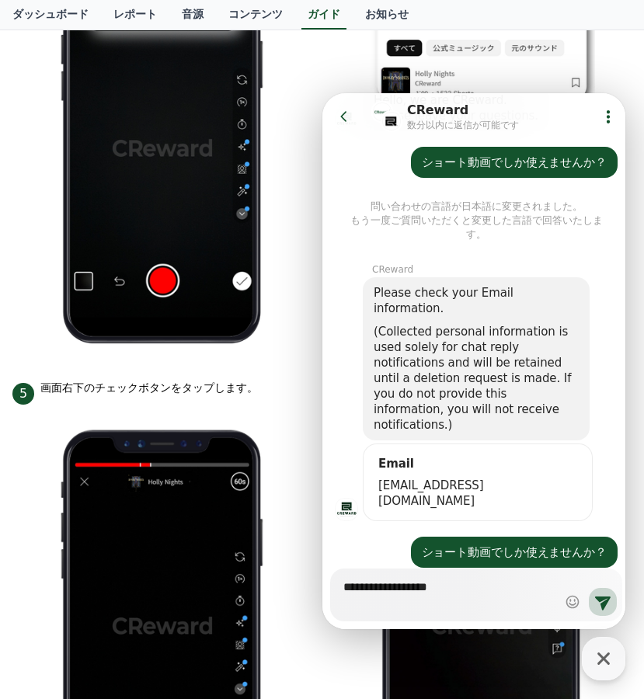
scroll to position [292, 0]
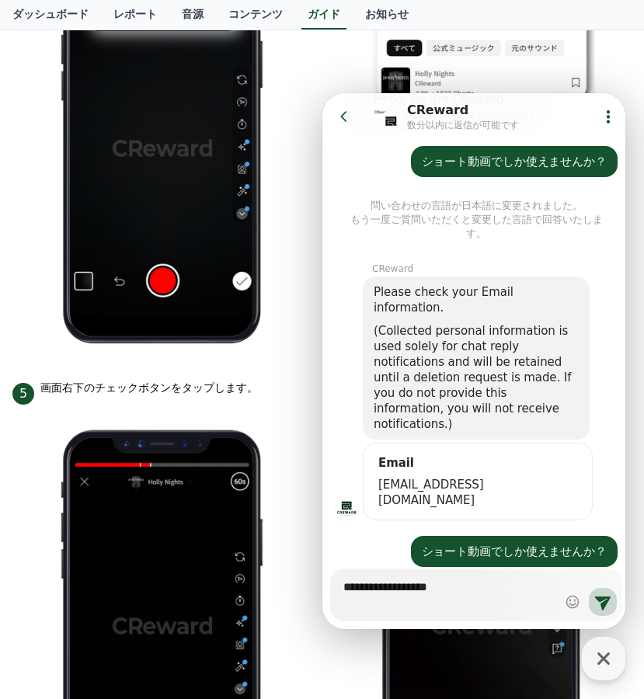
type textarea "*"
type textarea "**********"
type textarea "*"
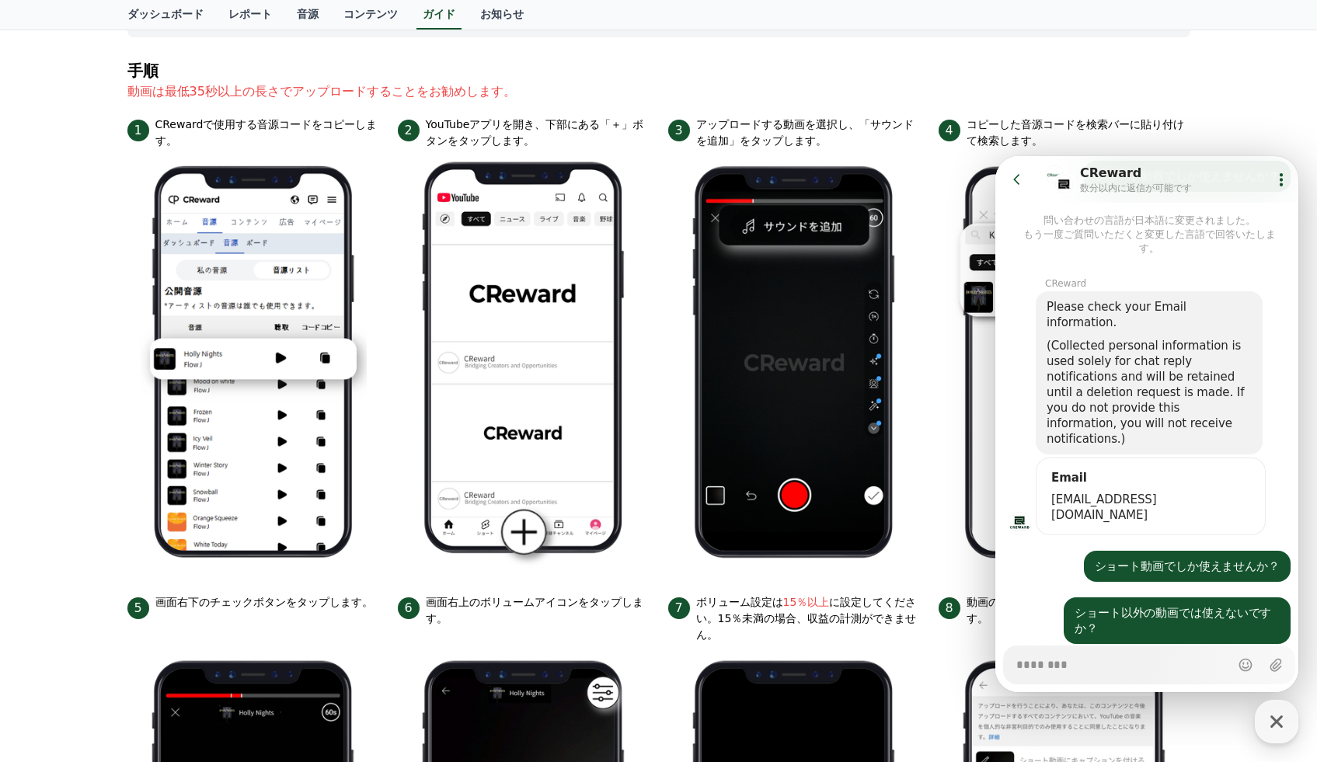
scroll to position [0, 0]
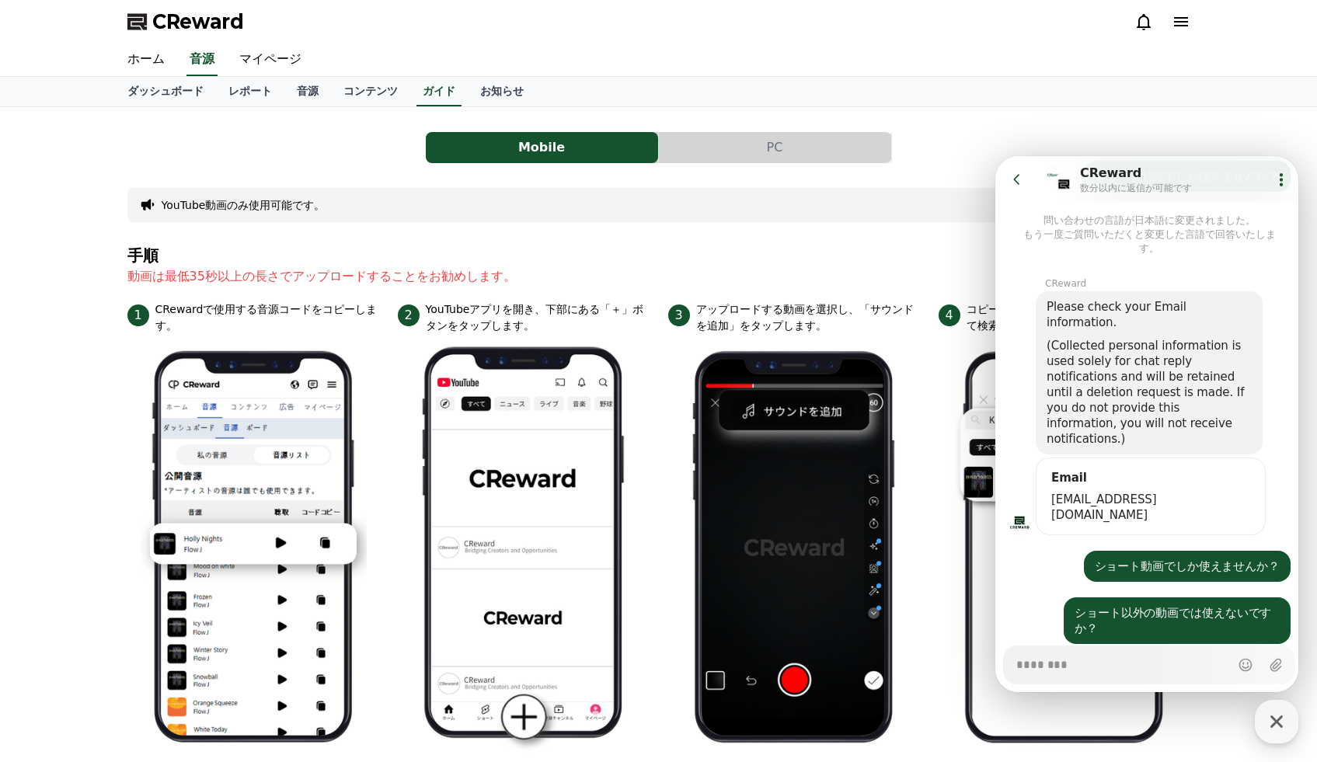
click at [643, 161] on button "PC" at bounding box center [775, 147] width 232 height 31
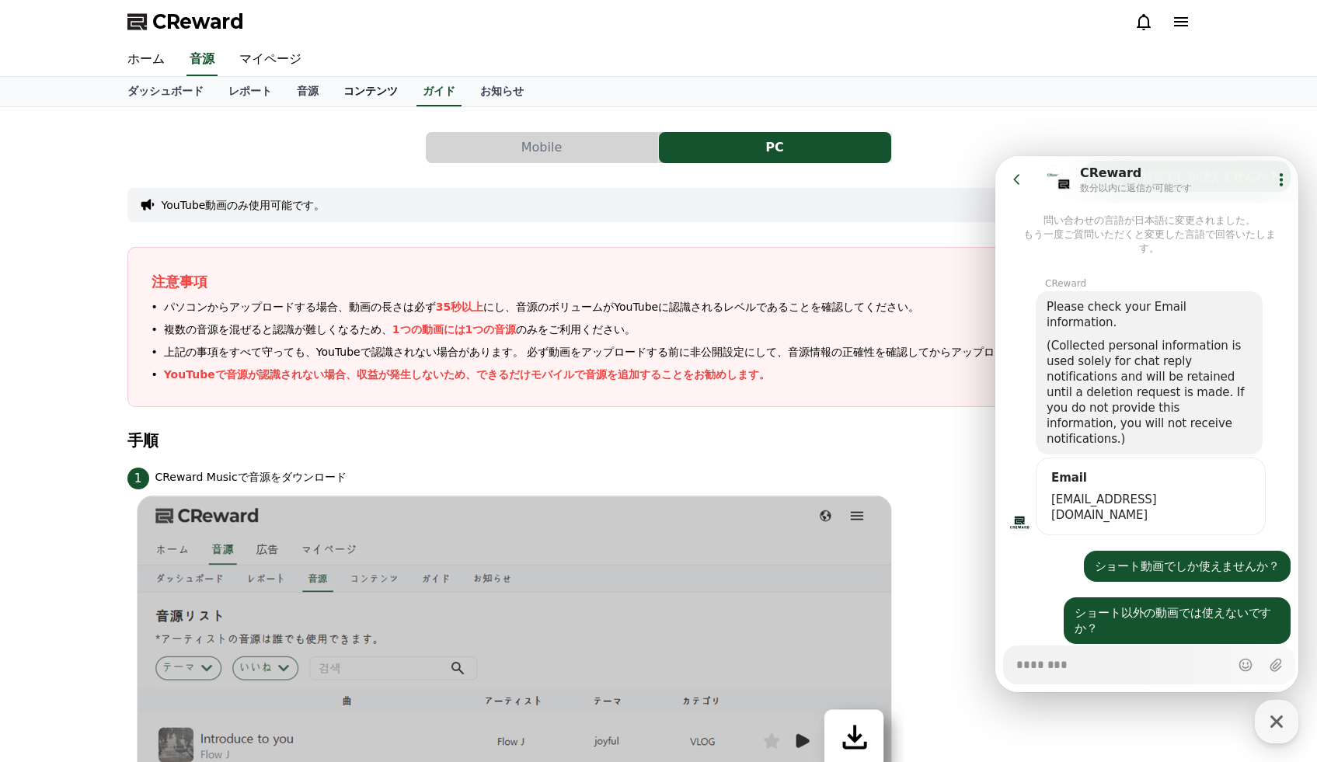
click at [365, 93] on link "コンテンツ" at bounding box center [370, 92] width 79 height 30
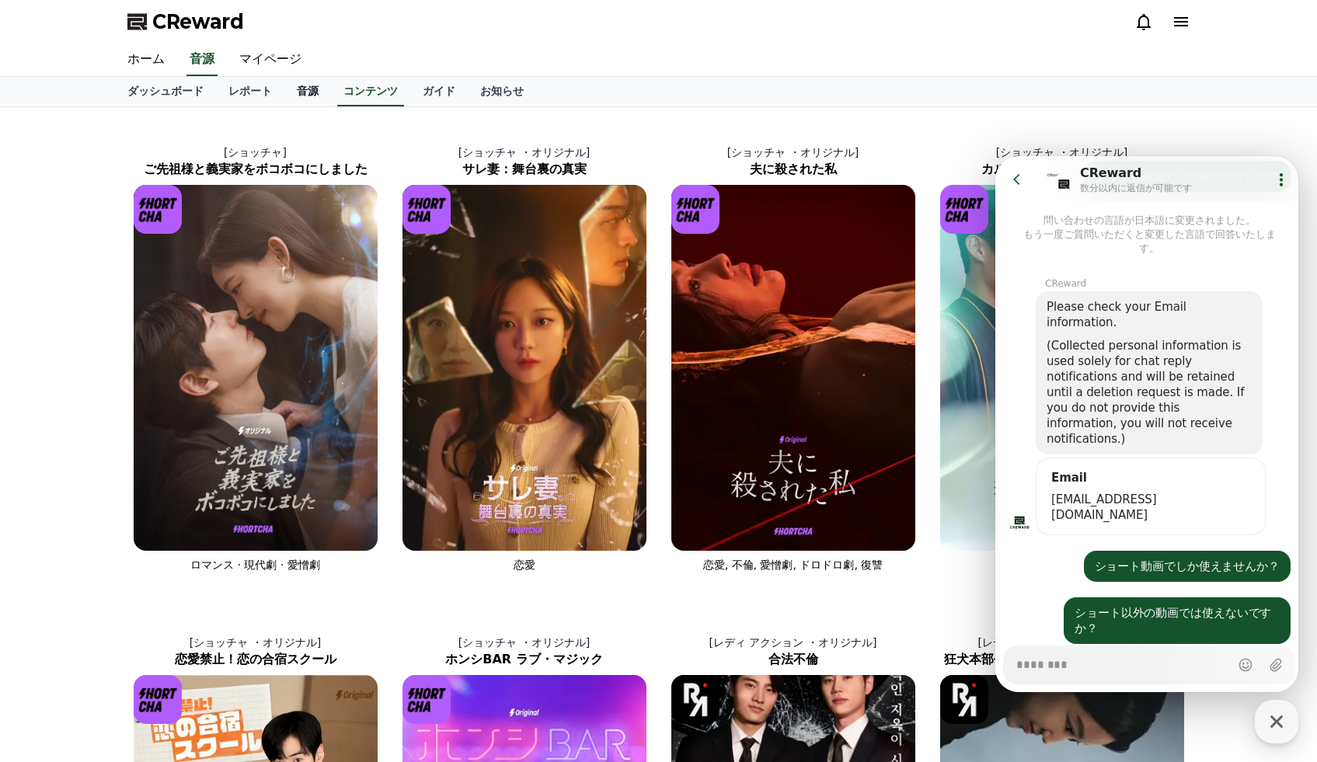
click at [317, 94] on link "音源" at bounding box center [307, 92] width 47 height 30
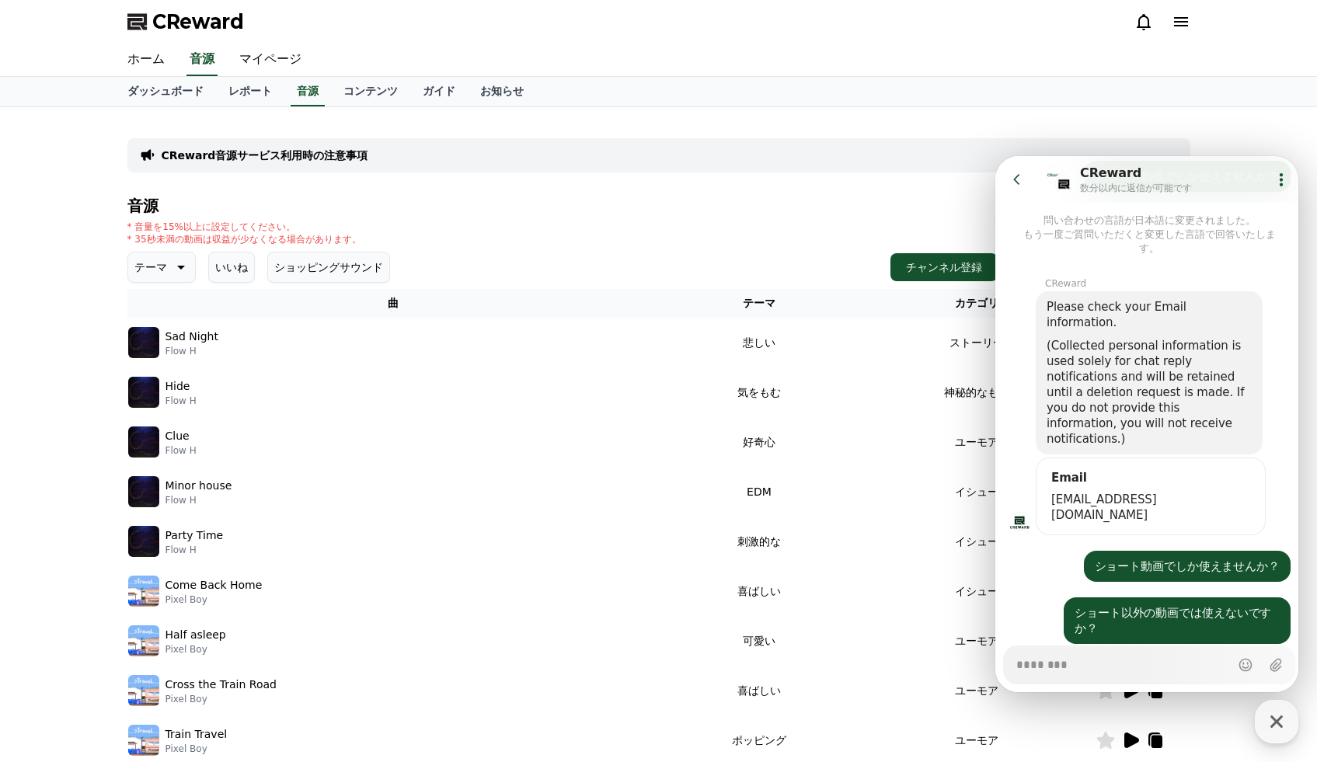
click at [249, 151] on p "CReward音源サービス利用時の注意事項" at bounding box center [265, 156] width 207 height 16
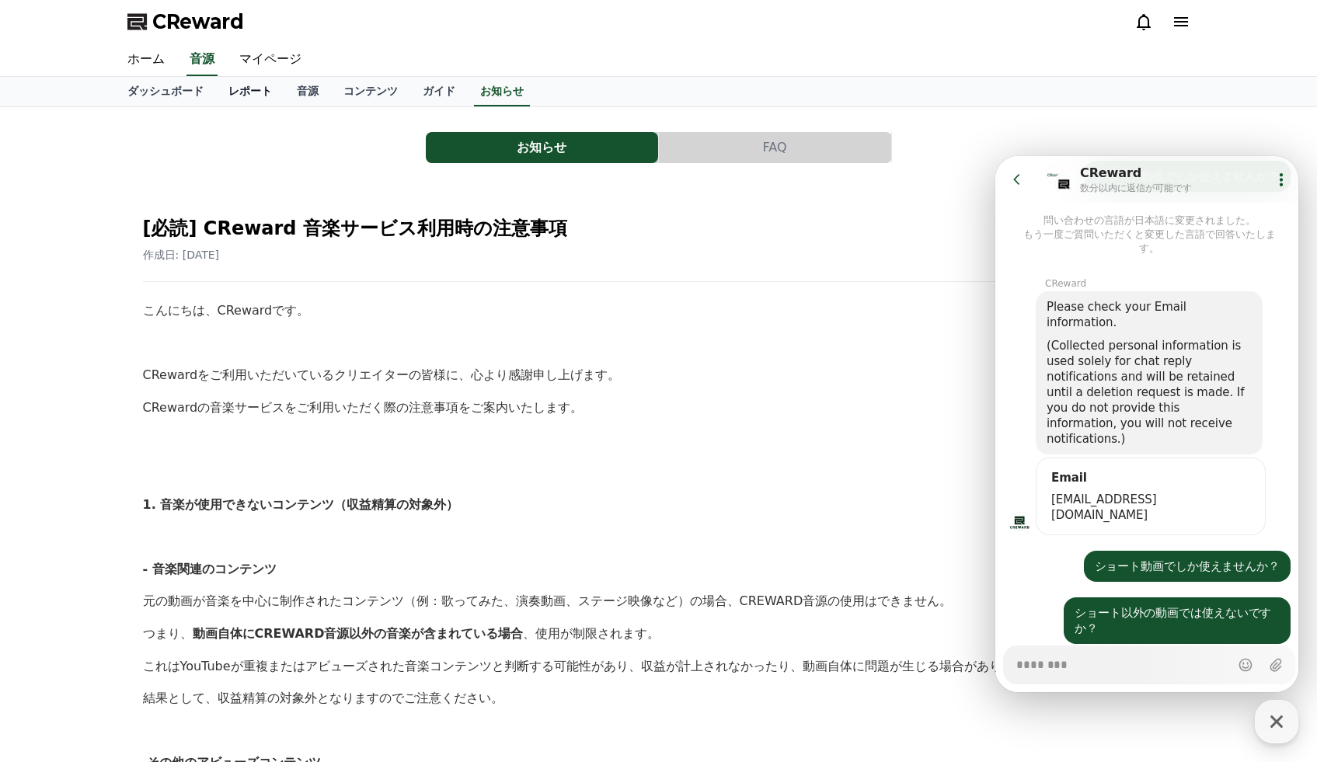
click at [245, 88] on link "レポート" at bounding box center [250, 92] width 68 height 30
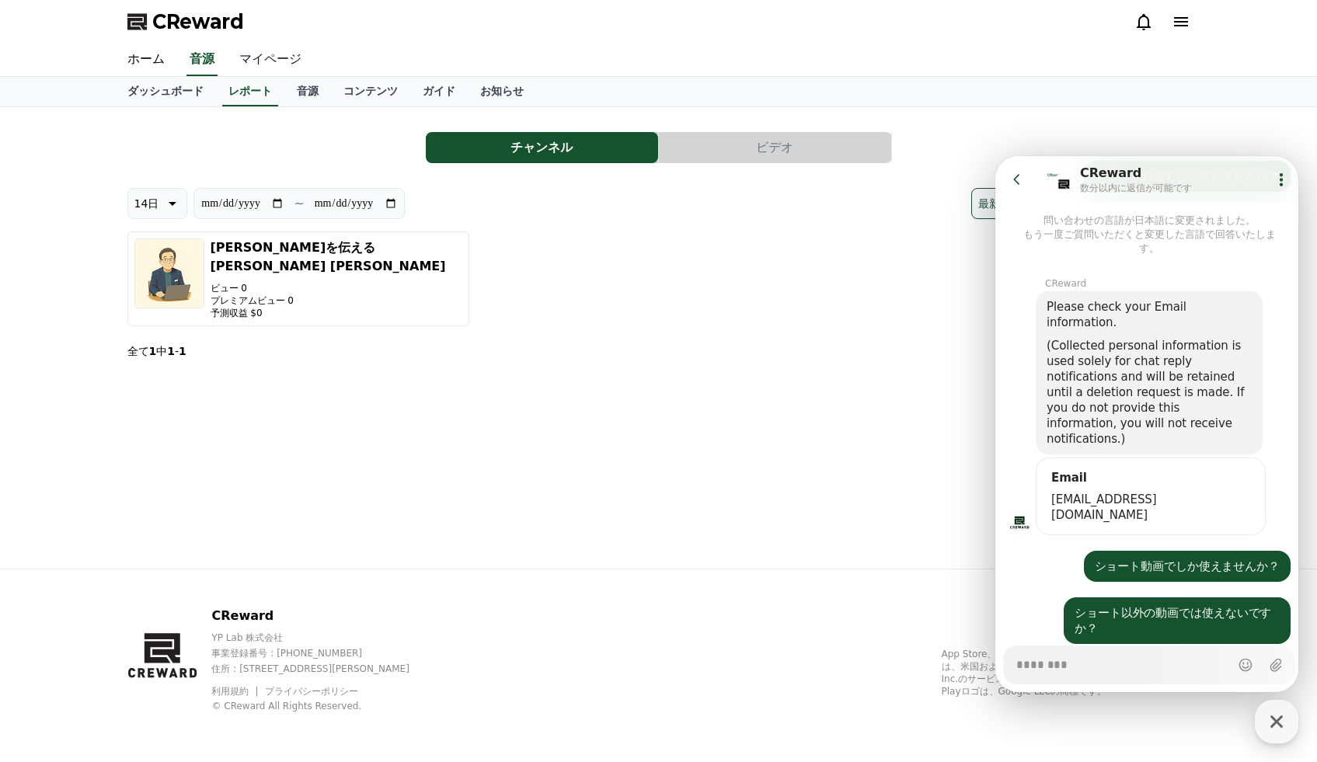
click at [252, 61] on link "マイページ" at bounding box center [270, 60] width 87 height 33
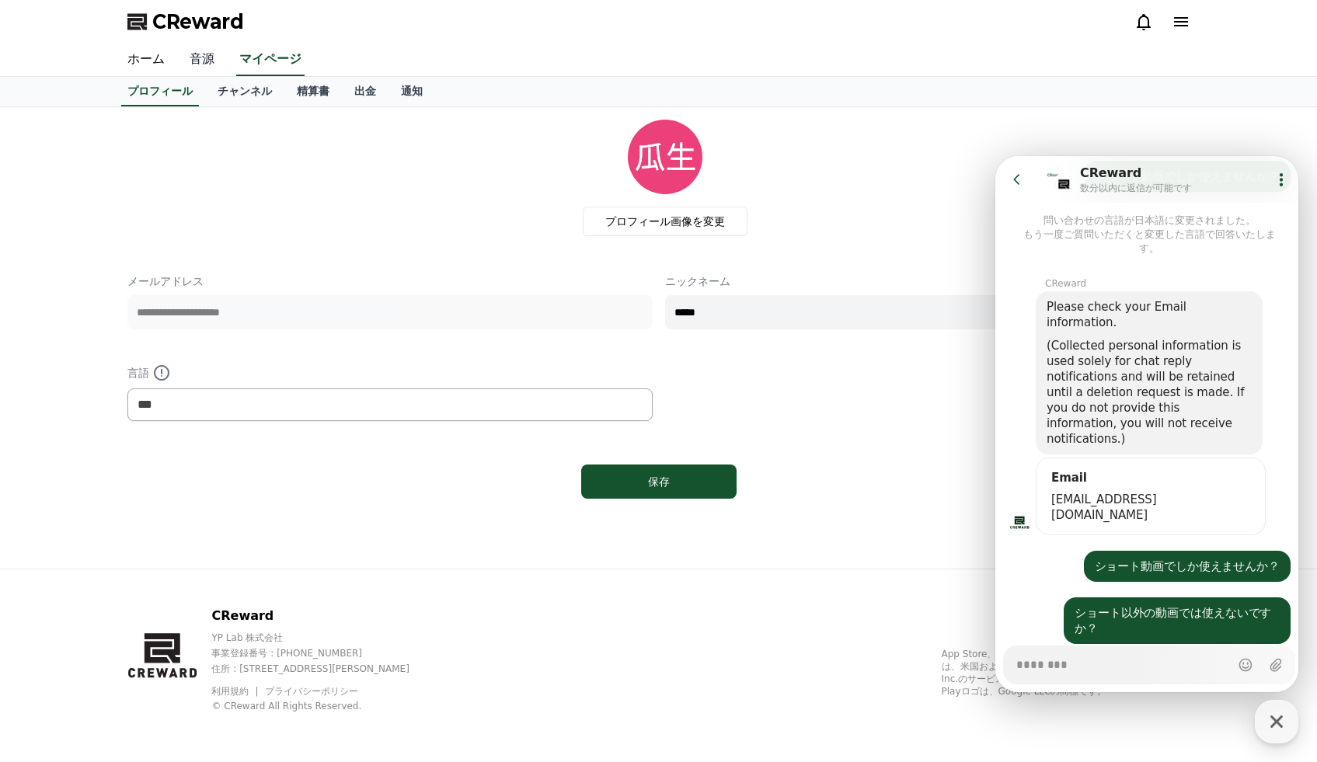
click at [192, 58] on link "音源" at bounding box center [202, 60] width 50 height 33
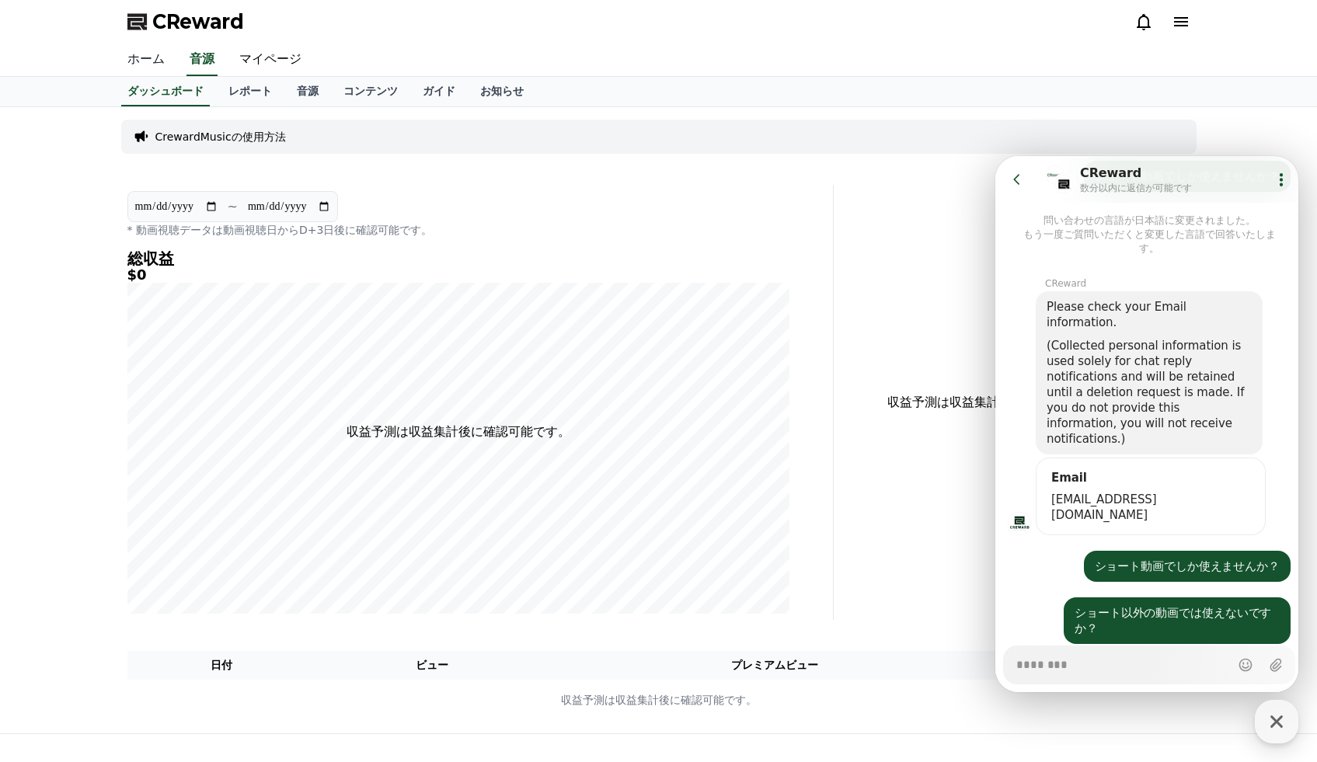
click at [136, 56] on link "ホーム" at bounding box center [146, 60] width 62 height 33
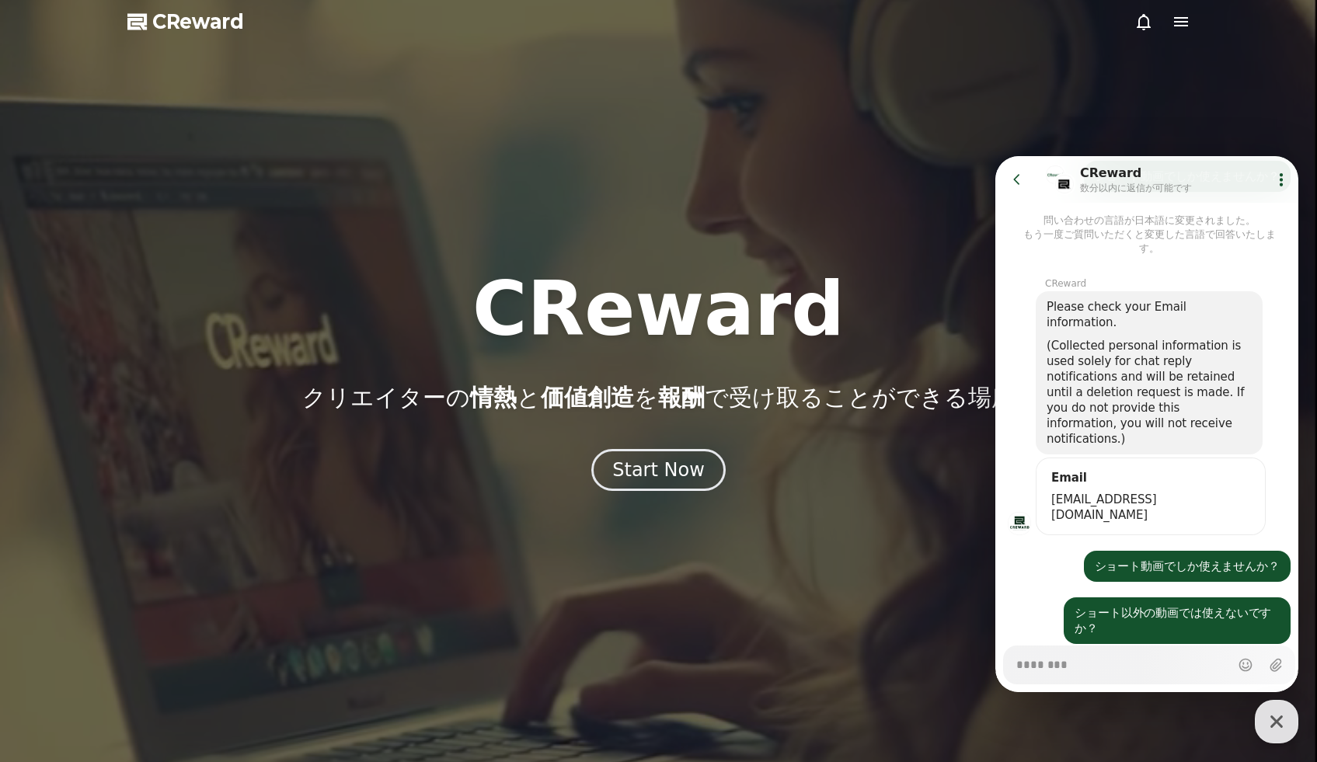
drag, startPoint x: 191, startPoint y: 155, endPoint x: 219, endPoint y: 160, distance: 28.5
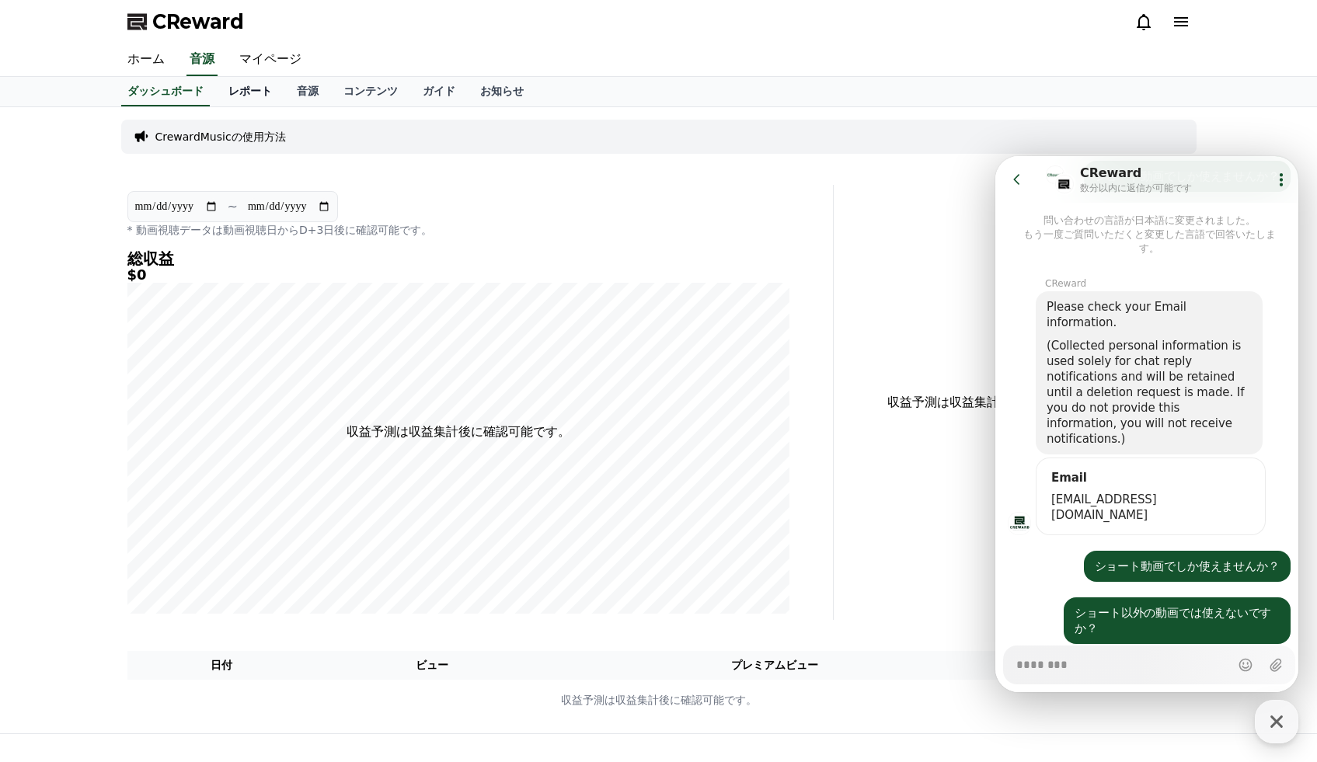
click at [265, 95] on link "レポート" at bounding box center [250, 92] width 68 height 30
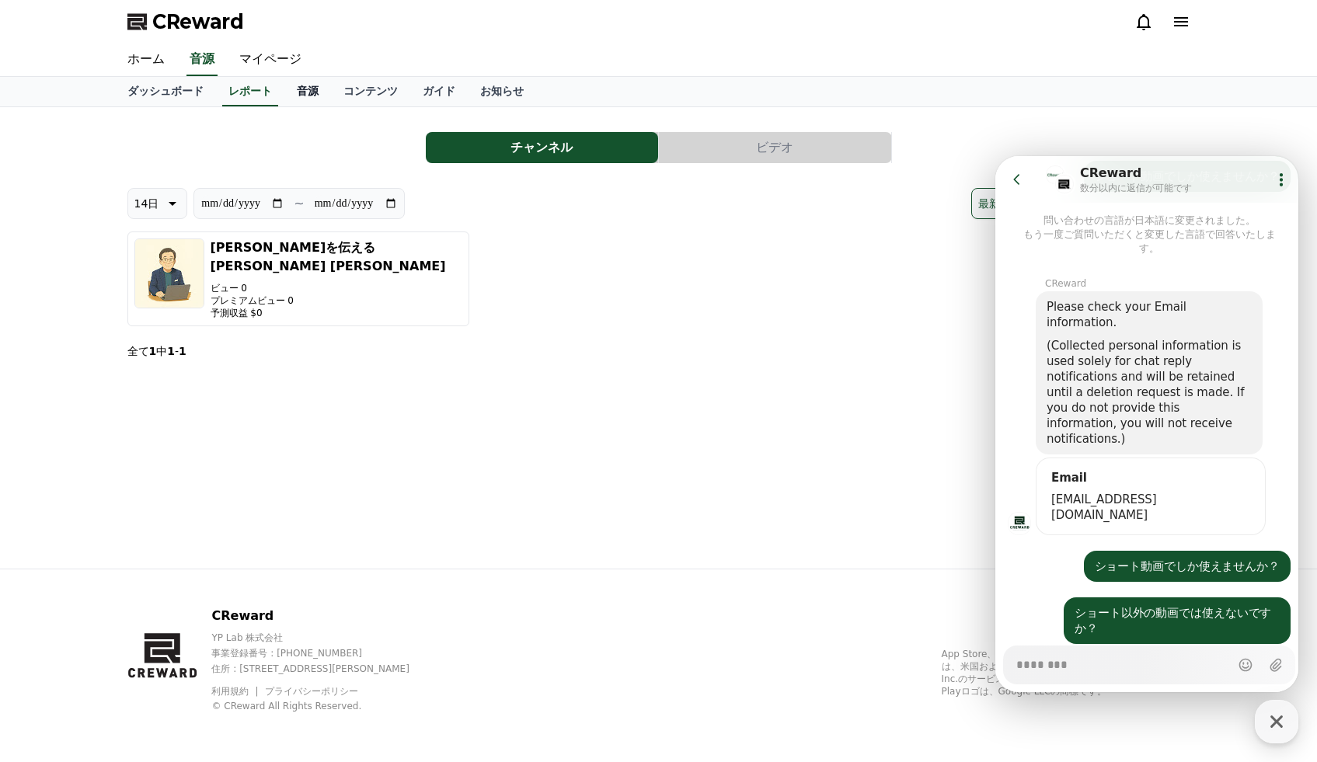
click at [308, 92] on link "音源" at bounding box center [307, 92] width 47 height 30
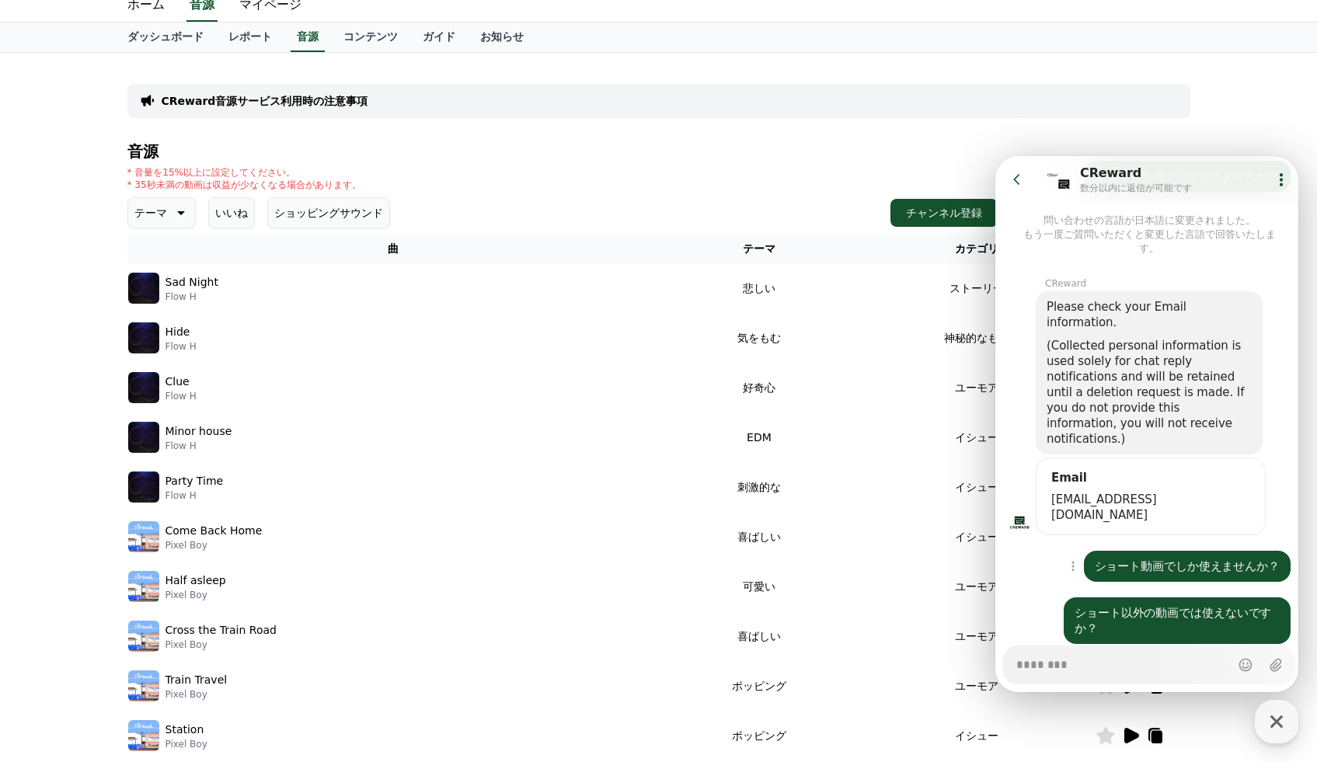
scroll to position [132, 0]
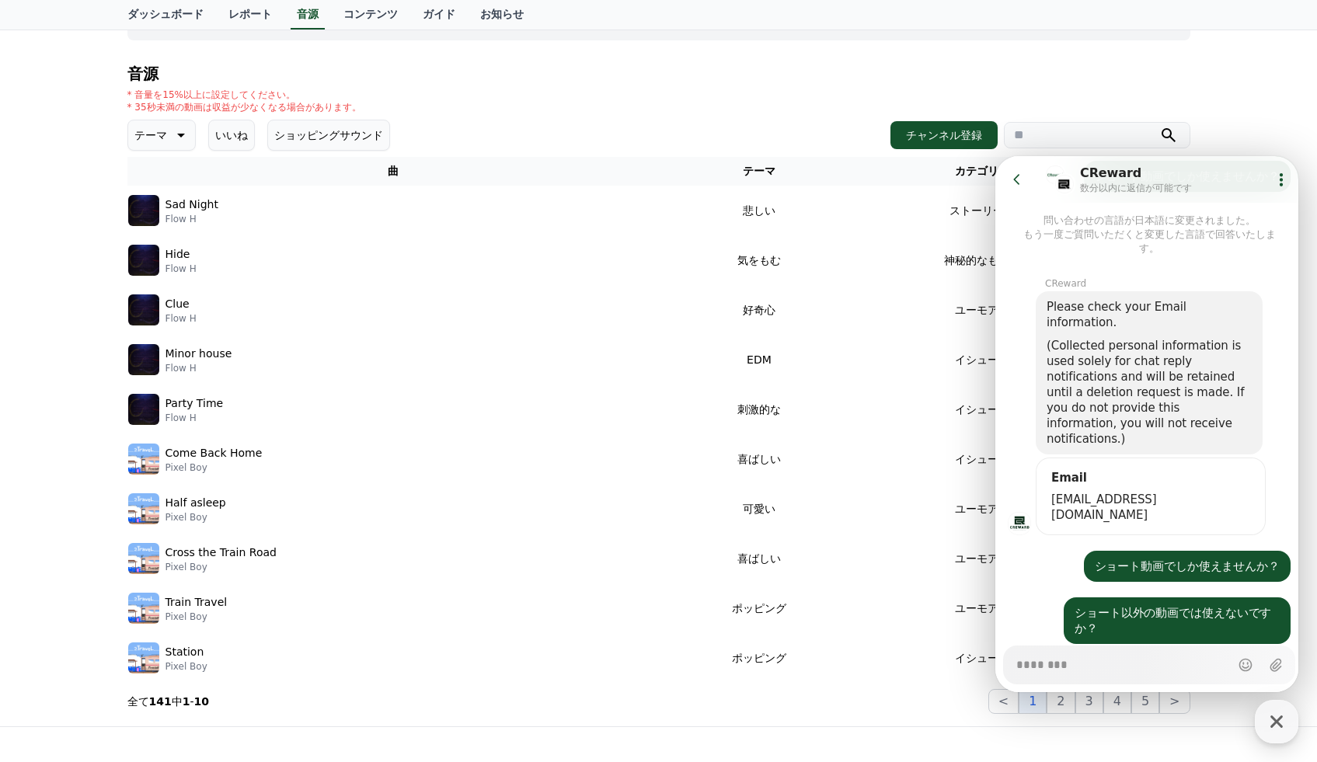
click at [643, 179] on button "Go to previous page" at bounding box center [1023, 179] width 41 height 31
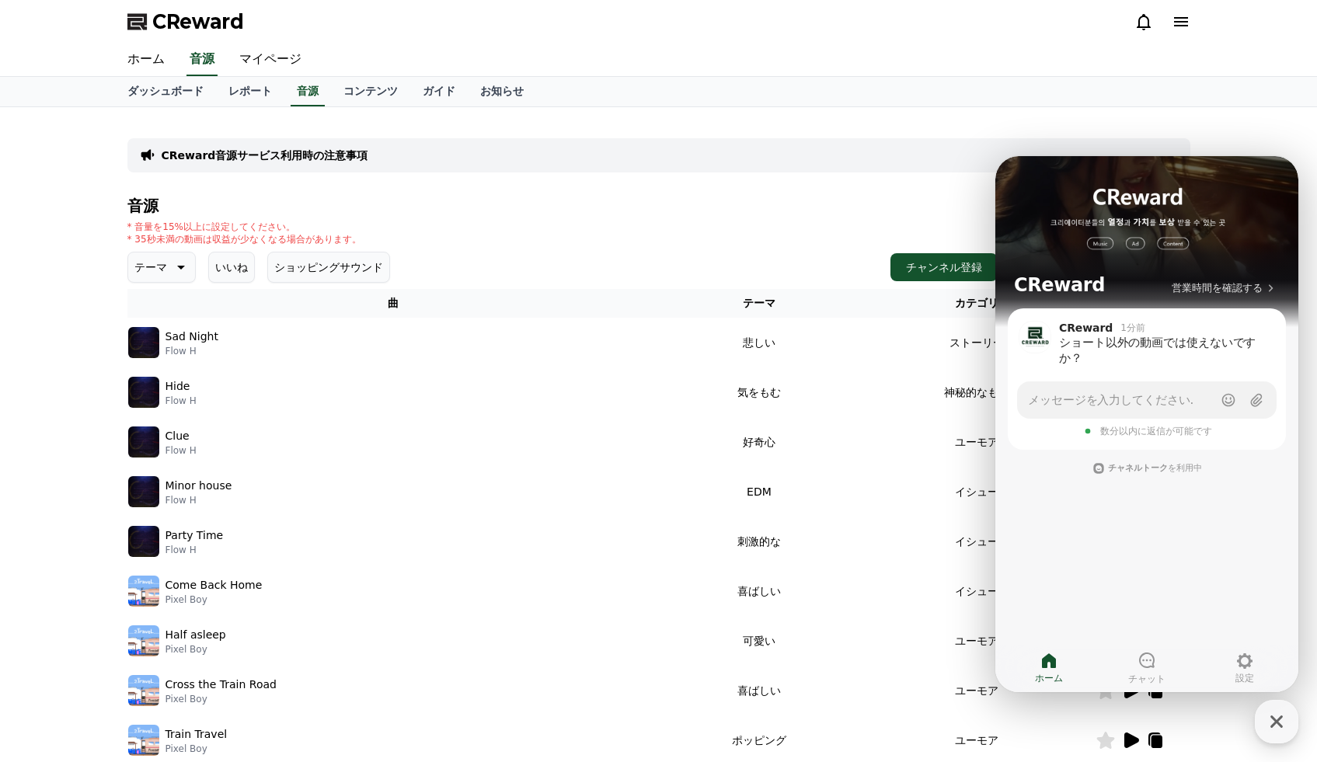
scroll to position [0, 0]
click at [347, 90] on link "コンテンツ" at bounding box center [370, 92] width 79 height 30
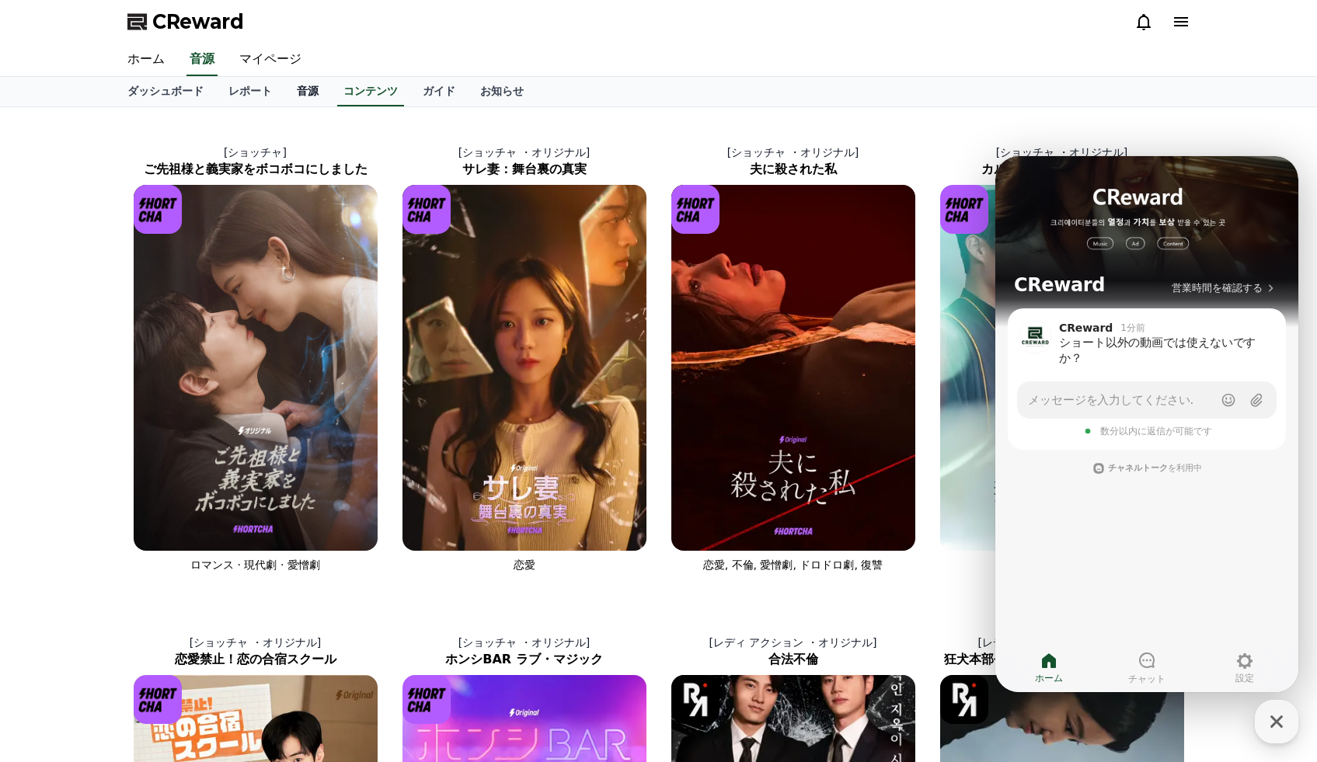
click at [318, 92] on link "音源" at bounding box center [307, 92] width 47 height 30
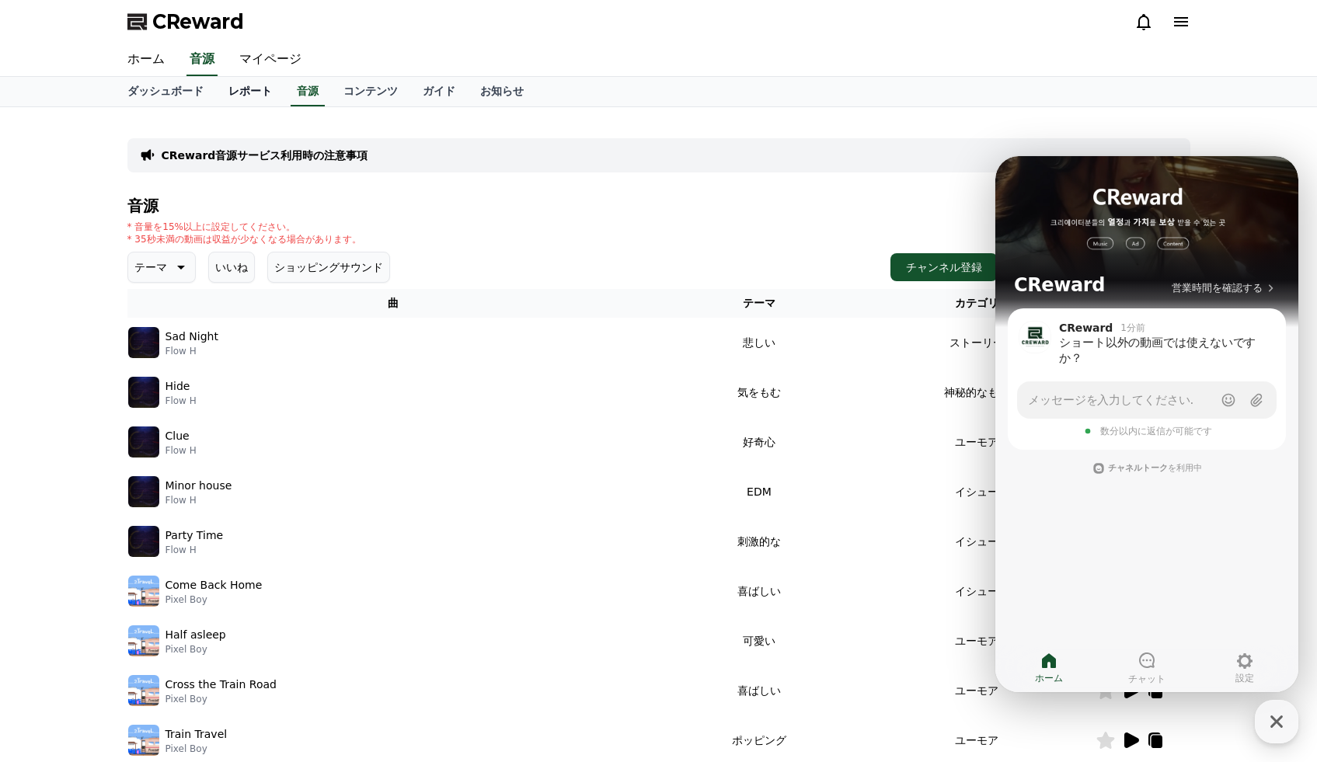
click at [273, 96] on link "レポート" at bounding box center [250, 92] width 68 height 30
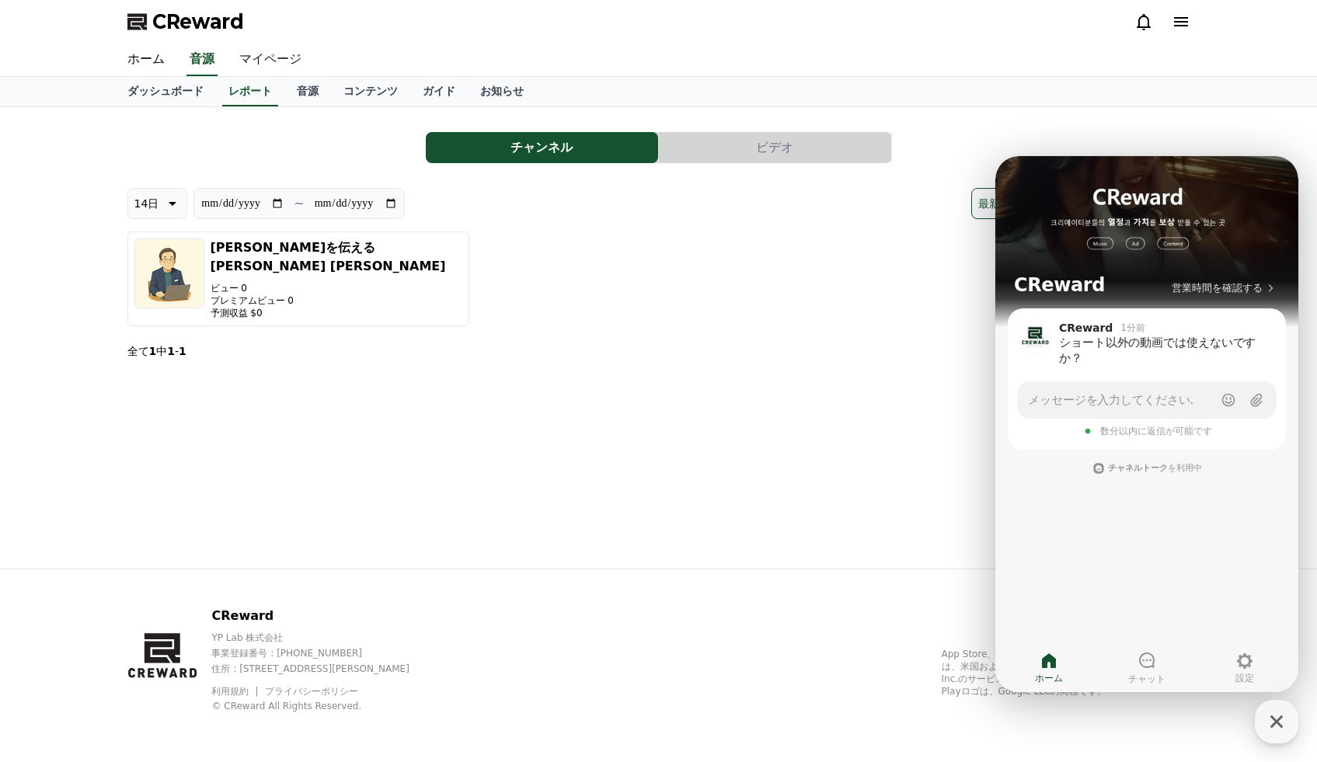
click at [276, 68] on link "マイページ" at bounding box center [270, 60] width 87 height 33
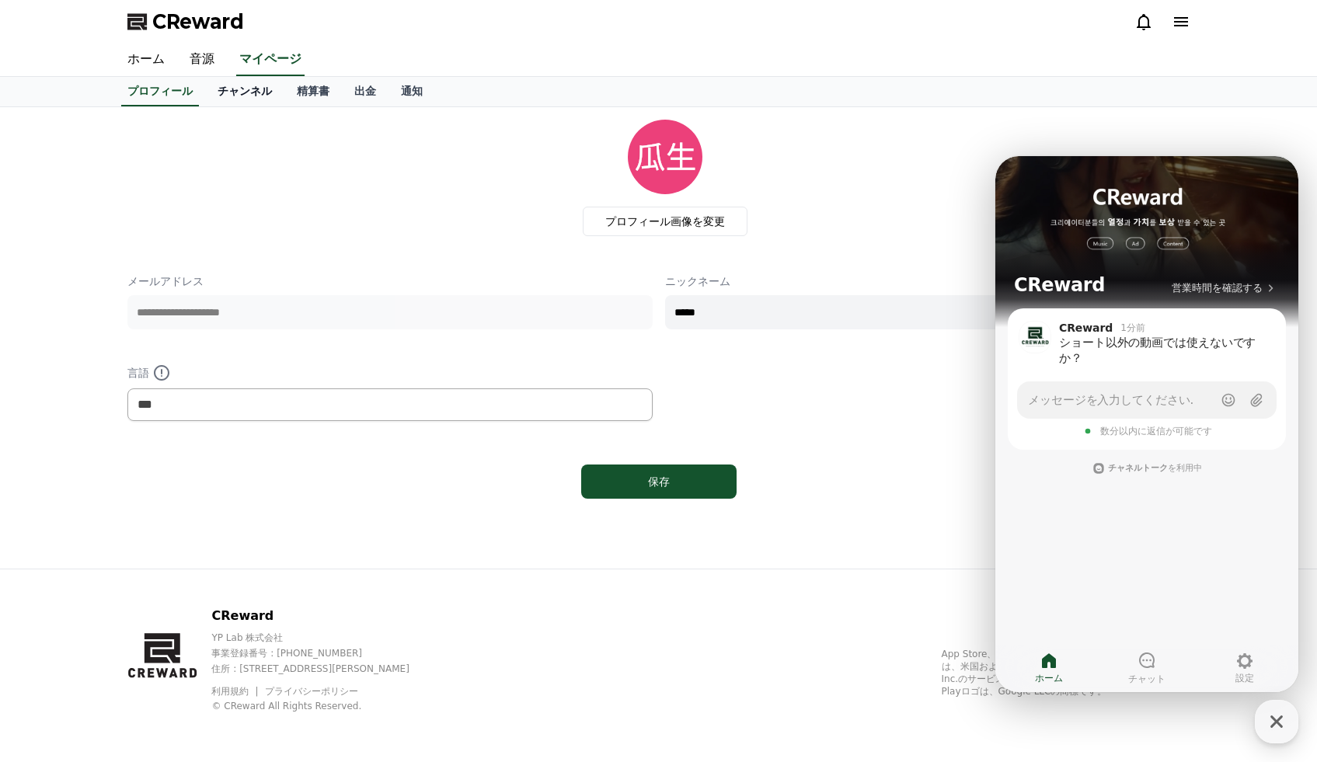
click at [270, 83] on link "チャンネル" at bounding box center [244, 92] width 79 height 30
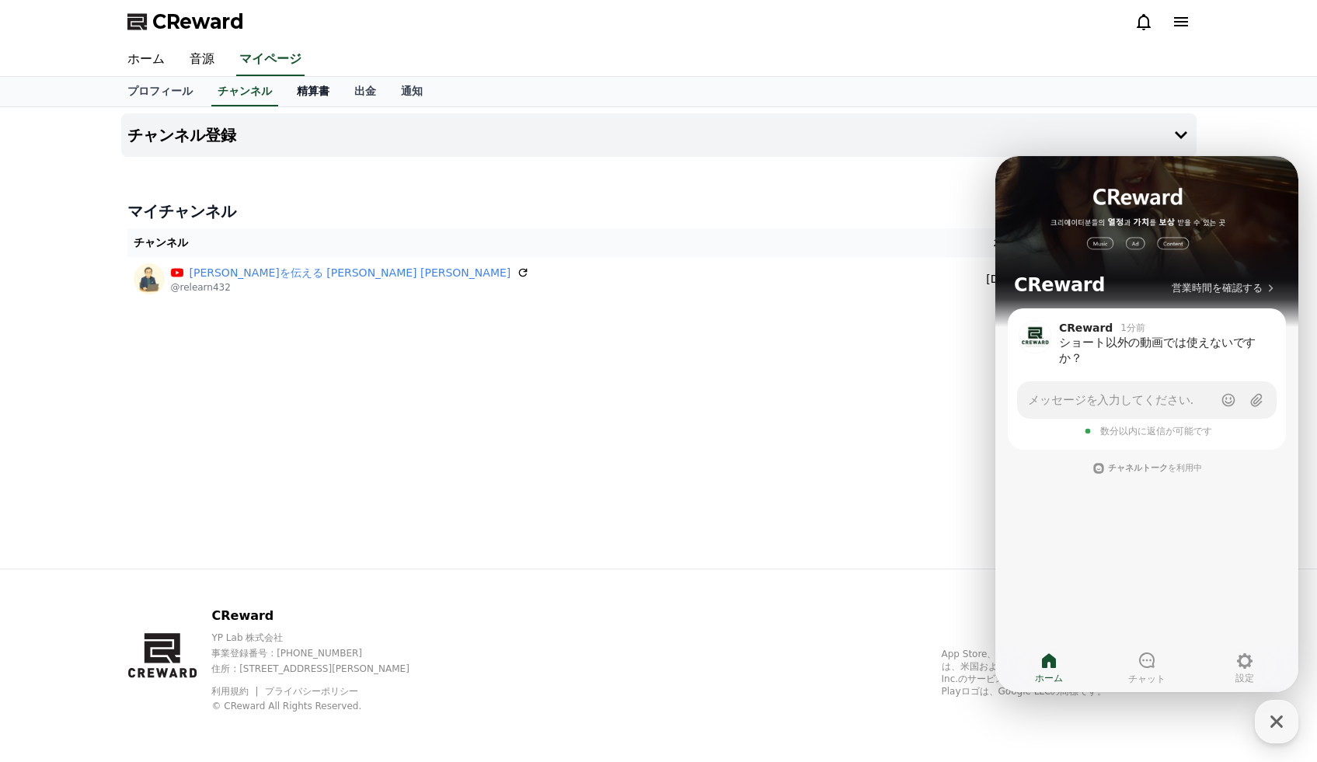
click at [314, 89] on link "精算書" at bounding box center [312, 92] width 57 height 30
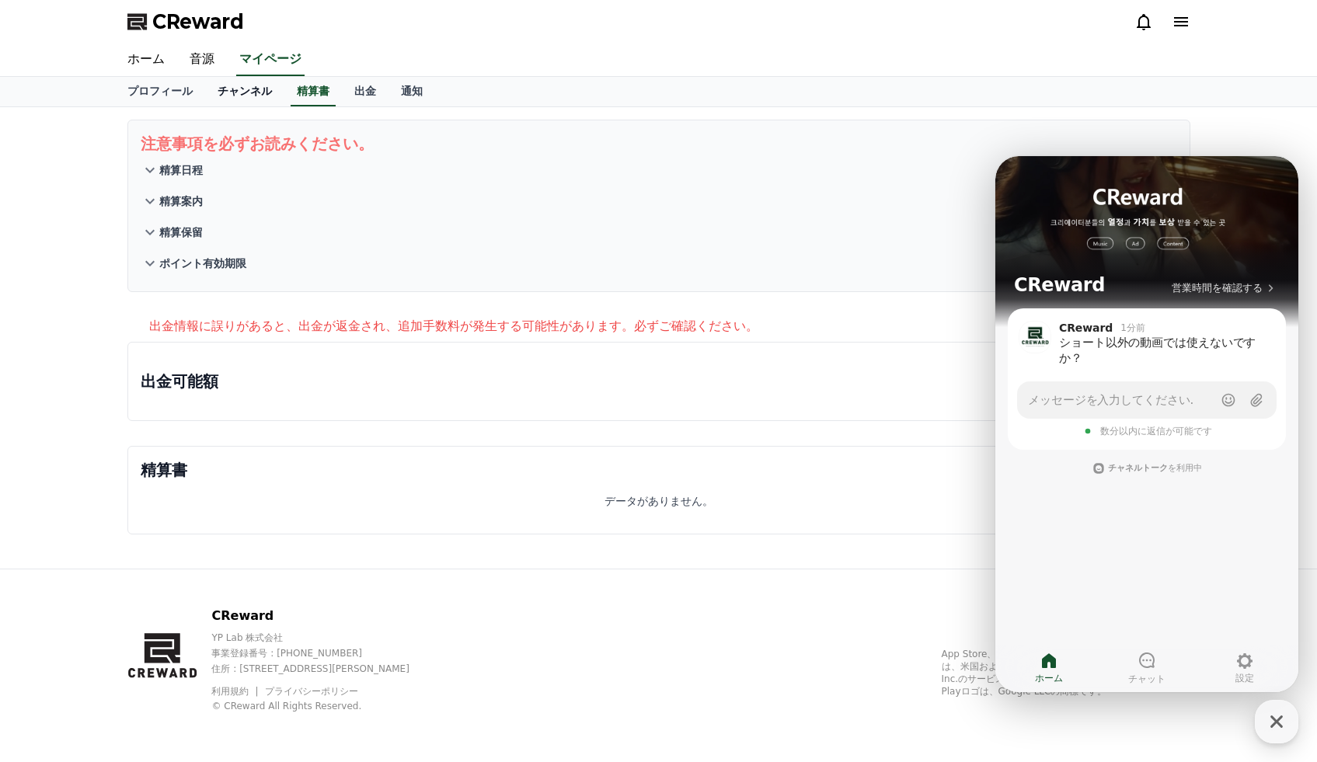
click at [252, 100] on link "チャンネル" at bounding box center [244, 92] width 79 height 30
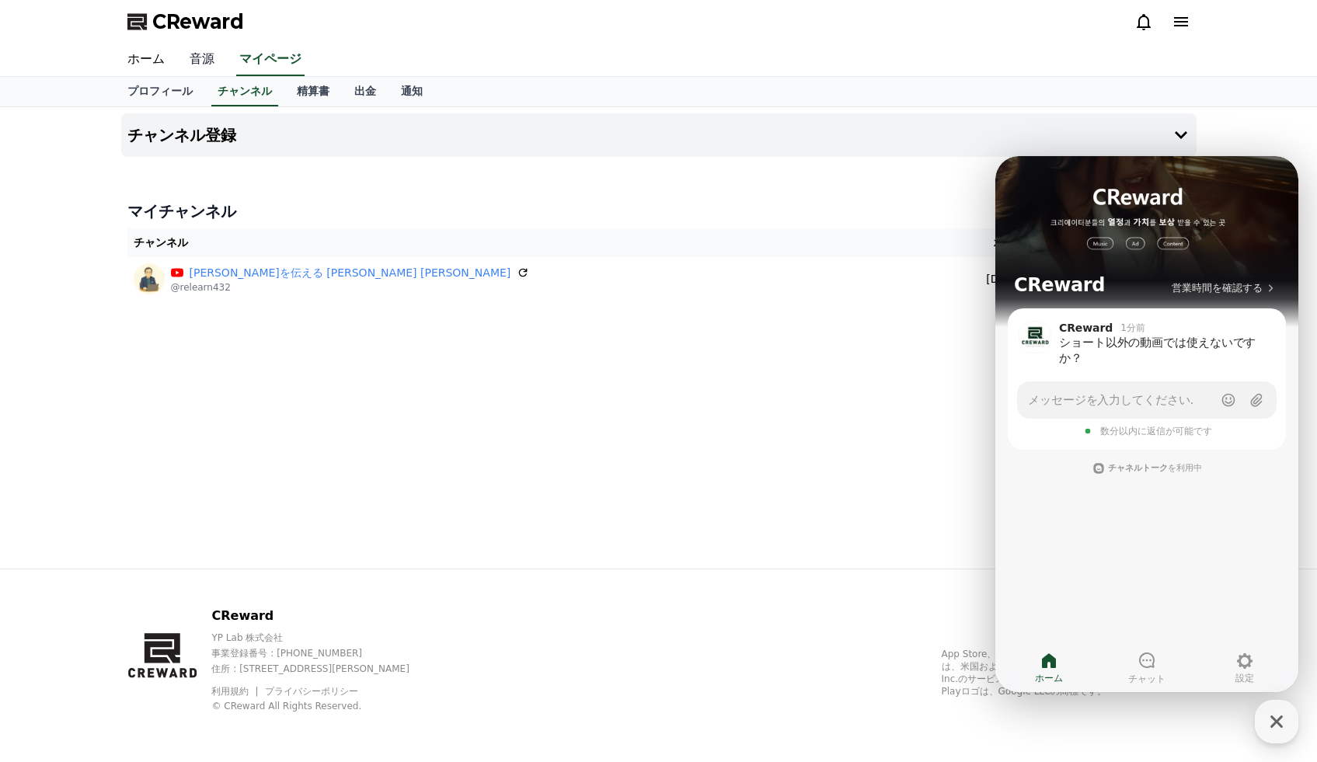
click at [200, 61] on link "音源" at bounding box center [202, 60] width 50 height 33
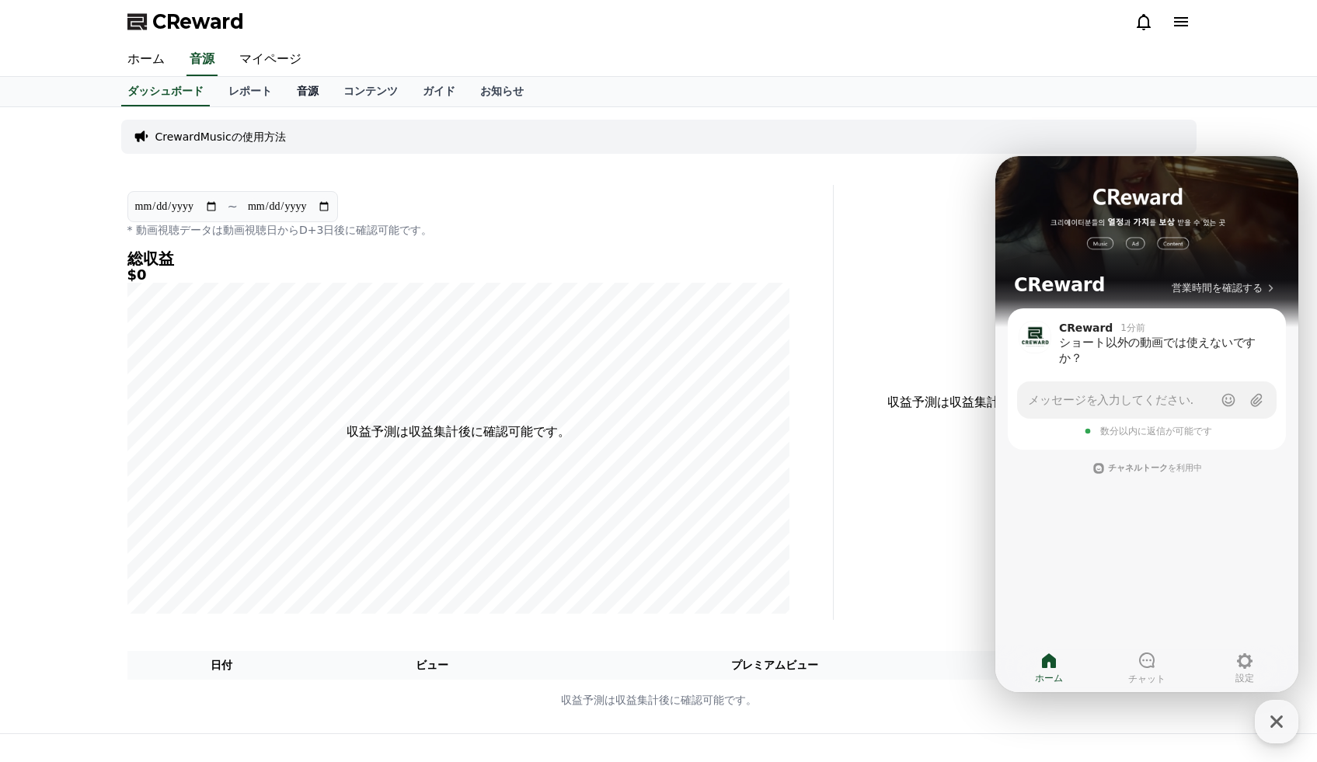
click at [296, 85] on link "音源" at bounding box center [307, 92] width 47 height 30
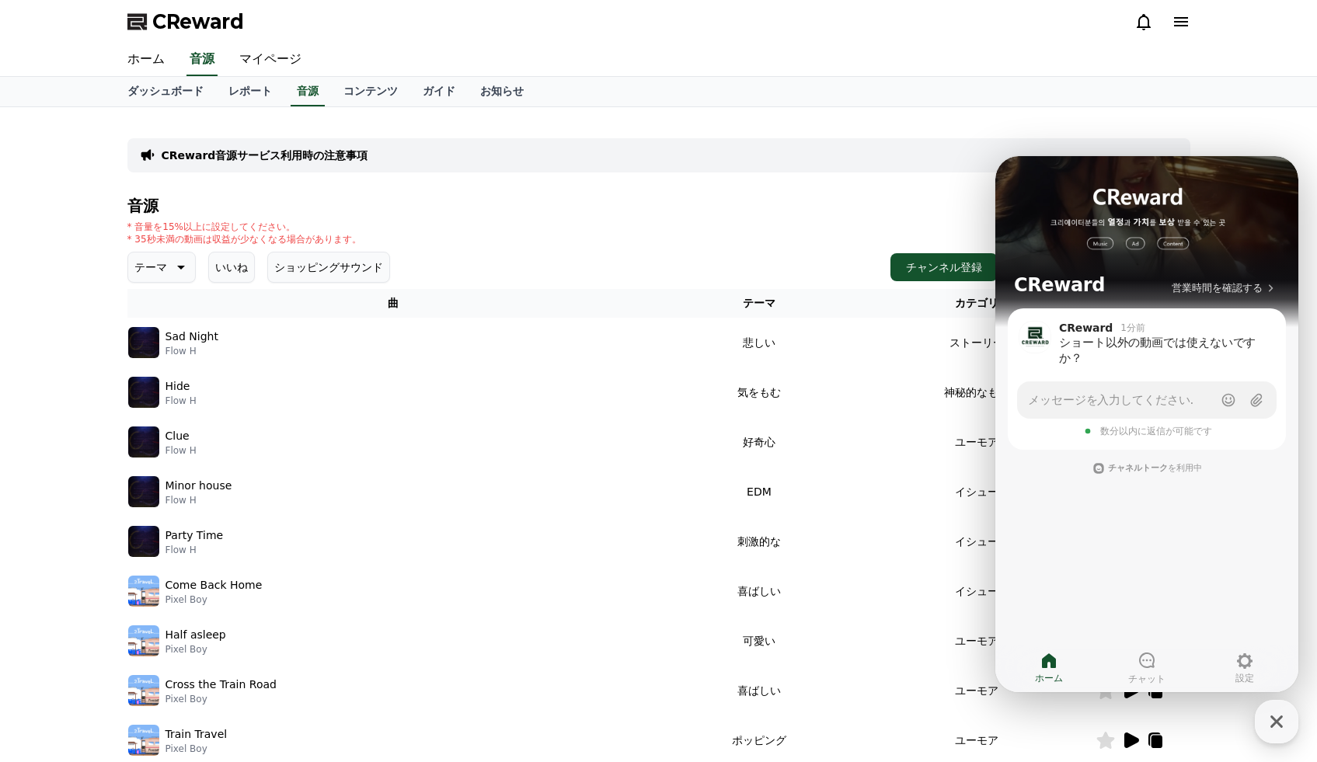
click at [267, 151] on p "CReward音源サービス利用時の注意事項" at bounding box center [265, 156] width 207 height 16
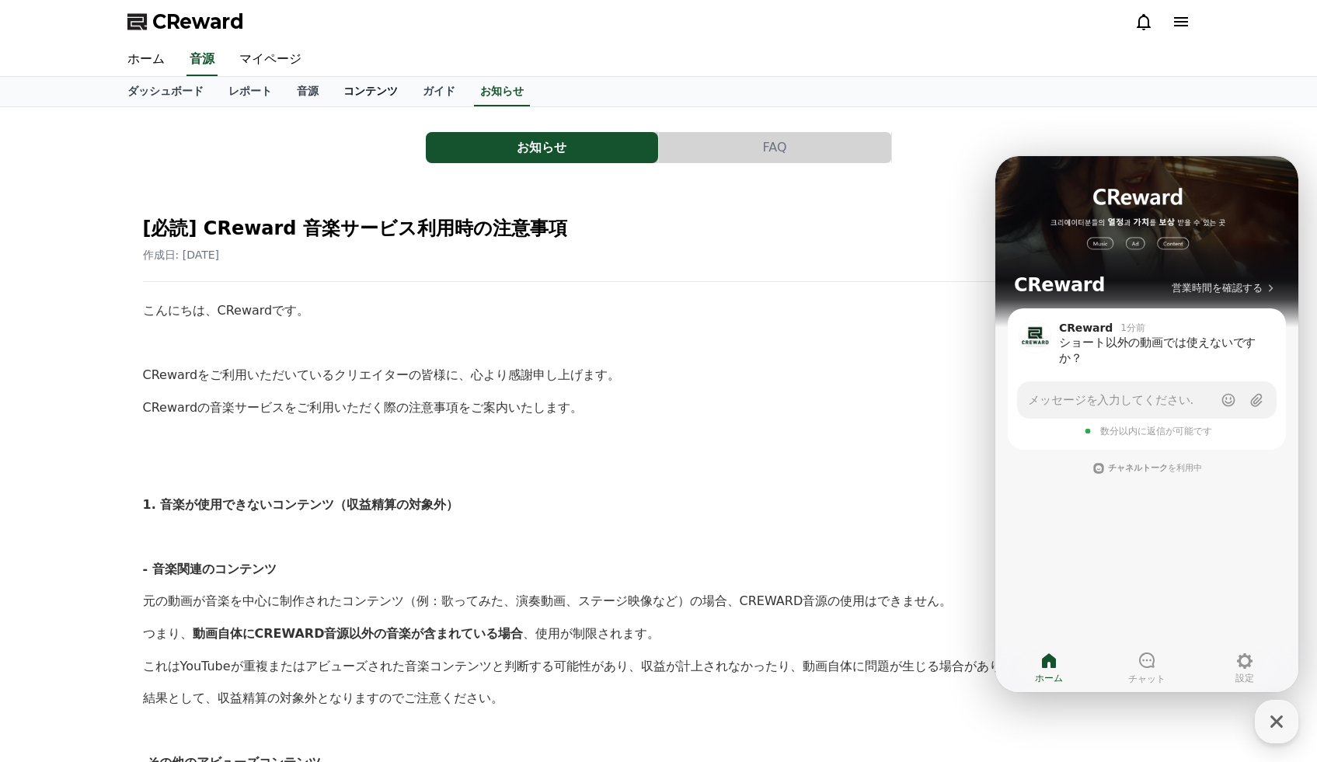
click at [371, 92] on link "コンテンツ" at bounding box center [370, 92] width 79 height 30
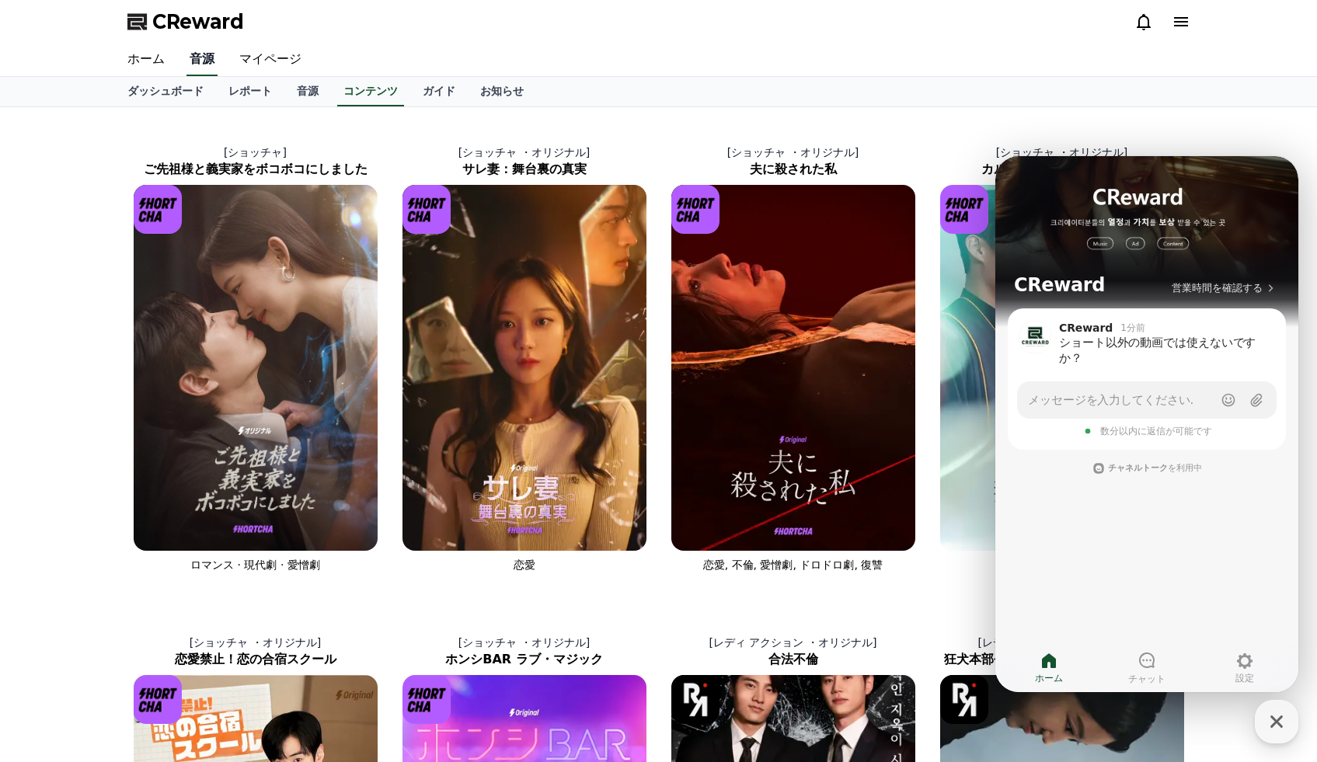
click at [201, 64] on link "音源" at bounding box center [201, 60] width 31 height 33
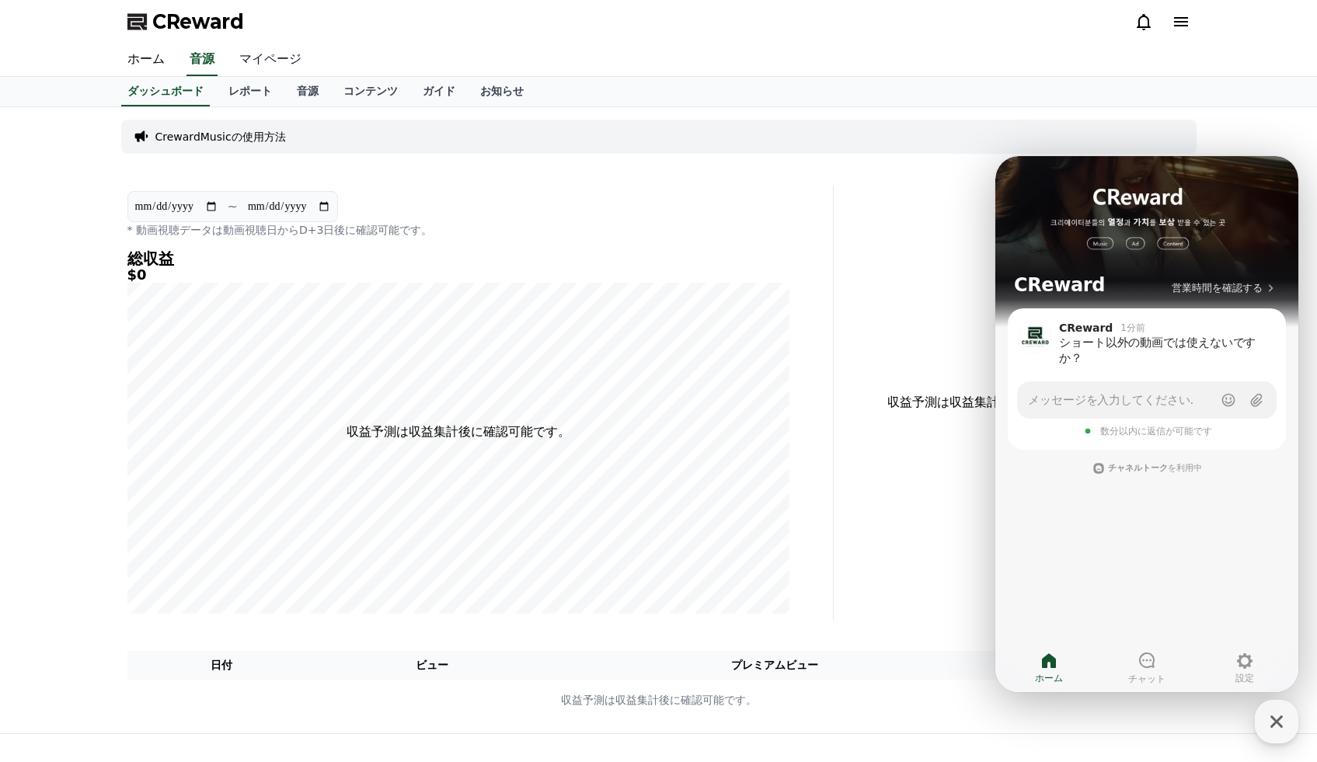
click at [250, 54] on link "マイページ" at bounding box center [270, 60] width 87 height 33
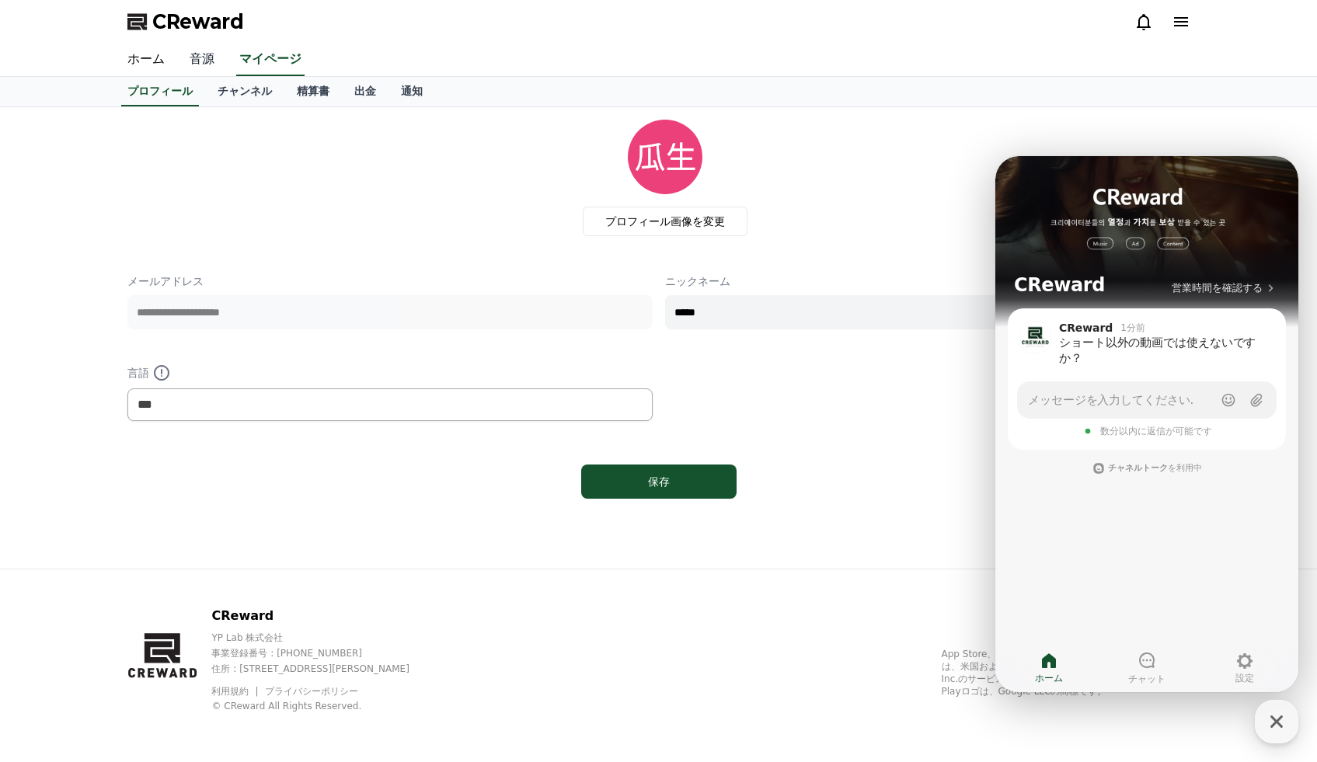
click at [221, 63] on link "音源" at bounding box center [202, 60] width 50 height 33
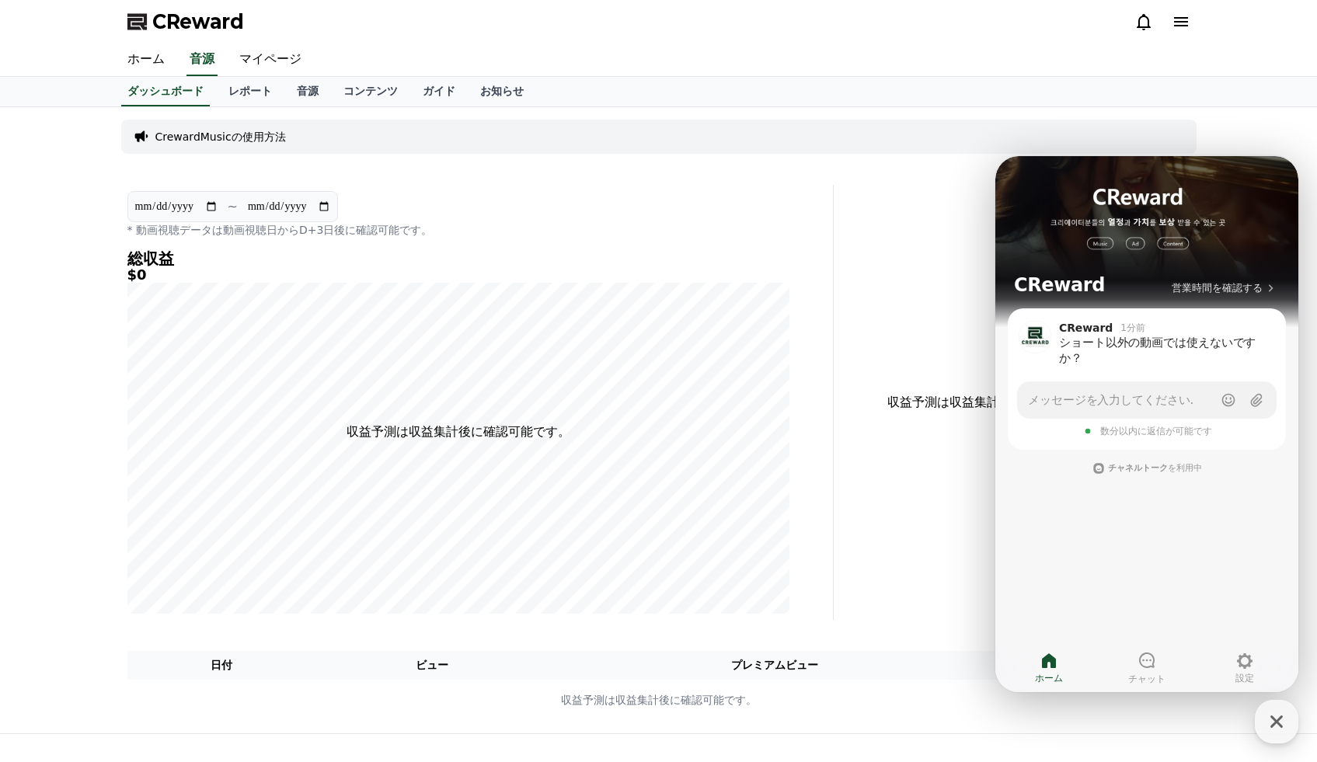
click at [229, 134] on p "CrewardMusicの使用方法" at bounding box center [220, 137] width 131 height 16
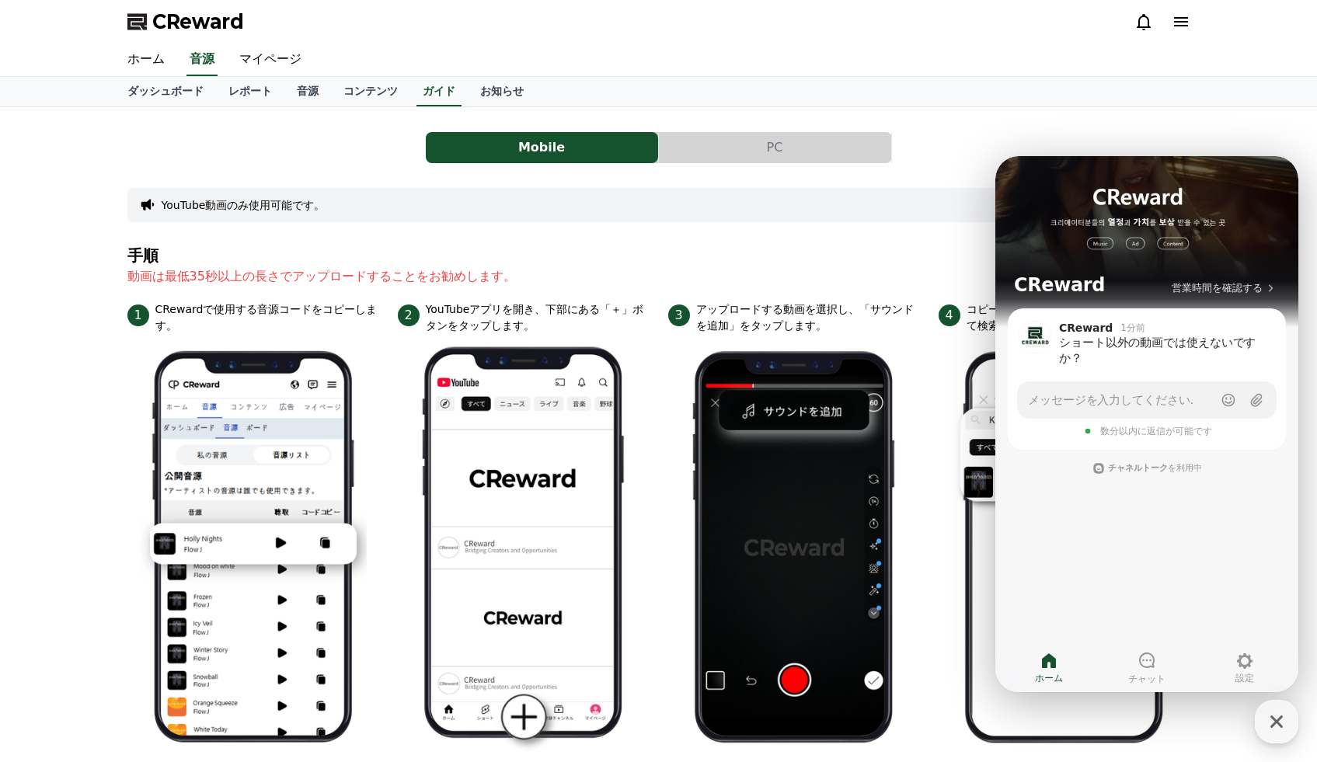
click at [643, 134] on button "PC" at bounding box center [775, 147] width 232 height 31
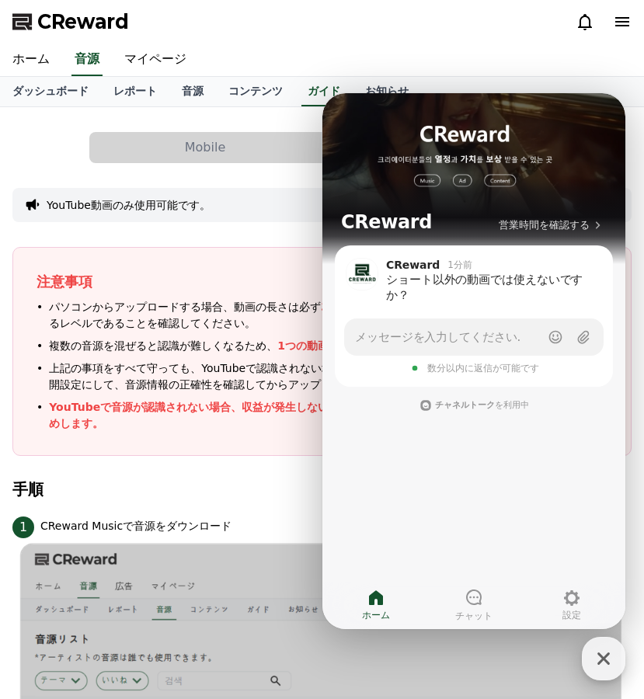
click at [607, 652] on icon "button" at bounding box center [604, 659] width 28 height 28
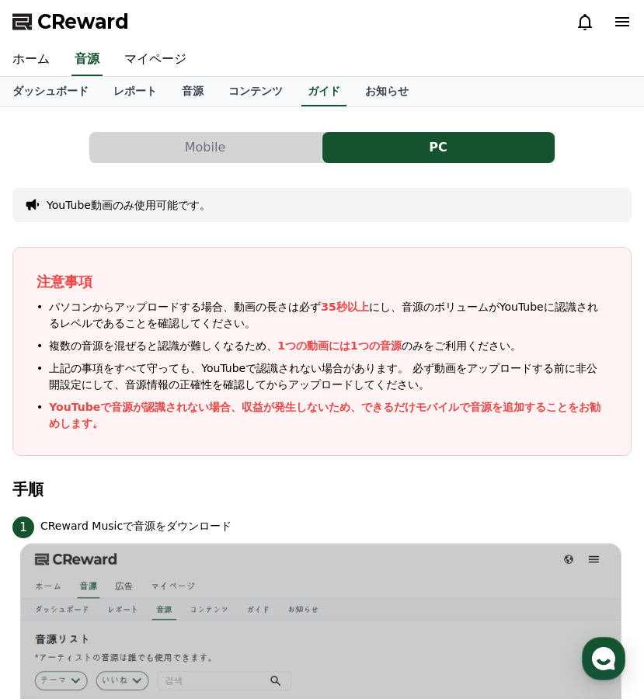
click at [224, 156] on button "Mobile" at bounding box center [205, 147] width 232 height 31
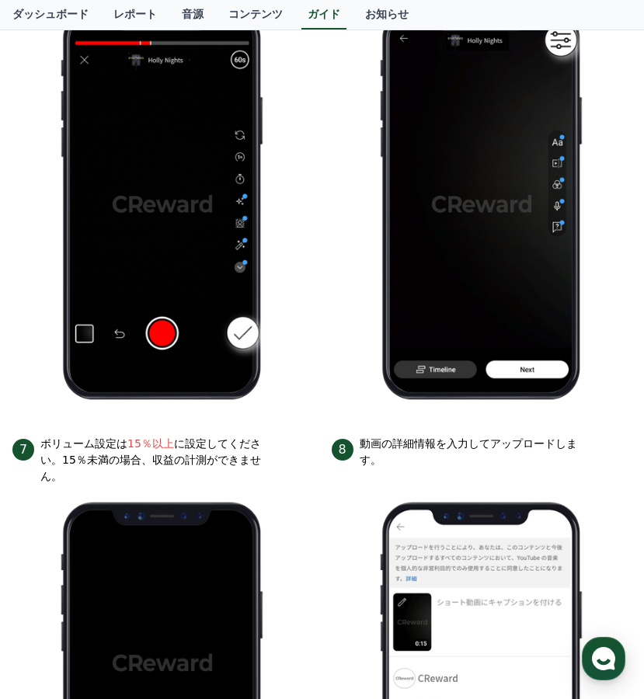
scroll to position [1301, 0]
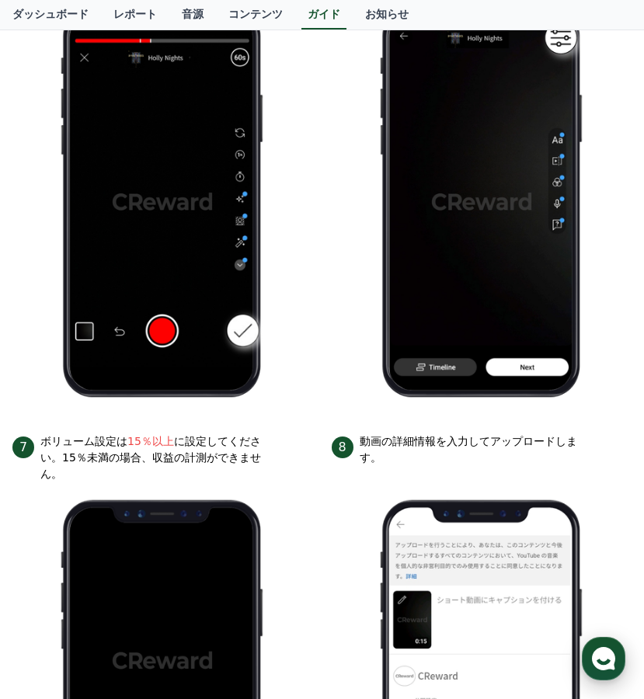
click at [603, 650] on use "button" at bounding box center [603, 658] width 23 height 23
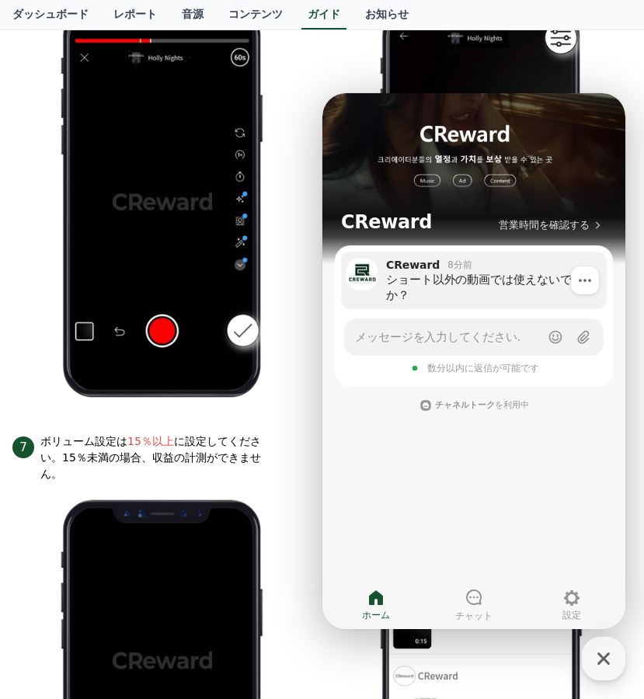
click at [482, 282] on div "ショート以外の動画では使えないですか？" at bounding box center [491, 287] width 210 height 31
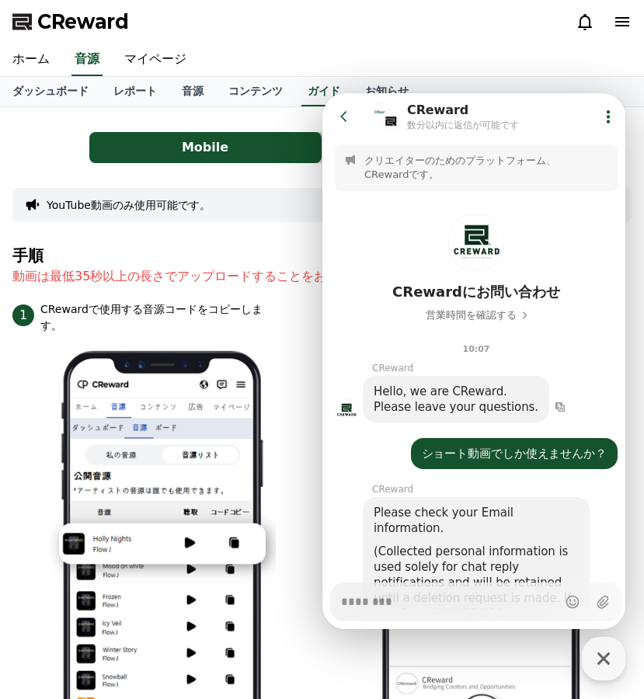
scroll to position [269, 0]
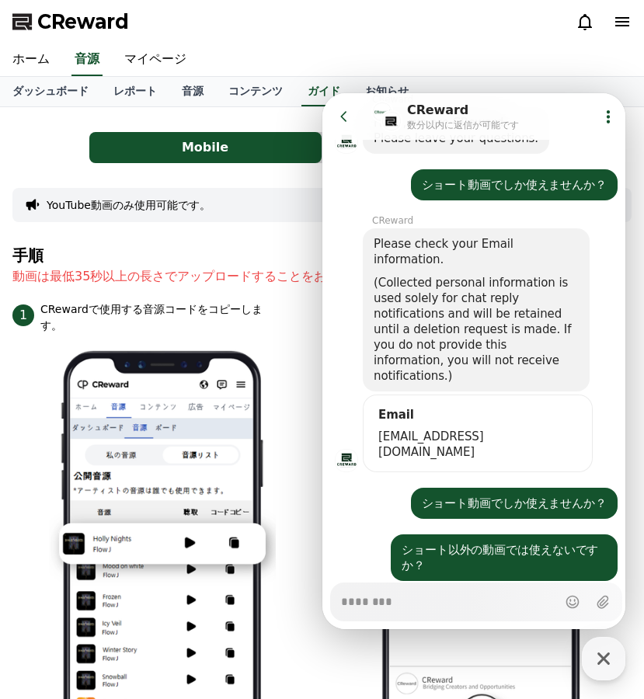
click at [425, 605] on textarea "Messenger Input Textarea" at bounding box center [449, 596] width 216 height 26
type textarea "*"
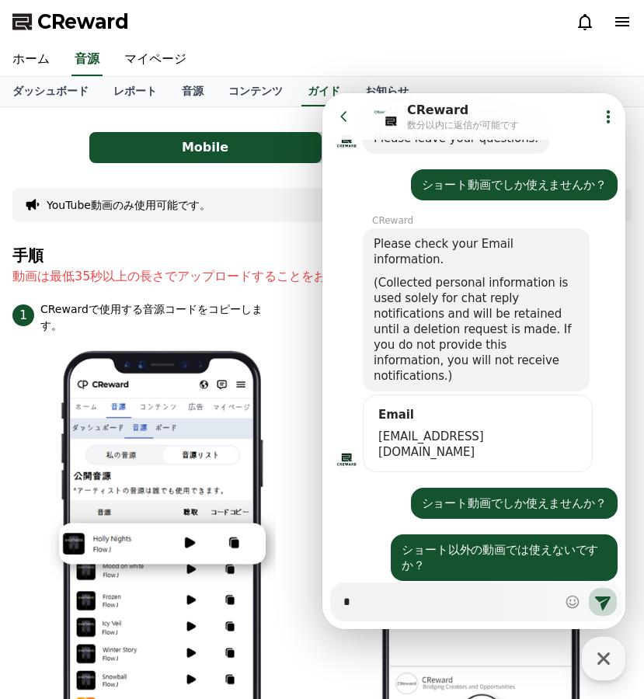
type textarea "*"
type textarea "**"
type textarea "*"
type textarea "**"
type textarea "*"
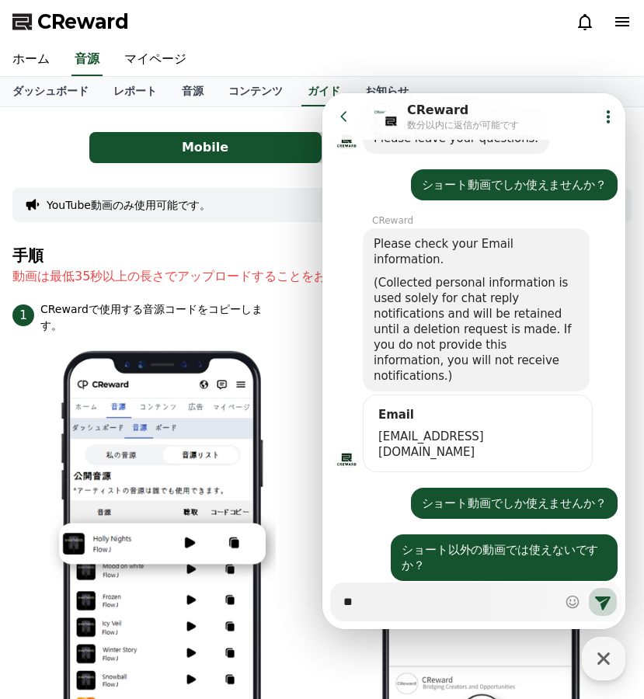
type textarea "***"
type textarea "*"
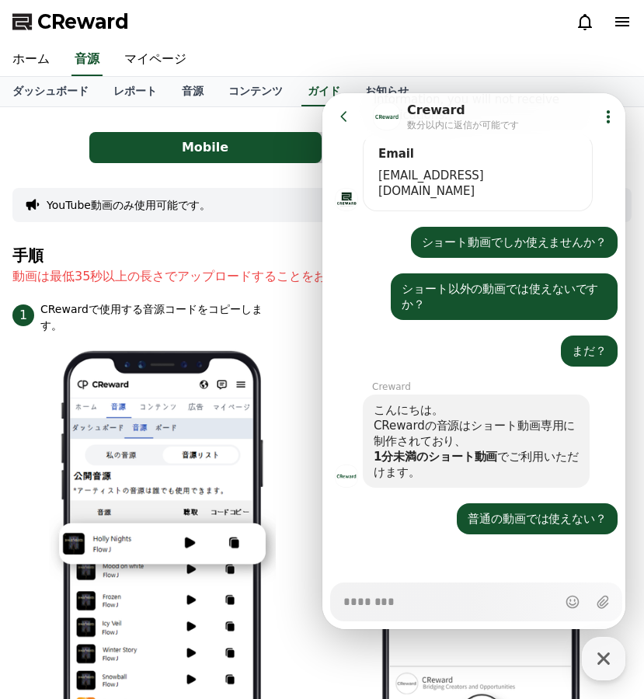
scroll to position [140, 0]
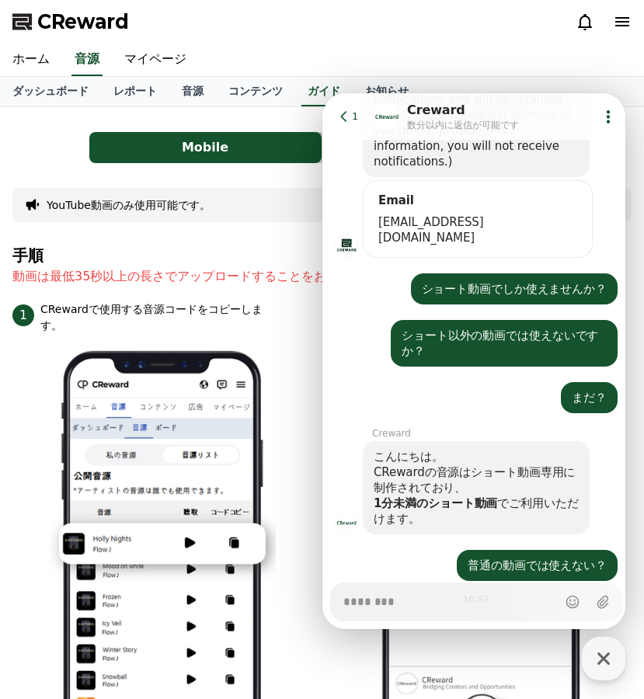
type textarea "*"
